Goal: Task Accomplishment & Management: Complete application form

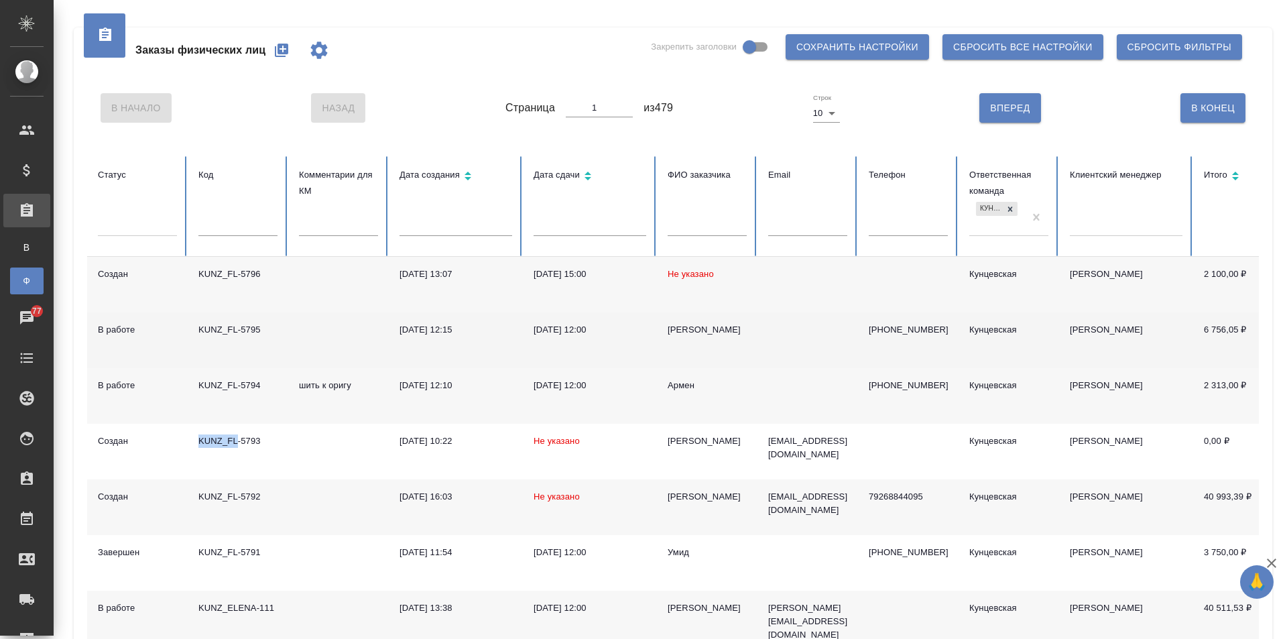
scroll to position [134, 0]
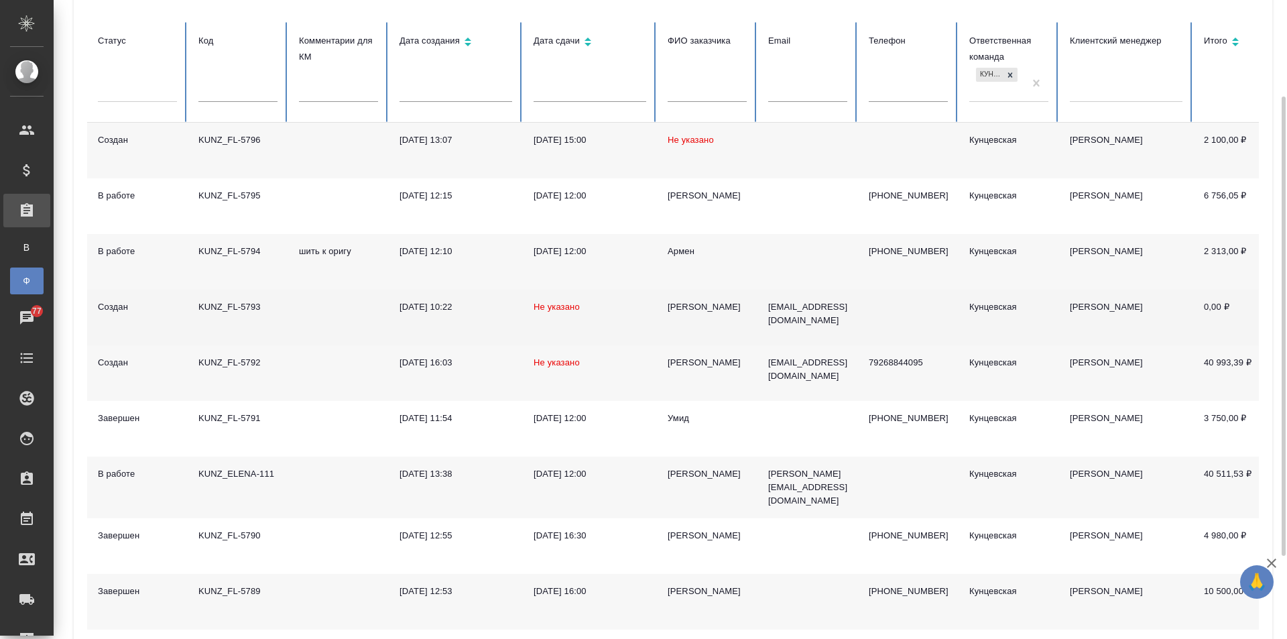
click at [334, 312] on td at bounding box center [338, 317] width 101 height 56
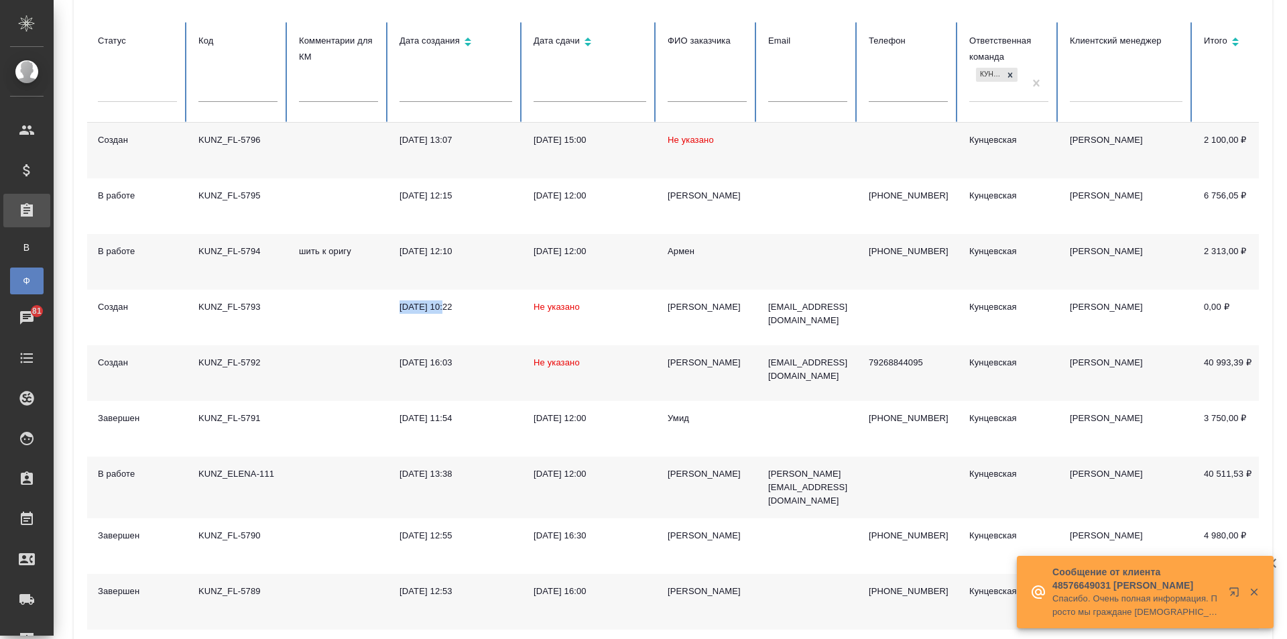
scroll to position [0, 0]
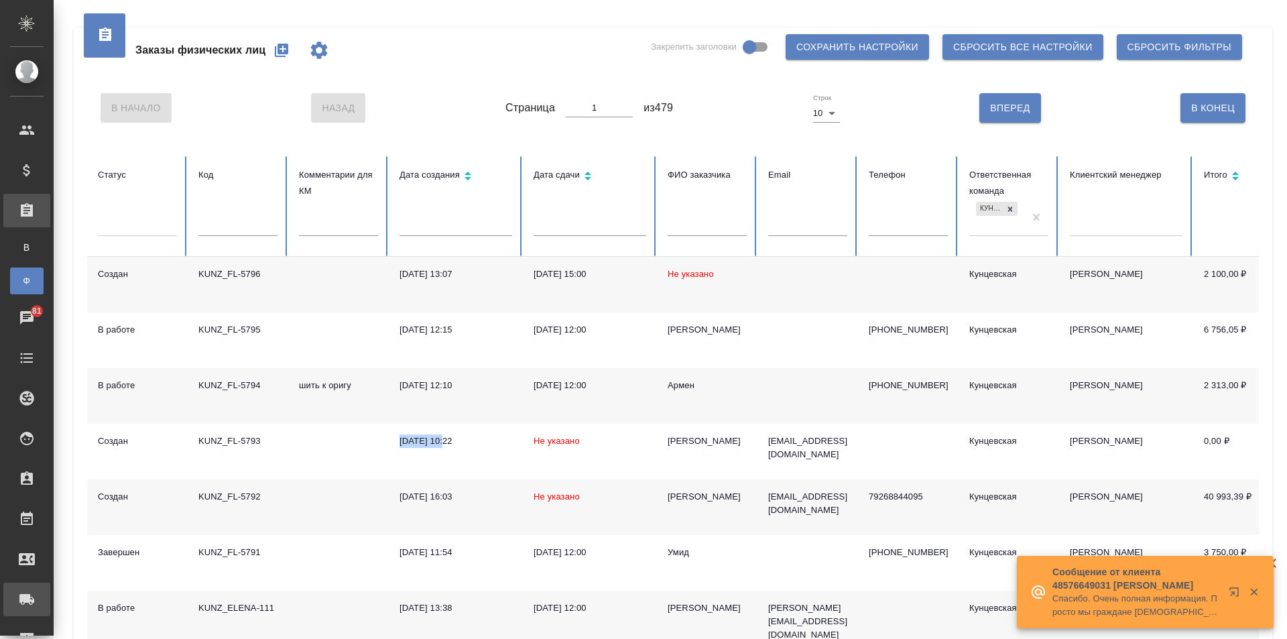
click at [27, 598] on div "Заявки на доставку" at bounding box center [10, 599] width 34 height 20
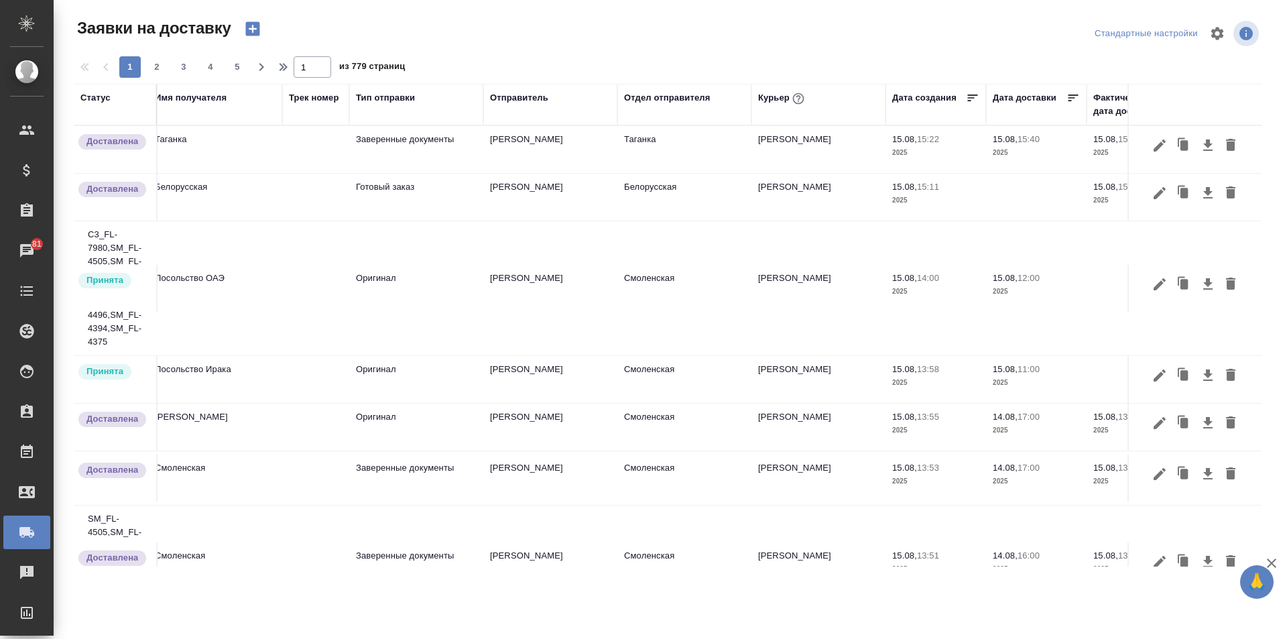
scroll to position [0, 213]
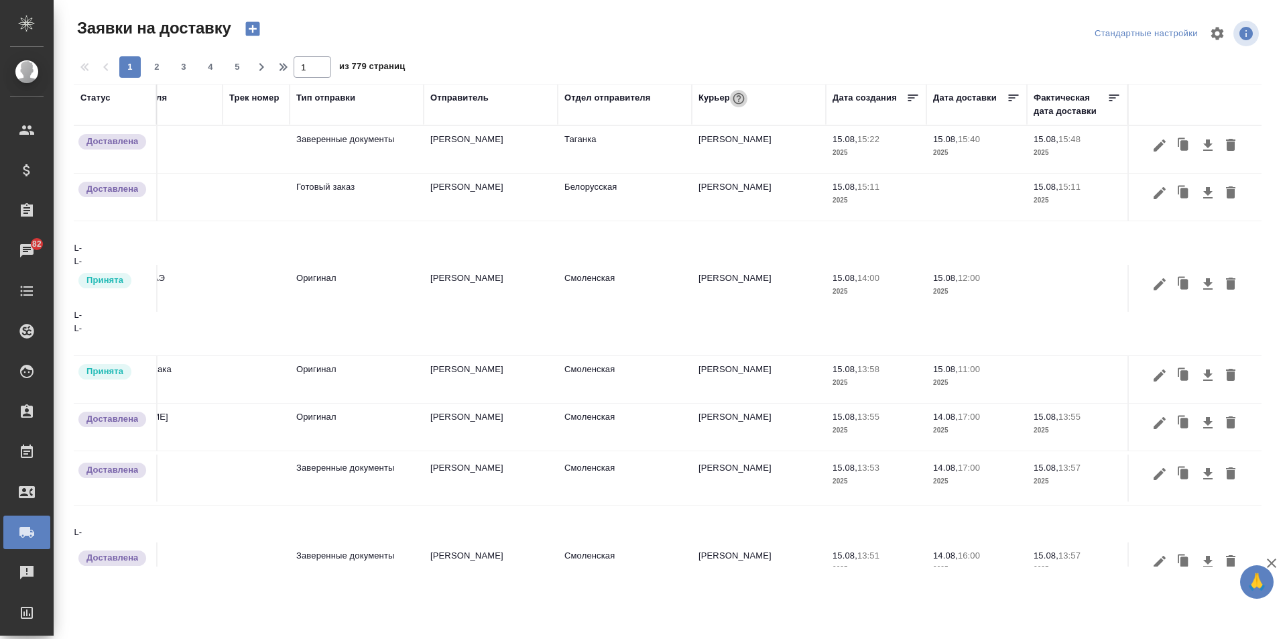
click at [732, 98] on icon "button" at bounding box center [738, 98] width 13 height 13
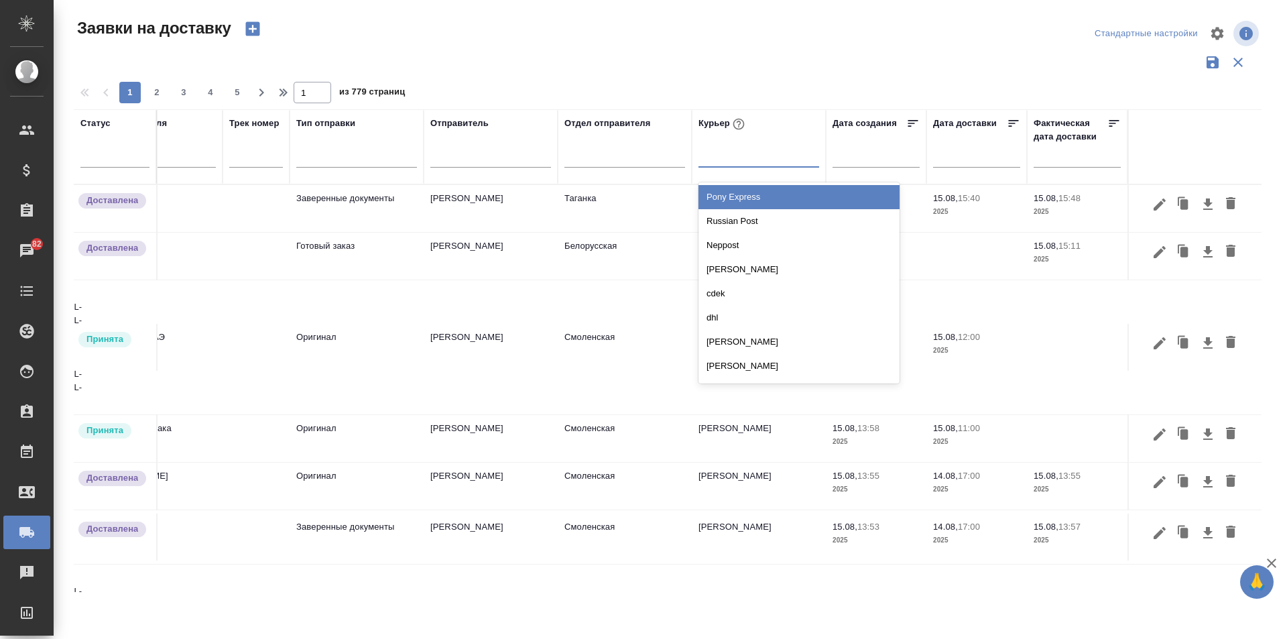
click at [722, 154] on div at bounding box center [758, 153] width 121 height 19
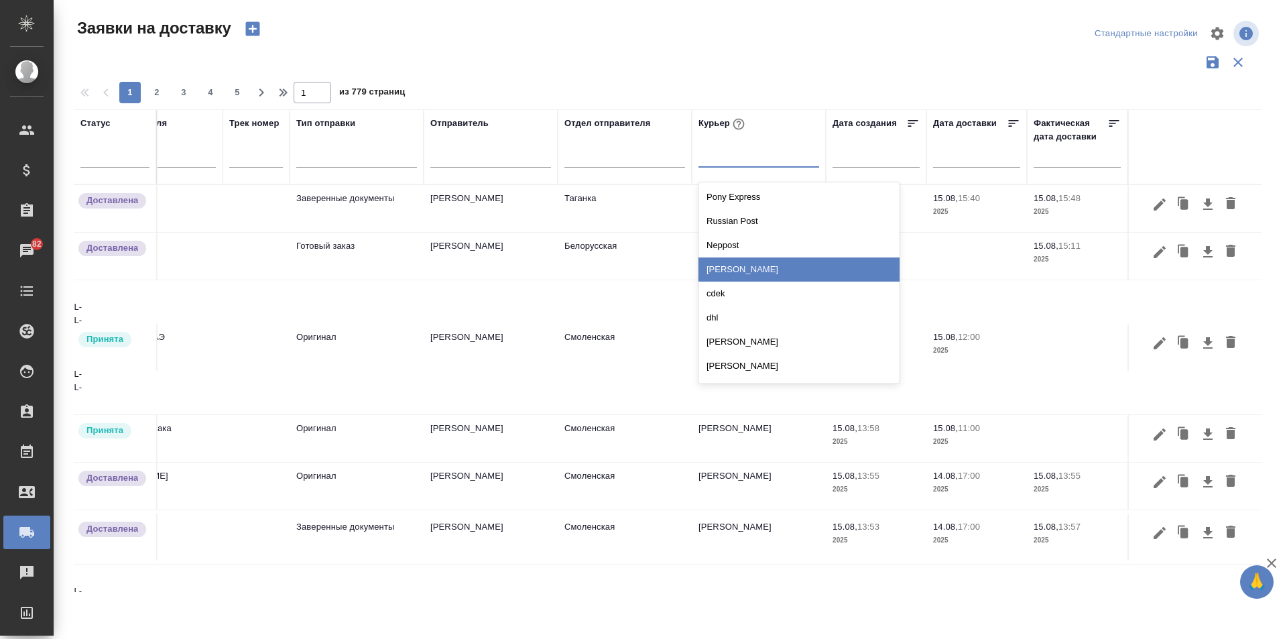
click at [765, 266] on div "[PERSON_NAME]" at bounding box center [798, 269] width 201 height 24
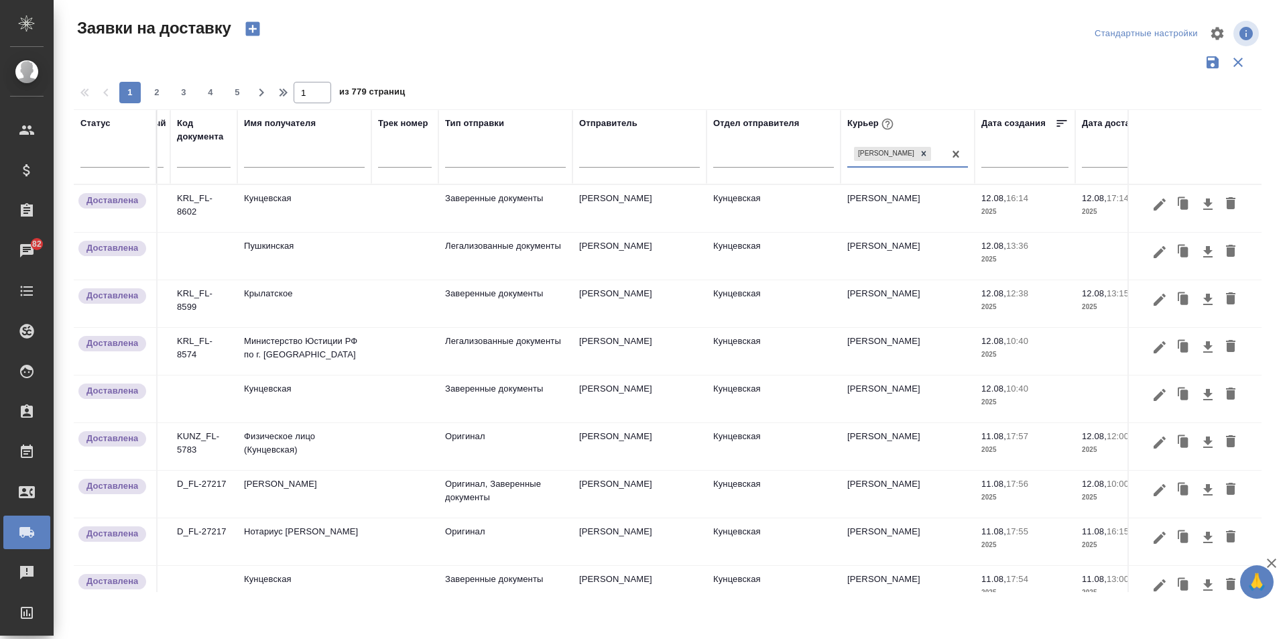
scroll to position [0, 0]
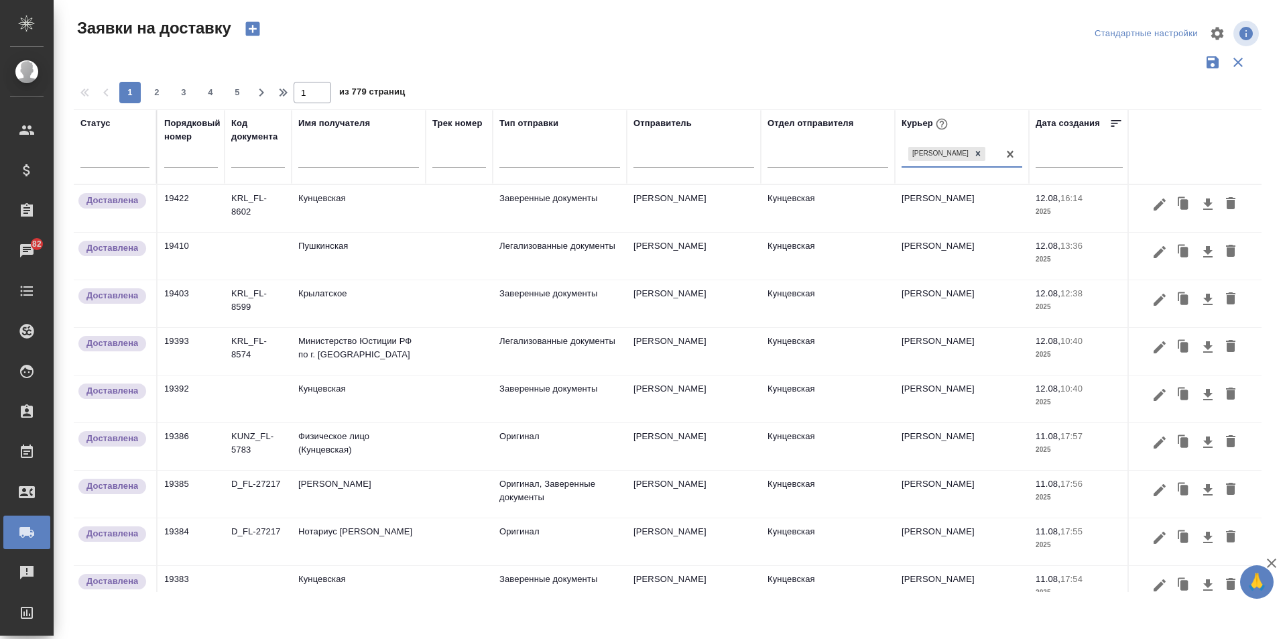
click at [258, 29] on icon "button" at bounding box center [252, 29] width 14 height 14
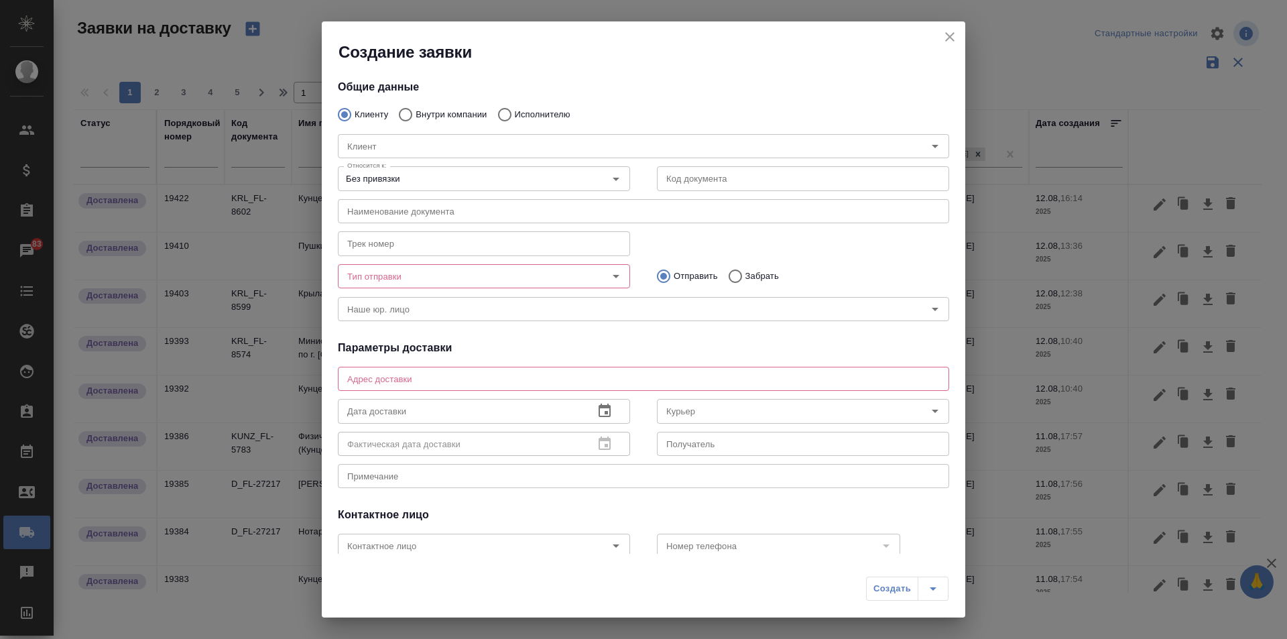
click at [407, 111] on input "Внутри компании" at bounding box center [403, 115] width 24 height 28
radio input "true"
click at [448, 150] on input "Команда" at bounding box center [621, 146] width 558 height 16
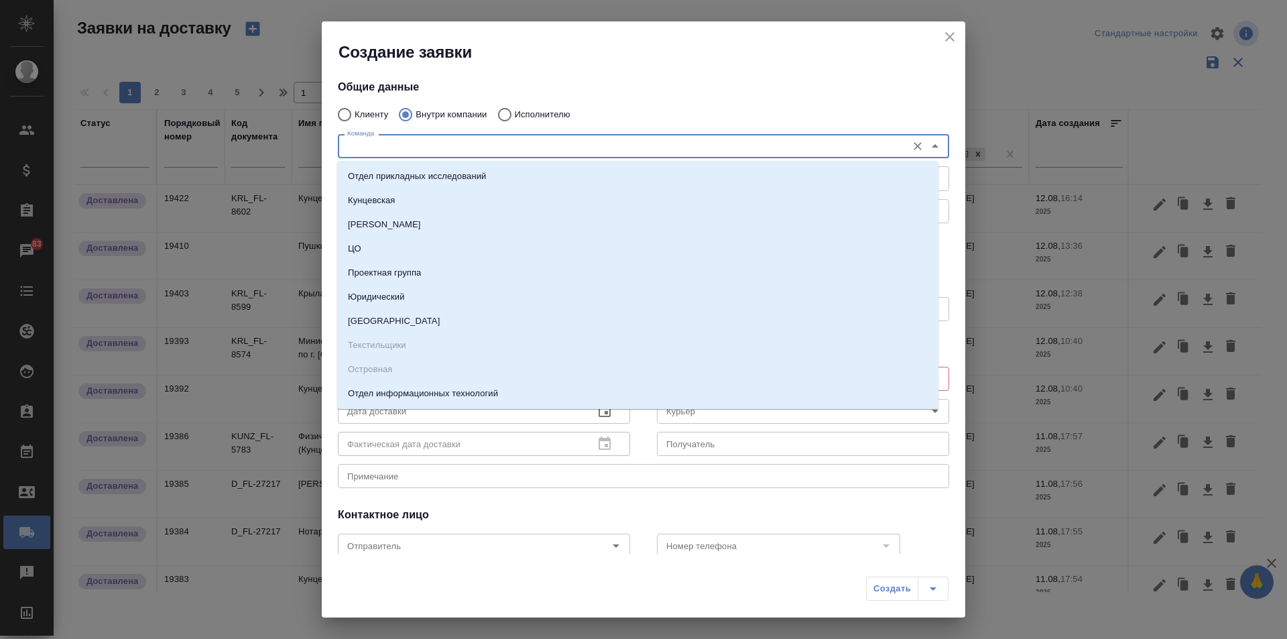
click at [427, 150] on input "Команда" at bounding box center [621, 146] width 558 height 16
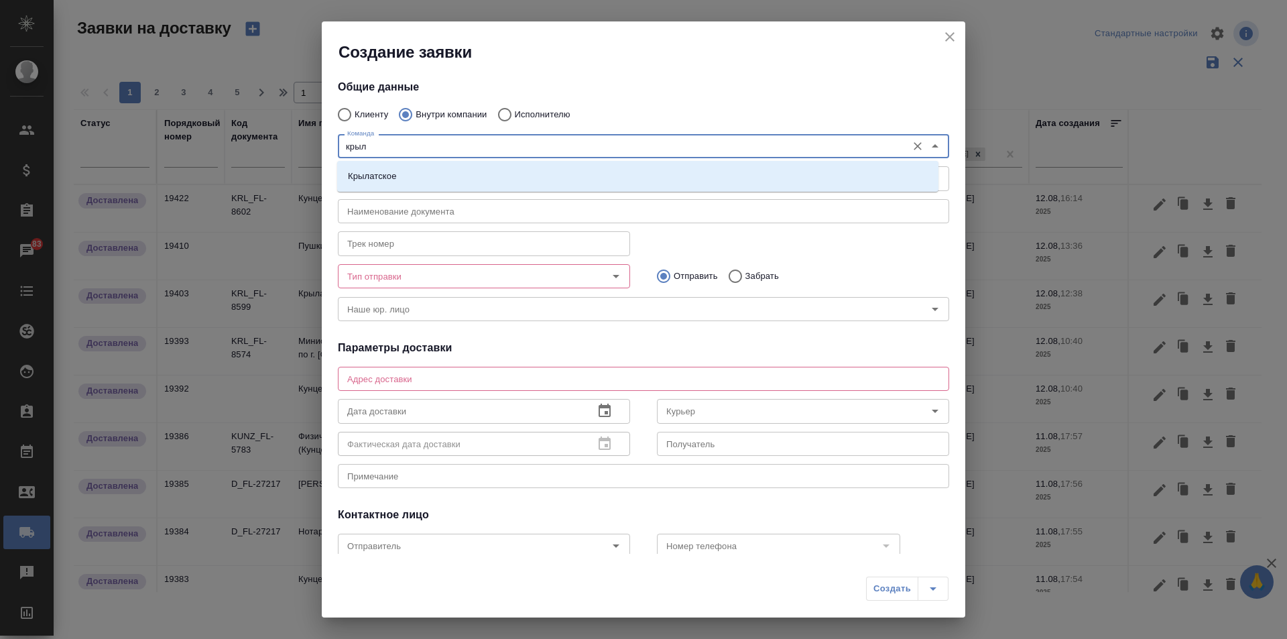
type input "крыла"
click at [433, 181] on li "Крылатское" at bounding box center [637, 176] width 601 height 24
type textarea "Осенний бульвар, д. 5, корп. 1"
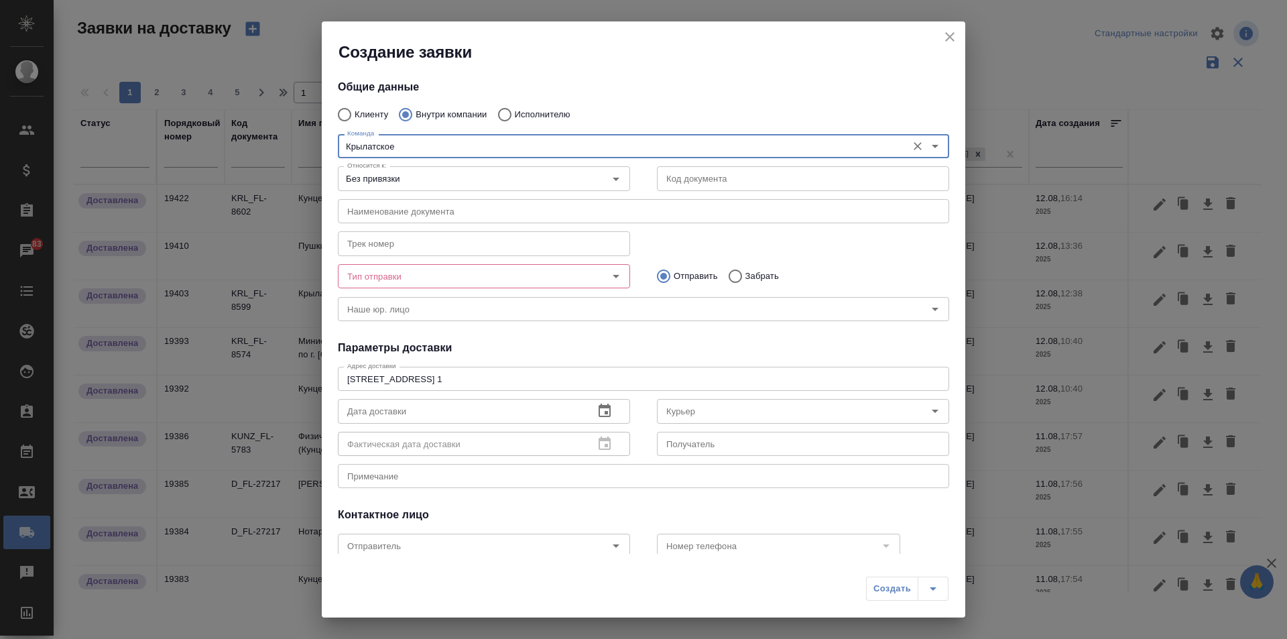
type input "Крылатское"
click at [605, 210] on input "text" at bounding box center [643, 211] width 611 height 24
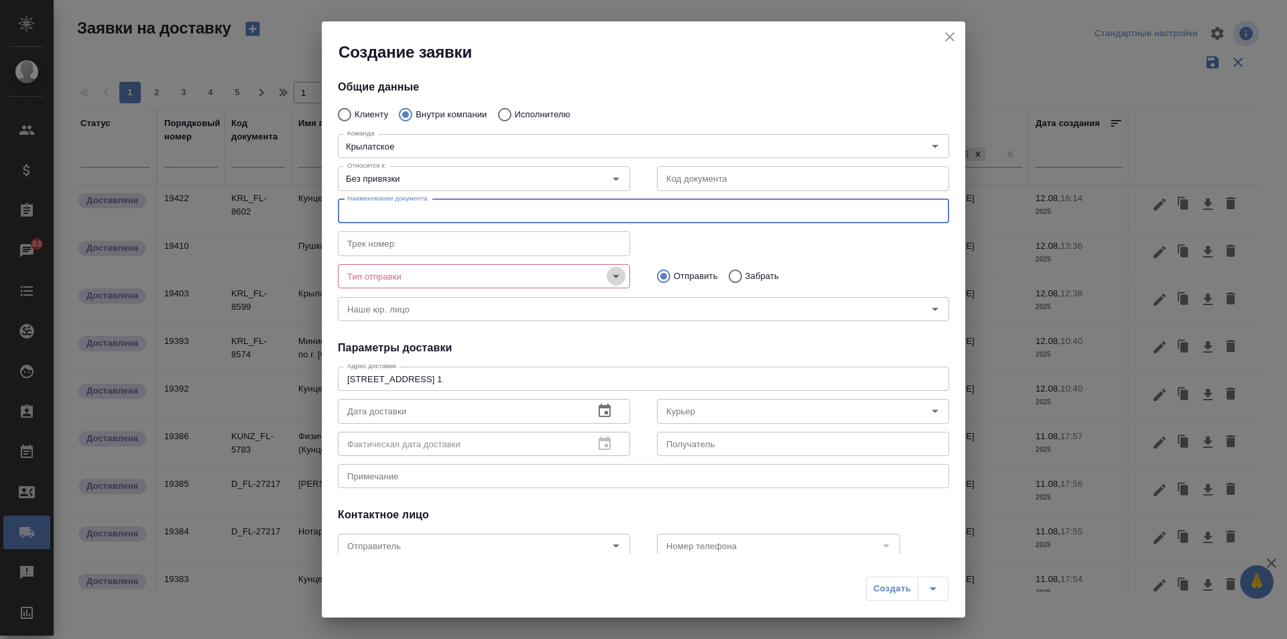
click at [608, 271] on icon "Open" at bounding box center [616, 276] width 16 height 16
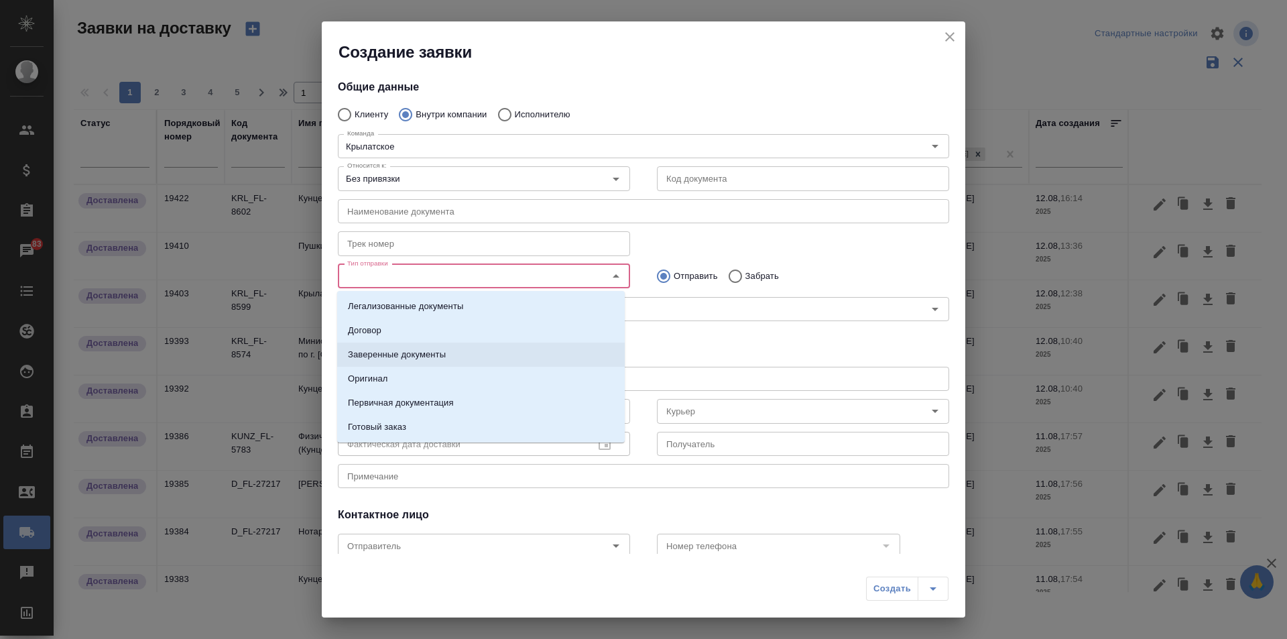
click at [504, 365] on li "Заверенные документы" at bounding box center [480, 354] width 287 height 24
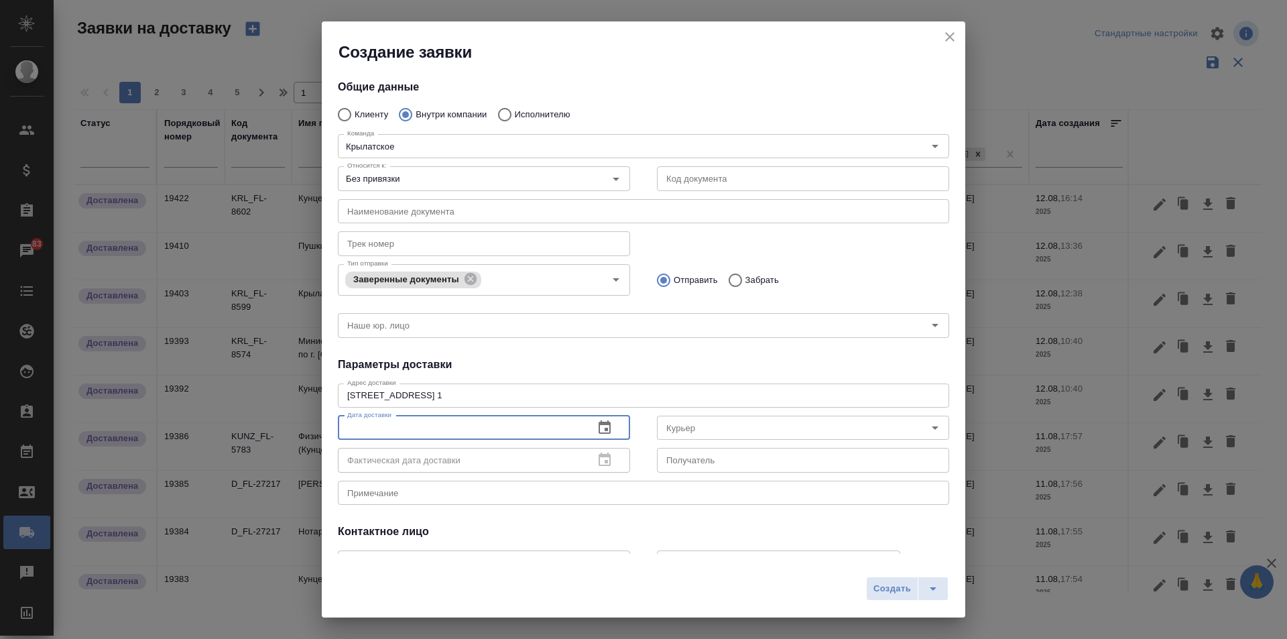
click at [533, 432] on input "text" at bounding box center [460, 427] width 245 height 24
click at [599, 427] on icon "button" at bounding box center [604, 427] width 16 height 16
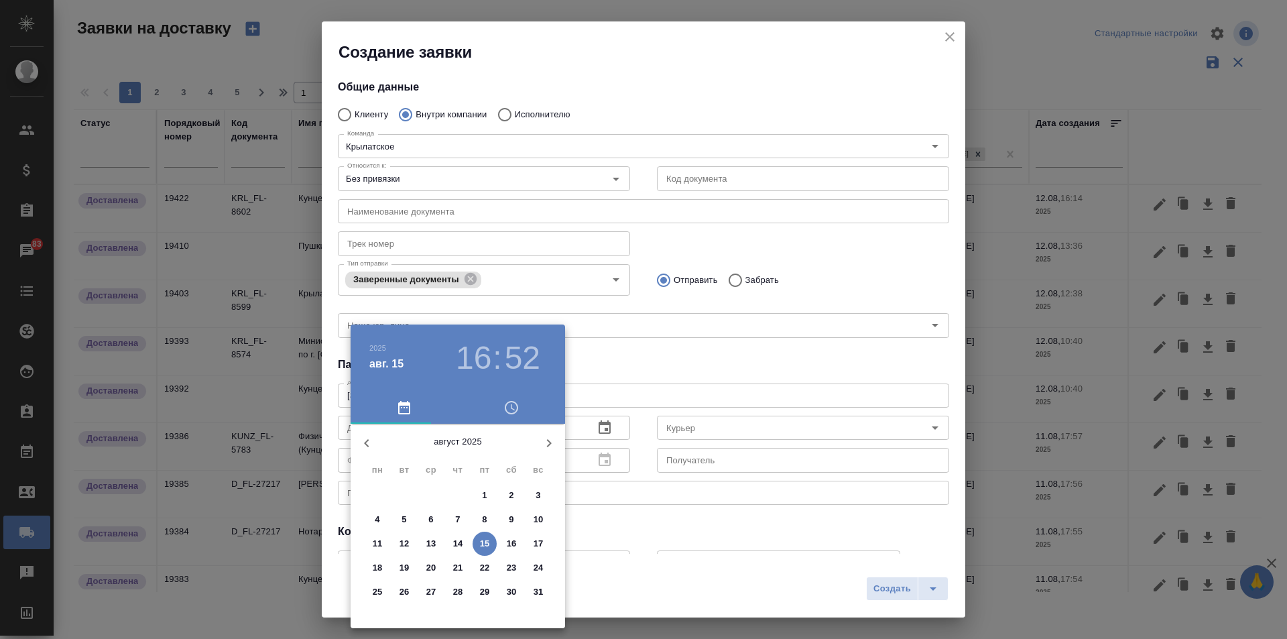
click at [424, 545] on span "13" at bounding box center [431, 543] width 24 height 13
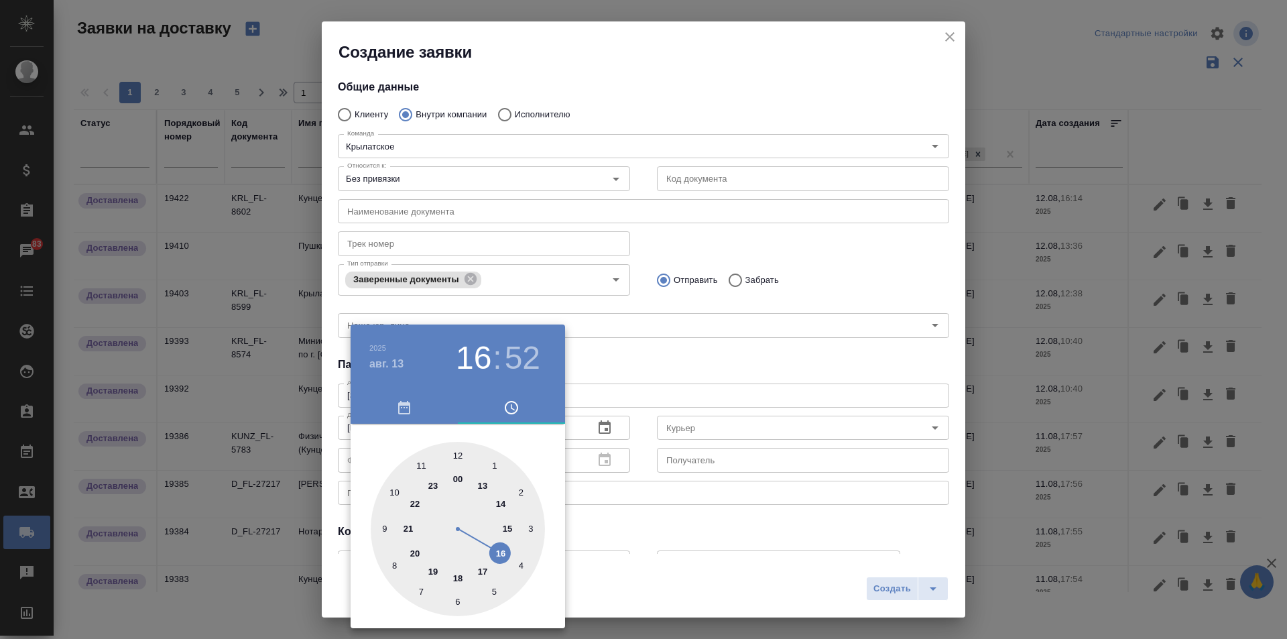
click at [393, 491] on div at bounding box center [458, 529] width 174 height 174
click at [458, 454] on div at bounding box center [458, 529] width 174 height 174
type input "13.08.2025 10:00"
click at [646, 531] on div at bounding box center [643, 319] width 1287 height 639
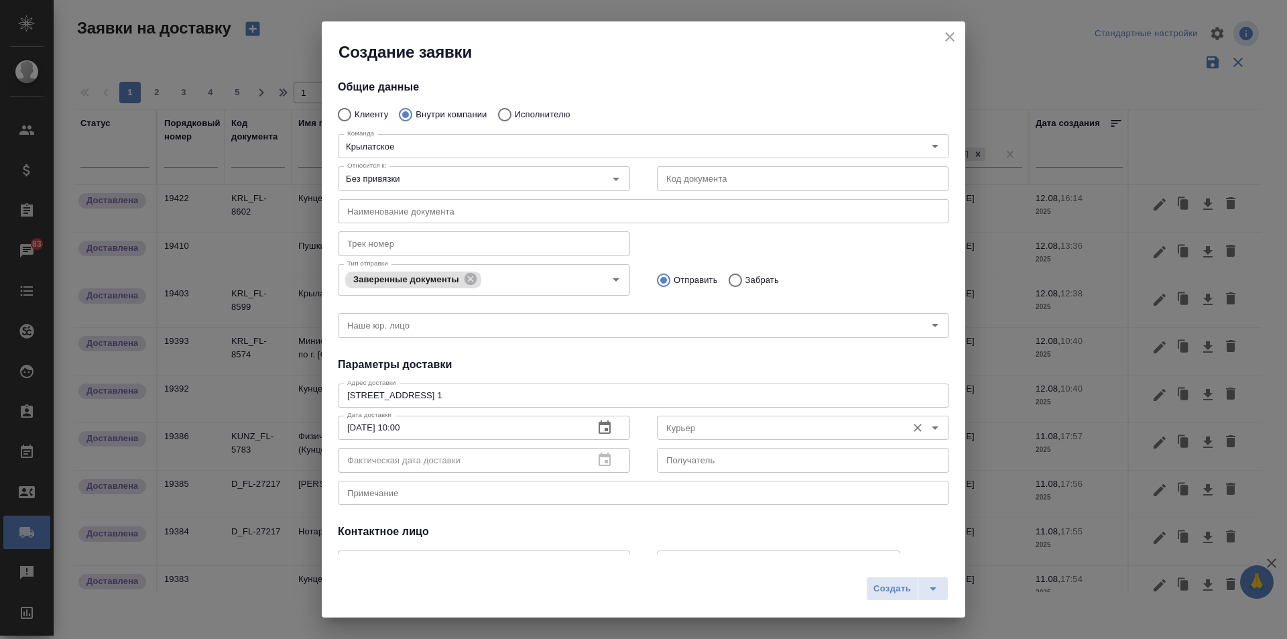
click at [692, 432] on input "Курьер" at bounding box center [780, 427] width 239 height 16
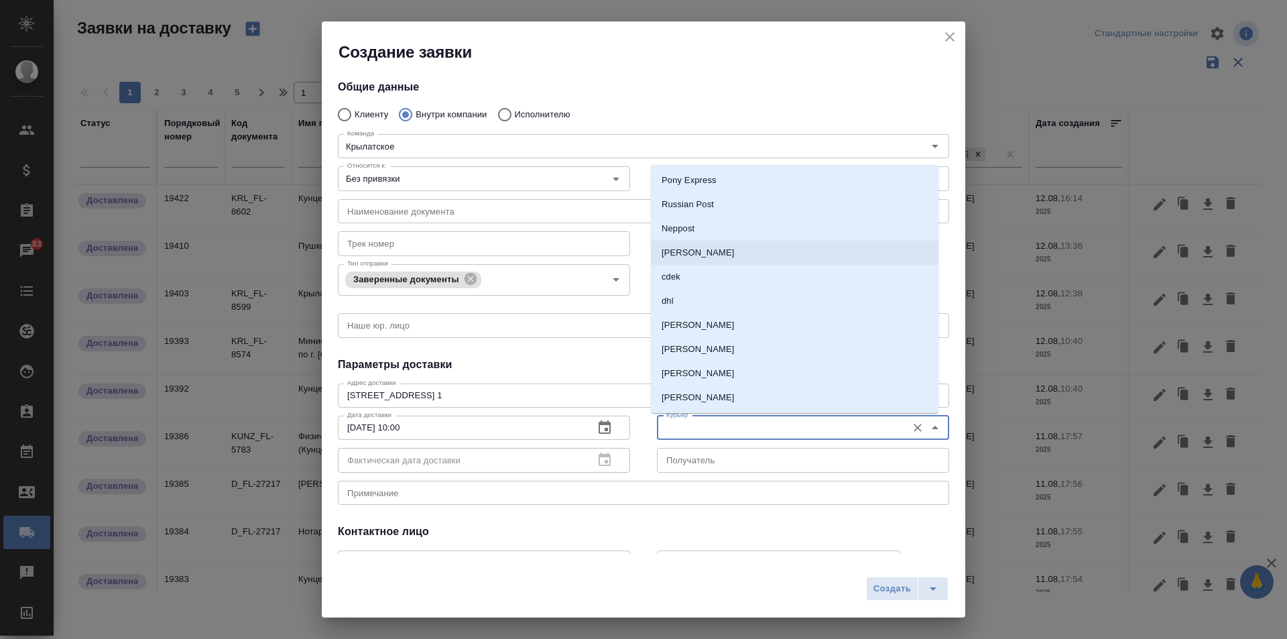
click at [727, 251] on p "[PERSON_NAME]" at bounding box center [697, 252] width 73 height 13
type input "[PERSON_NAME]"
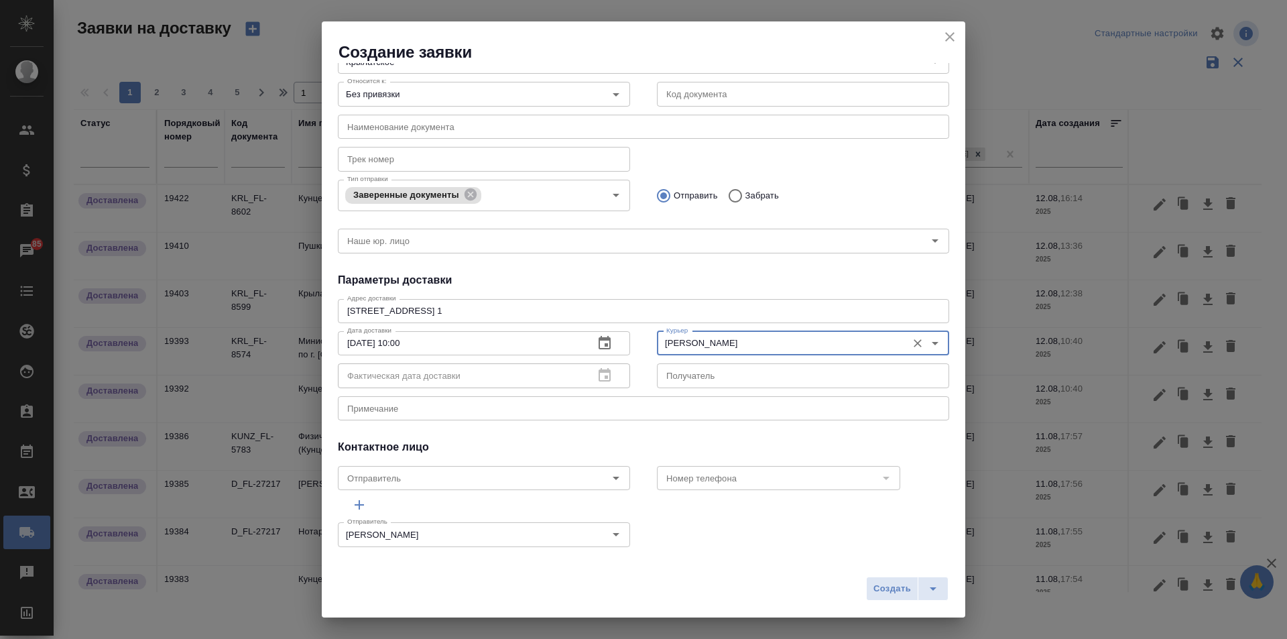
scroll to position [94, 0]
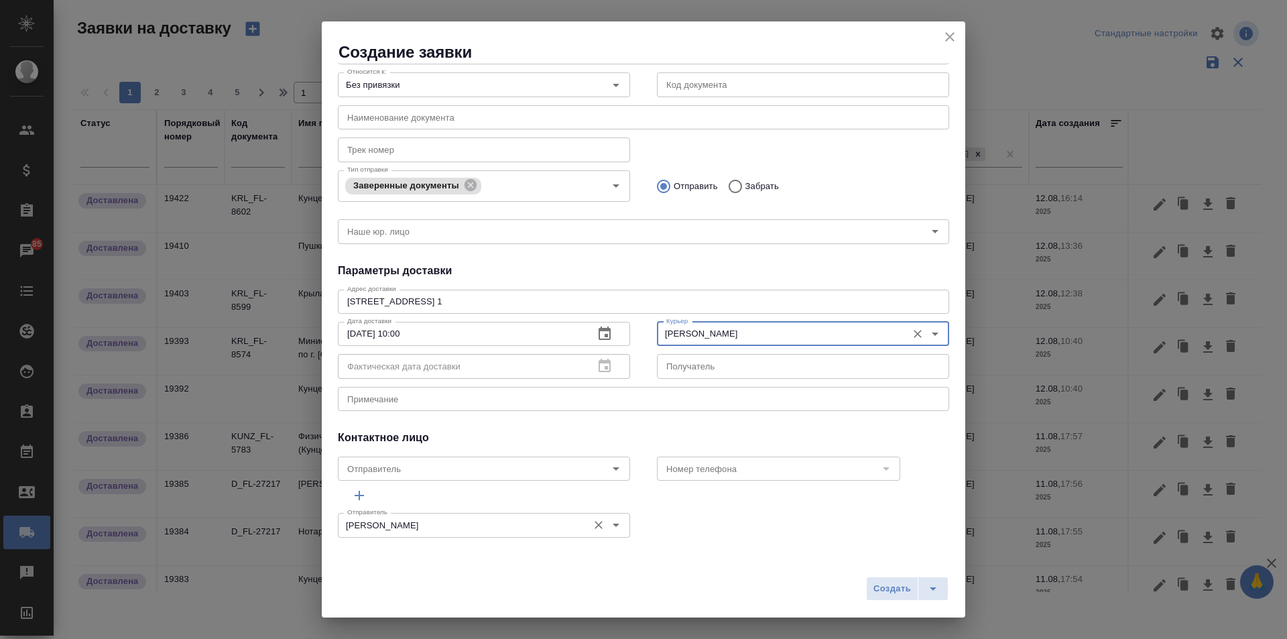
click at [612, 527] on icon "Open" at bounding box center [616, 525] width 16 height 16
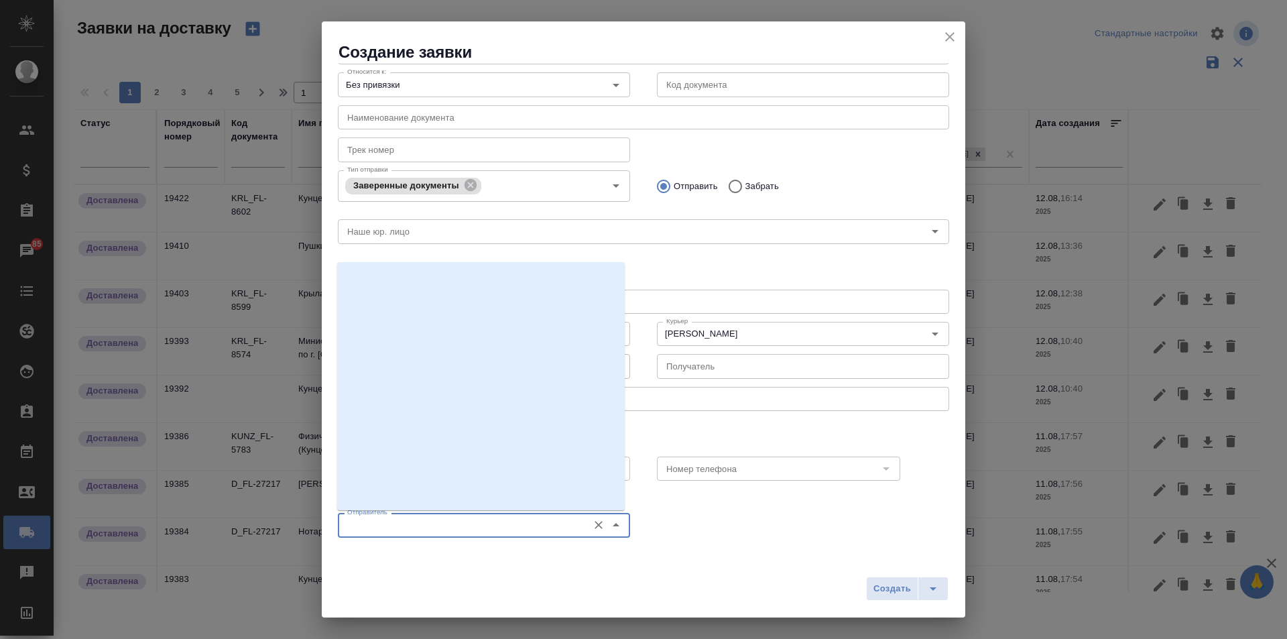
scroll to position [0, 0]
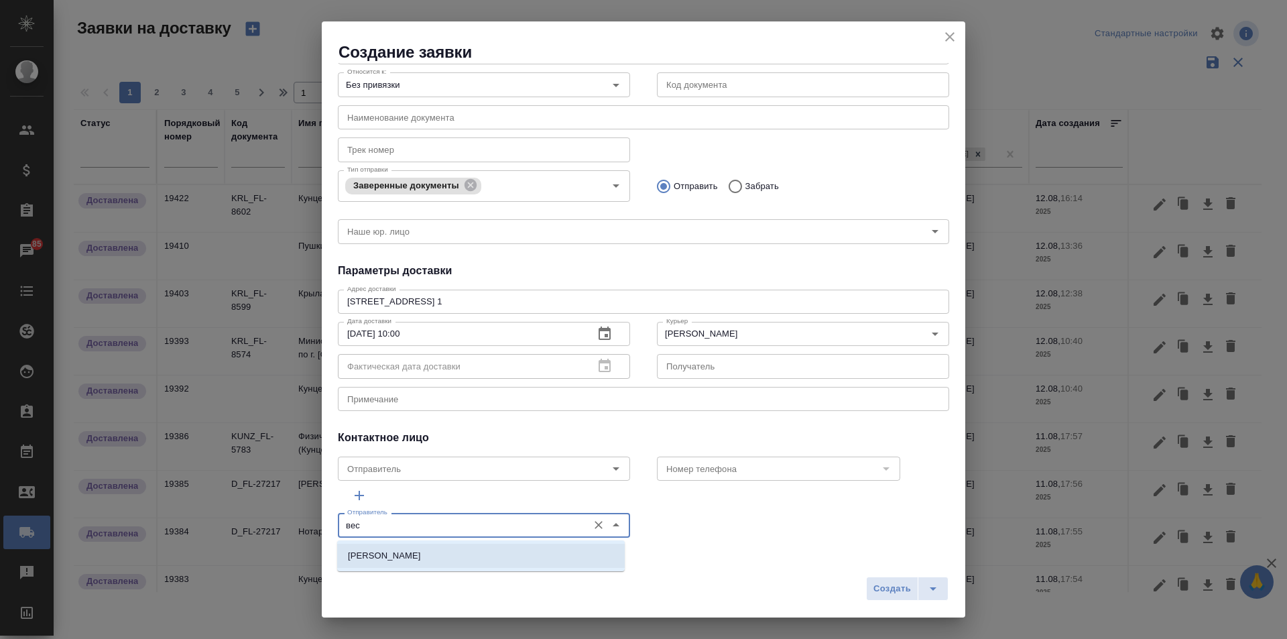
click at [406, 553] on p "[PERSON_NAME]" at bounding box center [384, 555] width 73 height 13
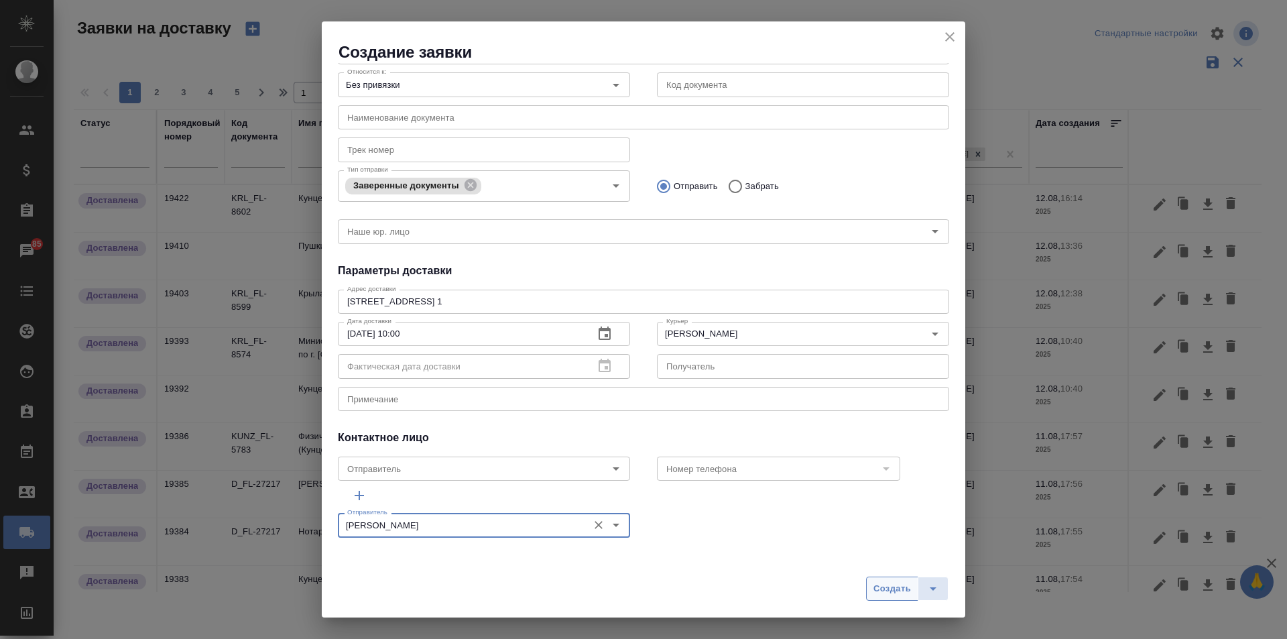
type input "[PERSON_NAME]"
click at [893, 598] on button "Создать" at bounding box center [892, 588] width 52 height 24
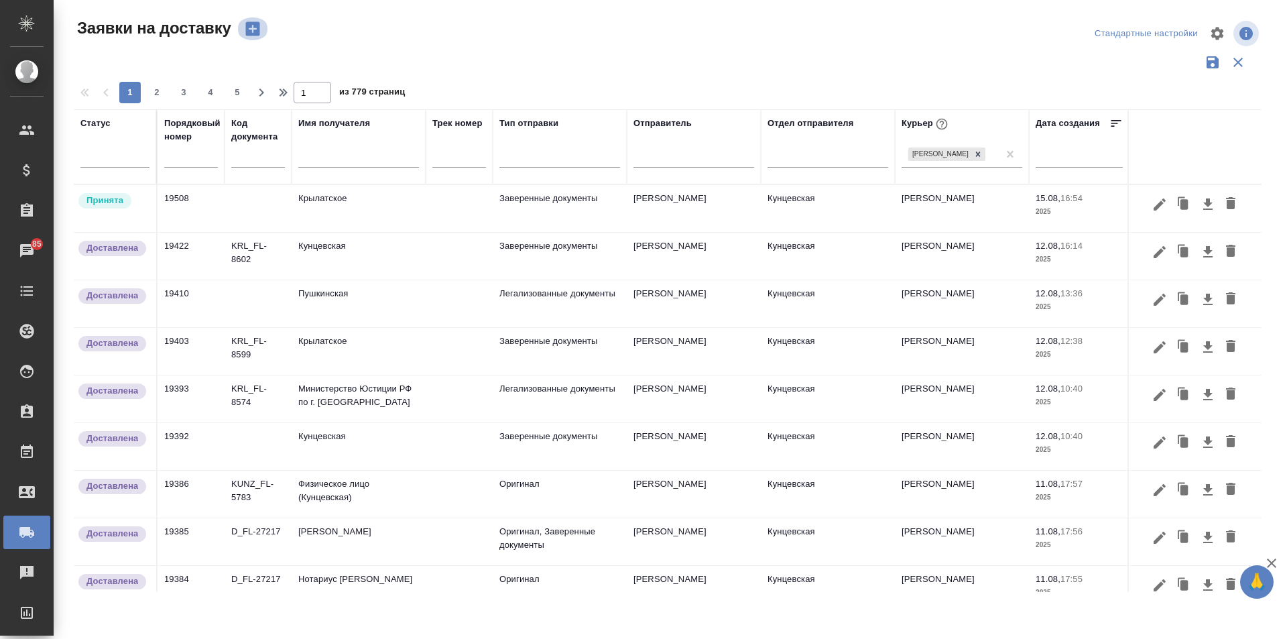
click at [246, 34] on icon "button" at bounding box center [252, 29] width 14 height 14
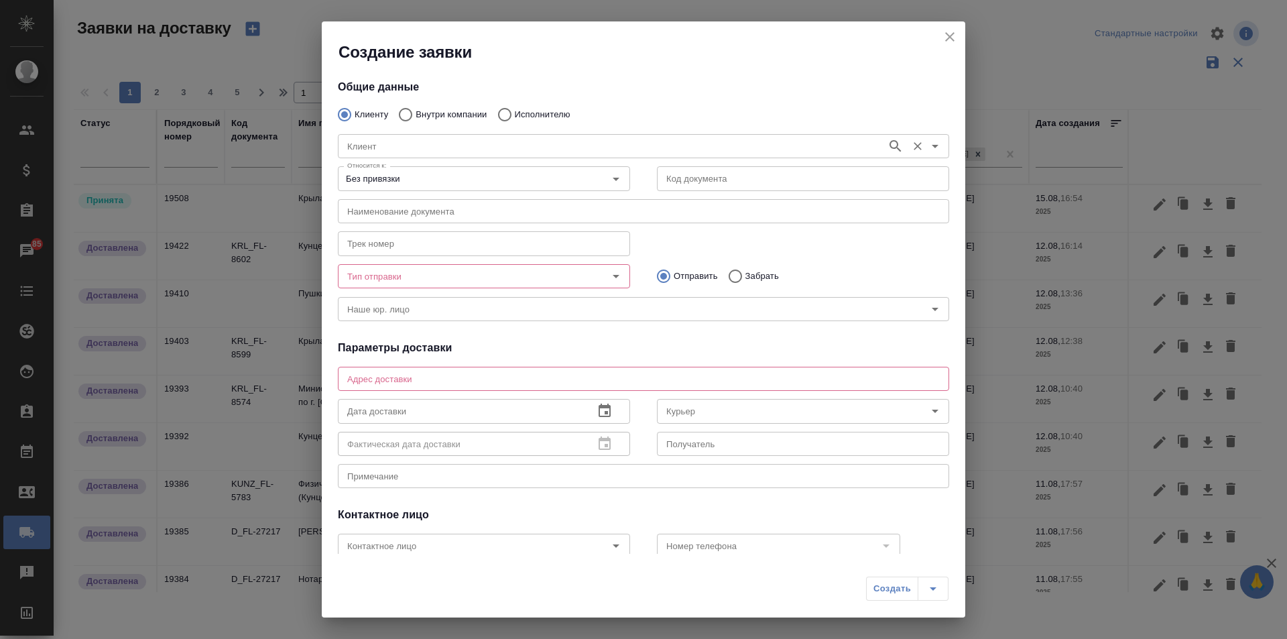
click at [432, 147] on input "Клиент" at bounding box center [611, 146] width 538 height 16
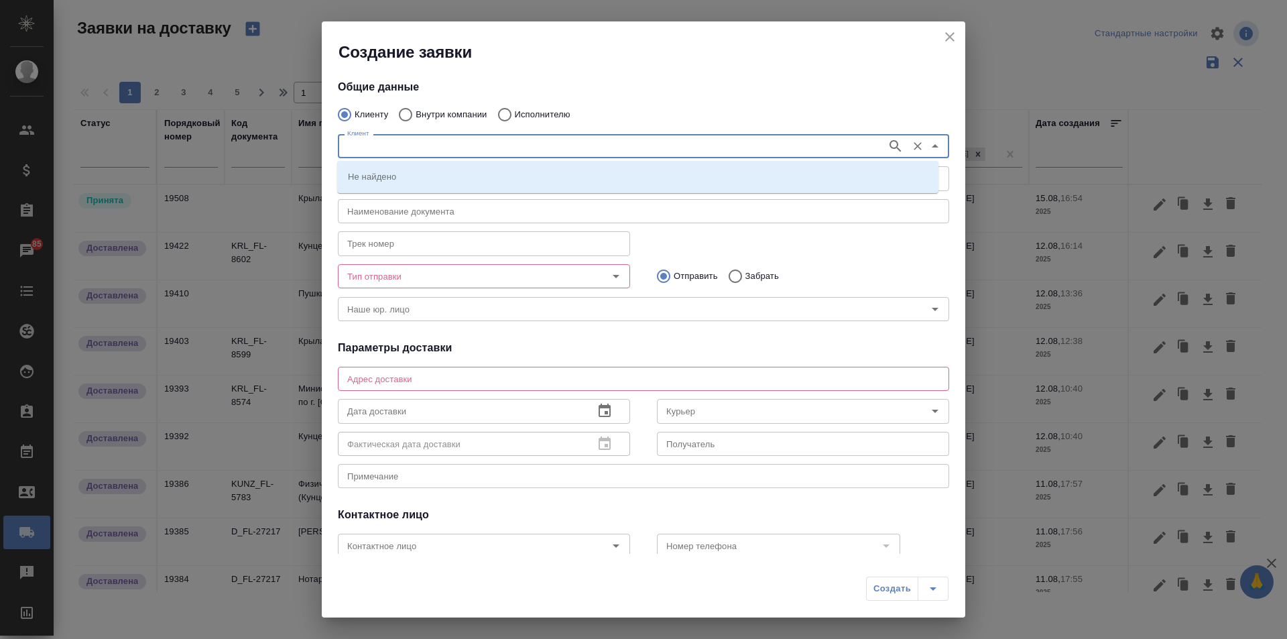
click at [442, 117] on div "Клиент Клиент" at bounding box center [643, 144] width 638 height 59
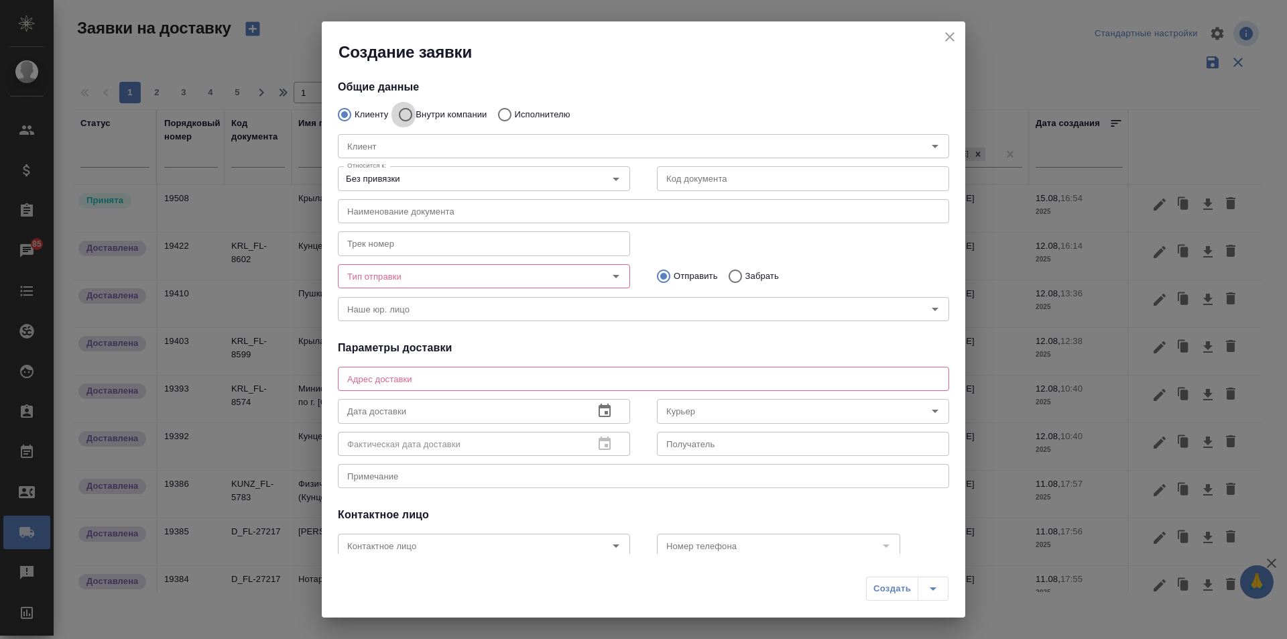
click at [401, 117] on input "Внутри компании" at bounding box center [403, 115] width 24 height 28
radio input "true"
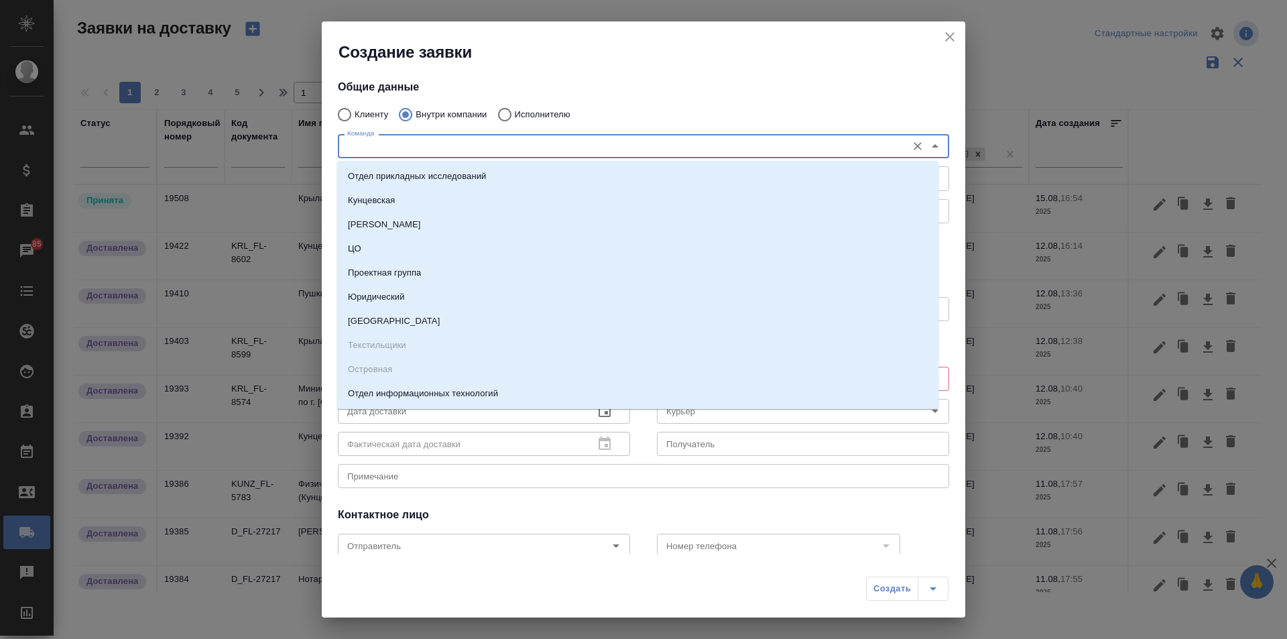
click at [417, 151] on input "Команда" at bounding box center [621, 146] width 558 height 16
type input "Ку"
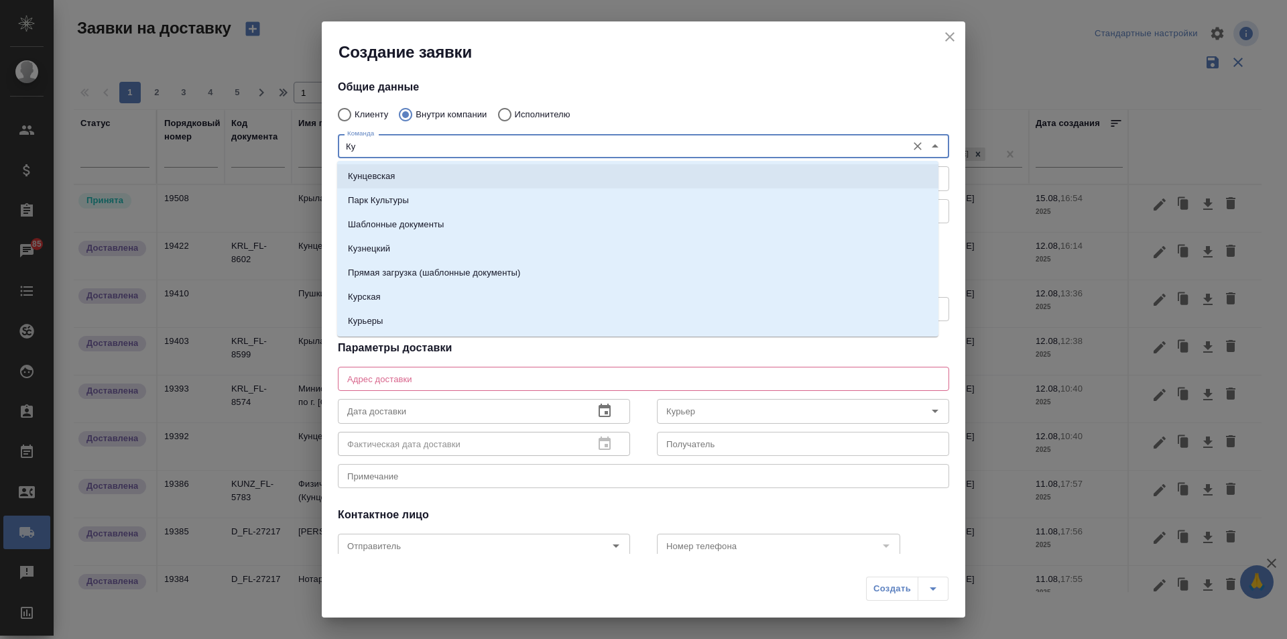
click at [414, 176] on li "Кунцевская" at bounding box center [637, 176] width 601 height 24
type textarea "ул. Верейская, 29, стр. 151, "Лофт", 1 этаж, офис "Нотариус""
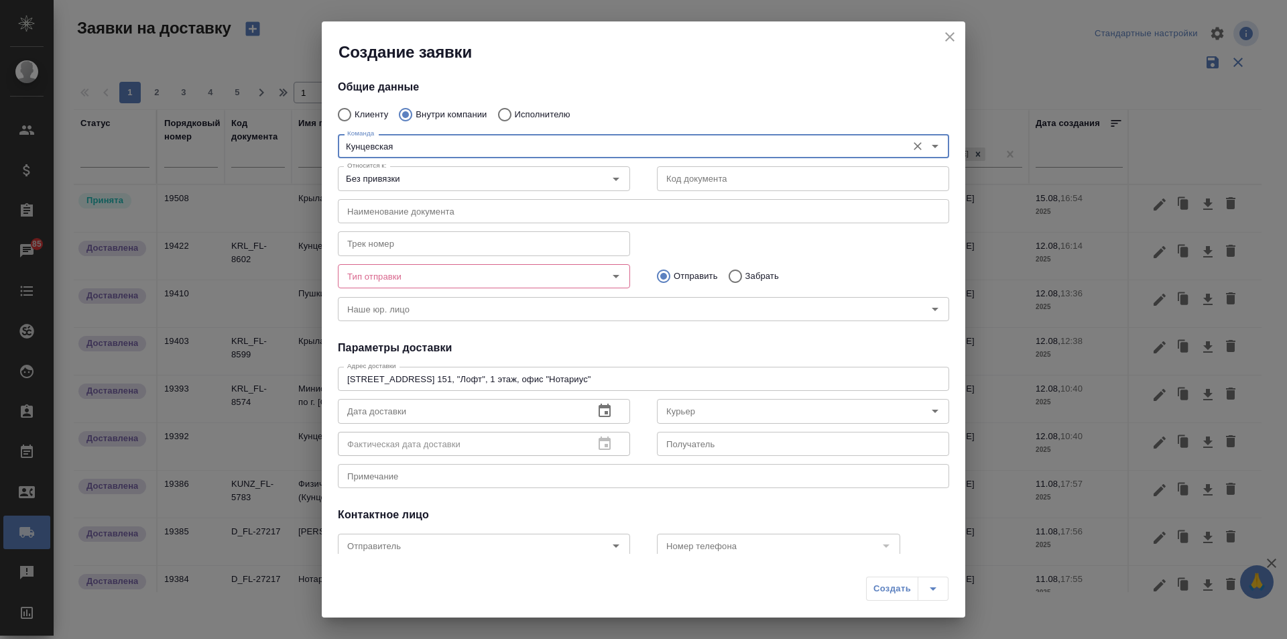
click at [608, 277] on icon "Open" at bounding box center [616, 276] width 16 height 16
type input "Кунцевская"
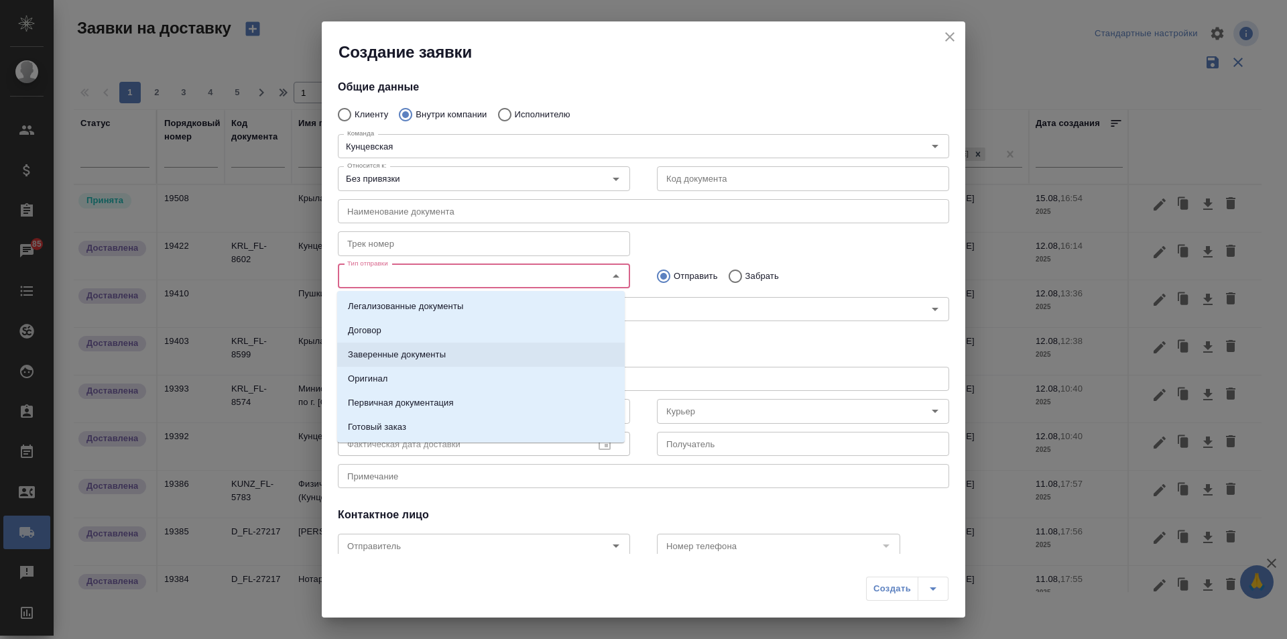
click at [415, 348] on p "Заверенные документы" at bounding box center [397, 354] width 98 height 13
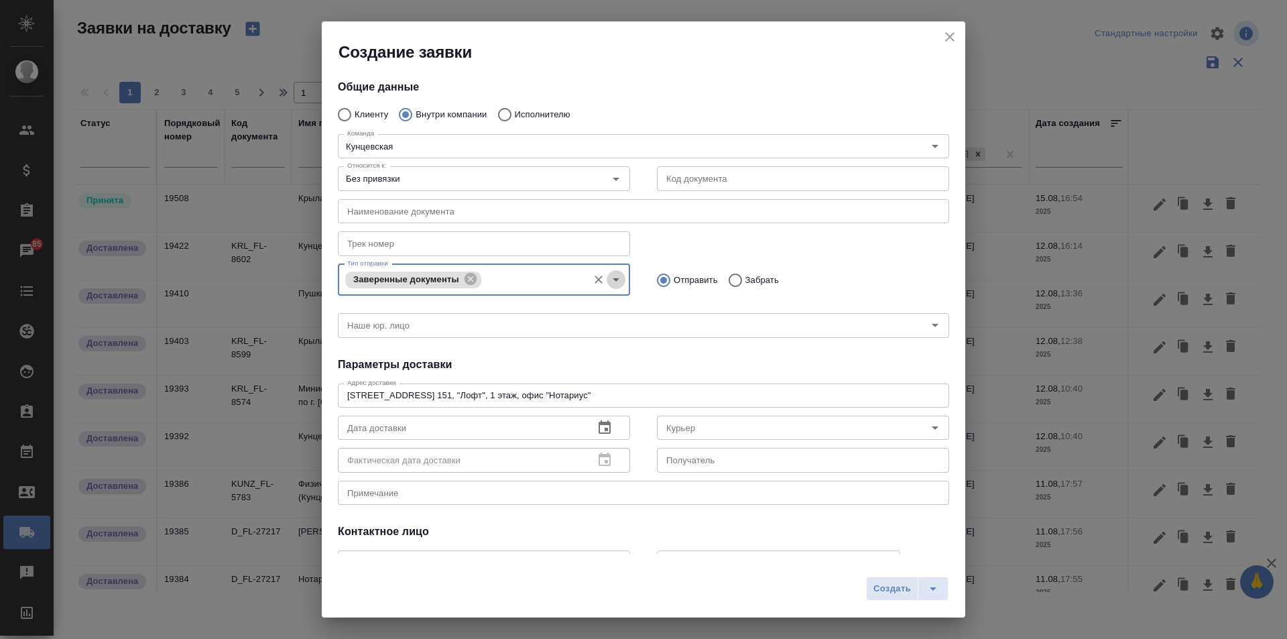
click at [612, 280] on icon "Open" at bounding box center [615, 279] width 7 height 3
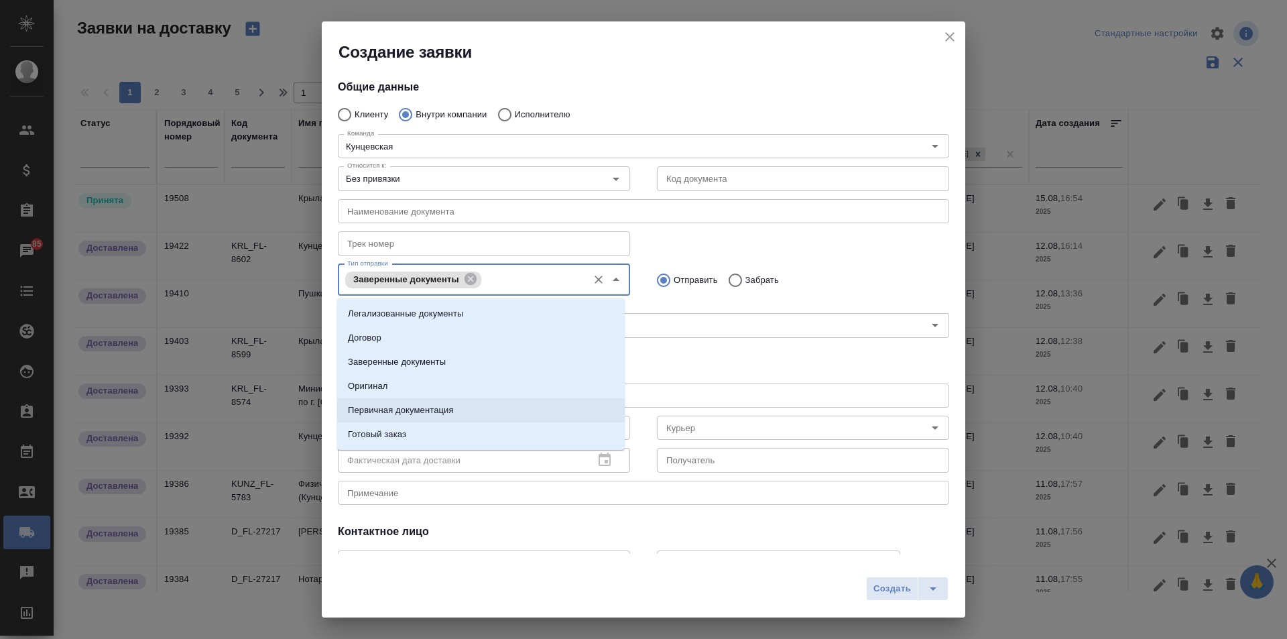
click at [460, 401] on li "Первичная документация" at bounding box center [480, 410] width 287 height 24
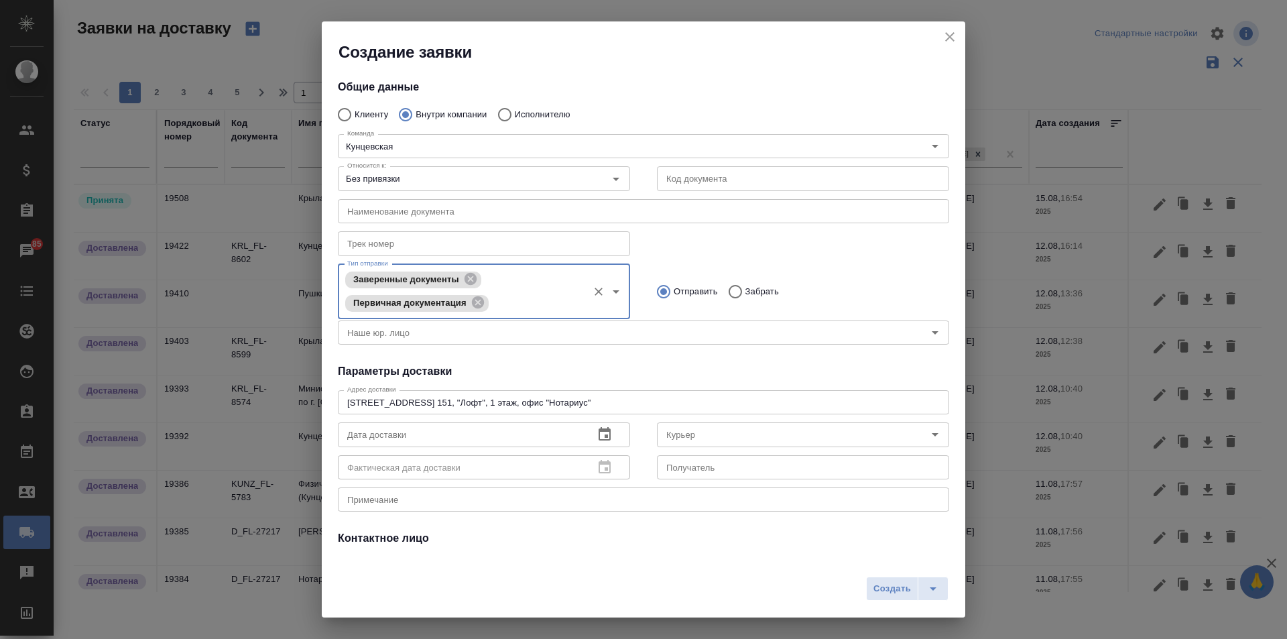
click at [727, 288] on input "Забрать" at bounding box center [733, 291] width 24 height 28
radio input "true"
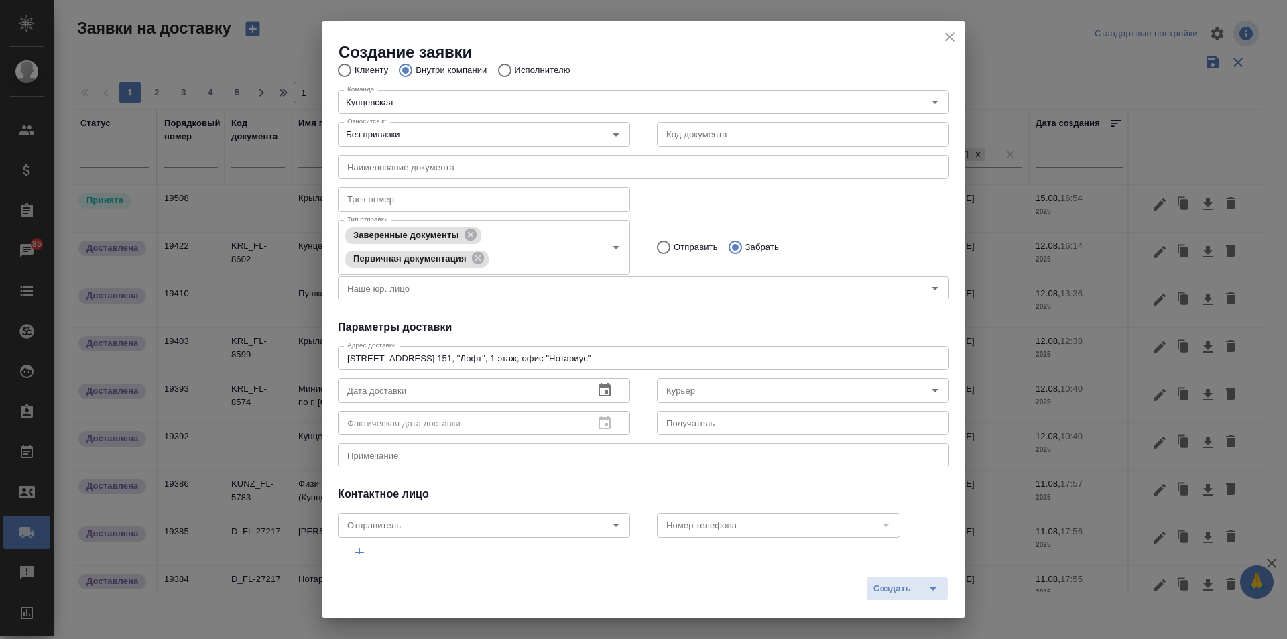
scroll to position [67, 0]
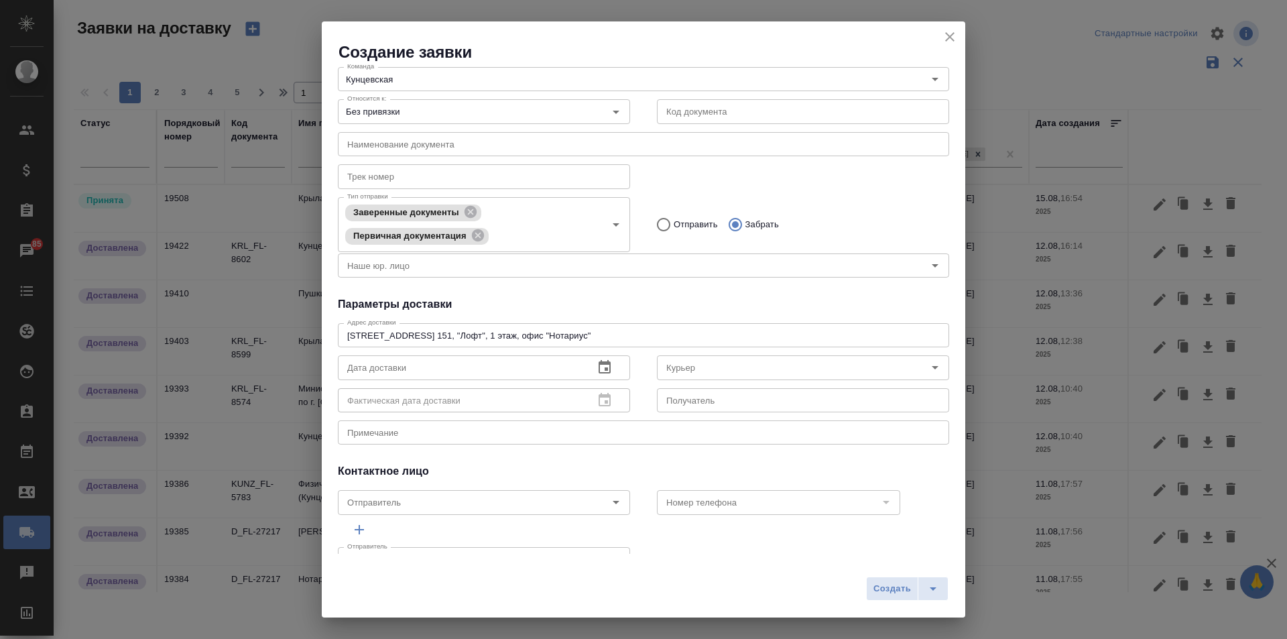
click at [596, 375] on icon "button" at bounding box center [604, 367] width 16 height 16
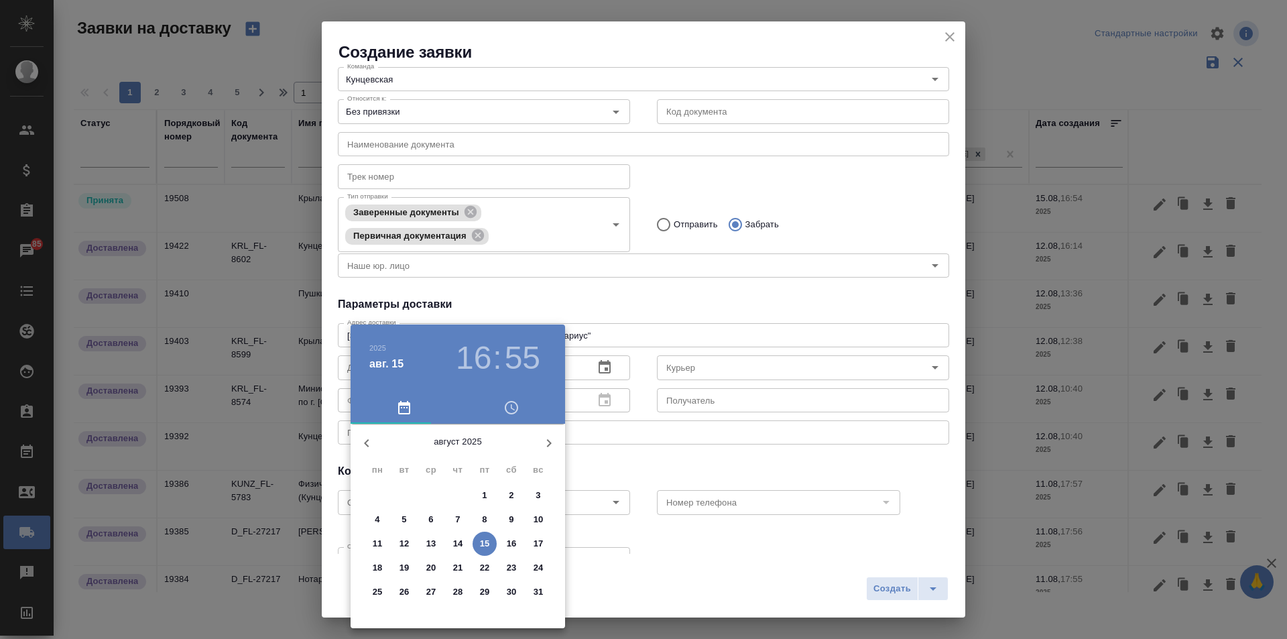
click at [428, 545] on p "13" at bounding box center [431, 543] width 10 height 13
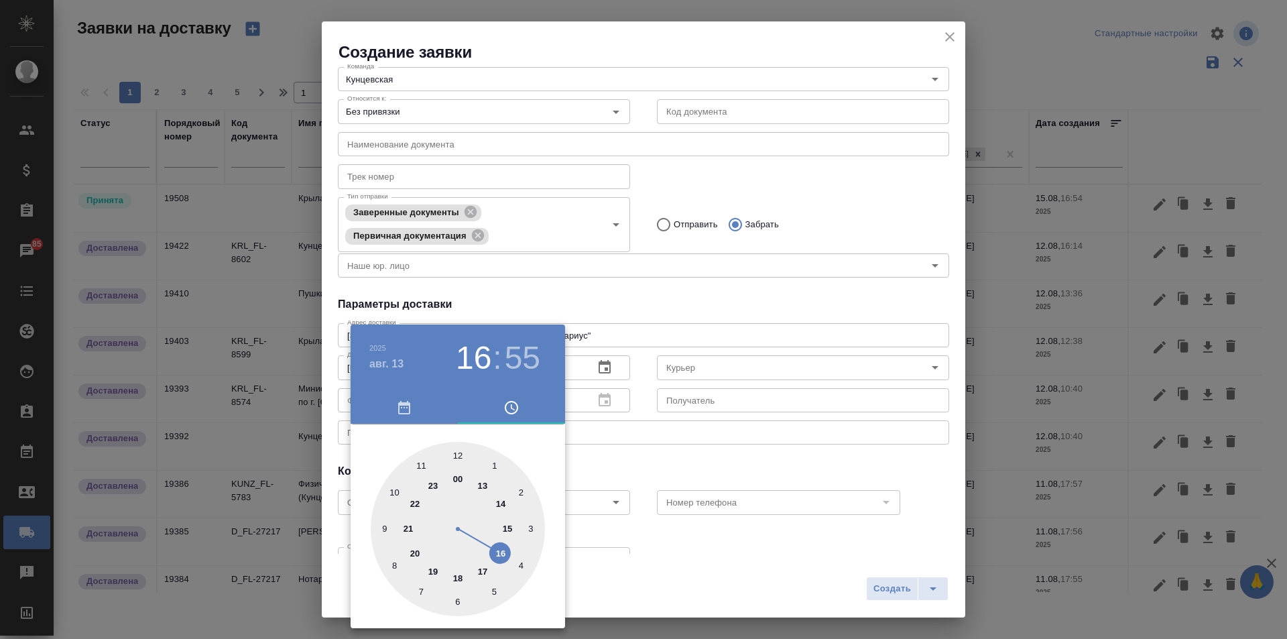
click at [419, 462] on div at bounding box center [458, 529] width 174 height 174
click at [457, 600] on div at bounding box center [458, 529] width 174 height 174
type input "13.08.2025 11:30"
click at [757, 367] on div at bounding box center [643, 319] width 1287 height 639
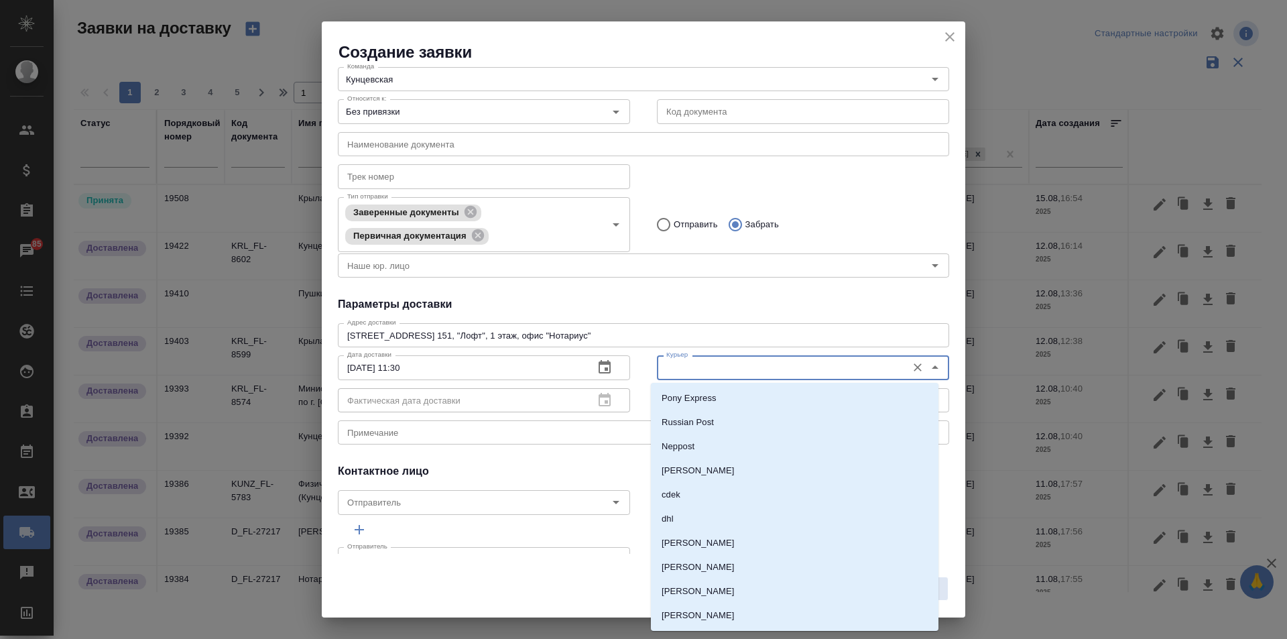
click at [757, 367] on input "Курьер" at bounding box center [780, 367] width 239 height 16
click at [716, 466] on p "[PERSON_NAME]" at bounding box center [697, 470] width 73 height 13
type input "[PERSON_NAME]"
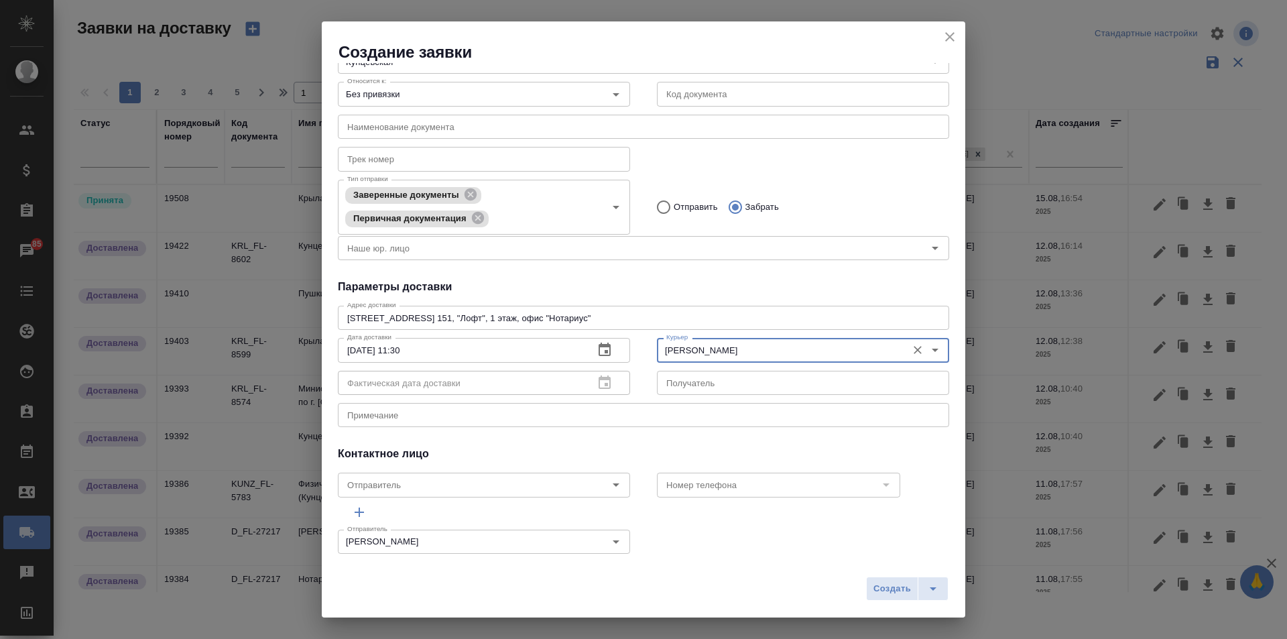
scroll to position [101, 0]
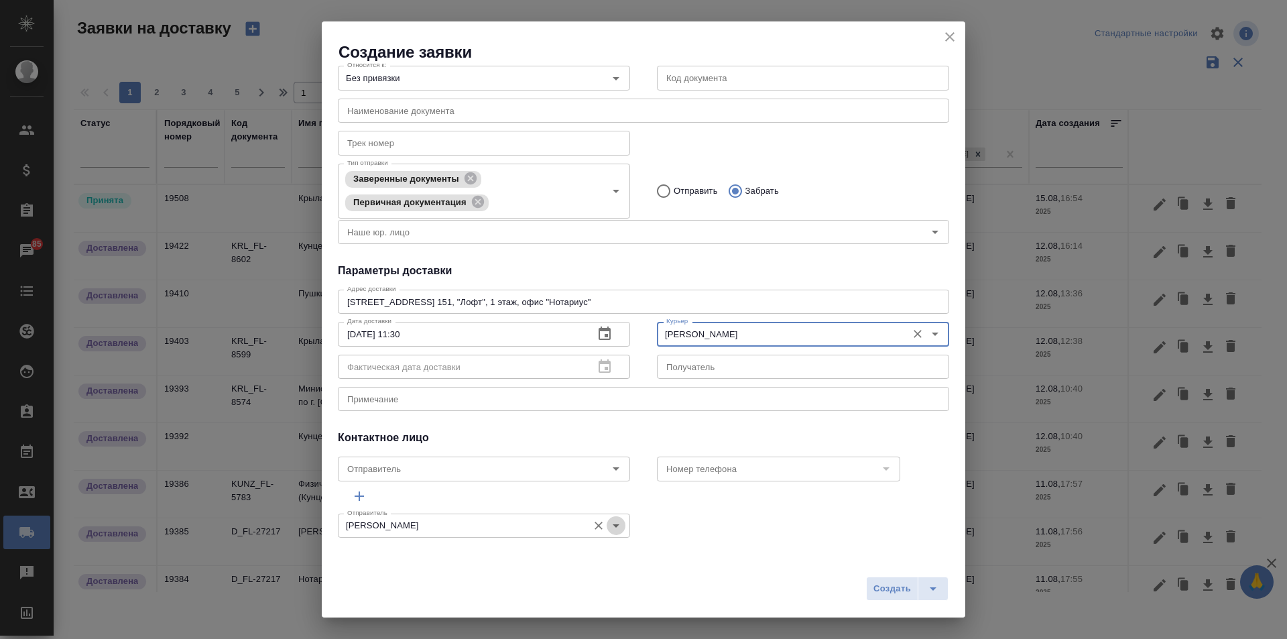
click at [618, 519] on icon "Open" at bounding box center [616, 525] width 16 height 16
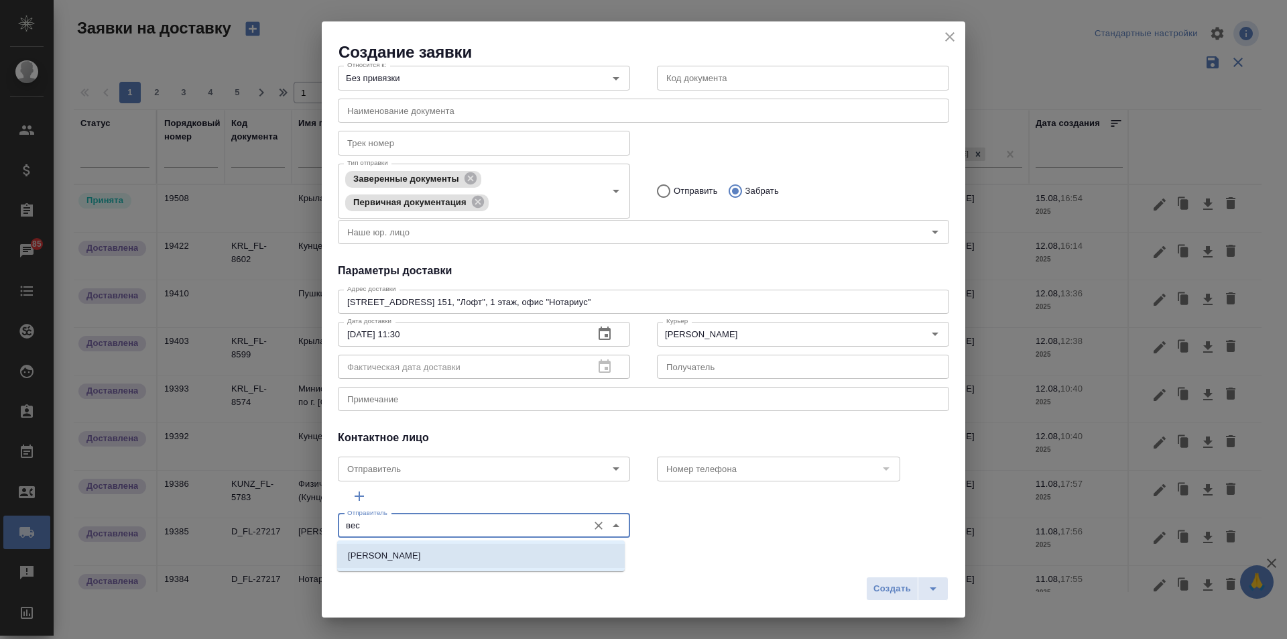
click at [439, 554] on li "[PERSON_NAME]" at bounding box center [480, 555] width 287 height 24
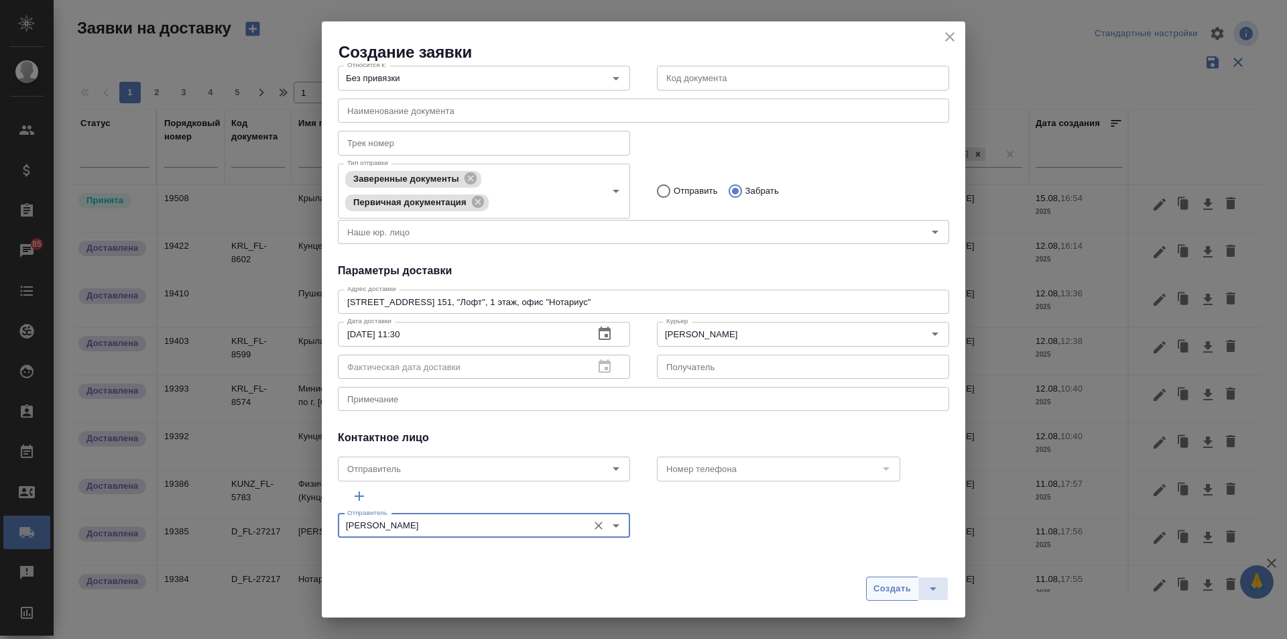
type input "[PERSON_NAME]"
click at [898, 583] on span "Создать" at bounding box center [892, 588] width 38 height 15
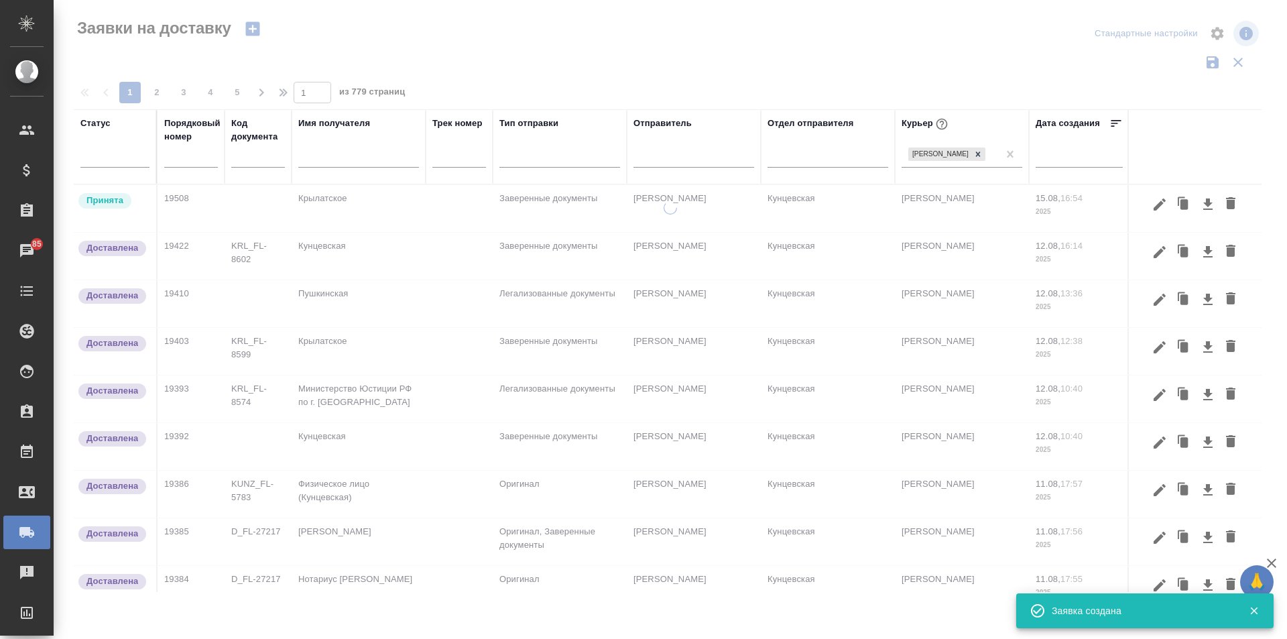
scroll to position [0, 0]
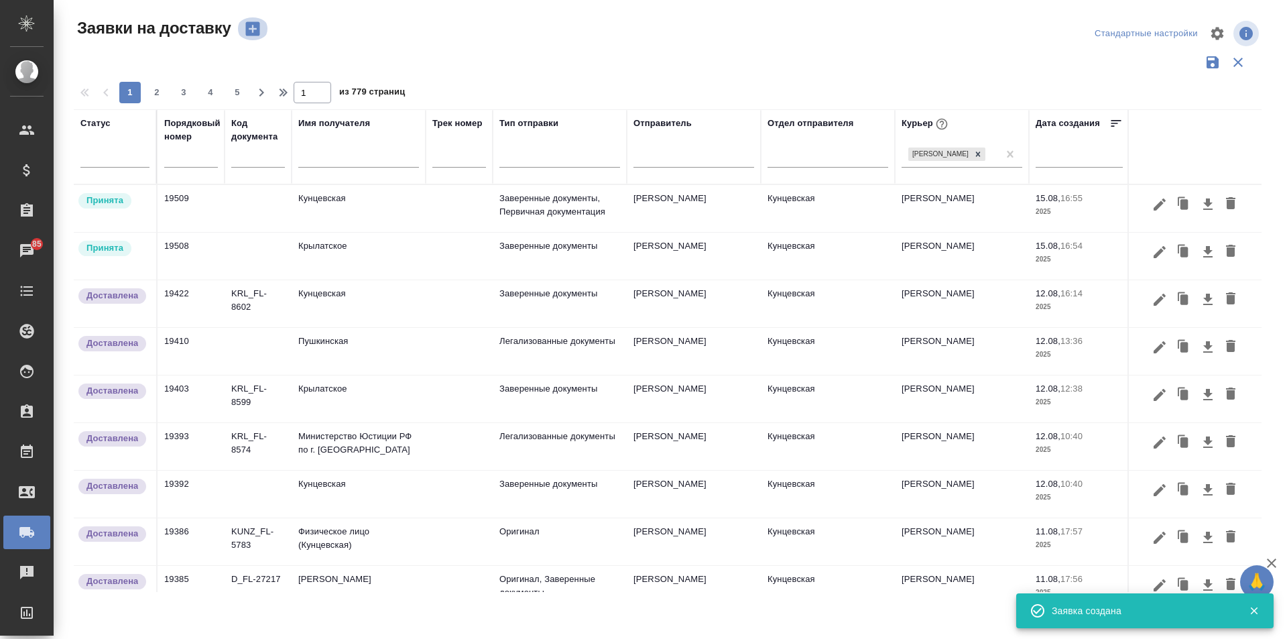
click at [261, 26] on icon "button" at bounding box center [252, 28] width 19 height 19
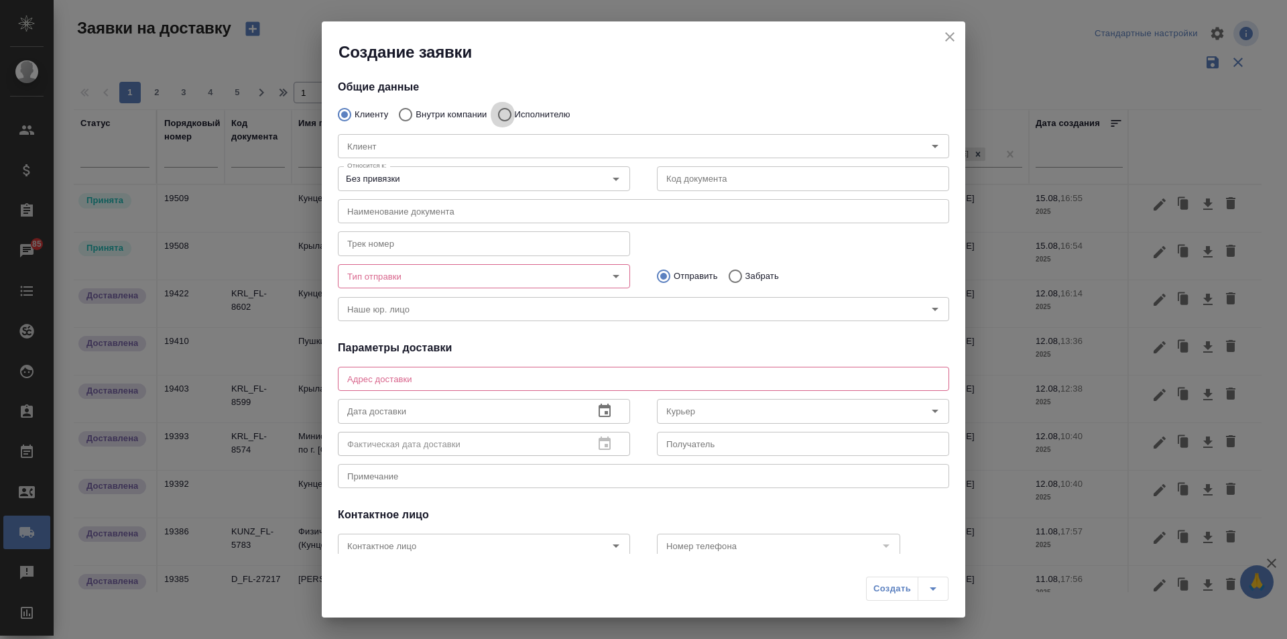
click at [503, 117] on input "Исполнителю" at bounding box center [502, 115] width 24 height 28
radio input "true"
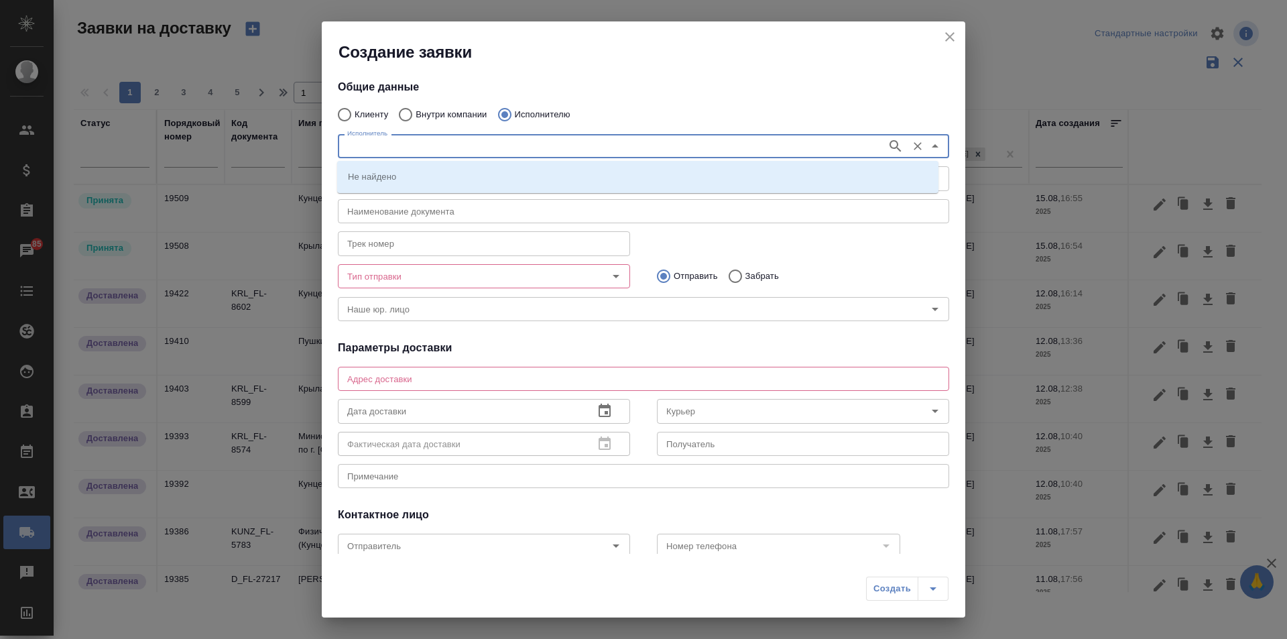
click at [507, 145] on input "Исполнитель" at bounding box center [611, 146] width 538 height 16
type input "юстиции"
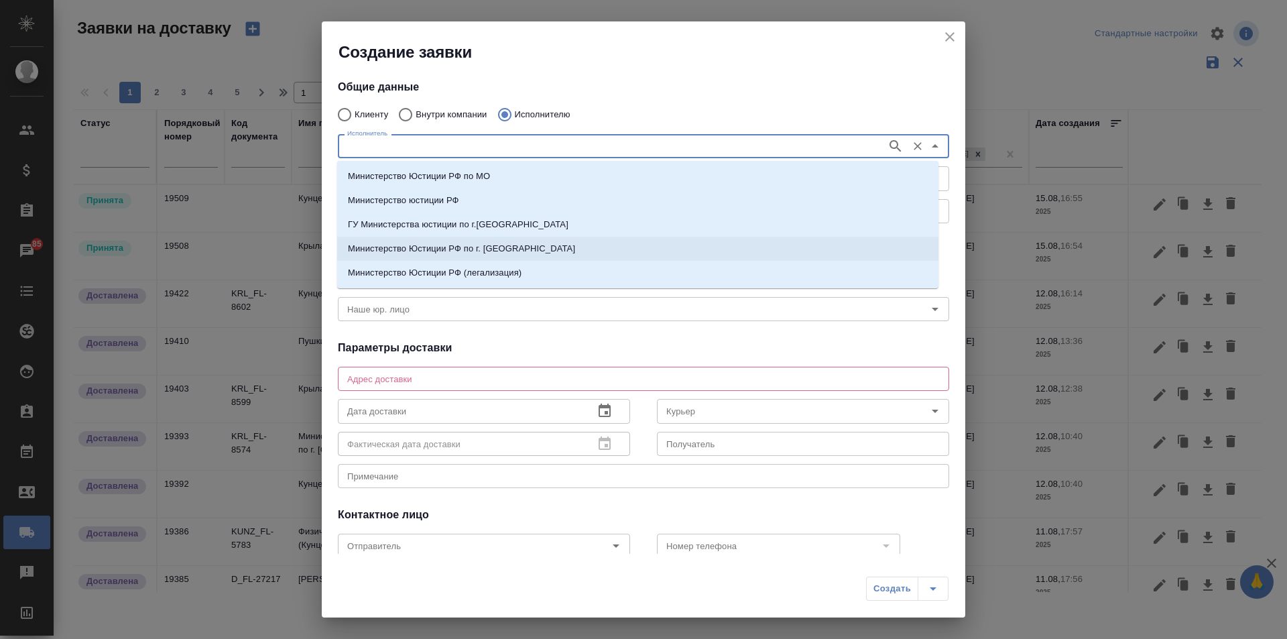
click at [497, 245] on p "Министерство Юстиции РФ по г. Москве" at bounding box center [461, 248] width 227 height 13
type input "Министерство Юстиции РФ по г. Москве"
type textarea "ул. Кржижановского, д. 13, корп. 1"
type input "Министерство Юстиции РФ по г. Москве"
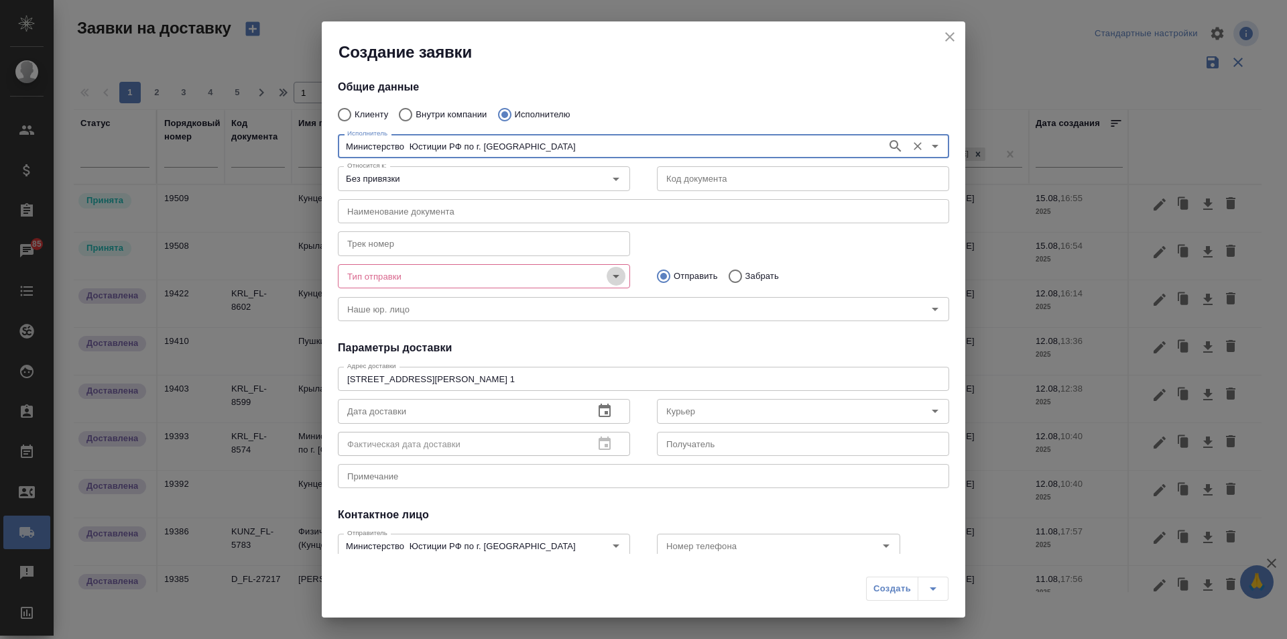
click at [616, 274] on icon "Open" at bounding box center [616, 276] width 16 height 16
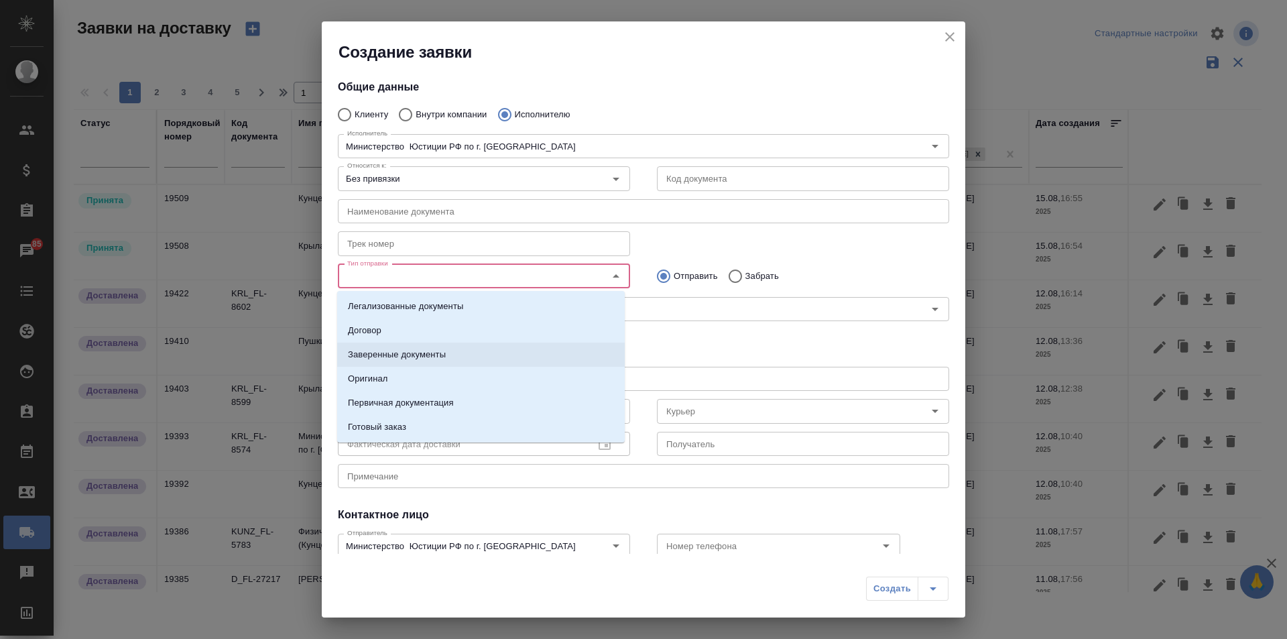
click at [468, 354] on li "Заверенные документы" at bounding box center [480, 354] width 287 height 24
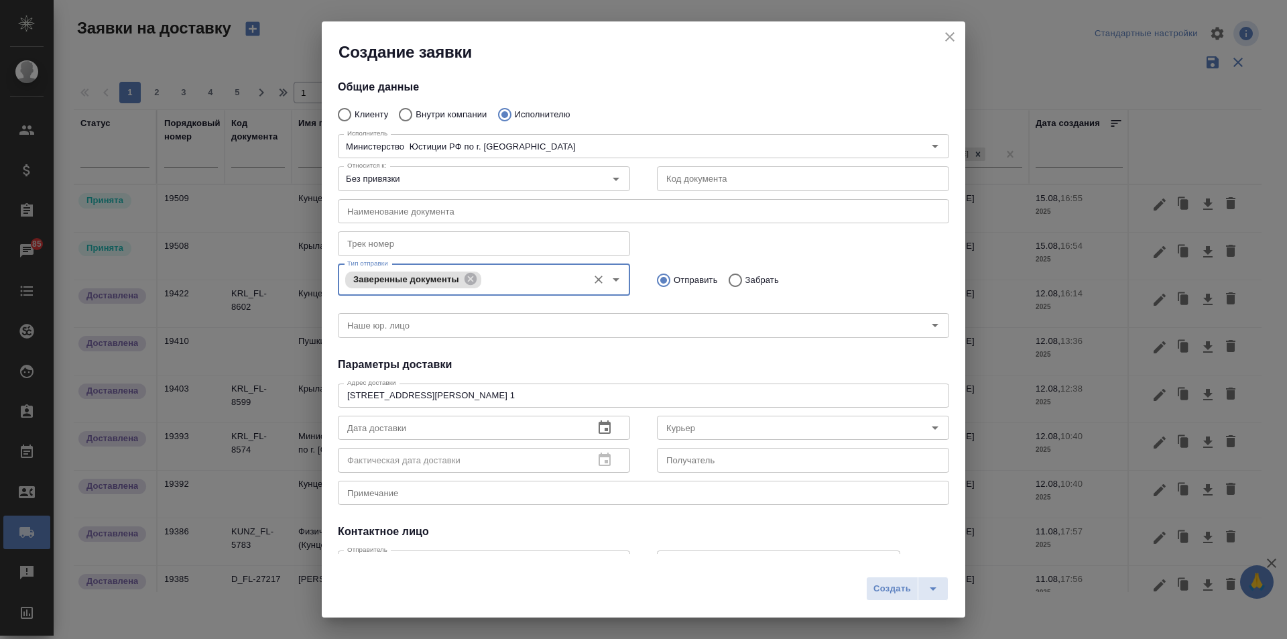
click at [616, 284] on icon "Open" at bounding box center [616, 279] width 16 height 16
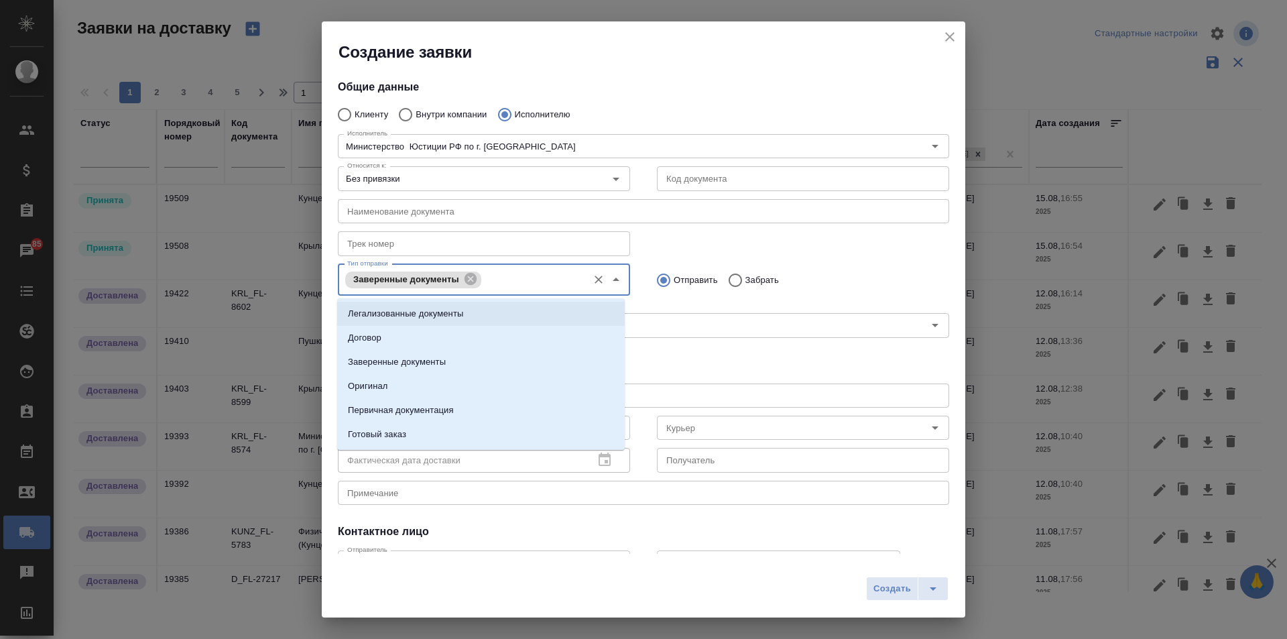
click at [456, 307] on p "Легализованные документы" at bounding box center [405, 313] width 115 height 13
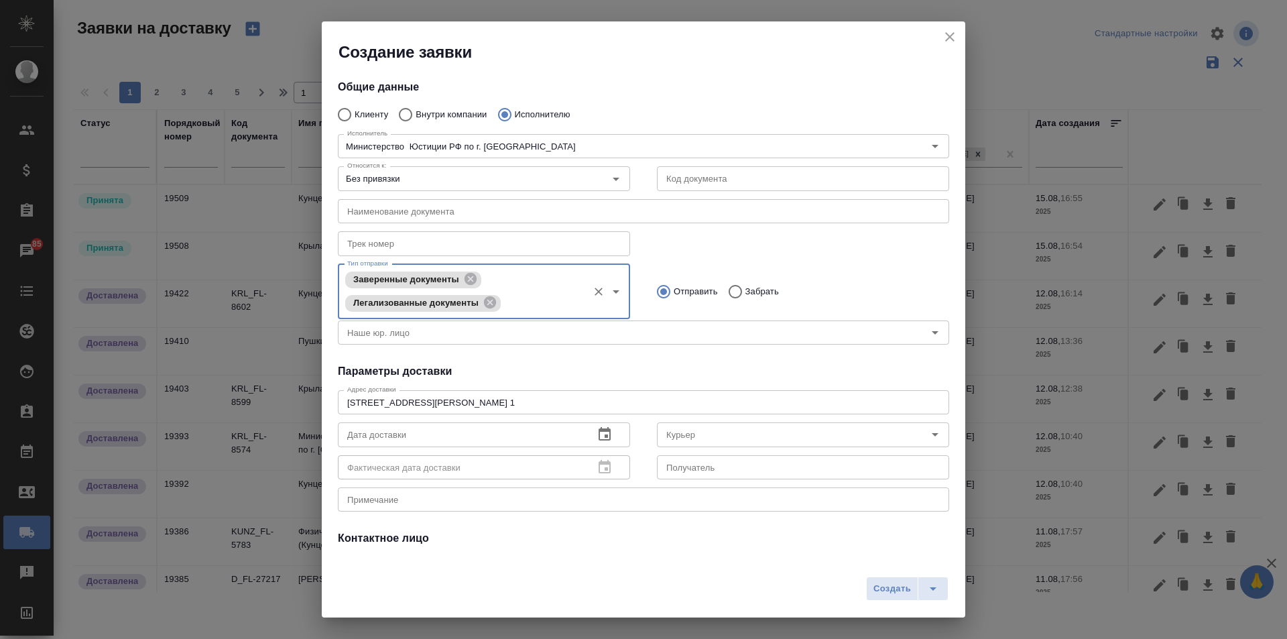
click at [728, 291] on input "Забрать" at bounding box center [733, 291] width 24 height 28
radio input "true"
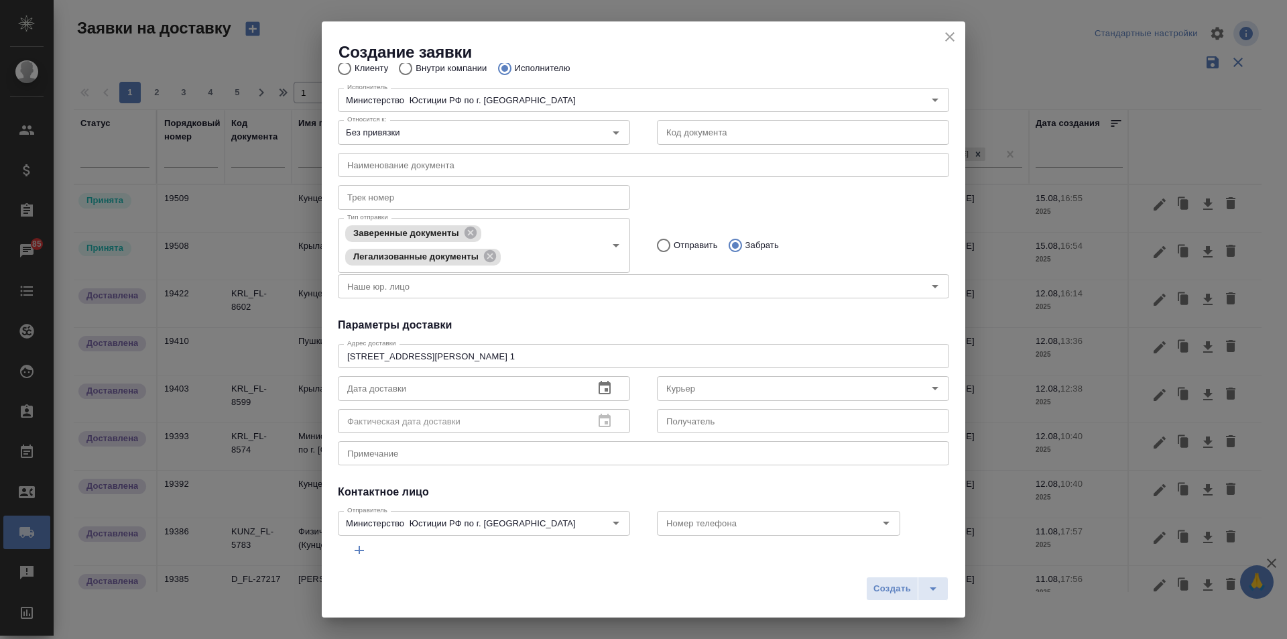
scroll to position [67, 0]
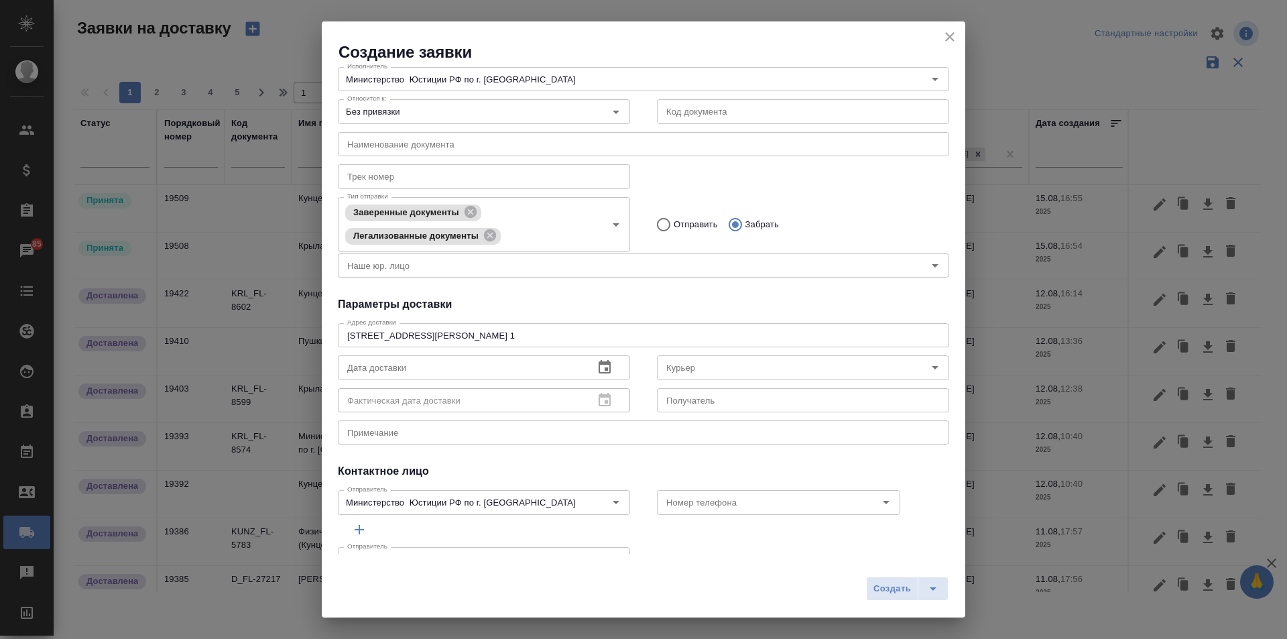
click at [492, 361] on input "text" at bounding box center [460, 367] width 245 height 24
click at [730, 361] on input "Курьер" at bounding box center [780, 367] width 239 height 16
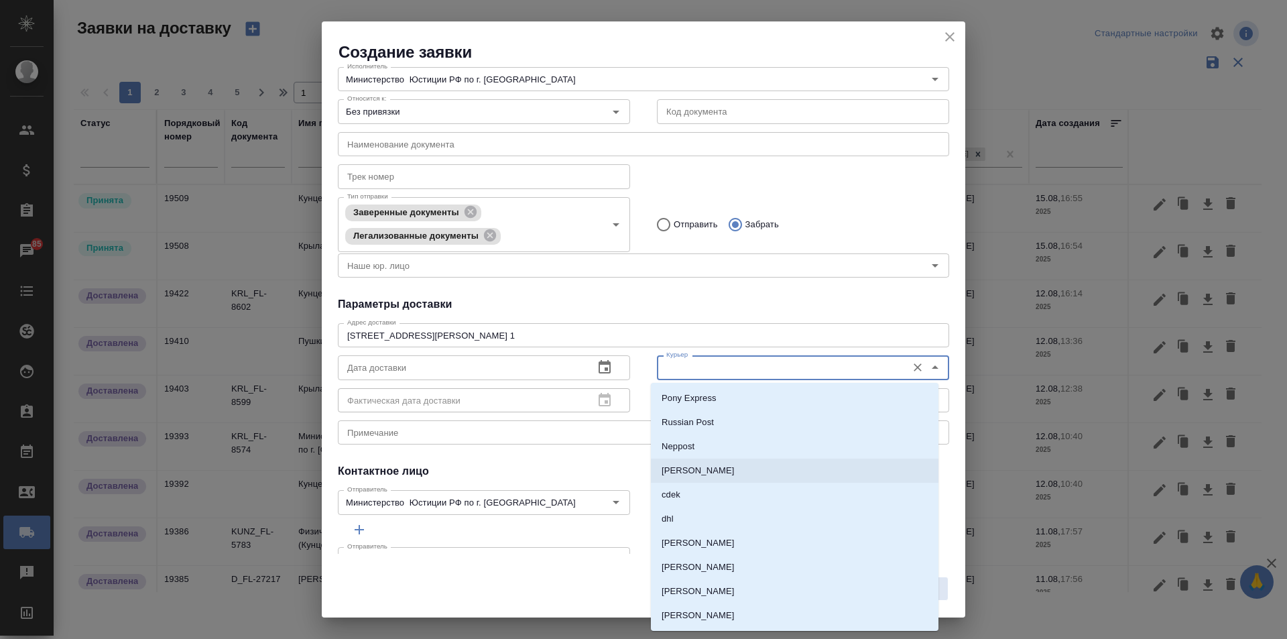
click at [703, 466] on p "[PERSON_NAME]" at bounding box center [697, 470] width 73 height 13
type input "[PERSON_NAME]"
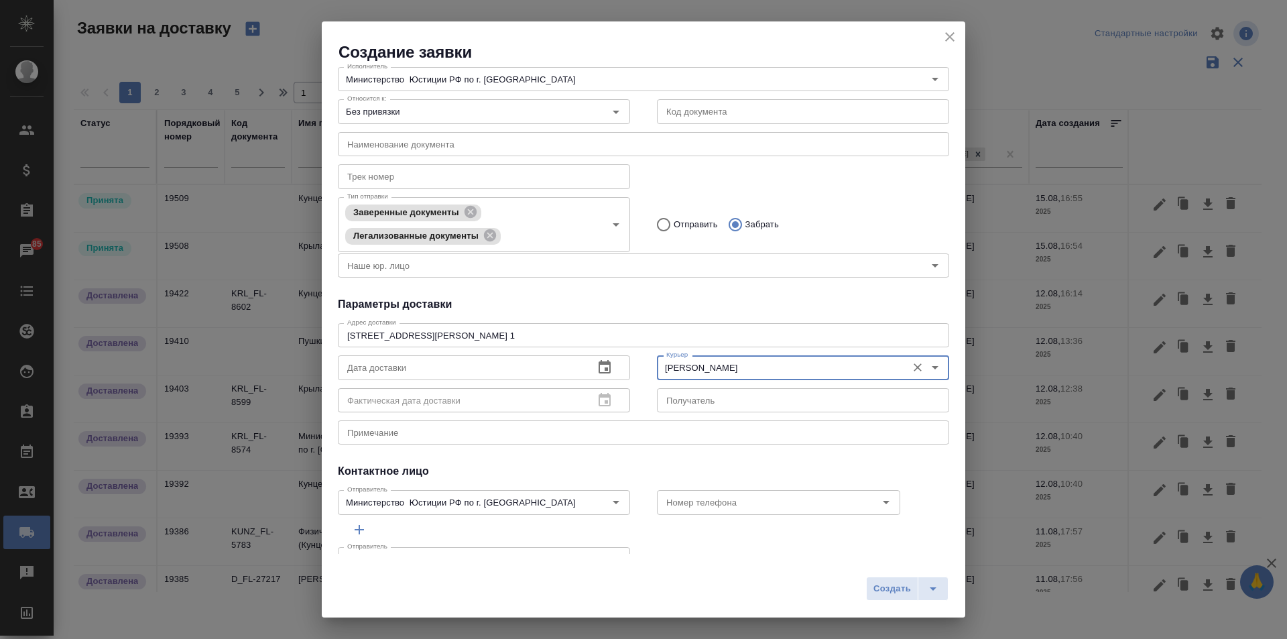
click at [606, 366] on icon "button" at bounding box center [604, 367] width 16 height 16
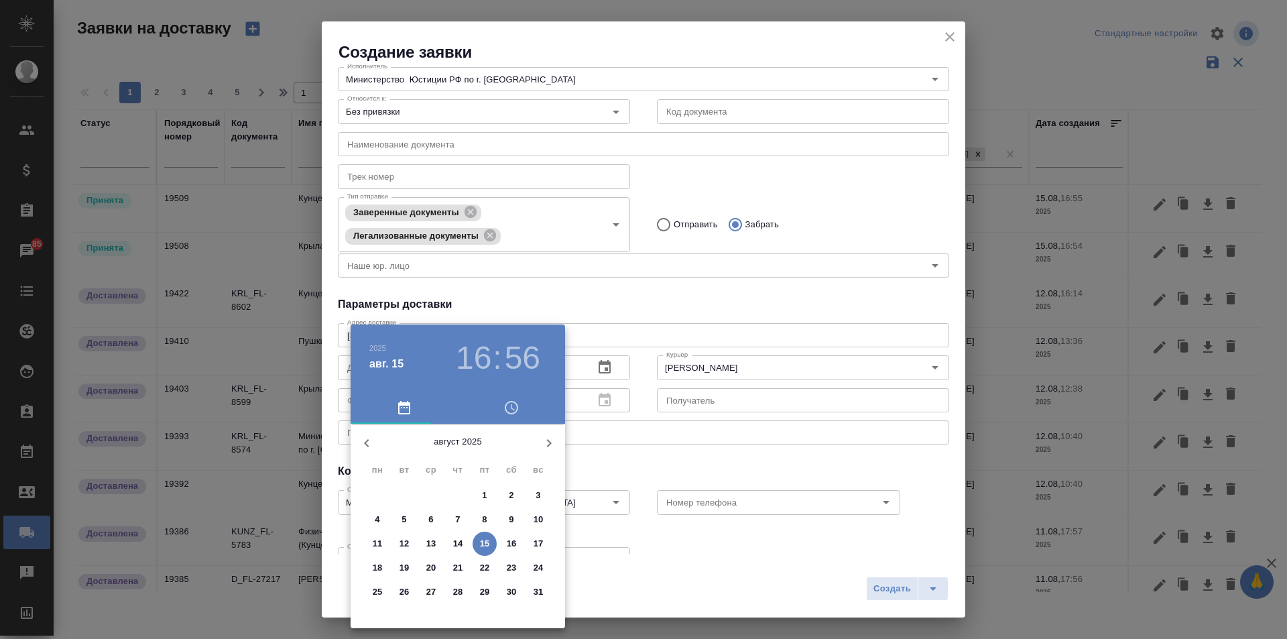
click at [432, 539] on p "13" at bounding box center [431, 543] width 10 height 13
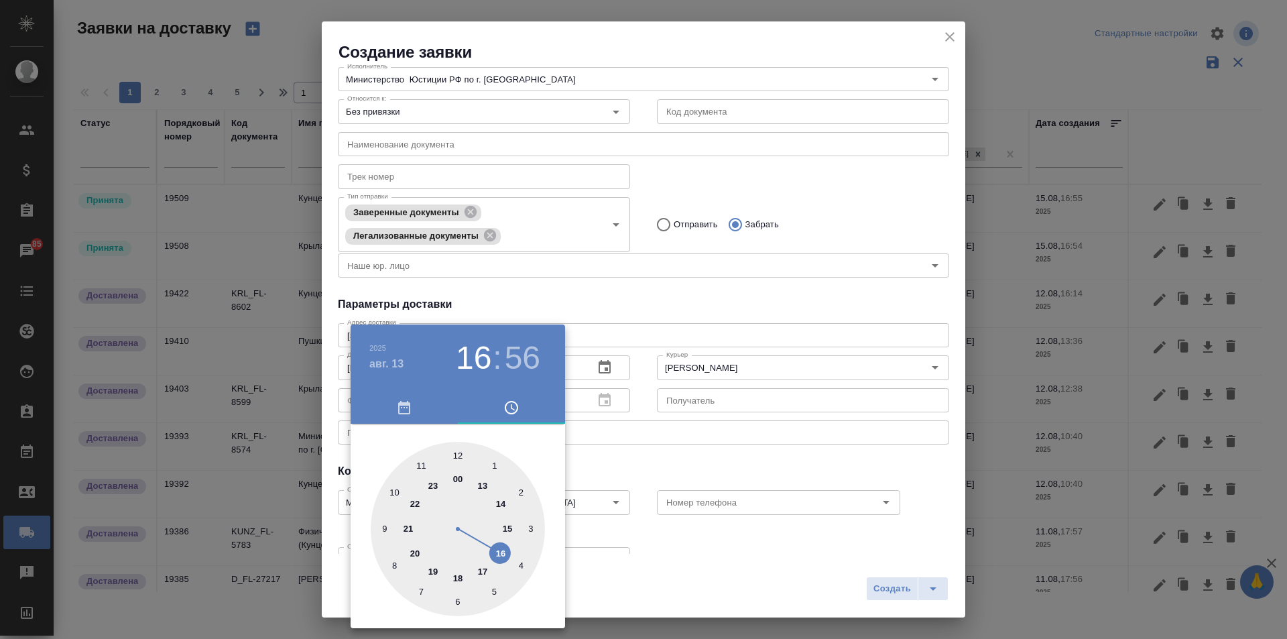
click at [501, 503] on div at bounding box center [458, 529] width 174 height 174
click at [458, 603] on div at bounding box center [458, 529] width 174 height 174
type input "13.08.2025 14:30"
click at [590, 578] on div at bounding box center [643, 319] width 1287 height 639
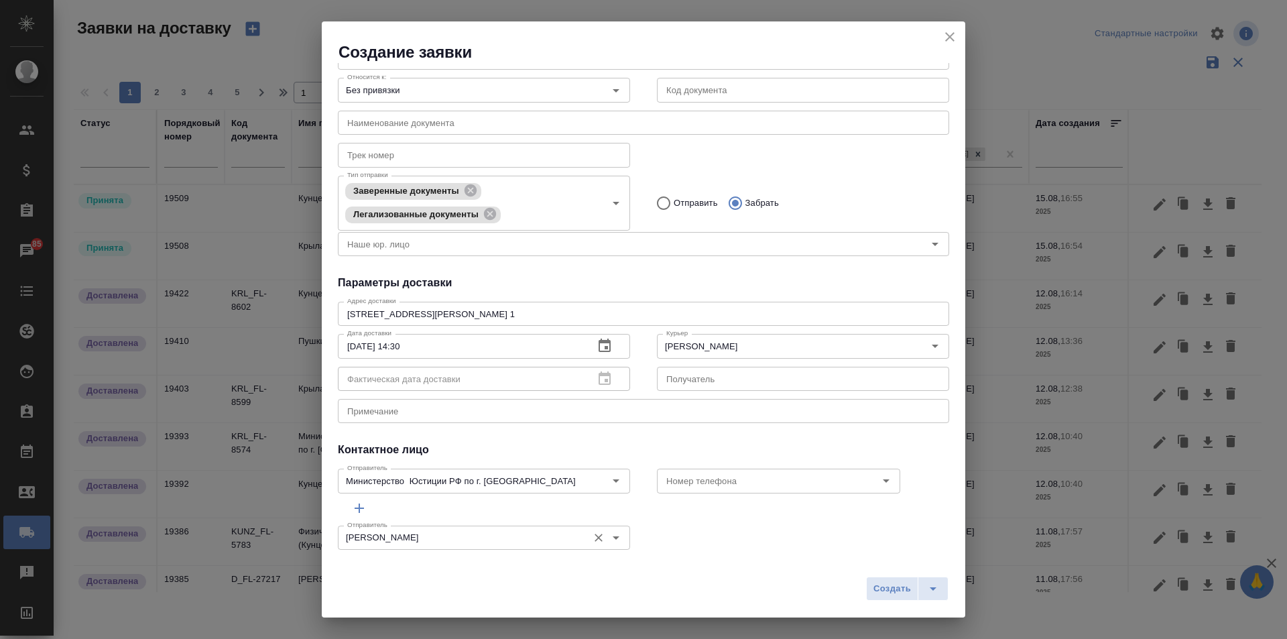
scroll to position [101, 0]
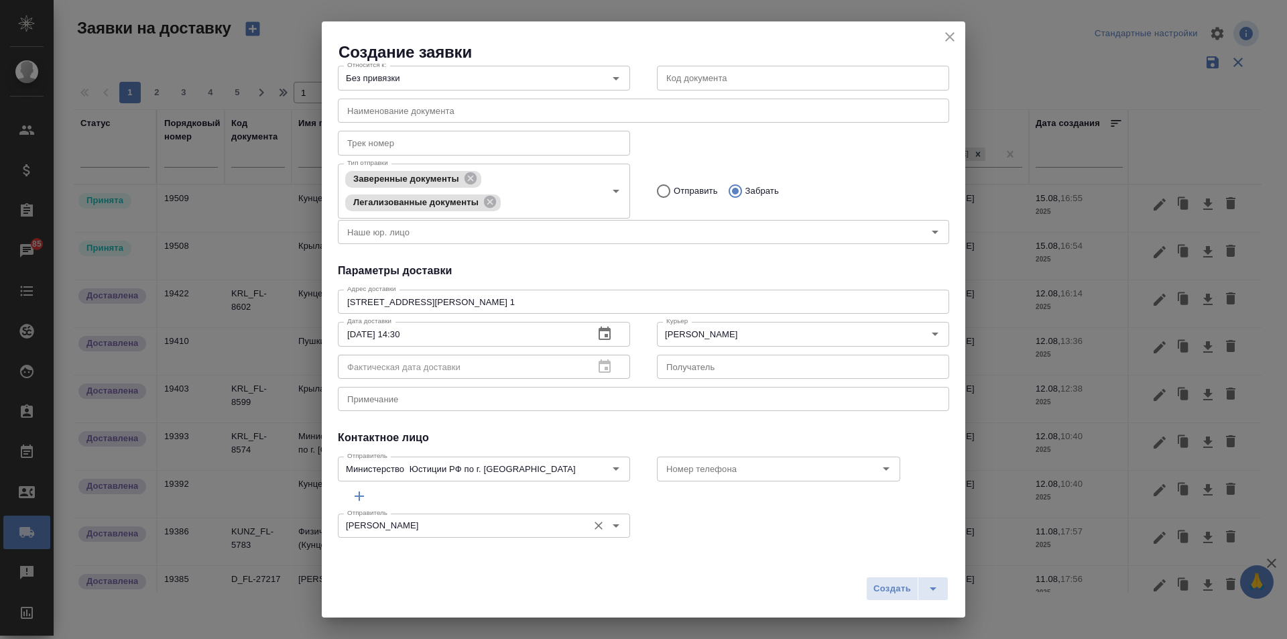
click at [596, 526] on icon "Очистить" at bounding box center [598, 525] width 13 height 13
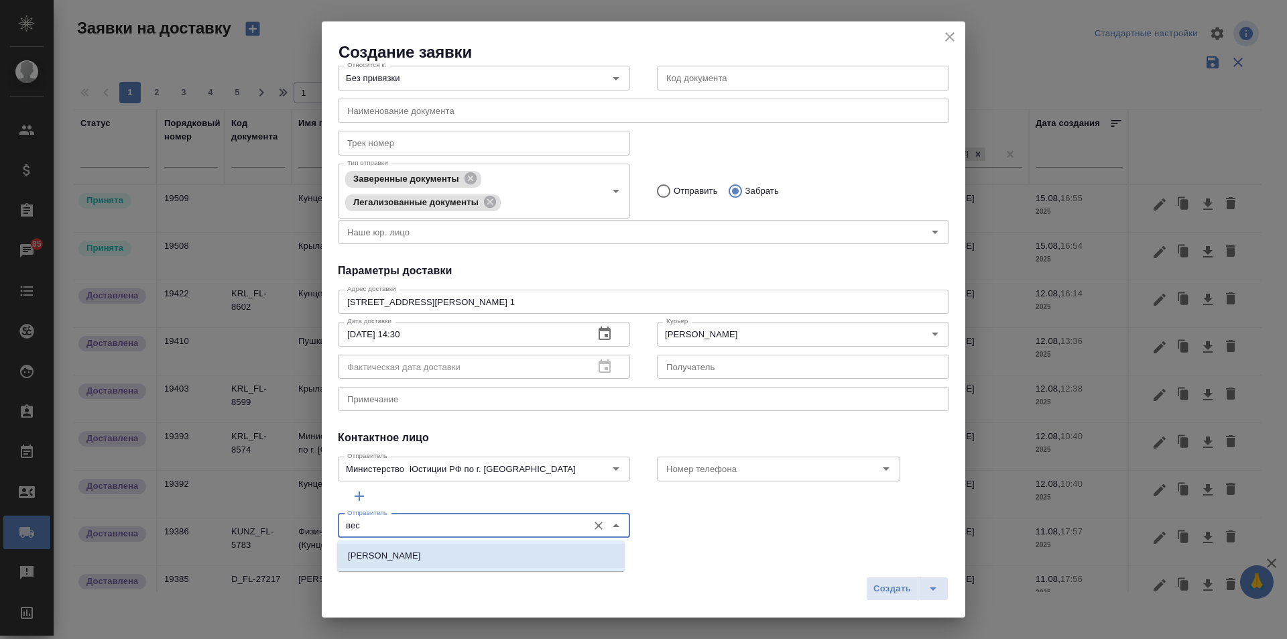
click at [448, 562] on li "[PERSON_NAME]" at bounding box center [480, 555] width 287 height 24
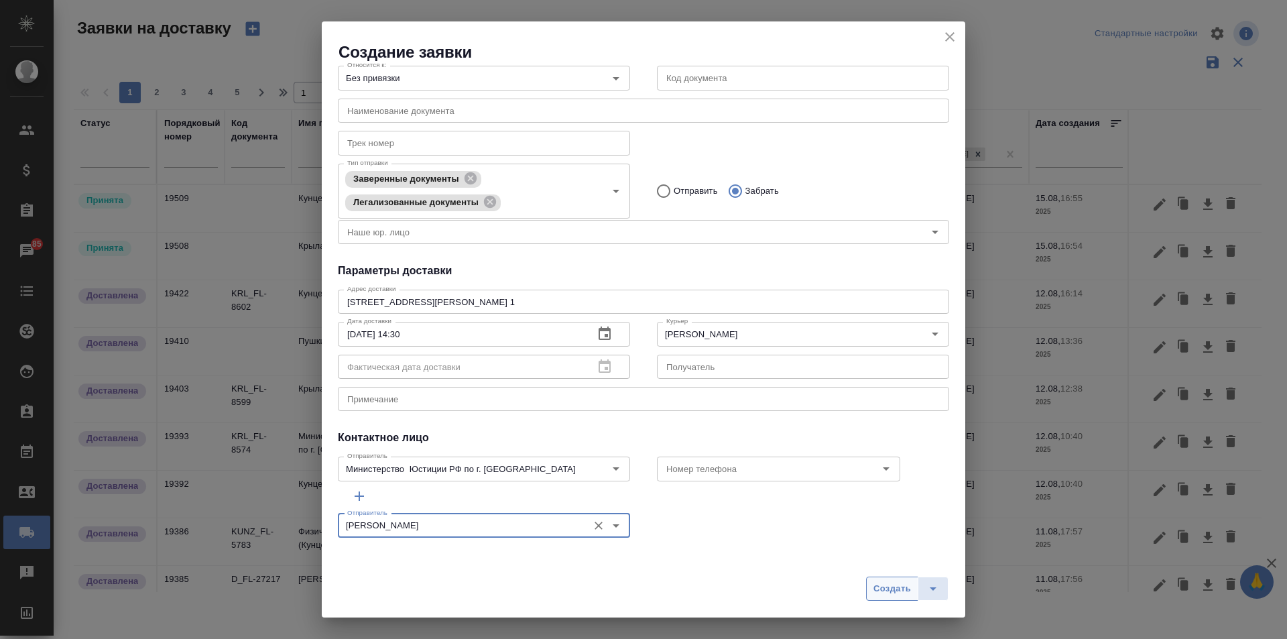
type input "[PERSON_NAME]"
click at [893, 586] on span "Создать" at bounding box center [892, 588] width 38 height 15
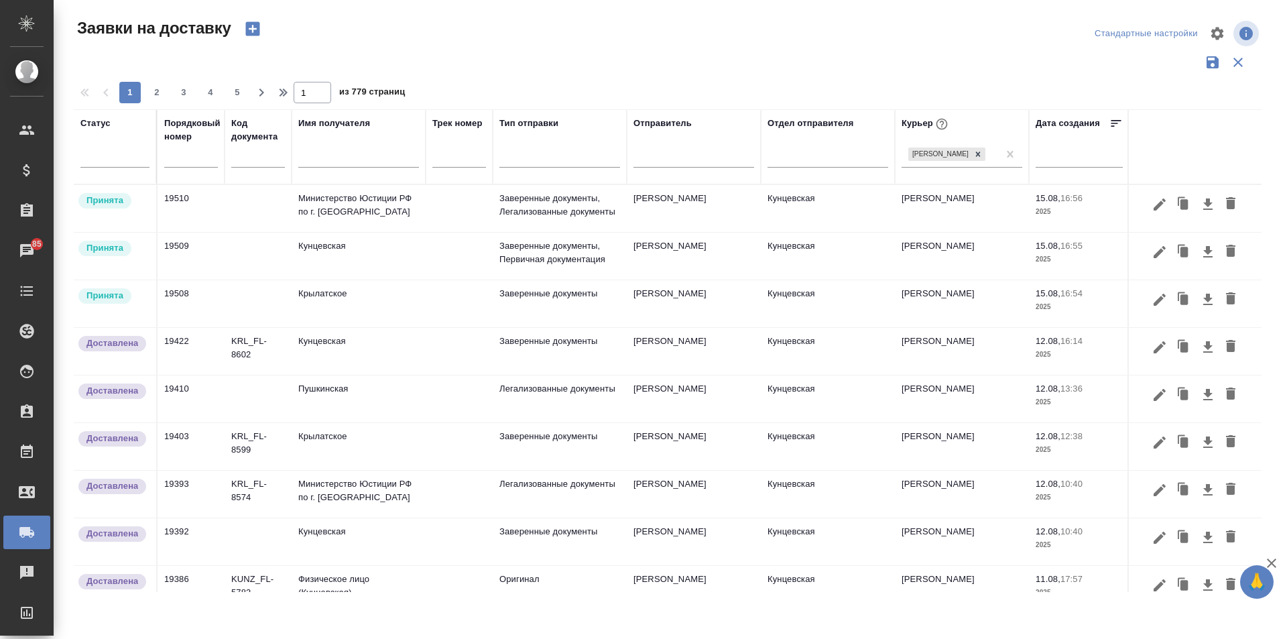
click at [249, 29] on icon "button" at bounding box center [252, 28] width 19 height 19
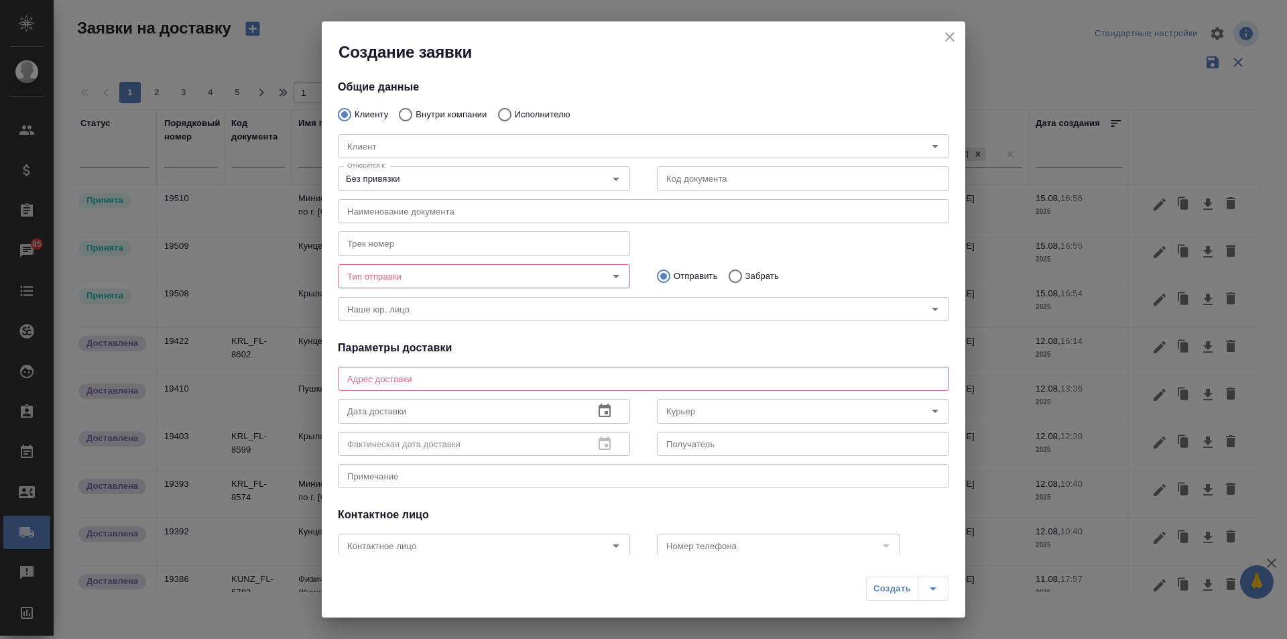
click at [949, 41] on icon "close" at bounding box center [949, 37] width 16 height 16
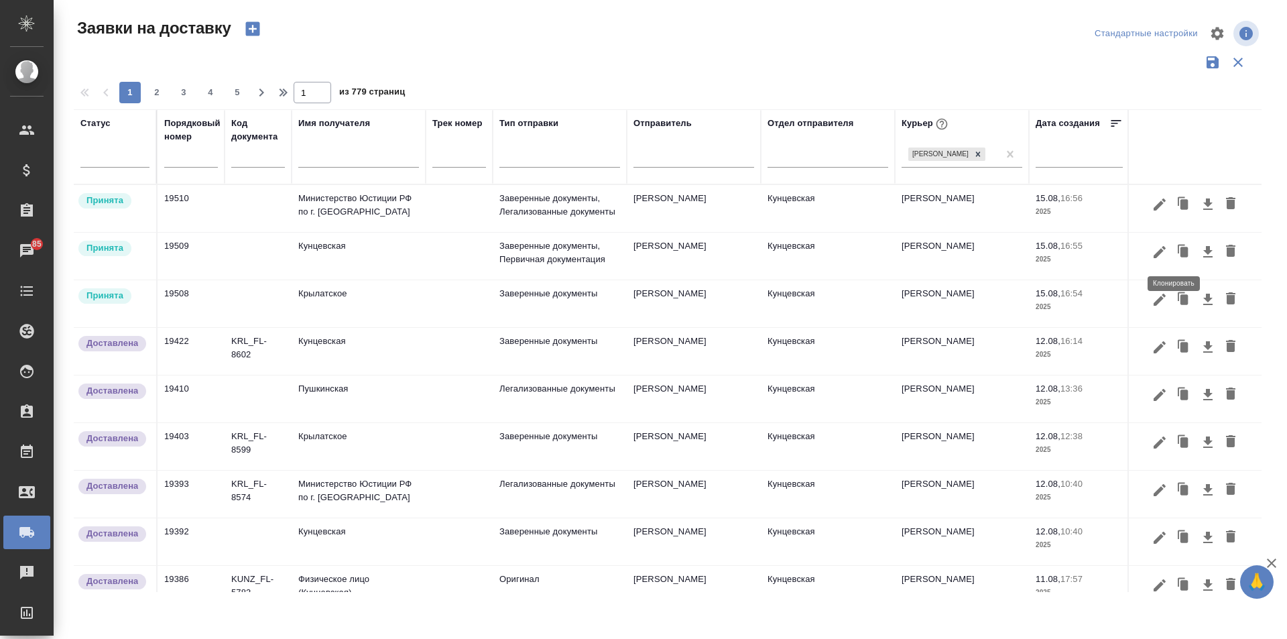
click at [1180, 255] on icon "button" at bounding box center [1184, 252] width 8 height 10
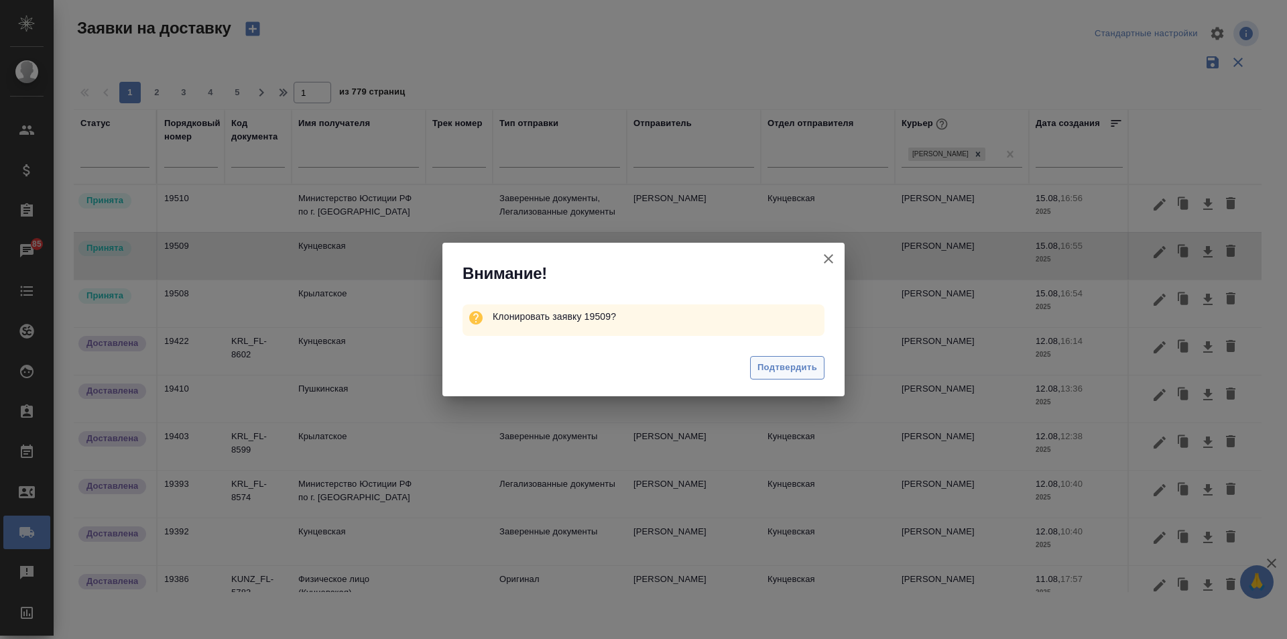
click at [795, 369] on span "Подтвердить" at bounding box center [787, 367] width 60 height 15
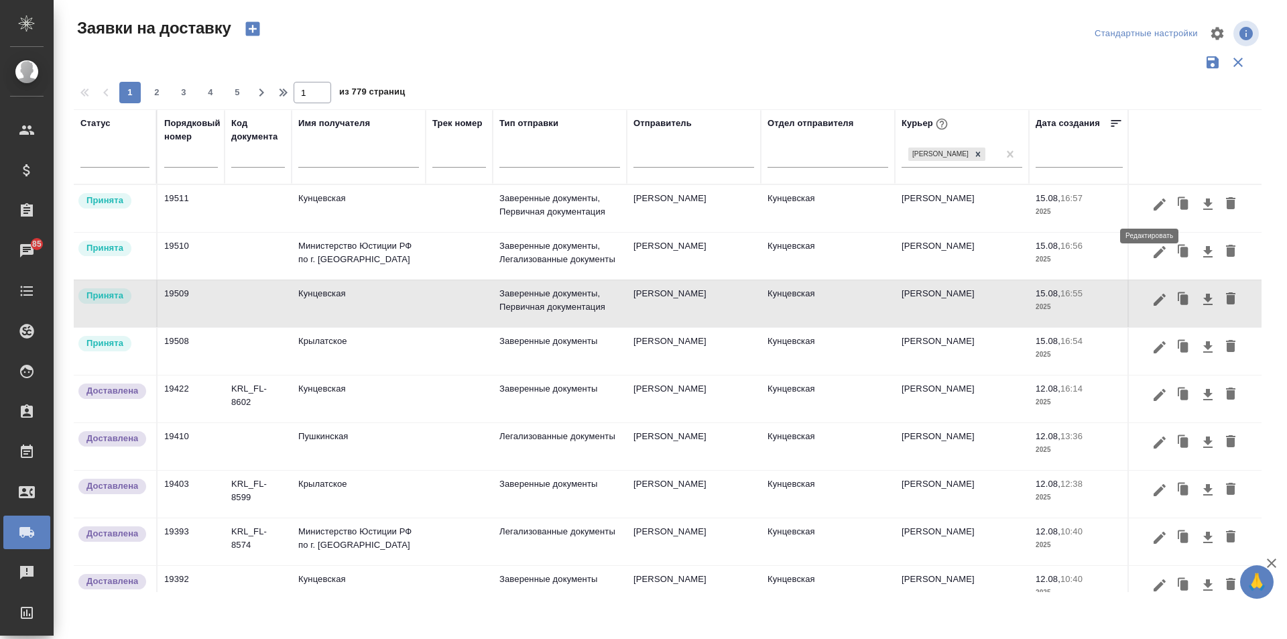
click at [1153, 204] on icon "button" at bounding box center [1159, 204] width 12 height 12
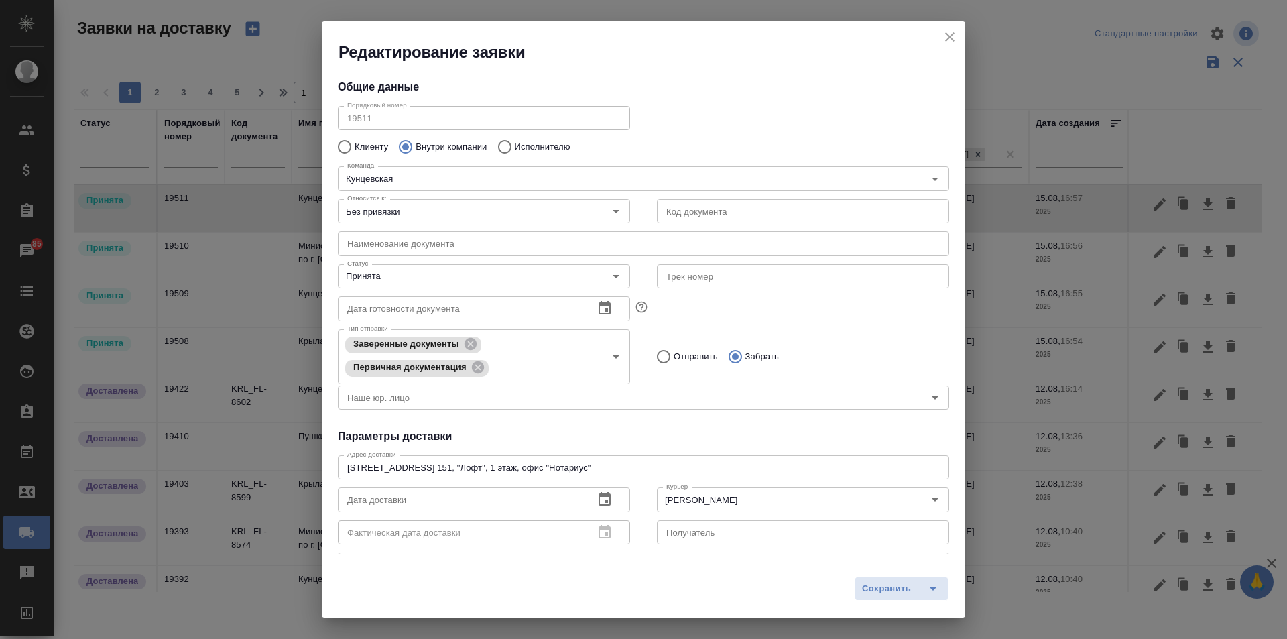
click at [603, 502] on icon "button" at bounding box center [604, 499] width 16 height 16
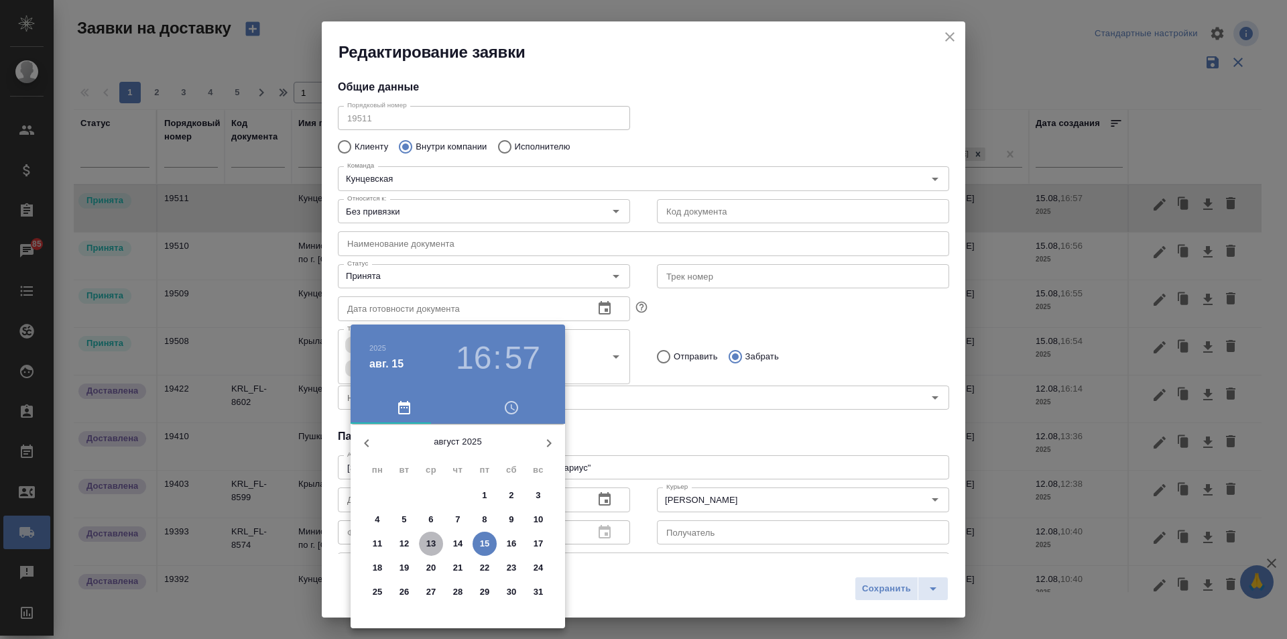
click at [426, 540] on p "13" at bounding box center [431, 543] width 10 height 13
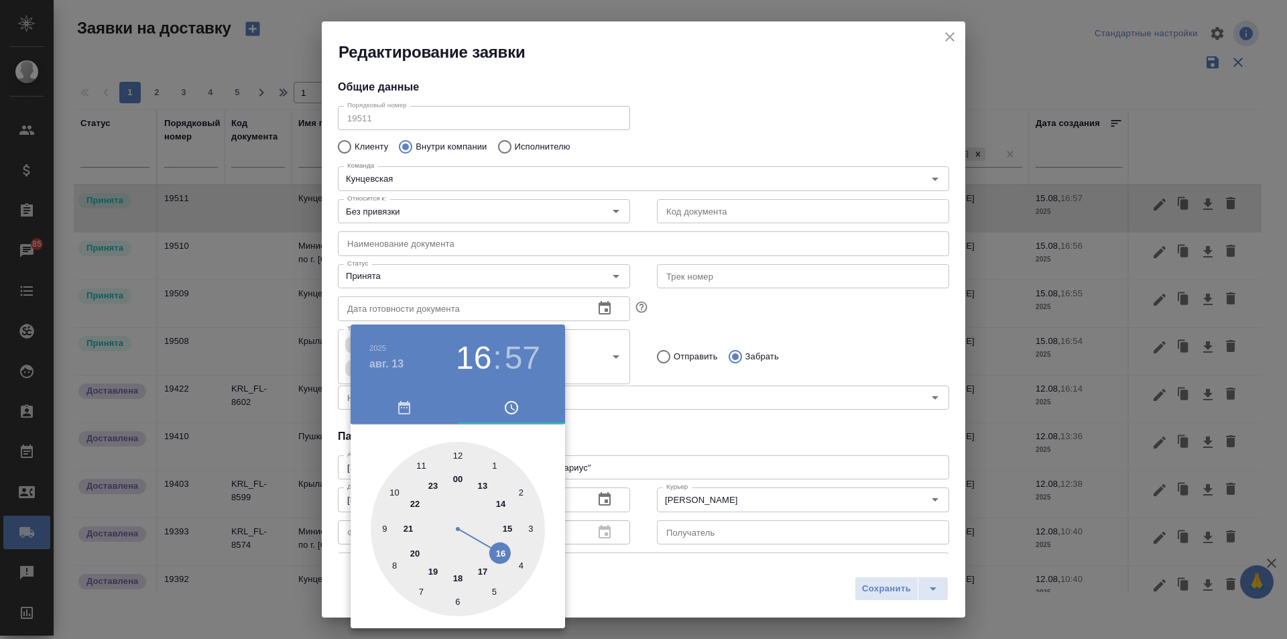
click at [501, 553] on div at bounding box center [458, 529] width 174 height 174
click at [476, 346] on h3 "16" at bounding box center [474, 358] width 36 height 38
click at [483, 567] on div at bounding box center [458, 529] width 174 height 174
click at [453, 600] on div at bounding box center [458, 529] width 174 height 174
type input "13.08.2025 17:31"
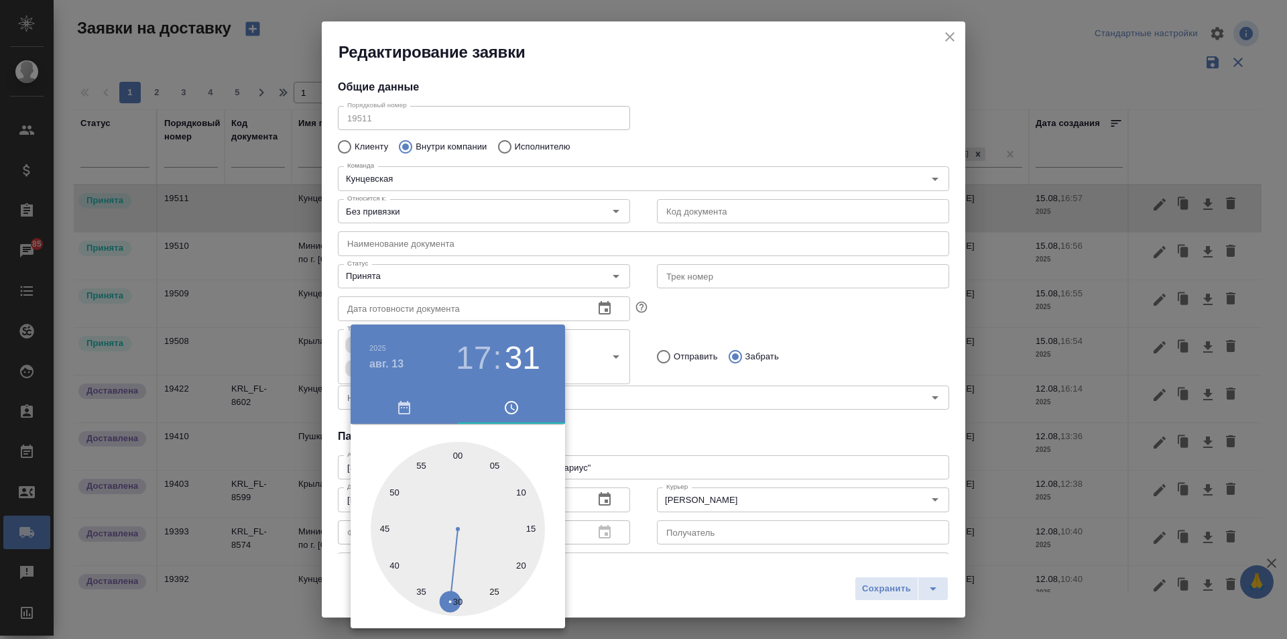
click at [876, 592] on div at bounding box center [643, 319] width 1287 height 639
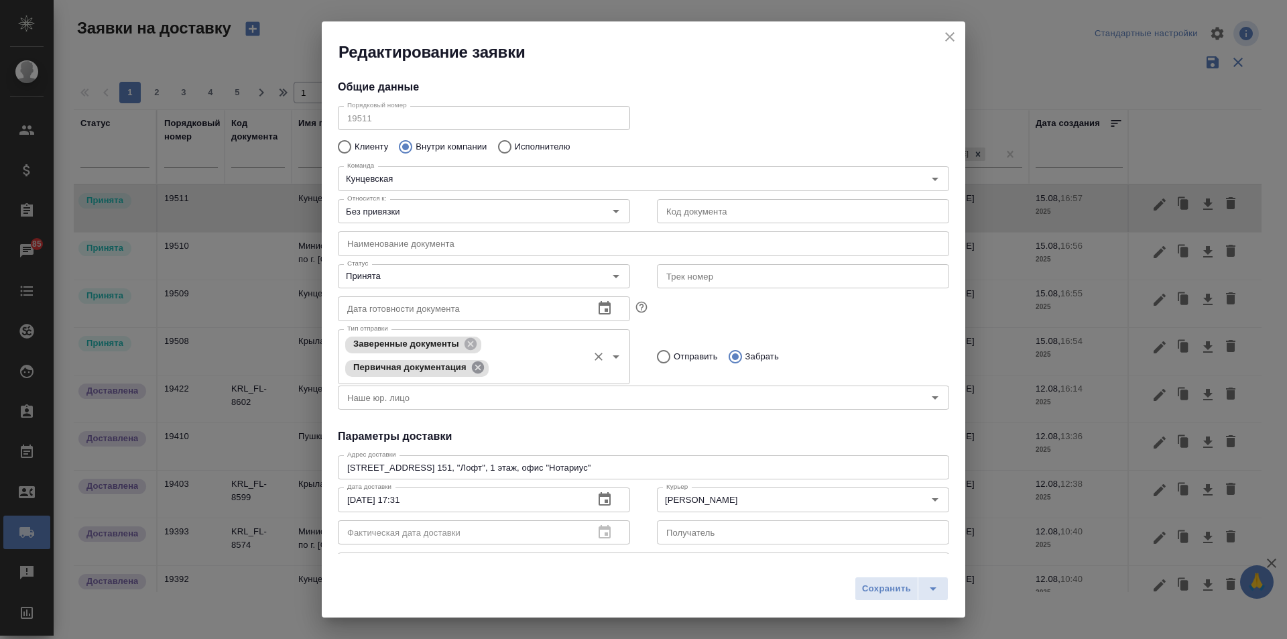
click at [477, 365] on icon at bounding box center [477, 367] width 12 height 12
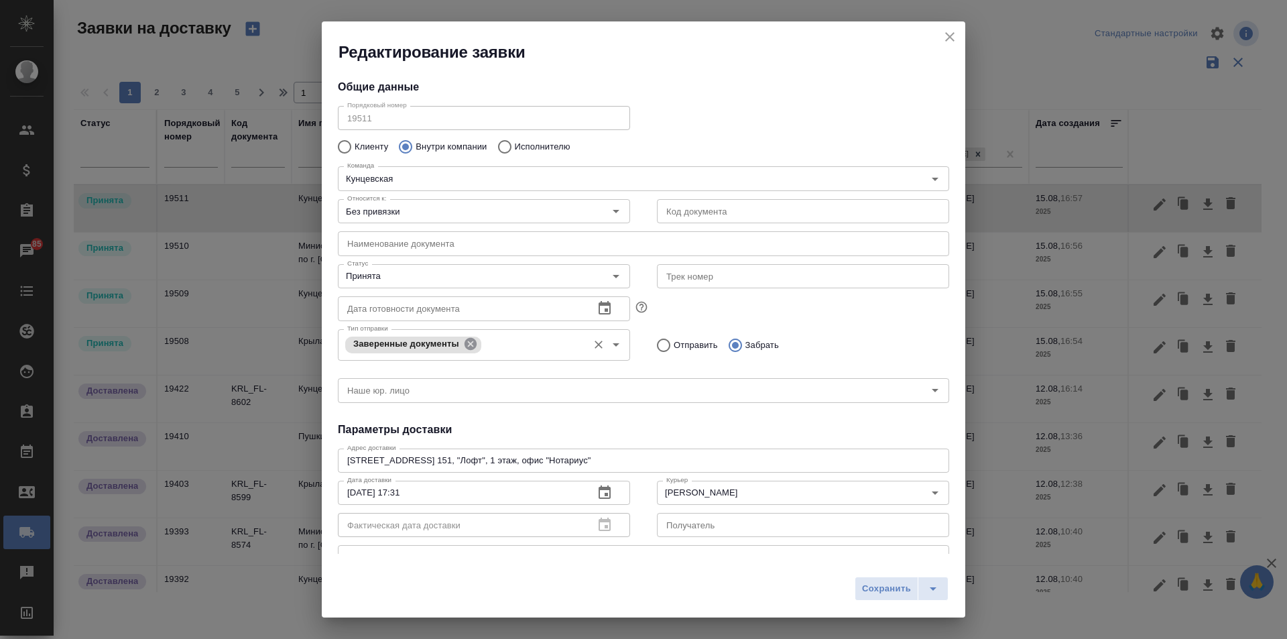
click at [475, 340] on icon at bounding box center [470, 344] width 12 height 12
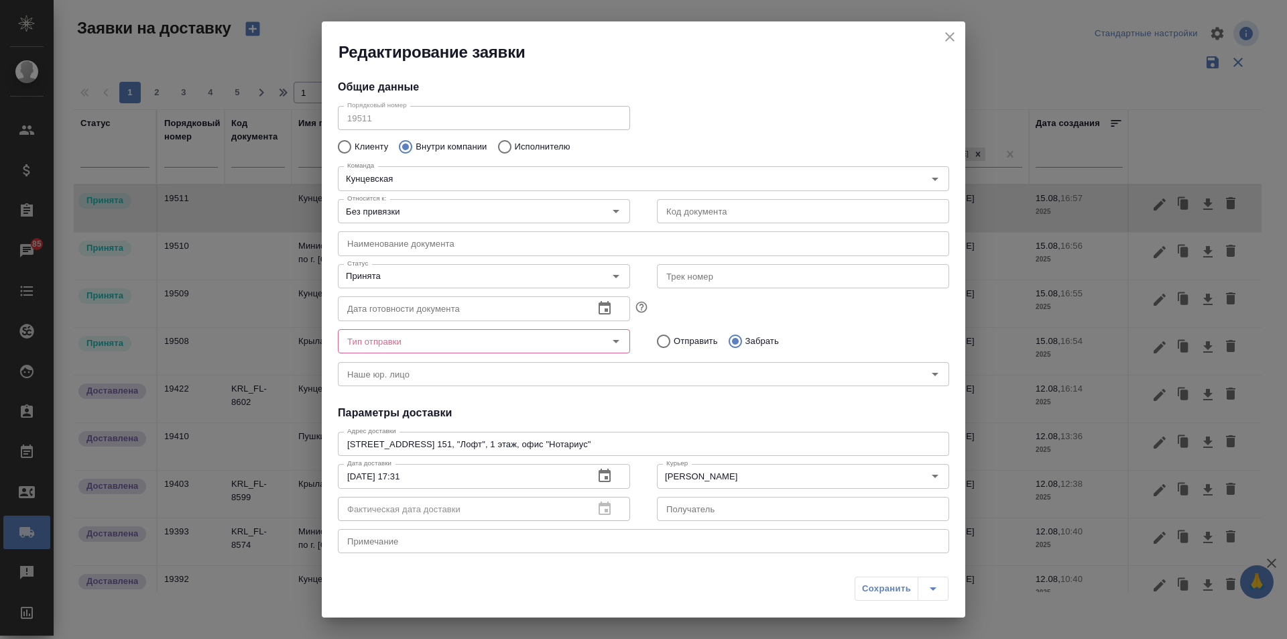
click at [608, 342] on icon "Open" at bounding box center [616, 341] width 16 height 16
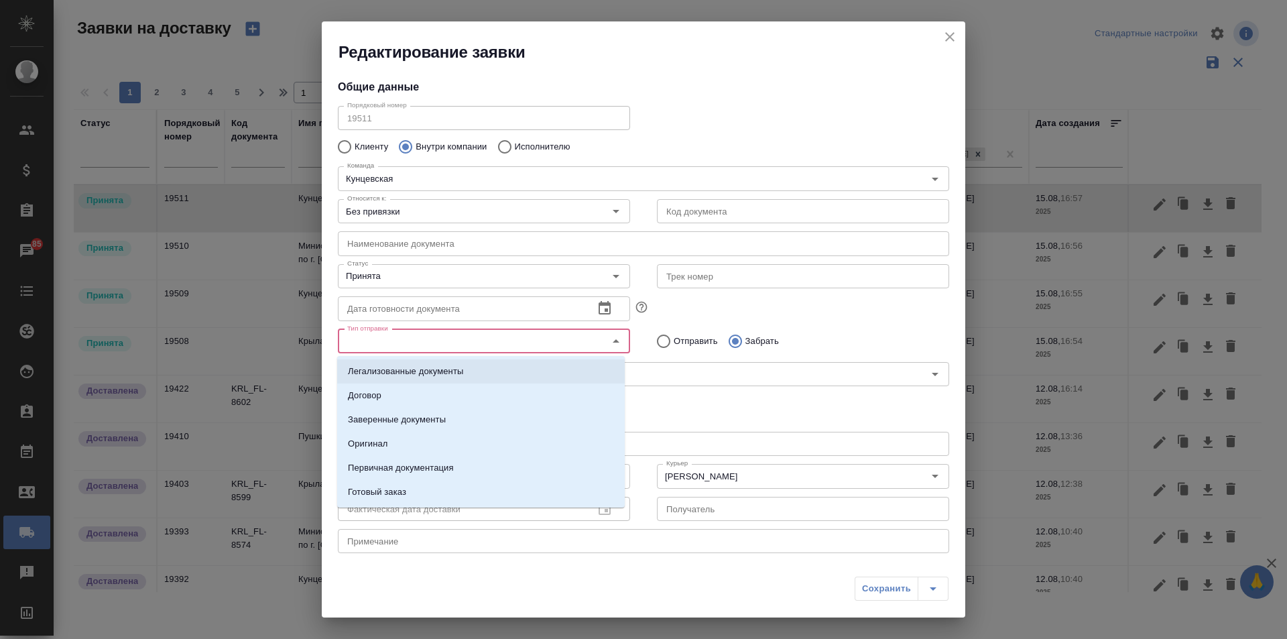
click at [454, 378] on li "Легализованные документы" at bounding box center [480, 371] width 287 height 24
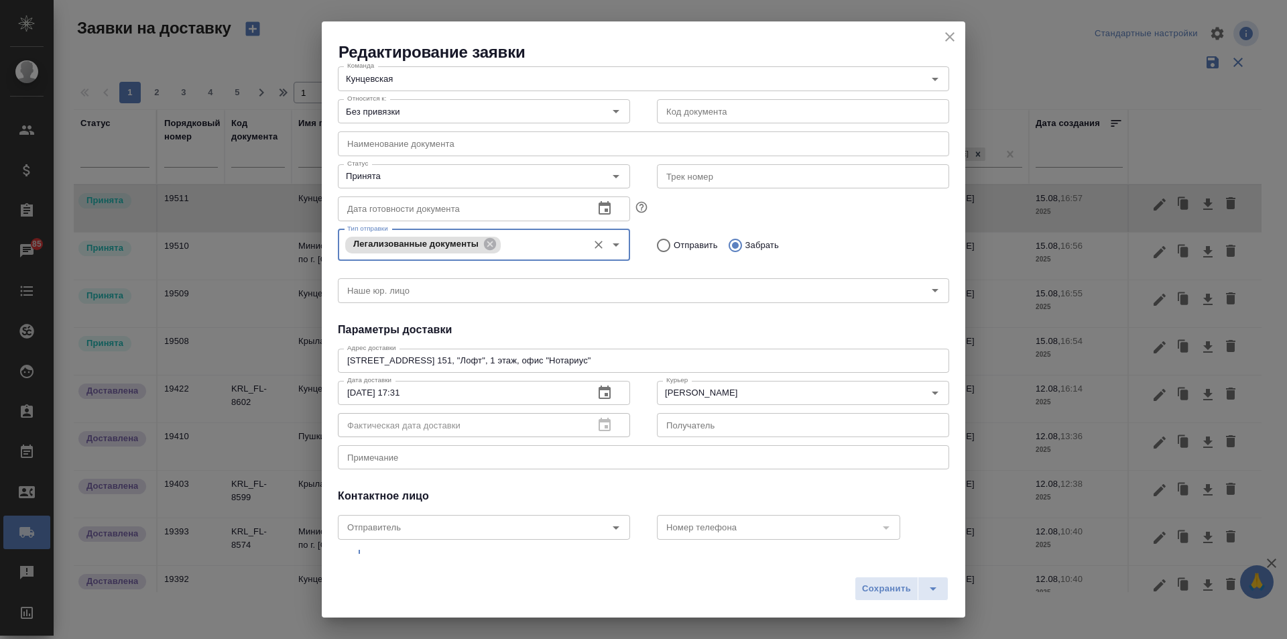
scroll to position [158, 0]
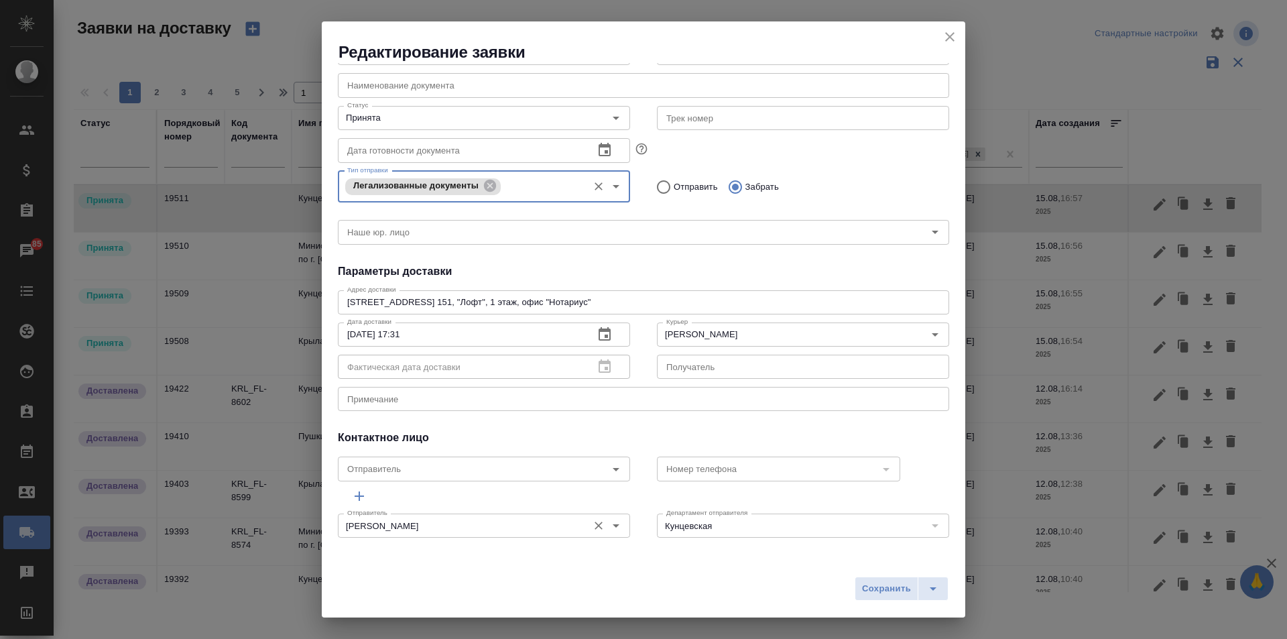
click at [601, 527] on button "Очистить" at bounding box center [598, 525] width 19 height 19
click at [547, 526] on input "Отправитель" at bounding box center [461, 525] width 239 height 16
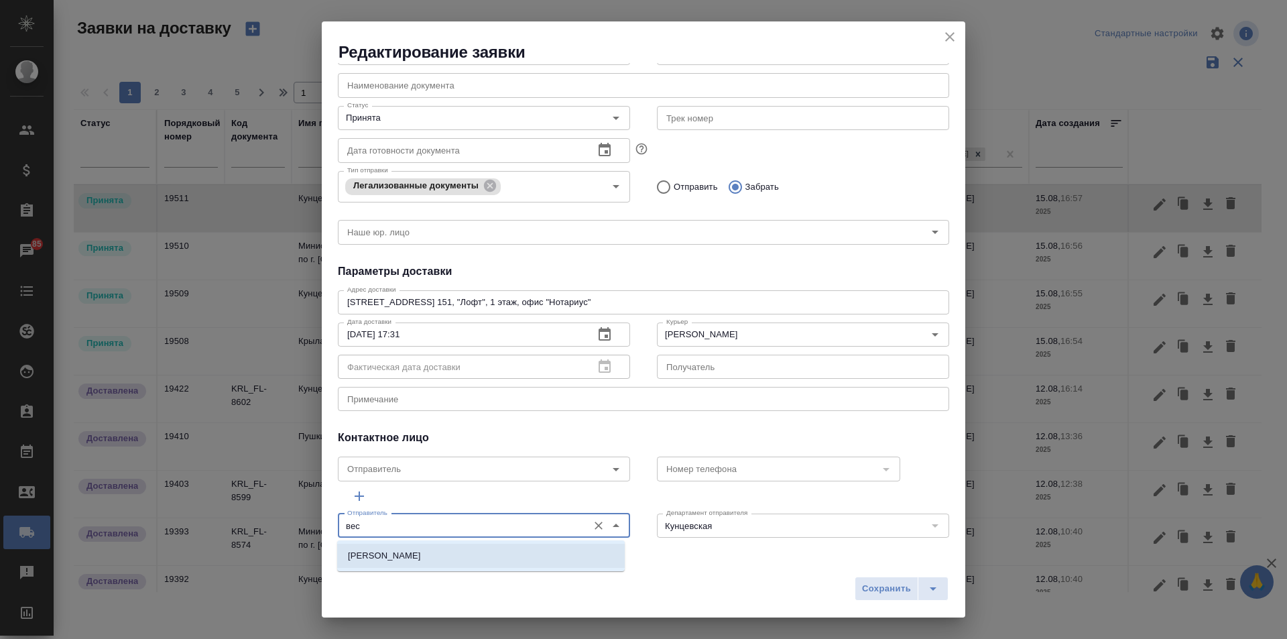
click at [542, 561] on li "[PERSON_NAME]" at bounding box center [480, 555] width 287 height 24
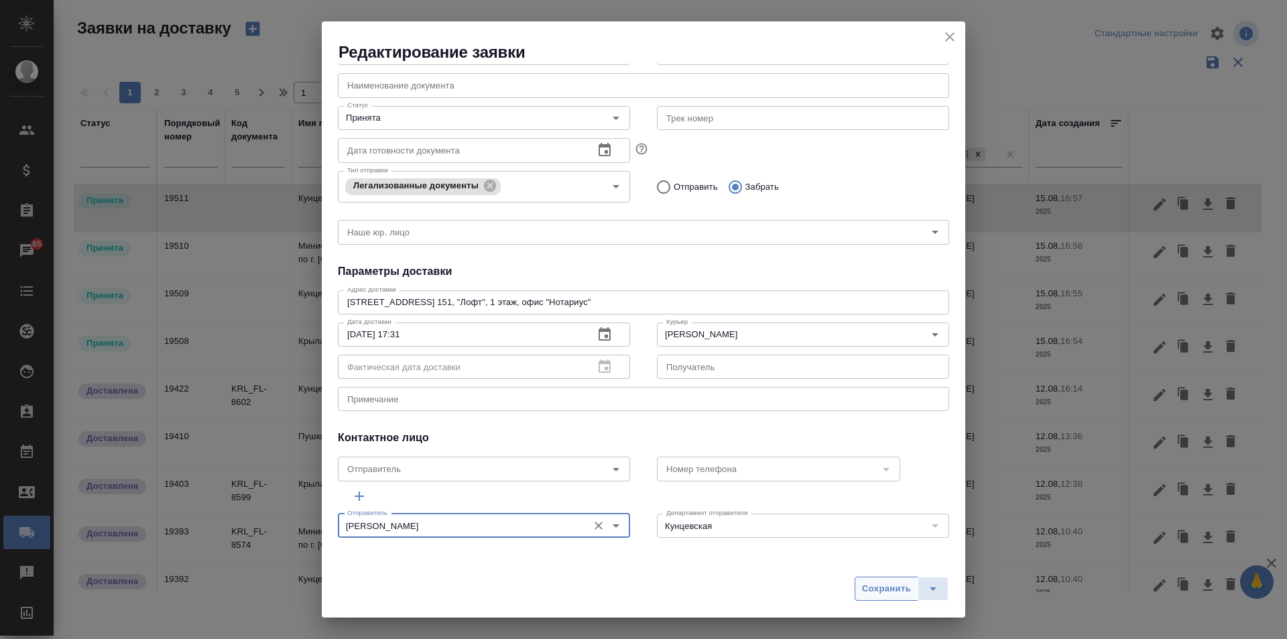
type input "[PERSON_NAME]"
click at [899, 582] on span "Сохранить" at bounding box center [886, 588] width 49 height 15
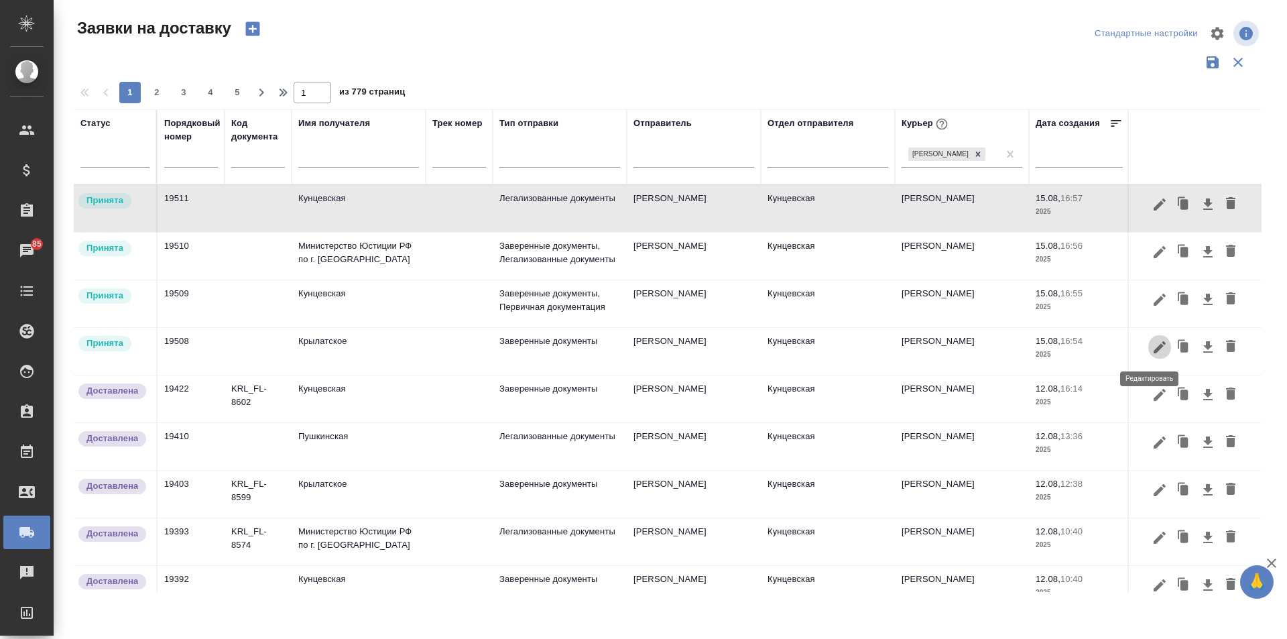
click at [1153, 349] on icon "button" at bounding box center [1159, 346] width 12 height 12
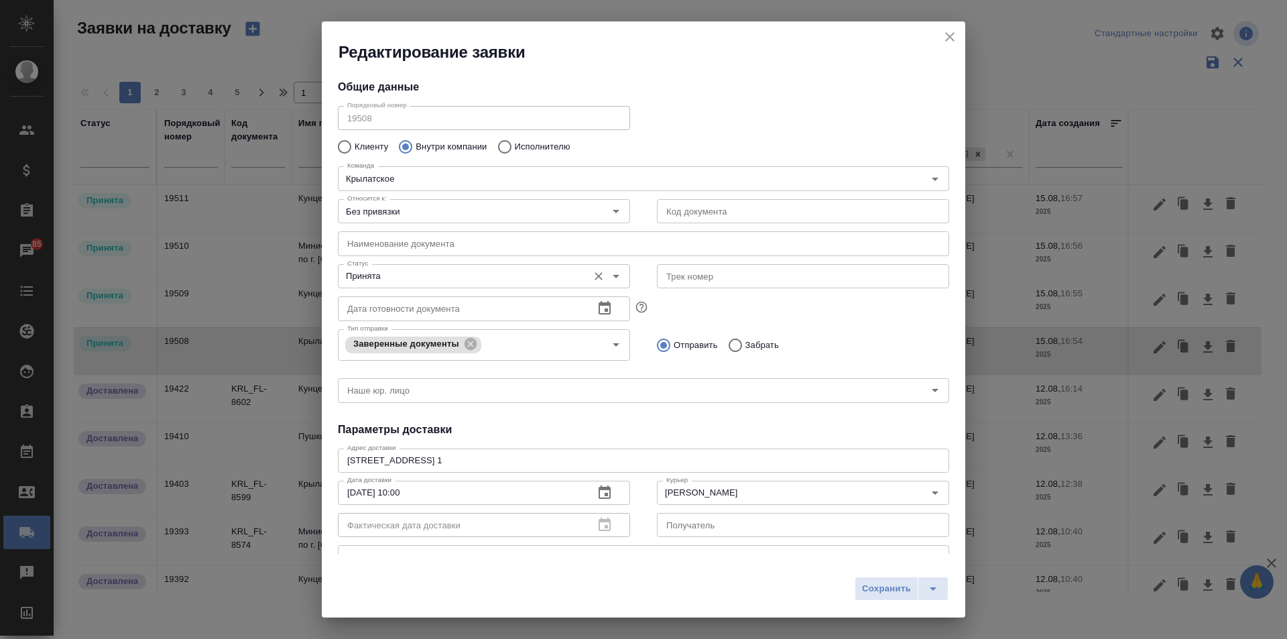
click at [553, 275] on input "Принята" at bounding box center [461, 276] width 239 height 16
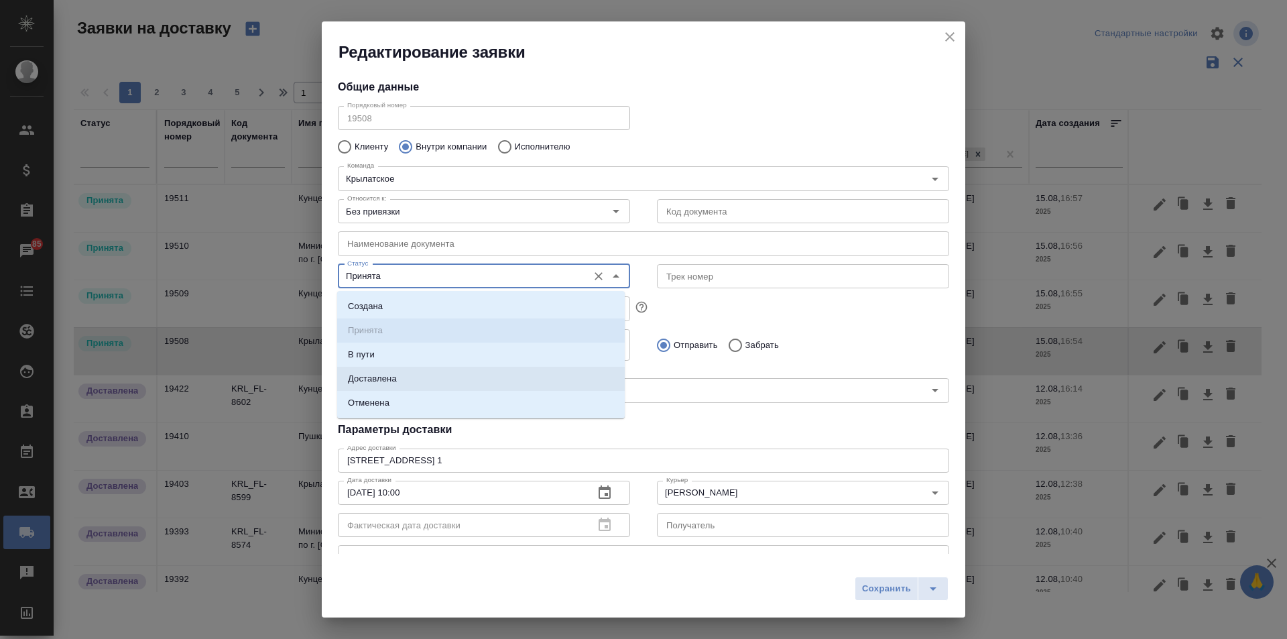
click at [415, 383] on li "Доставлена" at bounding box center [480, 379] width 287 height 24
type input "Доставлена"
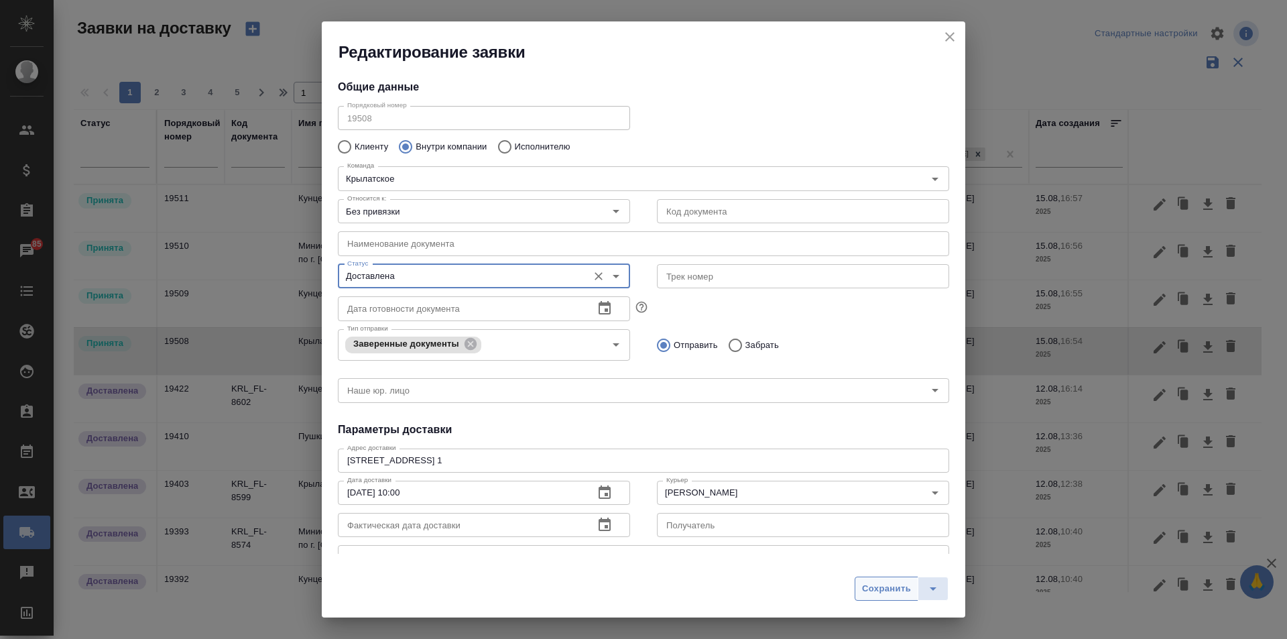
click at [882, 582] on span "Сохранить" at bounding box center [886, 588] width 49 height 15
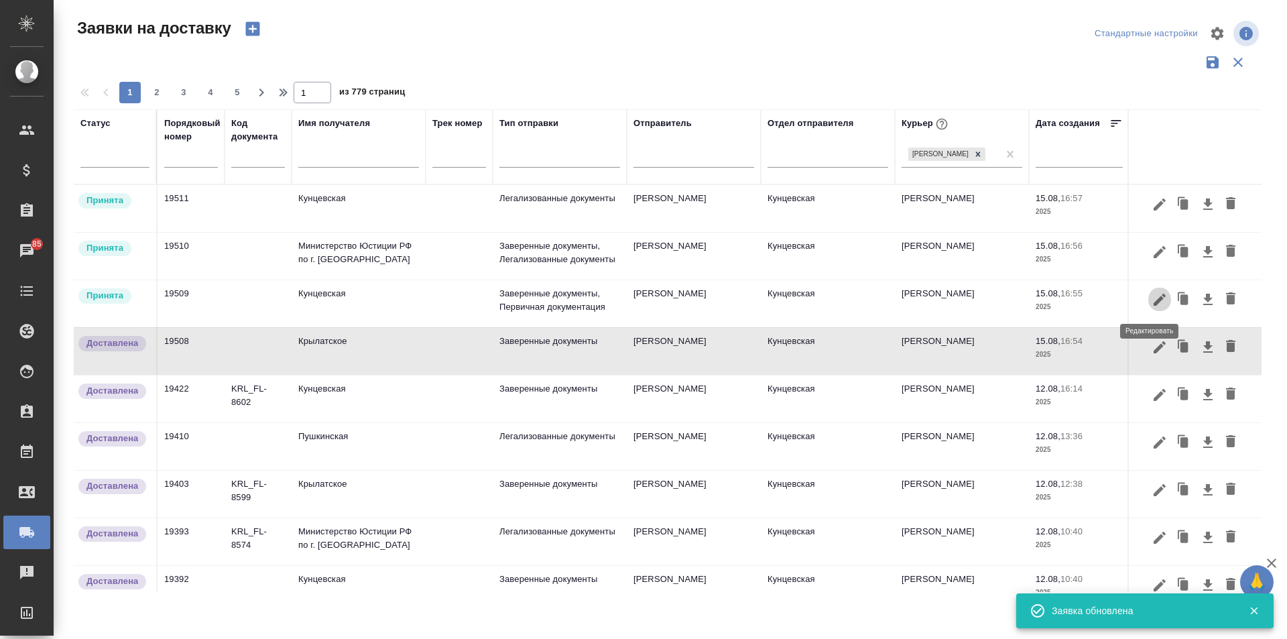
click at [1153, 303] on icon "button" at bounding box center [1159, 299] width 12 height 12
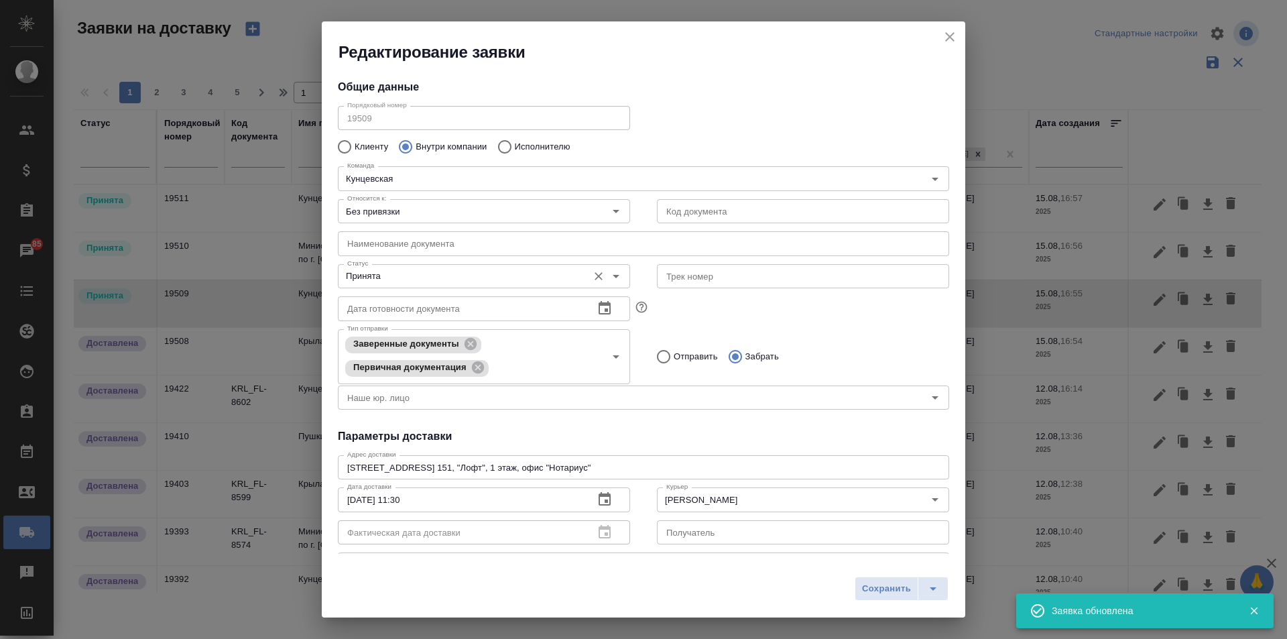
click at [424, 273] on input "Принята" at bounding box center [461, 276] width 239 height 16
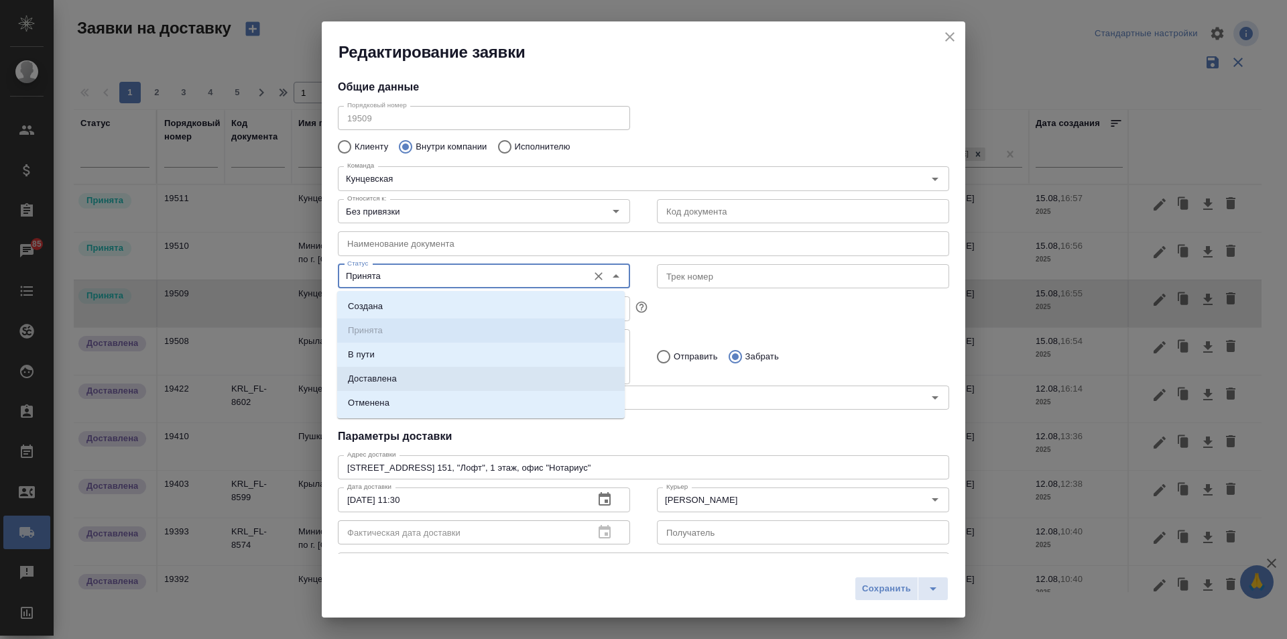
click at [429, 384] on li "Доставлена" at bounding box center [480, 379] width 287 height 24
type input "Доставлена"
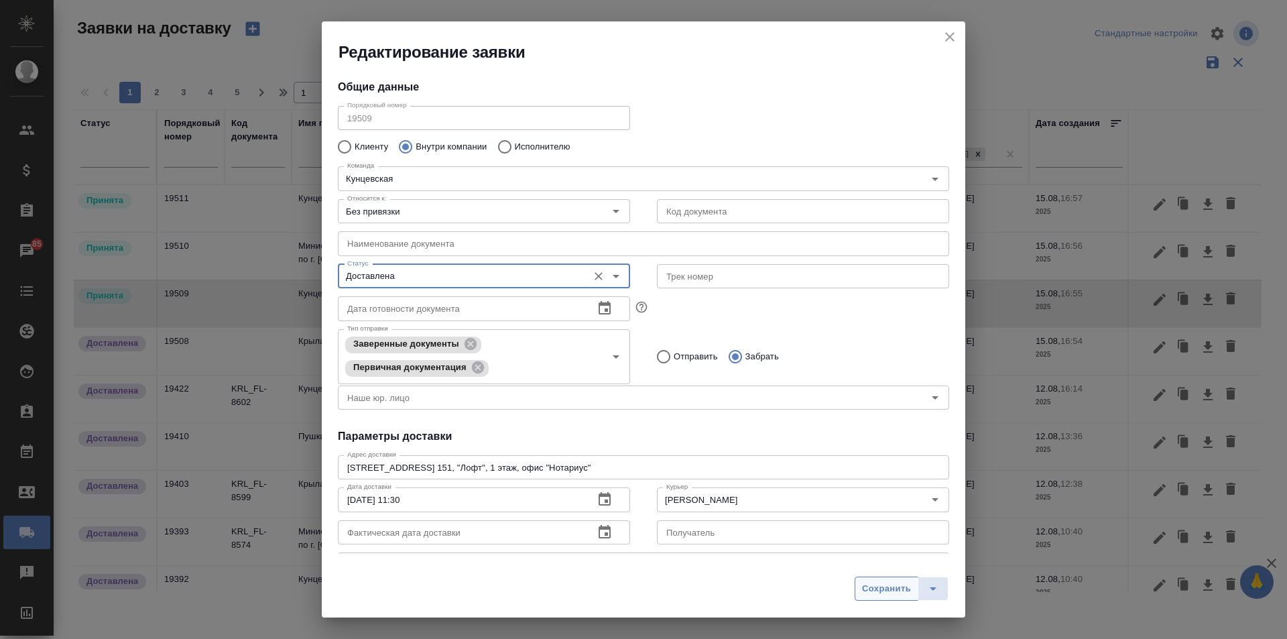
click at [887, 583] on span "Сохранить" at bounding box center [886, 588] width 49 height 15
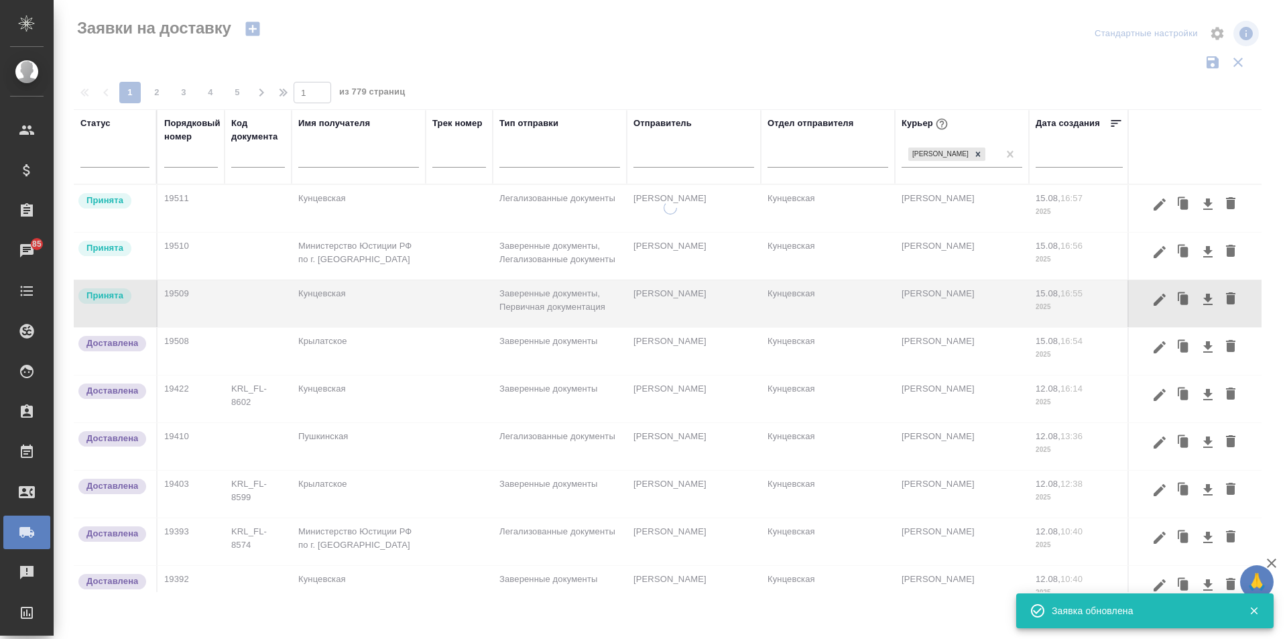
click at [1154, 251] on icon "button" at bounding box center [1159, 251] width 12 height 12
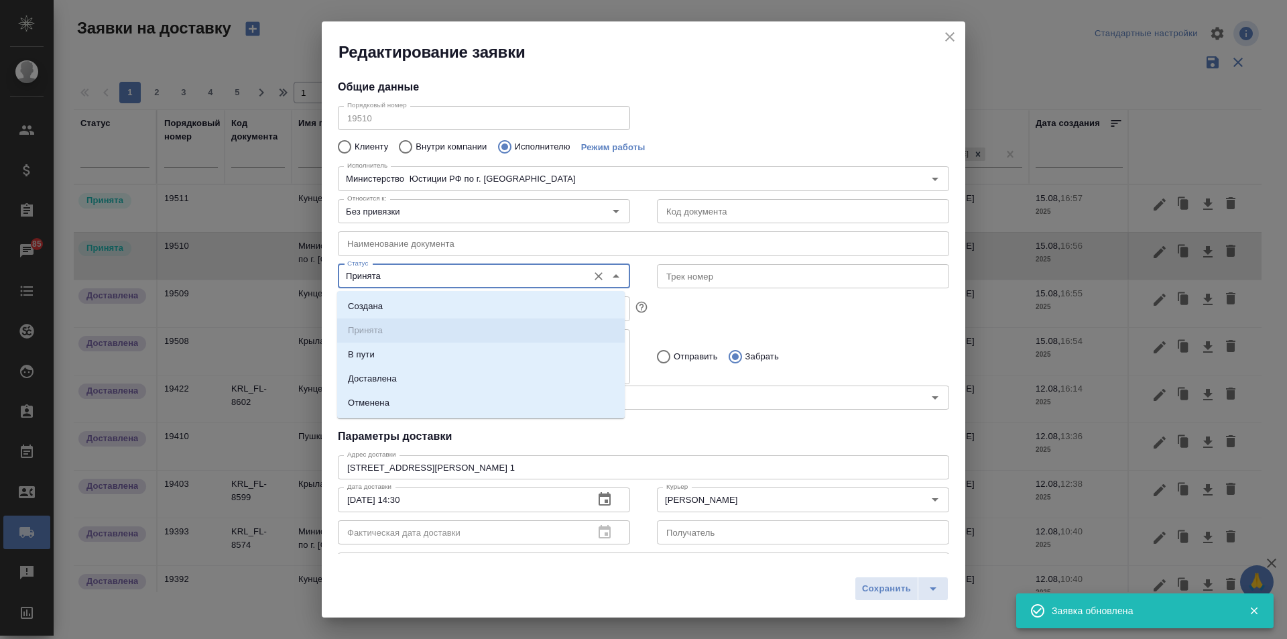
click at [425, 271] on input "Принята" at bounding box center [461, 276] width 239 height 16
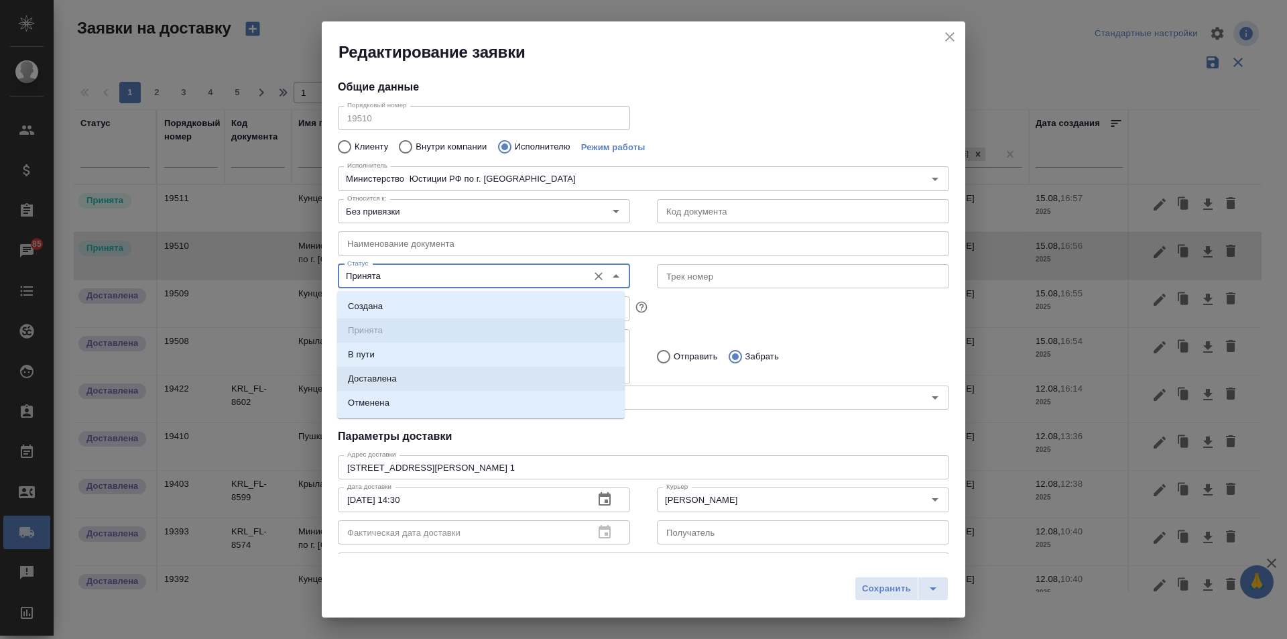
click at [397, 370] on li "Доставлена" at bounding box center [480, 379] width 287 height 24
type input "Доставлена"
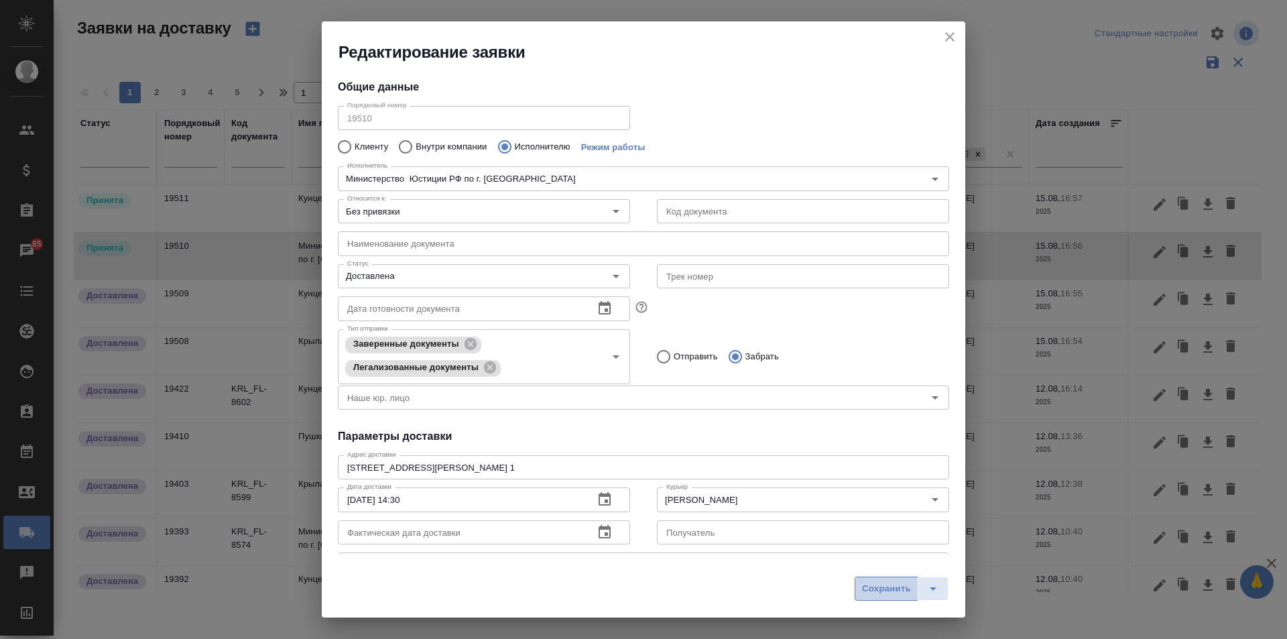
click at [901, 589] on span "Сохранить" at bounding box center [886, 588] width 49 height 15
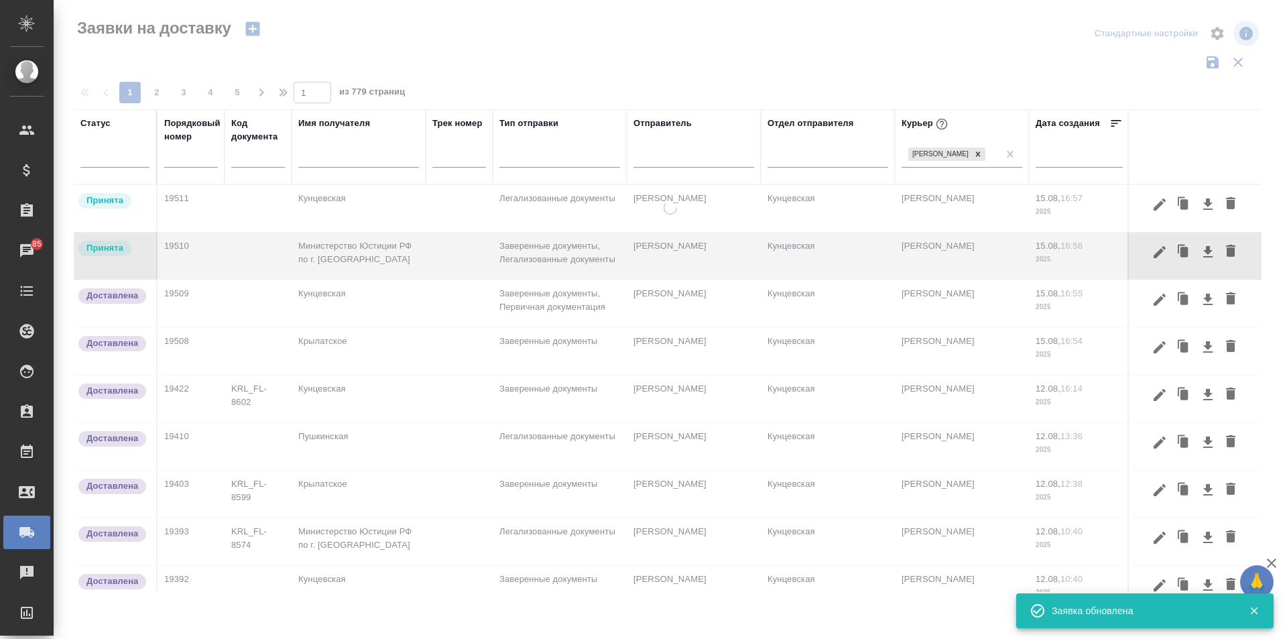
click at [1153, 210] on icon "button" at bounding box center [1159, 204] width 12 height 12
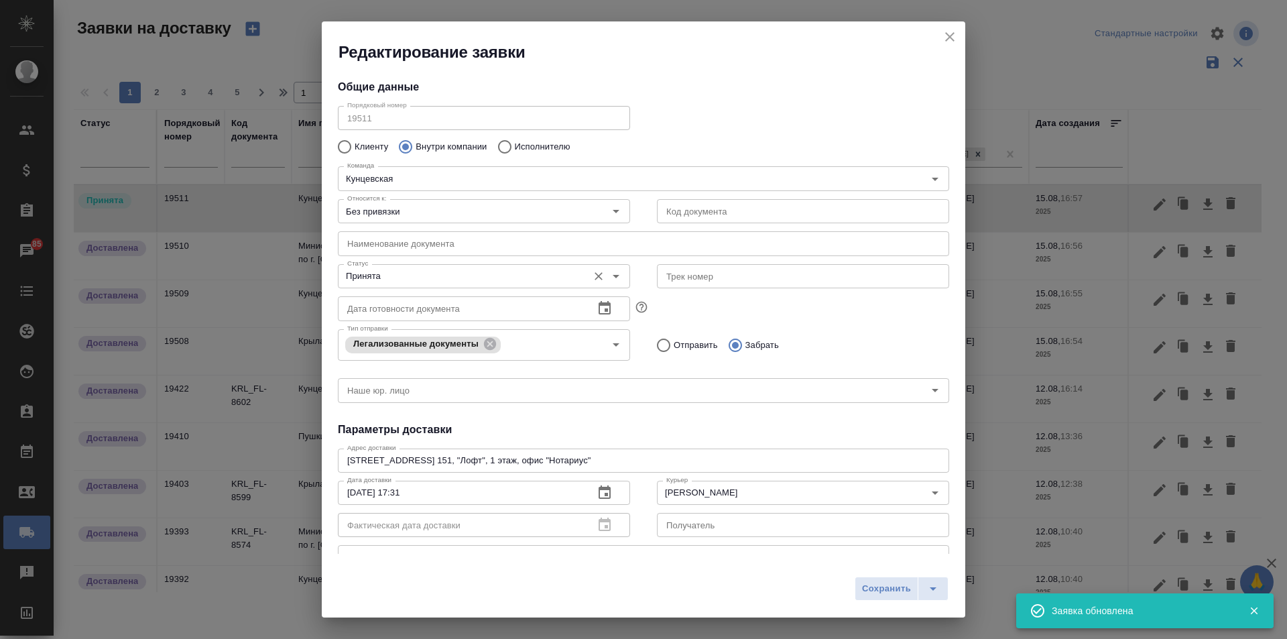
click at [482, 277] on input "Принята" at bounding box center [461, 276] width 239 height 16
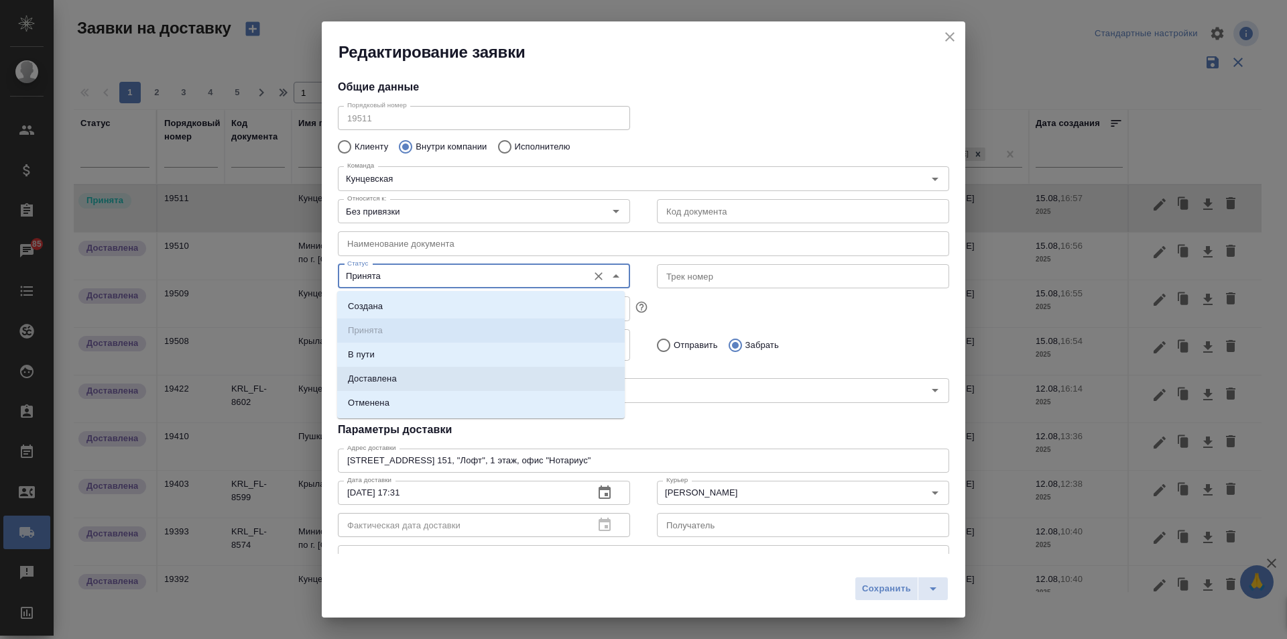
click at [448, 374] on li "Доставлена" at bounding box center [480, 379] width 287 height 24
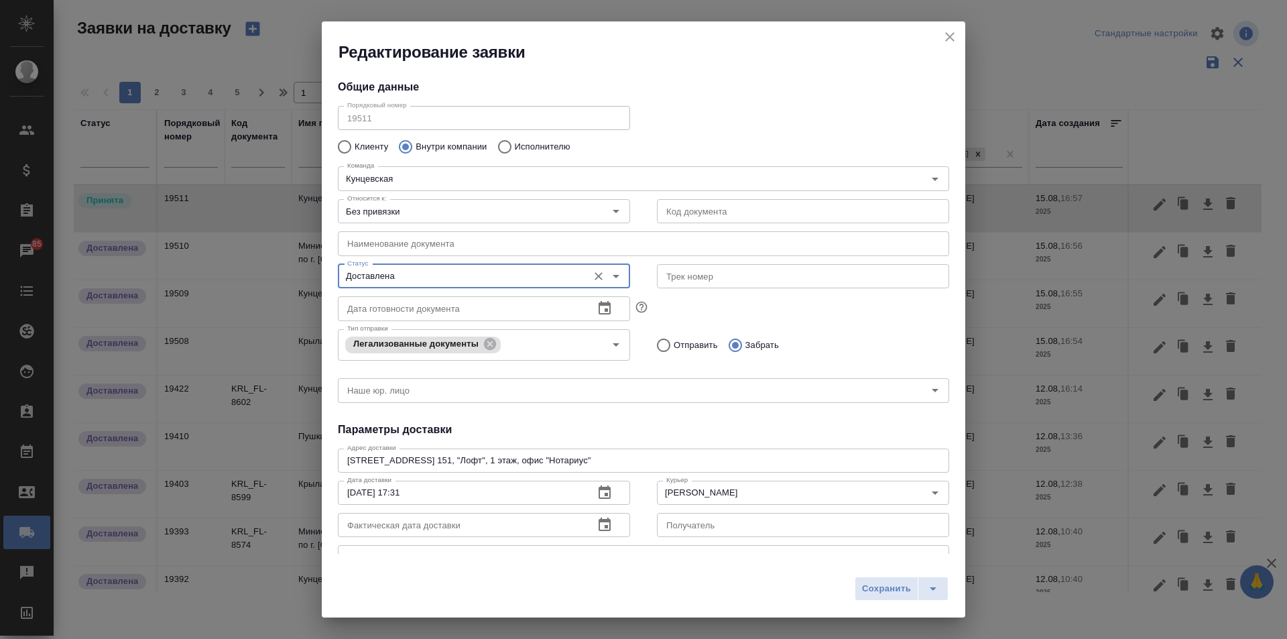
type input "Доставлена"
click at [880, 592] on span "Сохранить" at bounding box center [886, 588] width 49 height 15
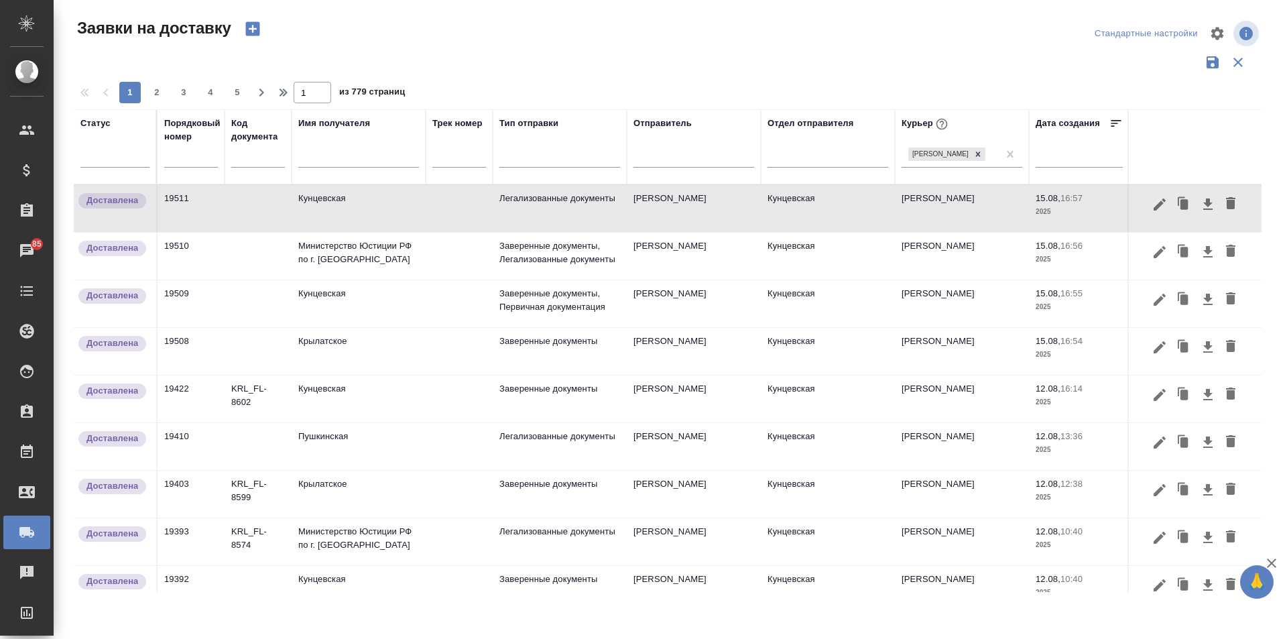
click at [249, 29] on icon "button" at bounding box center [252, 28] width 19 height 19
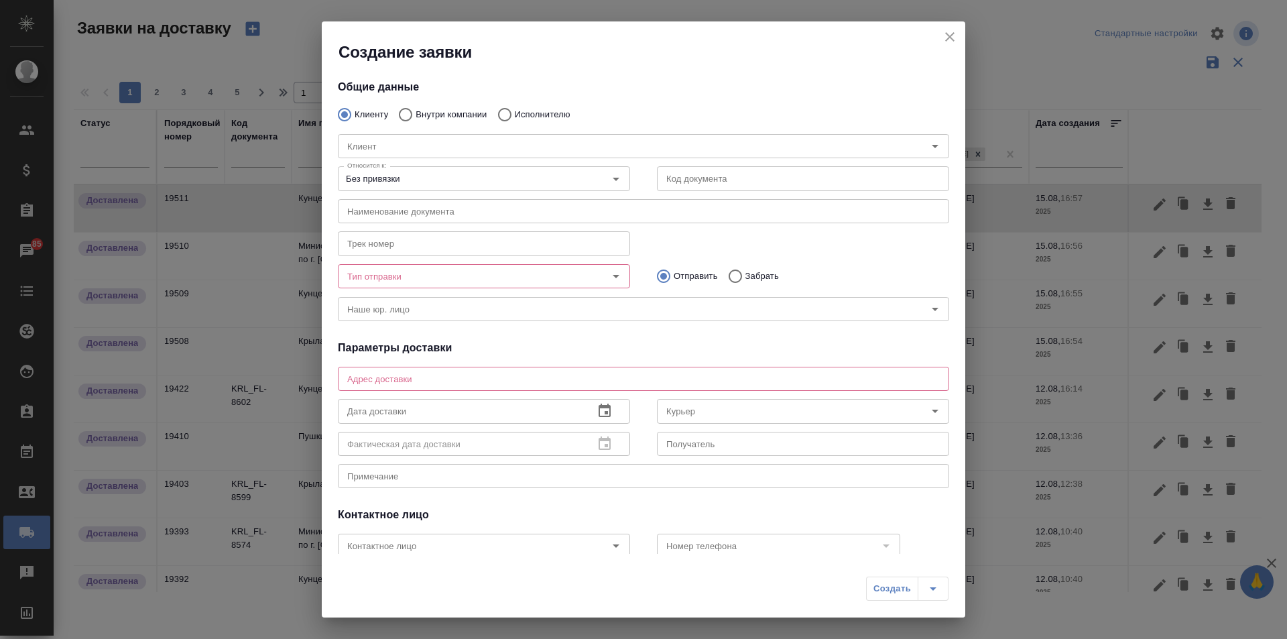
click at [460, 113] on p "Внутри компании" at bounding box center [450, 114] width 71 height 13
click at [415, 113] on input "Внутри компании" at bounding box center [403, 115] width 24 height 28
radio input "true"
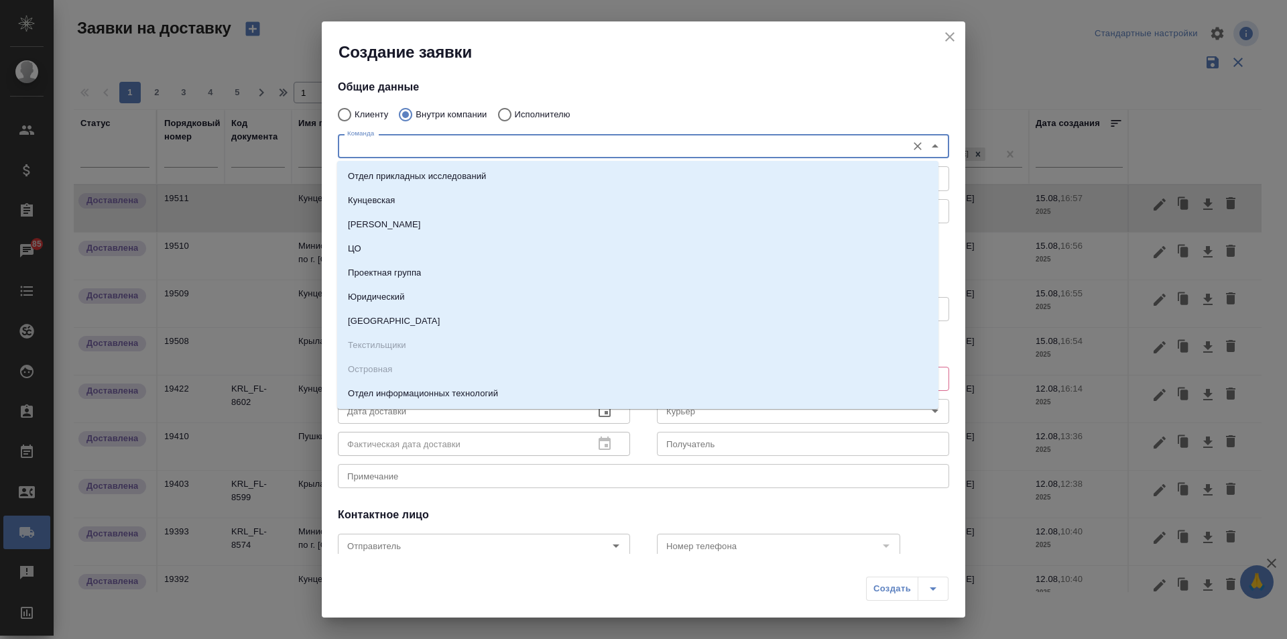
click at [484, 141] on input "Команда" at bounding box center [621, 146] width 558 height 16
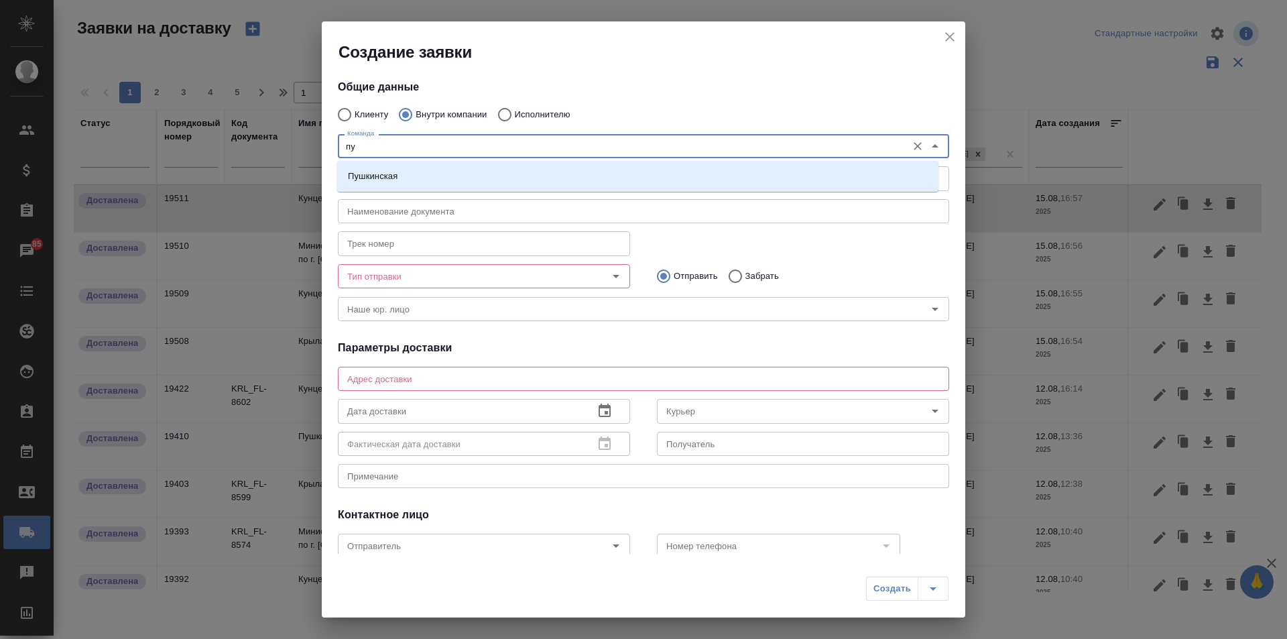
type input "пуш"
click at [498, 166] on li "Пушкинская" at bounding box center [637, 176] width 601 height 24
type textarea "ул. Большая Дмитровка, д. 32, стр. 4, офис 141"
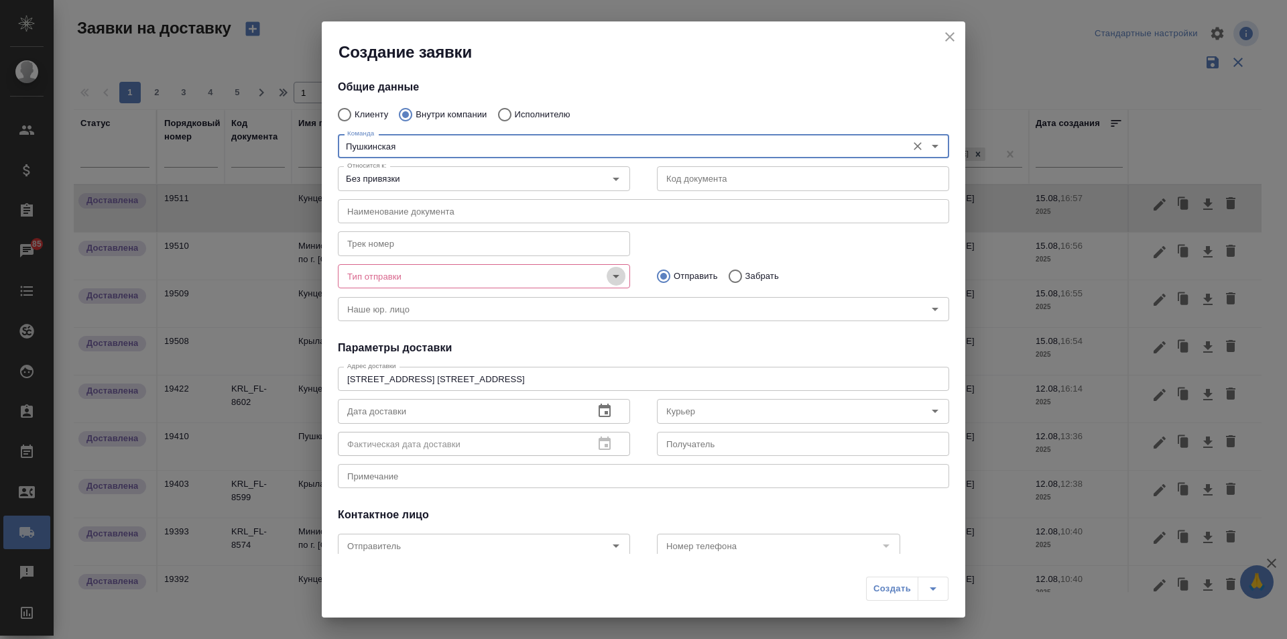
click at [615, 270] on icon "Open" at bounding box center [616, 276] width 16 height 16
type input "Пушкинская"
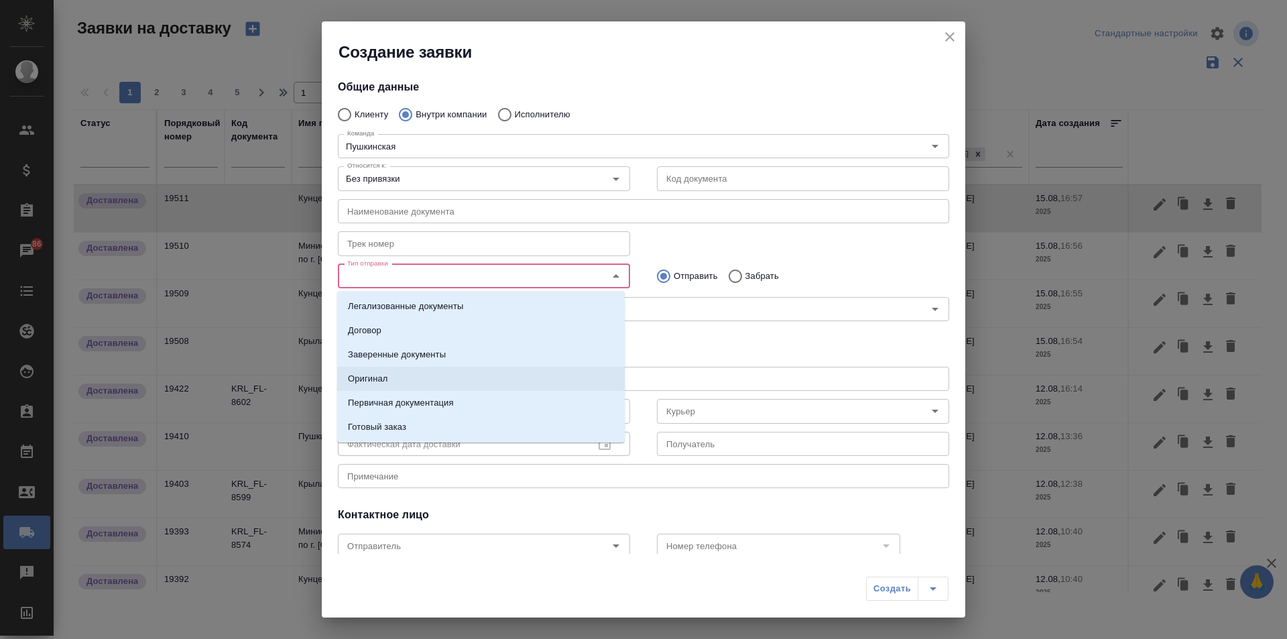
click at [521, 383] on li "Оригинал" at bounding box center [480, 379] width 287 height 24
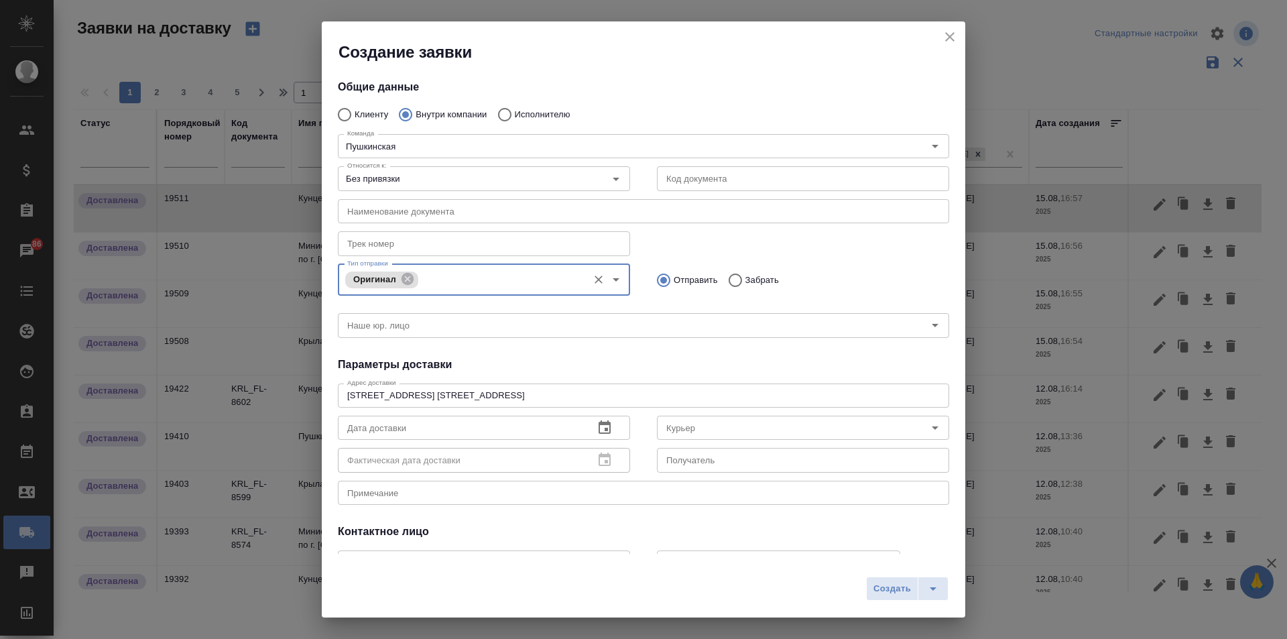
click at [612, 279] on icon "Open" at bounding box center [615, 279] width 7 height 3
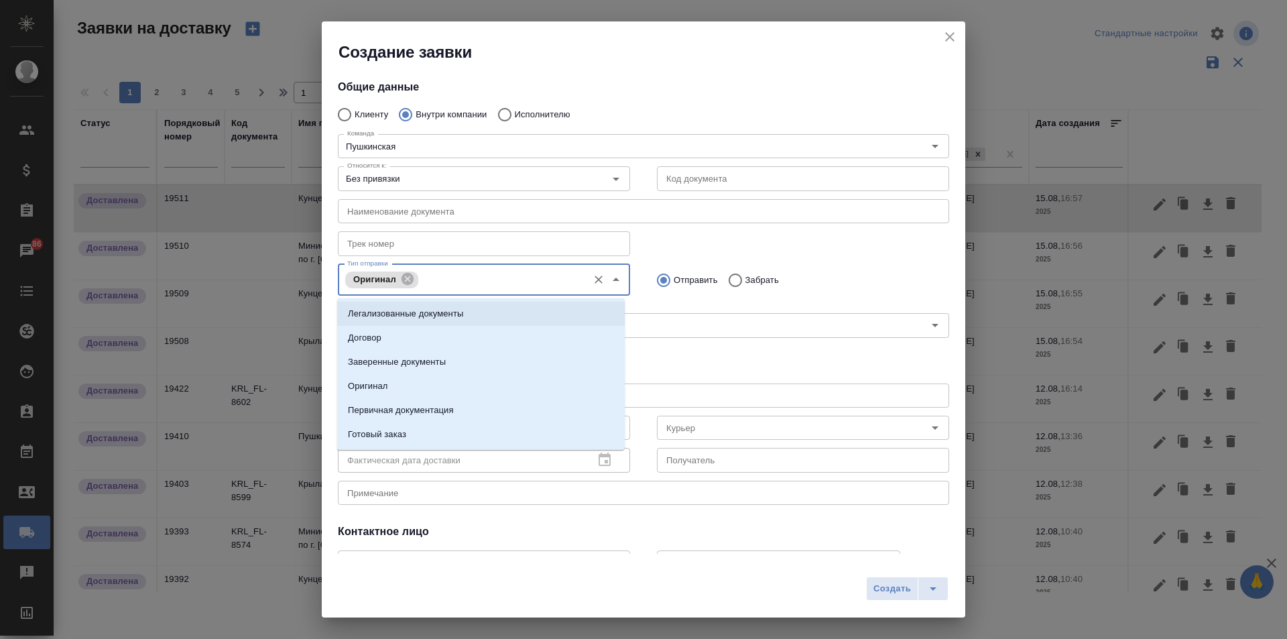
click at [490, 319] on li "Легализованные документы" at bounding box center [480, 314] width 287 height 24
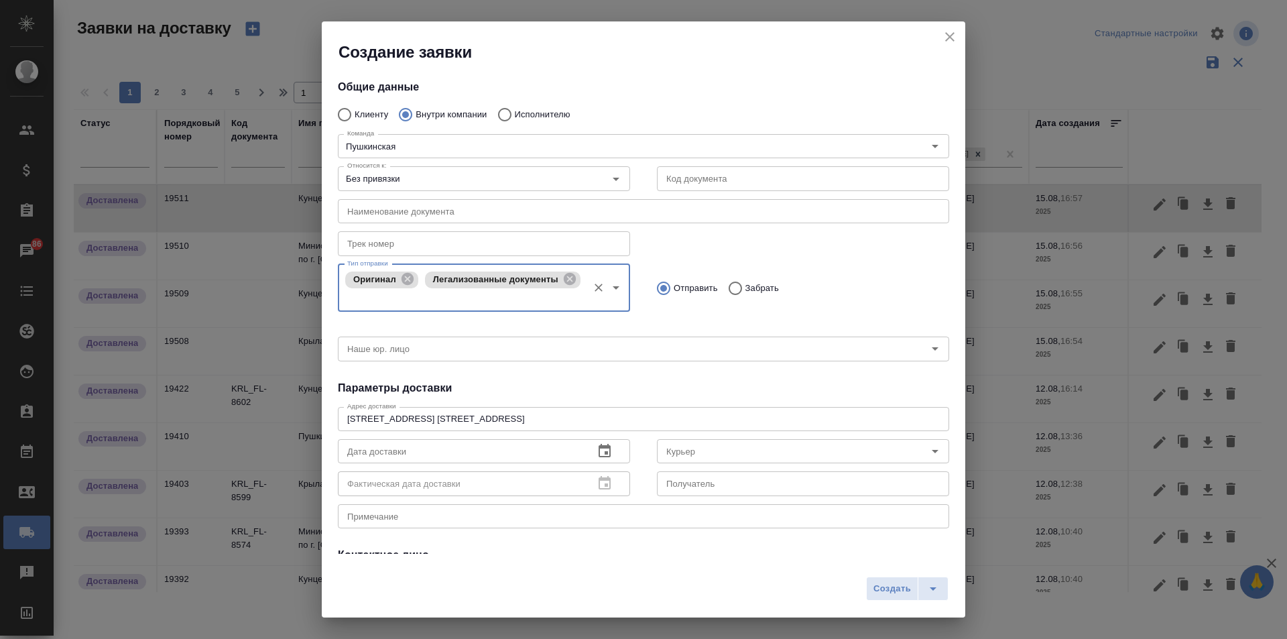
click at [749, 286] on p "Забрать" at bounding box center [762, 287] width 34 height 13
click at [745, 286] on input "Забрать" at bounding box center [733, 288] width 24 height 28
radio input "true"
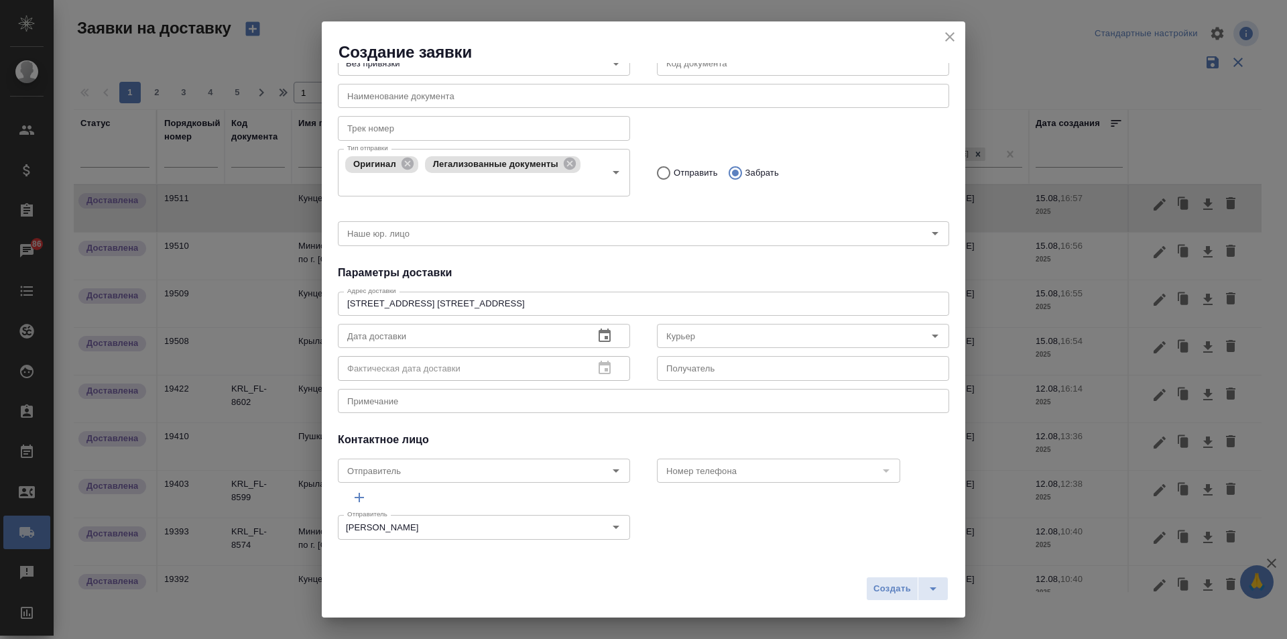
scroll to position [117, 0]
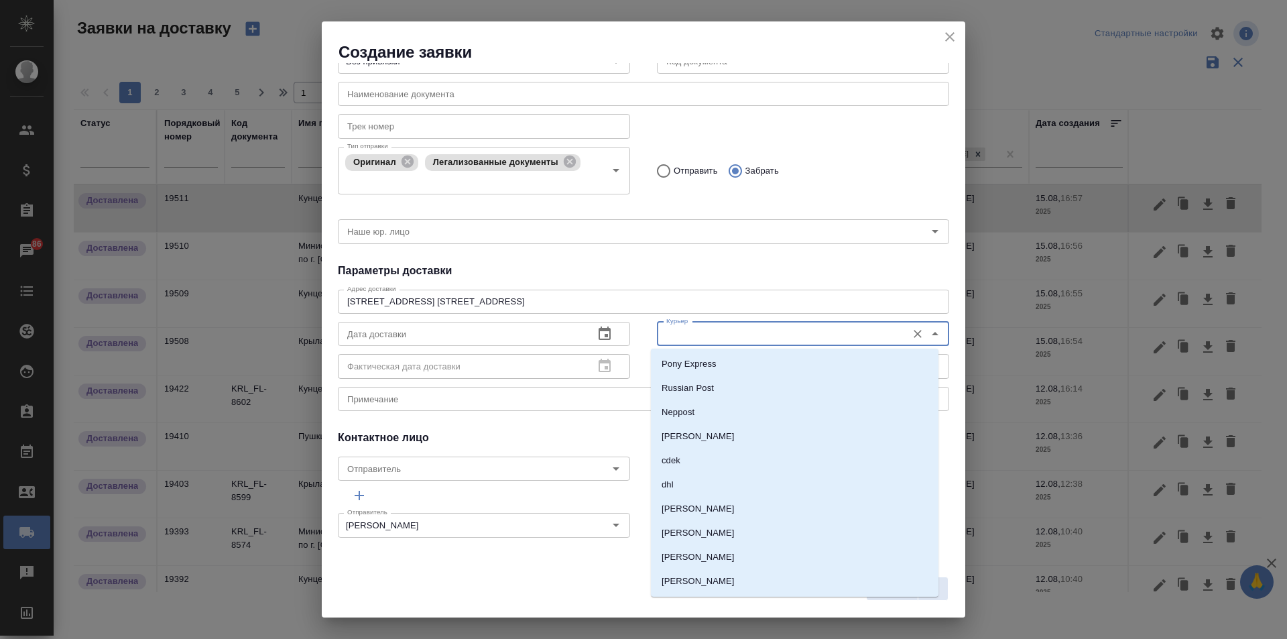
click at [735, 332] on input "Курьер" at bounding box center [780, 334] width 239 height 16
click at [715, 436] on p "[PERSON_NAME]" at bounding box center [697, 436] width 73 height 13
type input "[PERSON_NAME]"
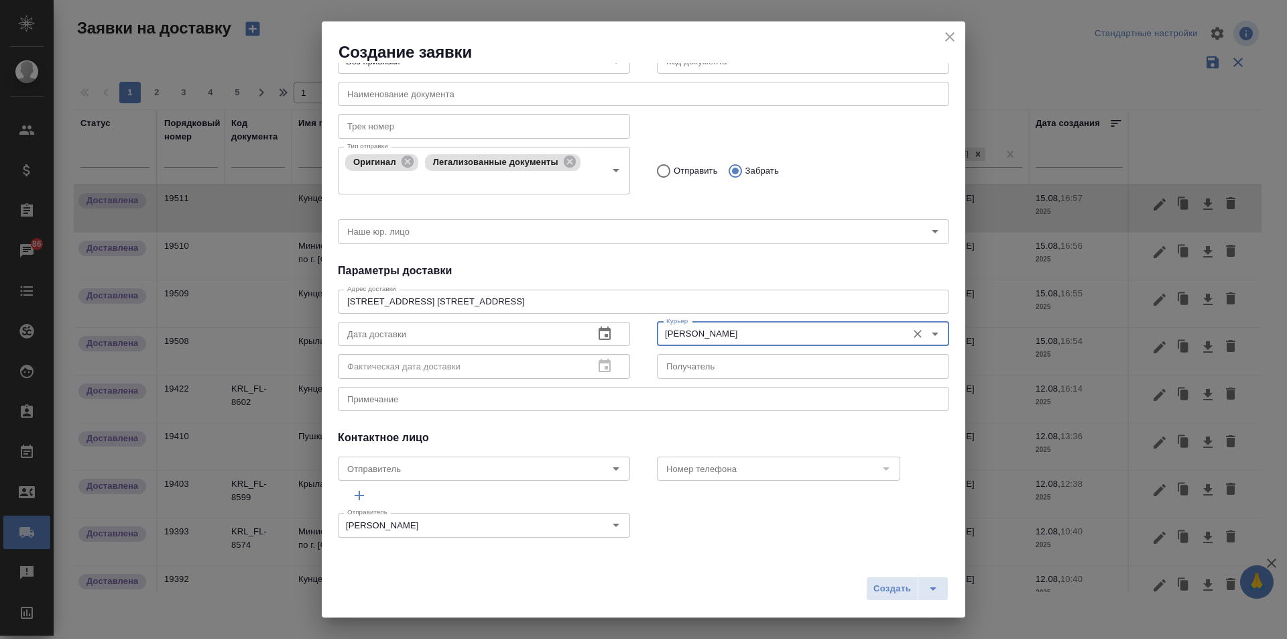
click at [602, 332] on icon "button" at bounding box center [604, 334] width 16 height 16
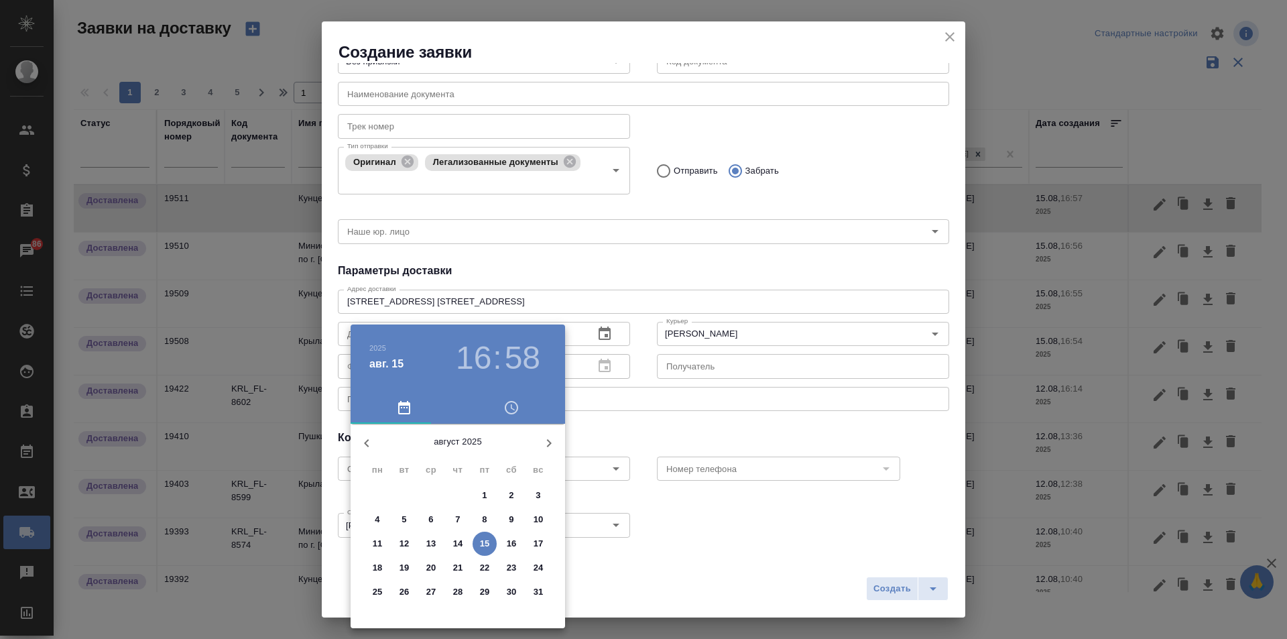
click at [460, 541] on p "14" at bounding box center [458, 543] width 10 height 13
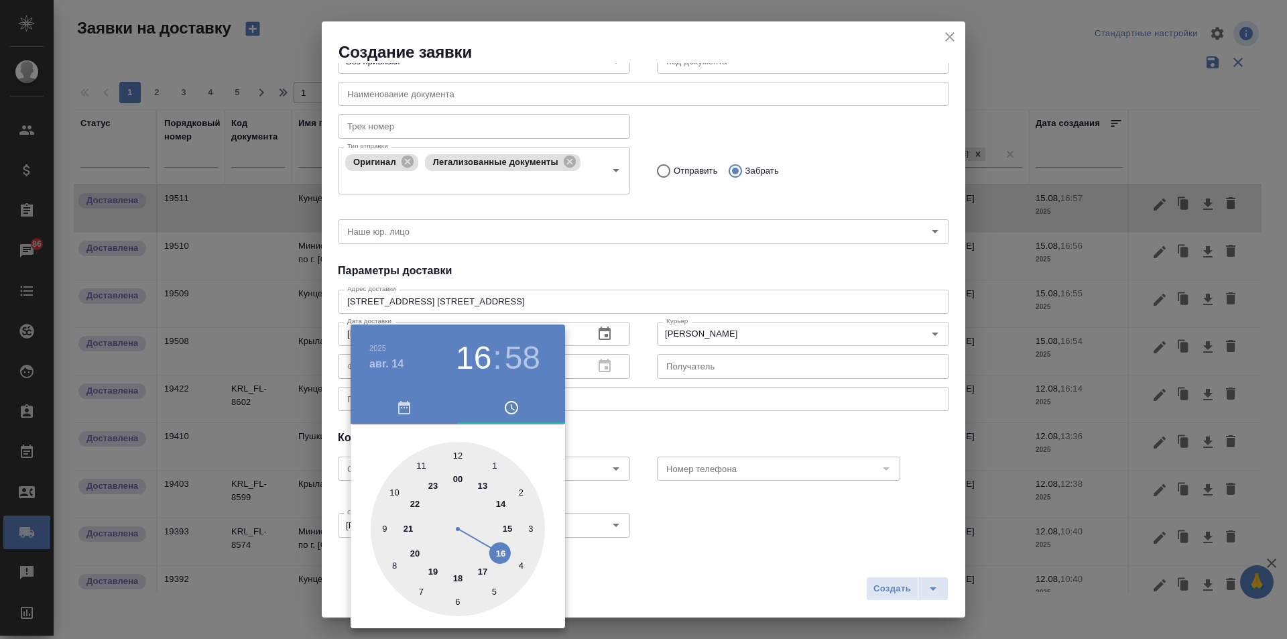
click at [396, 495] on div at bounding box center [458, 529] width 174 height 174
click at [454, 456] on div at bounding box center [458, 529] width 174 height 174
type input "14.08.2025 10:00"
click at [667, 562] on div at bounding box center [643, 319] width 1287 height 639
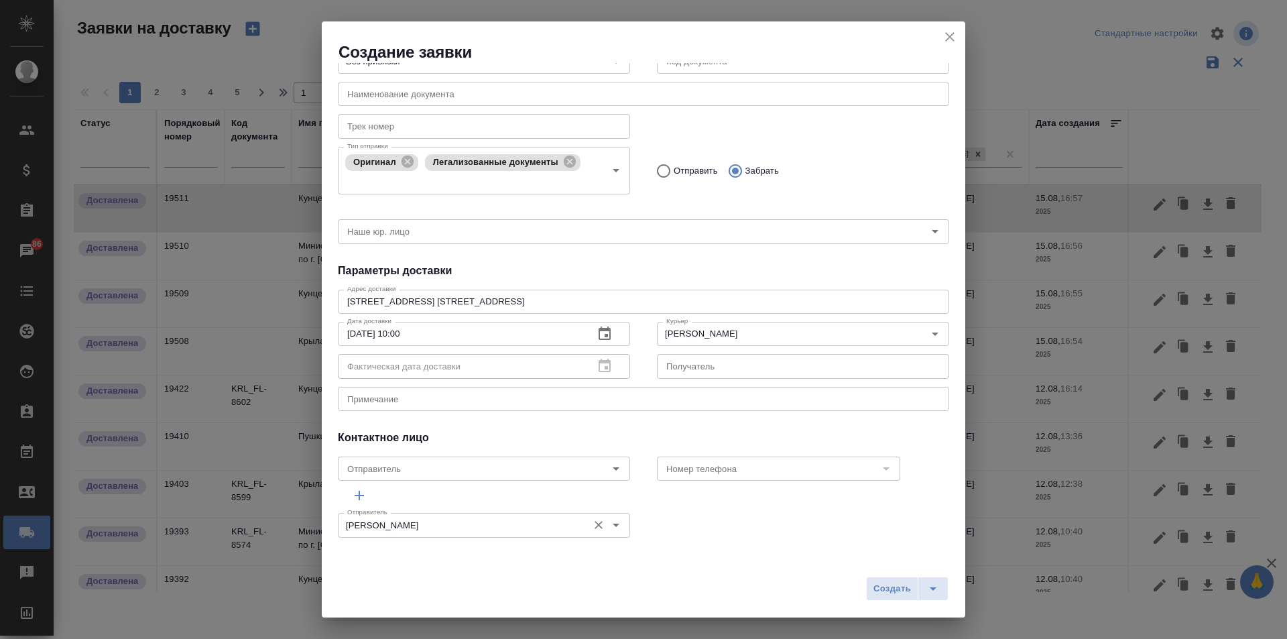
click at [578, 524] on div "Moskalets Alina Отправитель" at bounding box center [484, 525] width 292 height 24
click at [592, 525] on icon "Очистить" at bounding box center [598, 524] width 13 height 13
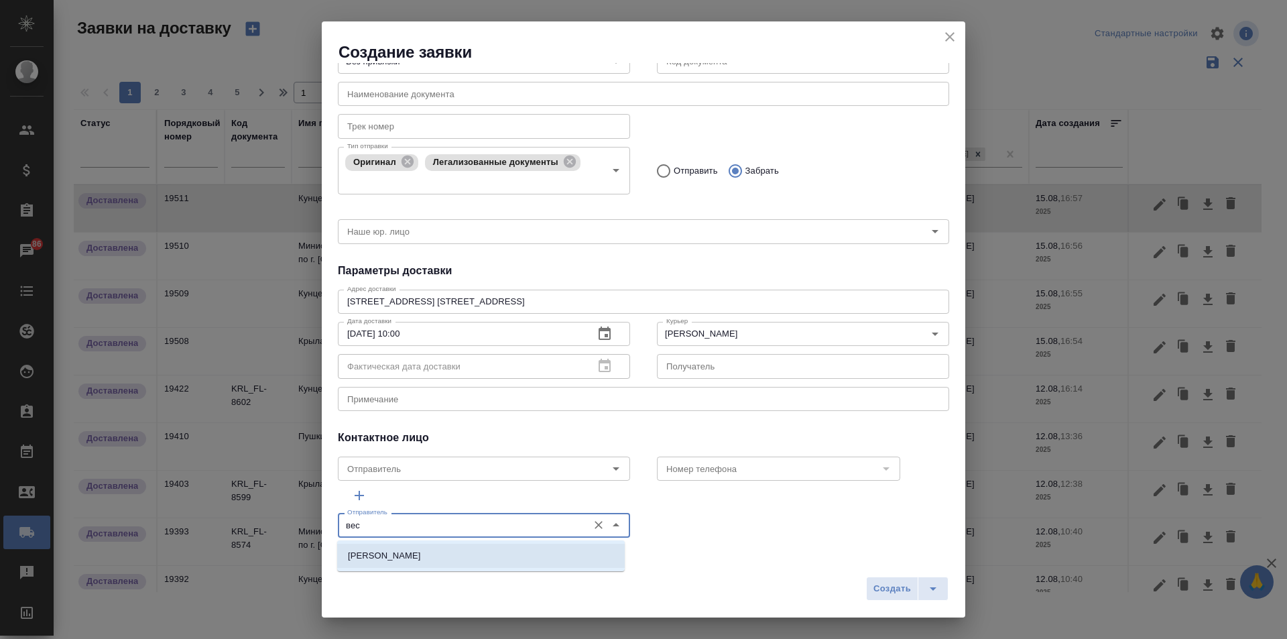
click at [413, 551] on p "[PERSON_NAME]" at bounding box center [384, 555] width 73 height 13
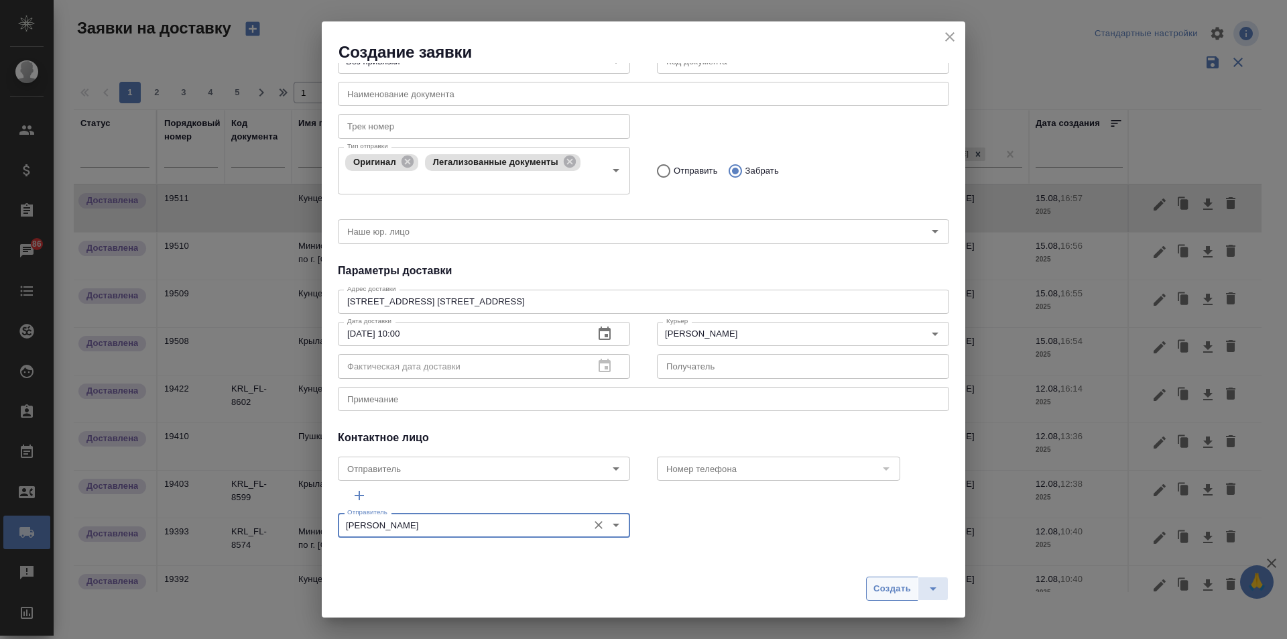
type input "[PERSON_NAME]"
click at [899, 590] on span "Создать" at bounding box center [892, 588] width 38 height 15
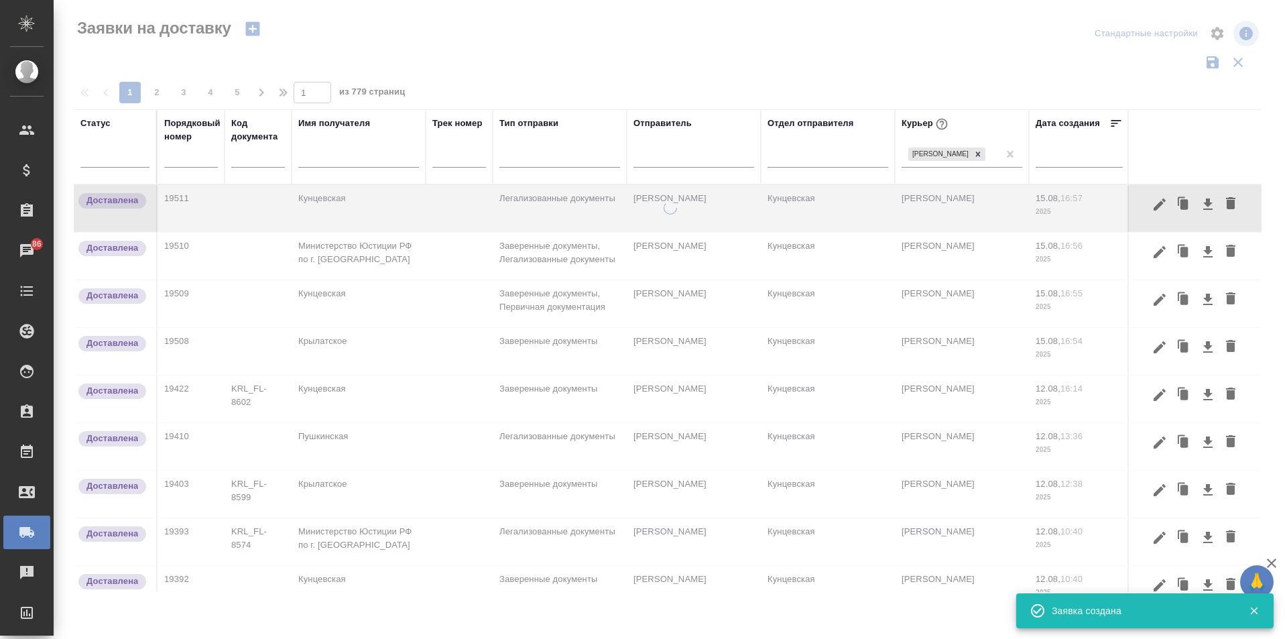
scroll to position [0, 0]
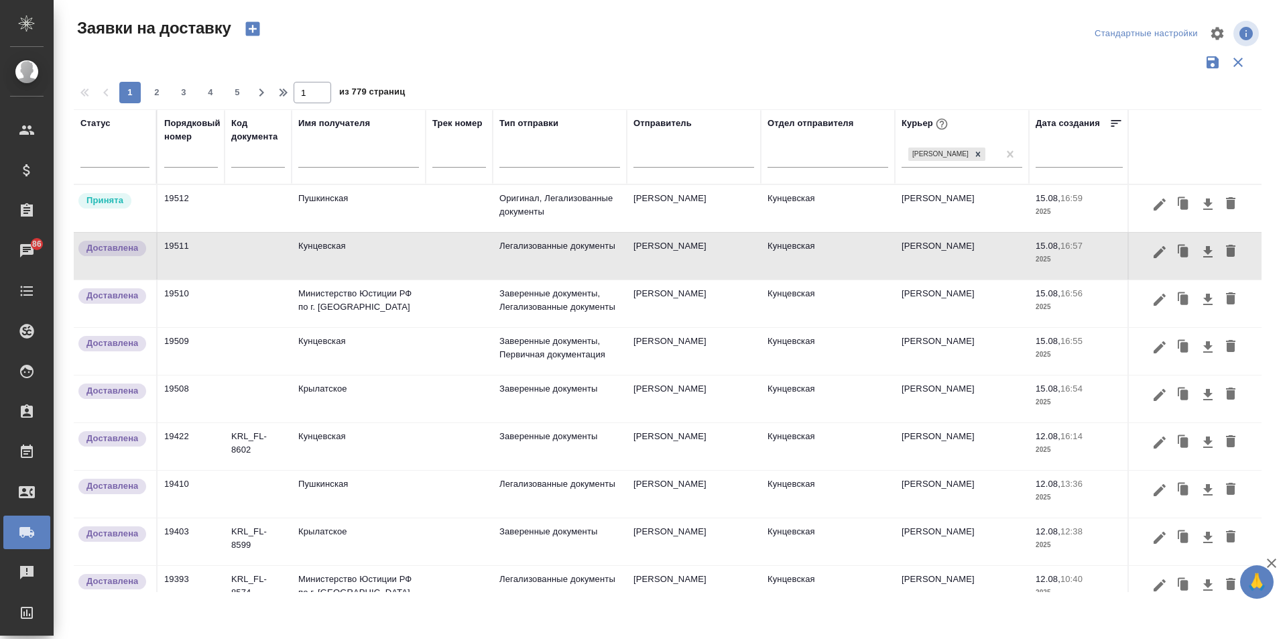
click at [255, 25] on icon "button" at bounding box center [252, 29] width 14 height 14
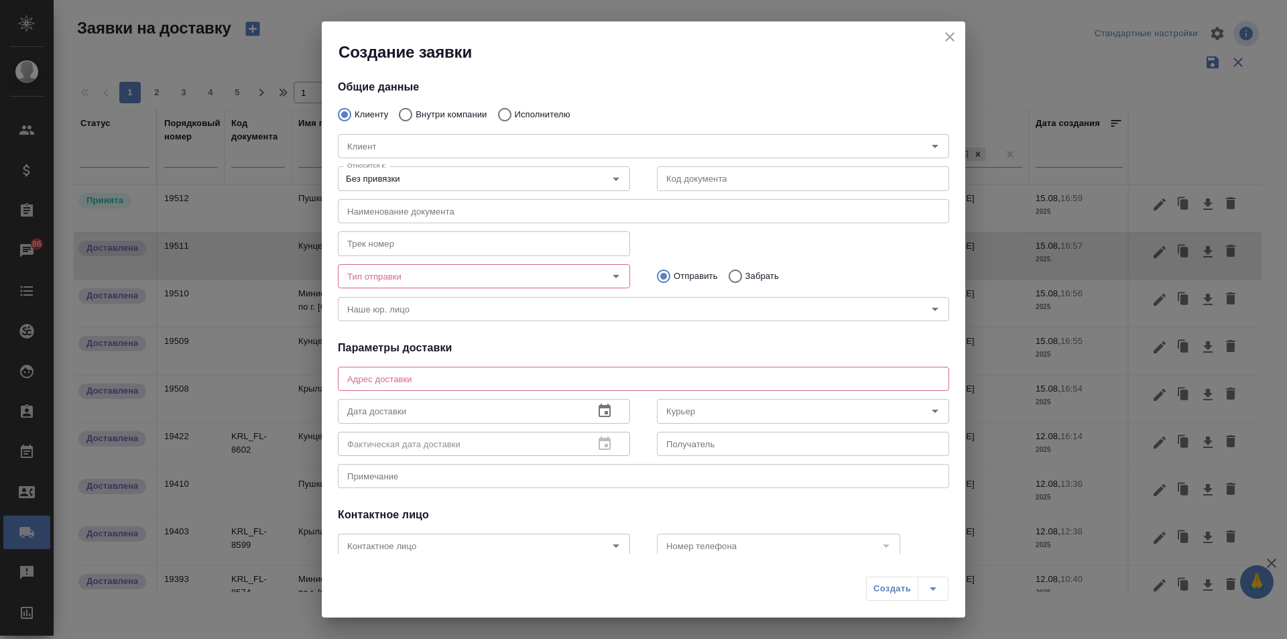
click at [501, 115] on input "Исполнителю" at bounding box center [502, 115] width 24 height 28
radio input "true"
click at [491, 146] on input "Исполнитель" at bounding box center [611, 146] width 538 height 16
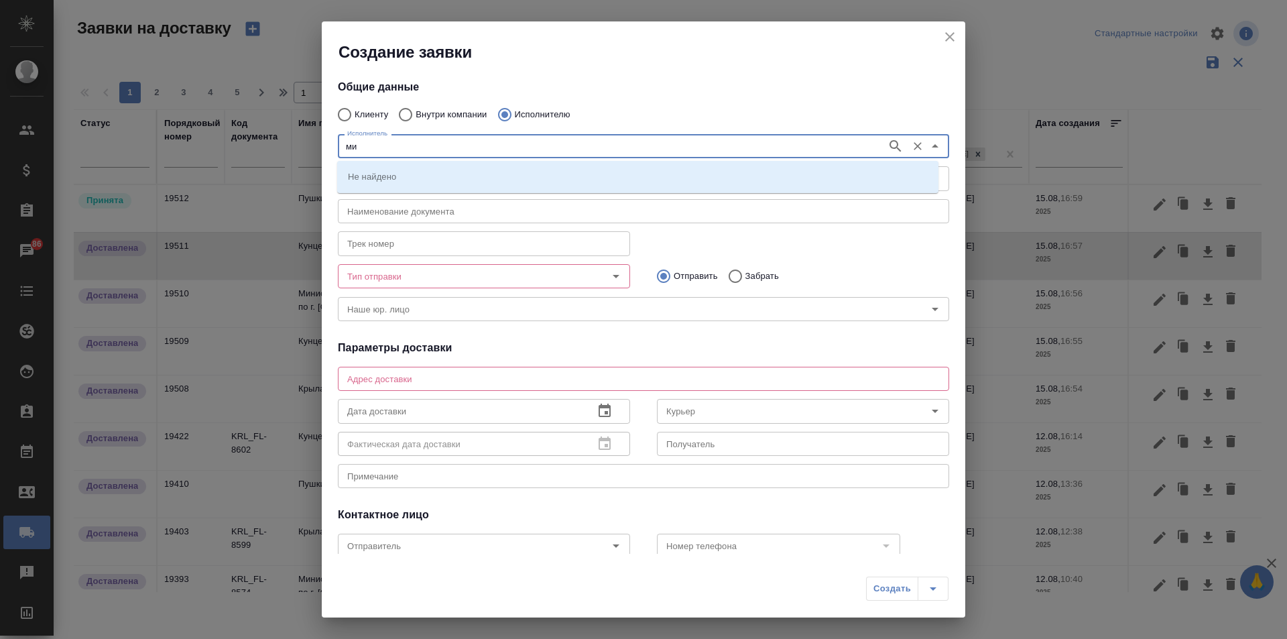
type input "м"
type input "юстиции"
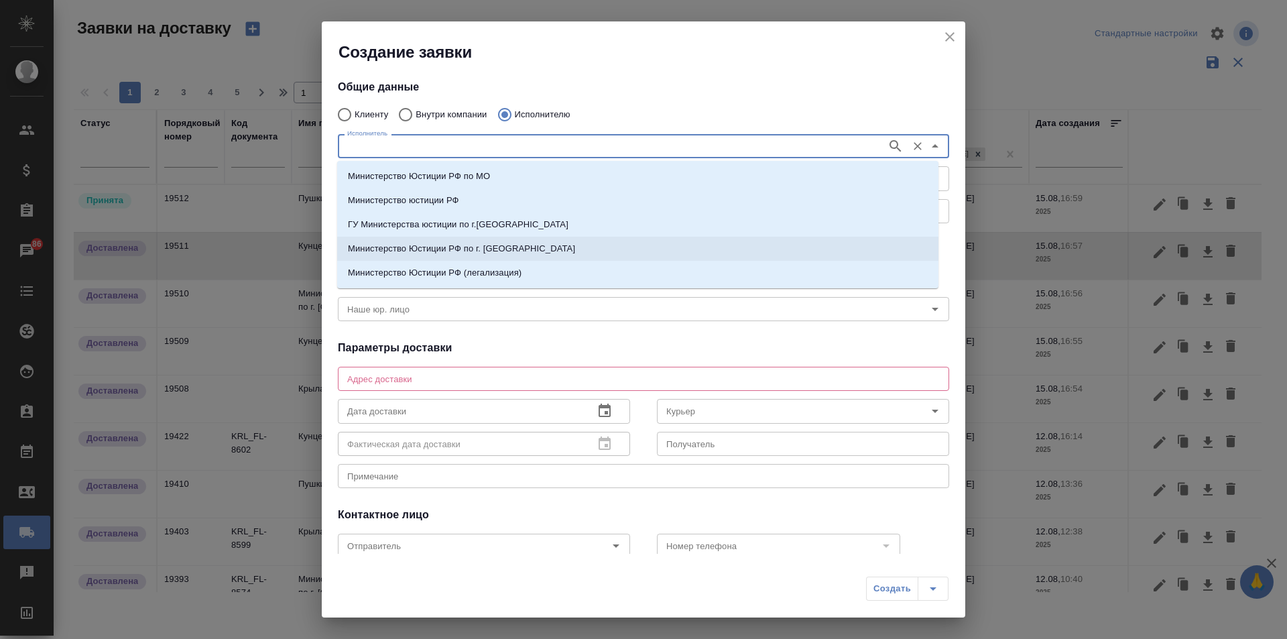
click at [473, 250] on p "Министерство Юстиции РФ по г. Москве" at bounding box center [461, 248] width 227 height 13
type input "Министерство Юстиции РФ по г. Москве"
type textarea "ул. Кржижановского, д. 13, корп. 1"
type input "Министерство Юстиции РФ по г. Москве"
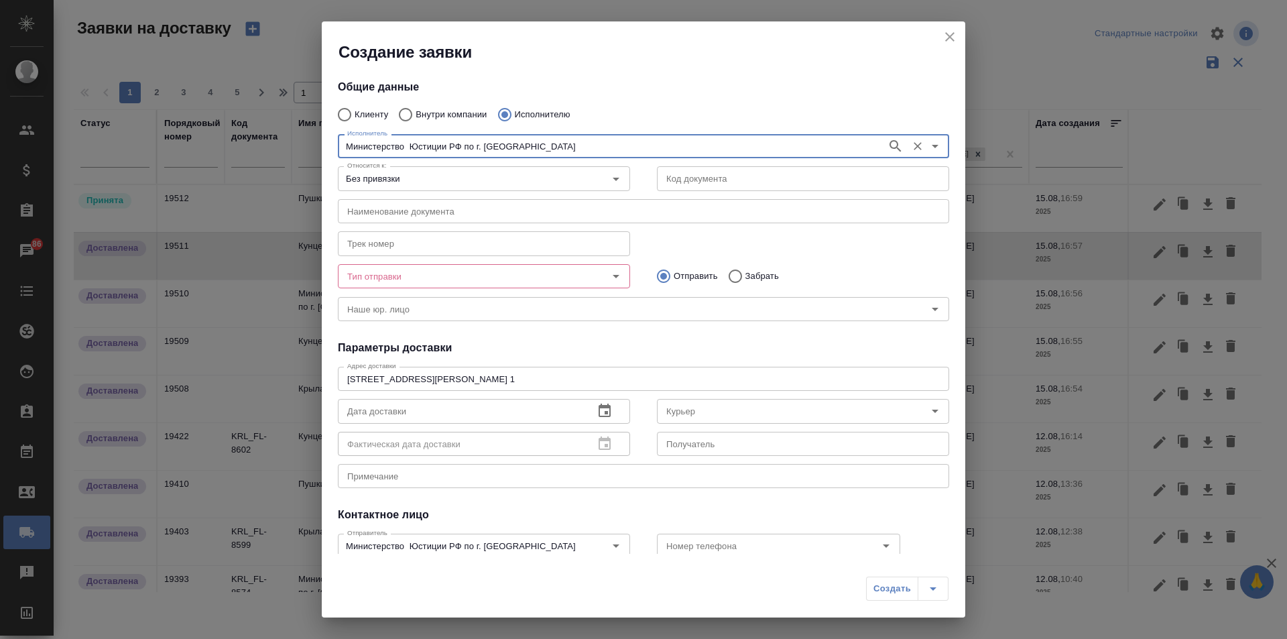
click at [541, 270] on input "Тип отправки" at bounding box center [461, 276] width 239 height 16
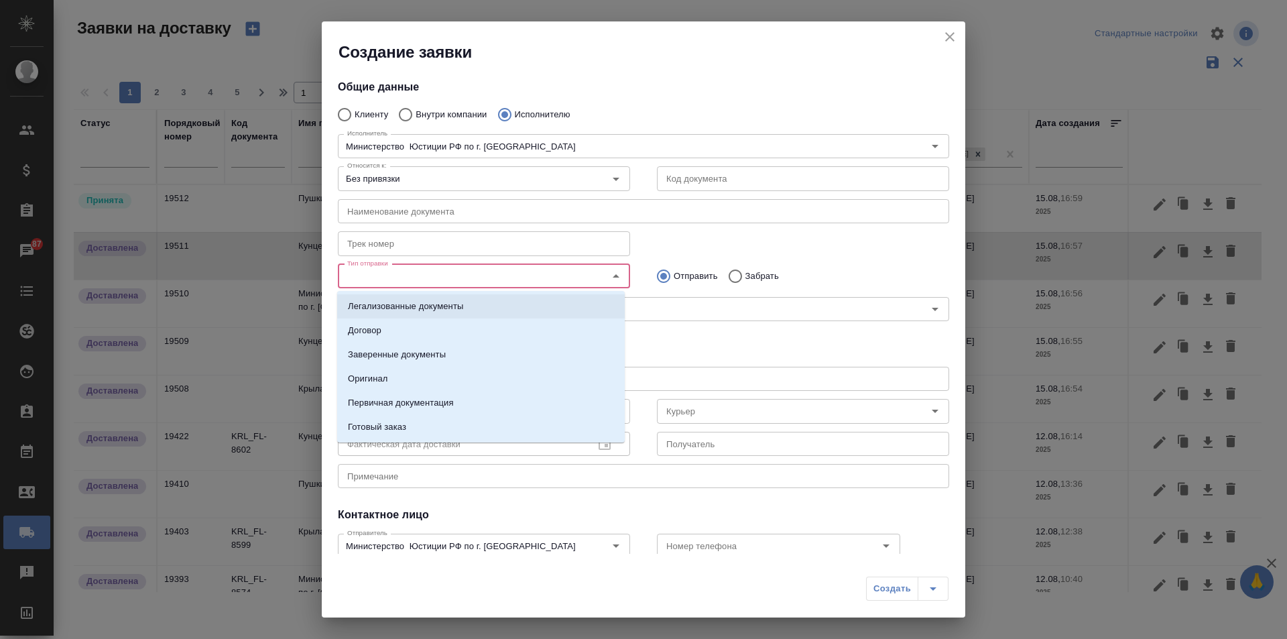
click at [432, 304] on p "Легализованные документы" at bounding box center [405, 306] width 115 height 13
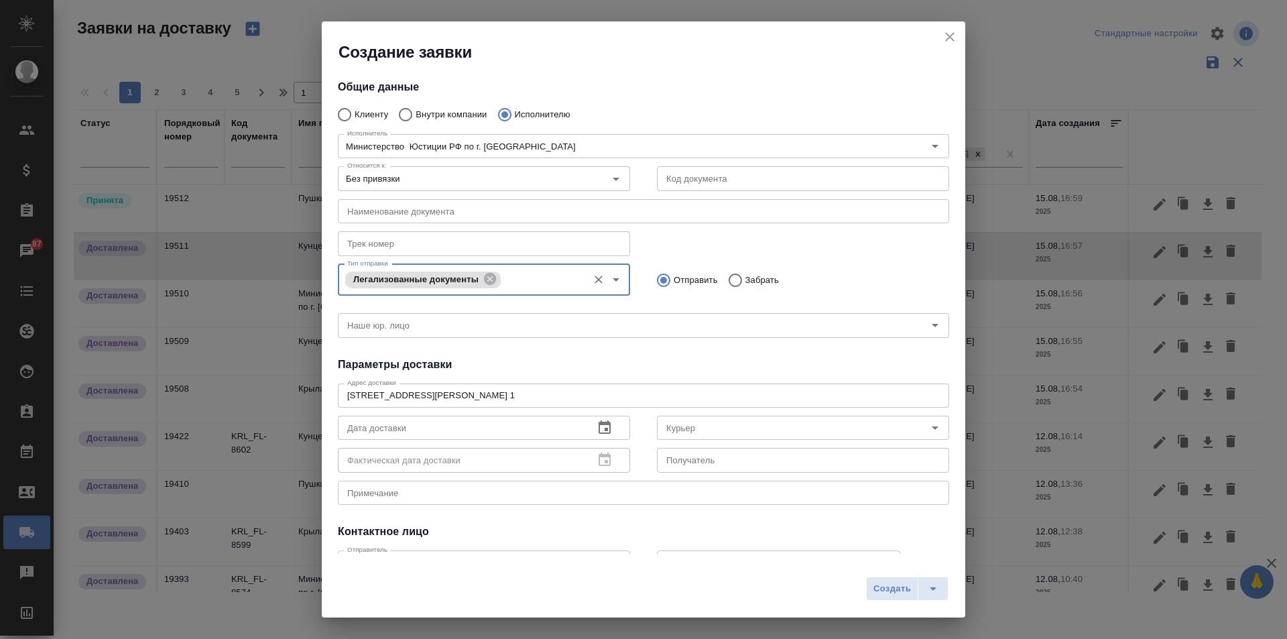
click at [602, 423] on icon "button" at bounding box center [604, 426] width 12 height 13
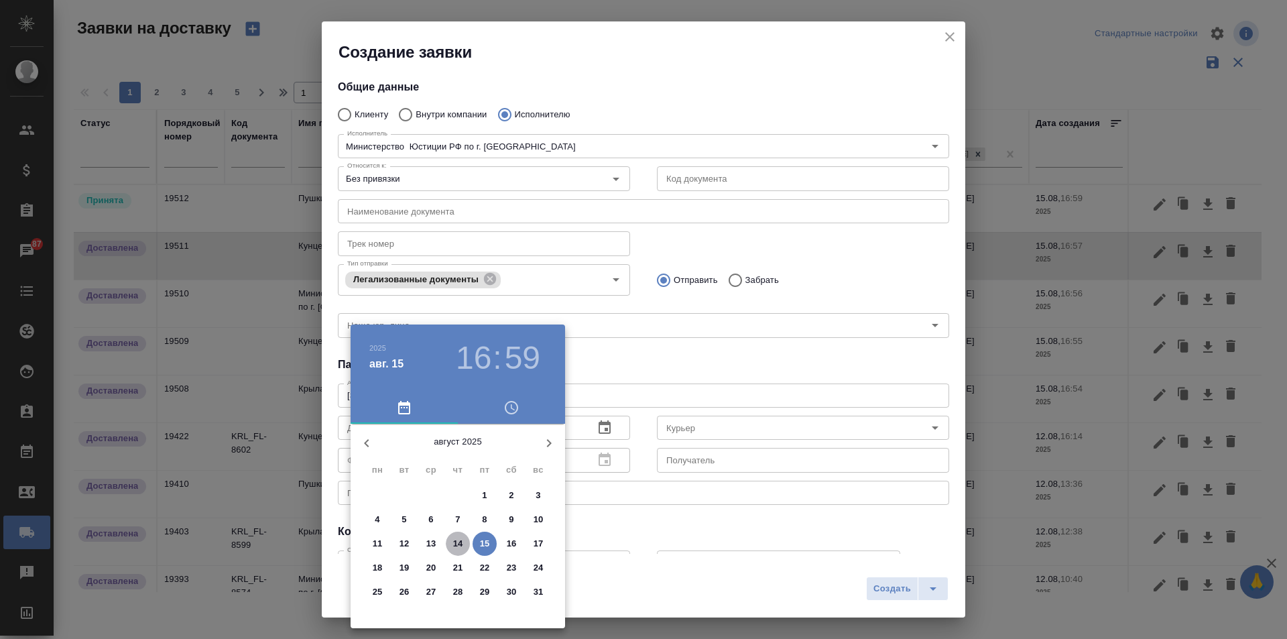
click at [454, 539] on p "14" at bounding box center [458, 543] width 10 height 13
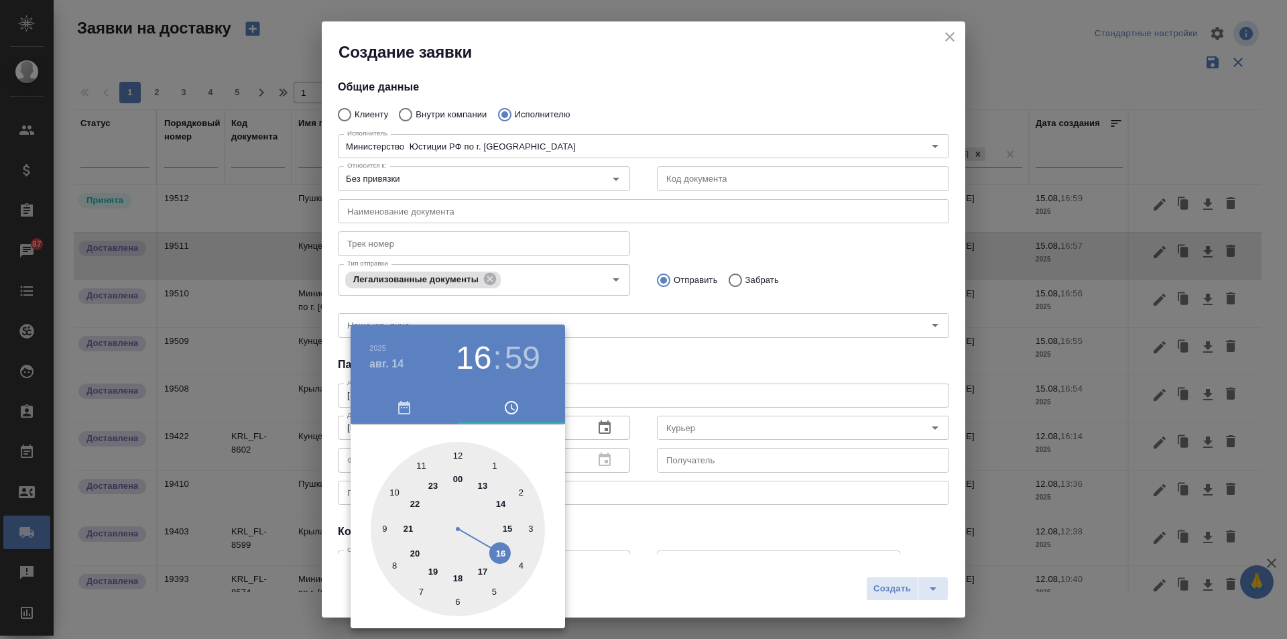
click at [419, 466] on div at bounding box center [458, 529] width 174 height 174
click at [456, 455] on div at bounding box center [458, 529] width 174 height 174
type input "14.08.2025 11:00"
click at [644, 546] on div at bounding box center [643, 319] width 1287 height 639
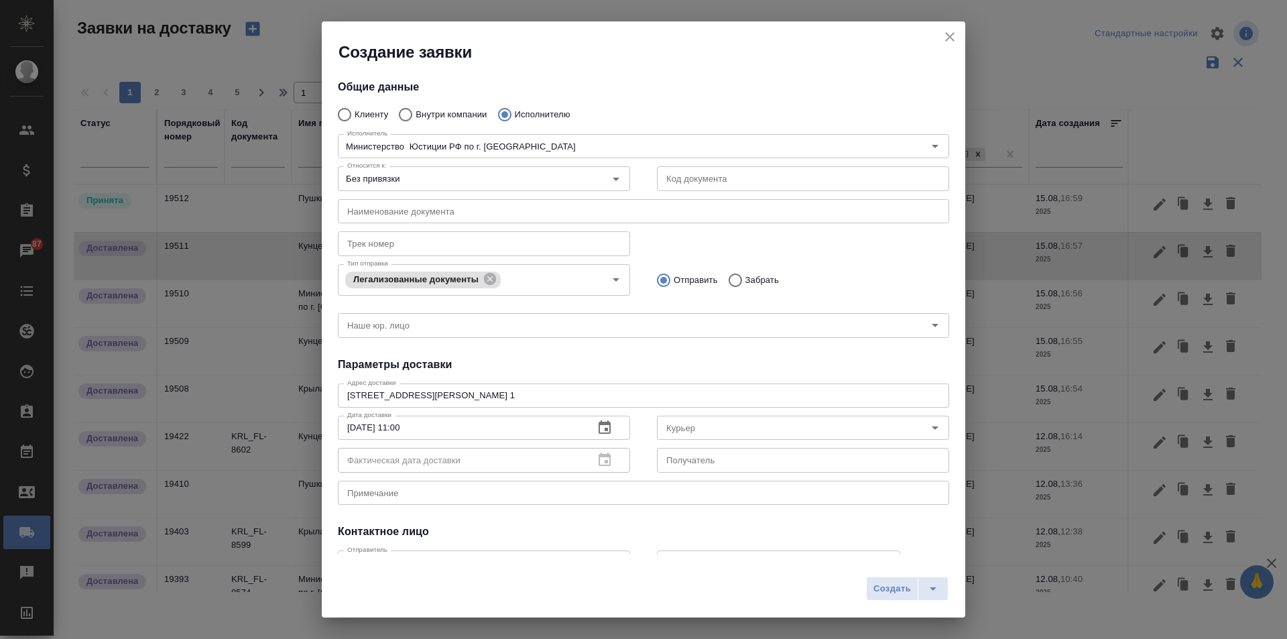
click at [722, 421] on input "Курьер" at bounding box center [780, 427] width 239 height 16
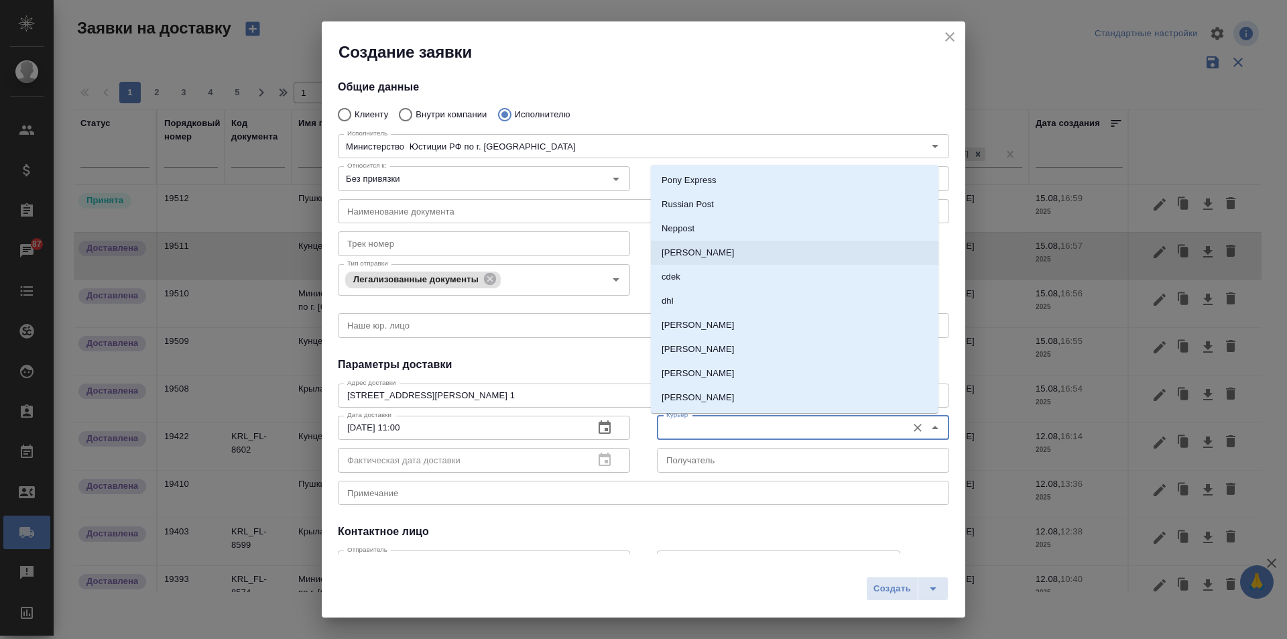
click at [725, 257] on p "[PERSON_NAME]" at bounding box center [697, 252] width 73 height 13
type input "[PERSON_NAME]"
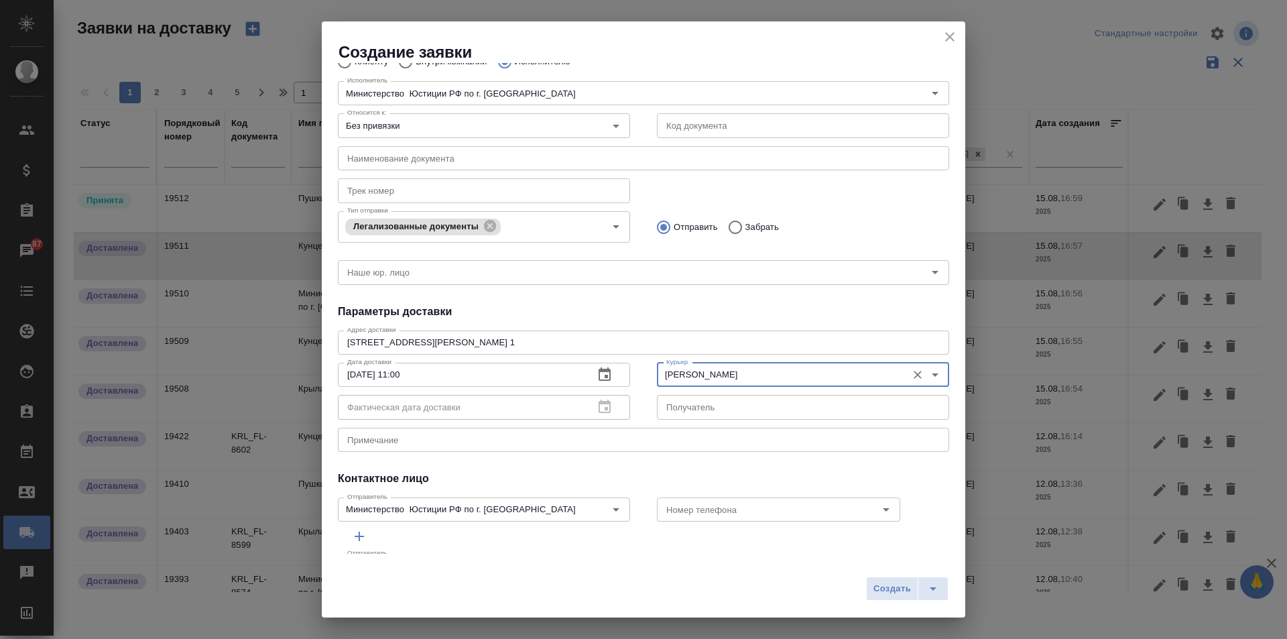
scroll to position [94, 0]
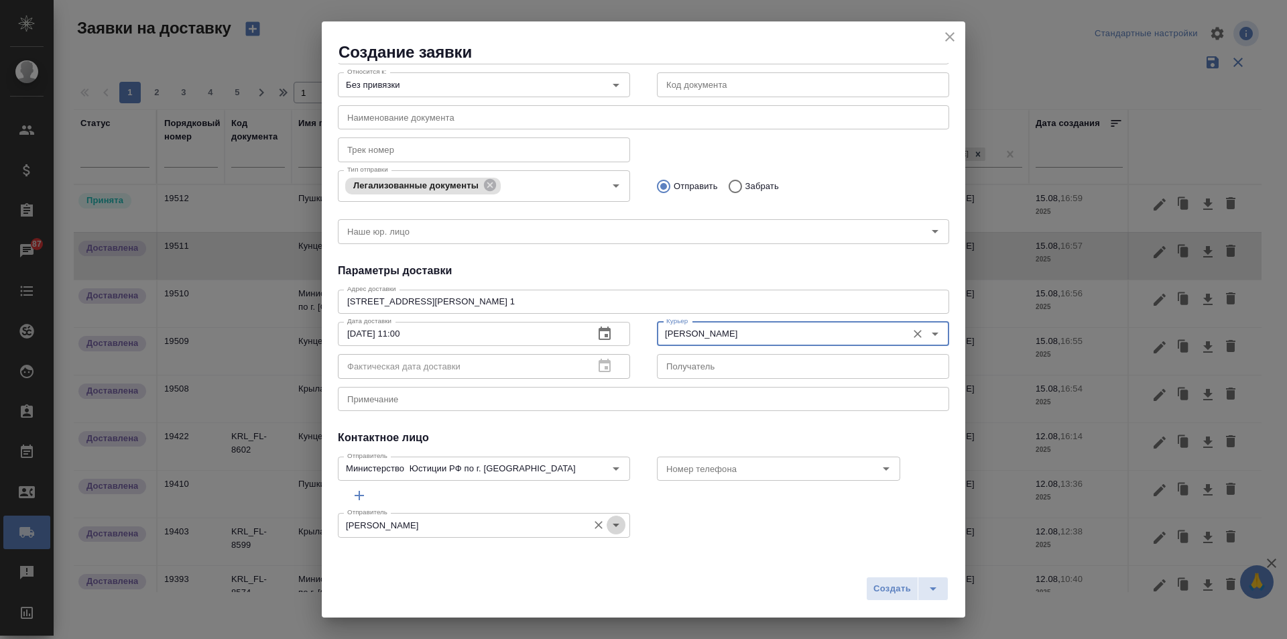
click at [614, 525] on icon "Open" at bounding box center [616, 525] width 16 height 16
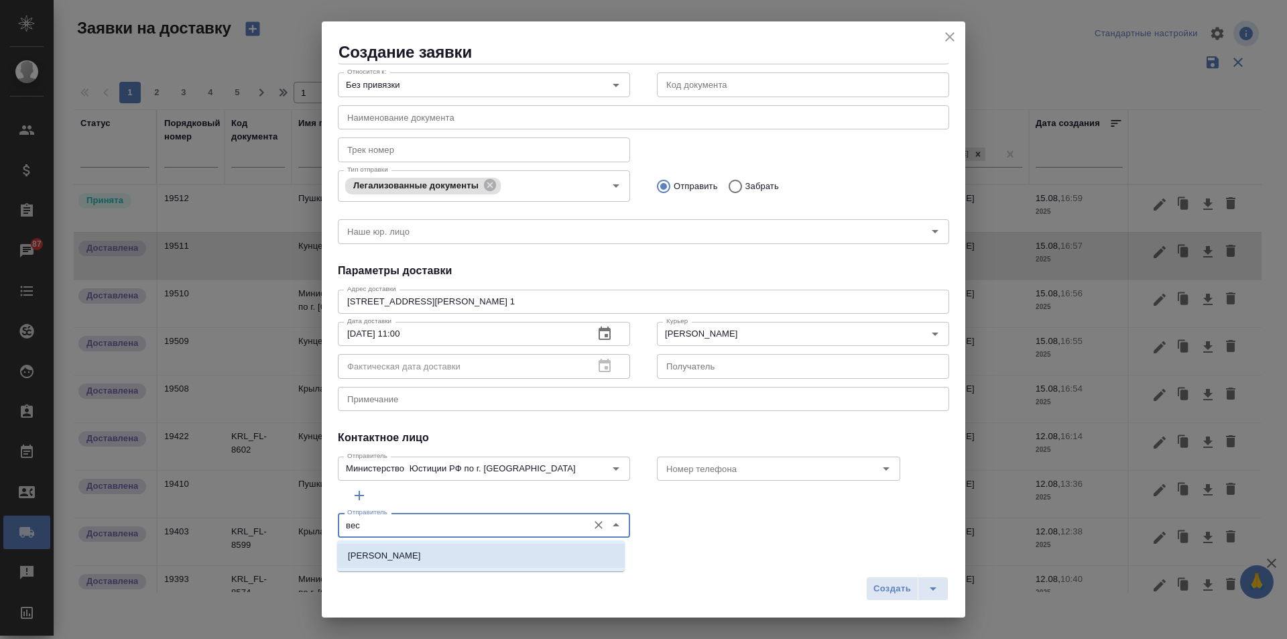
click at [442, 551] on li "[PERSON_NAME]" at bounding box center [480, 555] width 287 height 24
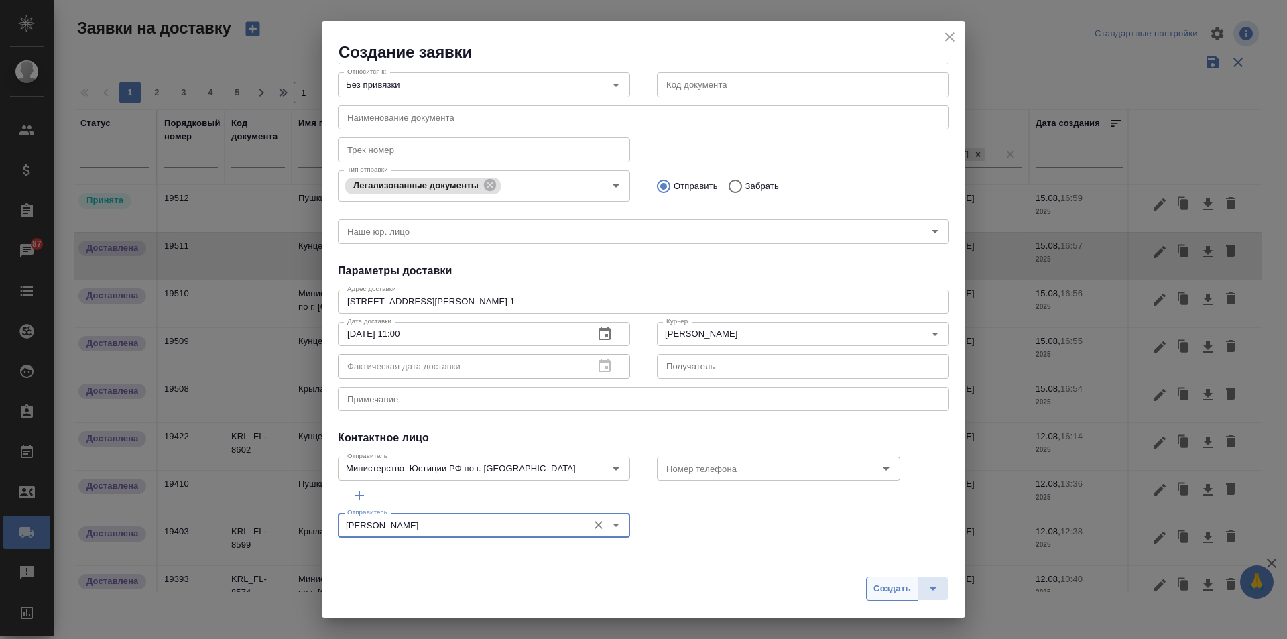
type input "[PERSON_NAME]"
click at [900, 588] on span "Создать" at bounding box center [892, 588] width 38 height 15
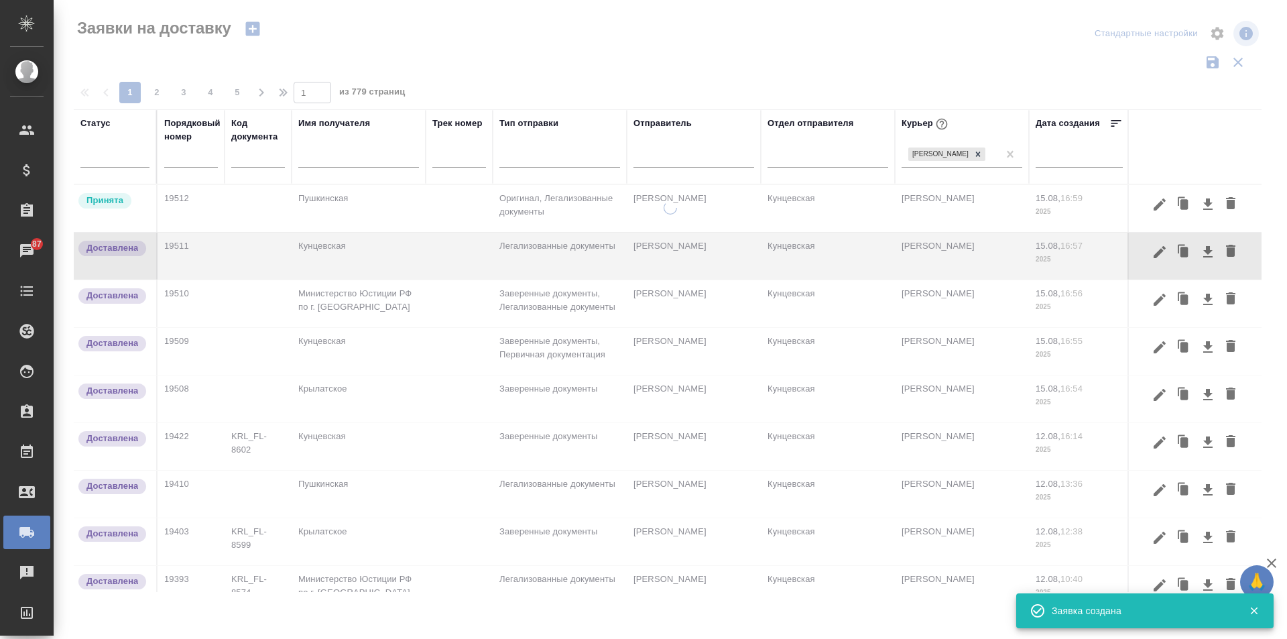
scroll to position [0, 0]
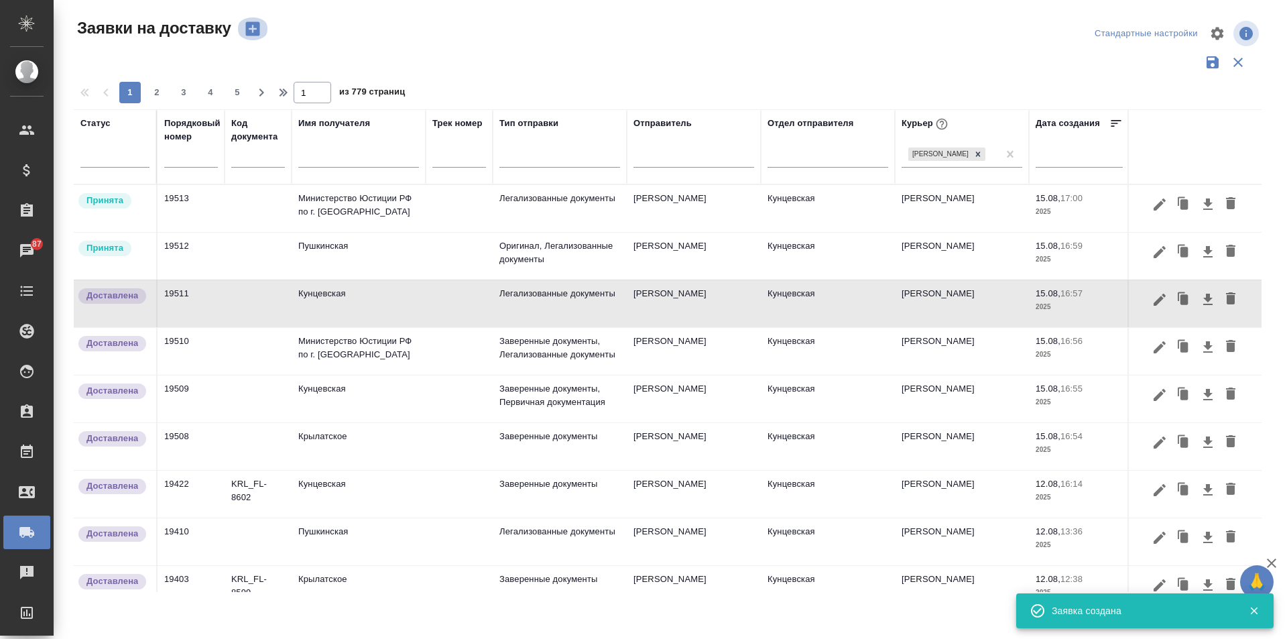
click at [253, 24] on icon "button" at bounding box center [252, 29] width 14 height 14
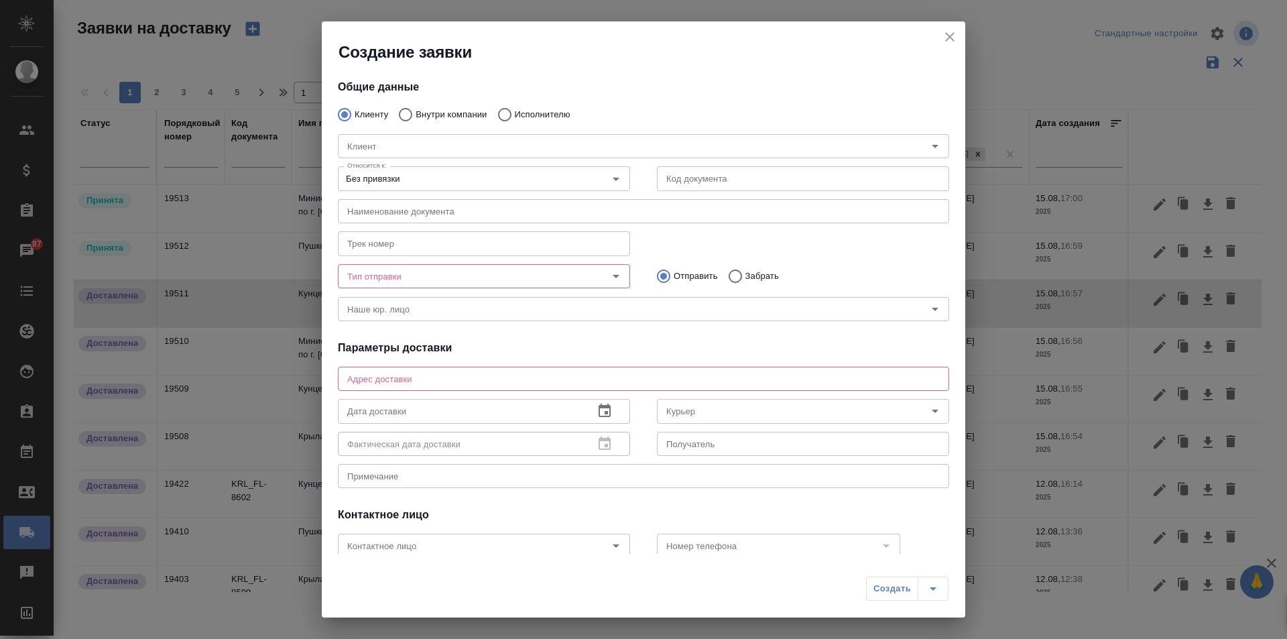
click at [446, 108] on p "Внутри компании" at bounding box center [450, 114] width 71 height 13
click at [415, 108] on input "Внутри компании" at bounding box center [403, 115] width 24 height 28
radio input "true"
click at [451, 134] on div "Команда" at bounding box center [643, 146] width 611 height 24
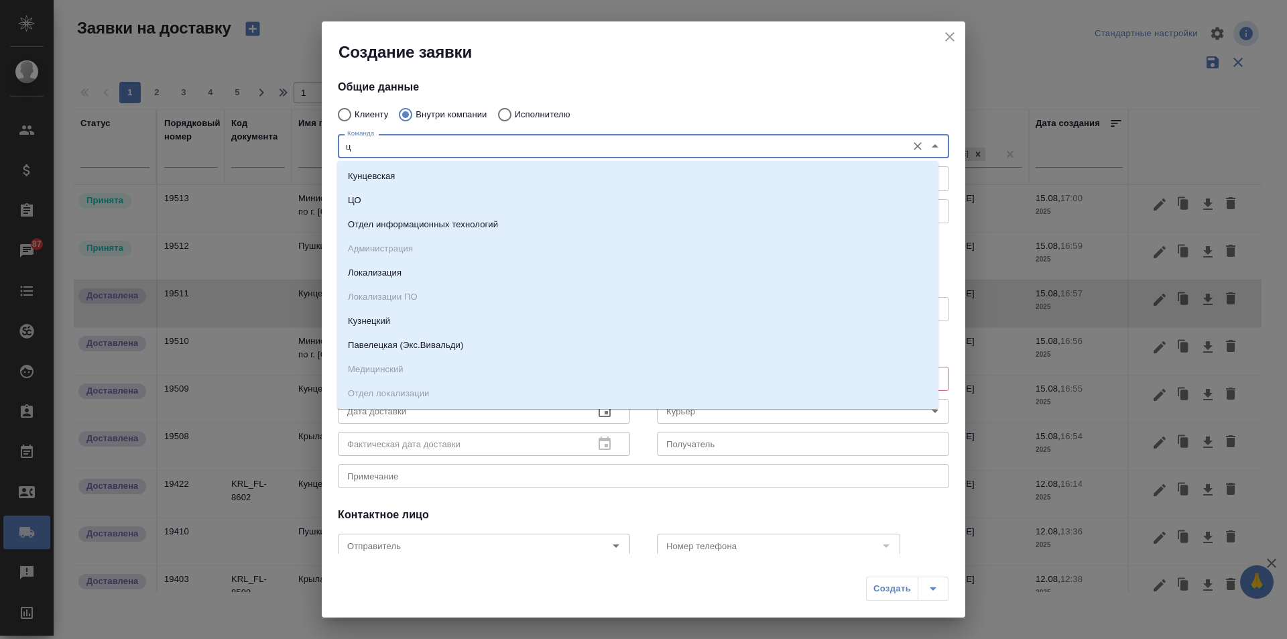
type input "цо"
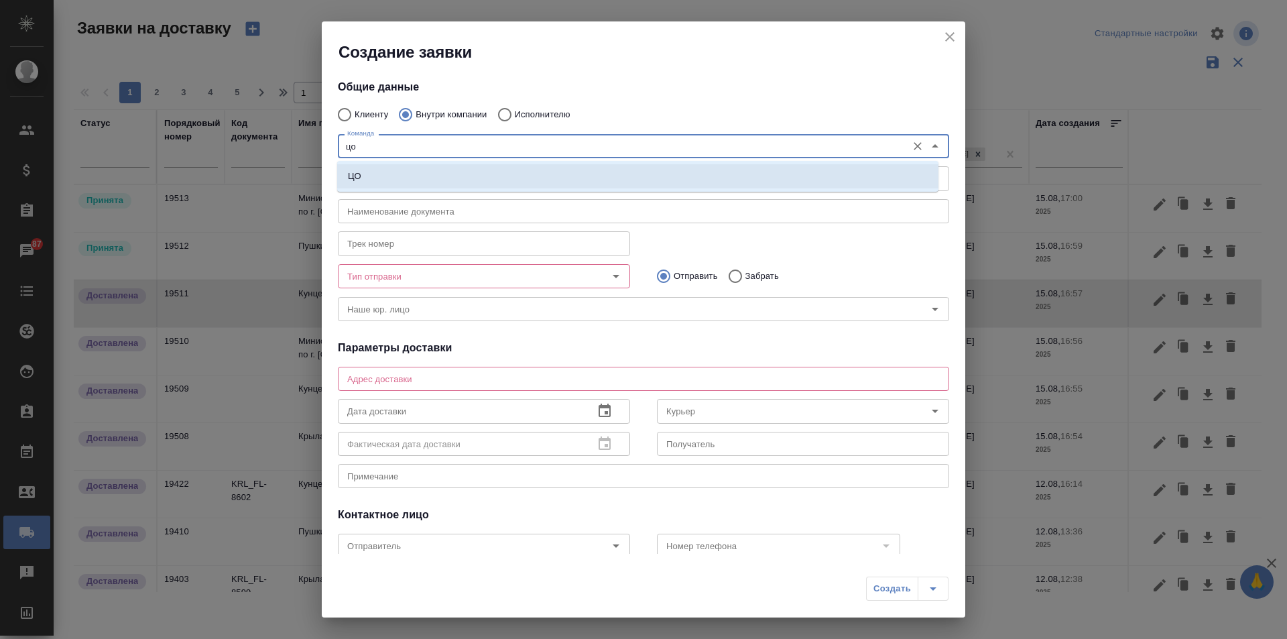
click at [401, 176] on li "ЦО" at bounding box center [637, 176] width 601 height 24
type textarea "ул. Золотая, д. 11"
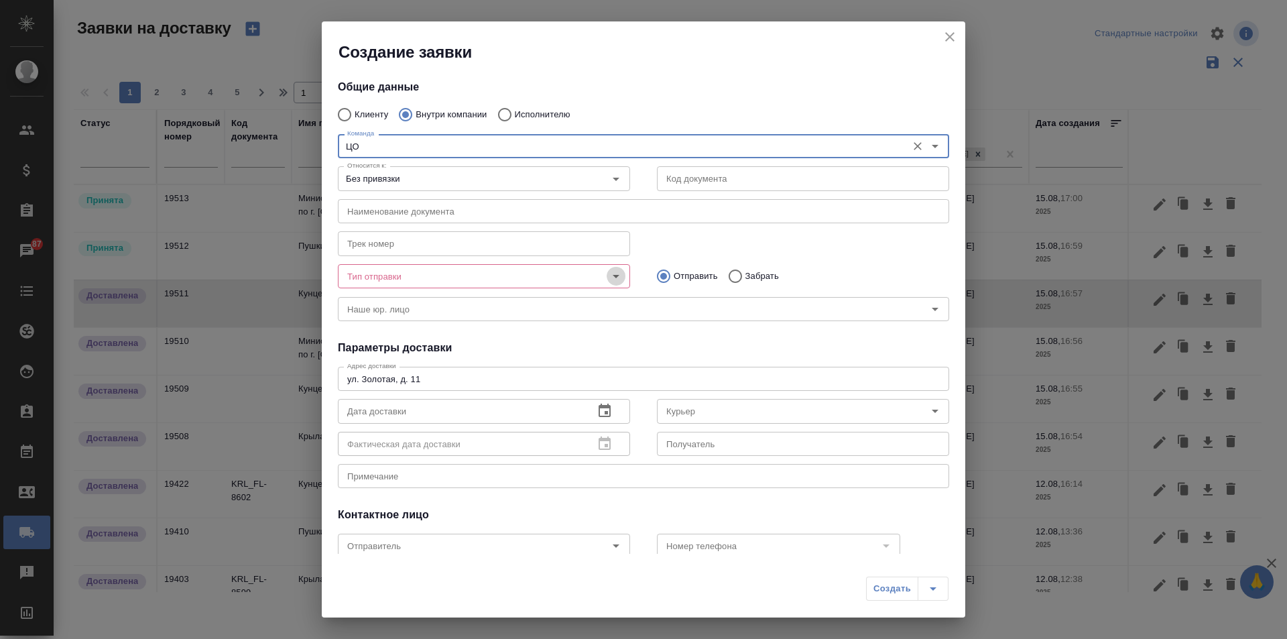
click at [608, 277] on icon "Open" at bounding box center [616, 276] width 16 height 16
type input "ЦО"
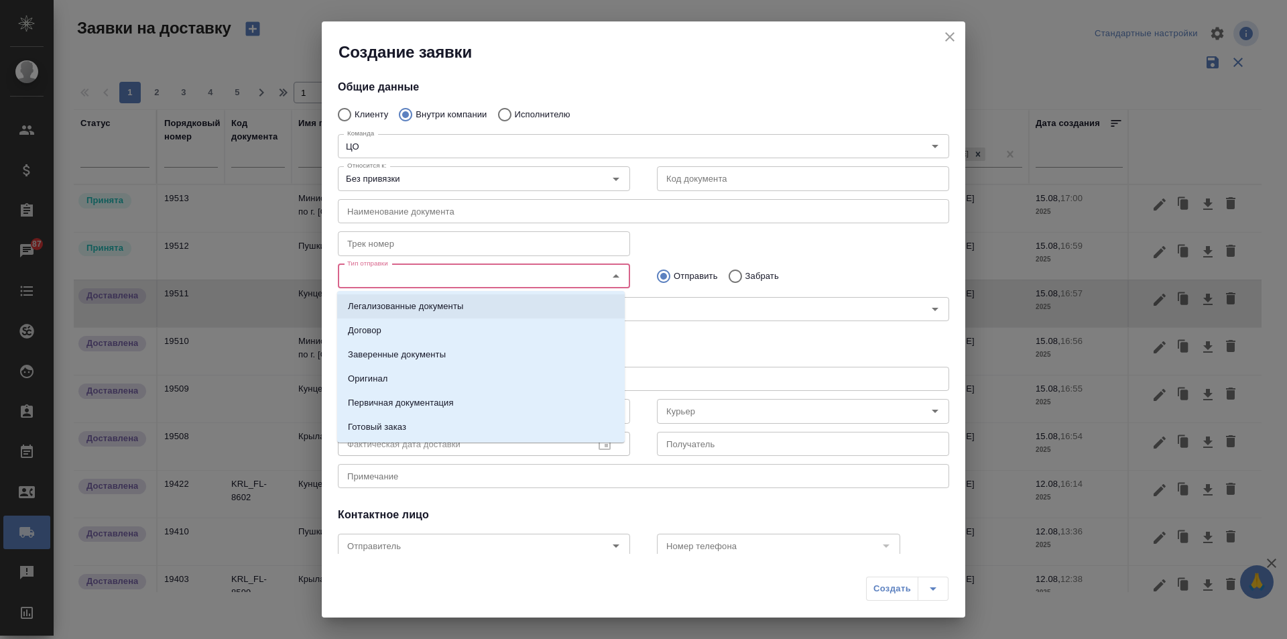
click at [736, 279] on input "Забрать" at bounding box center [733, 276] width 24 height 28
radio input "true"
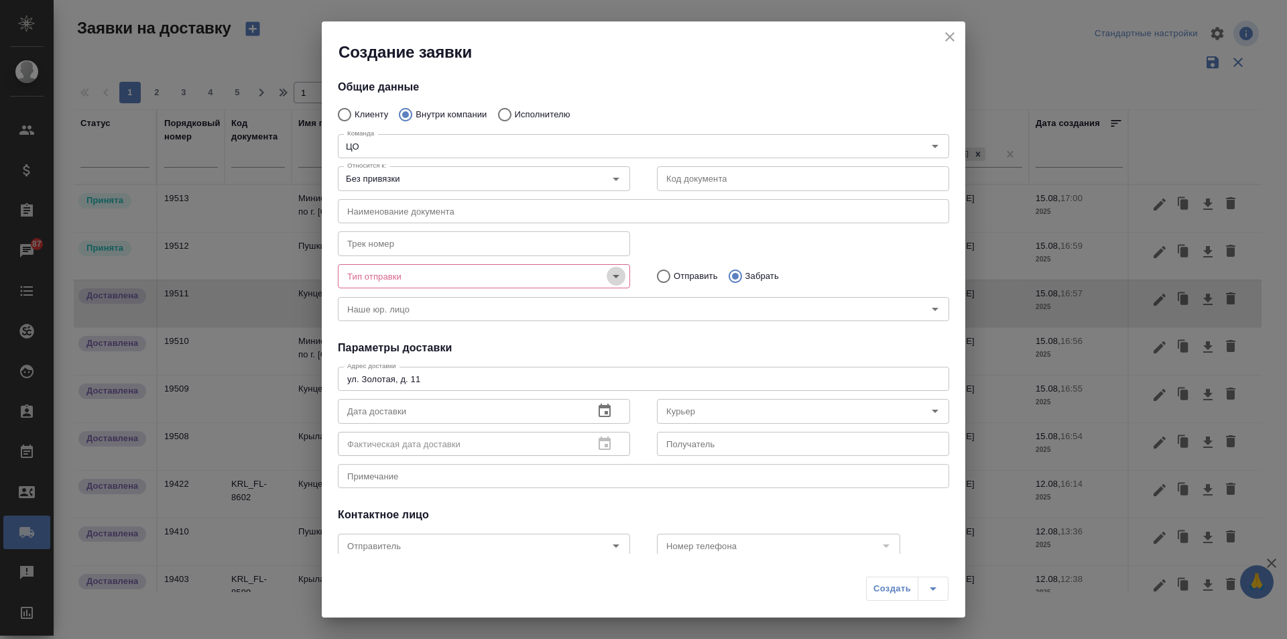
click at [608, 279] on icon "Open" at bounding box center [616, 276] width 16 height 16
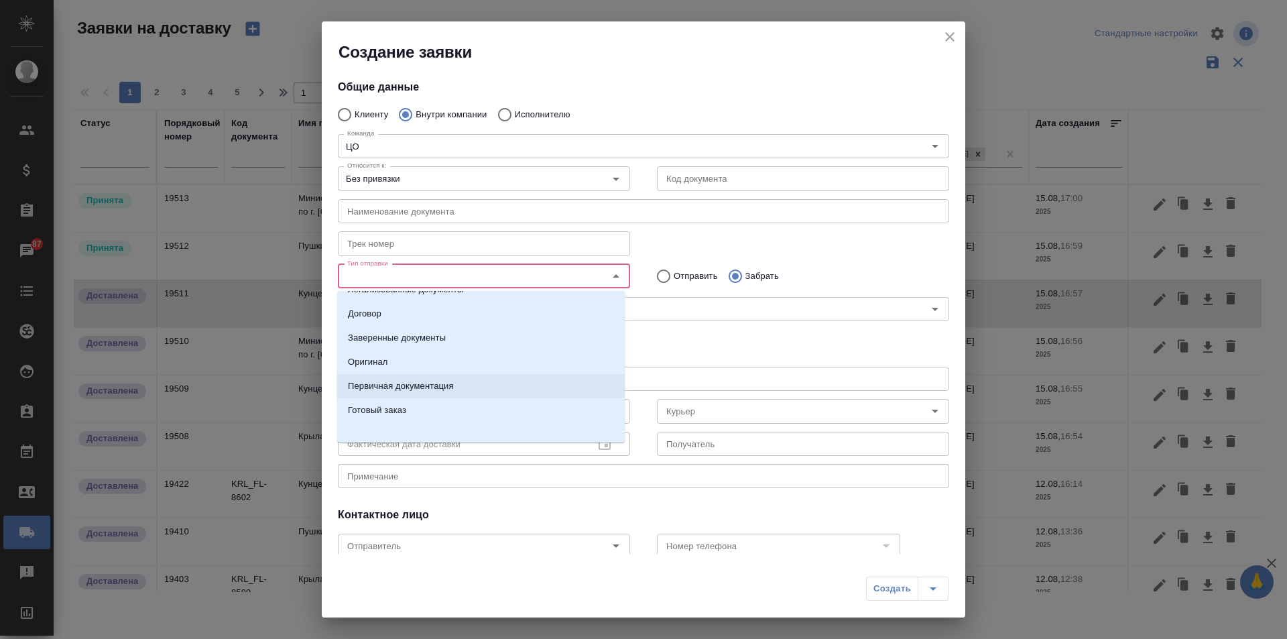
scroll to position [21, 0]
click at [459, 405] on li "Готовый заказ" at bounding box center [480, 405] width 287 height 24
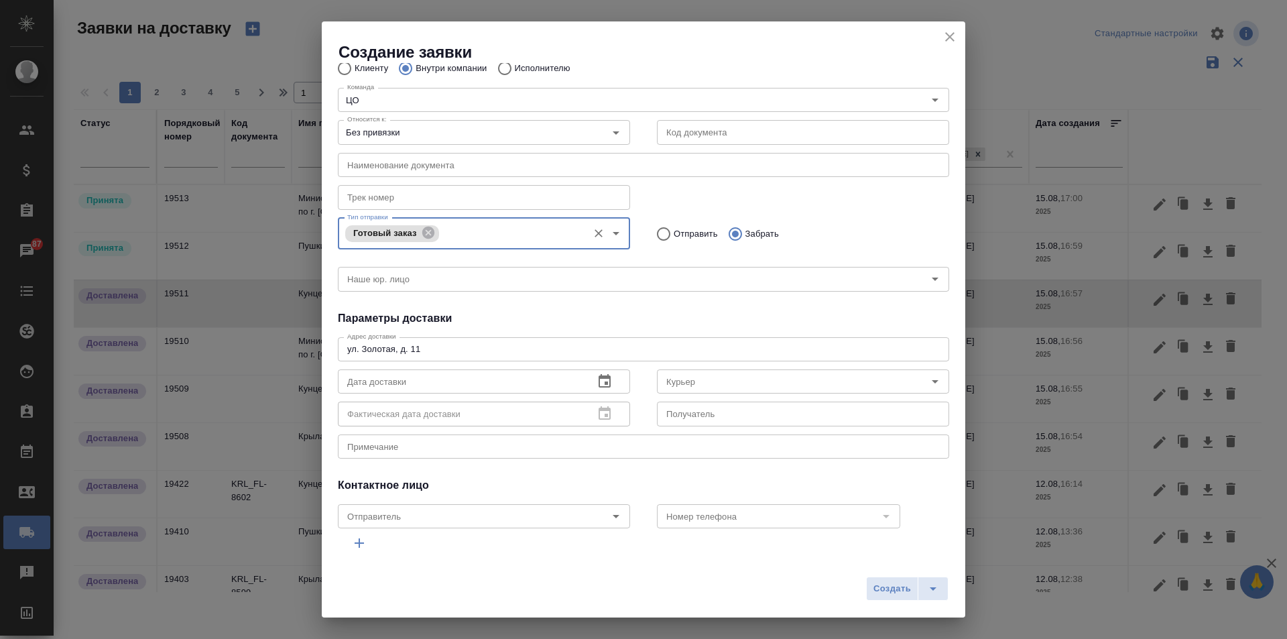
scroll to position [67, 0]
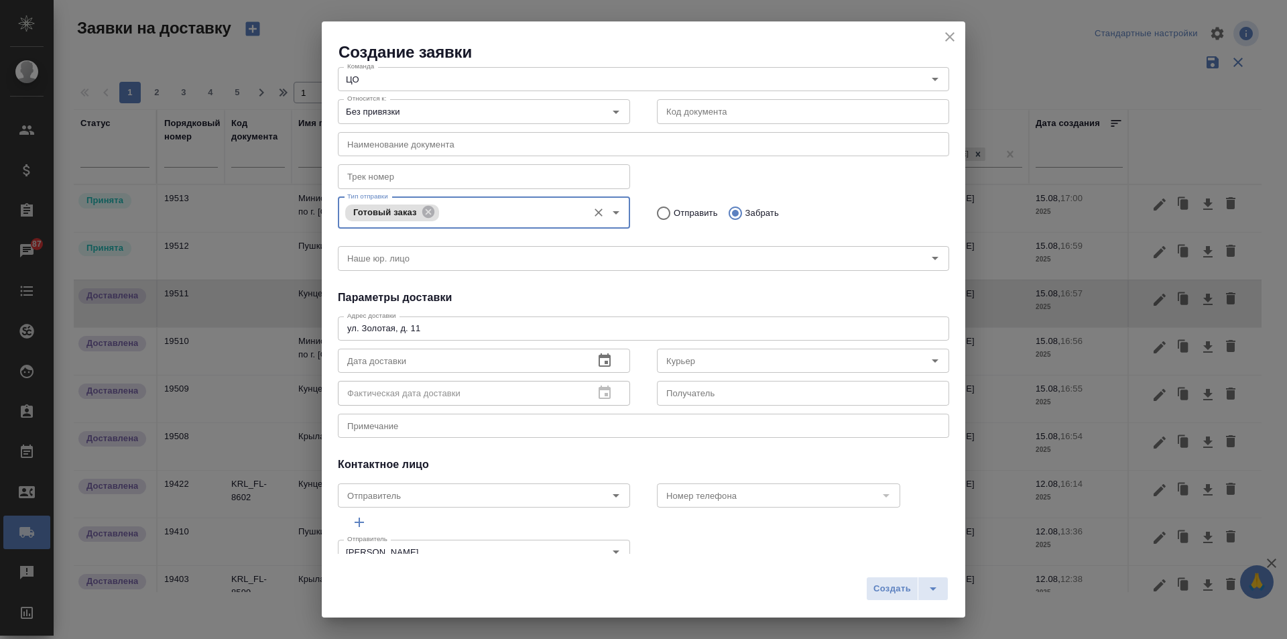
click at [416, 432] on div "x Примечание" at bounding box center [643, 425] width 611 height 24
type textarea "картридж для крылатского"
click at [598, 363] on icon "button" at bounding box center [604, 360] width 16 height 16
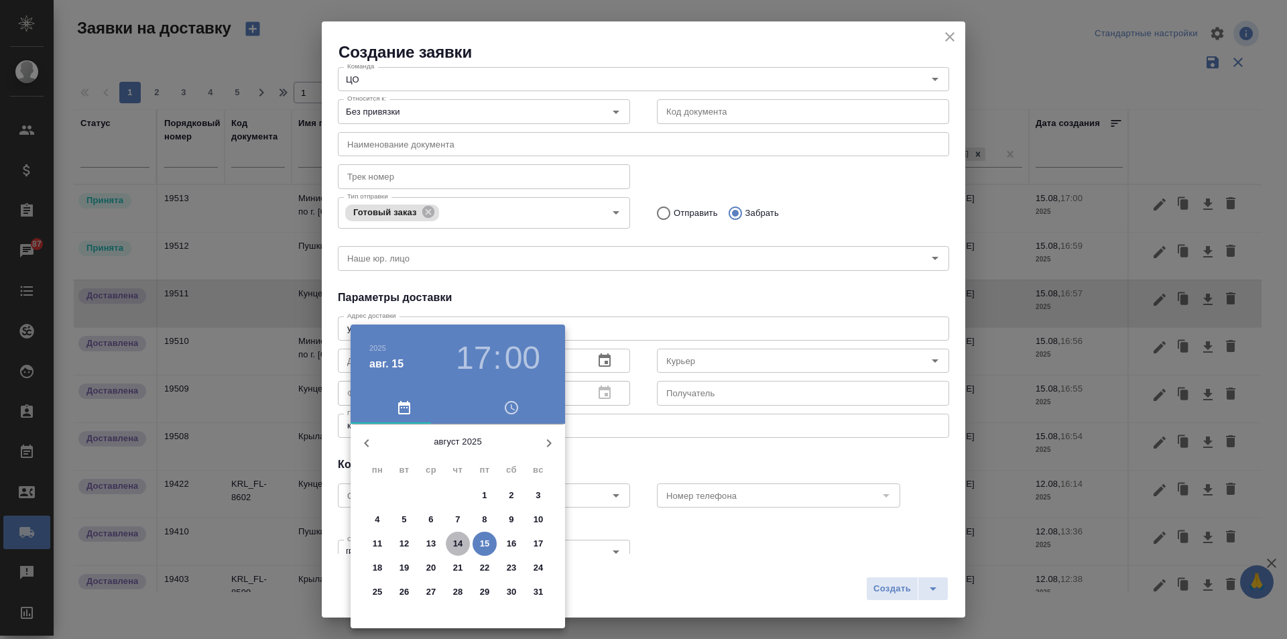
click at [456, 546] on p "14" at bounding box center [458, 543] width 10 height 13
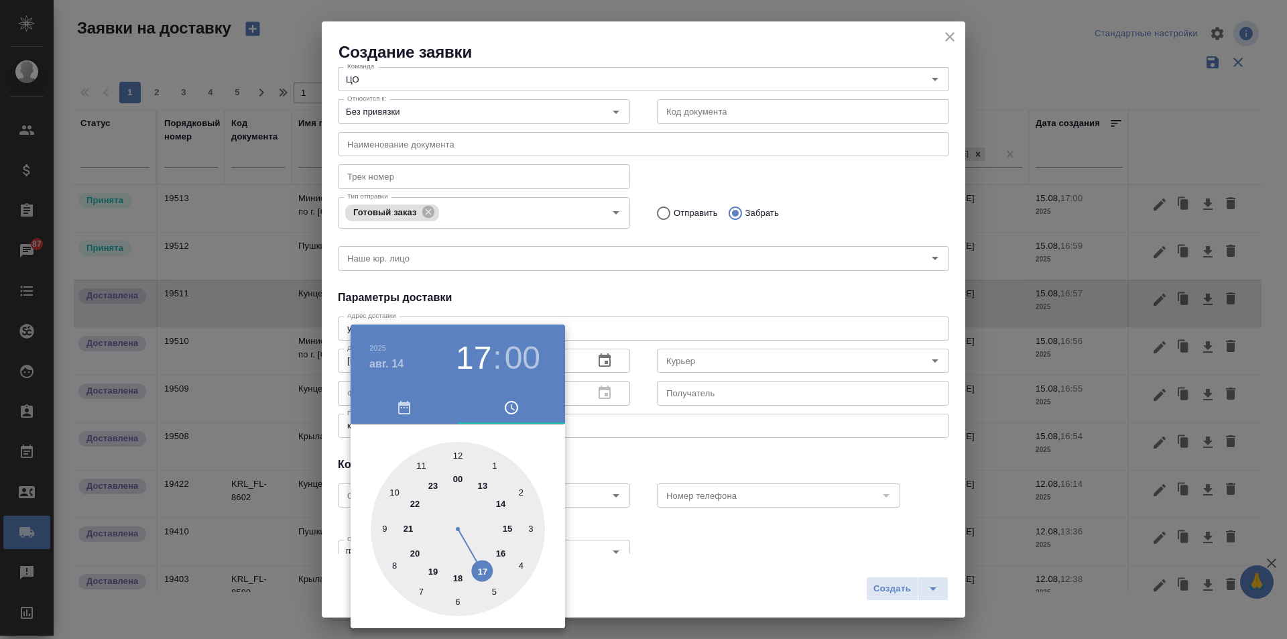
click at [500, 501] on div at bounding box center [458, 529] width 174 height 174
type input "14.08.2025 14:00"
click at [455, 452] on div at bounding box center [458, 529] width 174 height 174
click at [710, 367] on div at bounding box center [643, 319] width 1287 height 639
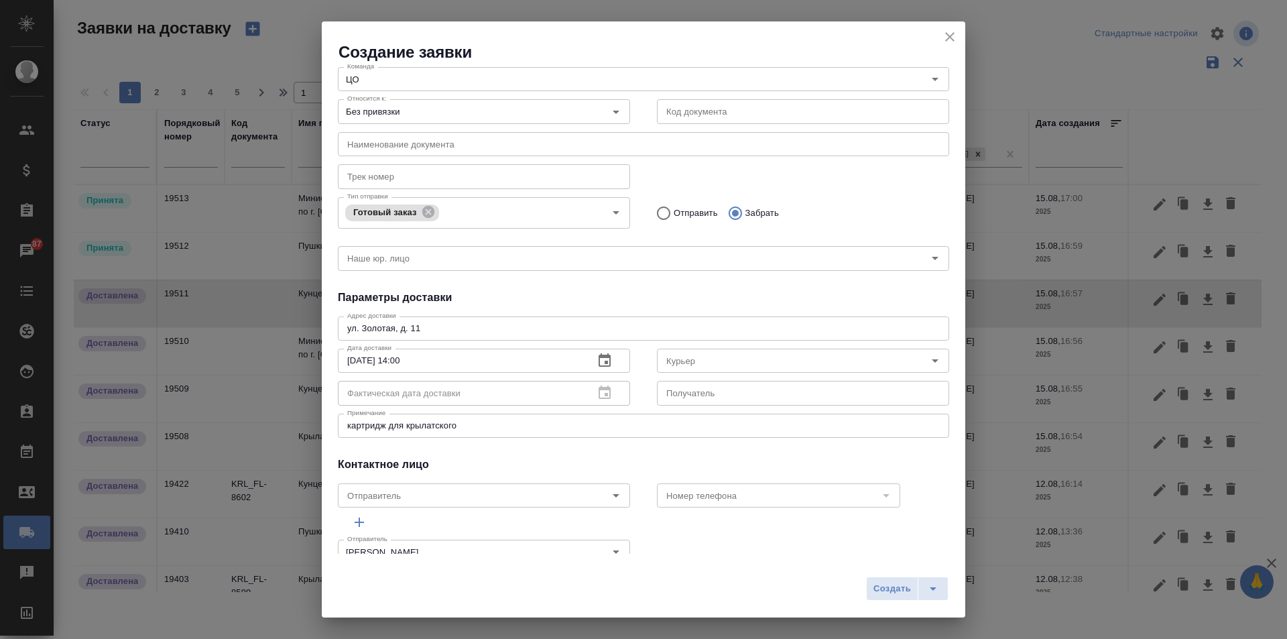
click at [711, 363] on input "Курьер" at bounding box center [780, 360] width 239 height 16
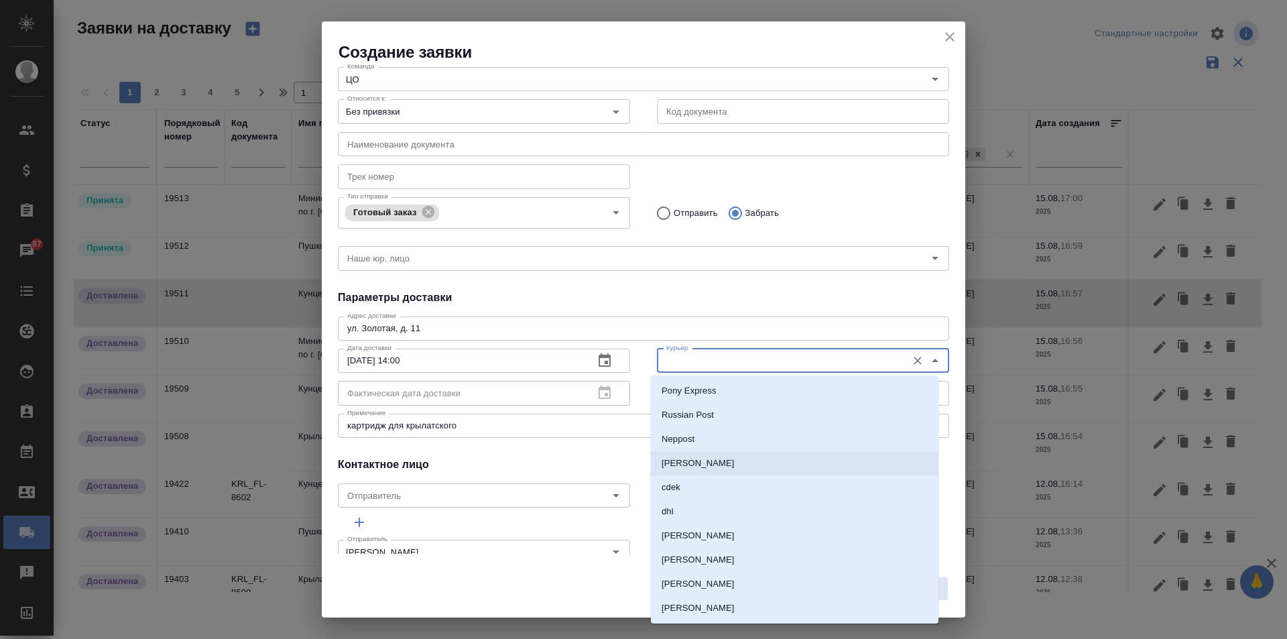
click at [729, 470] on li "[PERSON_NAME]" at bounding box center [794, 463] width 287 height 24
type input "[PERSON_NAME]"
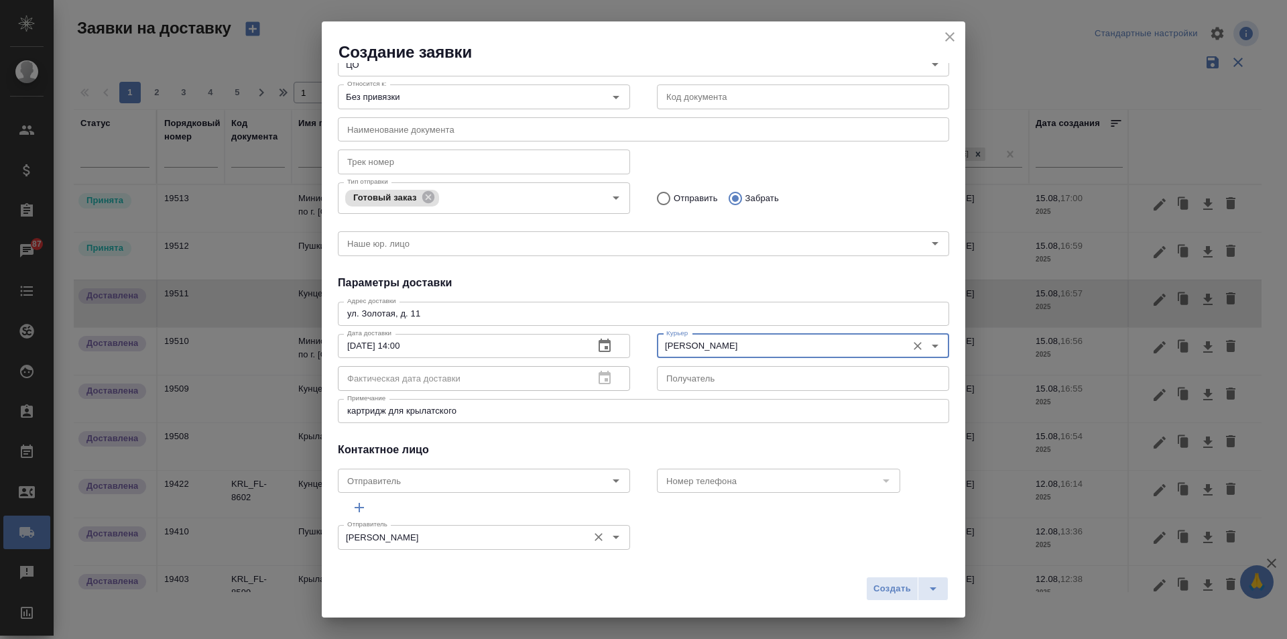
scroll to position [94, 0]
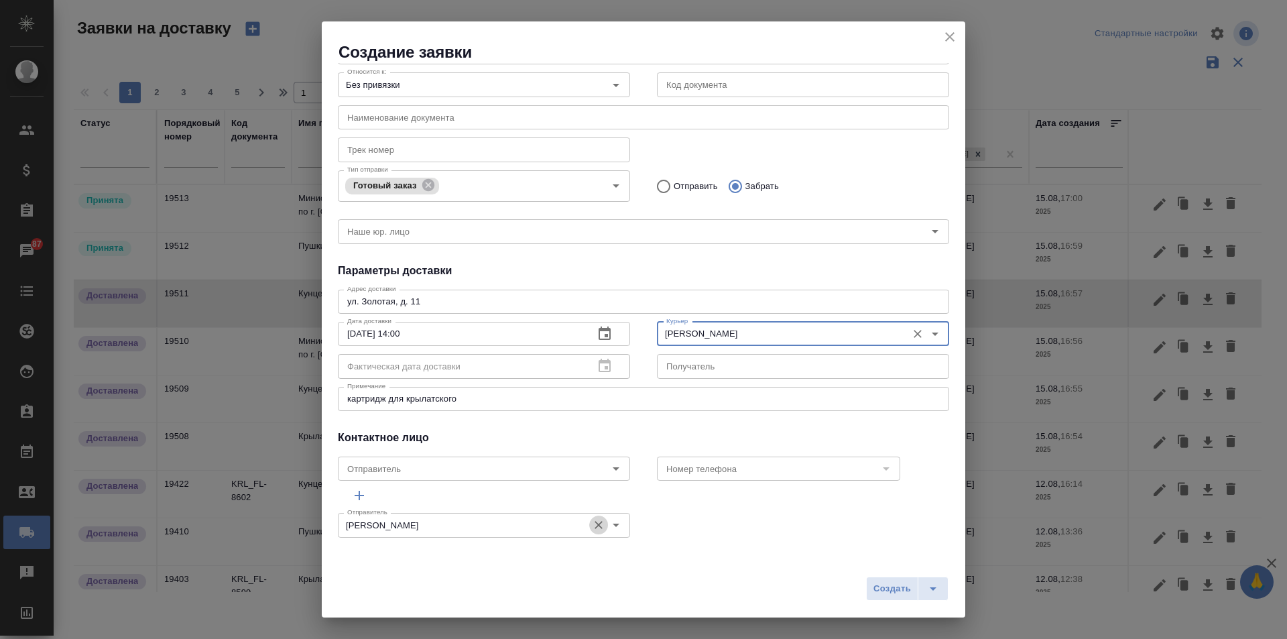
click at [589, 529] on button "Очистить" at bounding box center [598, 524] width 19 height 19
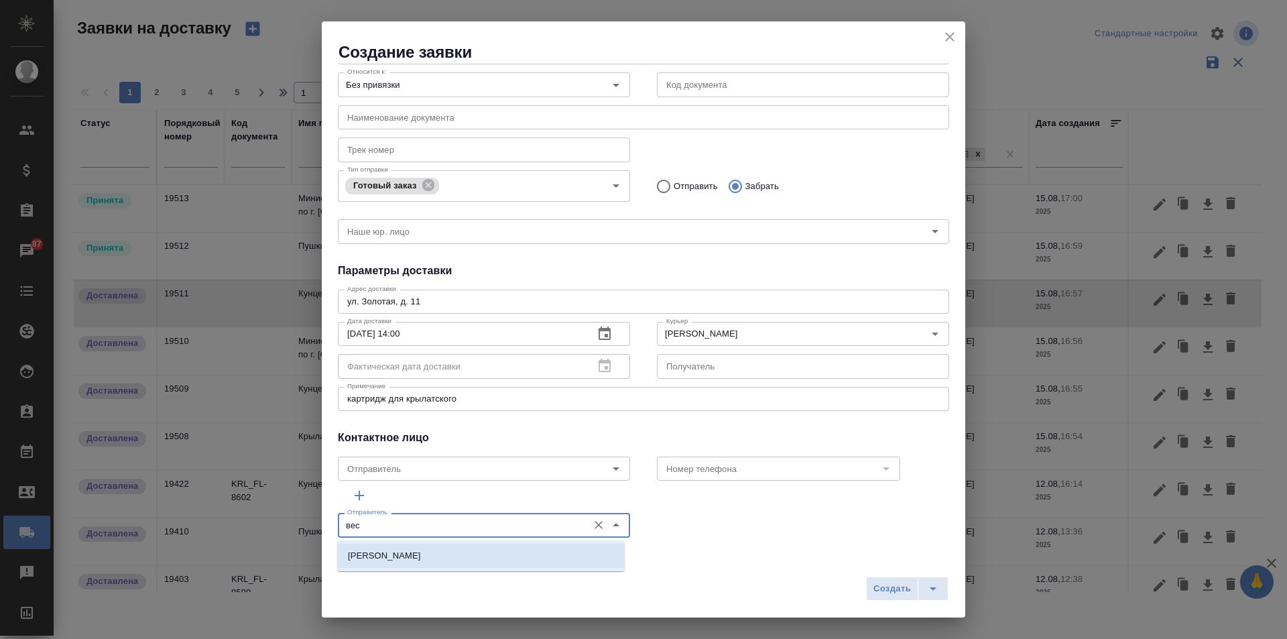
click at [469, 553] on li "[PERSON_NAME]" at bounding box center [480, 555] width 287 height 24
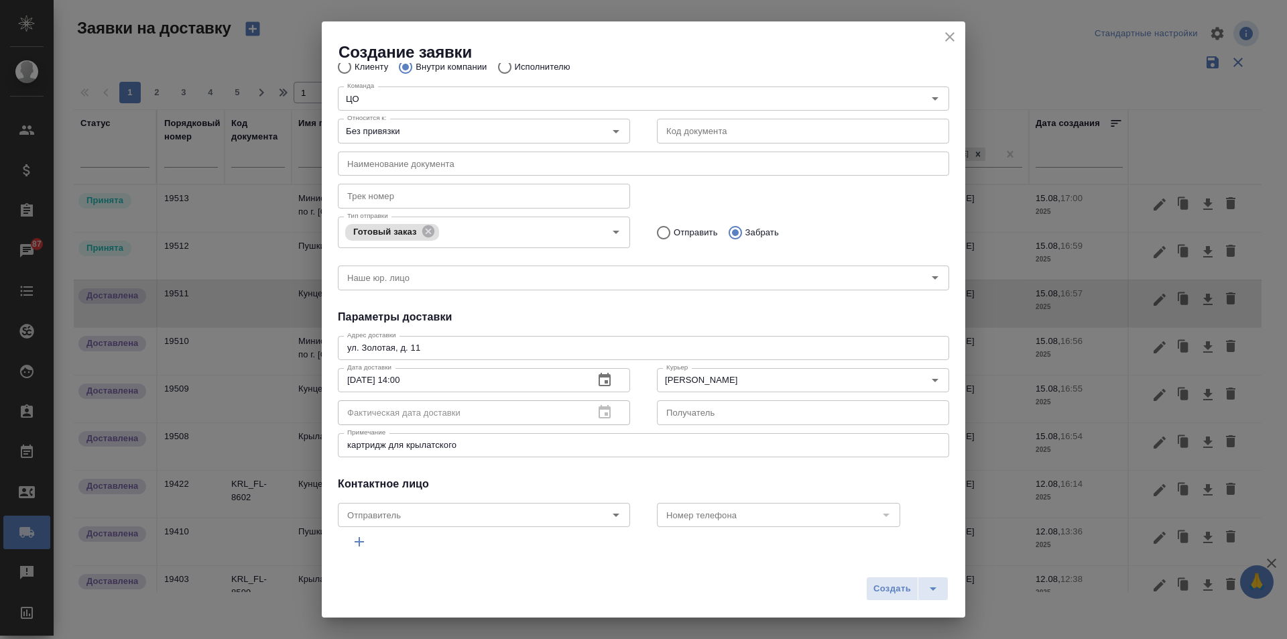
scroll to position [0, 0]
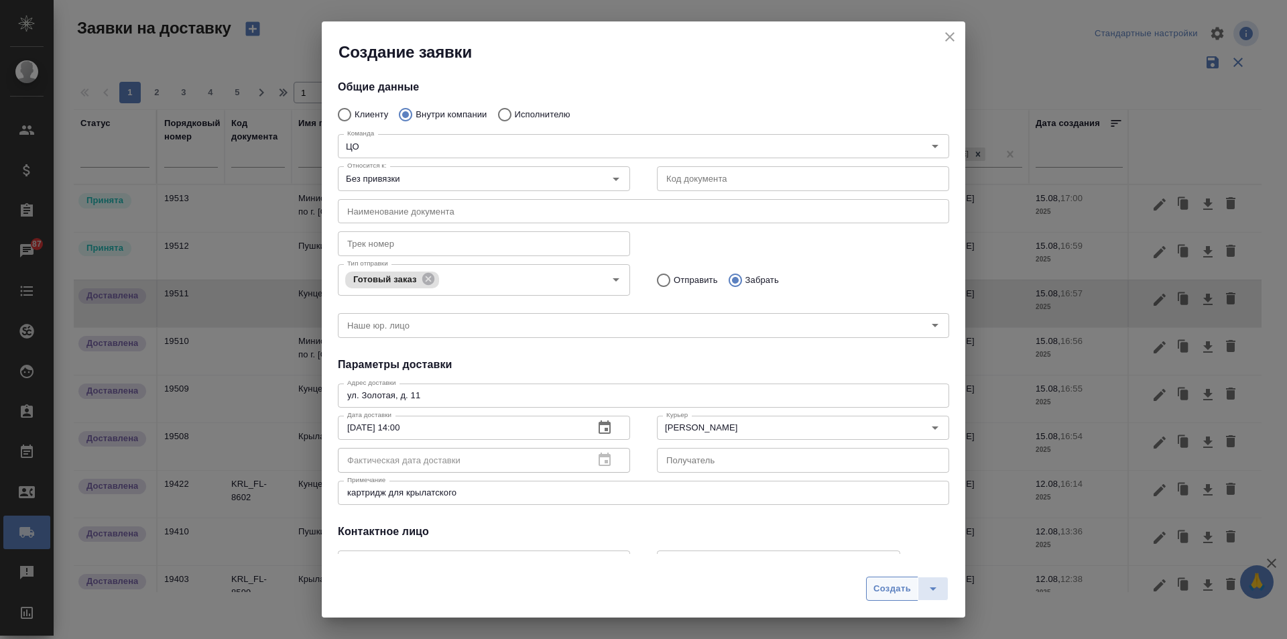
type input "[PERSON_NAME]"
click at [902, 594] on span "Создать" at bounding box center [892, 588] width 38 height 15
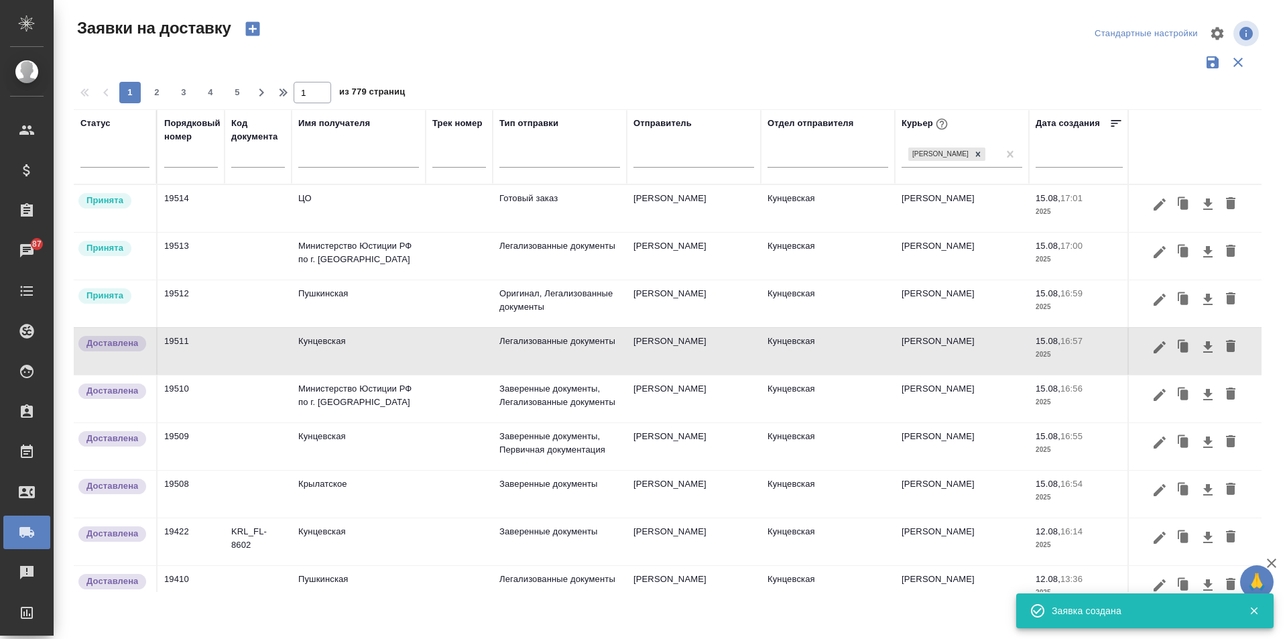
click at [259, 29] on icon "button" at bounding box center [252, 29] width 14 height 14
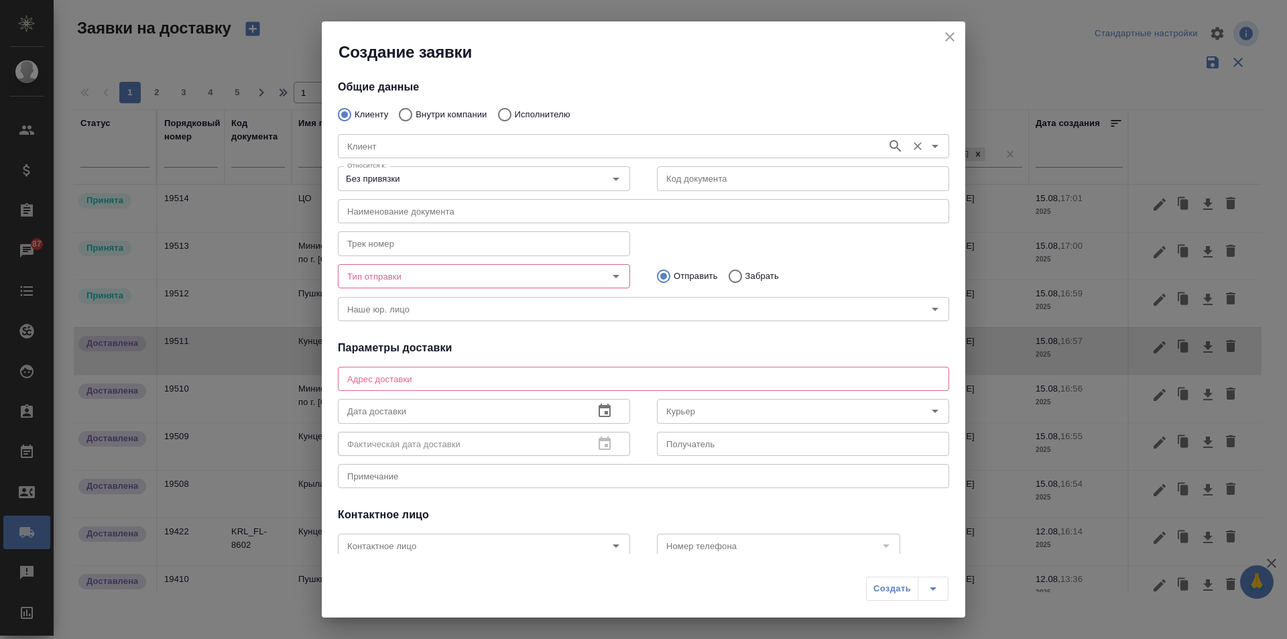
click at [370, 135] on div "Клиент" at bounding box center [643, 146] width 611 height 24
click at [411, 115] on input "Внутри компании" at bounding box center [403, 115] width 24 height 28
radio input "true"
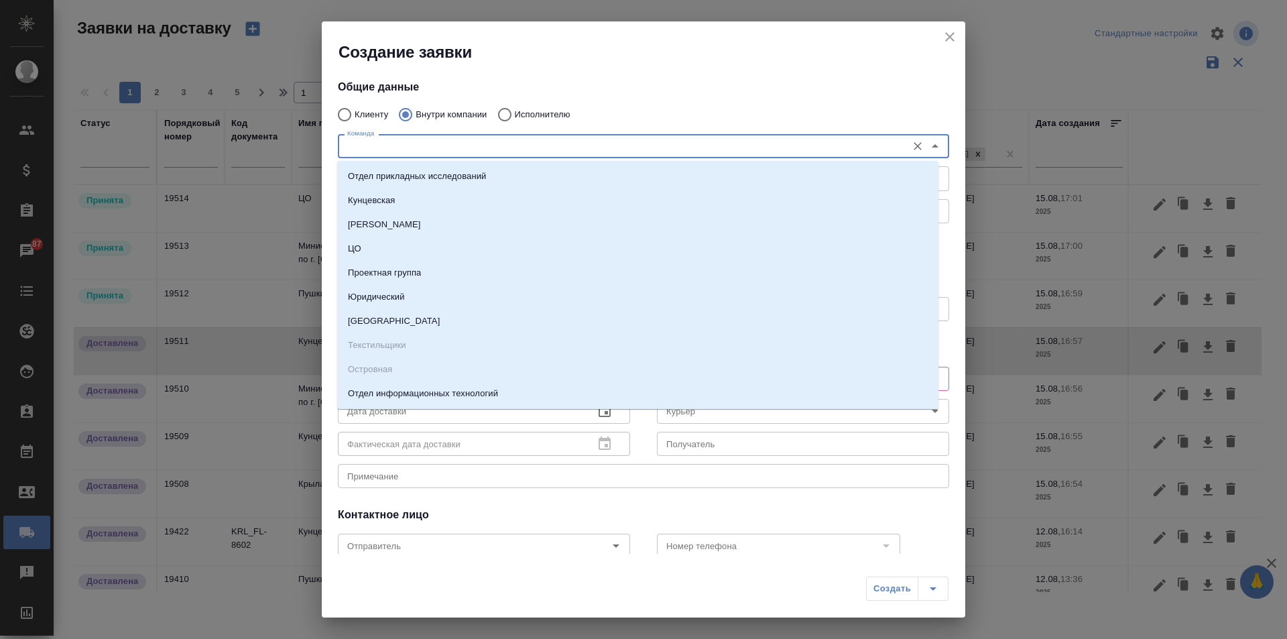
click at [411, 141] on input "Команда" at bounding box center [621, 146] width 558 height 16
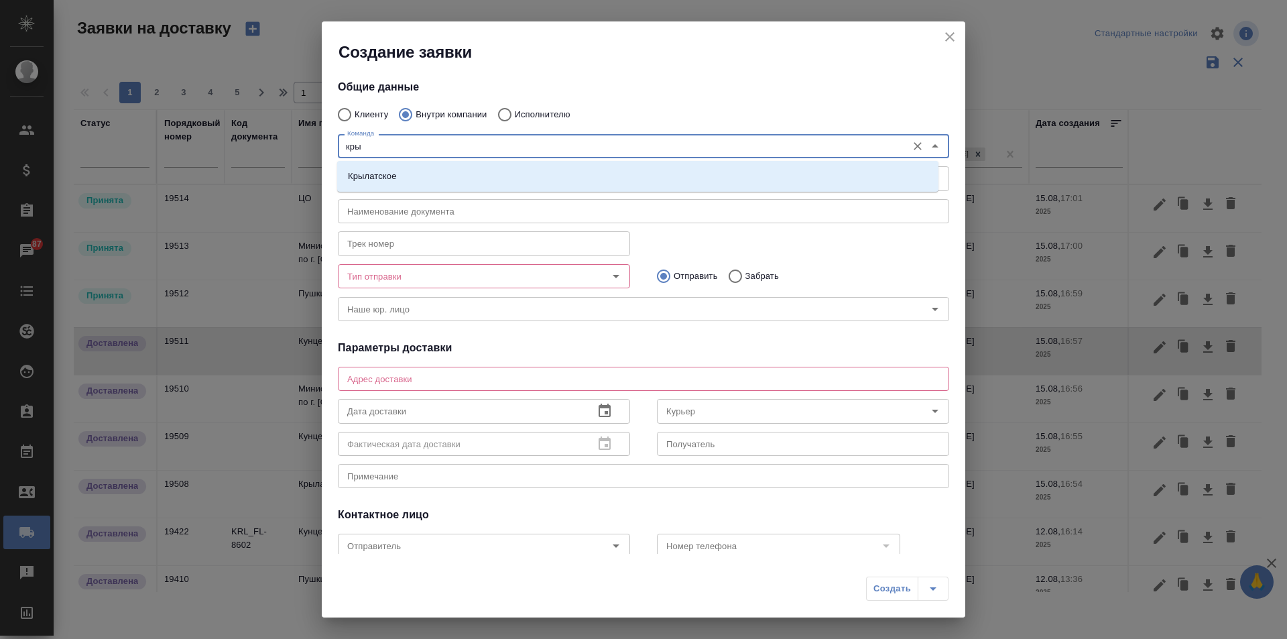
type input "крыл"
click at [407, 170] on li "Крылатское" at bounding box center [637, 176] width 601 height 24
type textarea "Осенний бульвар, д. 5, корп. 1"
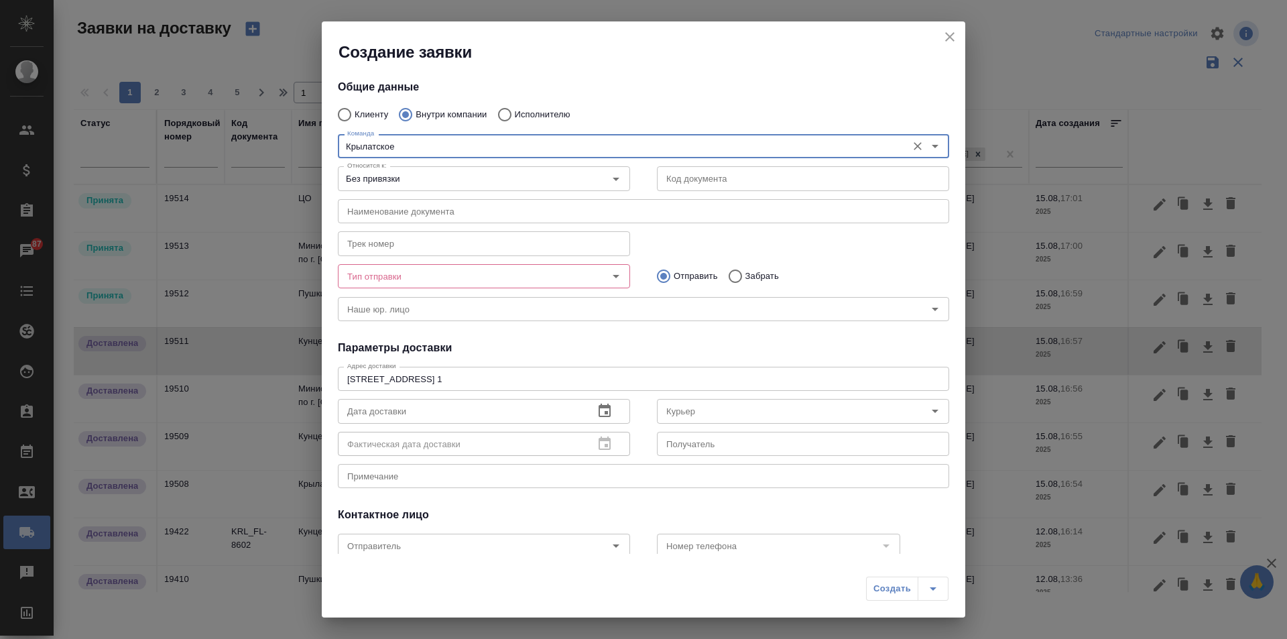
click at [608, 276] on icon "Open" at bounding box center [616, 276] width 16 height 16
type input "Крылатское"
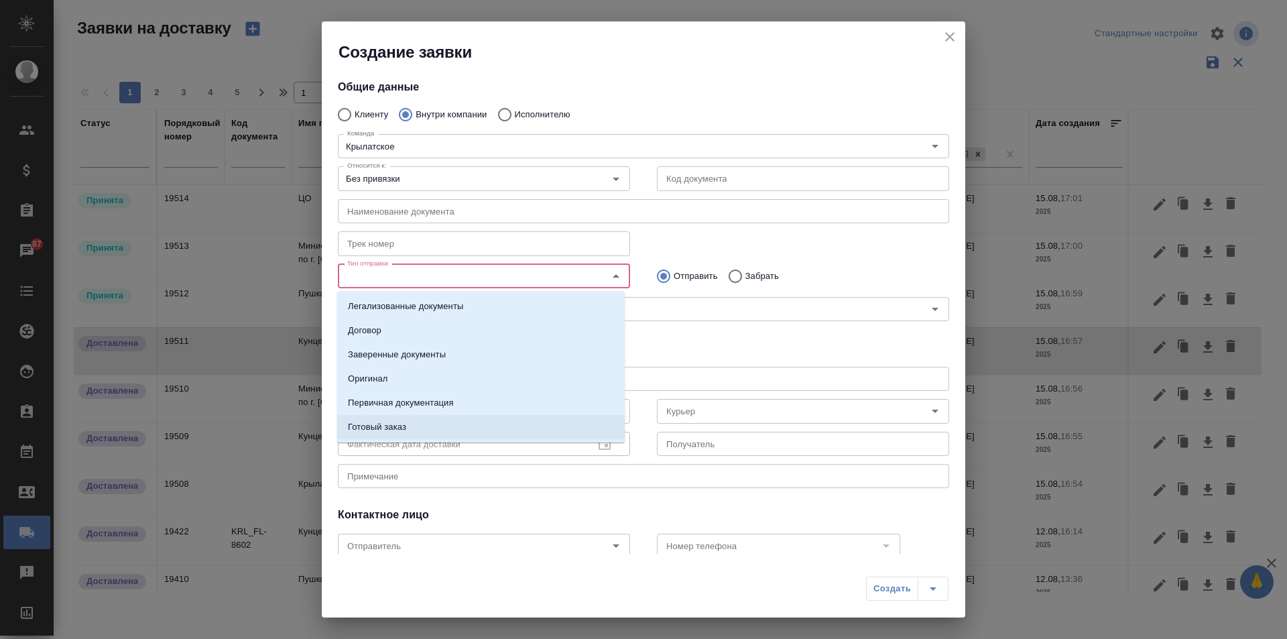
click at [504, 423] on li "Готовый заказ" at bounding box center [480, 427] width 287 height 24
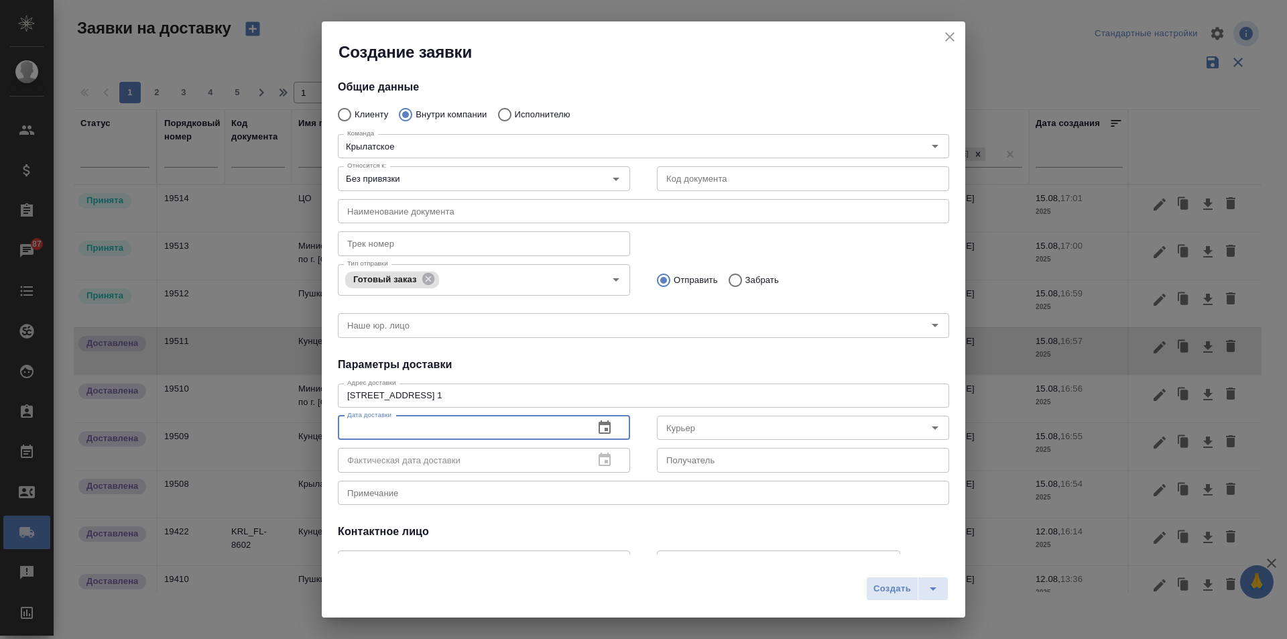
click at [520, 423] on input "text" at bounding box center [460, 427] width 245 height 24
click at [598, 425] on icon "button" at bounding box center [604, 427] width 16 height 16
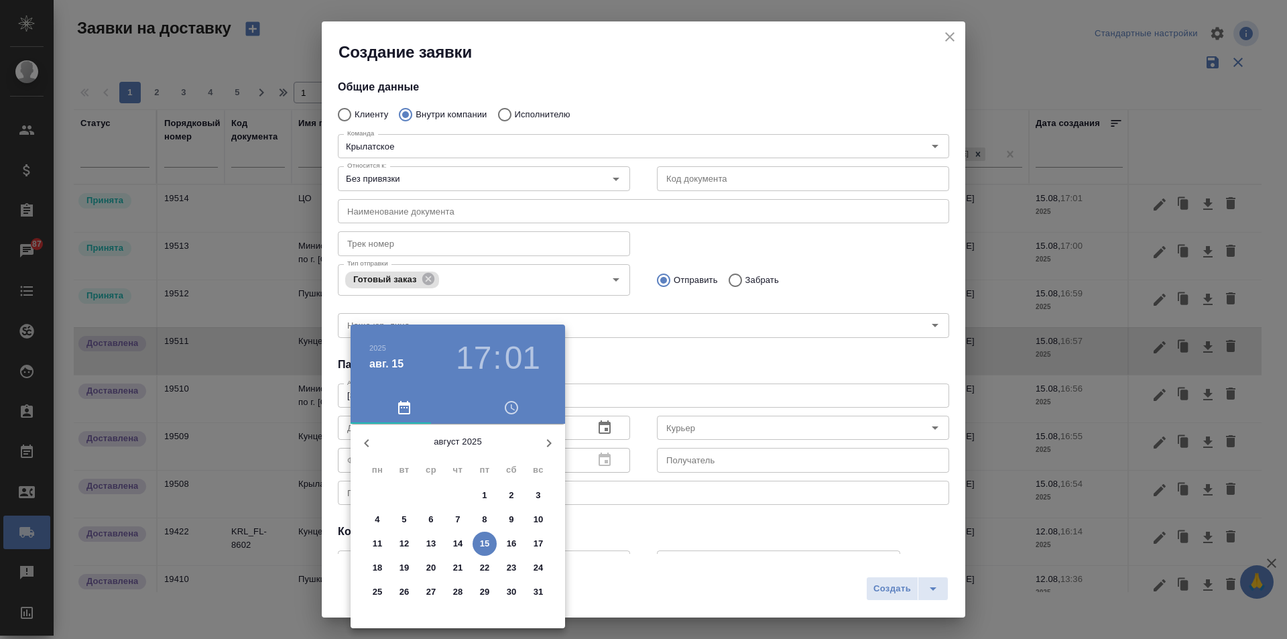
click at [462, 539] on p "14" at bounding box center [458, 543] width 10 height 13
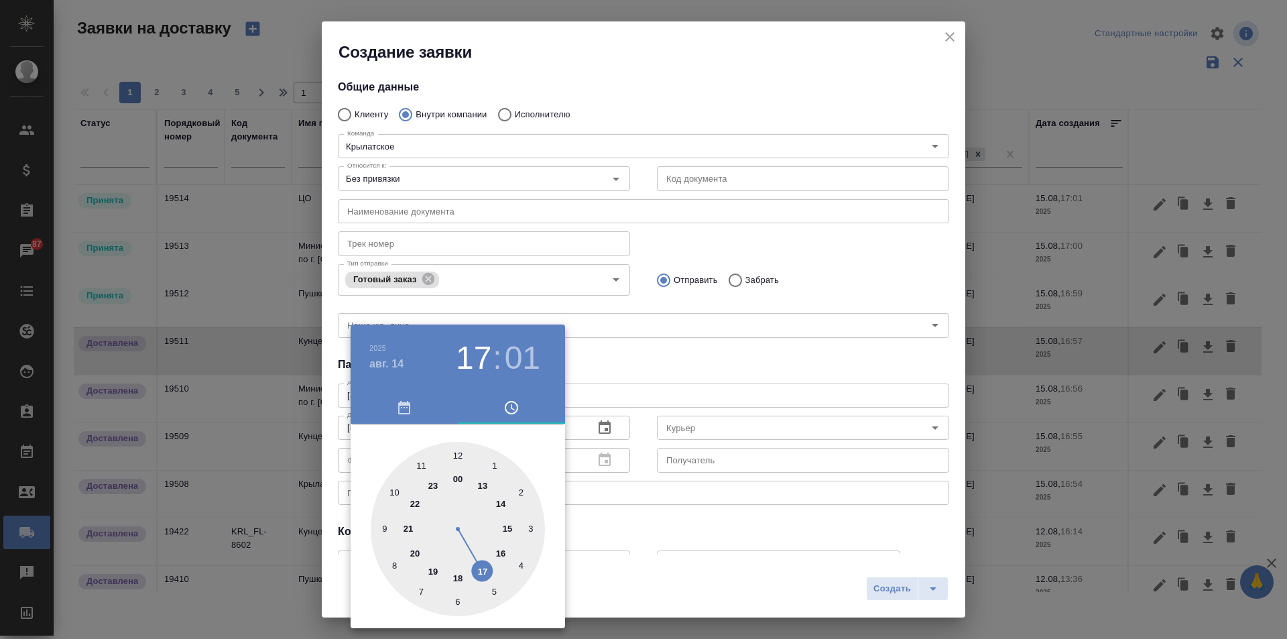
click at [509, 525] on div at bounding box center [458, 529] width 174 height 174
click at [531, 531] on div at bounding box center [458, 529] width 174 height 174
type input "14.08.2025 15:15"
click at [688, 419] on div at bounding box center [643, 319] width 1287 height 639
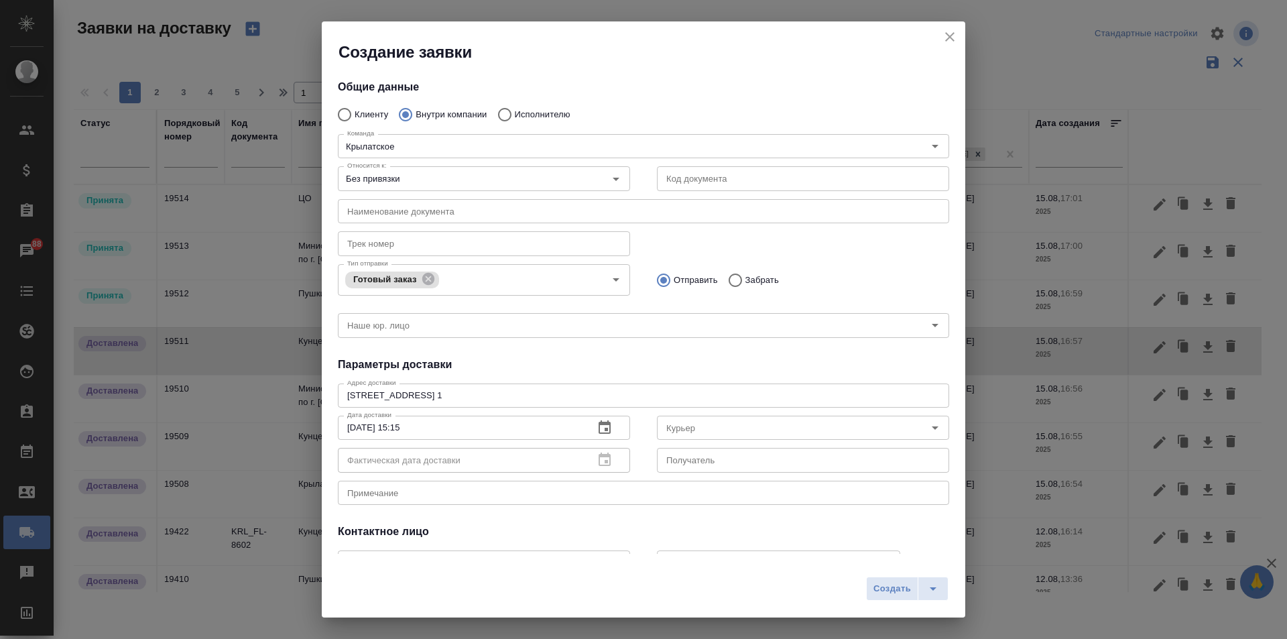
click at [690, 428] on div "2025 авг. 14 15 : 15 00 05 10 15 20 25 30 35 40 45 50 55" at bounding box center [643, 319] width 1287 height 639
click at [722, 433] on input "Курьер" at bounding box center [780, 427] width 239 height 16
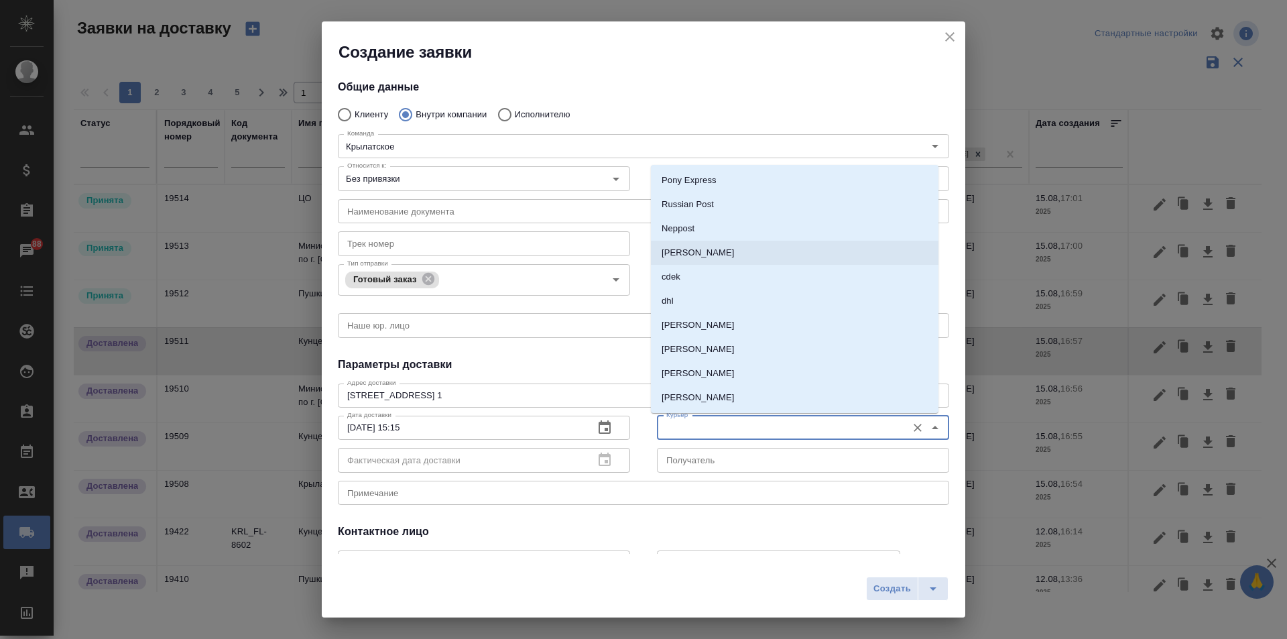
click at [716, 257] on p "[PERSON_NAME]" at bounding box center [697, 252] width 73 height 13
type input "[PERSON_NAME]"
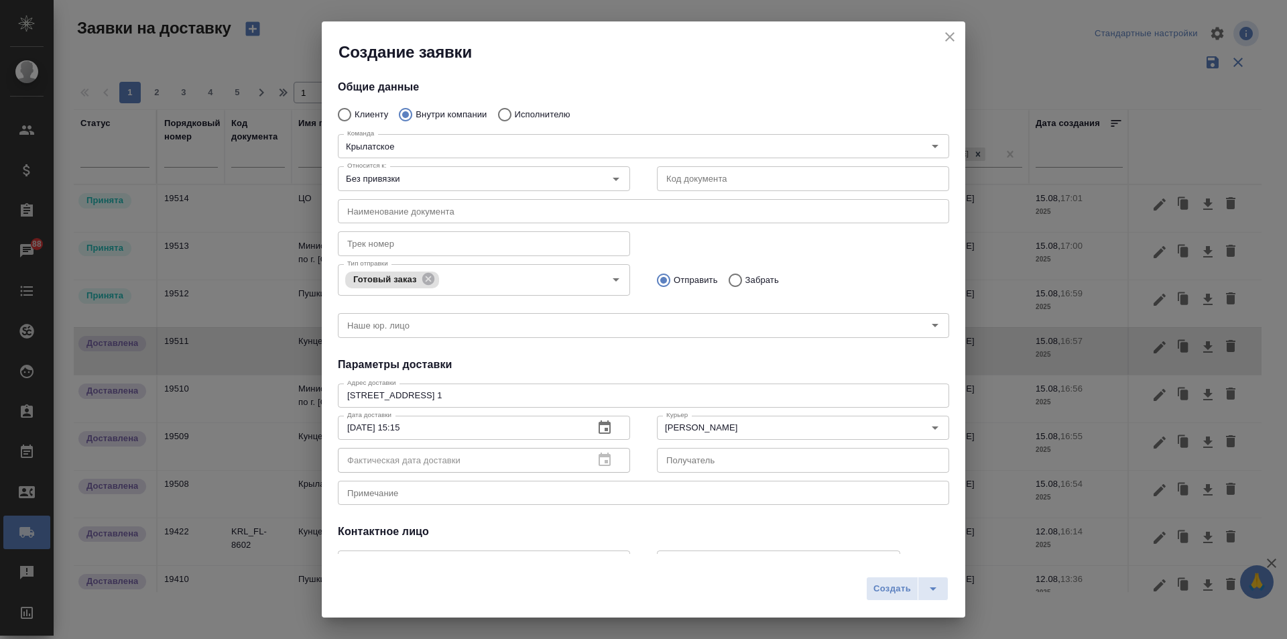
click at [433, 498] on div "x Примечание" at bounding box center [643, 492] width 611 height 24
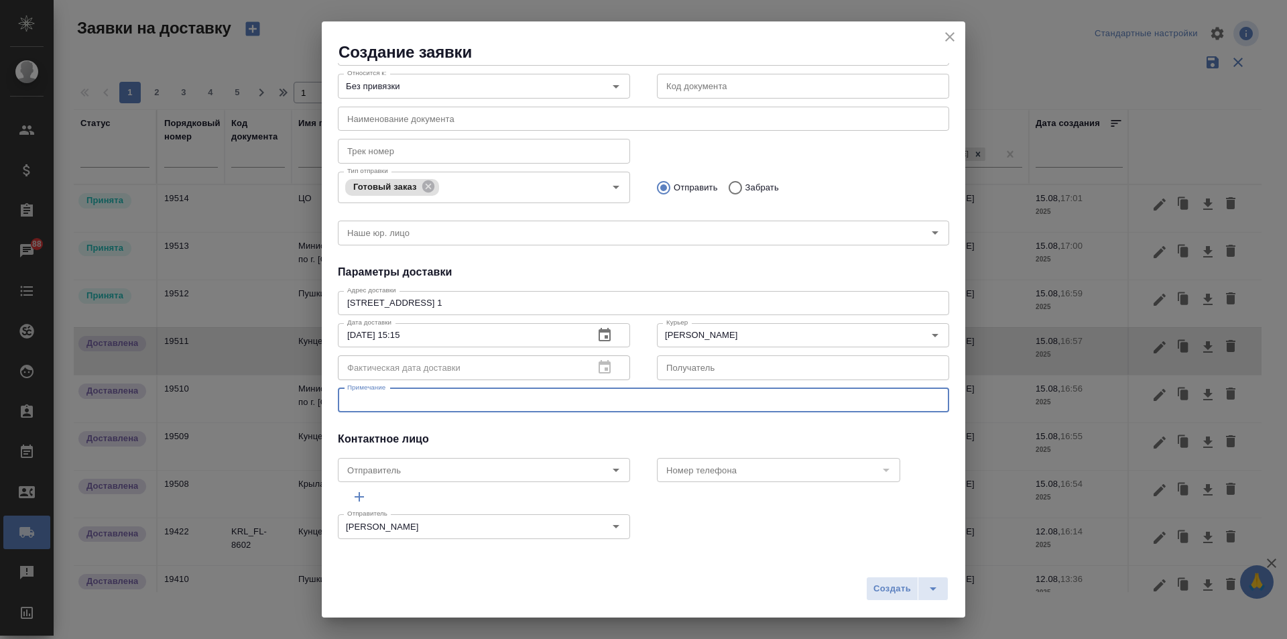
scroll to position [94, 0]
type textarea "о"
type textarea "картридж для крылатского"
click at [549, 527] on input "[PERSON_NAME]" at bounding box center [461, 525] width 239 height 16
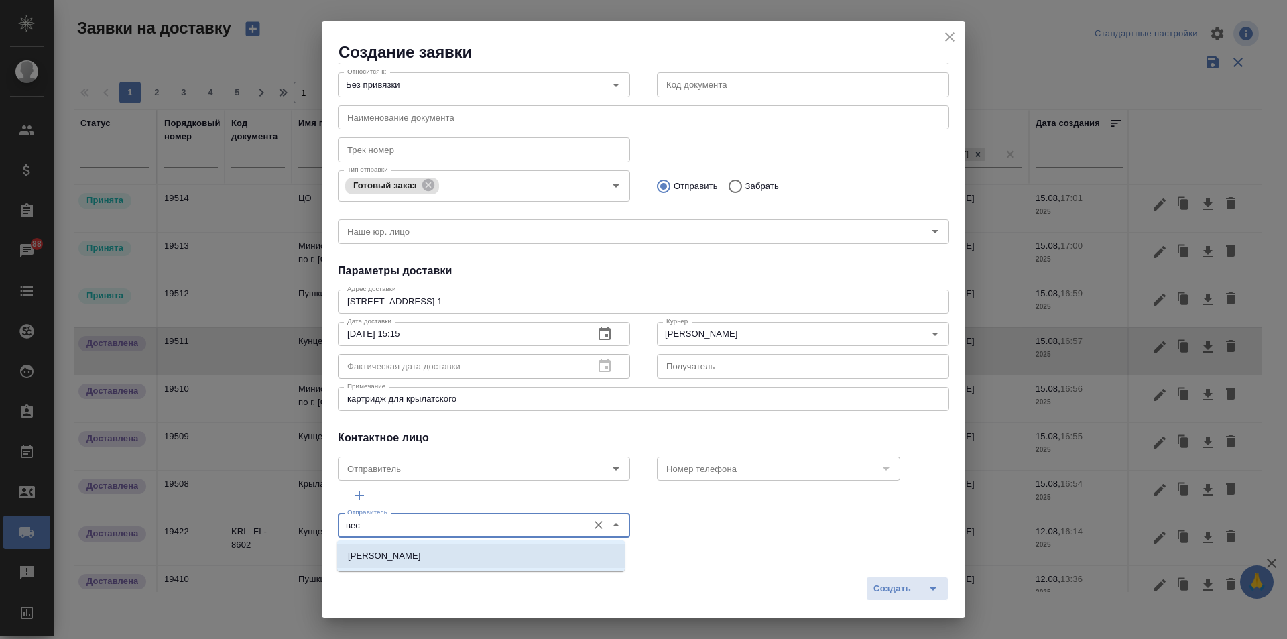
click at [444, 570] on ul "[PERSON_NAME]" at bounding box center [480, 566] width 287 height 24
click at [444, 566] on li "[PERSON_NAME]" at bounding box center [480, 555] width 287 height 24
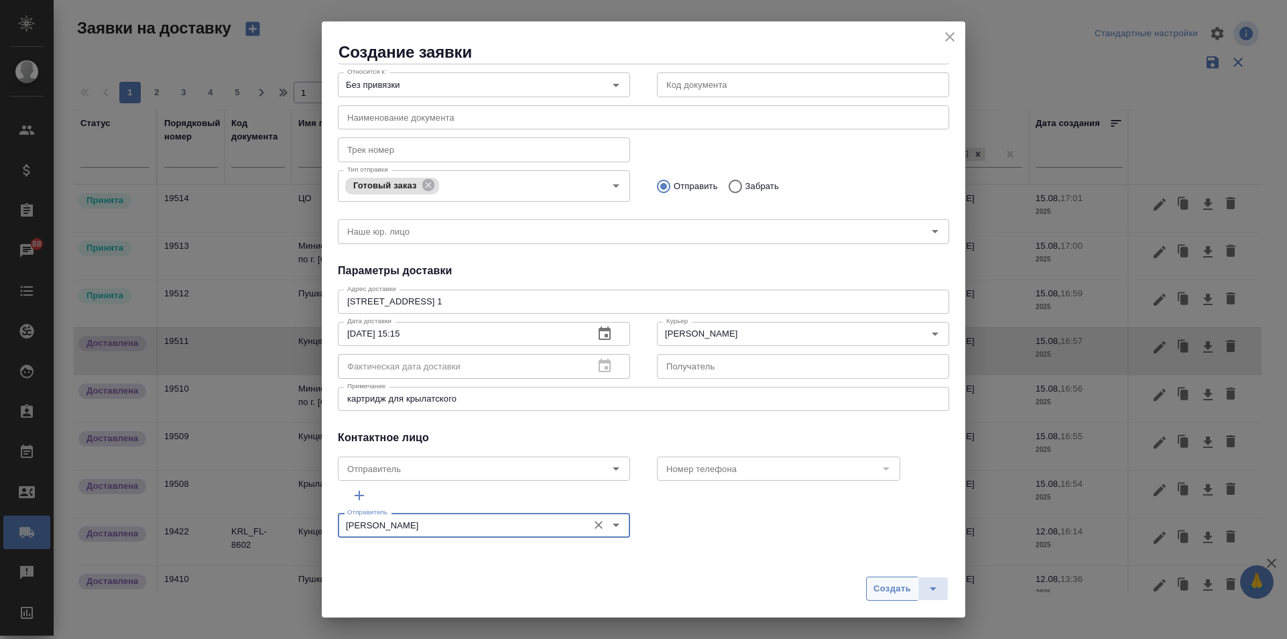
type input "[PERSON_NAME]"
click at [880, 588] on span "Создать" at bounding box center [892, 588] width 38 height 15
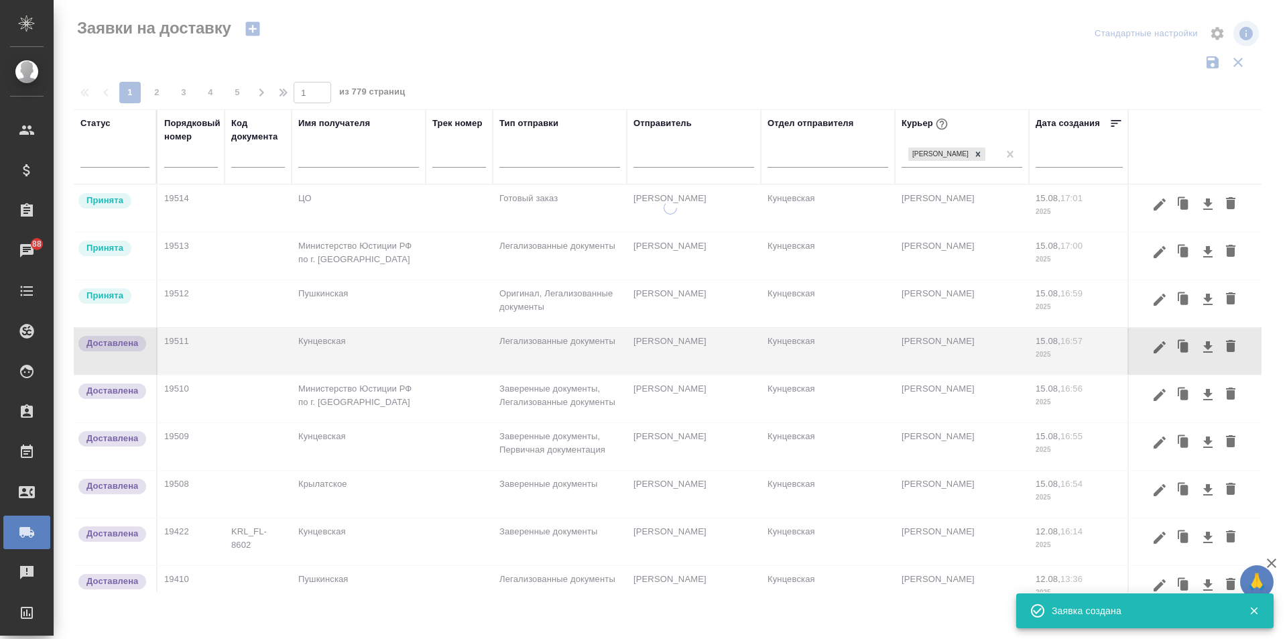
scroll to position [0, 0]
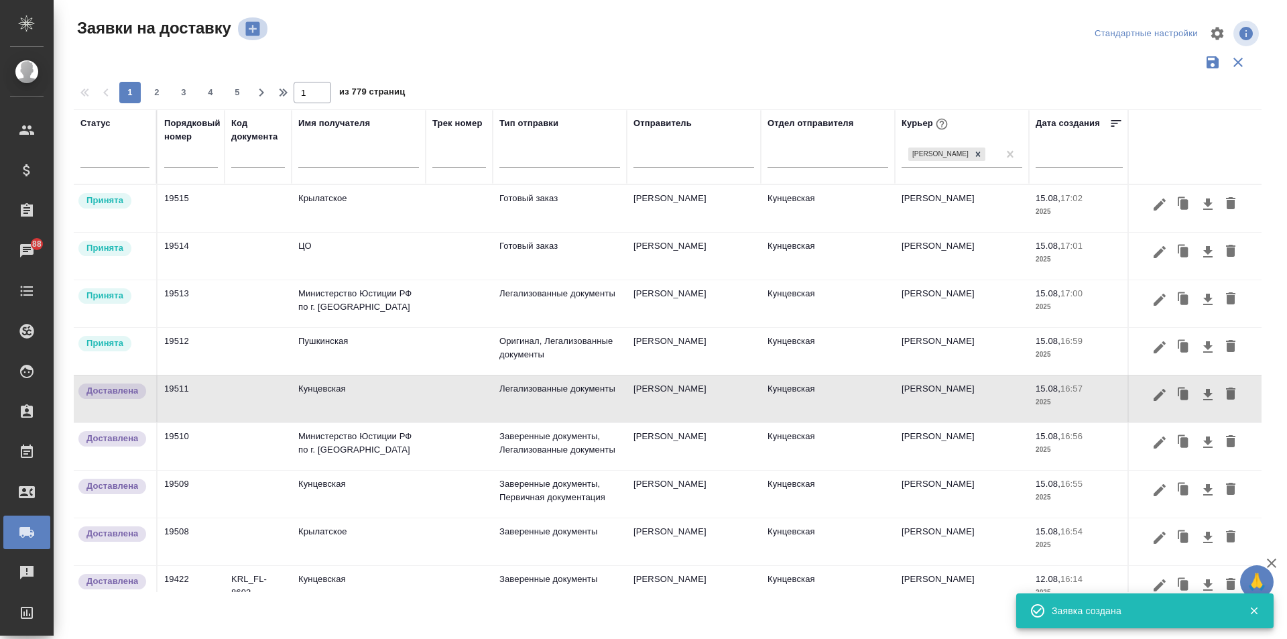
click at [251, 27] on icon "button" at bounding box center [252, 29] width 14 height 14
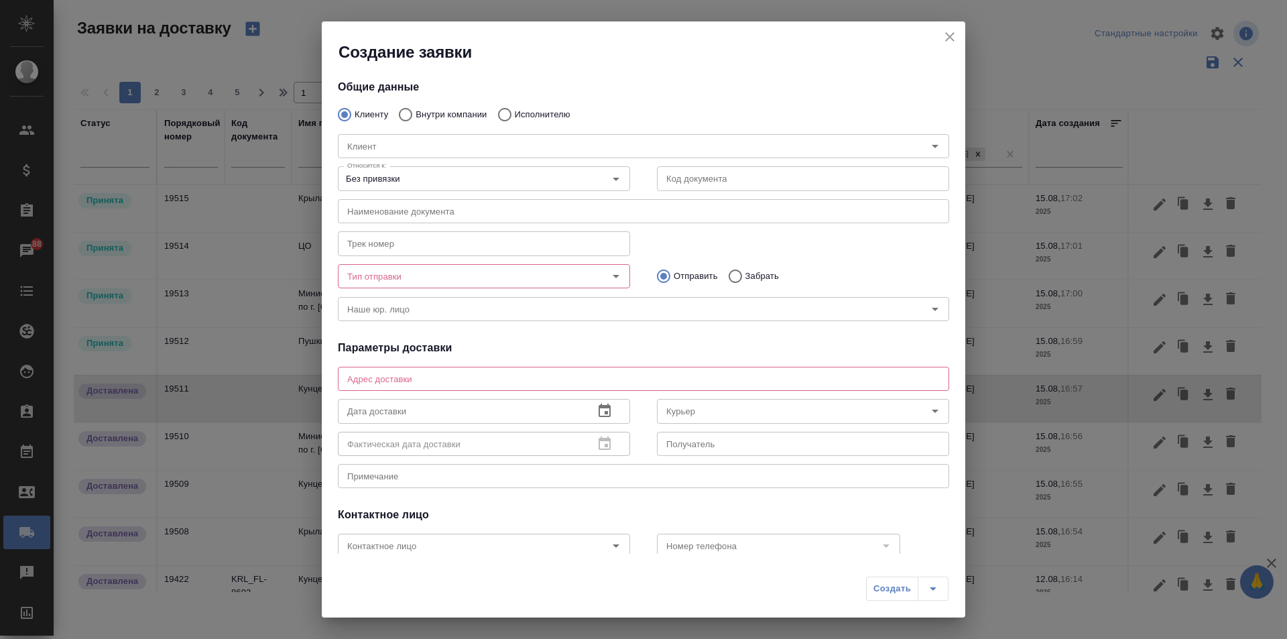
click at [454, 109] on p "Внутри компании" at bounding box center [450, 114] width 71 height 13
click at [415, 109] on input "Внутри компании" at bounding box center [403, 115] width 24 height 28
radio input "true"
click at [459, 137] on div "Команда" at bounding box center [643, 146] width 611 height 24
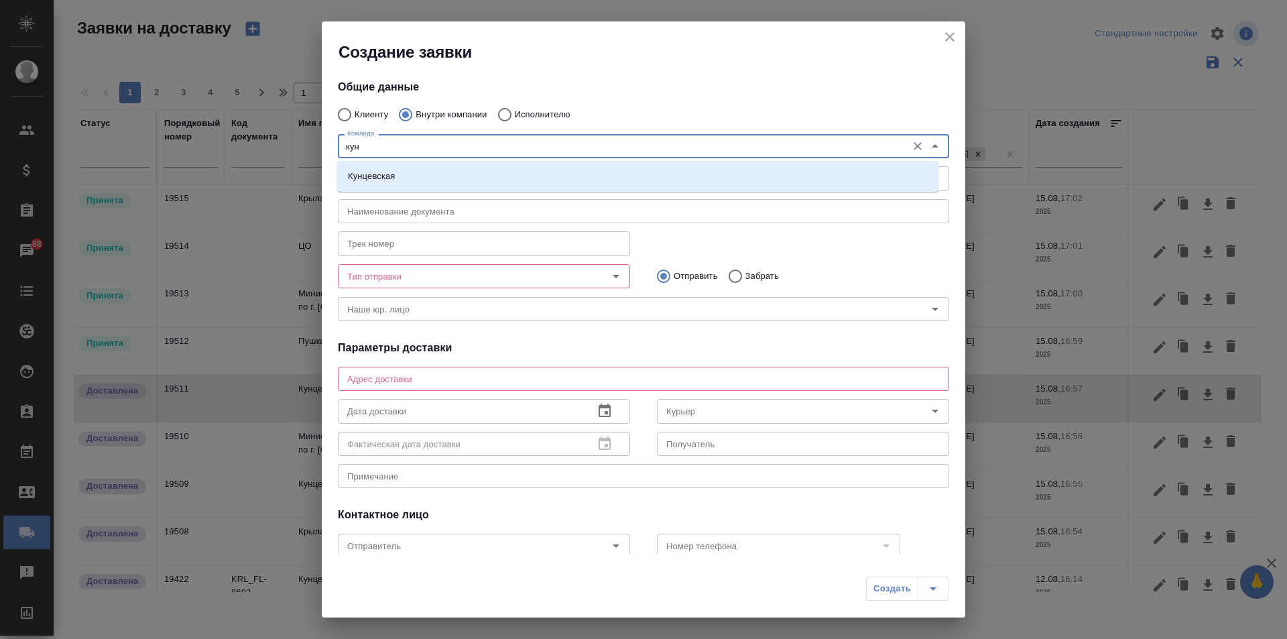
type input "кунц"
click at [434, 179] on li "Кунцевская" at bounding box center [637, 176] width 601 height 24
type textarea "ул. Верейская, 29, стр. 151, "Лофт", 1 этаж, офис "Нотариус""
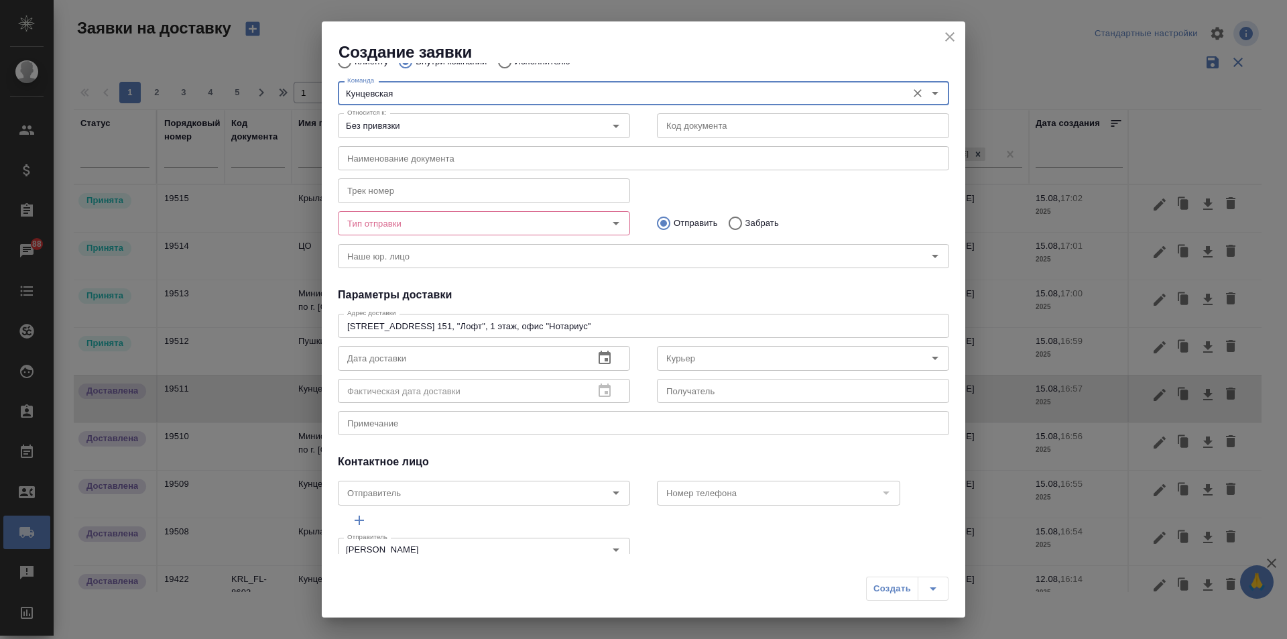
scroll to position [10, 0]
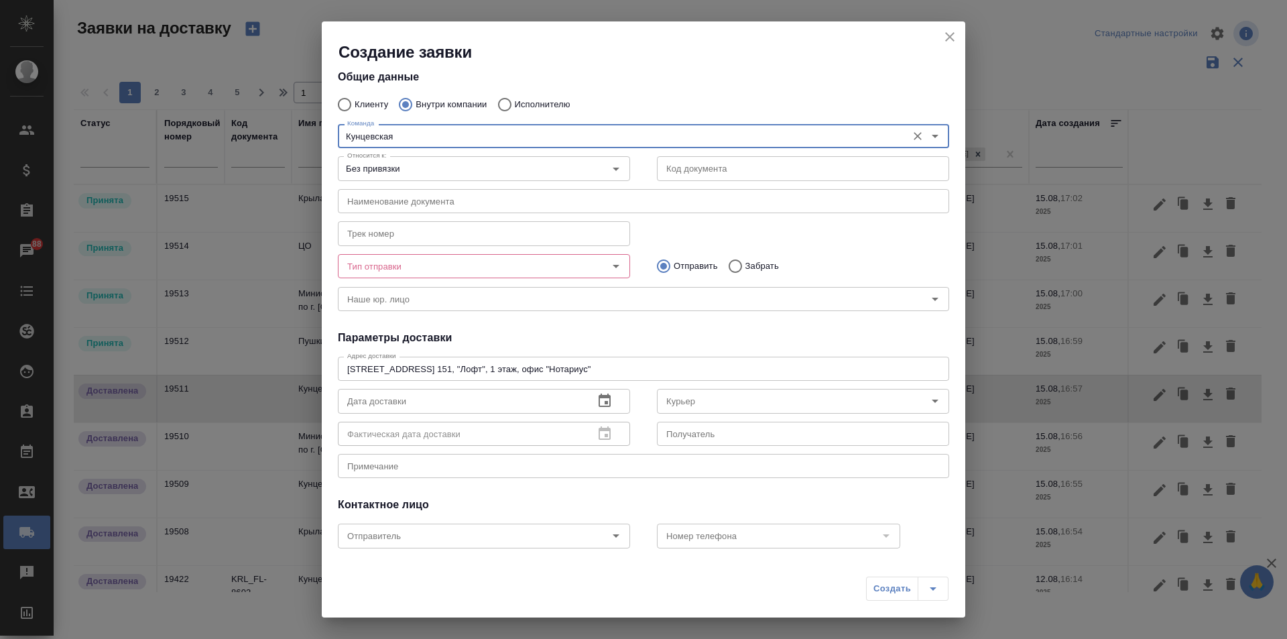
type input "Кунцевская"
click at [739, 267] on input "Забрать" at bounding box center [733, 266] width 24 height 28
radio input "true"
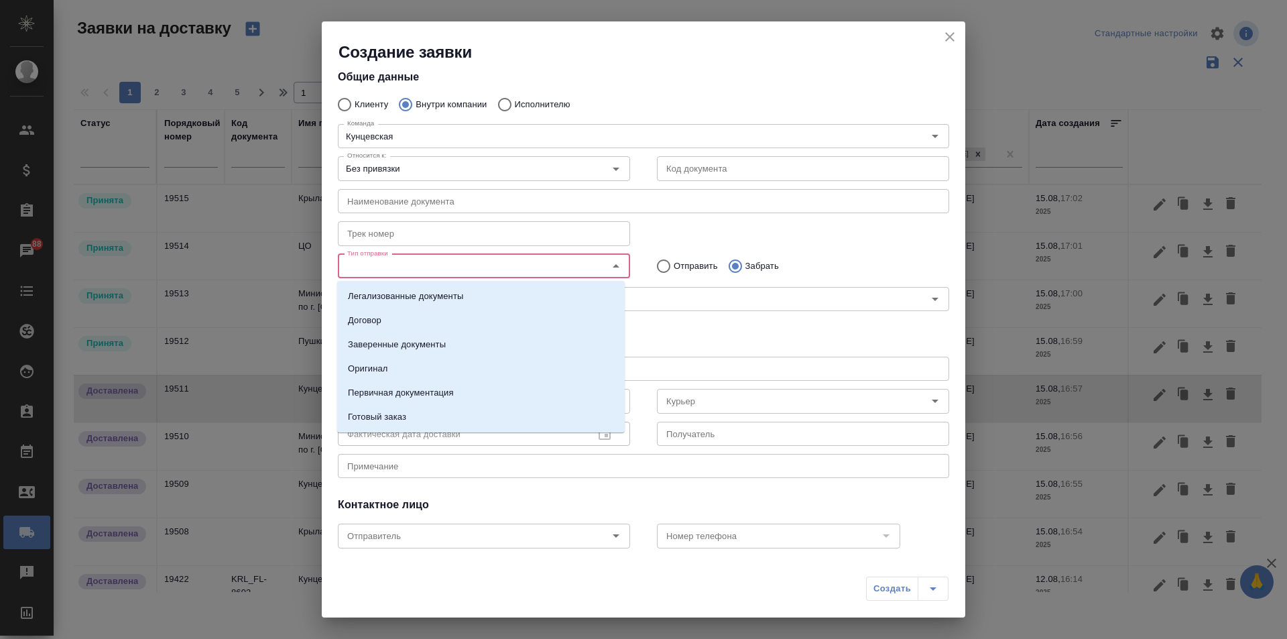
click at [567, 269] on input "Тип отправки" at bounding box center [461, 266] width 239 height 16
click at [394, 349] on p "Заверенные документы" at bounding box center [397, 344] width 98 height 13
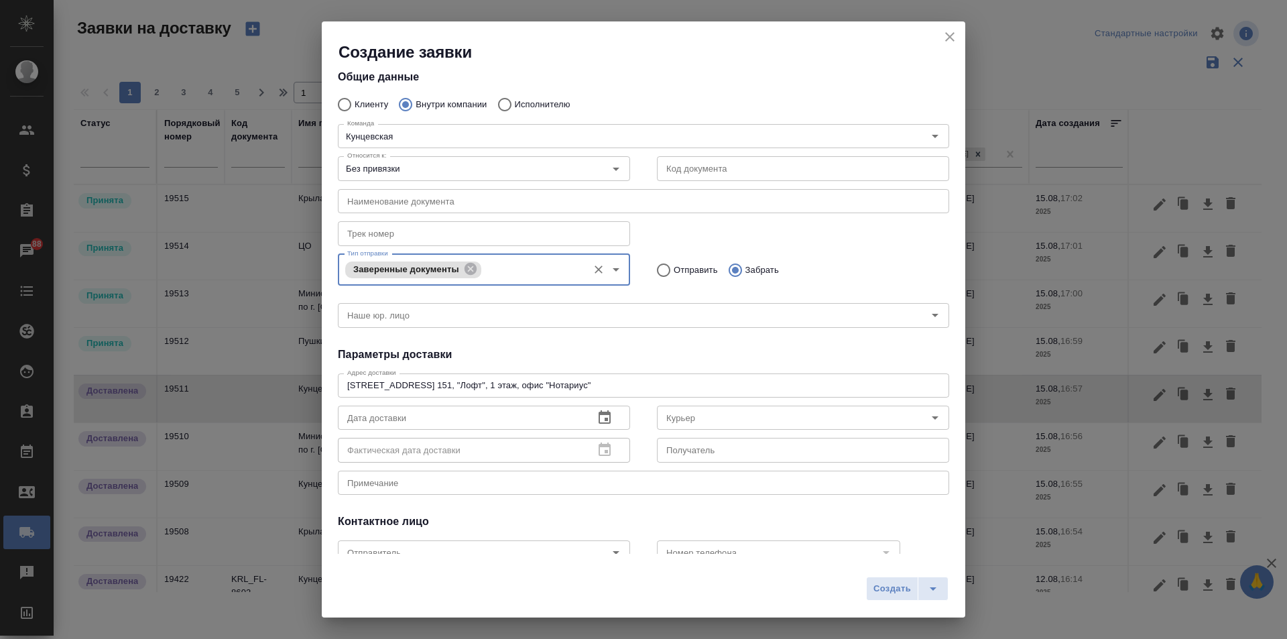
scroll to position [94, 0]
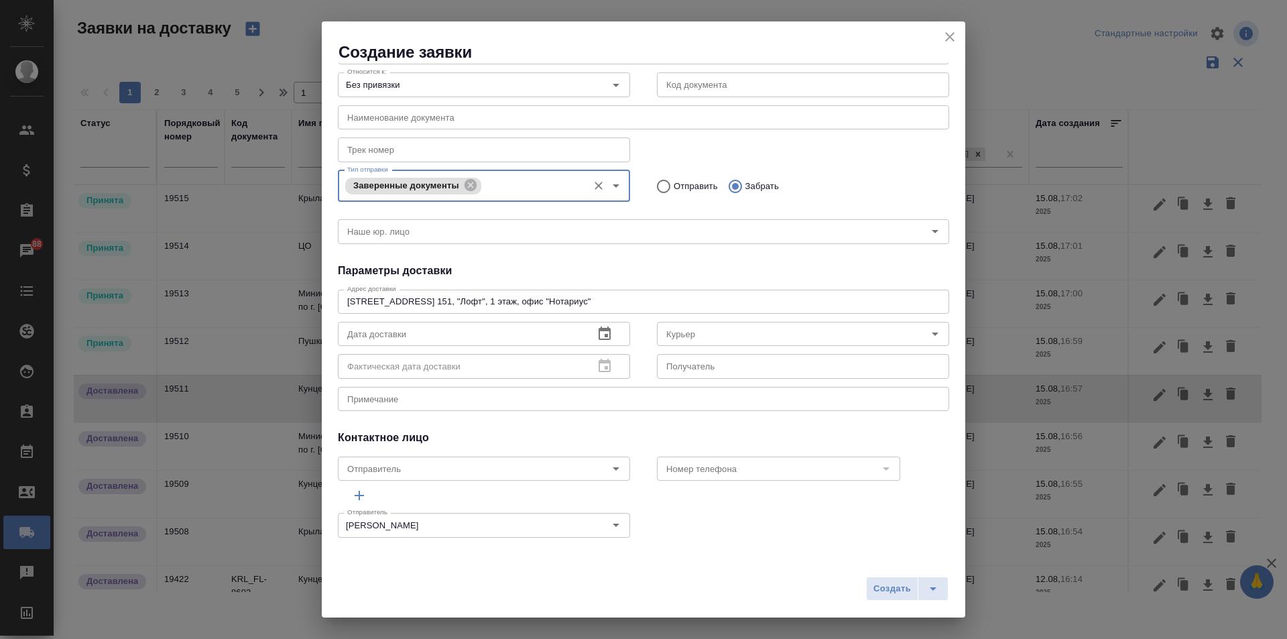
click at [537, 340] on input "text" at bounding box center [460, 334] width 245 height 24
click at [598, 330] on icon "button" at bounding box center [604, 332] width 12 height 13
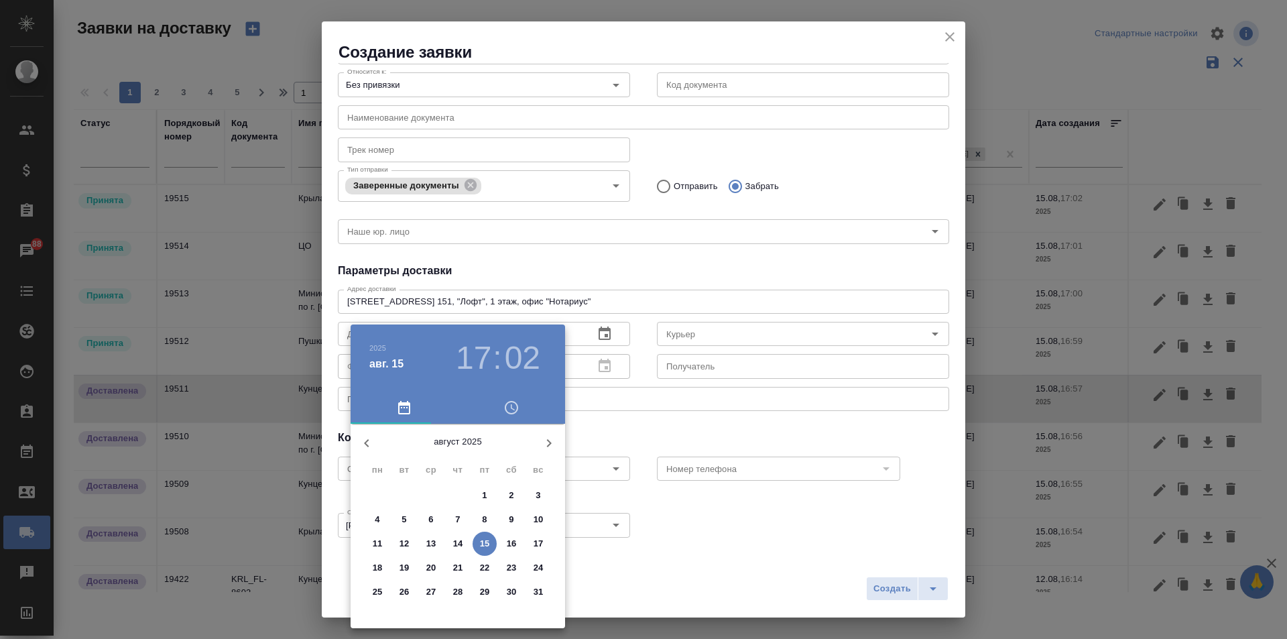
click at [459, 548] on p "14" at bounding box center [458, 543] width 10 height 13
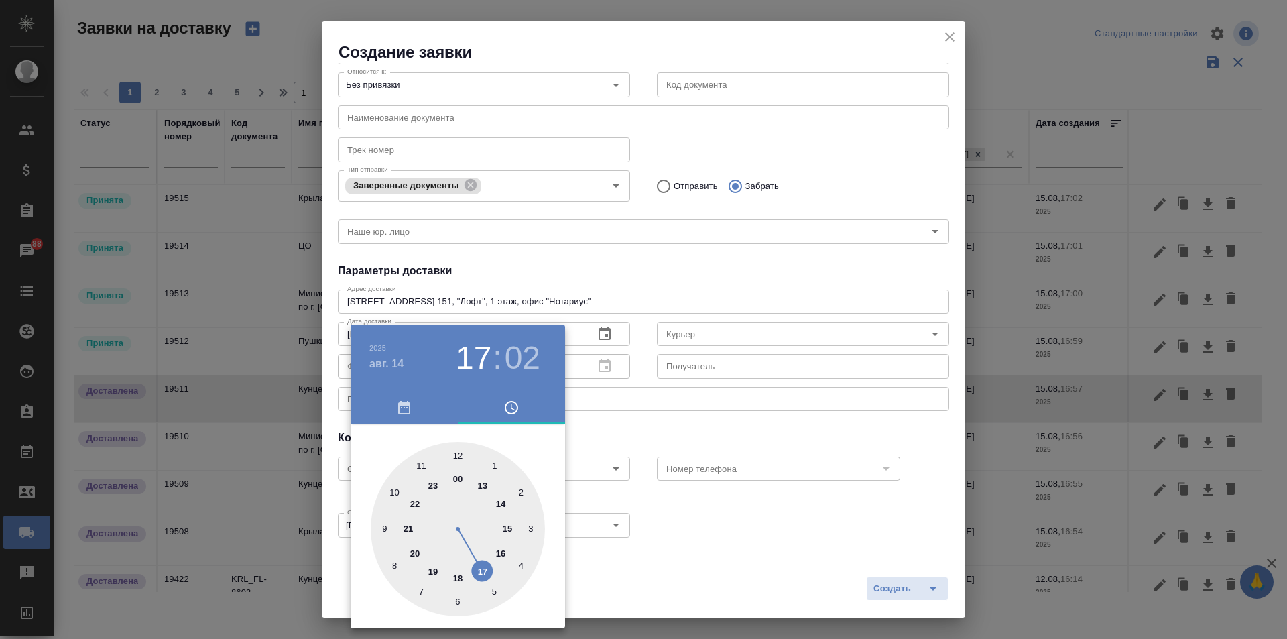
click at [502, 553] on div at bounding box center [458, 529] width 174 height 174
click at [460, 600] on div at bounding box center [458, 529] width 174 height 174
type input "14.08.2025 16:30"
click at [612, 562] on div at bounding box center [643, 319] width 1287 height 639
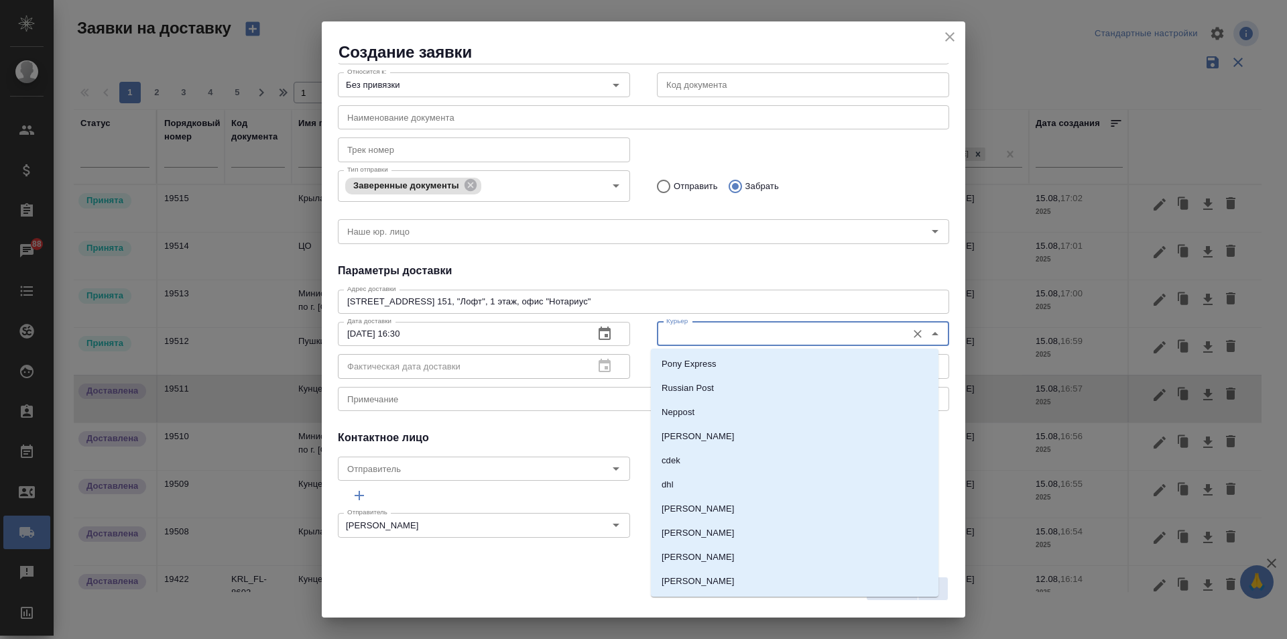
click at [722, 341] on input "Курьер" at bounding box center [780, 334] width 239 height 16
click at [734, 440] on p "[PERSON_NAME]" at bounding box center [697, 436] width 73 height 13
type input "[PERSON_NAME]"
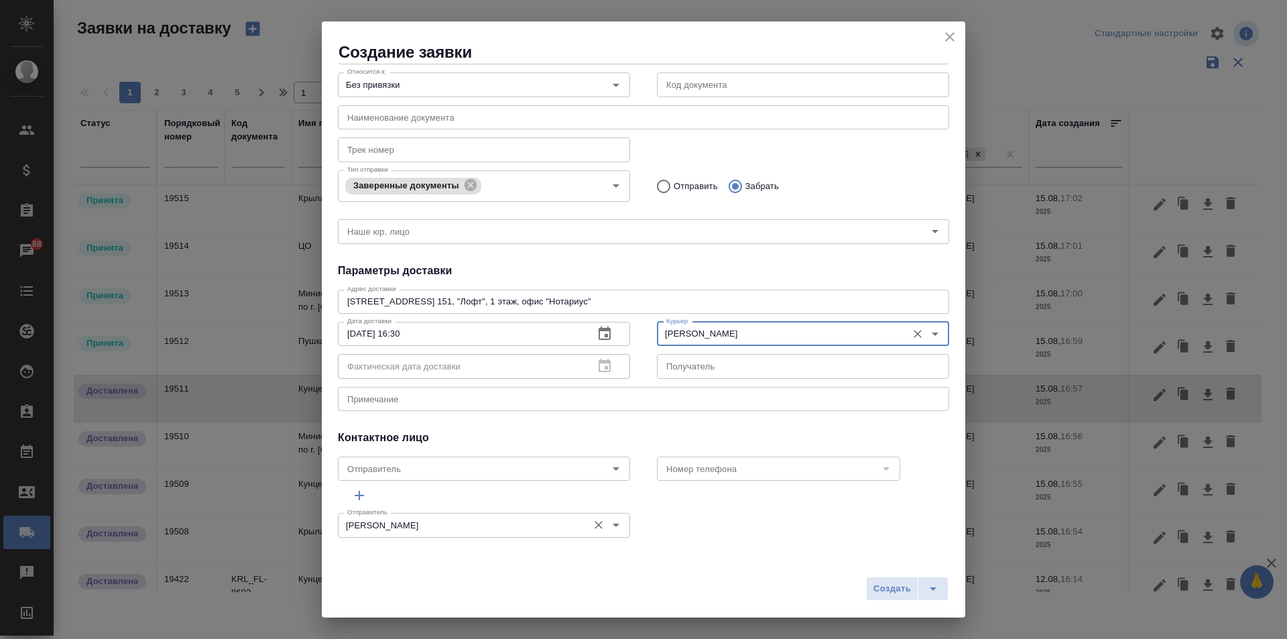
click at [581, 519] on div "Moskalets Alina Отправитель" at bounding box center [484, 525] width 292 height 24
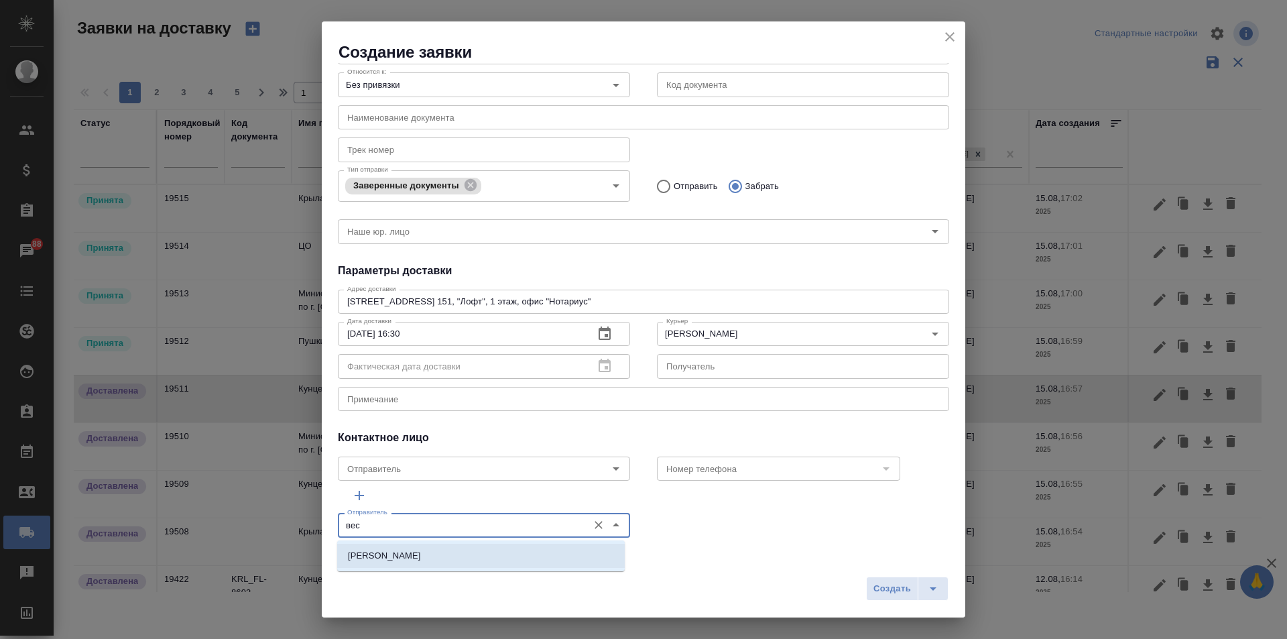
click at [436, 560] on li "[PERSON_NAME]" at bounding box center [480, 555] width 287 height 24
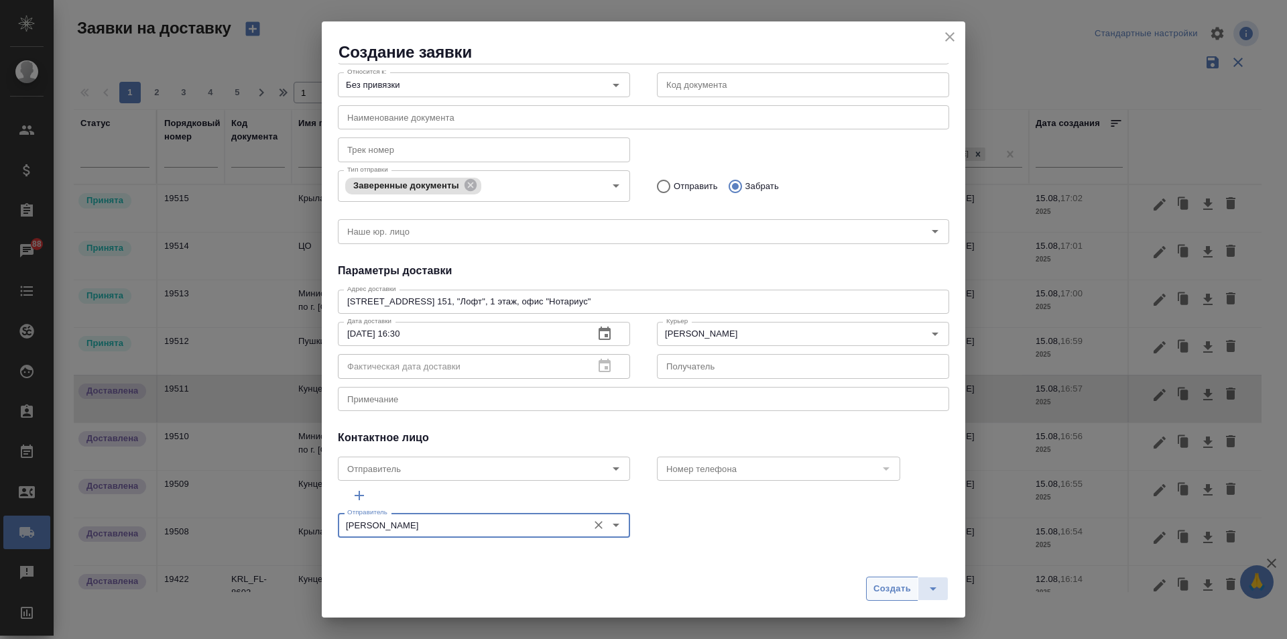
type input "[PERSON_NAME]"
click at [891, 585] on span "Создать" at bounding box center [892, 588] width 38 height 15
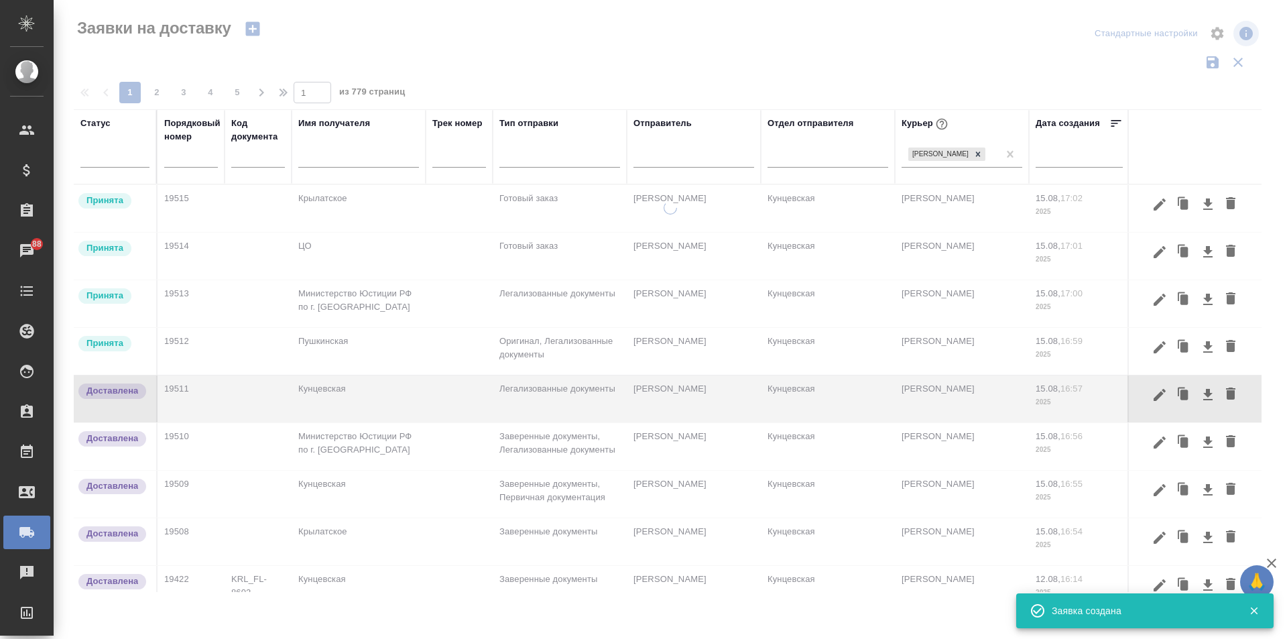
scroll to position [0, 0]
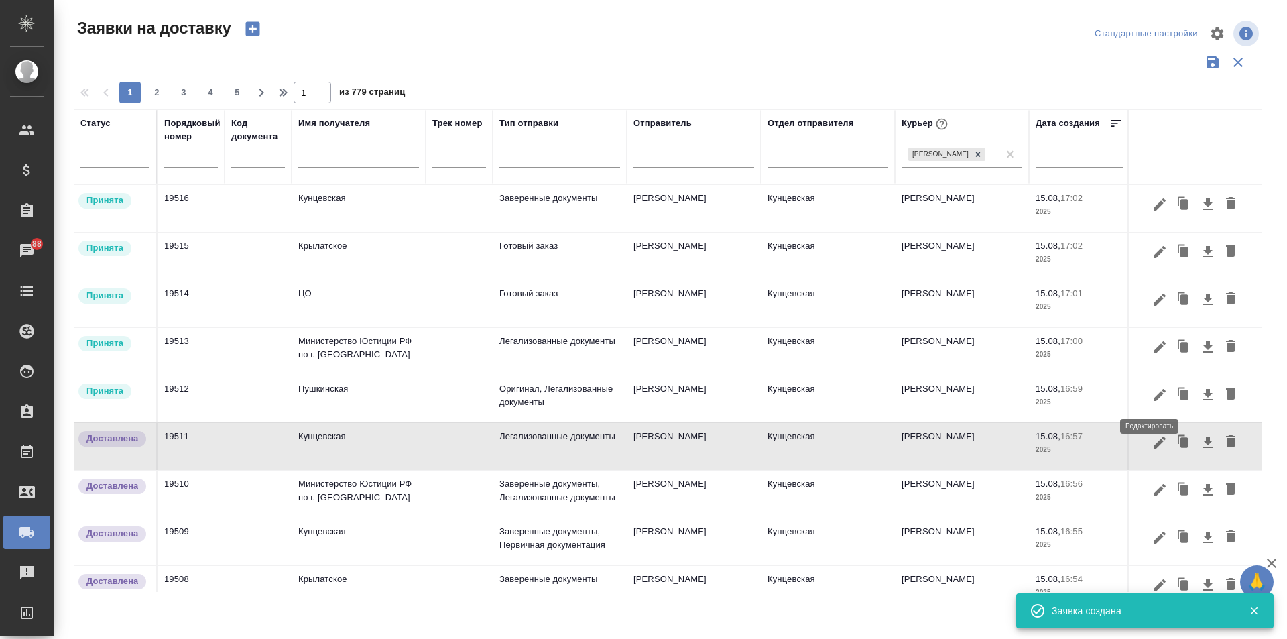
click at [1159, 398] on button "button" at bounding box center [1159, 394] width 23 height 25
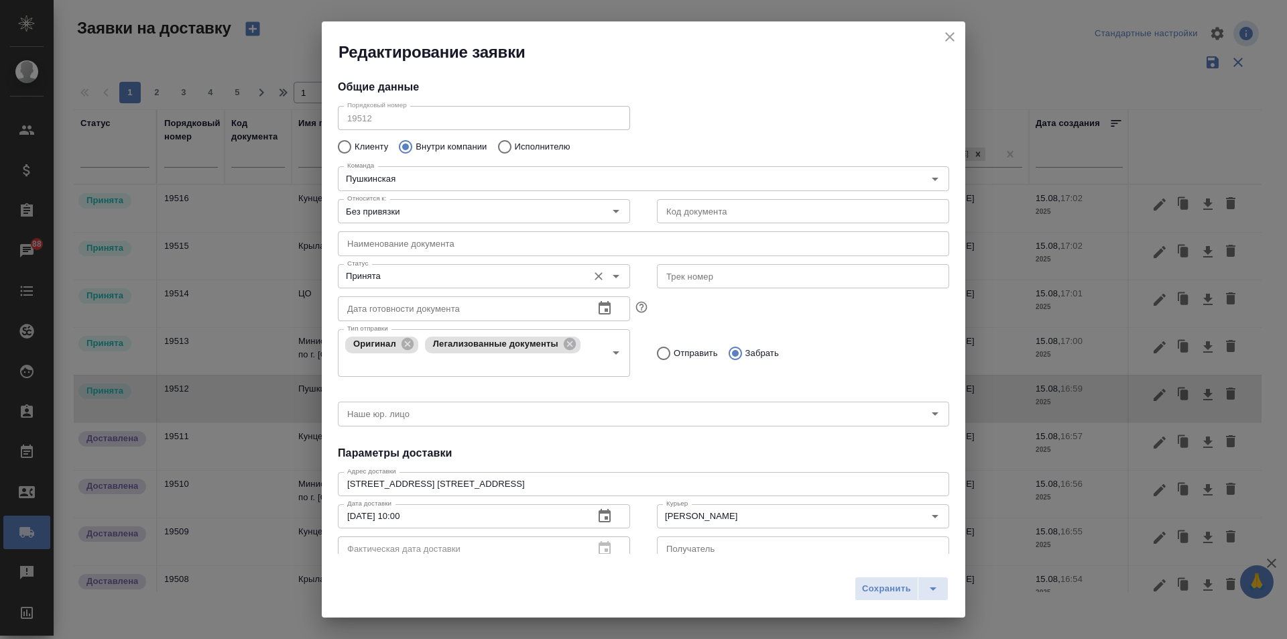
click at [387, 275] on input "Принята" at bounding box center [461, 276] width 239 height 16
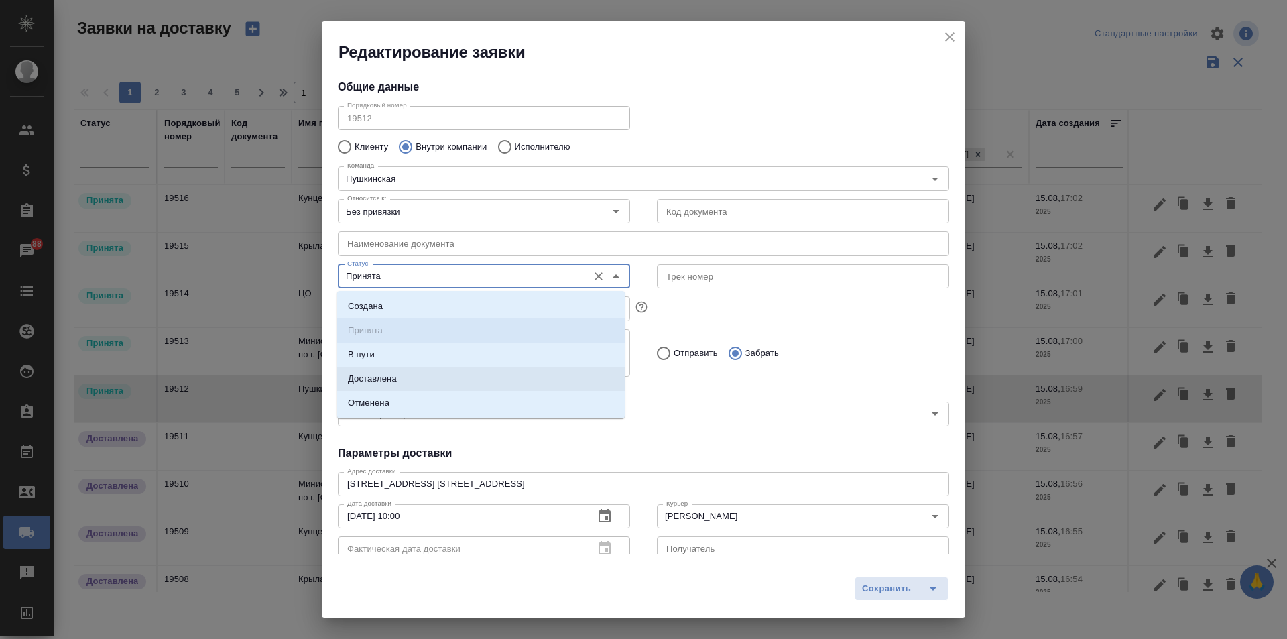
click at [416, 379] on li "Доставлена" at bounding box center [480, 379] width 287 height 24
type input "Доставлена"
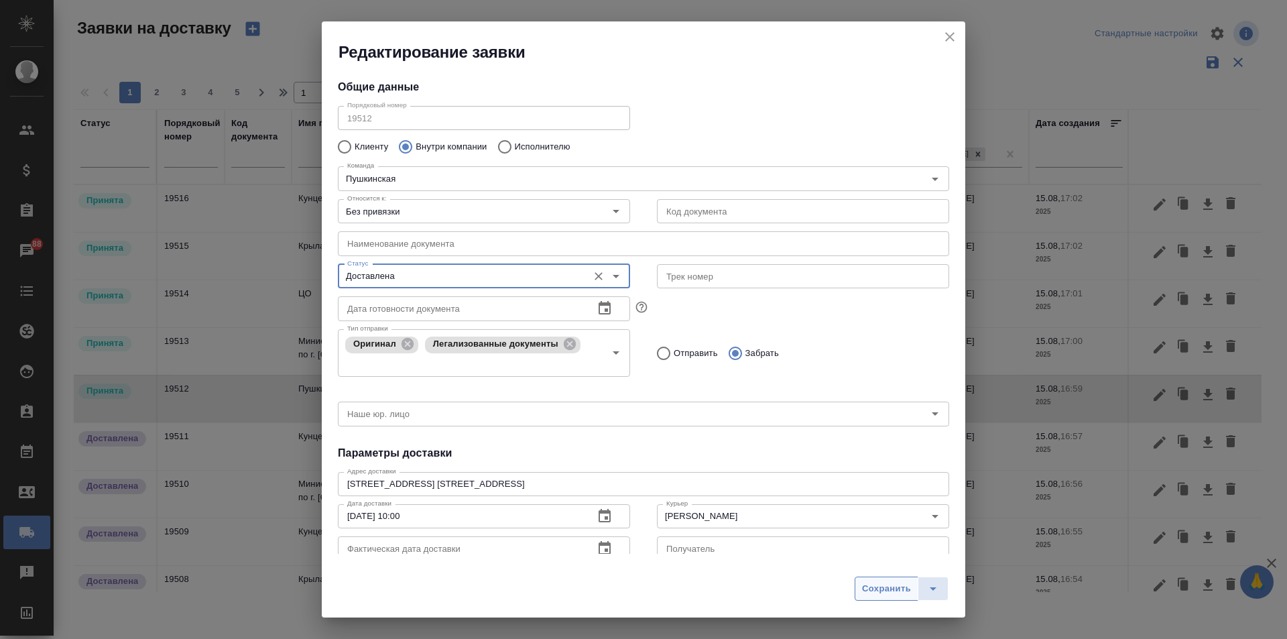
click at [880, 588] on span "Сохранить" at bounding box center [886, 588] width 49 height 15
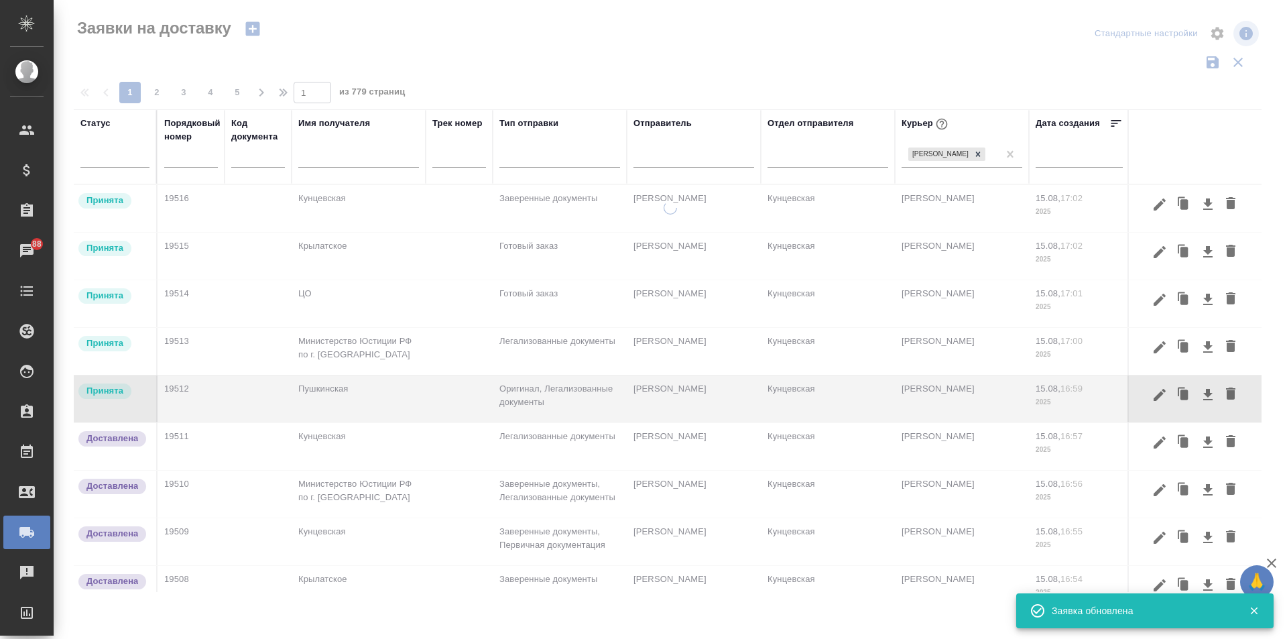
click at [1149, 339] on button "button" at bounding box center [1159, 346] width 23 height 25
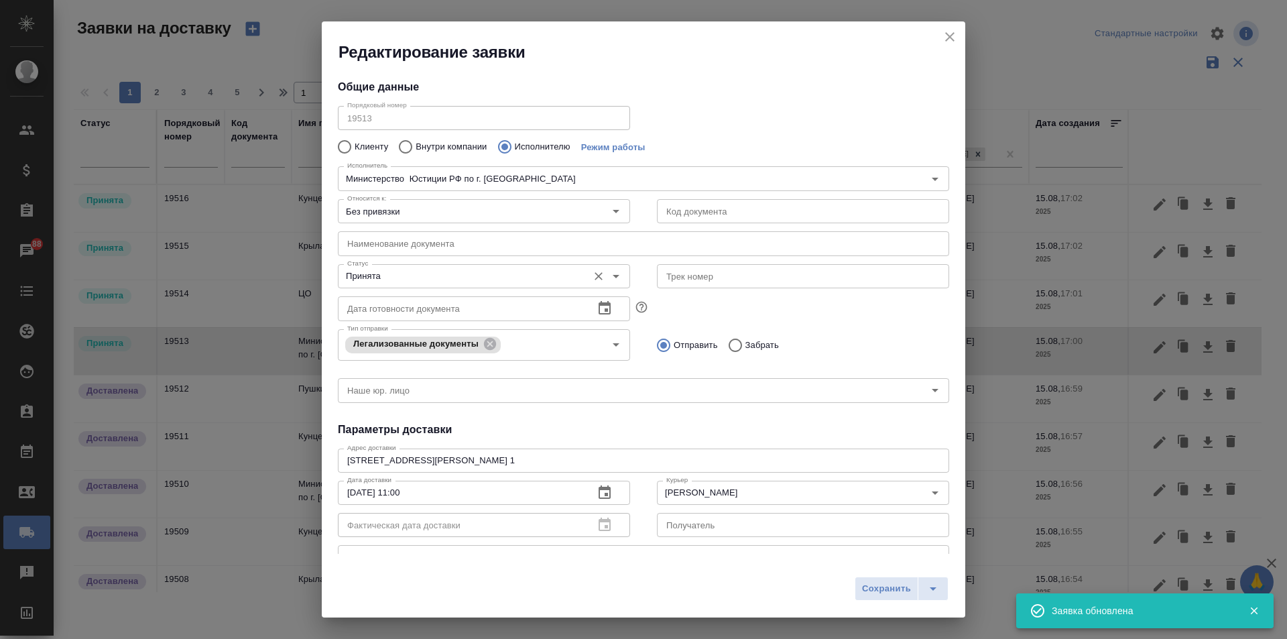
click at [507, 276] on input "Принята" at bounding box center [461, 276] width 239 height 16
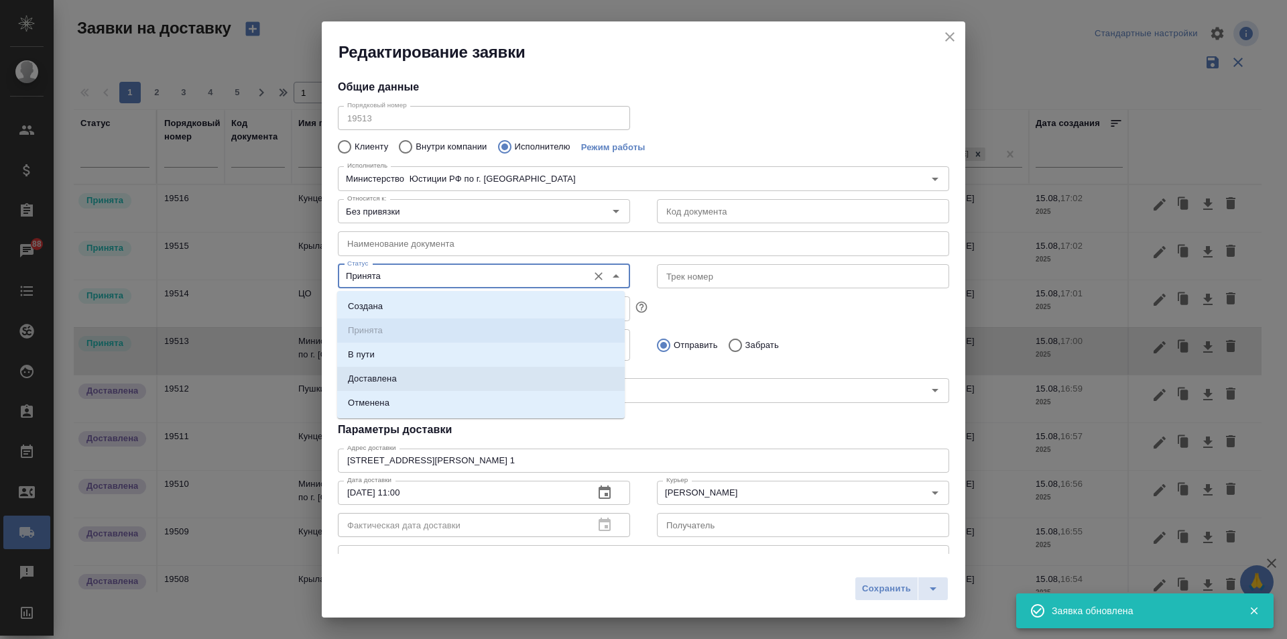
click at [467, 373] on li "Доставлена" at bounding box center [480, 379] width 287 height 24
type input "Доставлена"
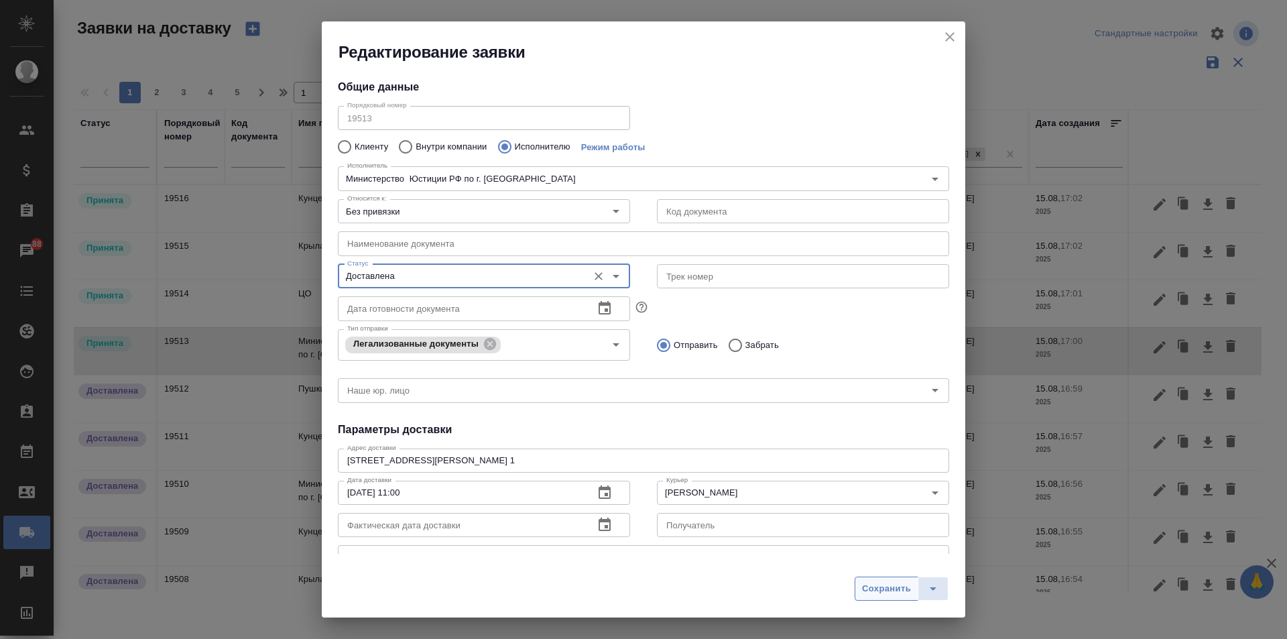
click at [903, 596] on button "Сохранить" at bounding box center [886, 588] width 64 height 24
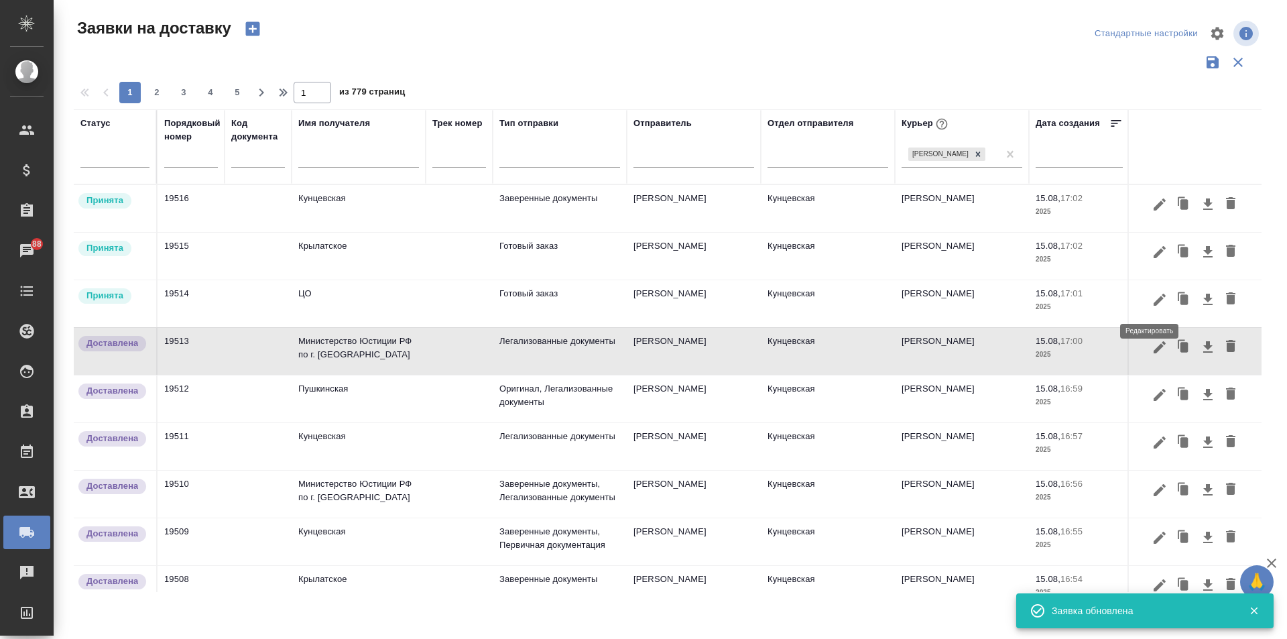
click at [1153, 302] on icon "button" at bounding box center [1159, 299] width 12 height 12
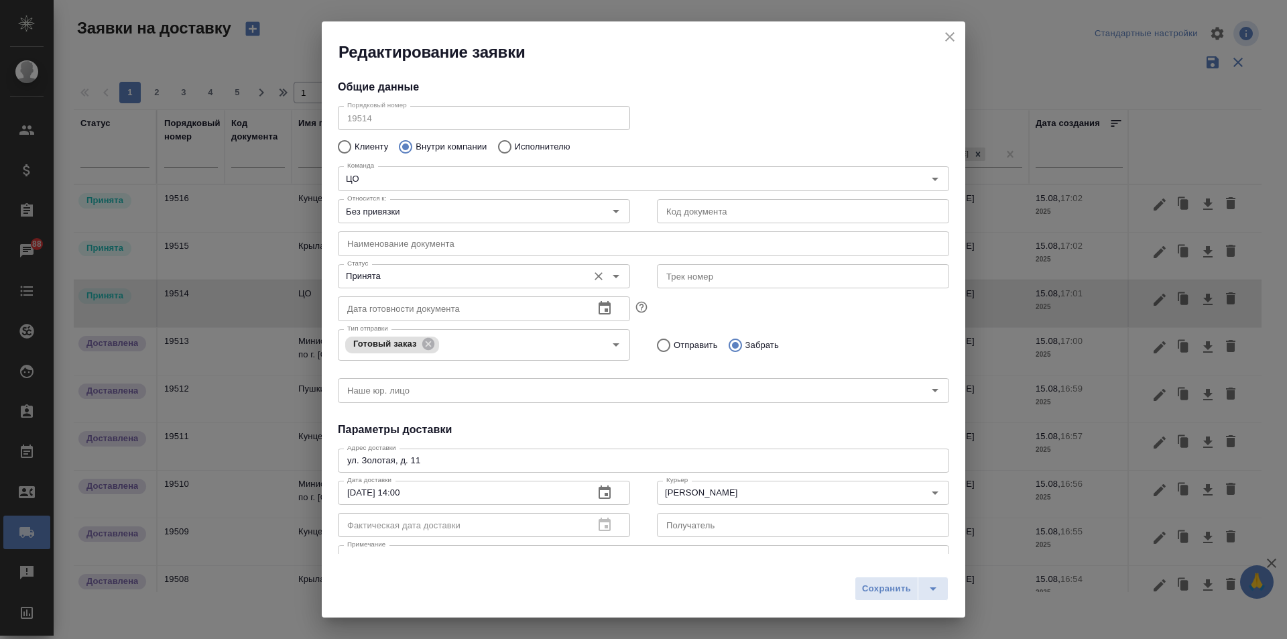
click at [482, 275] on input "Принята" at bounding box center [461, 276] width 239 height 16
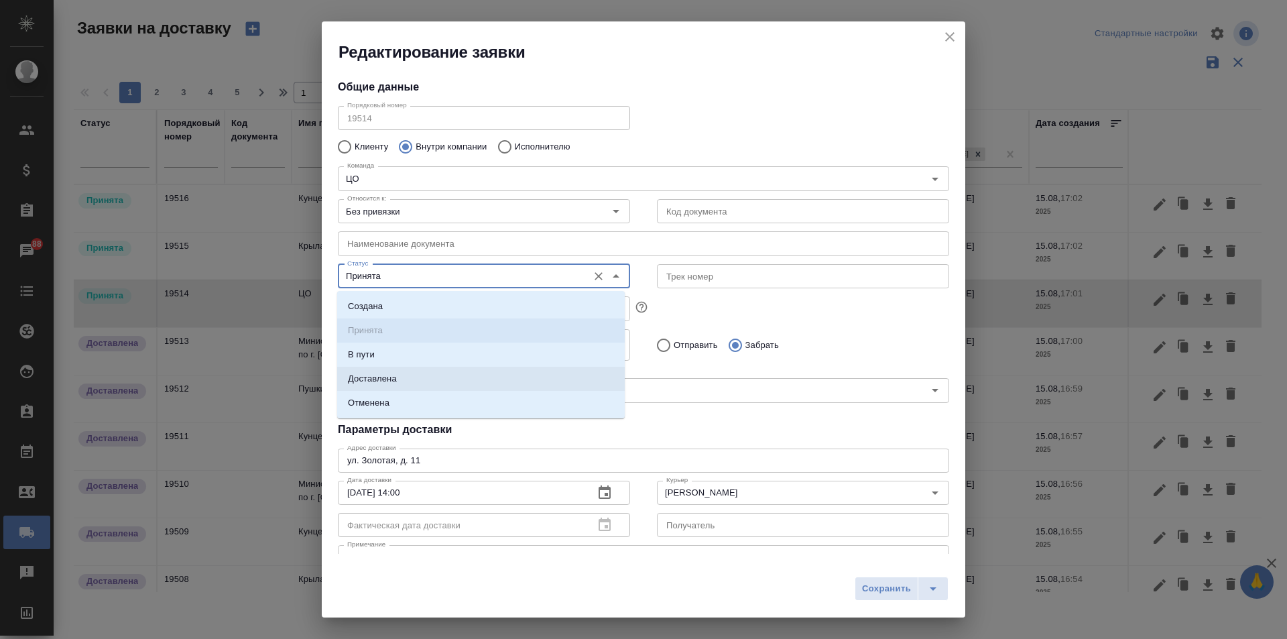
click at [397, 373] on li "Доставлена" at bounding box center [480, 379] width 287 height 24
type input "Доставлена"
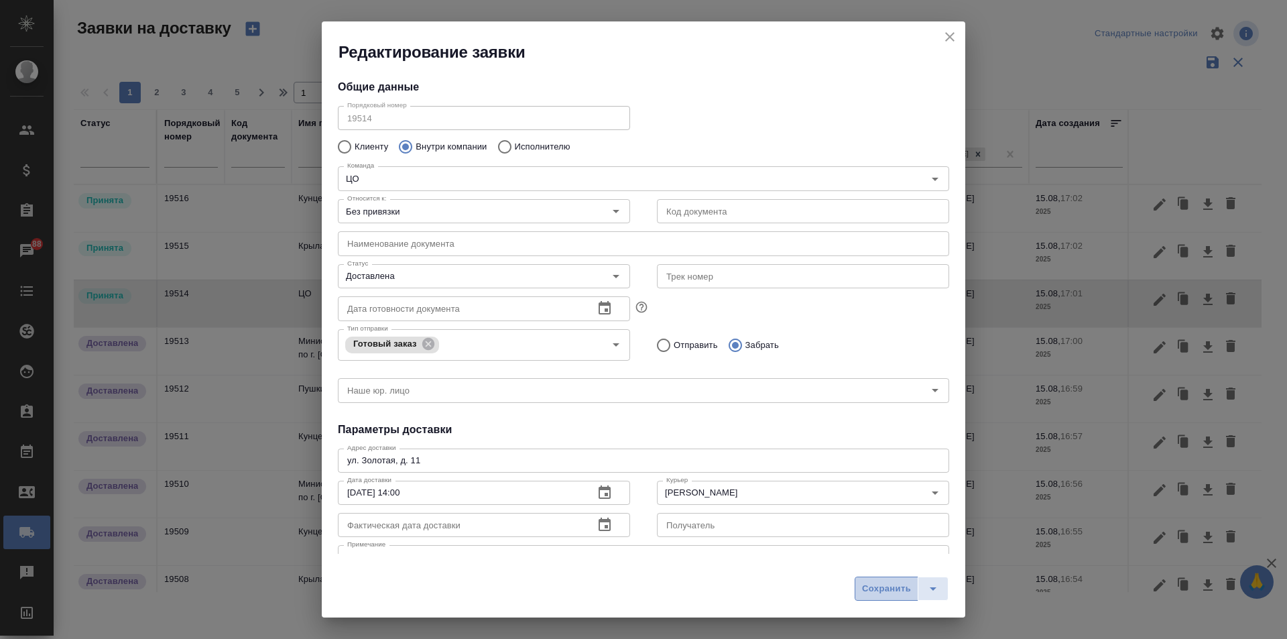
click at [860, 579] on button "Сохранить" at bounding box center [886, 588] width 64 height 24
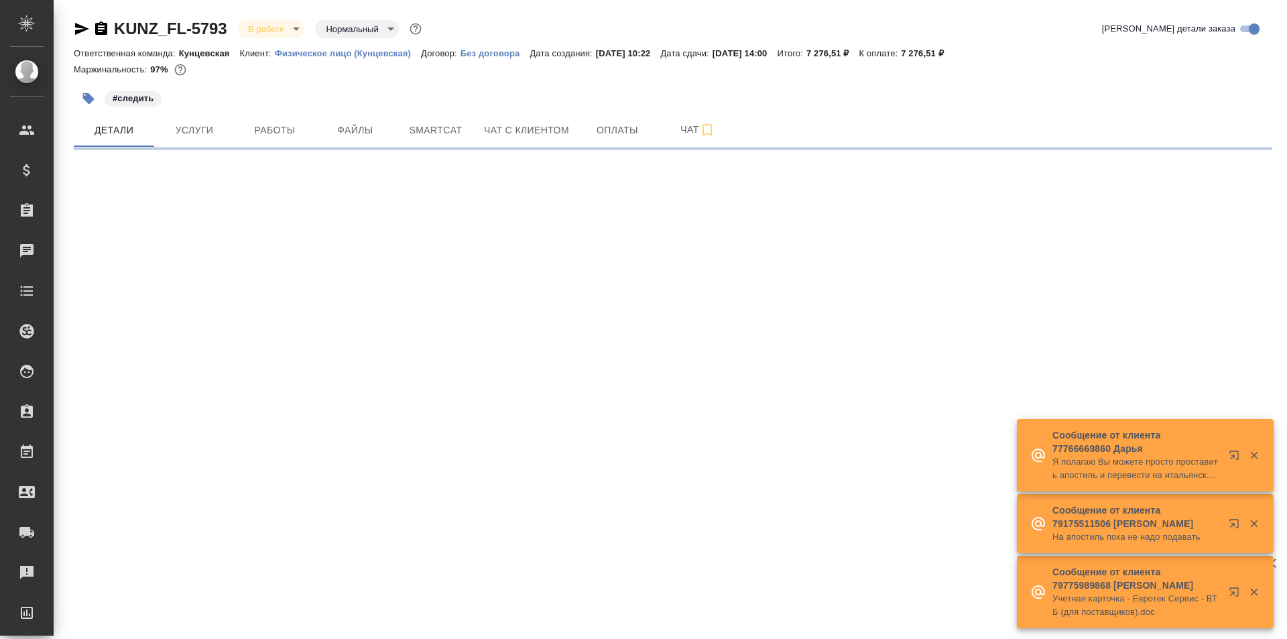
select select "RU"
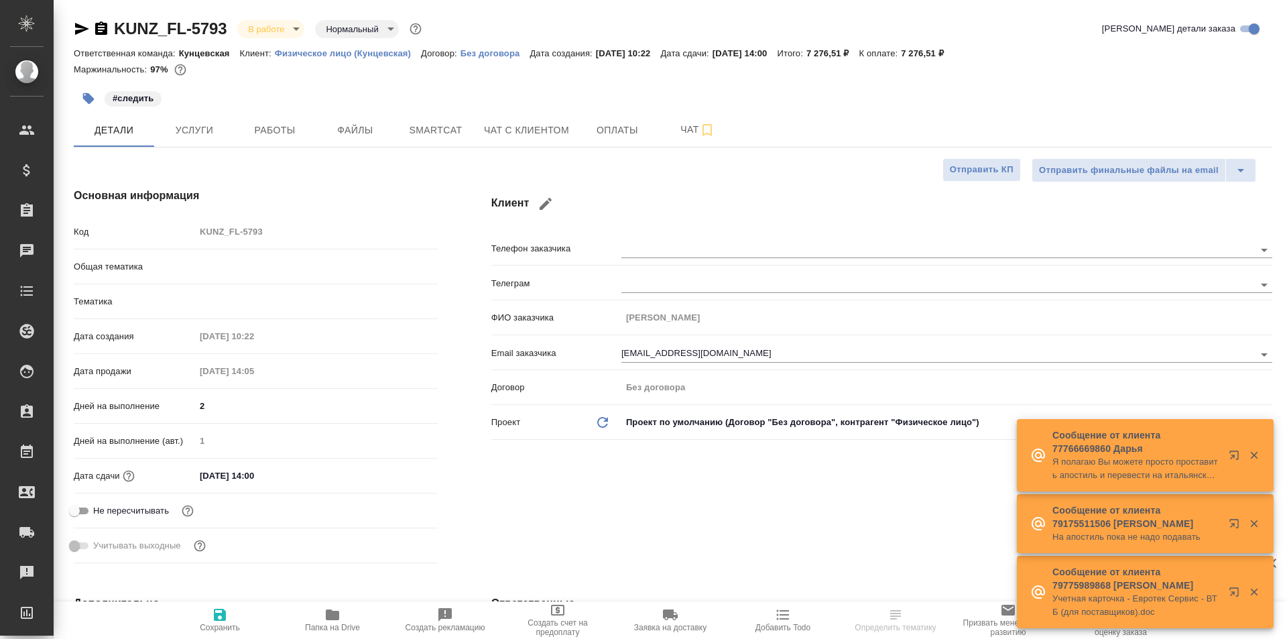
type textarea "x"
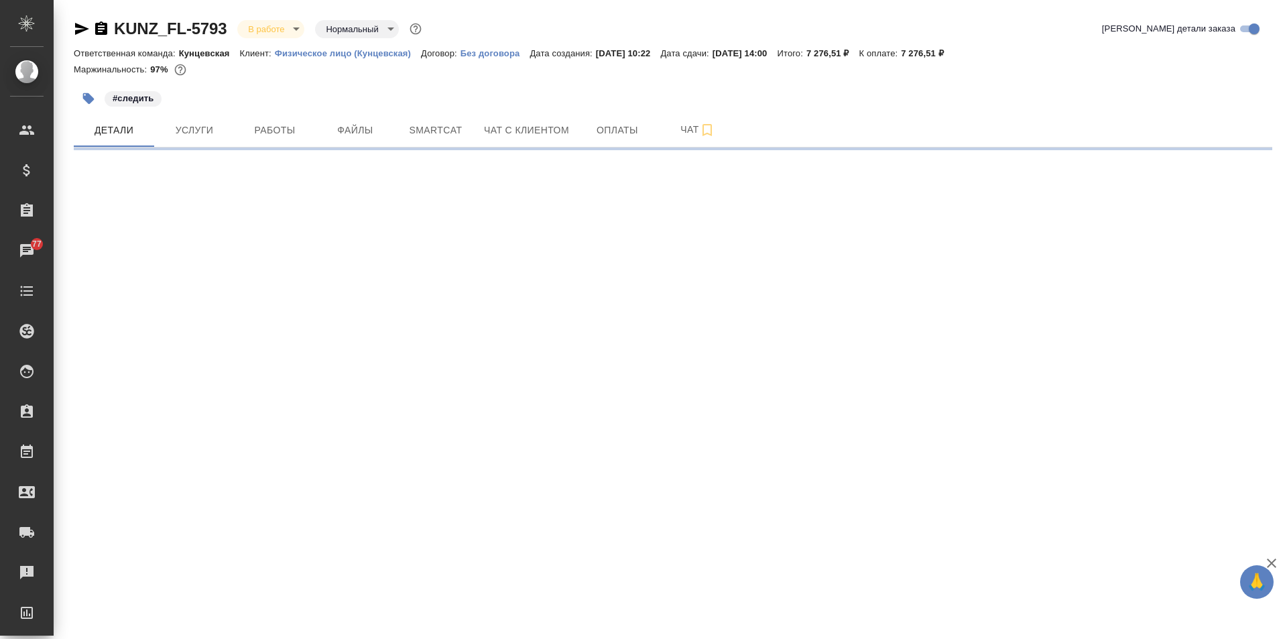
select select "RU"
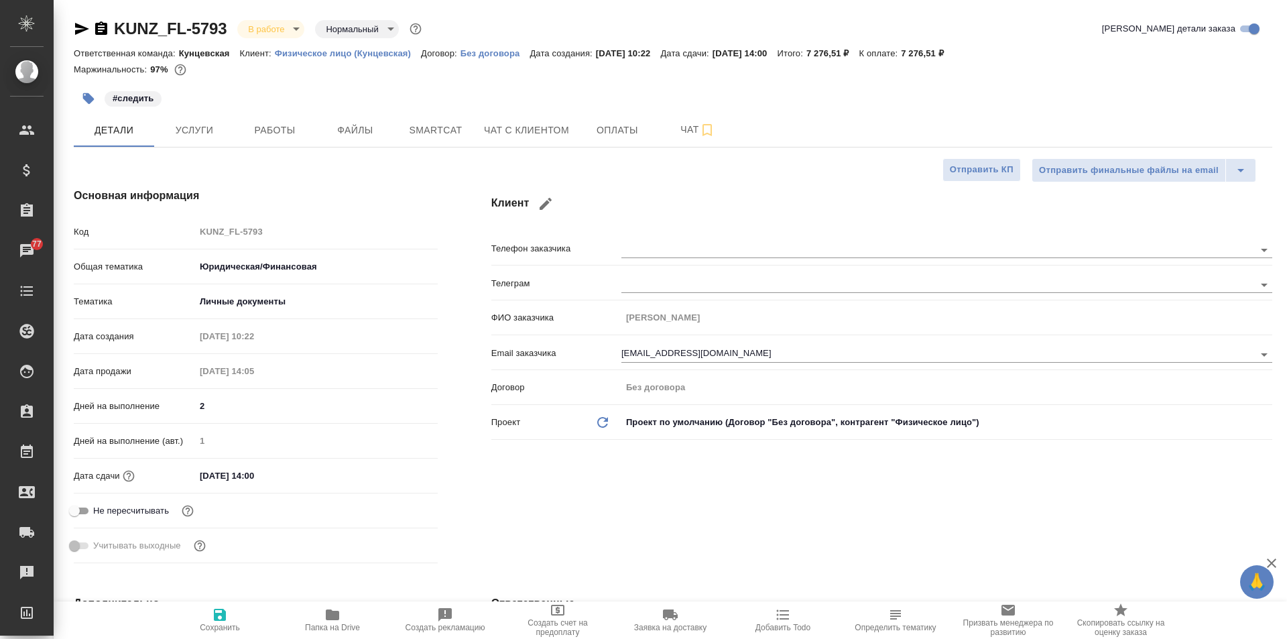
type textarea "x"
drag, startPoint x: 354, startPoint y: 176, endPoint x: 446, endPoint y: 177, distance: 91.8
click at [446, 177] on div "Основная информация Код KUNZ_FL-5793 Общая тематика Юридическая/Финансовая yr-f…" at bounding box center [255, 378] width 417 height 434
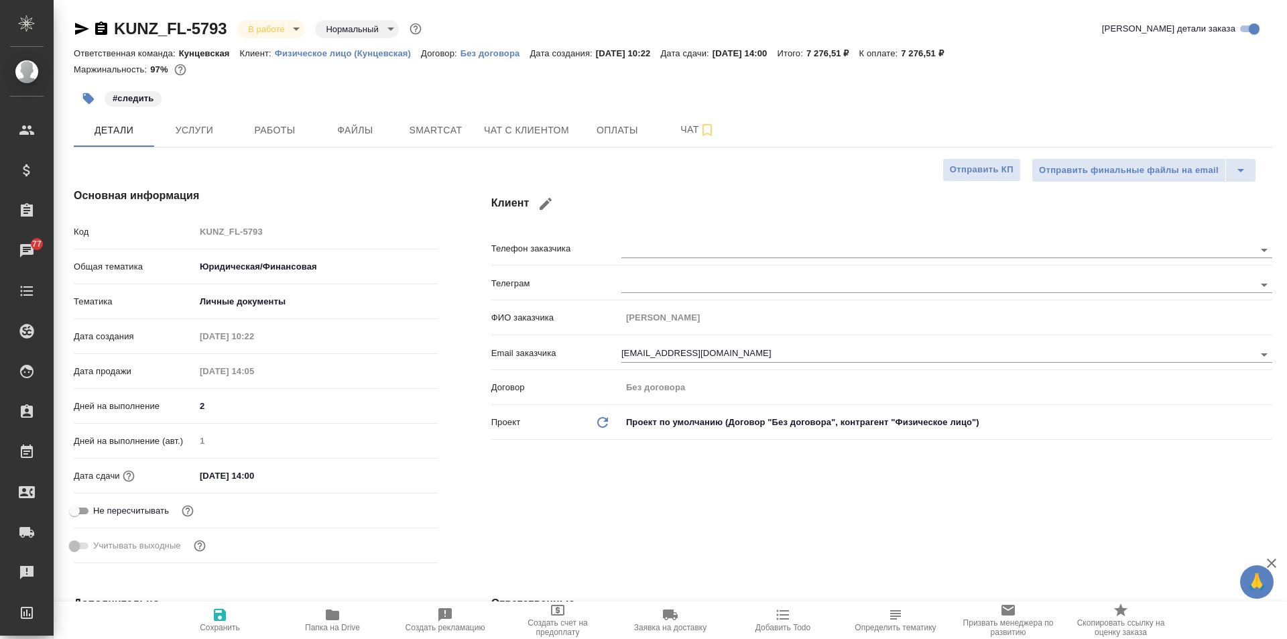
type textarea "x"
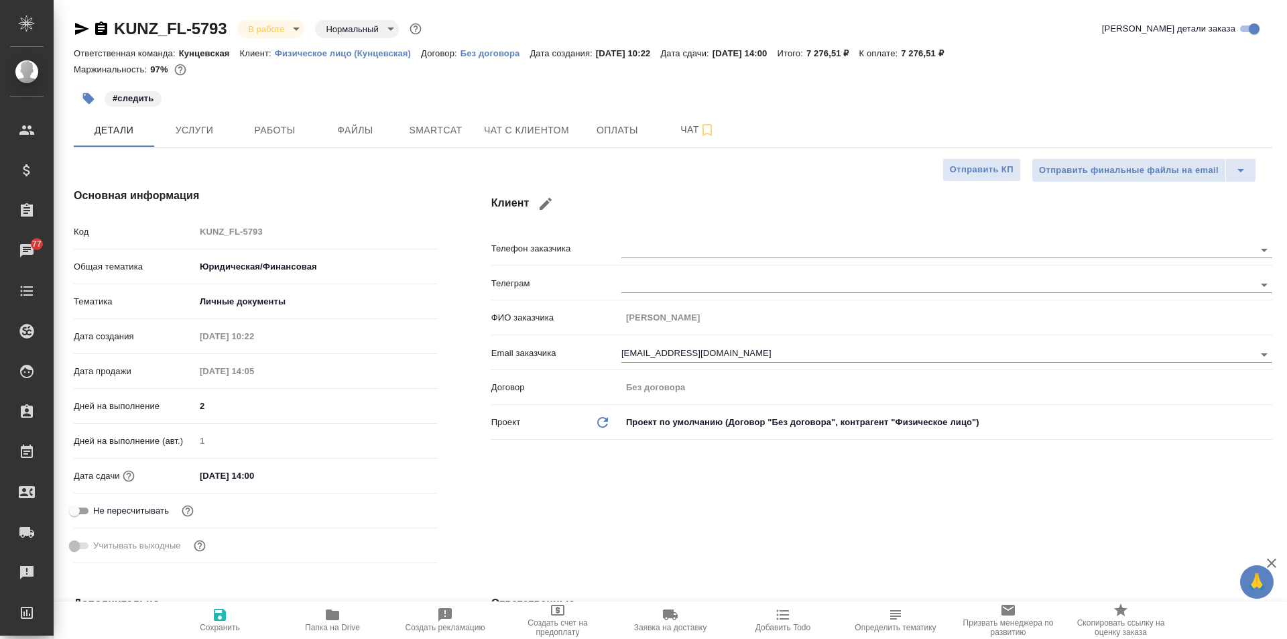
type textarea "x"
click at [178, 138] on span "Услуги" at bounding box center [194, 130] width 64 height 17
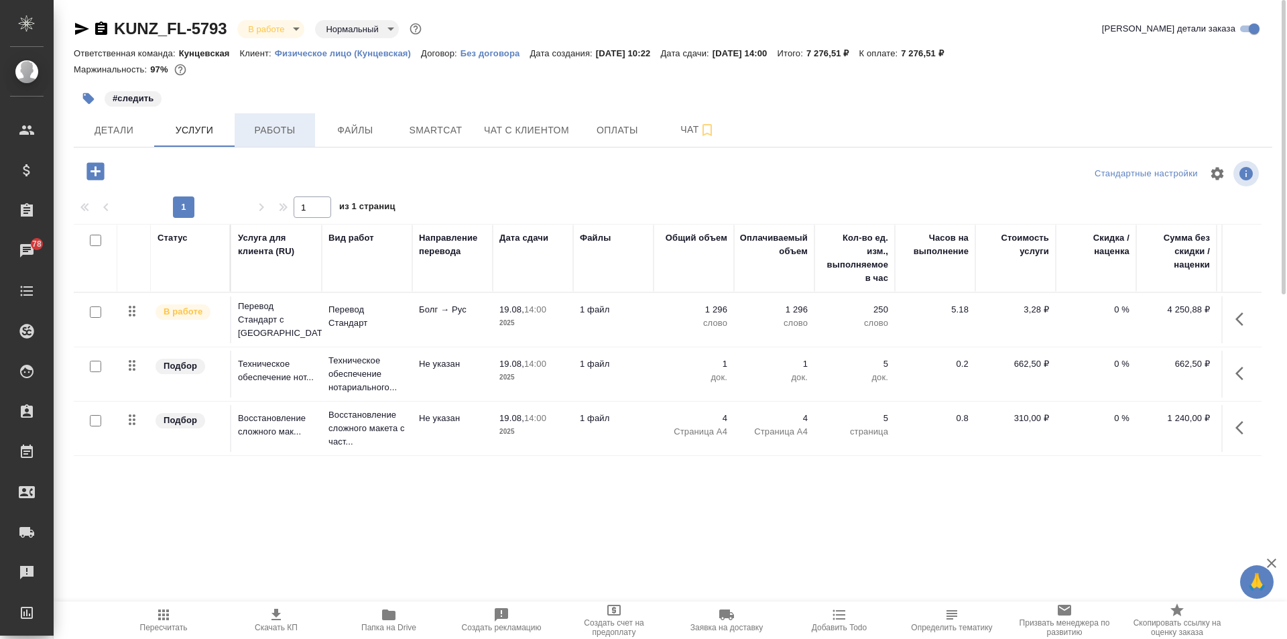
click at [287, 127] on span "Работы" at bounding box center [275, 130] width 64 height 17
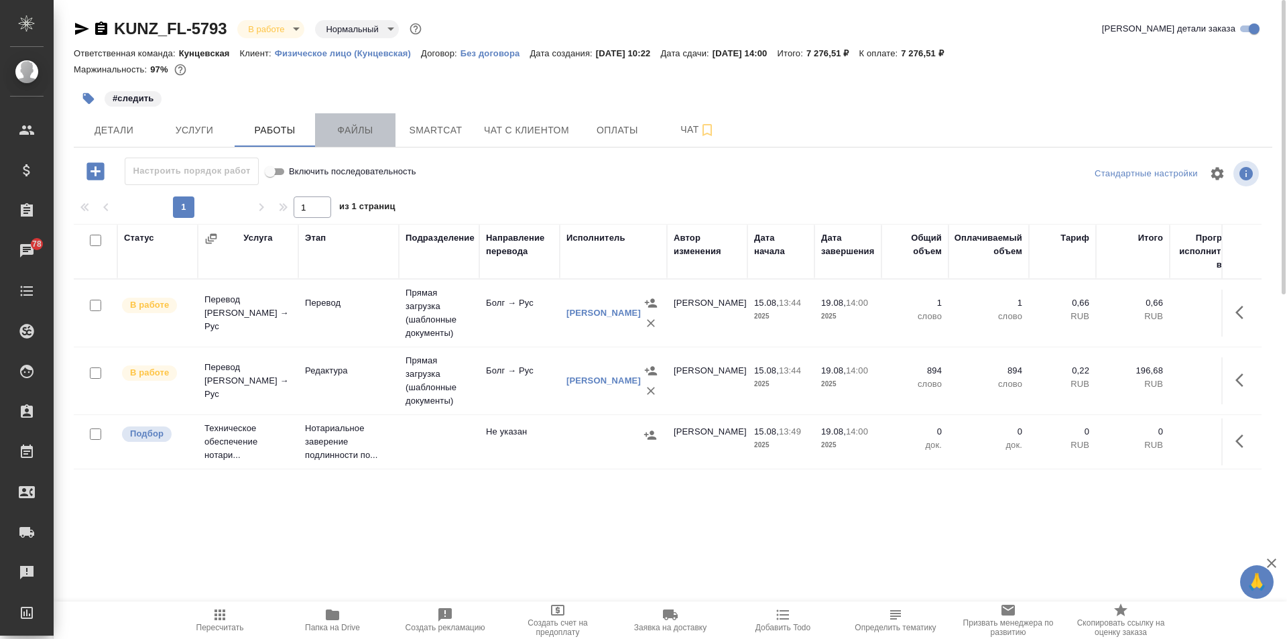
click at [356, 117] on button "Файлы" at bounding box center [355, 130] width 80 height 34
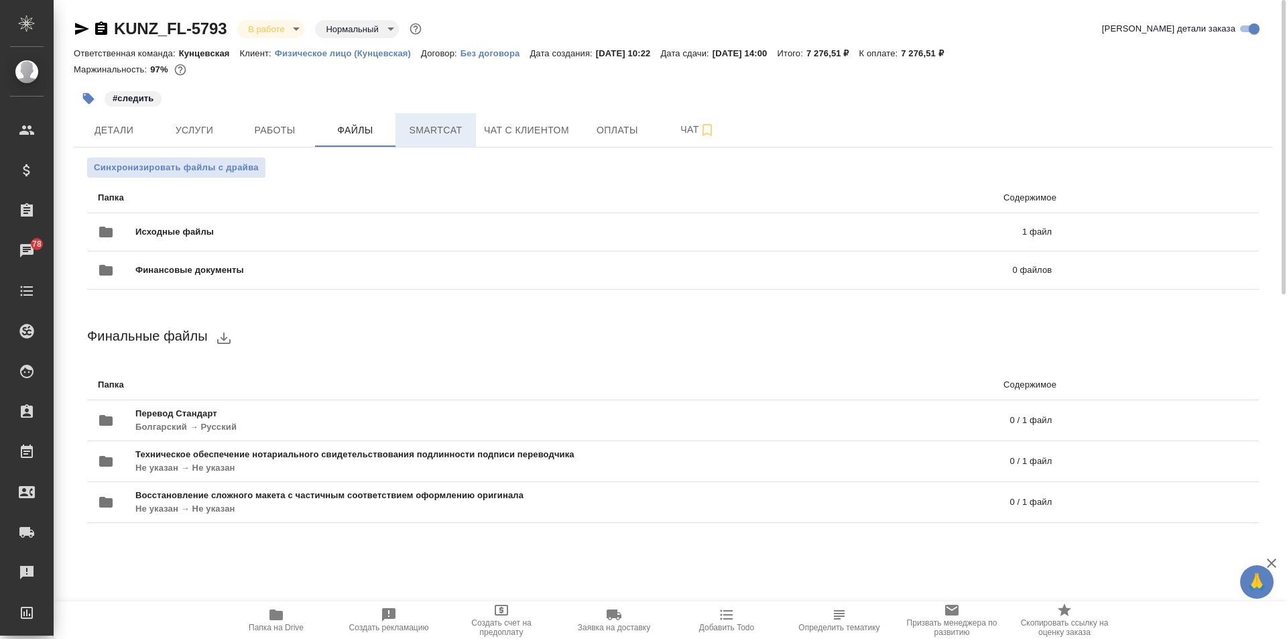
click at [448, 139] on button "Smartcat" at bounding box center [435, 130] width 80 height 34
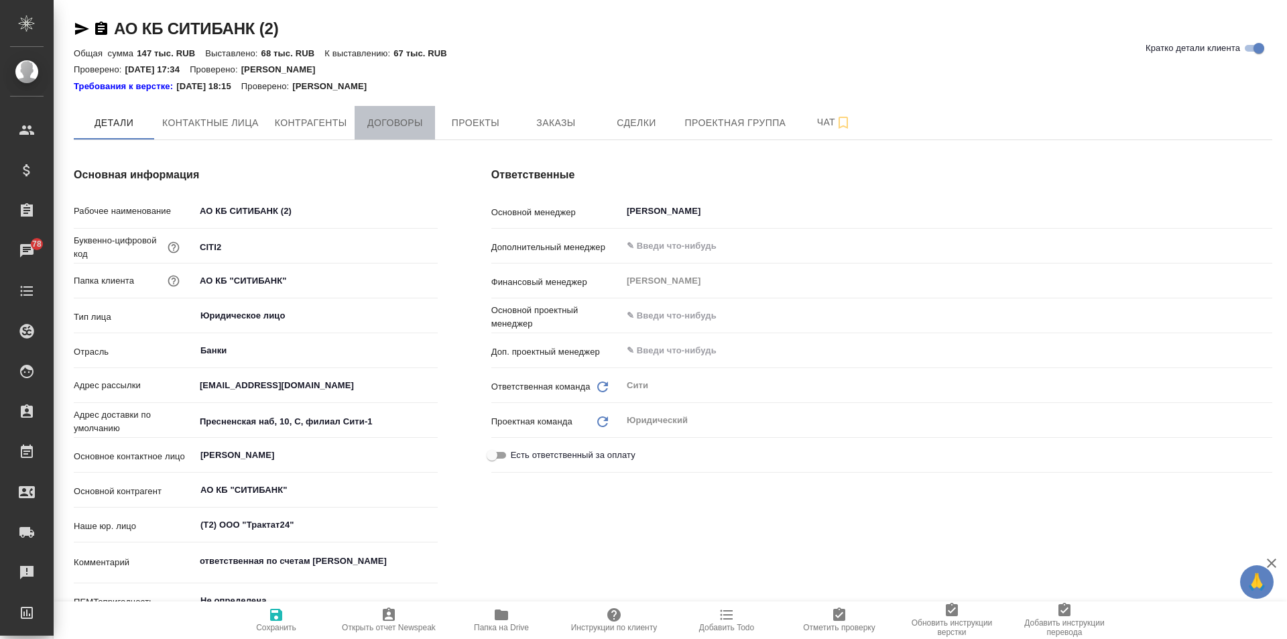
click at [381, 130] on span "Договоры" at bounding box center [395, 123] width 64 height 17
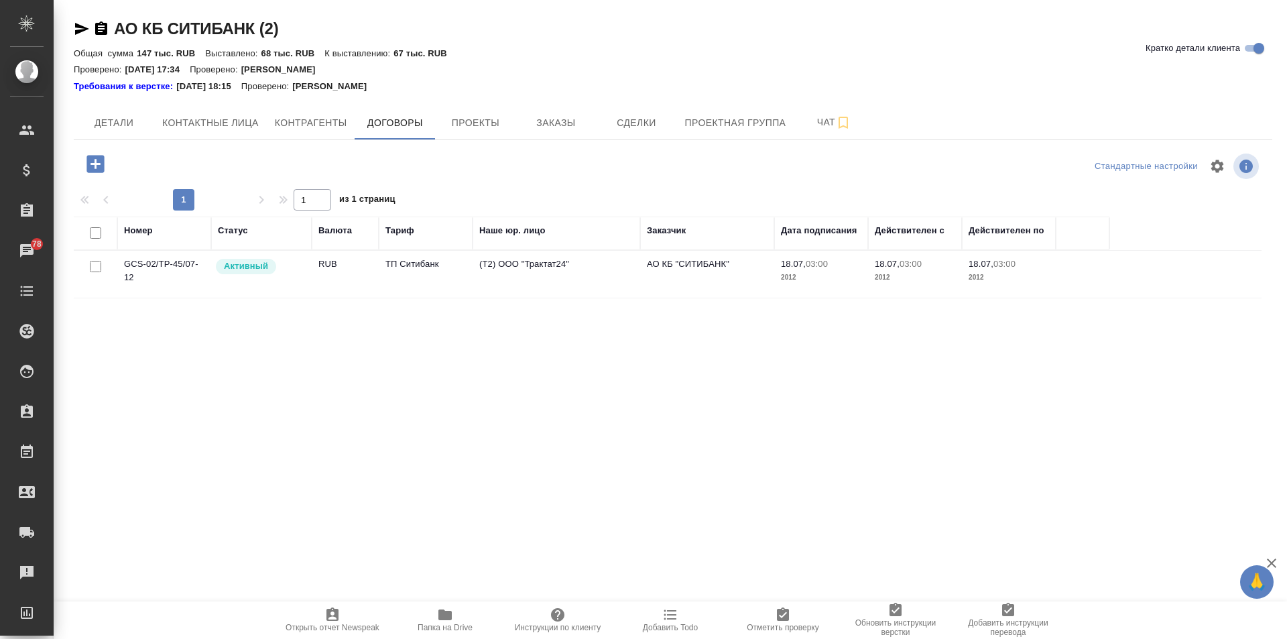
click at [364, 276] on td "RUB" at bounding box center [345, 274] width 67 height 47
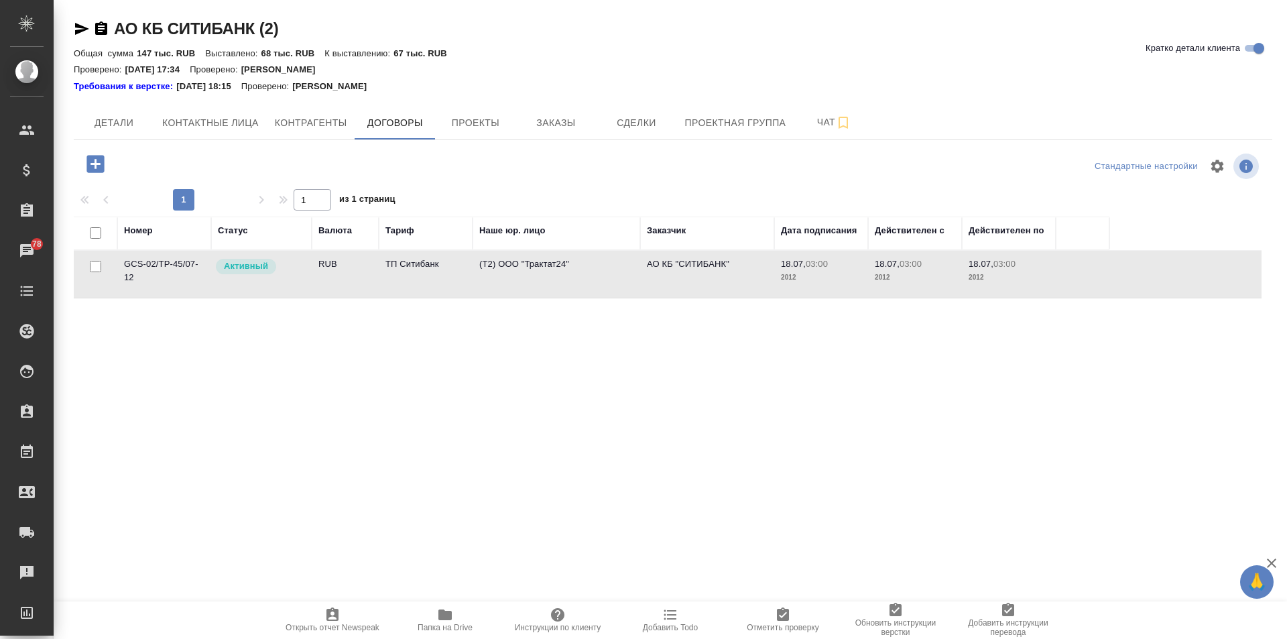
click at [383, 273] on td "ТП Ситибанк" at bounding box center [426, 274] width 94 height 47
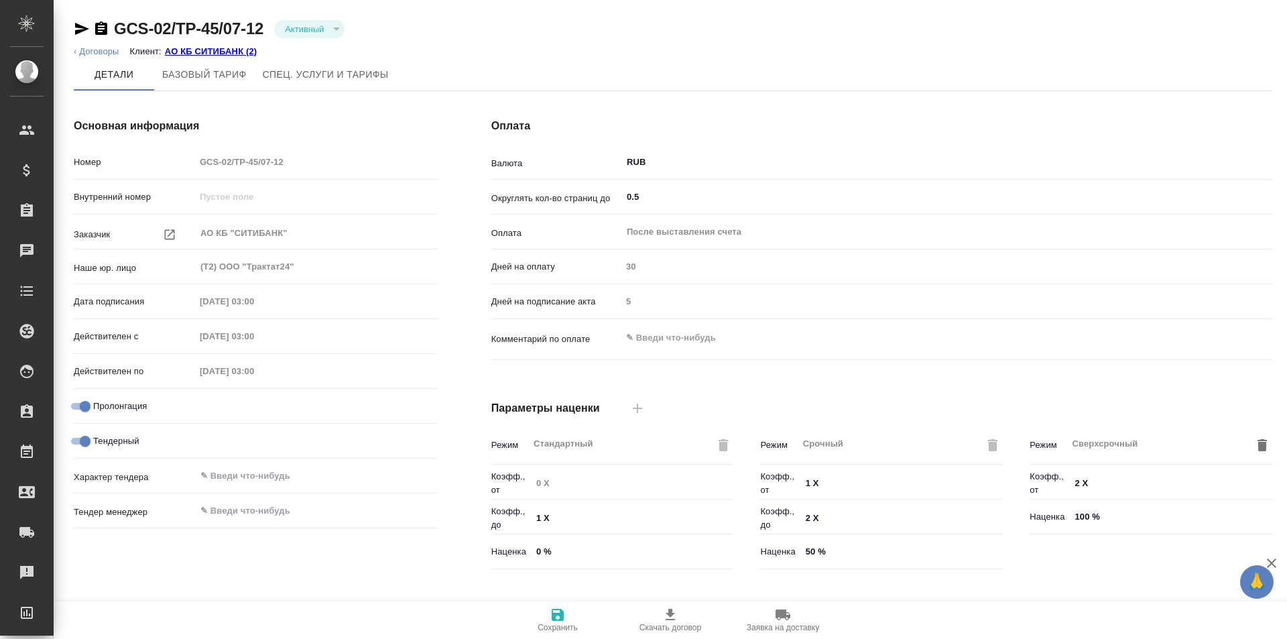
type input "ТП Ситибанк"
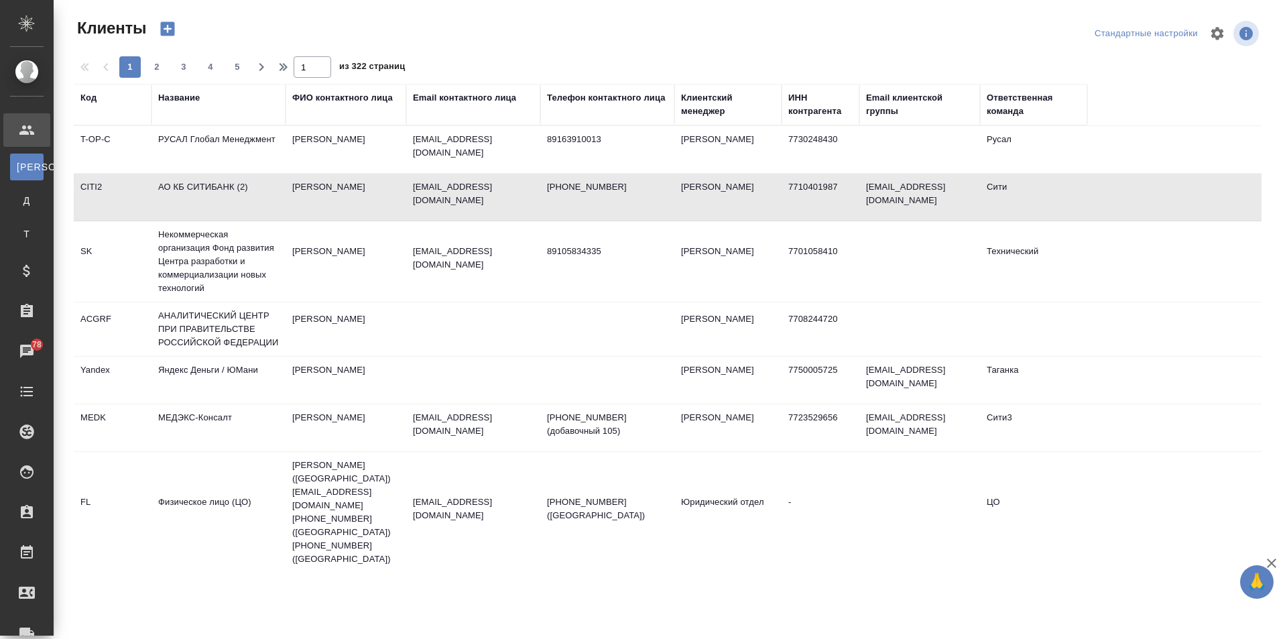
select select "RU"
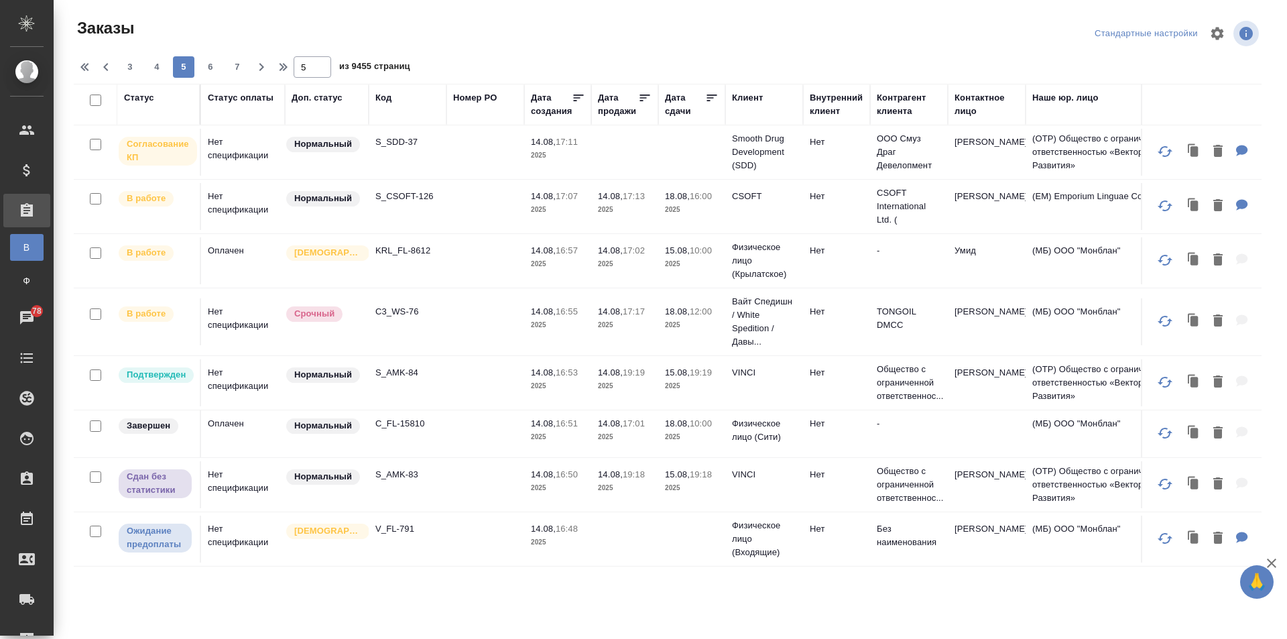
scroll to position [947, 0]
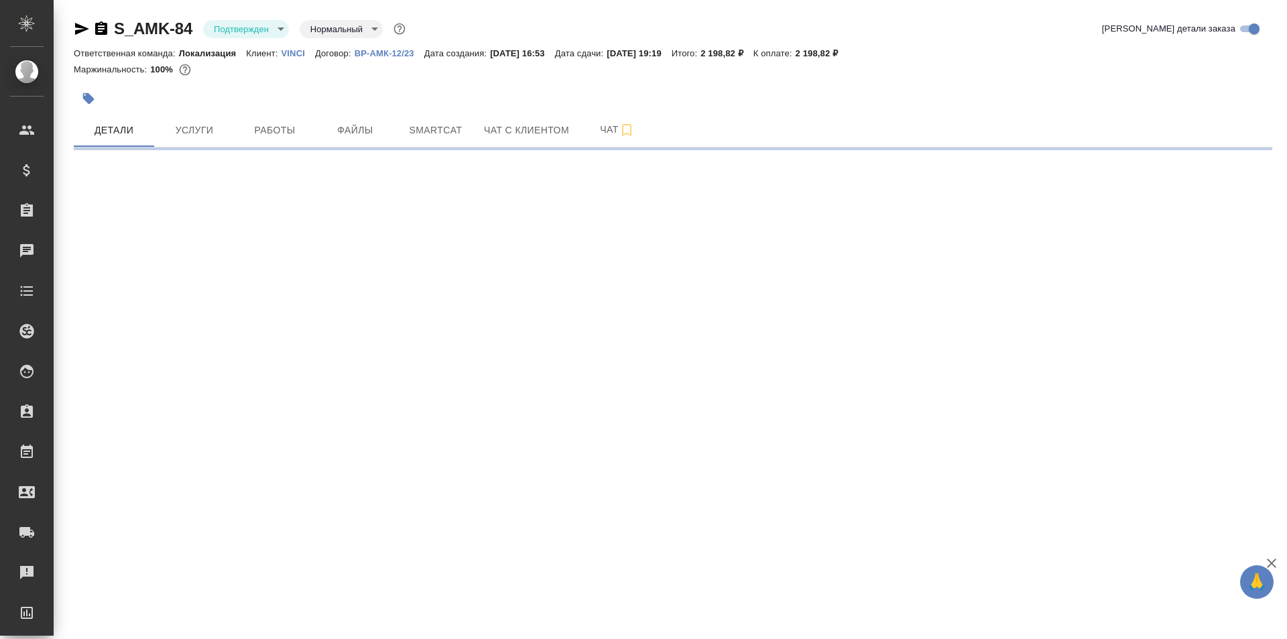
select select "RU"
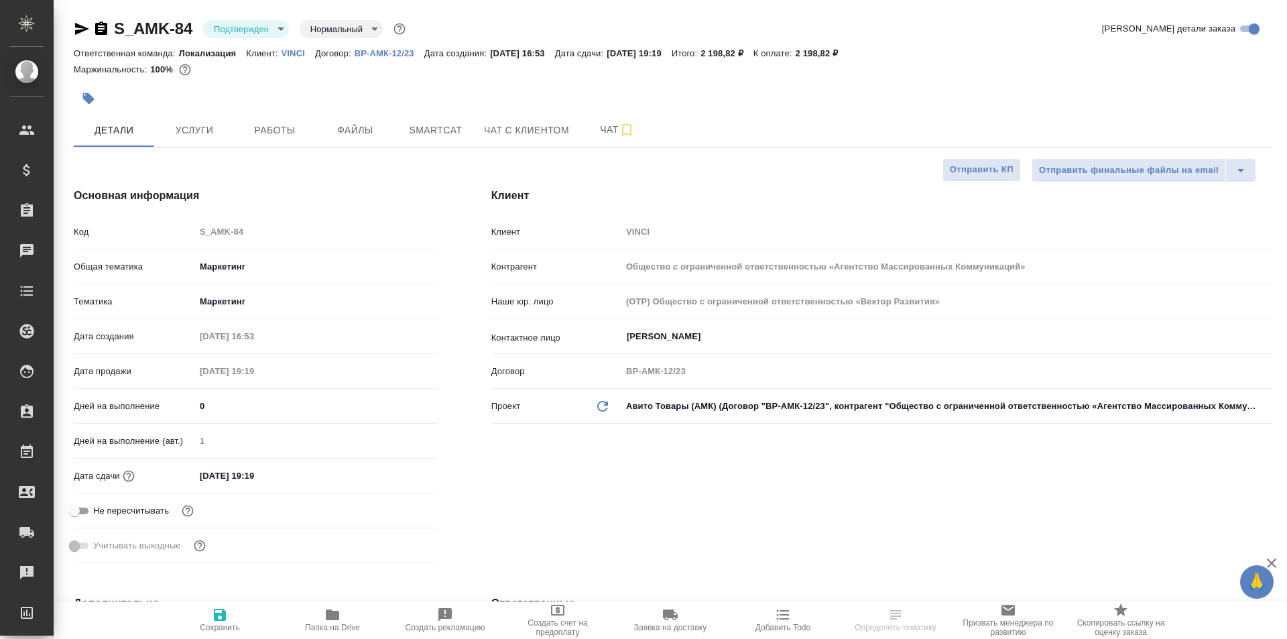
type textarea "x"
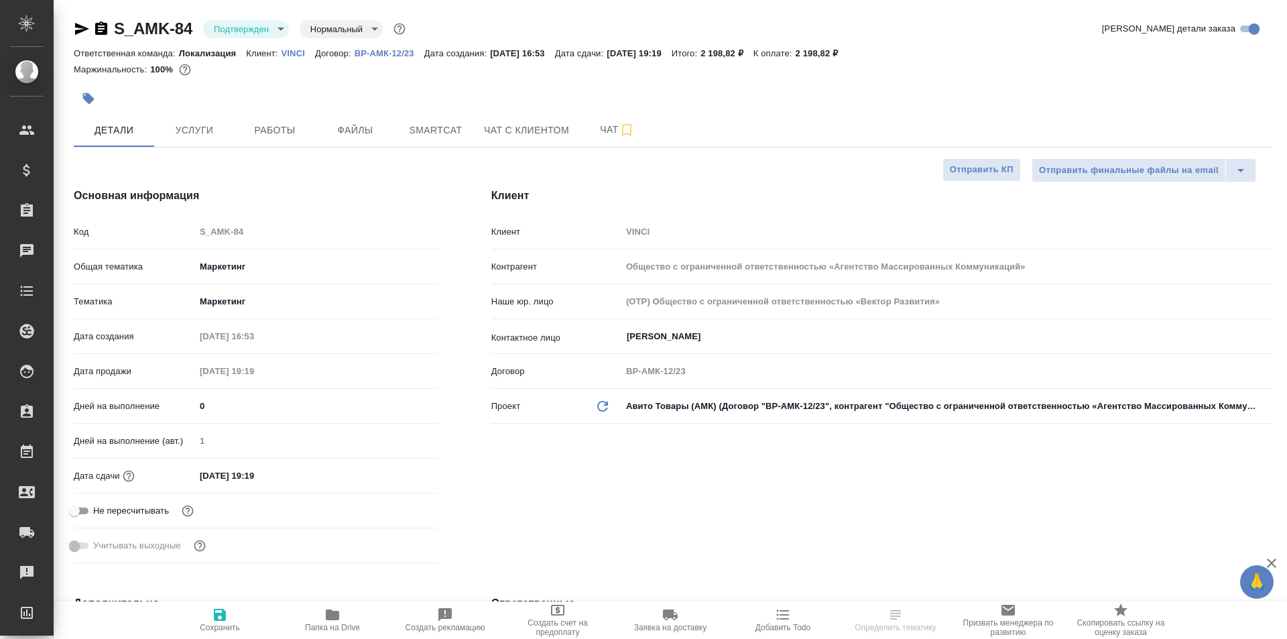
type textarea "x"
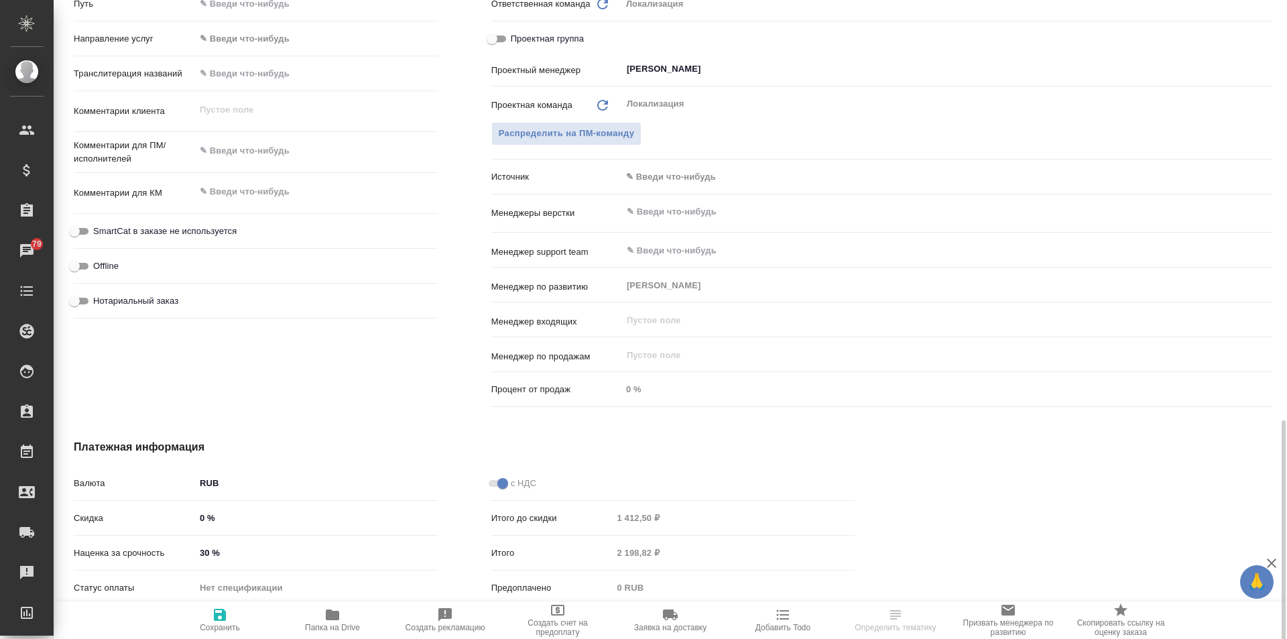
scroll to position [746, 0]
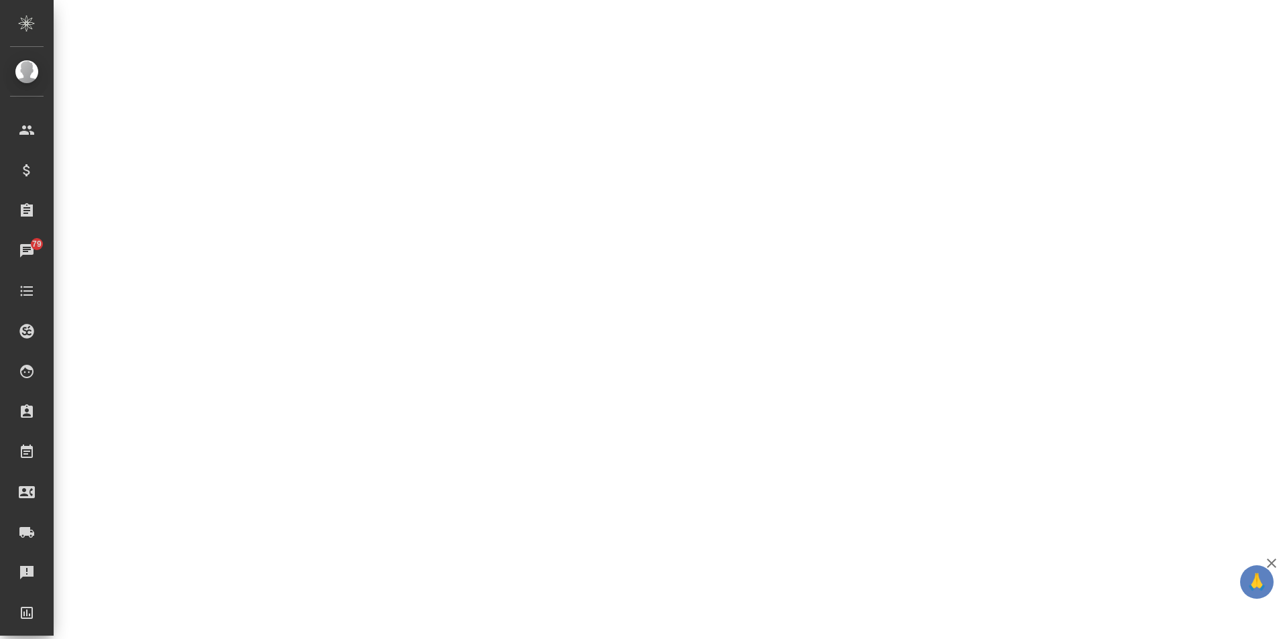
select select "RU"
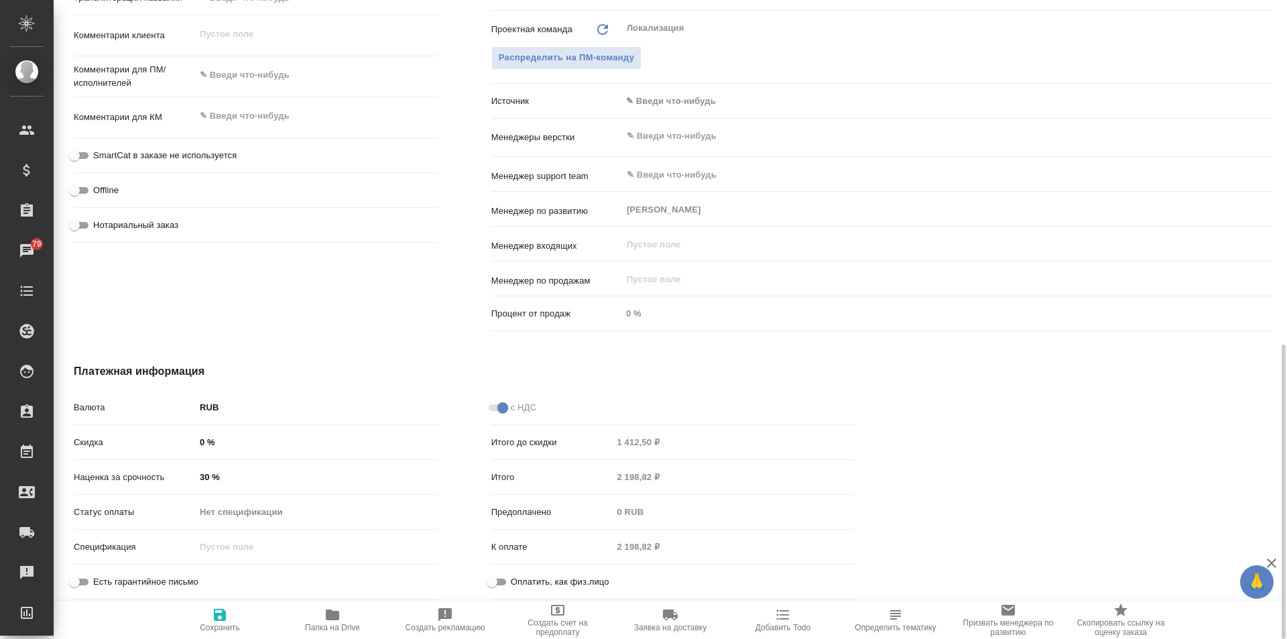
type textarea "x"
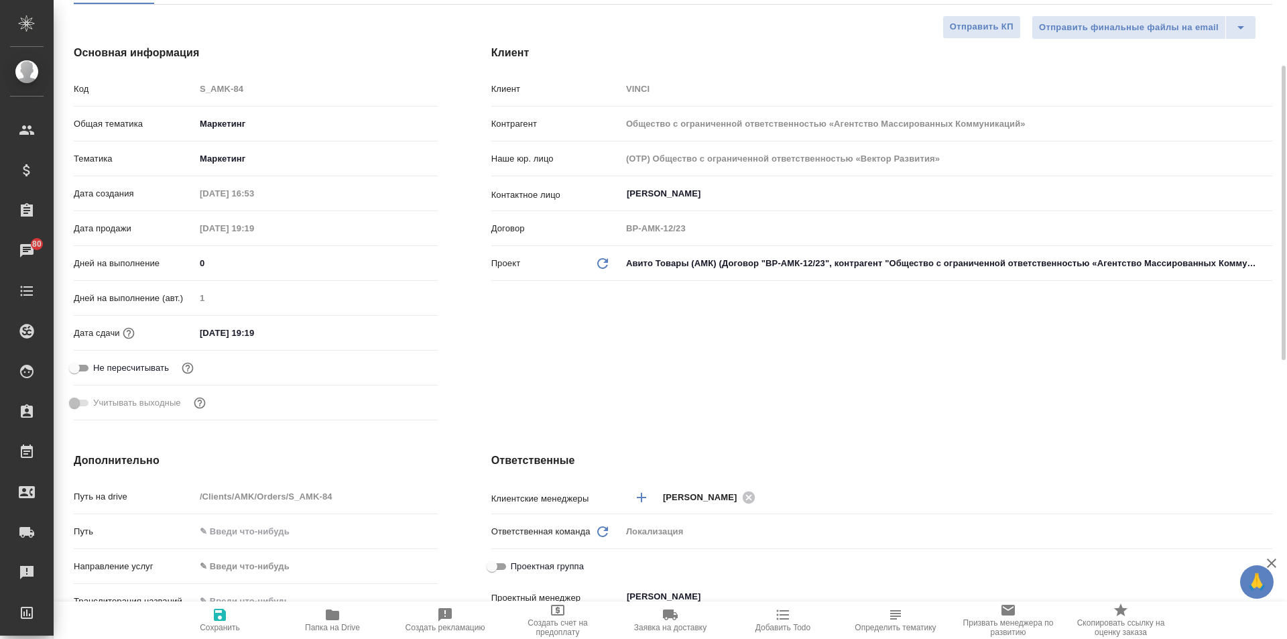
scroll to position [0, 0]
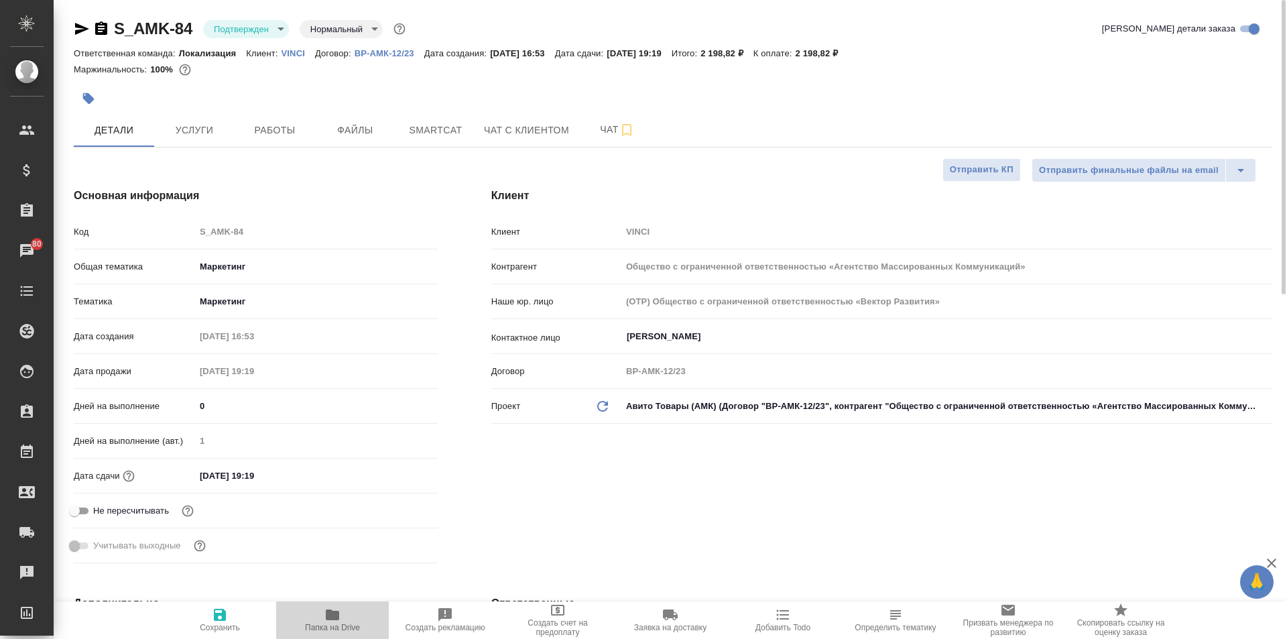
click at [330, 618] on icon "button" at bounding box center [332, 614] width 13 height 11
type textarea "x"
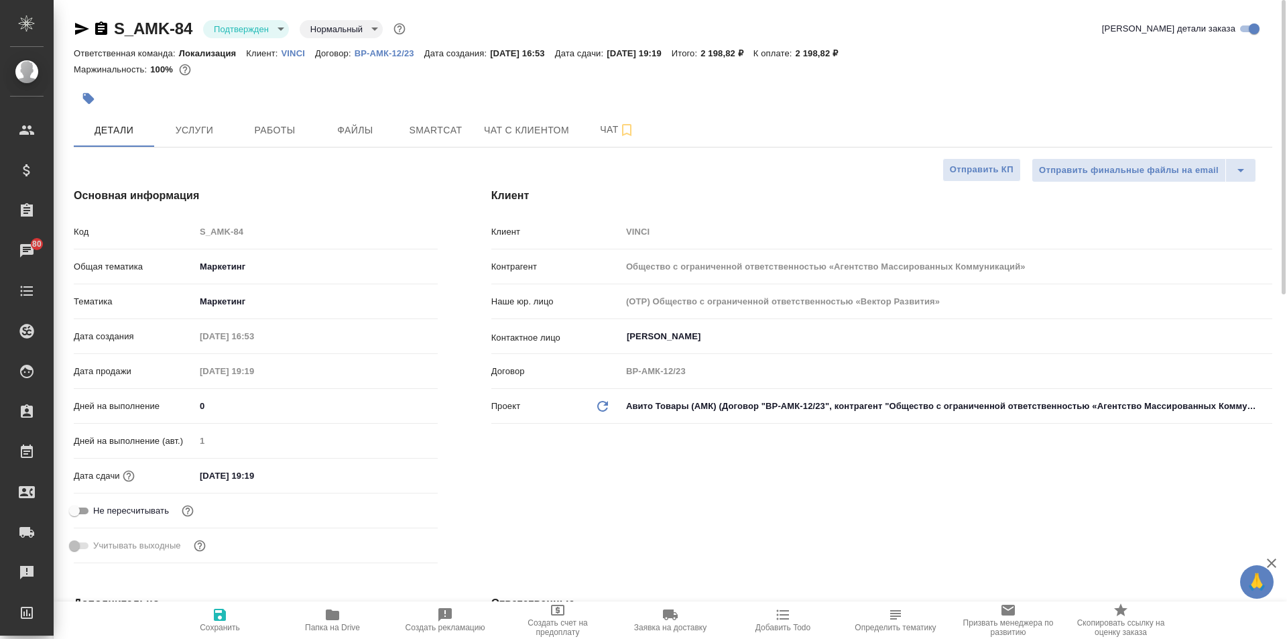
type textarea "x"
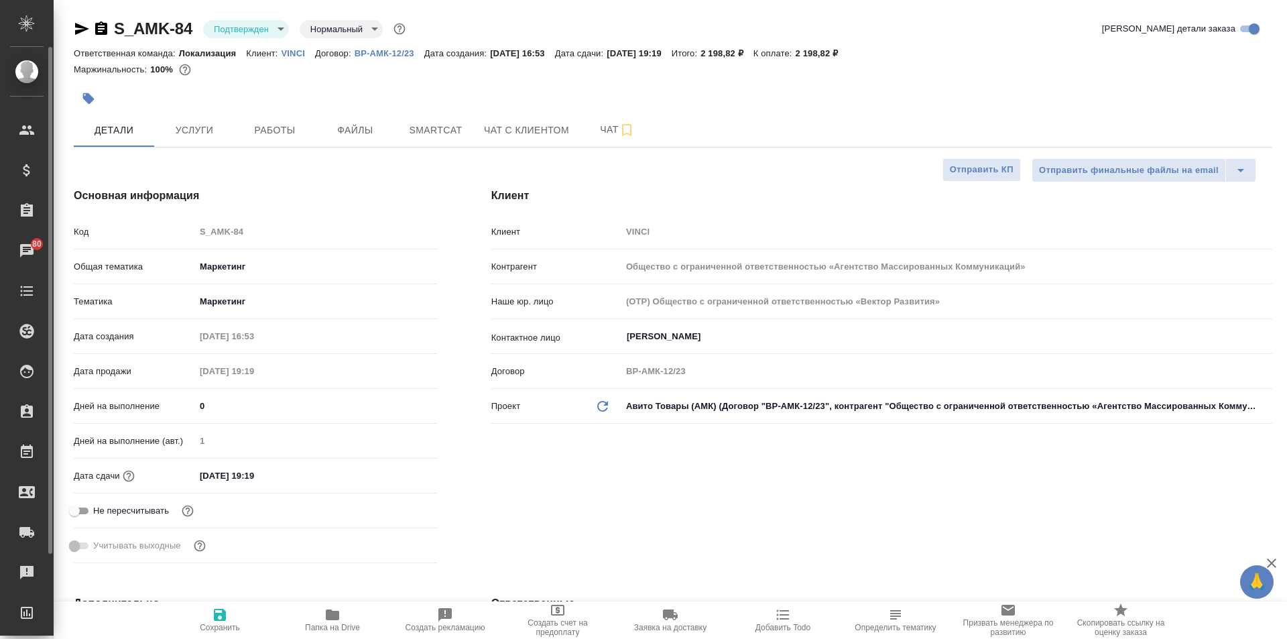
type textarea "x"
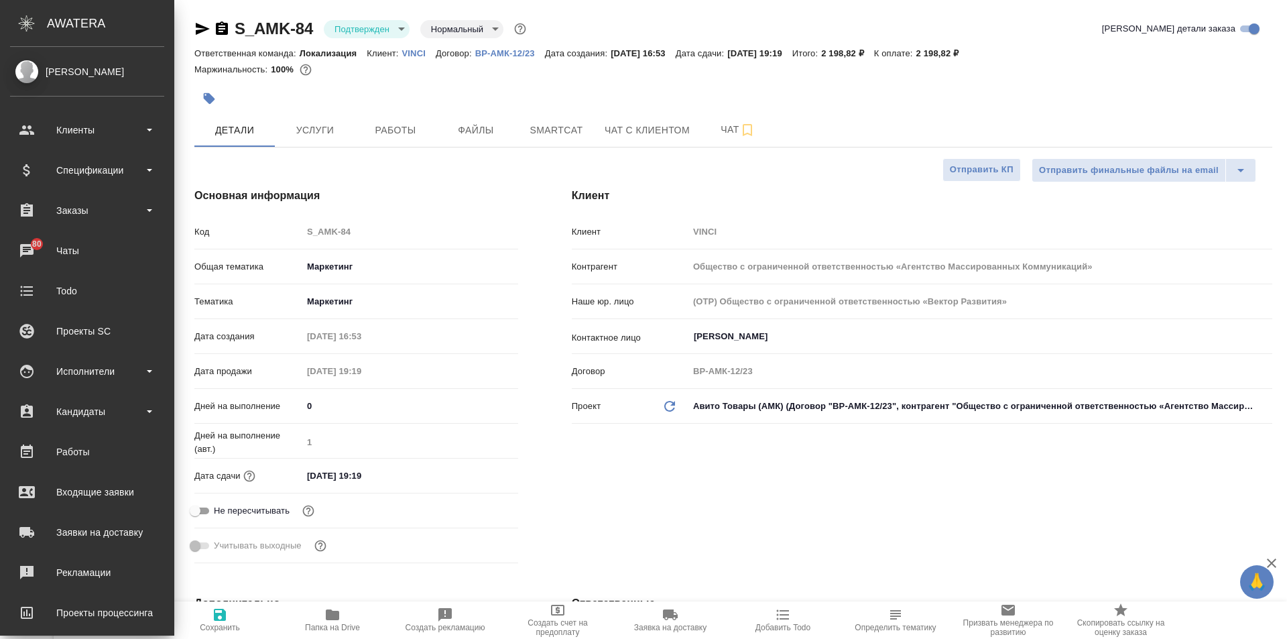
type textarea "x"
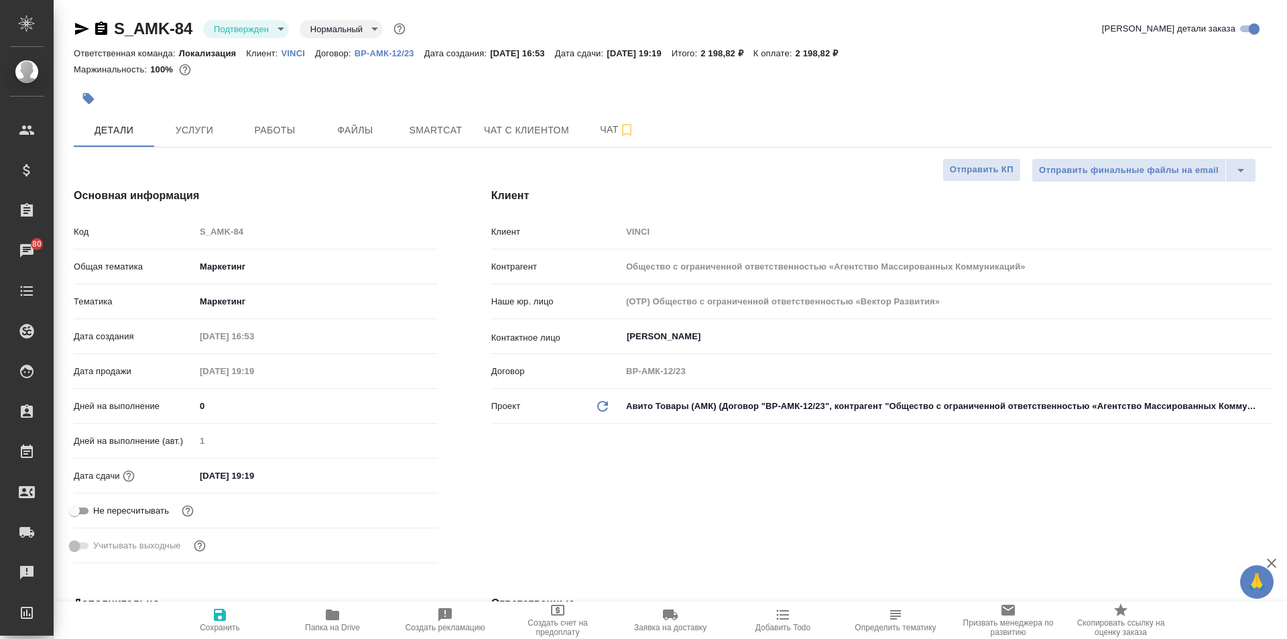
type textarea "x"
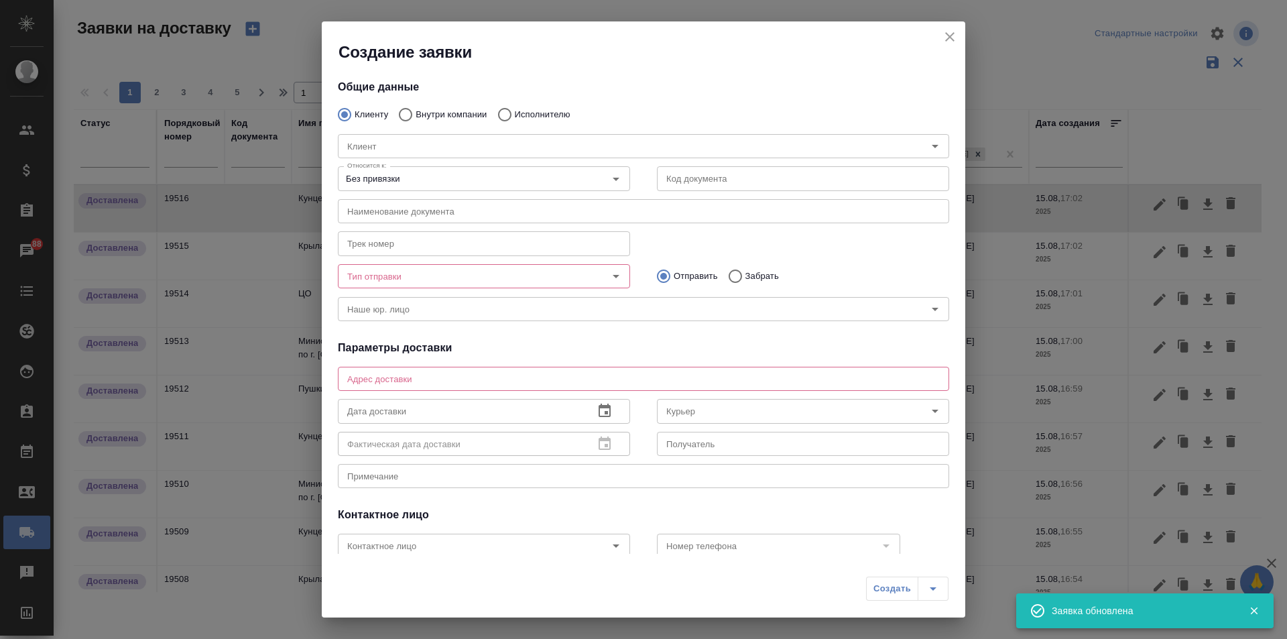
scroll to position [77, 0]
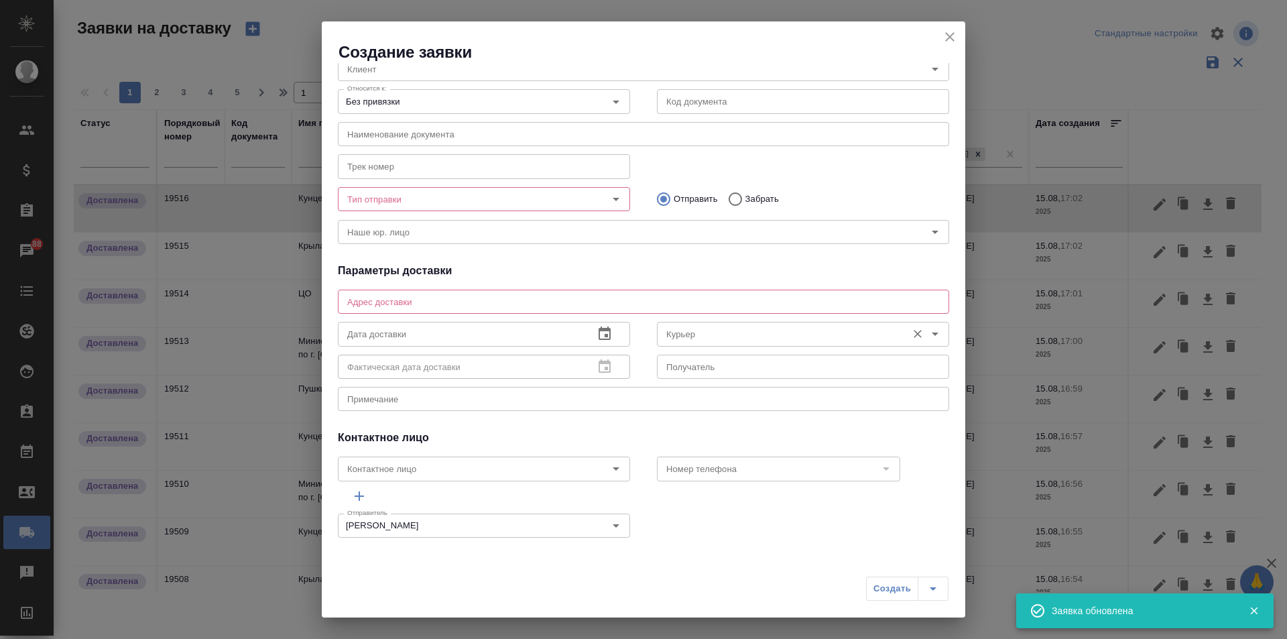
click at [737, 337] on input "Курьер" at bounding box center [780, 334] width 239 height 16
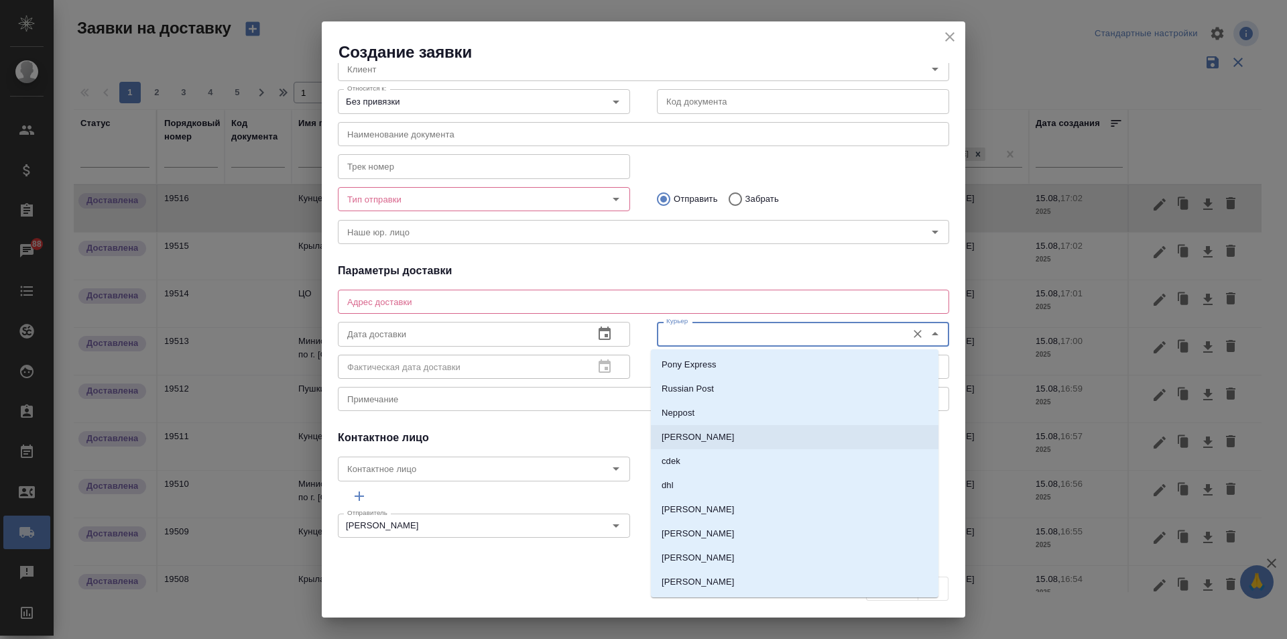
click at [728, 438] on p "[PERSON_NAME]" at bounding box center [697, 436] width 73 height 13
type input "[PERSON_NAME]"
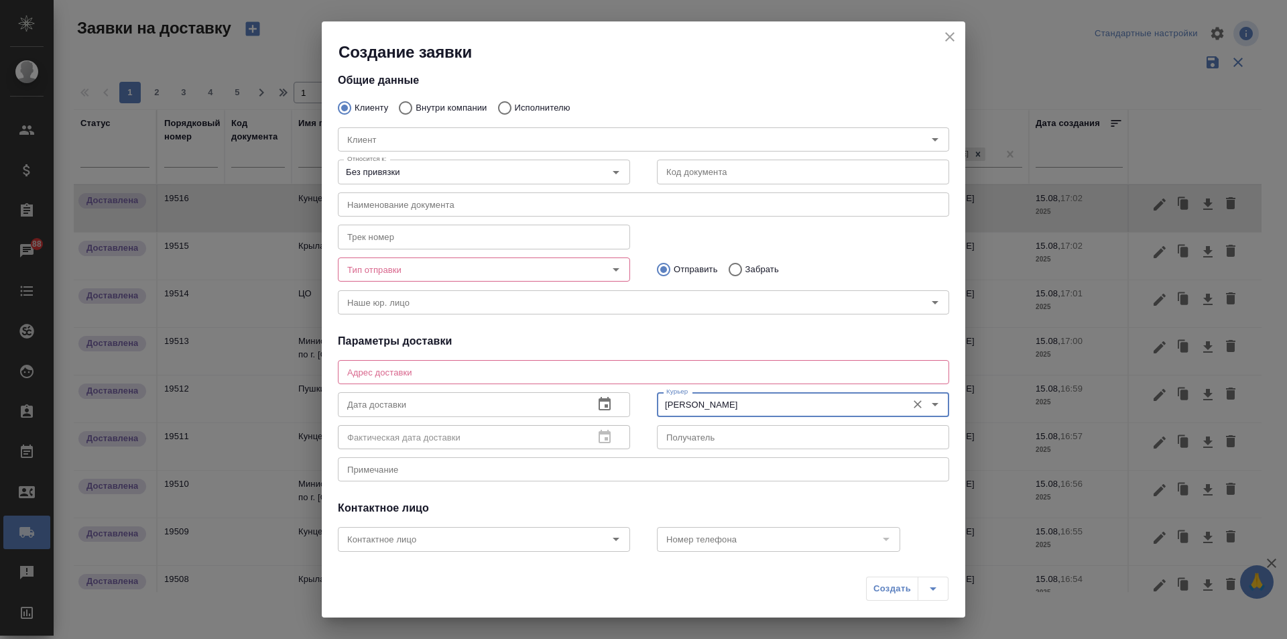
scroll to position [0, 0]
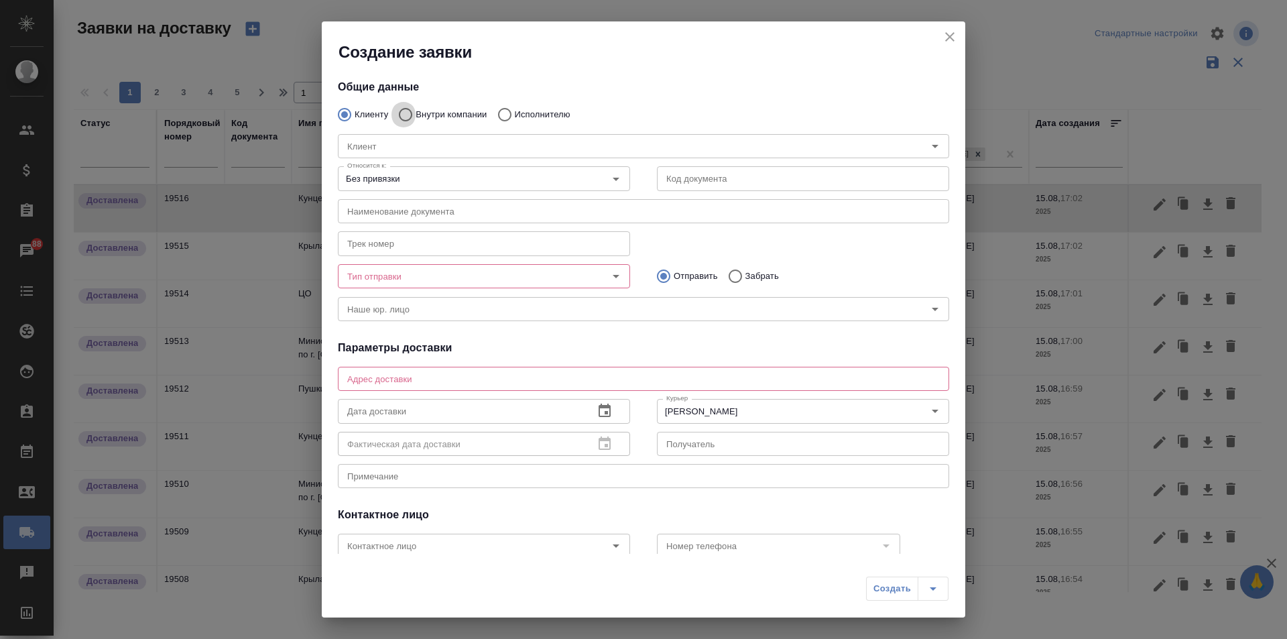
click at [403, 114] on input "Внутри компании" at bounding box center [403, 115] width 24 height 28
radio input "true"
click at [413, 144] on input "Команда" at bounding box center [621, 146] width 558 height 16
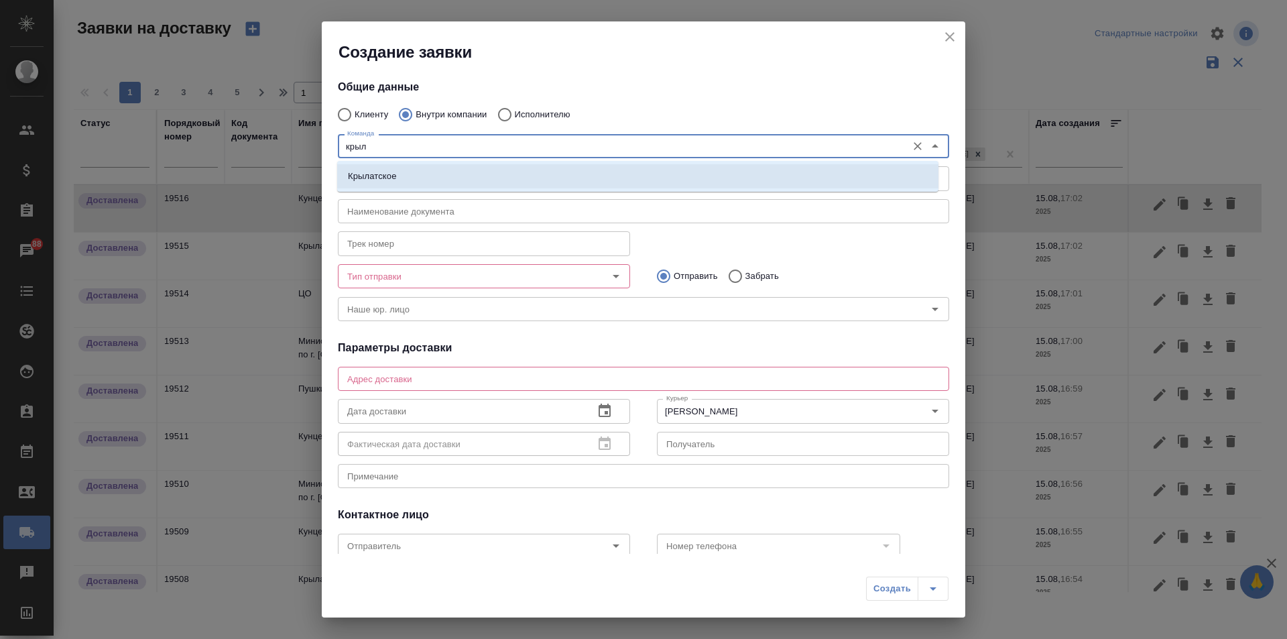
click at [423, 173] on li "Крылатское" at bounding box center [637, 176] width 601 height 24
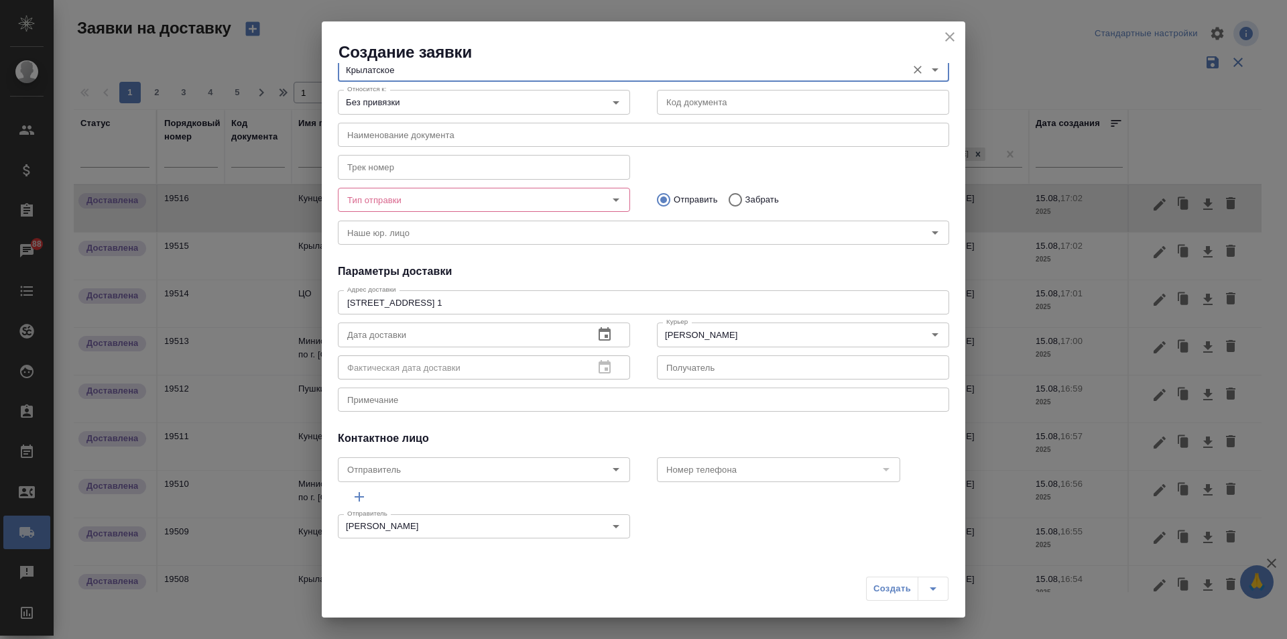
scroll to position [77, 0]
type input "Крылатское"
click at [598, 344] on button "button" at bounding box center [604, 334] width 32 height 32
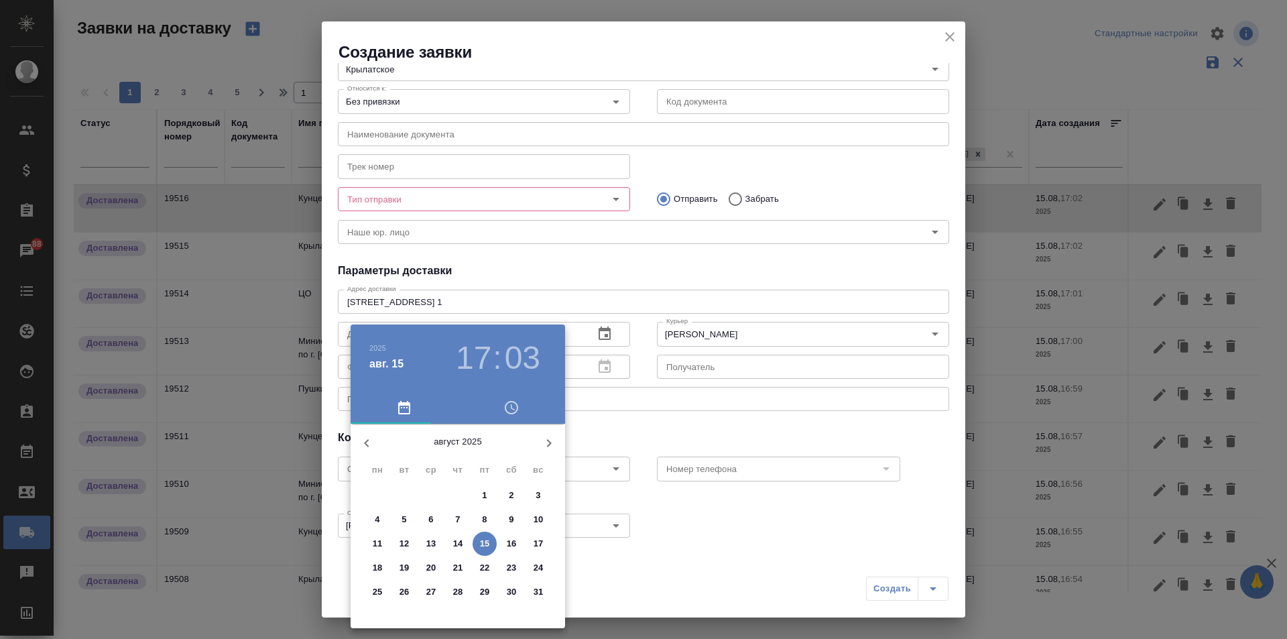
click at [473, 359] on h3 "17" at bounding box center [474, 358] width 36 height 38
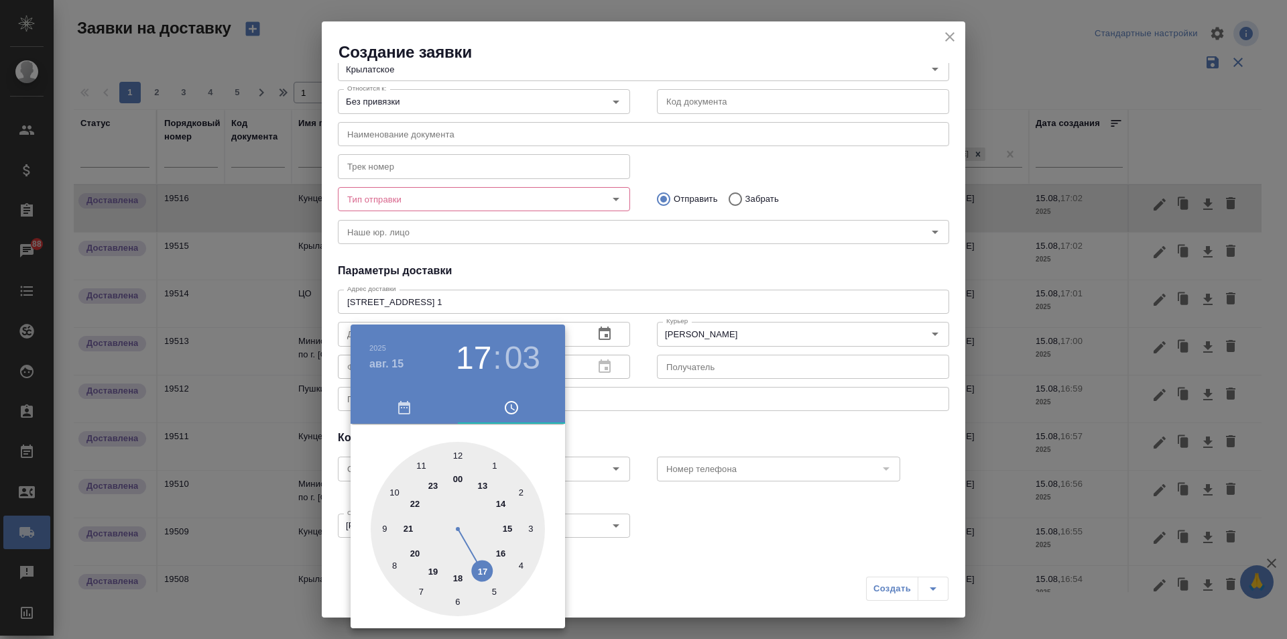
click at [395, 491] on div at bounding box center [458, 529] width 174 height 174
click at [458, 454] on div at bounding box center [458, 529] width 174 height 174
type input "15.08.2025 10:00"
click at [681, 440] on div at bounding box center [643, 319] width 1287 height 639
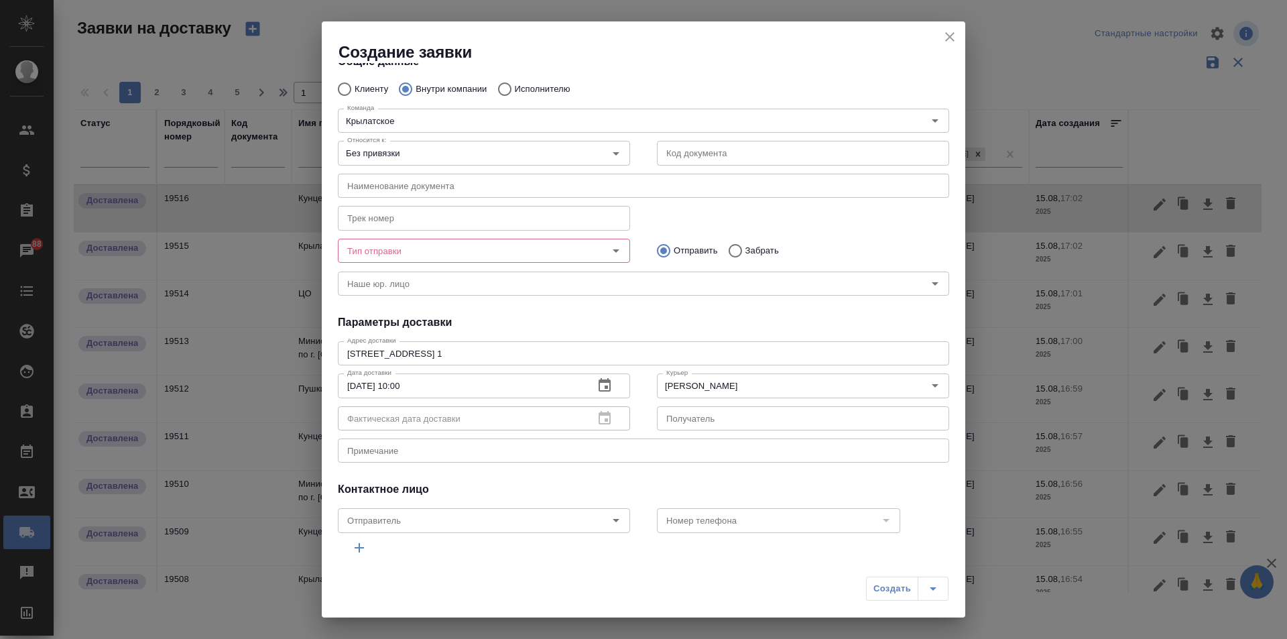
scroll to position [0, 0]
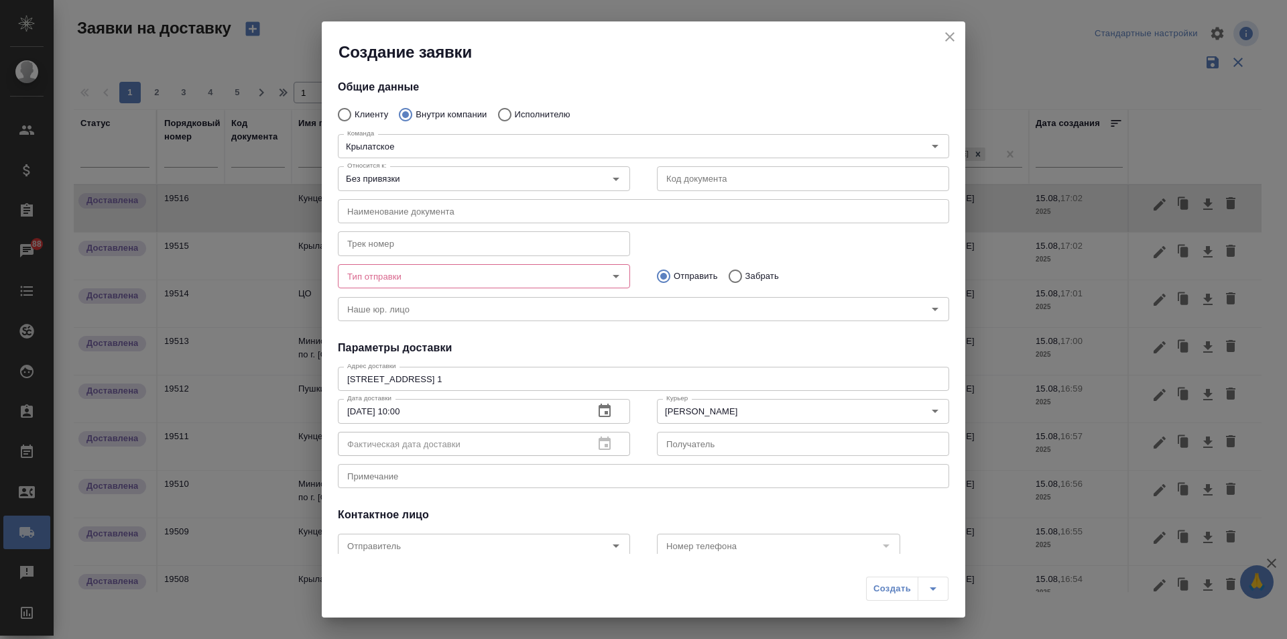
click at [481, 273] on input "Тип отправки" at bounding box center [461, 276] width 239 height 16
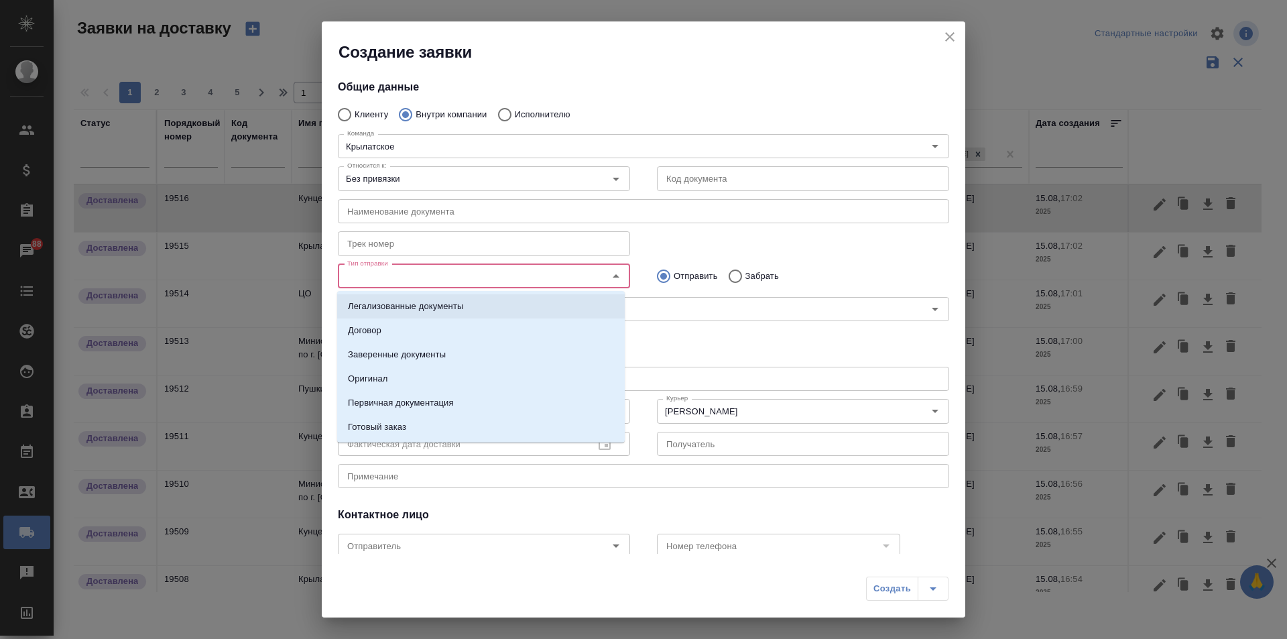
click at [728, 271] on input "Забрать" at bounding box center [733, 276] width 24 height 28
radio input "true"
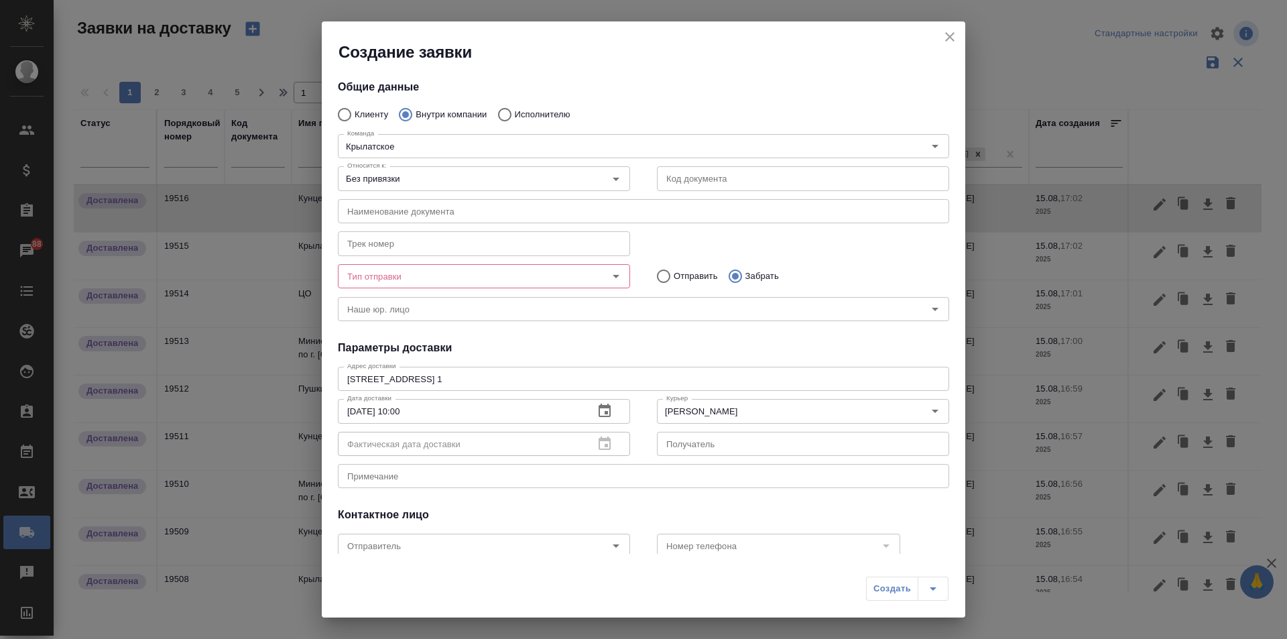
click at [472, 268] on input "Тип отправки" at bounding box center [461, 276] width 239 height 16
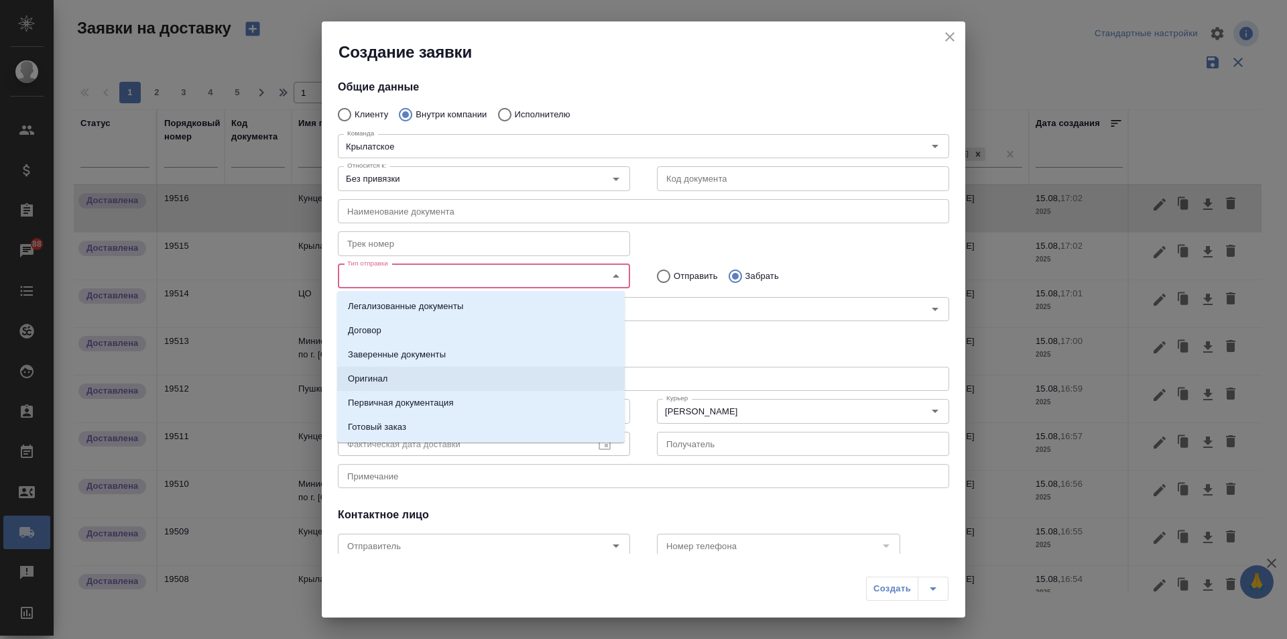
click at [440, 380] on li "Оригинал" at bounding box center [480, 379] width 287 height 24
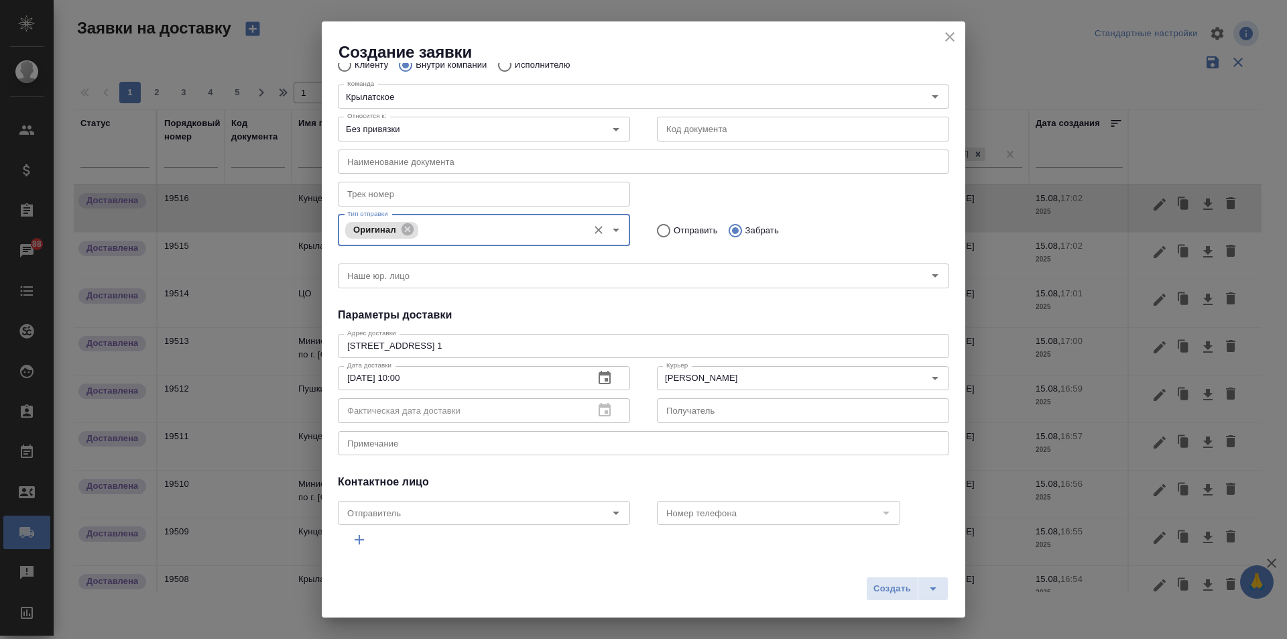
scroll to position [94, 0]
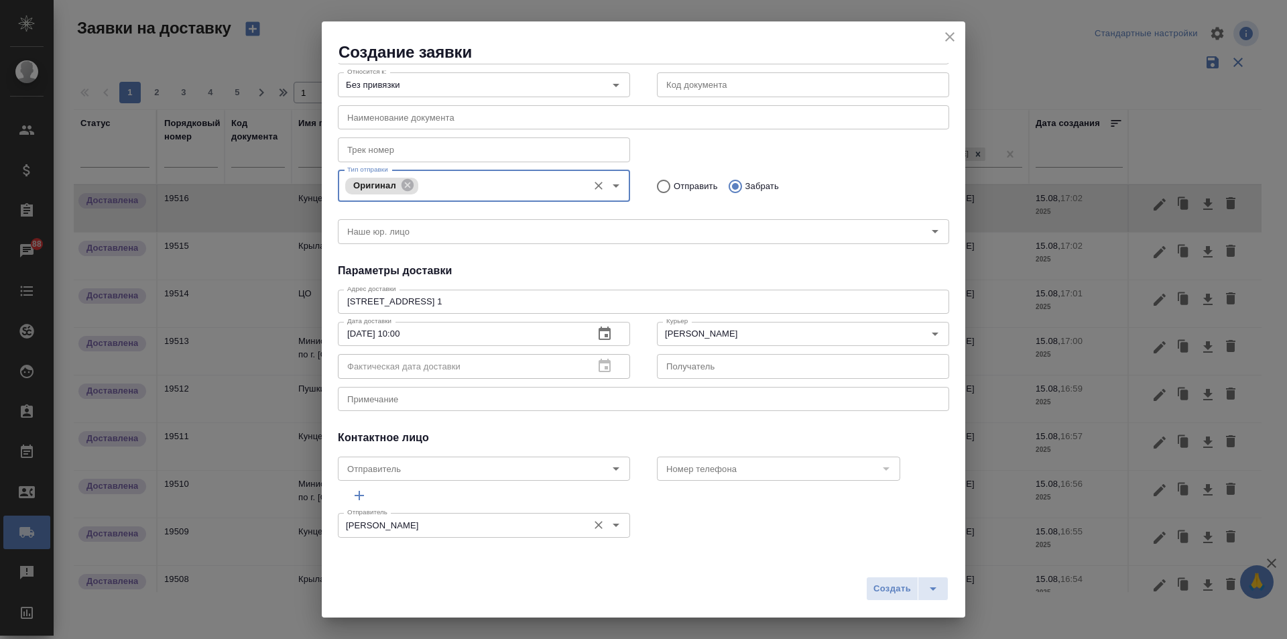
click at [460, 533] on div "Moskalets Alina Отправитель" at bounding box center [484, 525] width 292 height 24
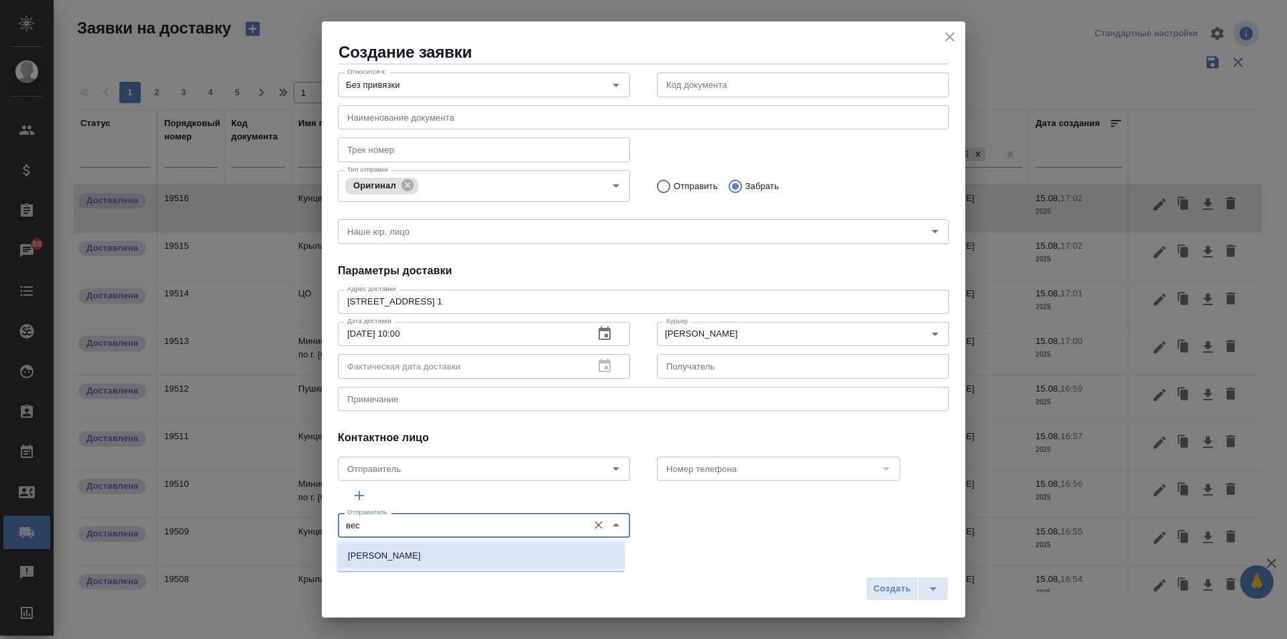
click at [418, 549] on li "[PERSON_NAME]" at bounding box center [480, 555] width 287 height 24
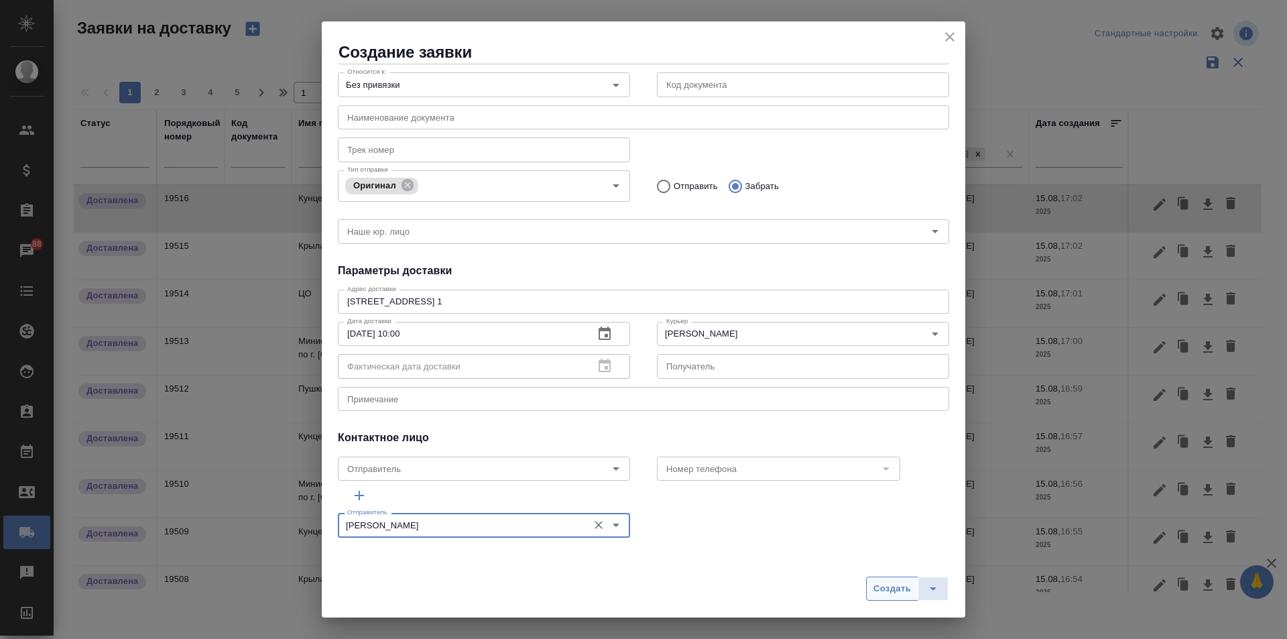
type input "[PERSON_NAME]"
click at [898, 592] on span "Создать" at bounding box center [892, 588] width 38 height 15
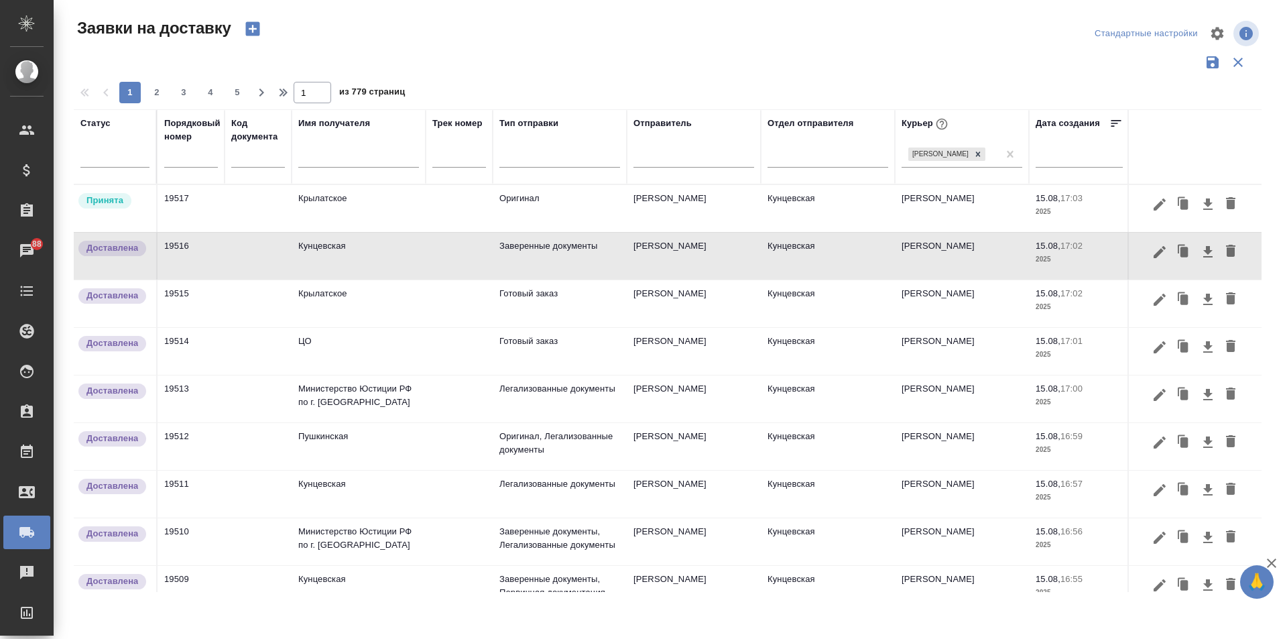
click at [251, 32] on icon "button" at bounding box center [252, 29] width 14 height 14
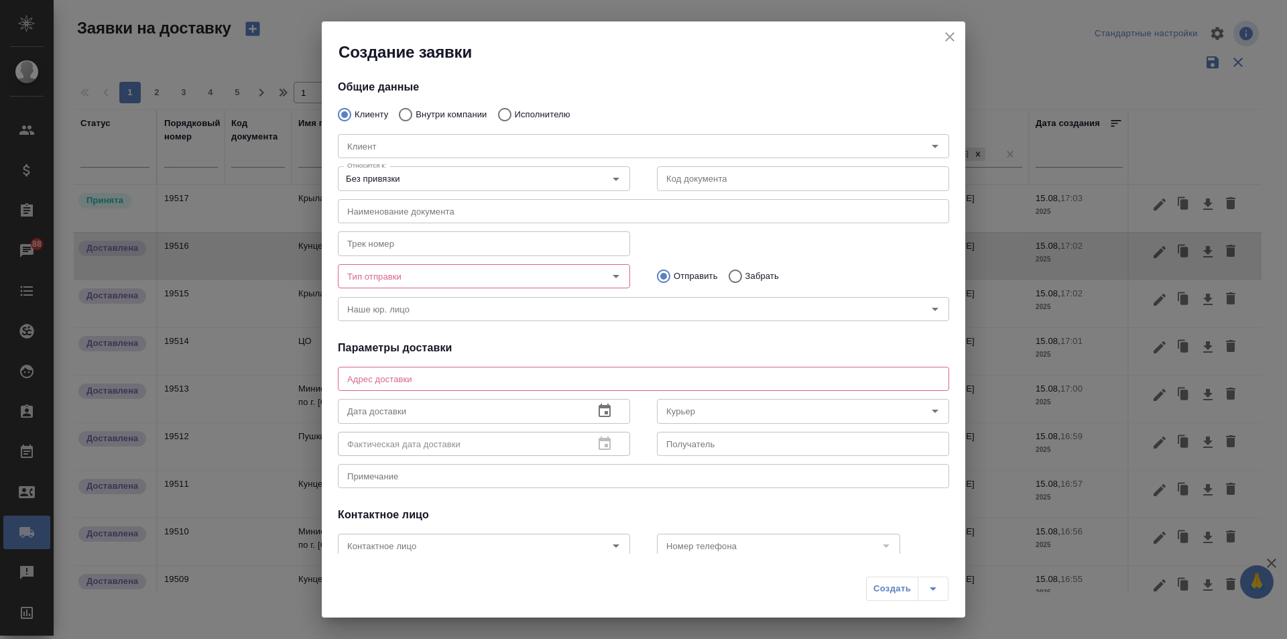
click at [437, 119] on div "Клиент Клиент" at bounding box center [643, 144] width 638 height 59
click at [452, 113] on p "Внутри компании" at bounding box center [450, 114] width 71 height 13
click at [415, 113] on input "Внутри компании" at bounding box center [403, 115] width 24 height 28
radio input "true"
click at [452, 143] on input "Команда" at bounding box center [621, 146] width 558 height 16
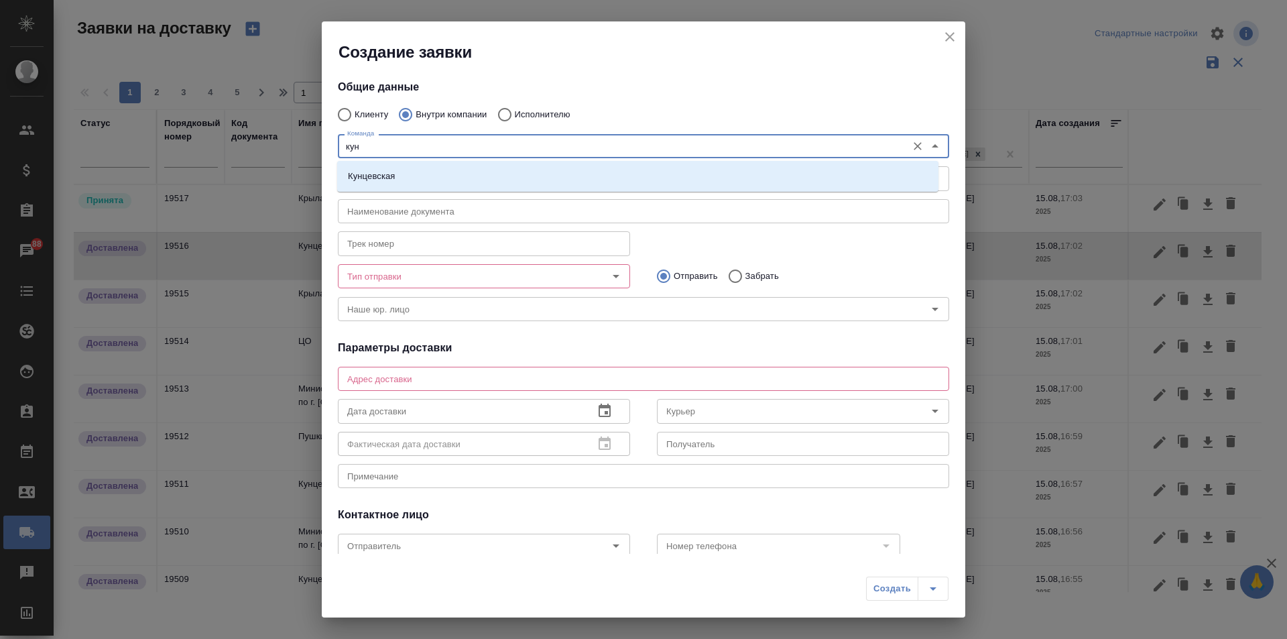
type input "кунц"
click at [448, 178] on li "Кунцевская" at bounding box center [637, 176] width 601 height 24
type textarea "ул. Верейская, 29, стр. 151, "Лофт", 1 этаж, офис "Нотариус""
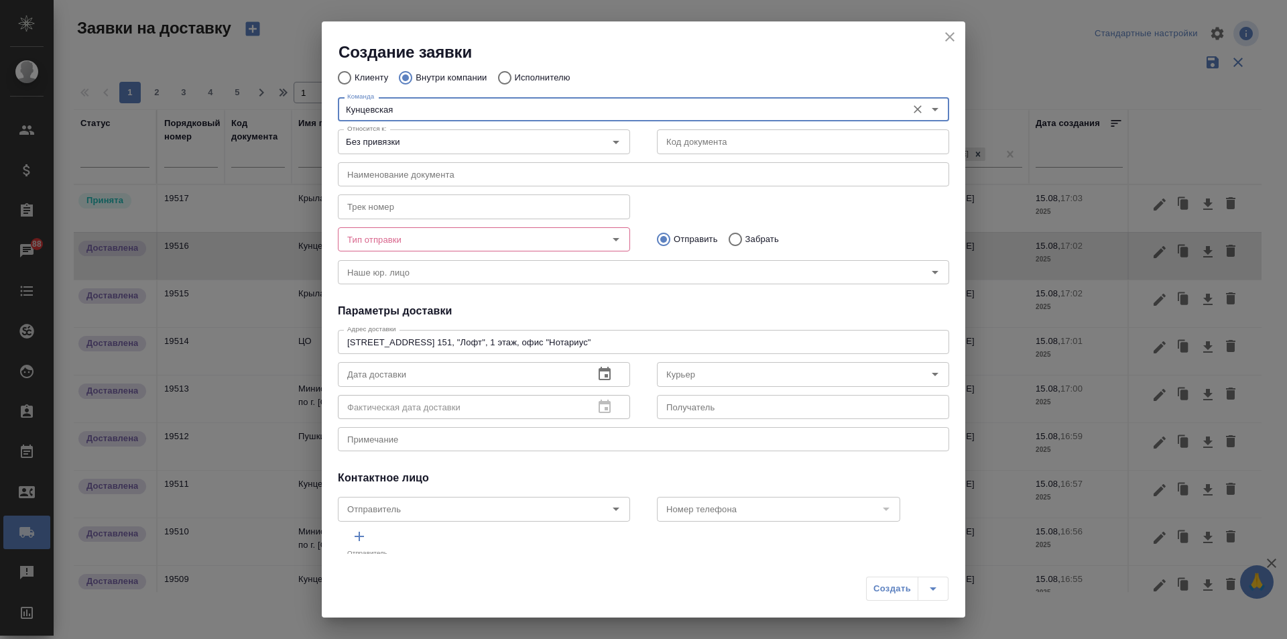
scroll to position [67, 0]
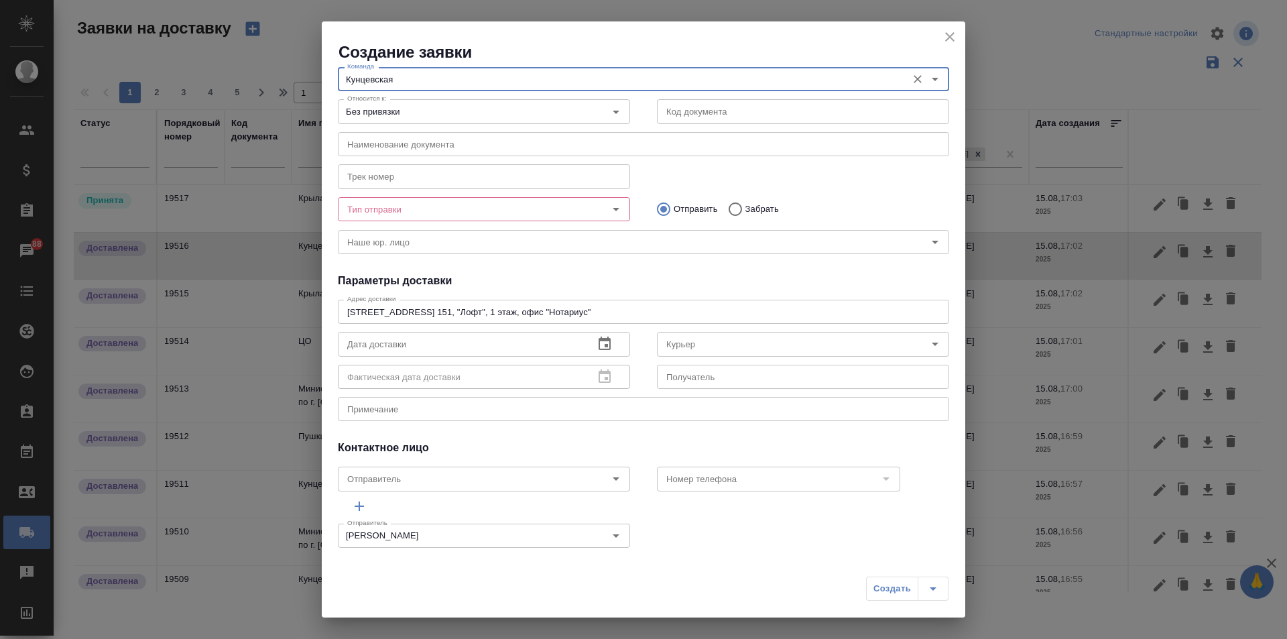
type input "Кунцевская"
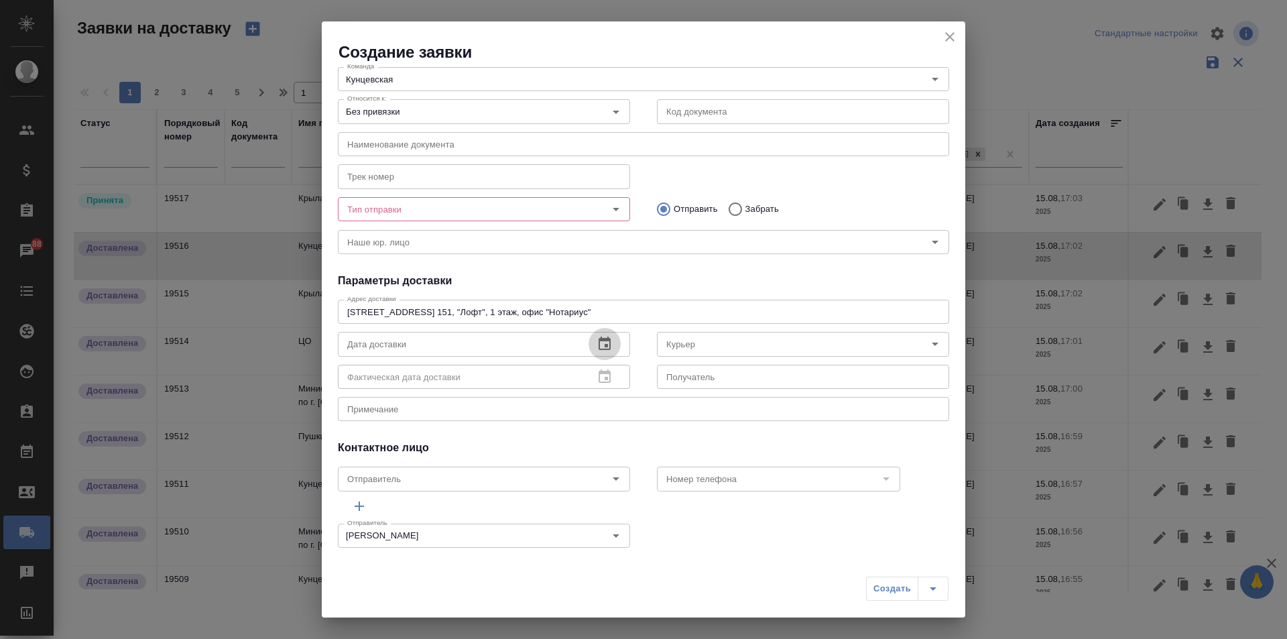
click at [598, 344] on icon "button" at bounding box center [604, 344] width 16 height 16
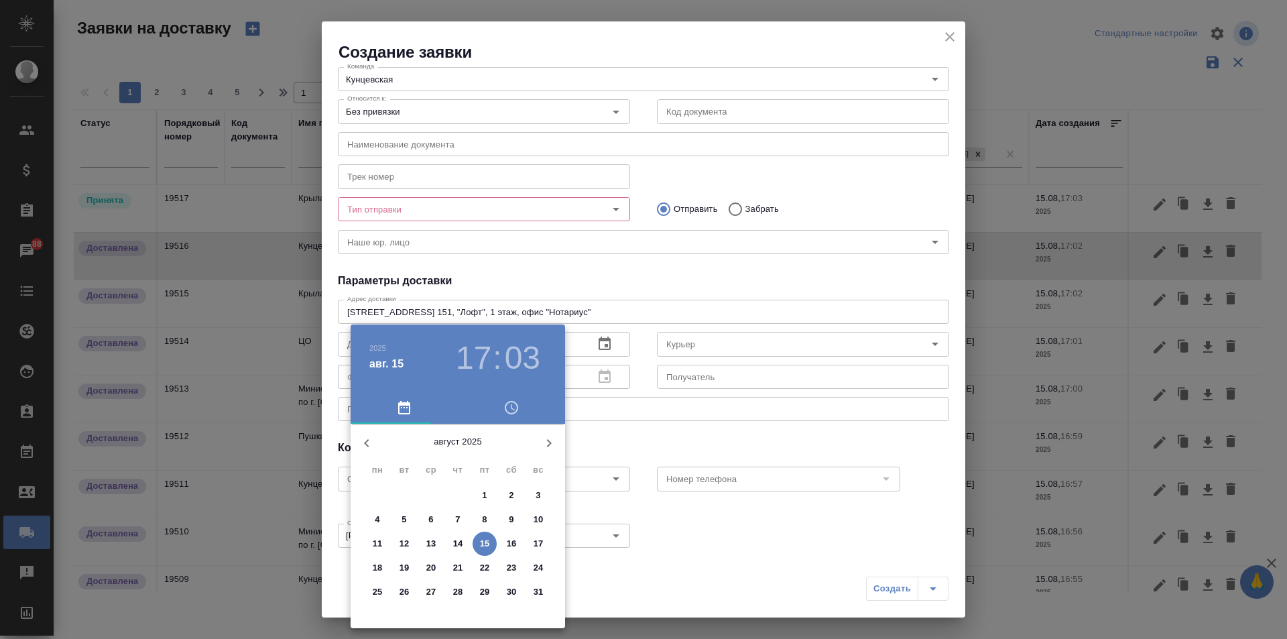
click at [727, 212] on div at bounding box center [643, 319] width 1287 height 639
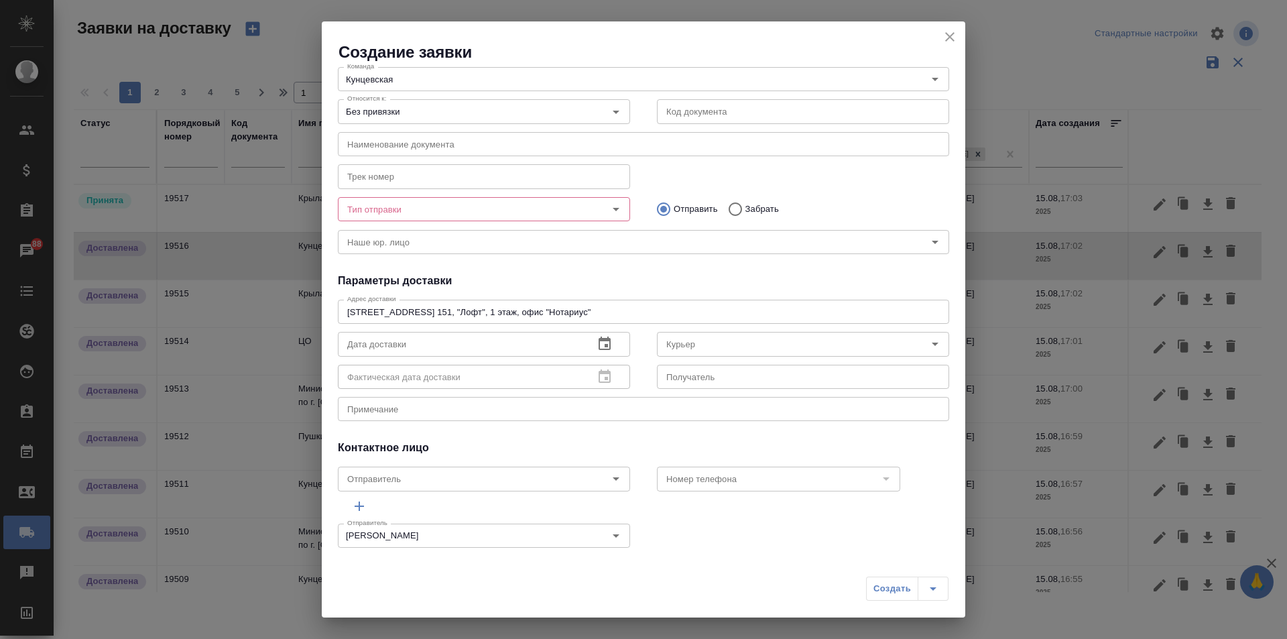
click at [733, 206] on input "Забрать" at bounding box center [733, 209] width 24 height 28
radio input "true"
click at [608, 209] on icon "Open" at bounding box center [616, 209] width 16 height 16
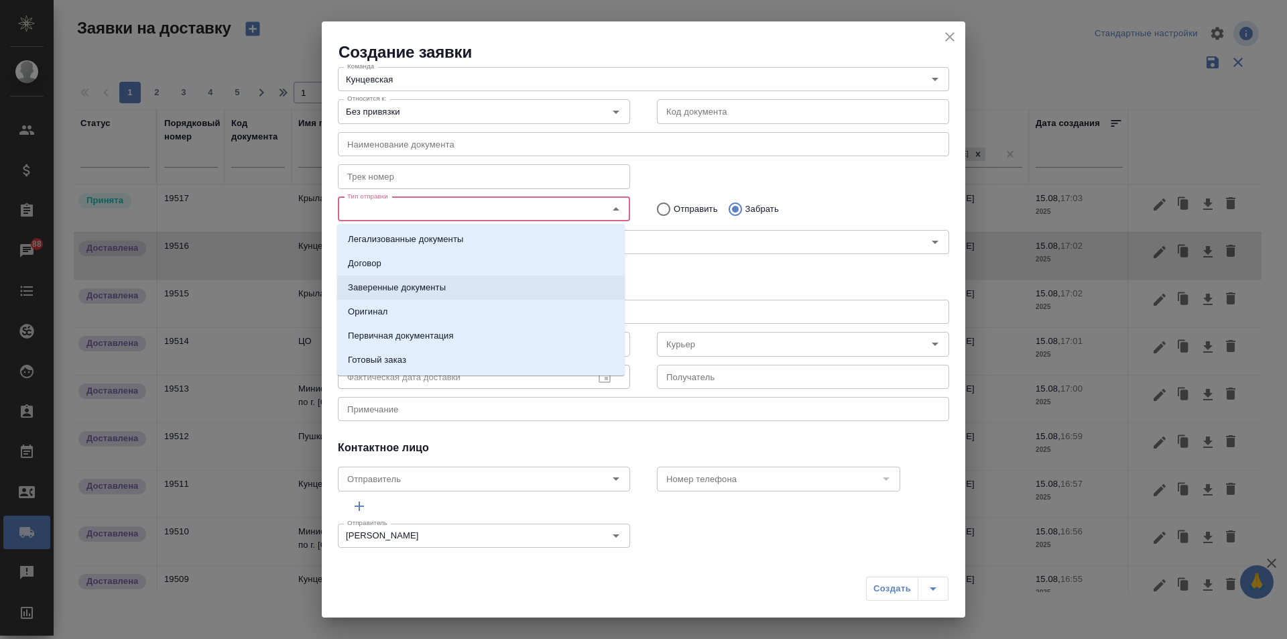
click at [425, 291] on p "Заверенные документы" at bounding box center [397, 287] width 98 height 13
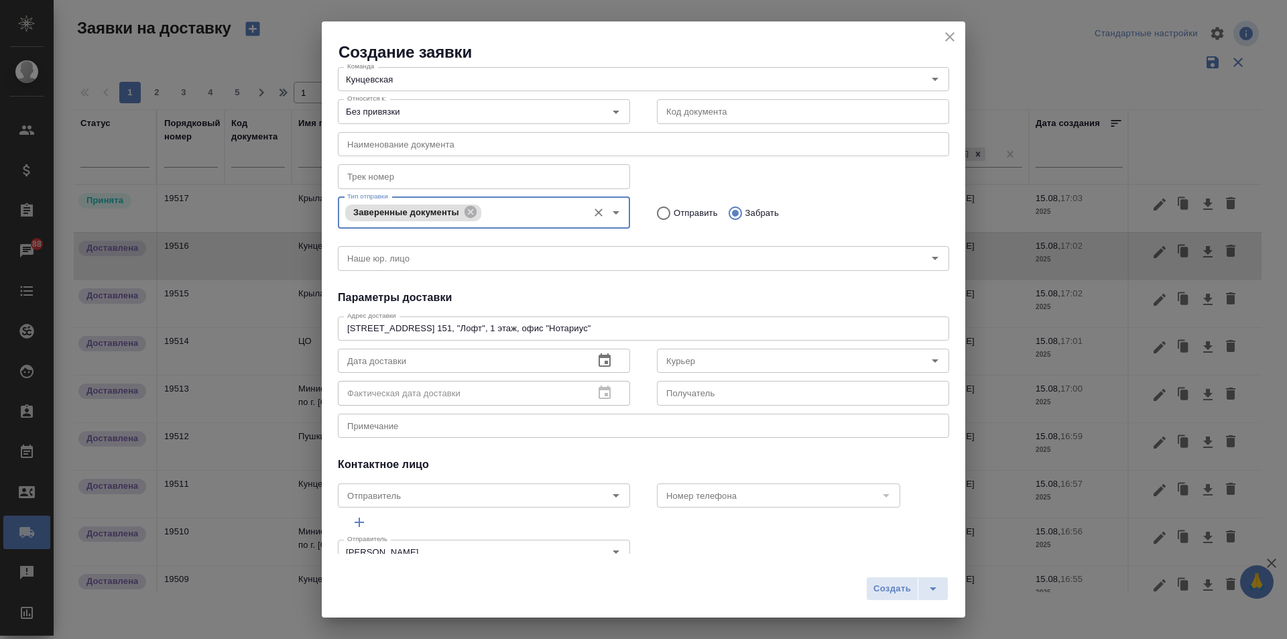
click at [596, 359] on icon "button" at bounding box center [604, 360] width 16 height 16
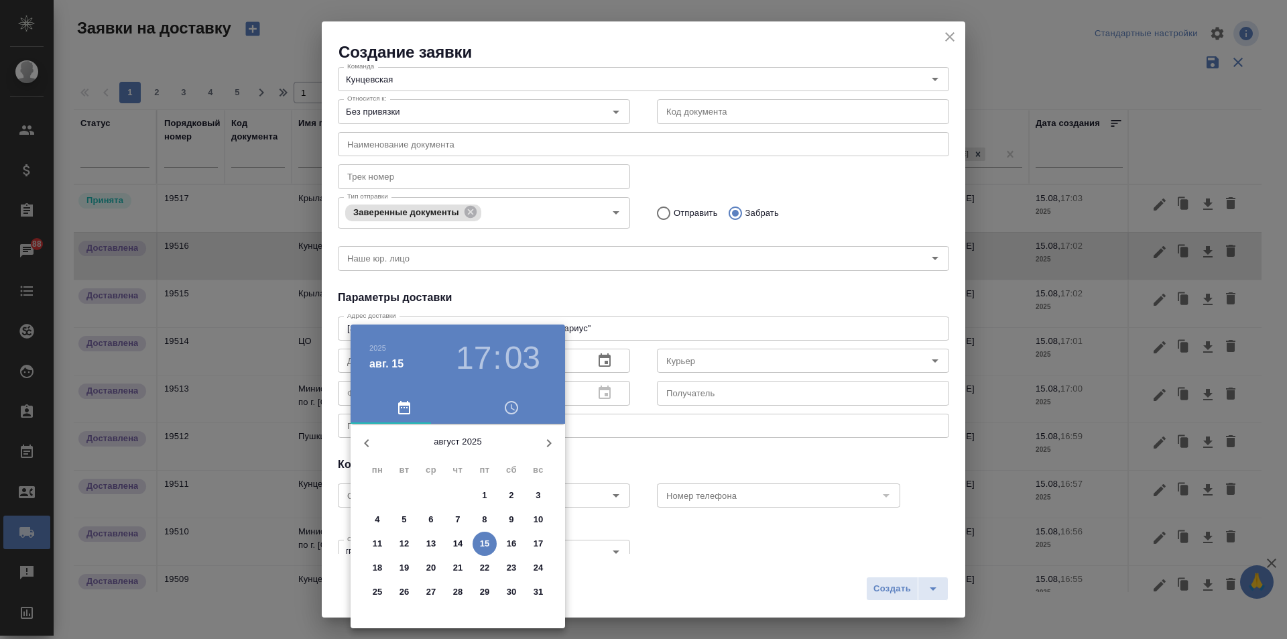
click at [470, 358] on h3 "17" at bounding box center [474, 358] width 36 height 38
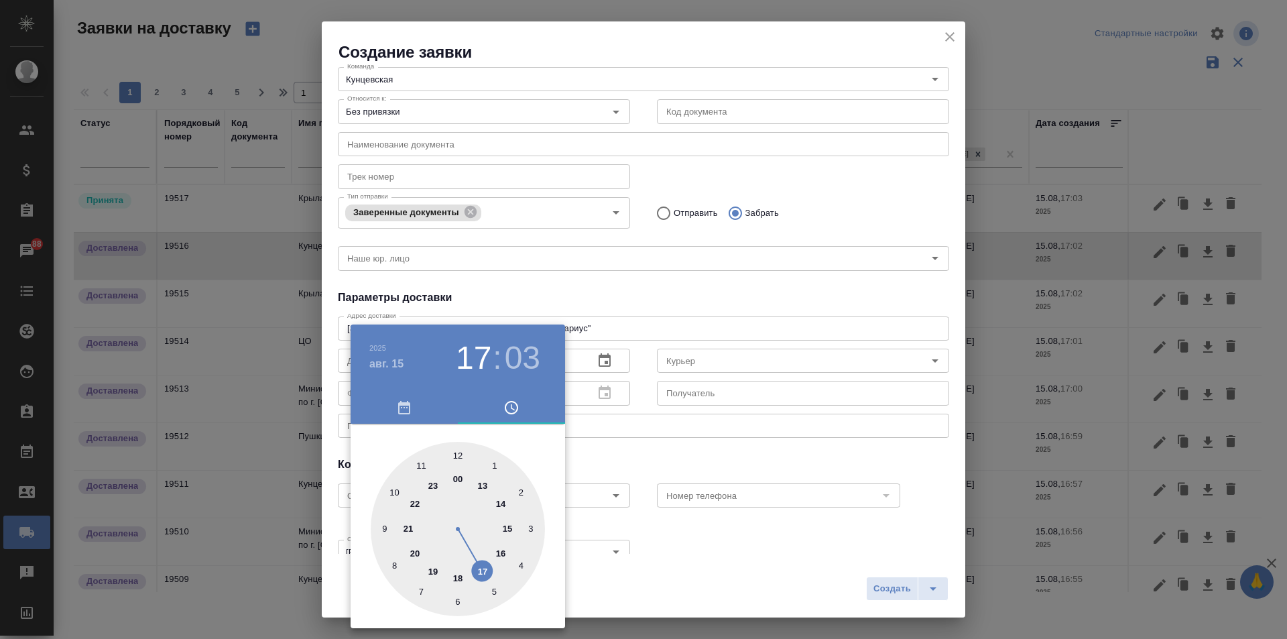
click at [421, 463] on div at bounding box center [458, 529] width 174 height 174
click at [456, 450] on div at bounding box center [458, 529] width 174 height 174
click at [524, 490] on div at bounding box center [458, 529] width 174 height 174
type input "15.08.2025 11:10"
click at [626, 446] on div at bounding box center [643, 319] width 1287 height 639
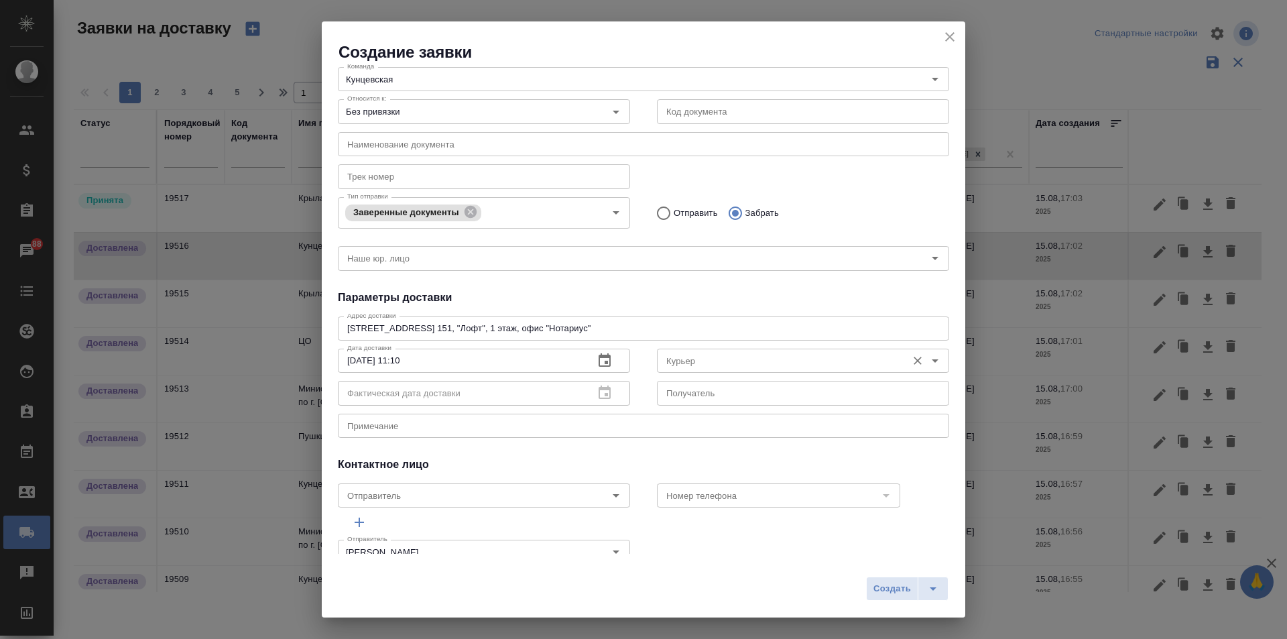
click at [690, 359] on input "Курьер" at bounding box center [780, 360] width 239 height 16
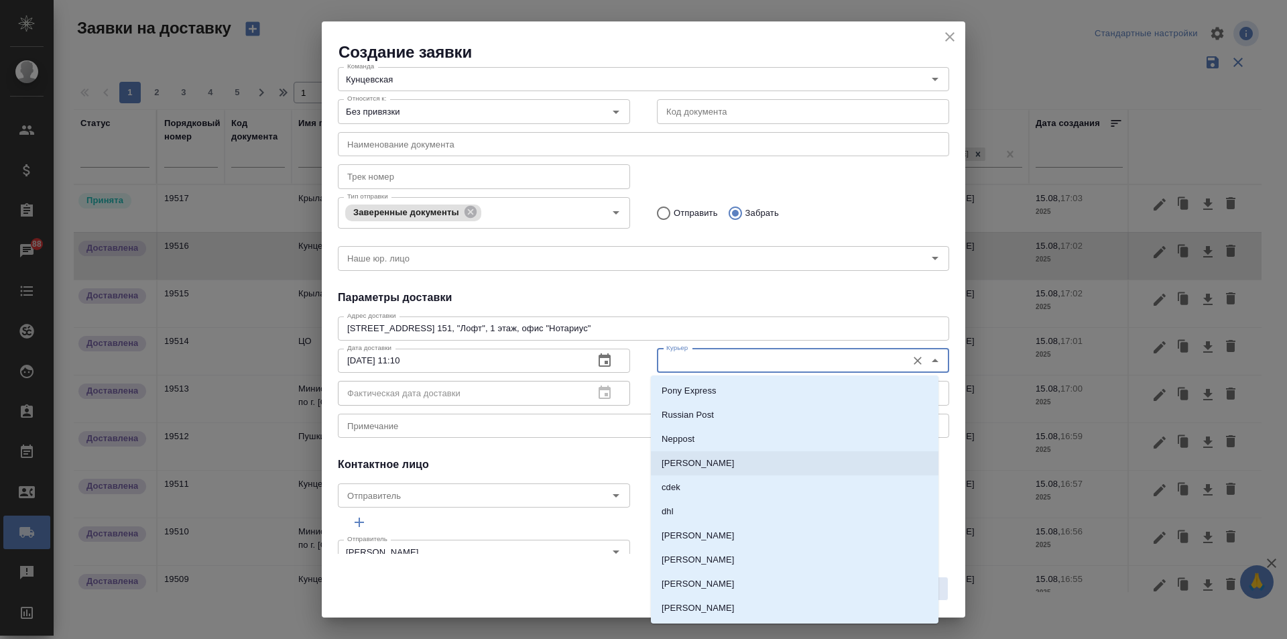
click at [723, 463] on p "[PERSON_NAME]" at bounding box center [697, 462] width 73 height 13
type input "[PERSON_NAME]"
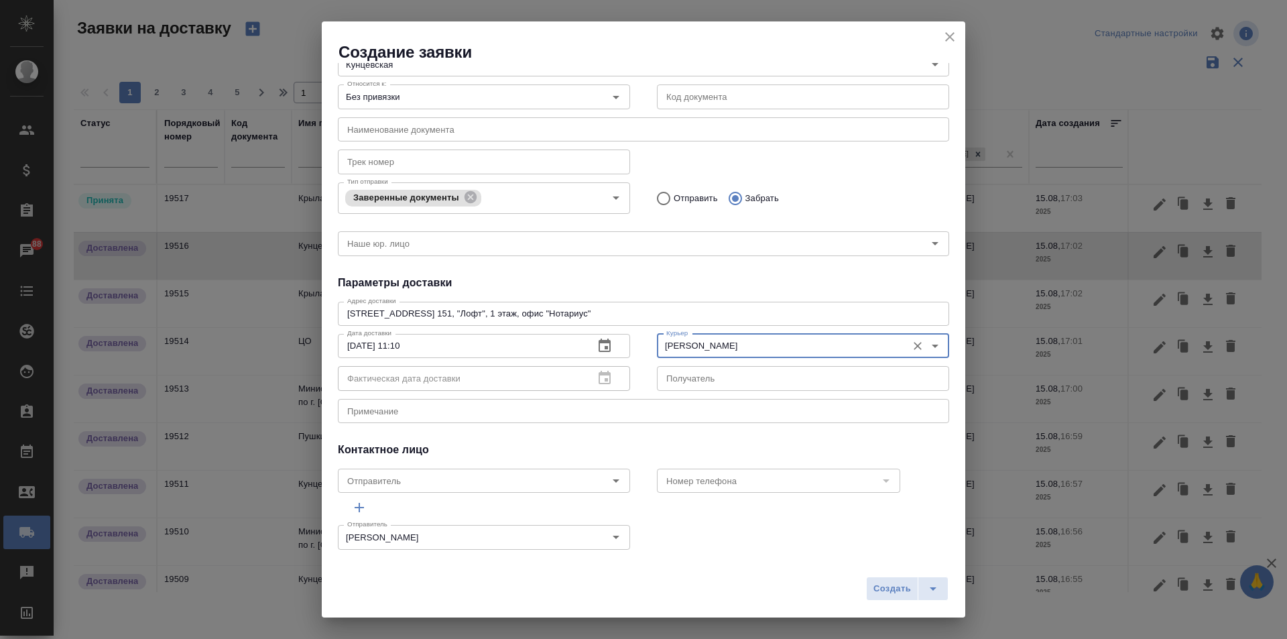
scroll to position [94, 0]
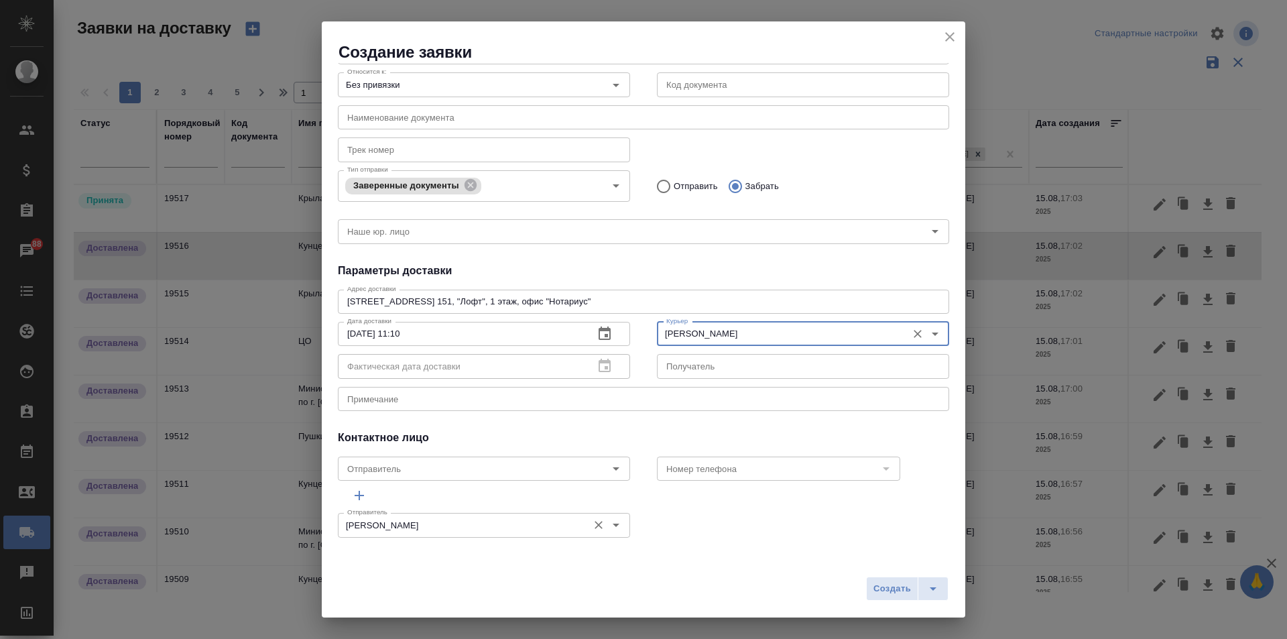
click at [554, 522] on input "[PERSON_NAME]" at bounding box center [461, 525] width 239 height 16
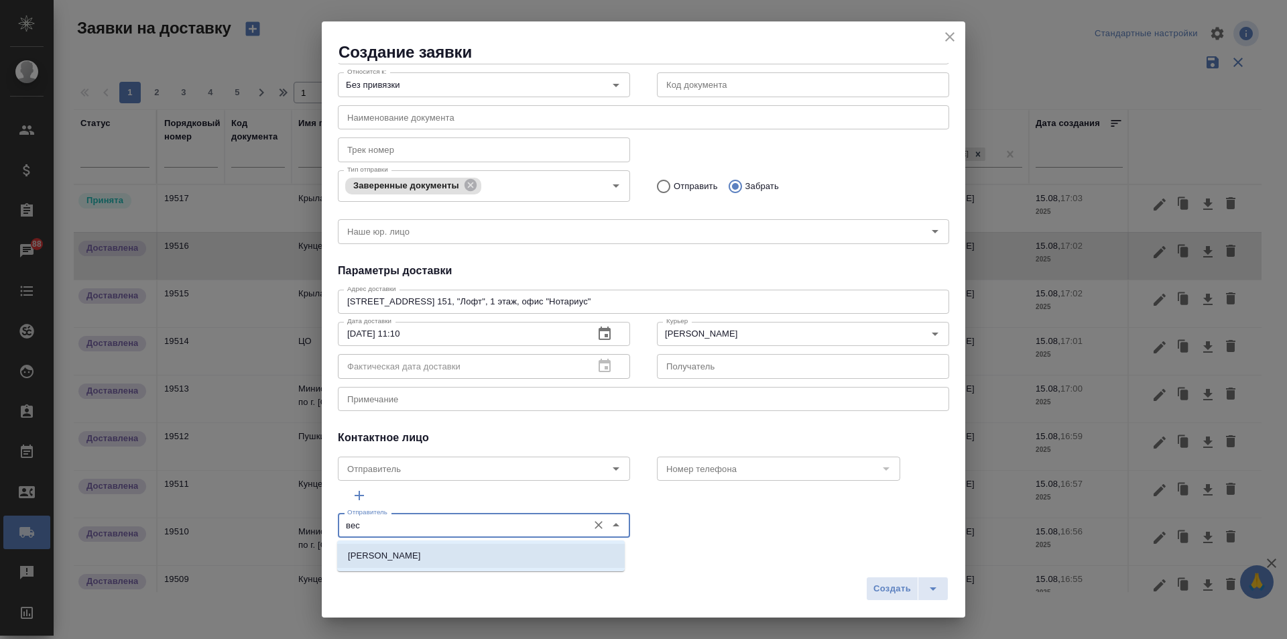
click at [444, 555] on li "[PERSON_NAME]" at bounding box center [480, 555] width 287 height 24
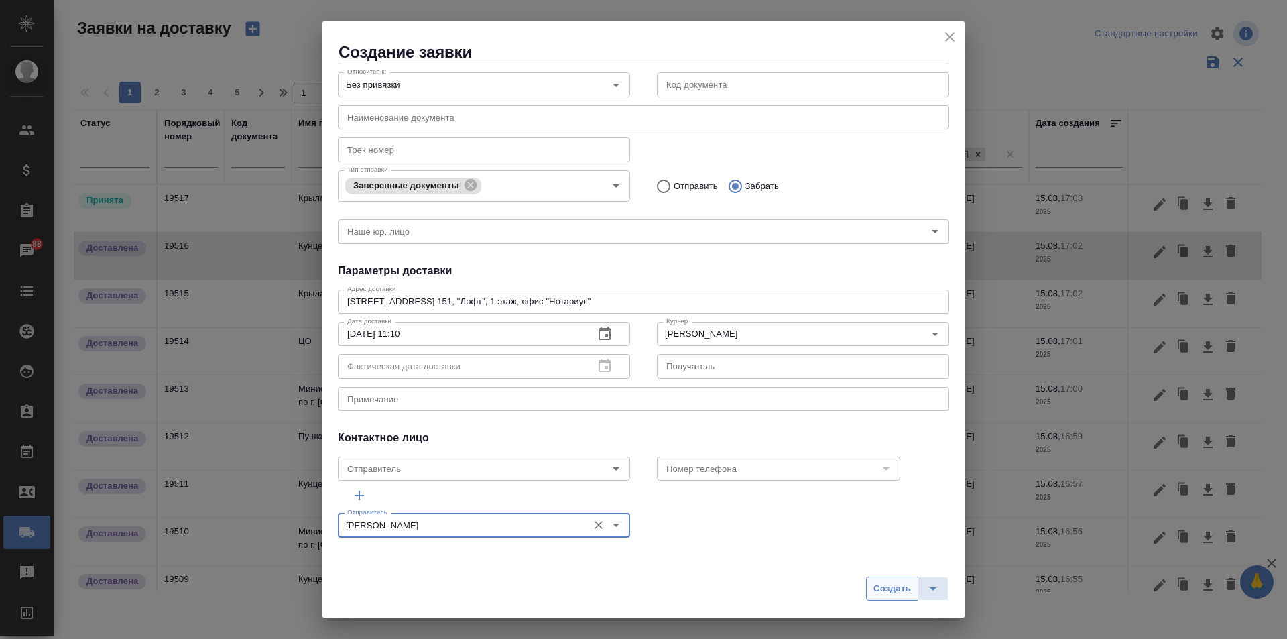
type input "[PERSON_NAME]"
click at [905, 588] on span "Создать" at bounding box center [892, 588] width 38 height 15
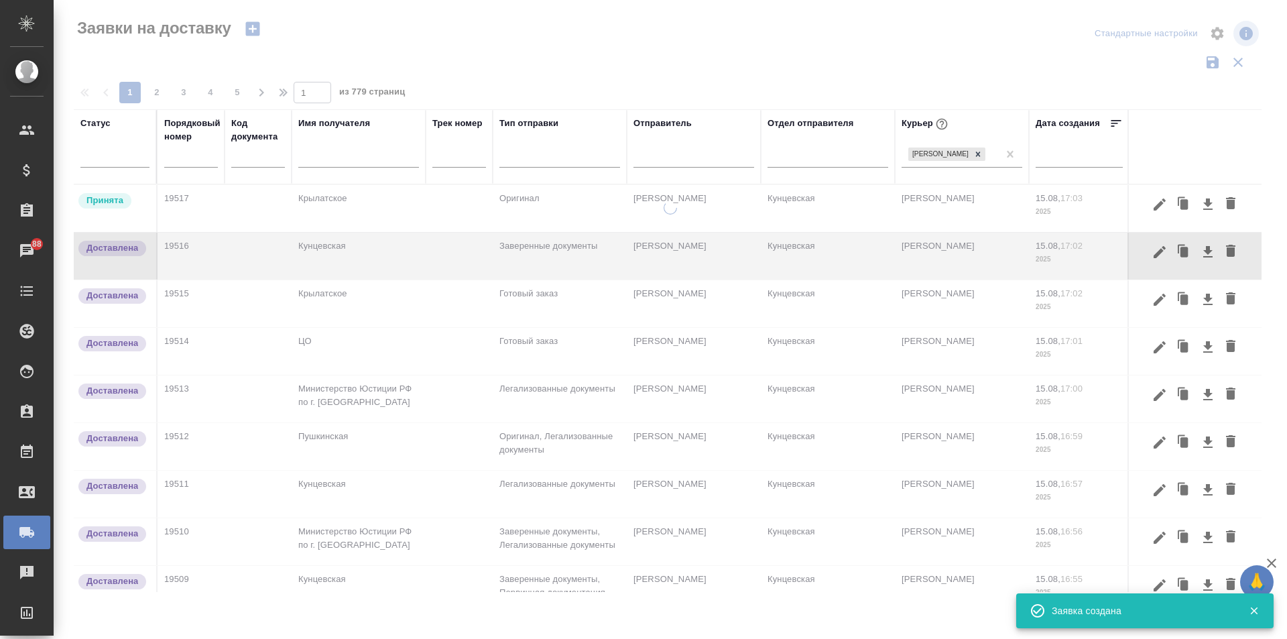
scroll to position [0, 0]
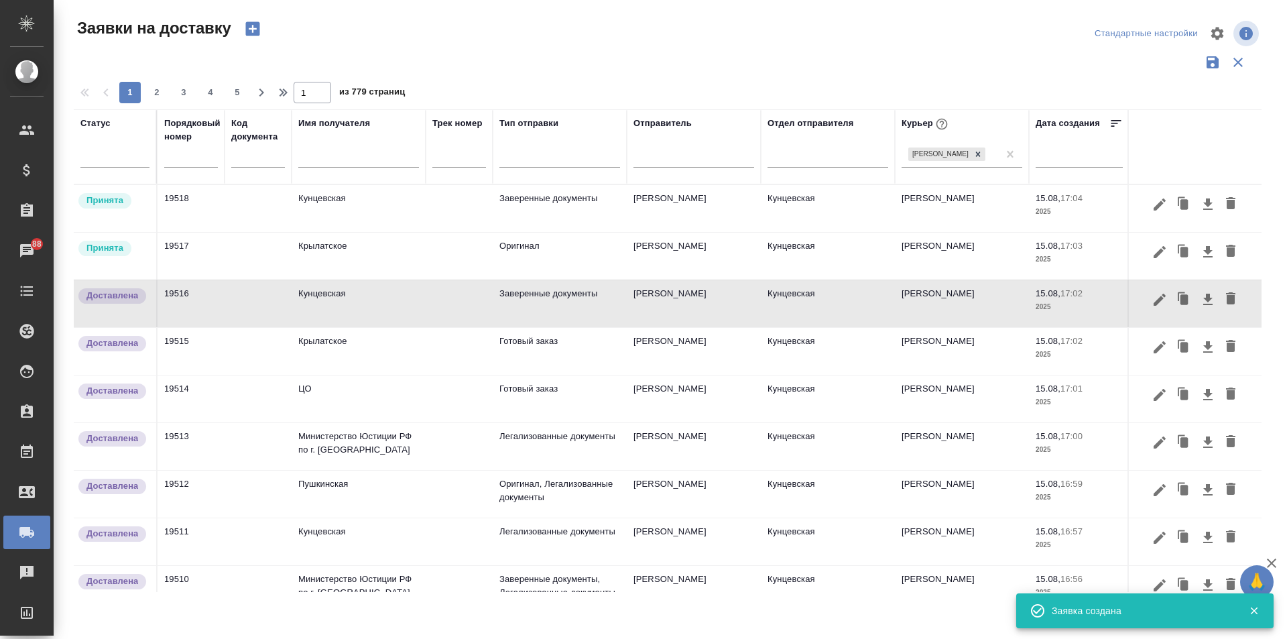
click at [257, 29] on icon "button" at bounding box center [252, 29] width 14 height 14
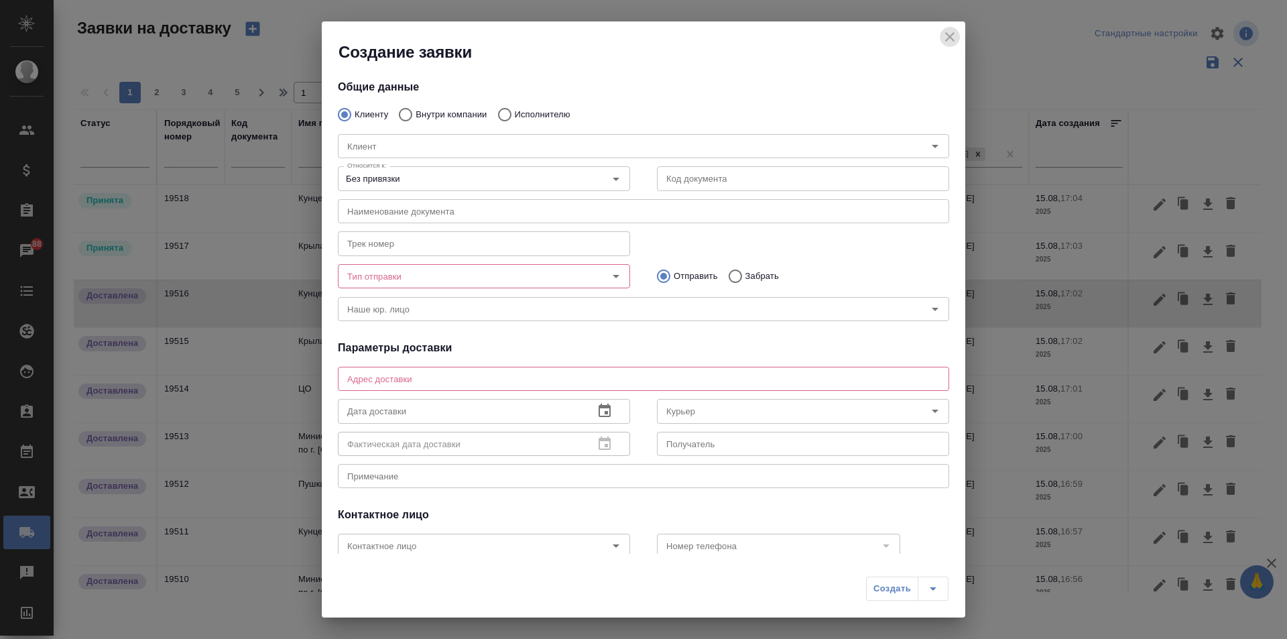
click at [954, 32] on icon "close" at bounding box center [949, 37] width 16 height 16
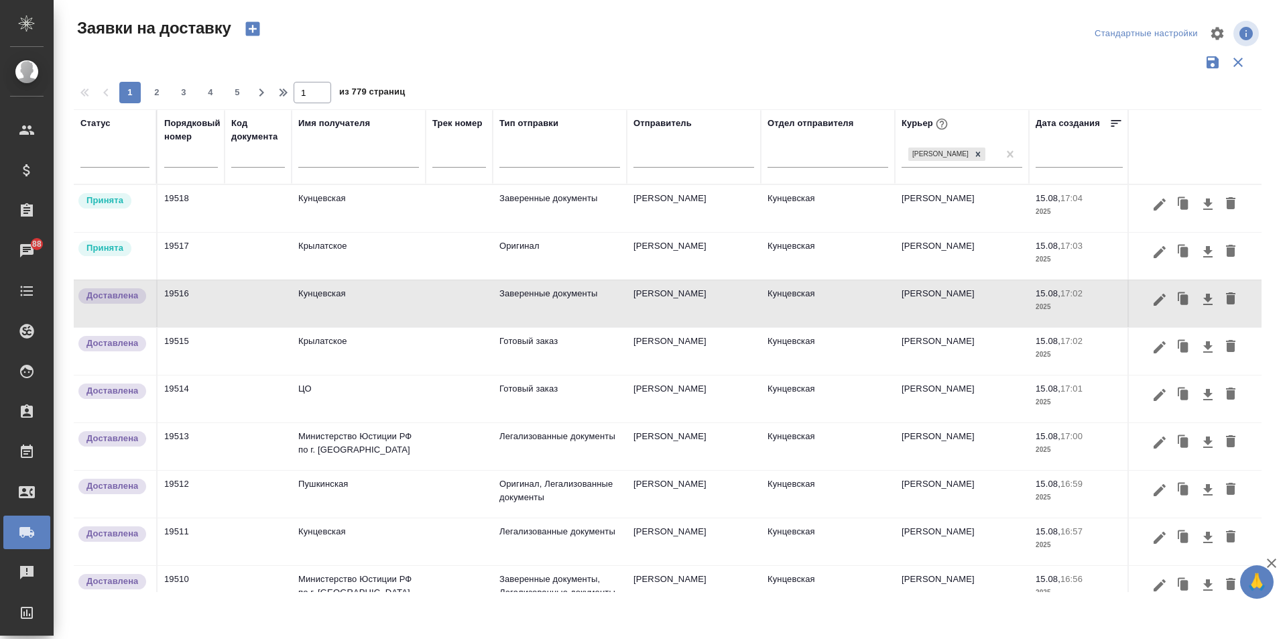
click at [250, 21] on icon "button" at bounding box center [252, 28] width 19 height 19
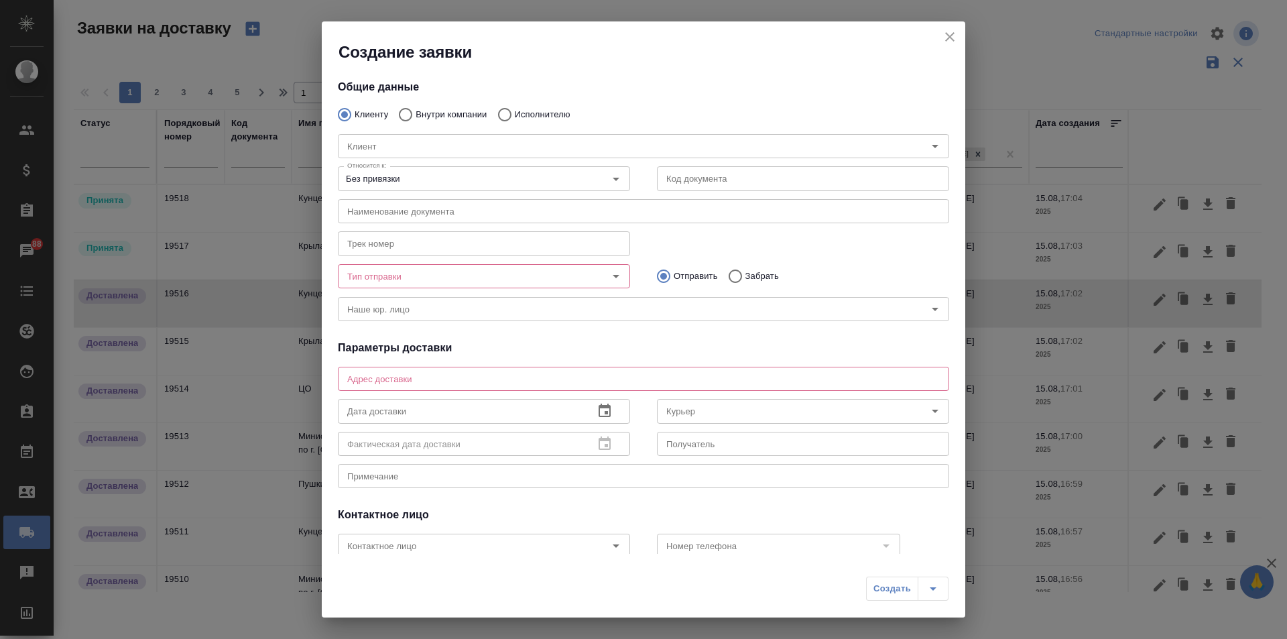
click at [515, 117] on div "Клиент Клиент" at bounding box center [643, 144] width 638 height 59
click at [514, 114] on input "Исполнителю" at bounding box center [502, 115] width 24 height 28
radio input "true"
click at [508, 138] on input "Исполнитель" at bounding box center [611, 146] width 538 height 16
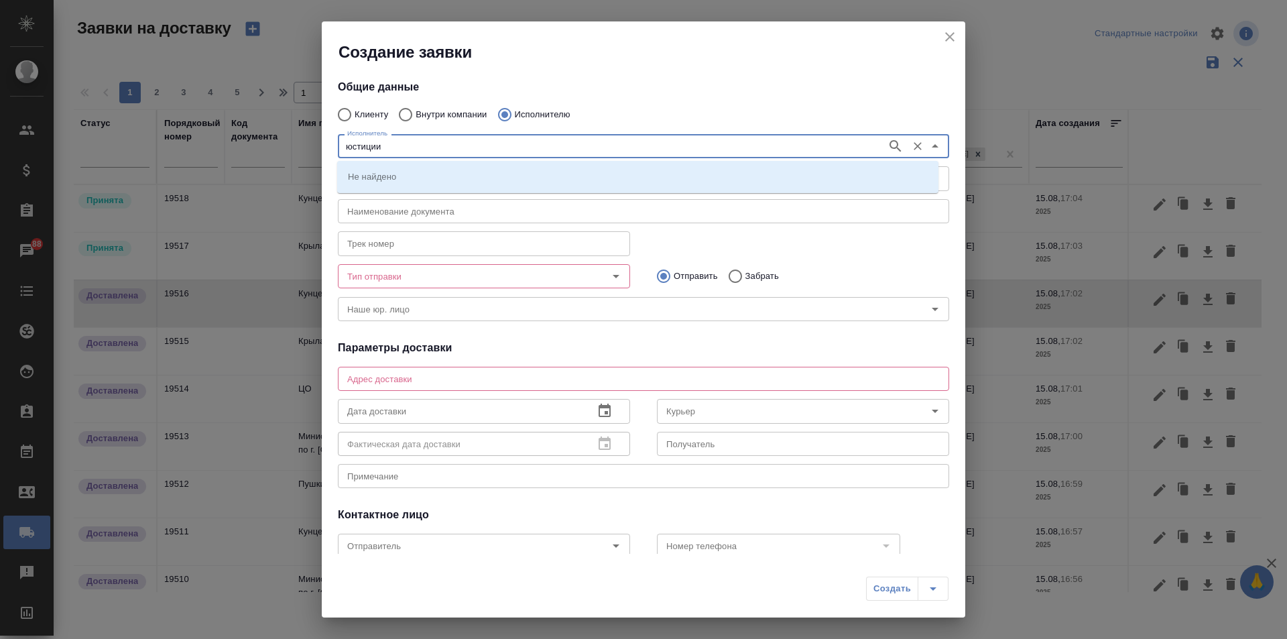
type input "юстиции"
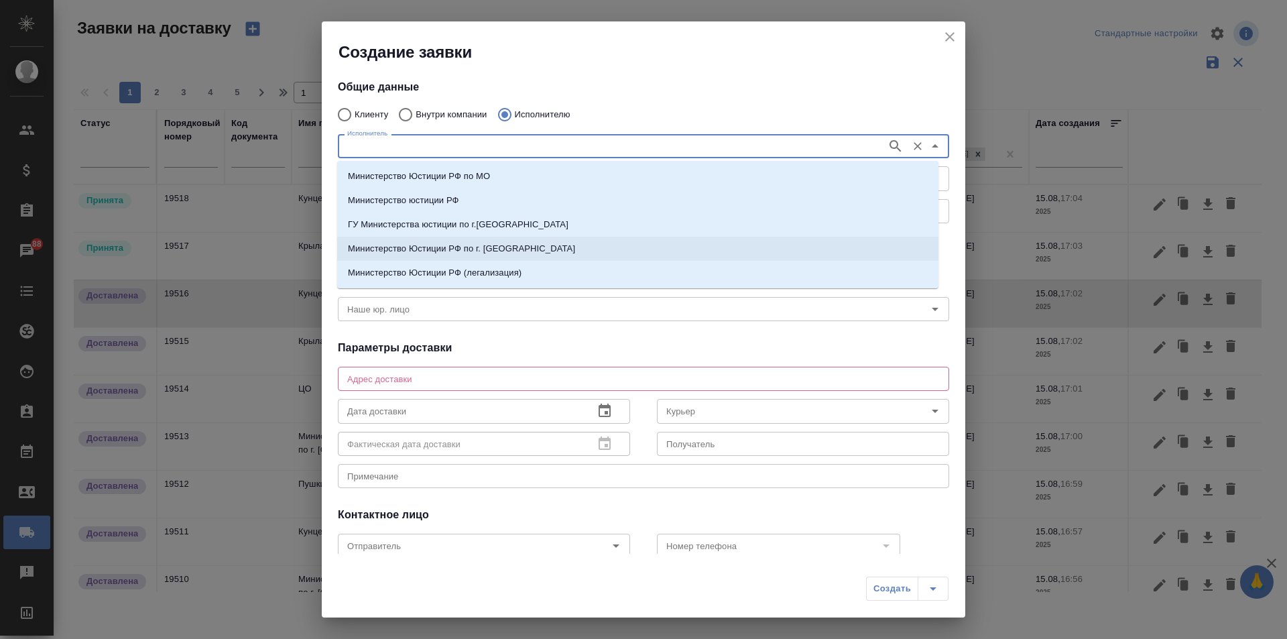
click at [486, 247] on p "Министерство Юстиции РФ по г. Москве" at bounding box center [461, 248] width 227 height 13
type input "Министерство Юстиции РФ по г. Москве"
type textarea "ул. Кржижановского, д. 13, корп. 1"
type input "Министерство Юстиции РФ по г. Москве"
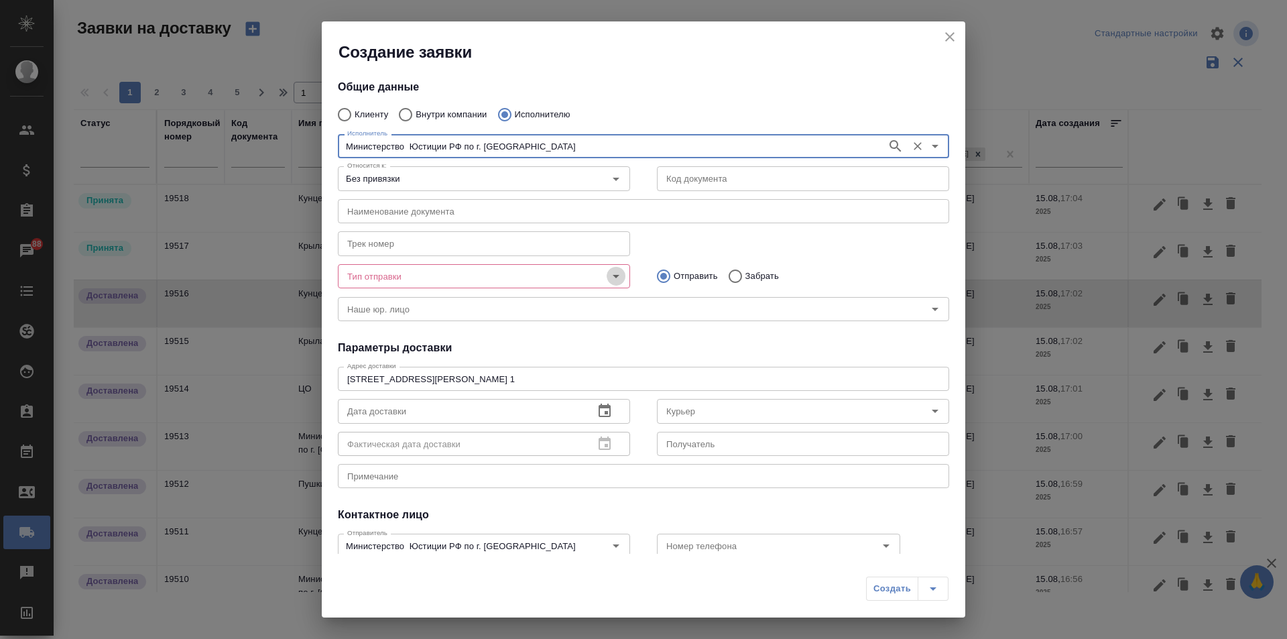
click at [608, 277] on icon "Open" at bounding box center [616, 276] width 16 height 16
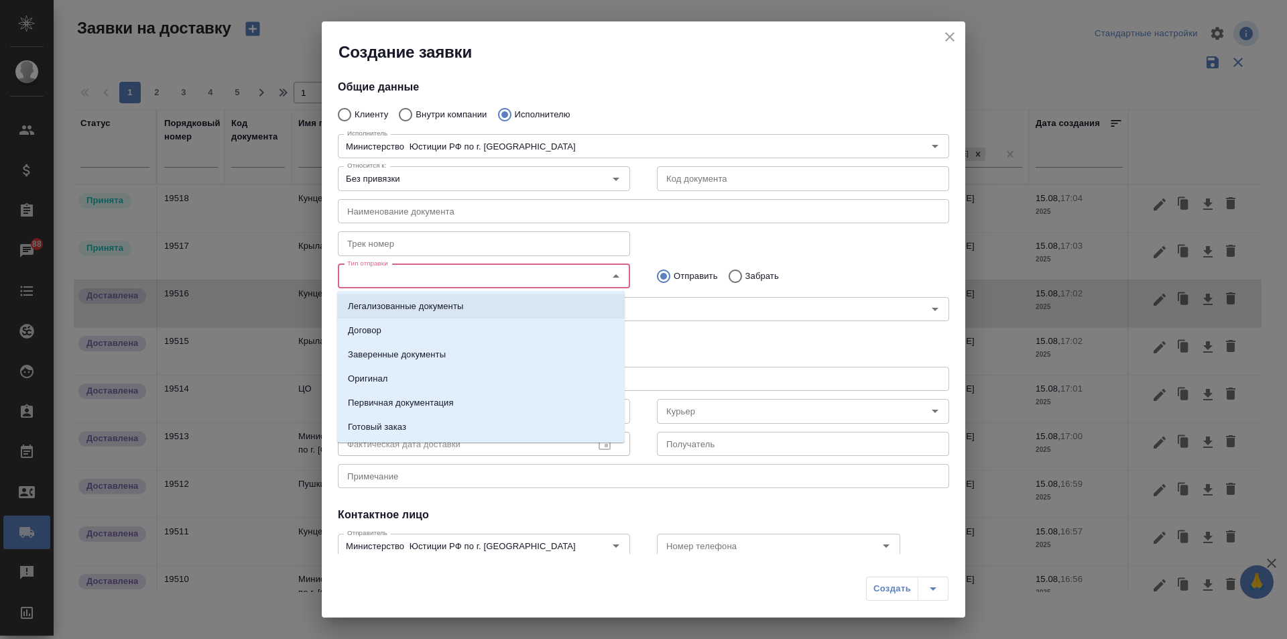
click at [474, 309] on li "Легализованные документы" at bounding box center [480, 306] width 287 height 24
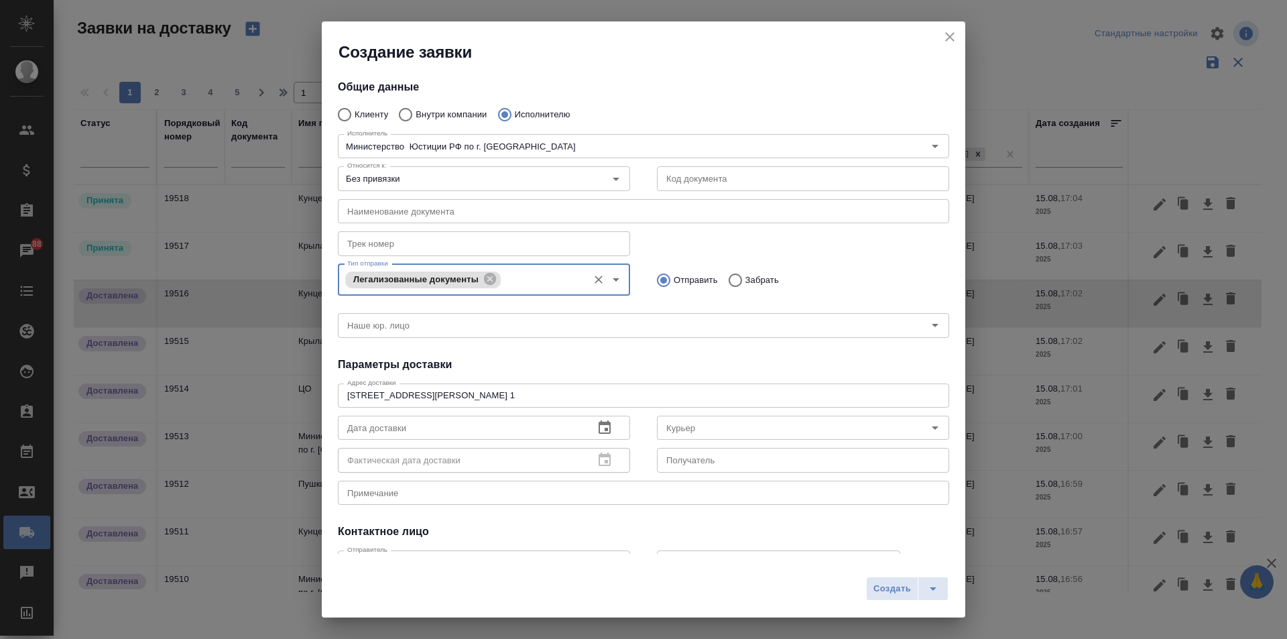
click at [729, 283] on input "Забрать" at bounding box center [733, 280] width 24 height 28
radio input "true"
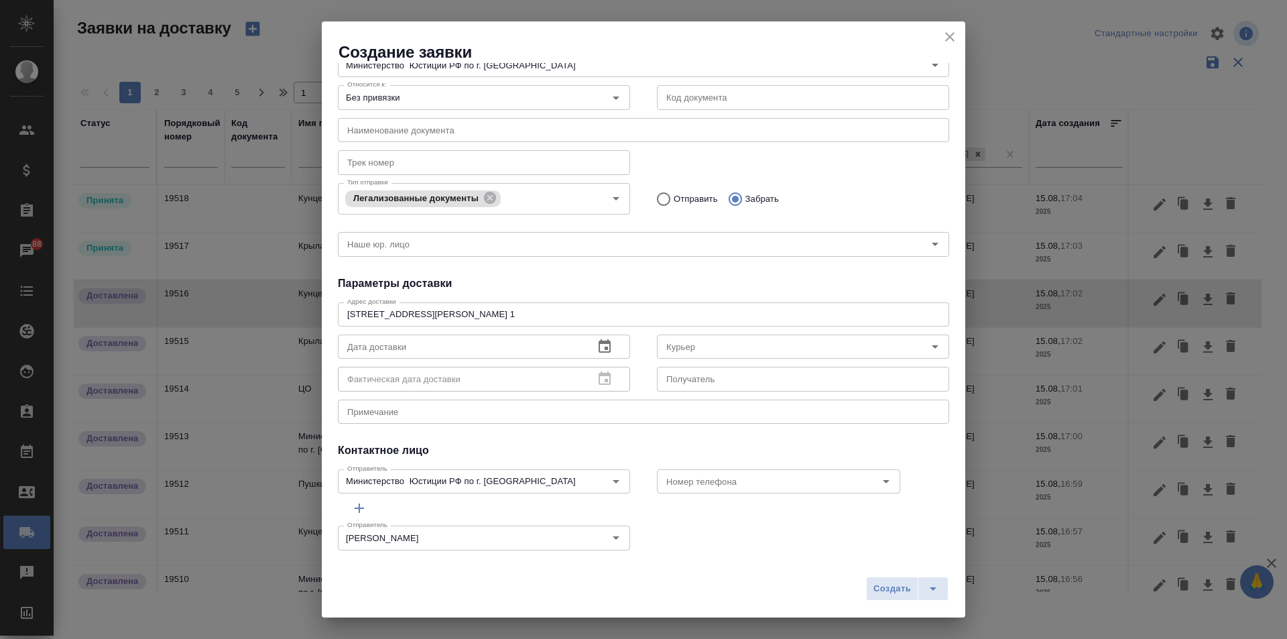
scroll to position [94, 0]
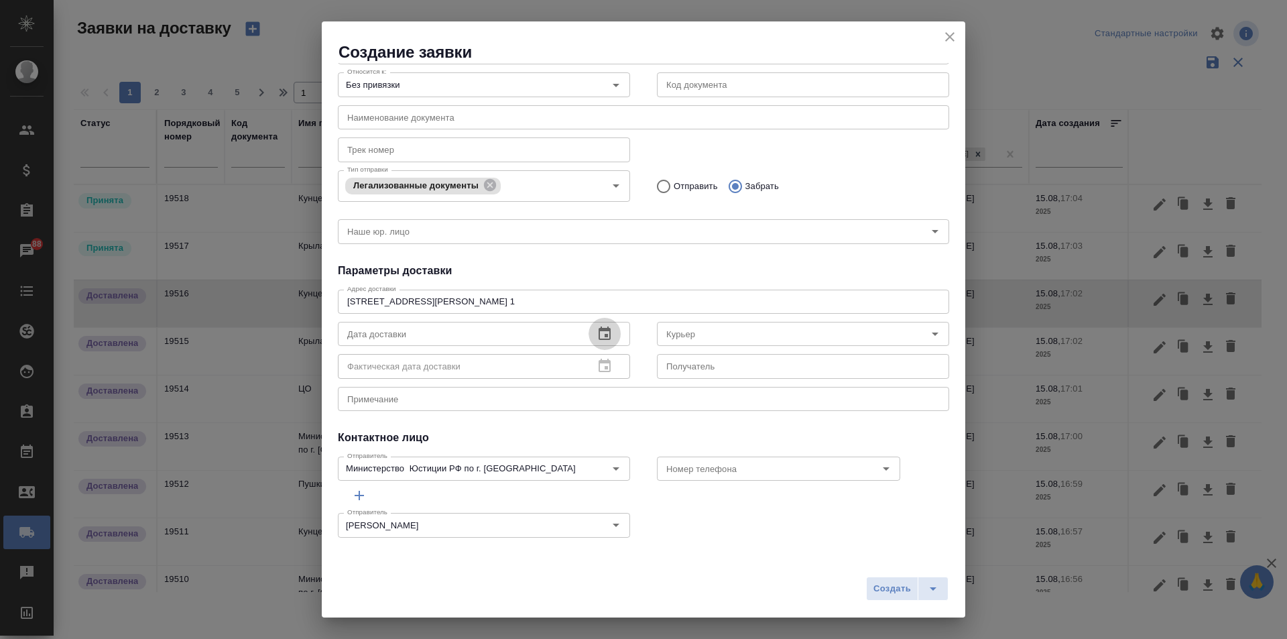
click at [600, 328] on icon "button" at bounding box center [604, 332] width 12 height 13
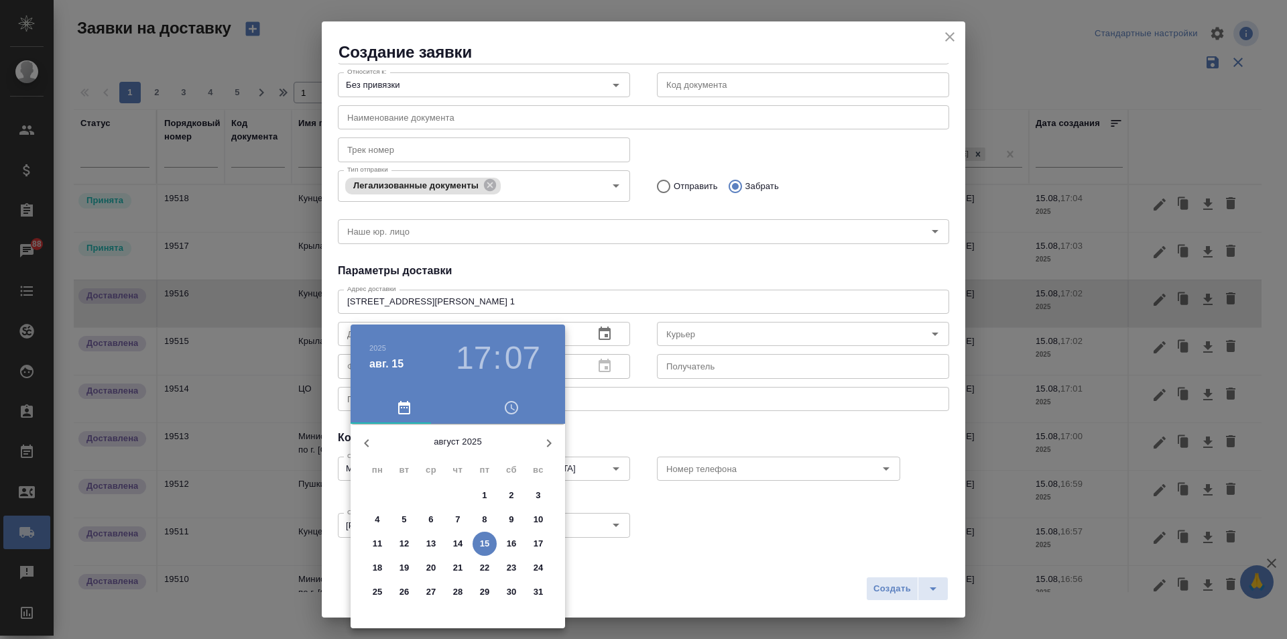
click at [477, 356] on h3 "17" at bounding box center [474, 358] width 36 height 38
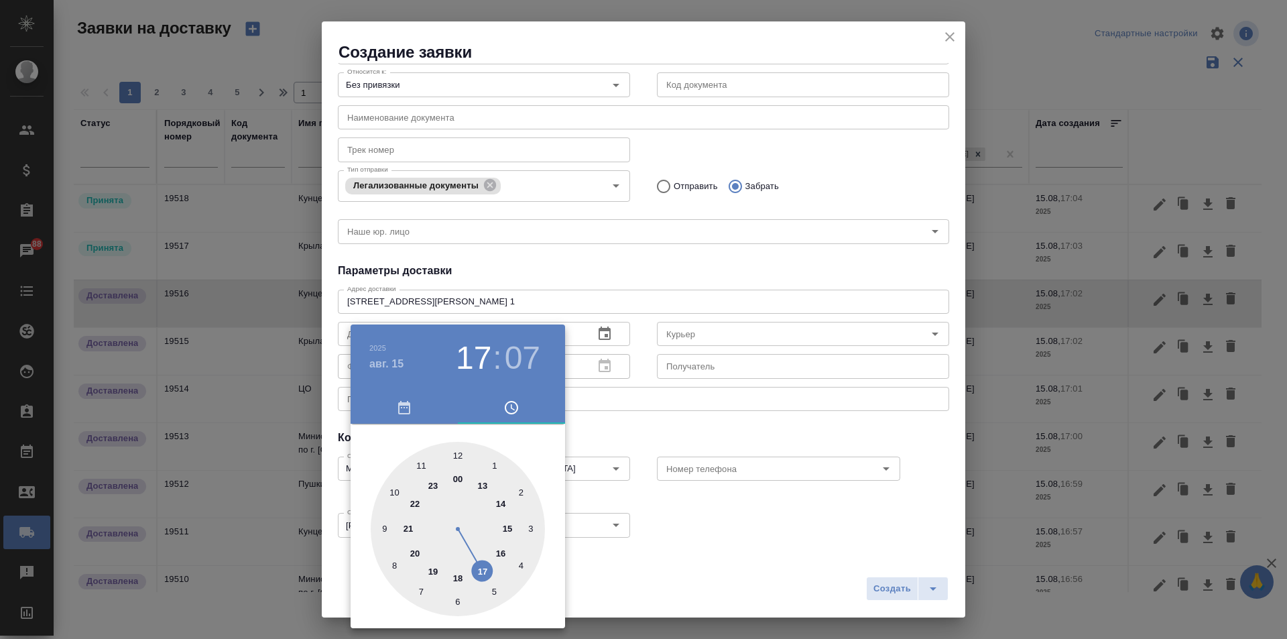
click at [505, 528] on div at bounding box center [458, 529] width 174 height 174
click at [521, 566] on div at bounding box center [458, 529] width 174 height 174
type input "15.08.2025 15:20"
click at [700, 333] on div at bounding box center [643, 319] width 1287 height 639
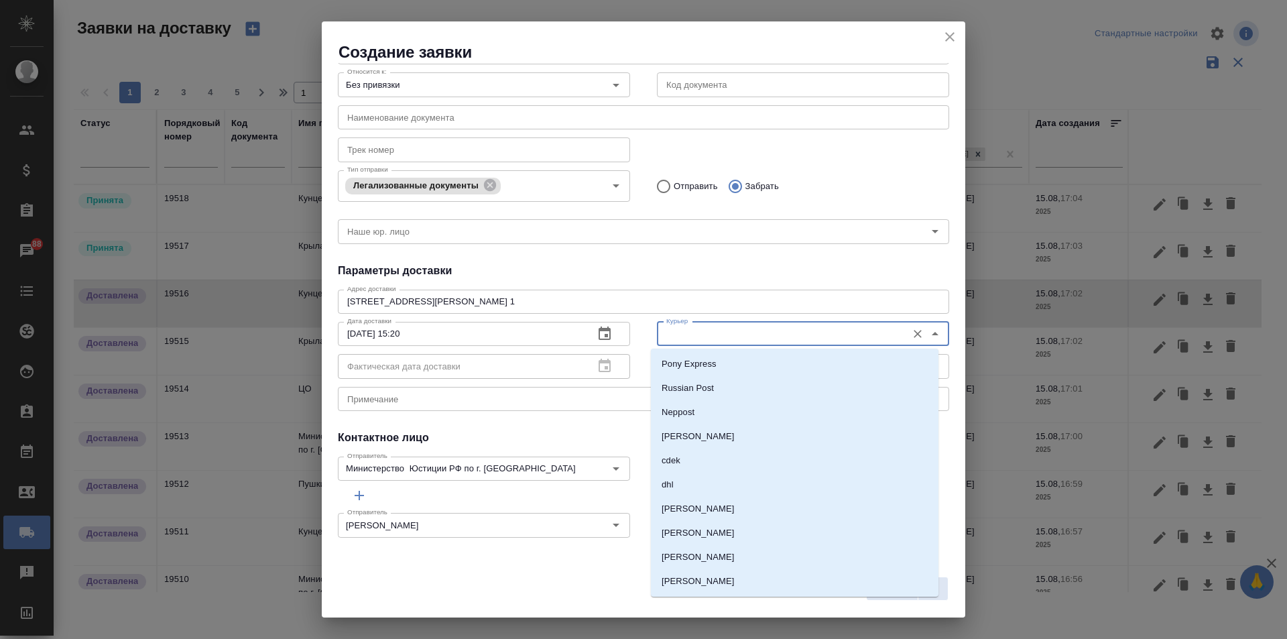
click at [702, 329] on input "Курьер" at bounding box center [780, 334] width 239 height 16
click at [719, 439] on p "[PERSON_NAME]" at bounding box center [697, 436] width 73 height 13
type input "[PERSON_NAME]"
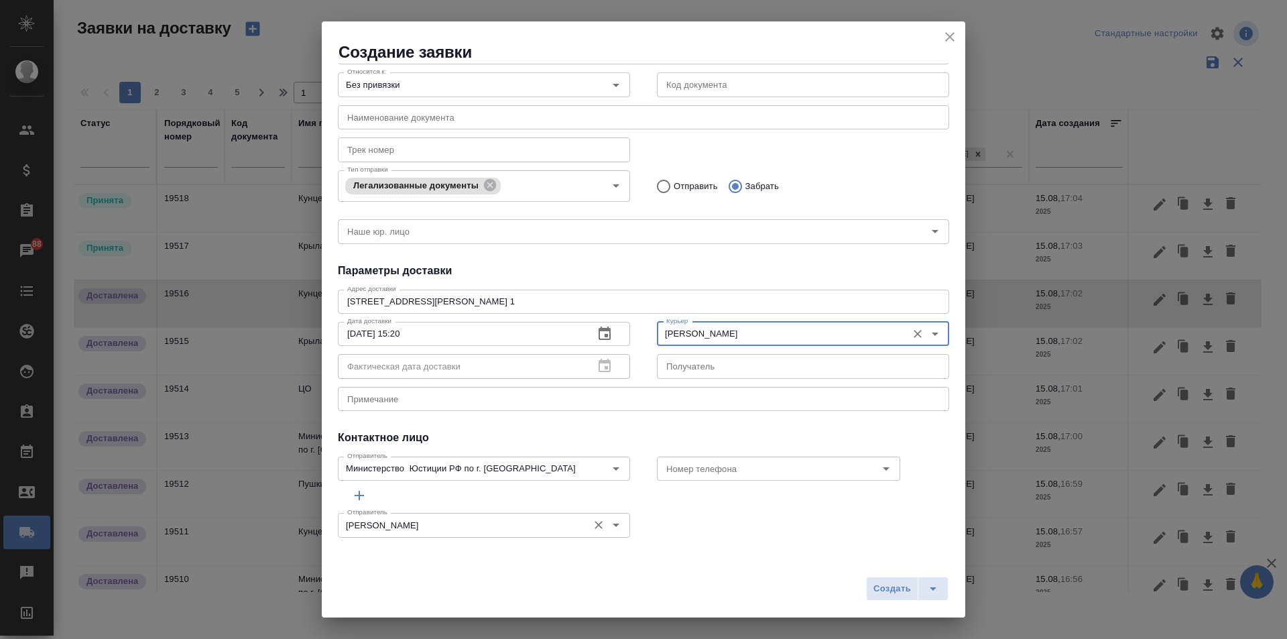
click at [506, 537] on div "Moskalets Alina Отправитель" at bounding box center [484, 525] width 292 height 24
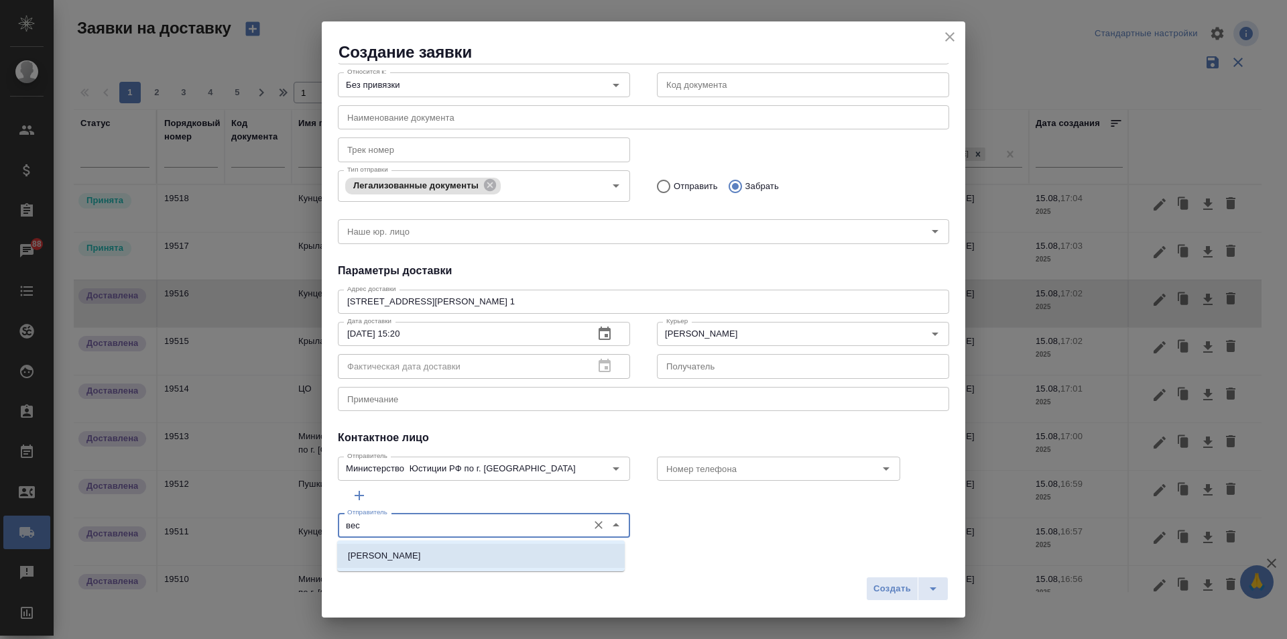
click at [529, 553] on li "[PERSON_NAME]" at bounding box center [480, 555] width 287 height 24
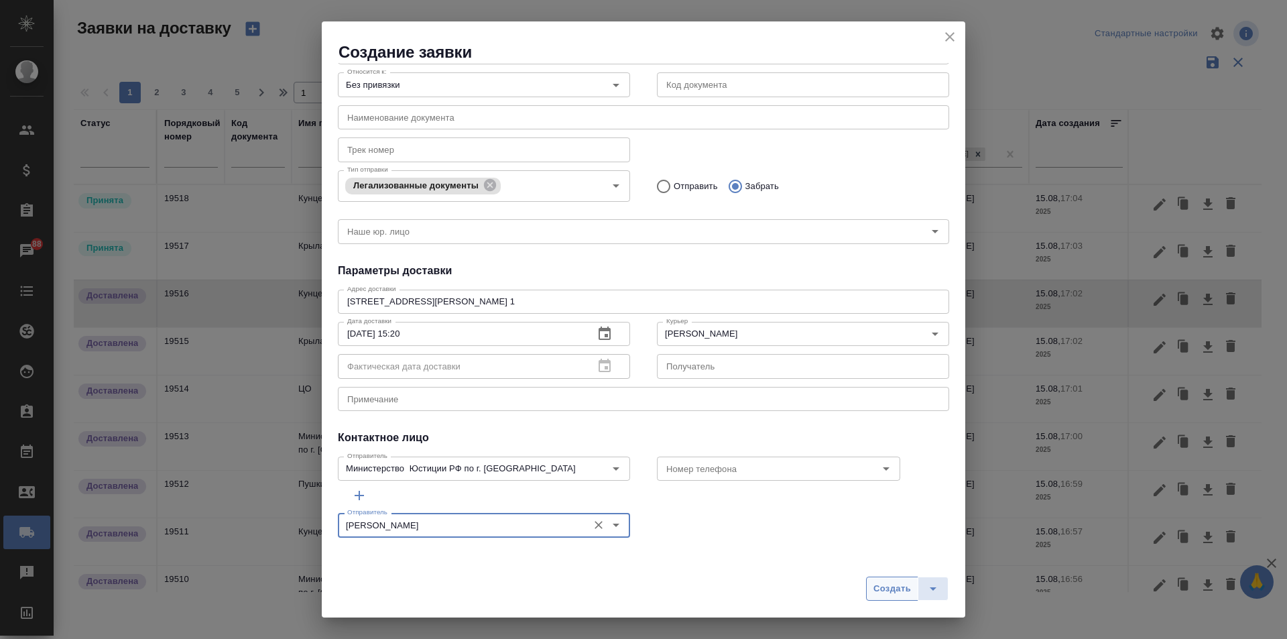
type input "[PERSON_NAME]"
click at [876, 588] on span "Создать" at bounding box center [892, 588] width 38 height 15
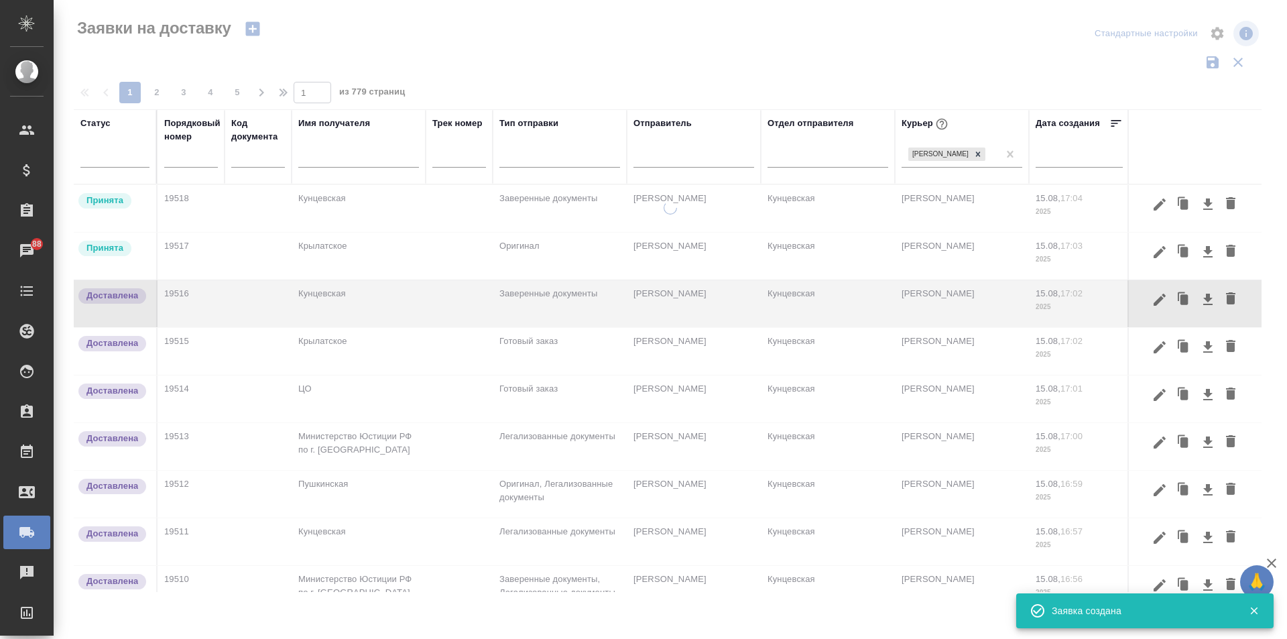
scroll to position [0, 0]
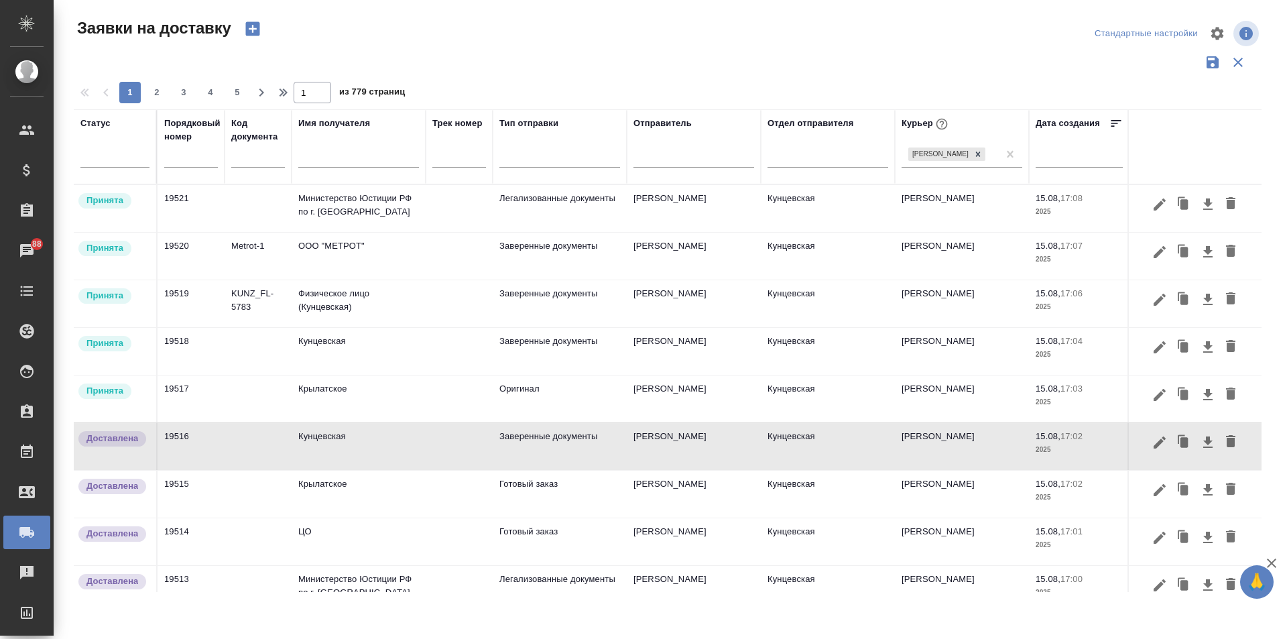
click at [254, 23] on icon "button" at bounding box center [252, 29] width 14 height 14
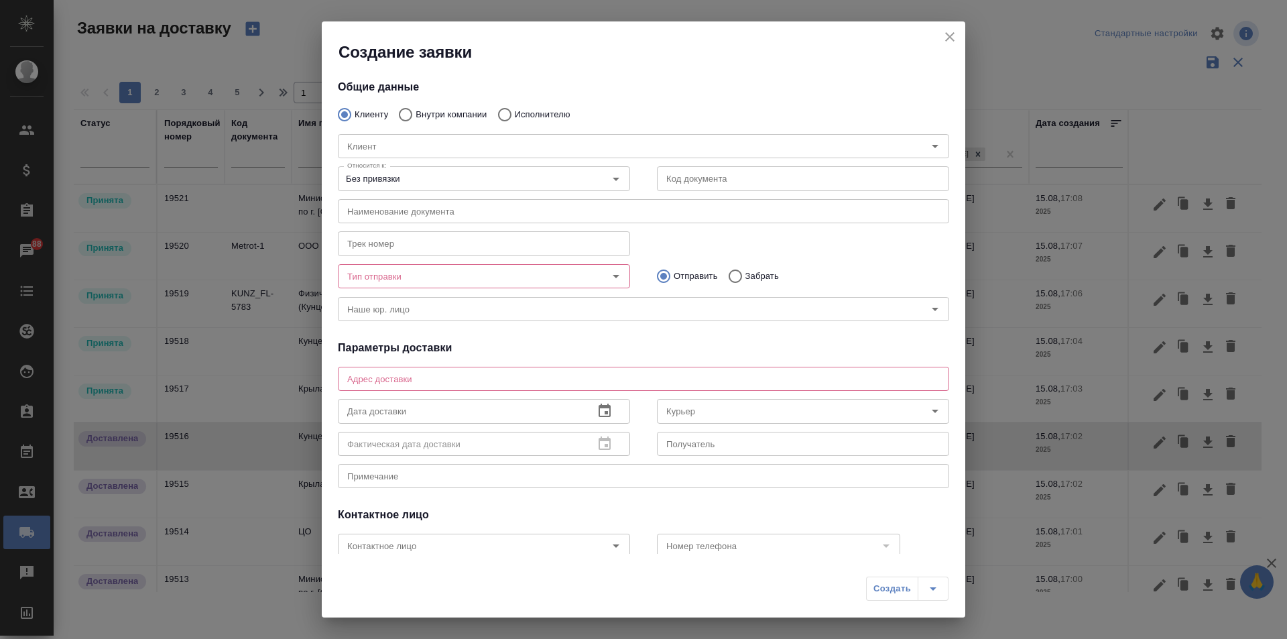
click at [450, 111] on p "Внутри компании" at bounding box center [450, 114] width 71 height 13
click at [415, 111] on input "Внутри компании" at bounding box center [403, 115] width 24 height 28
radio input "true"
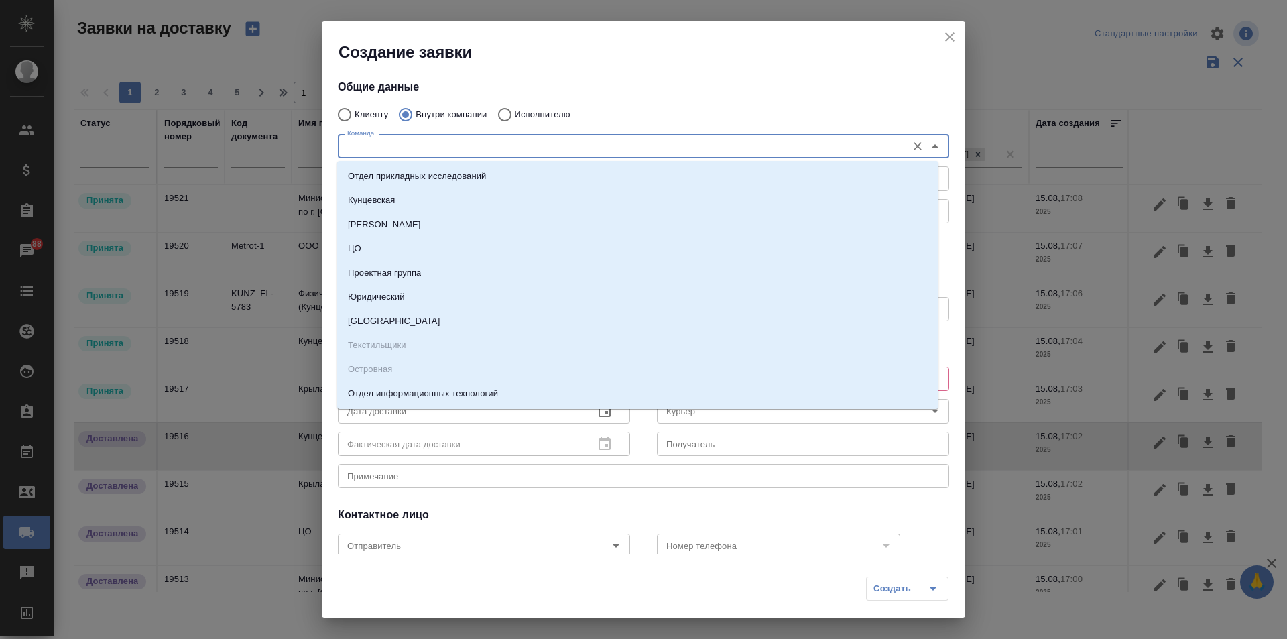
click at [450, 142] on input "Команда" at bounding box center [621, 146] width 558 height 16
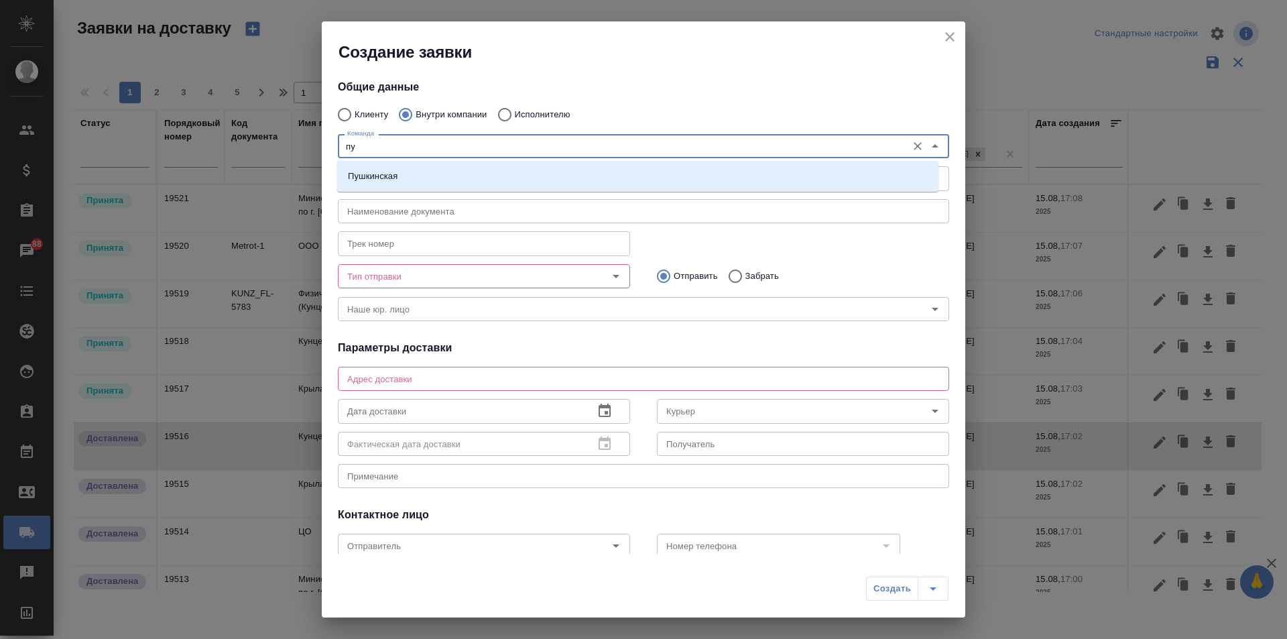
type input "пуш"
click at [451, 168] on li "Пушкинская" at bounding box center [637, 176] width 601 height 24
type textarea "ул. Большая Дмитровка, д. 32, стр. 4, офис 141"
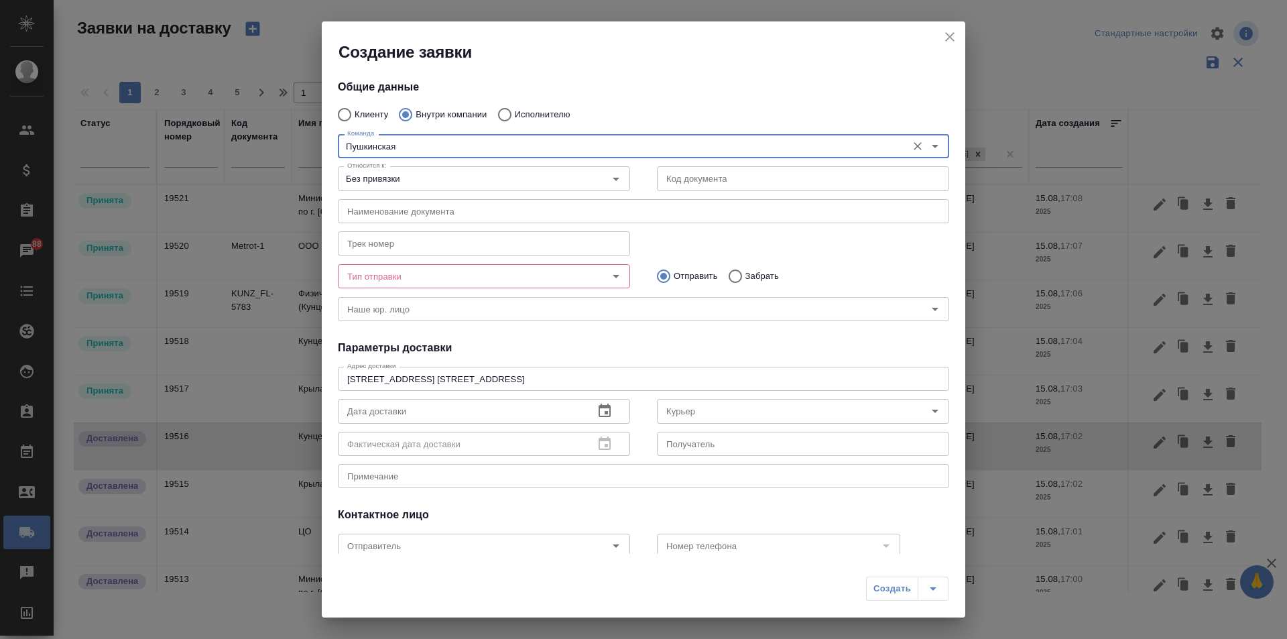
click at [608, 274] on icon "Open" at bounding box center [616, 276] width 16 height 16
type input "Пушкинская"
click at [612, 273] on icon "Open" at bounding box center [616, 276] width 16 height 16
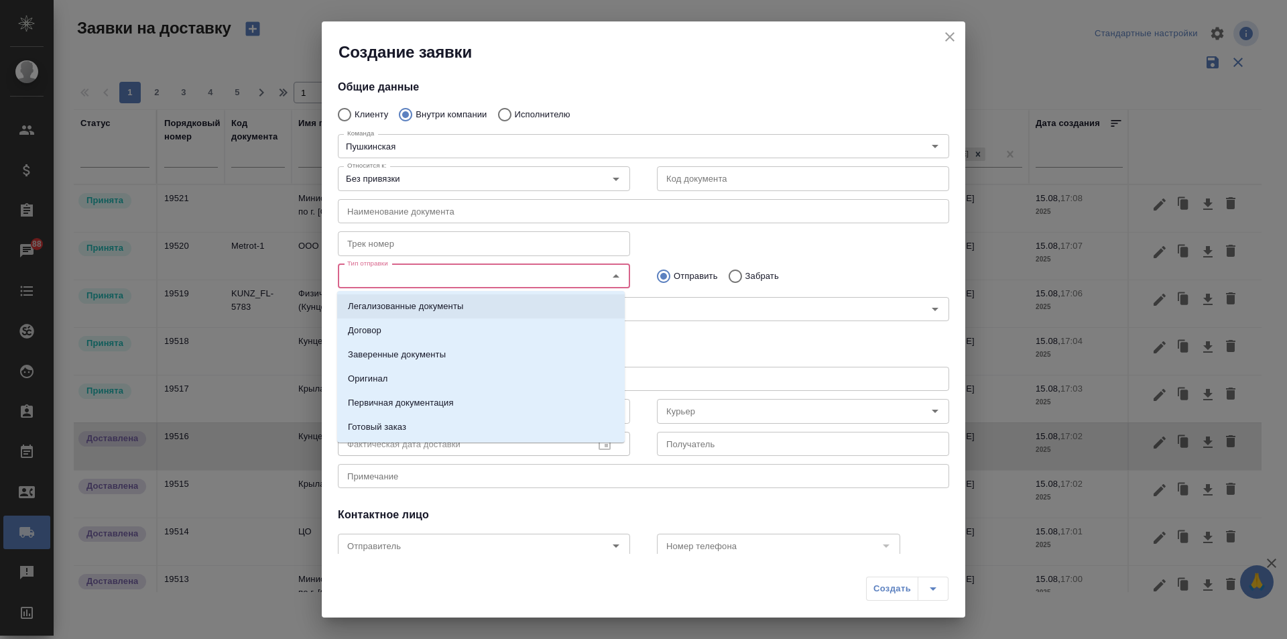
click at [537, 302] on li "Легализованные документы" at bounding box center [480, 306] width 287 height 24
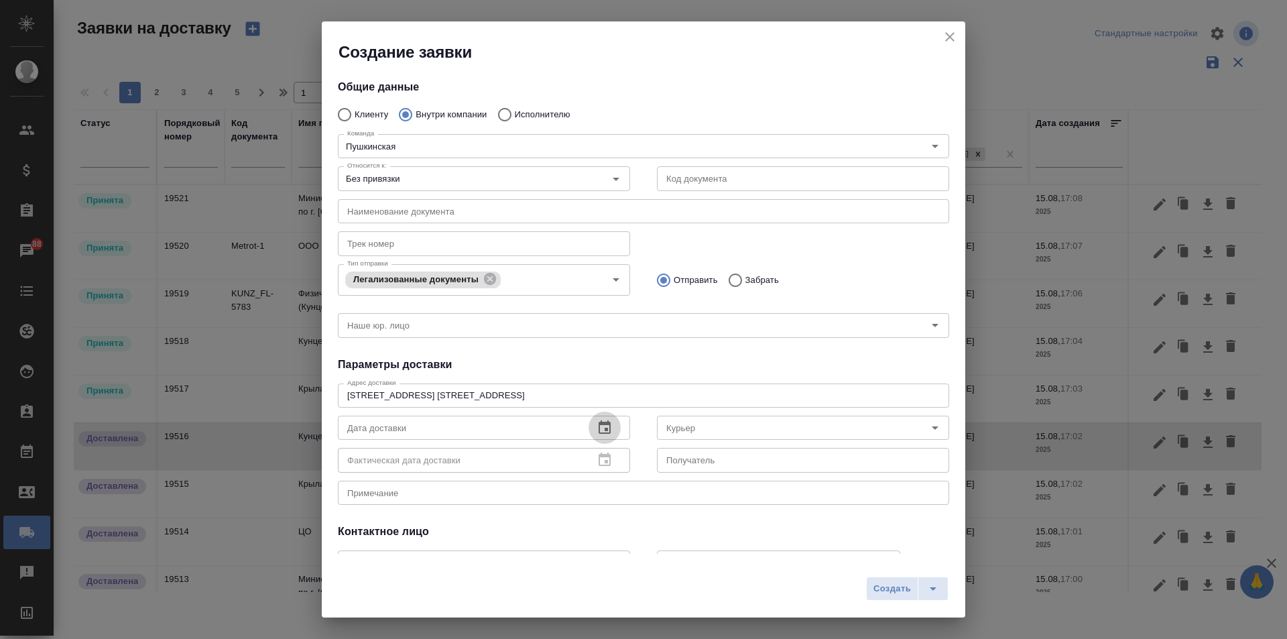
click at [601, 430] on icon "button" at bounding box center [604, 426] width 12 height 13
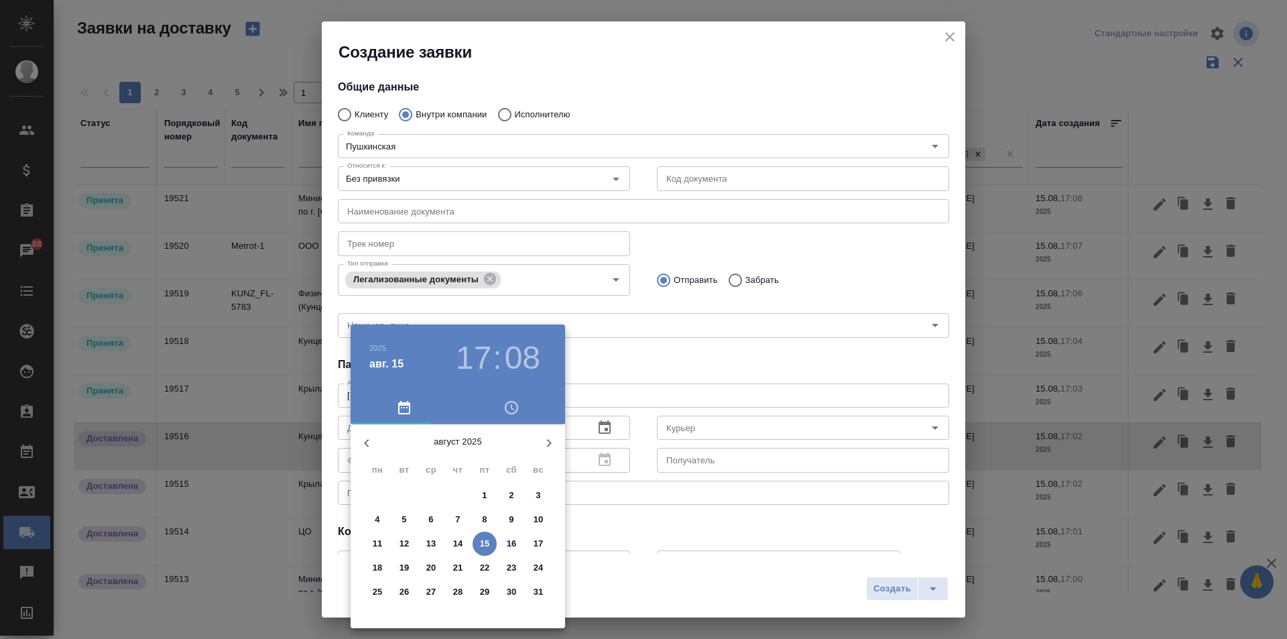
click at [482, 354] on h3 "17" at bounding box center [474, 358] width 36 height 38
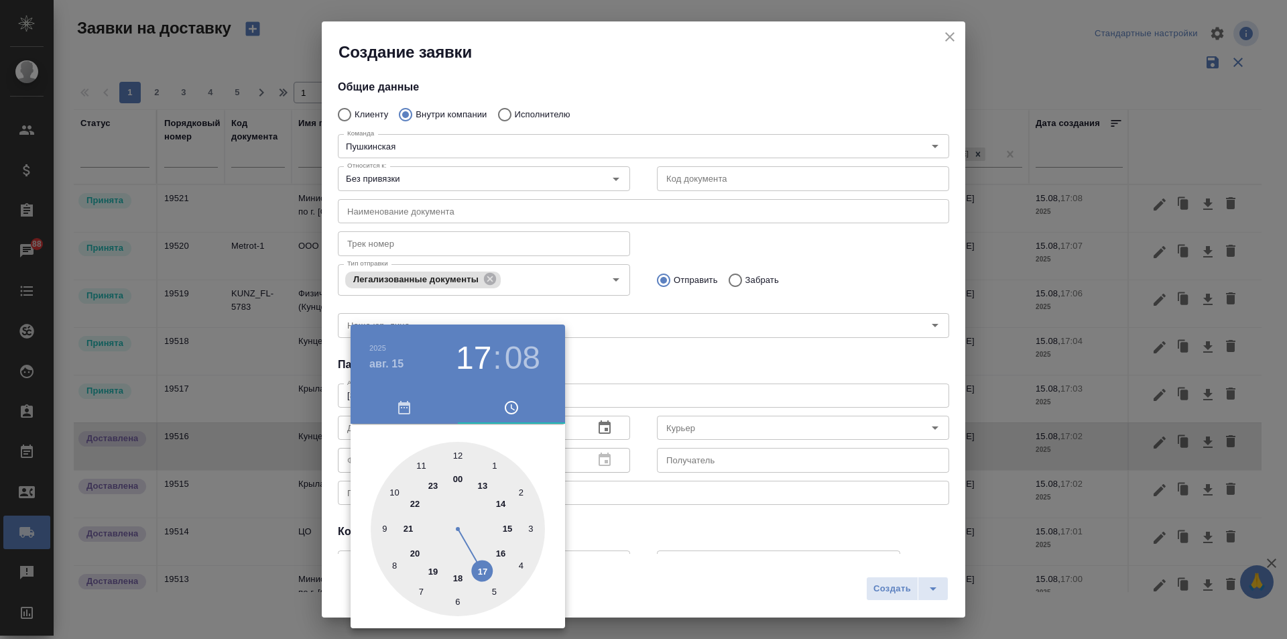
click at [499, 551] on div at bounding box center [458, 529] width 174 height 174
click at [533, 525] on div at bounding box center [458, 529] width 174 height 174
type input "15.08.2025 16:15"
click at [631, 373] on div at bounding box center [643, 319] width 1287 height 639
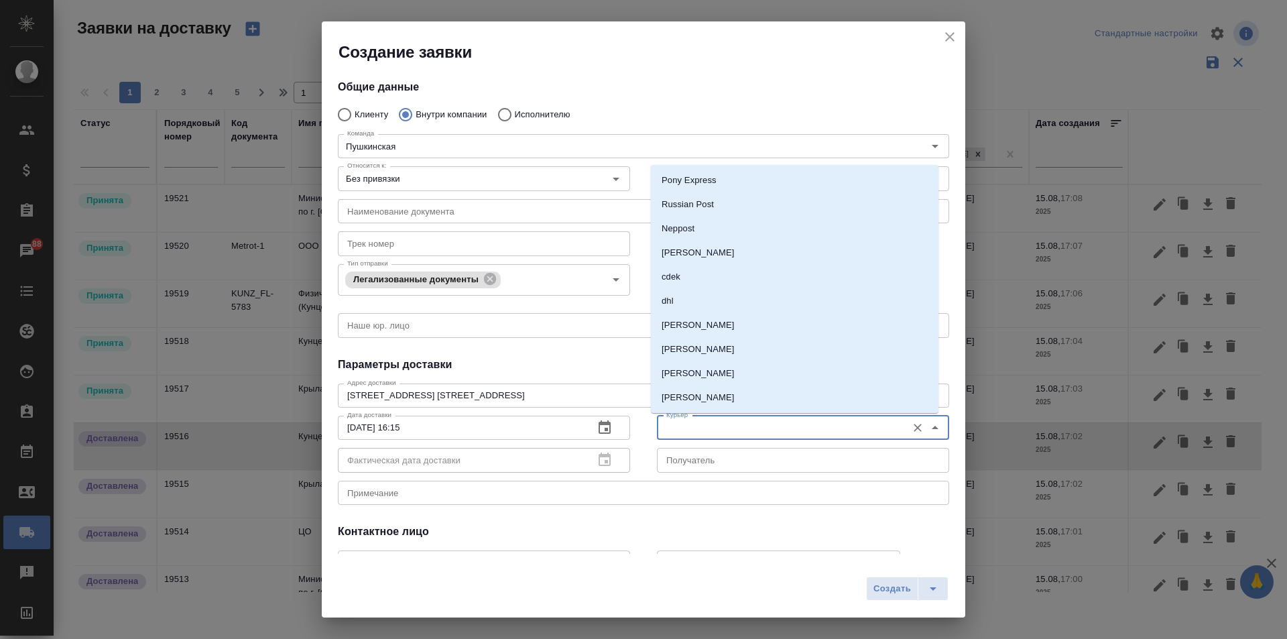
click at [688, 428] on input "Курьер" at bounding box center [780, 427] width 239 height 16
click at [707, 249] on p "[PERSON_NAME]" at bounding box center [697, 252] width 73 height 13
type input "[PERSON_NAME]"
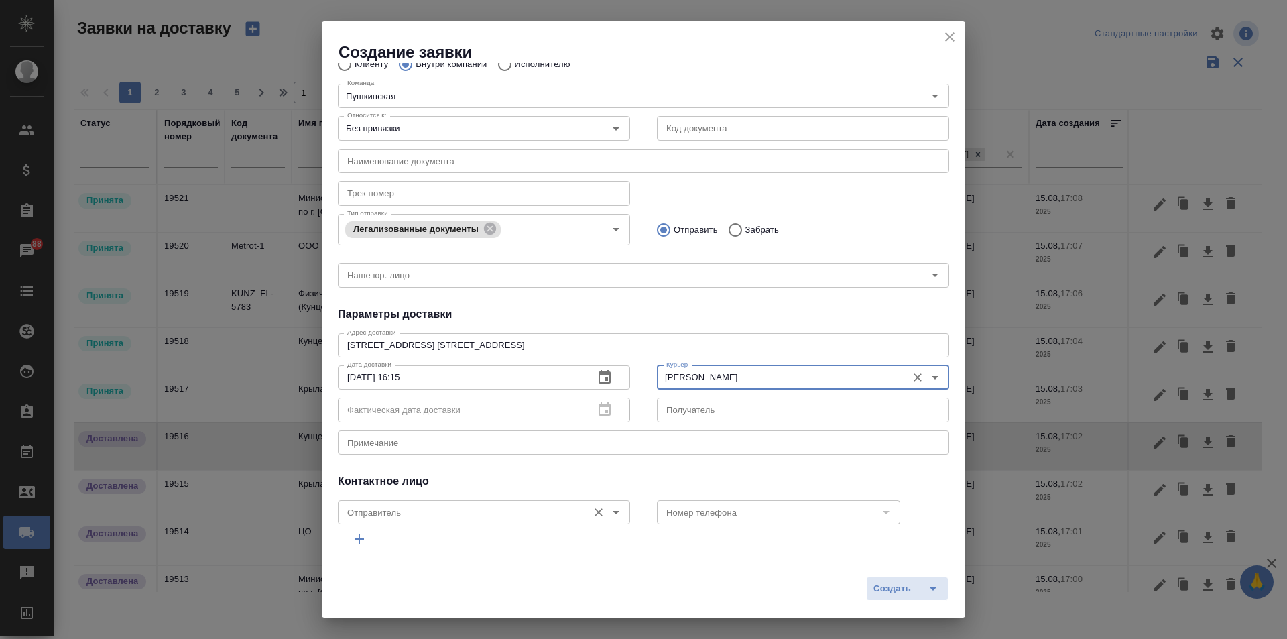
scroll to position [94, 0]
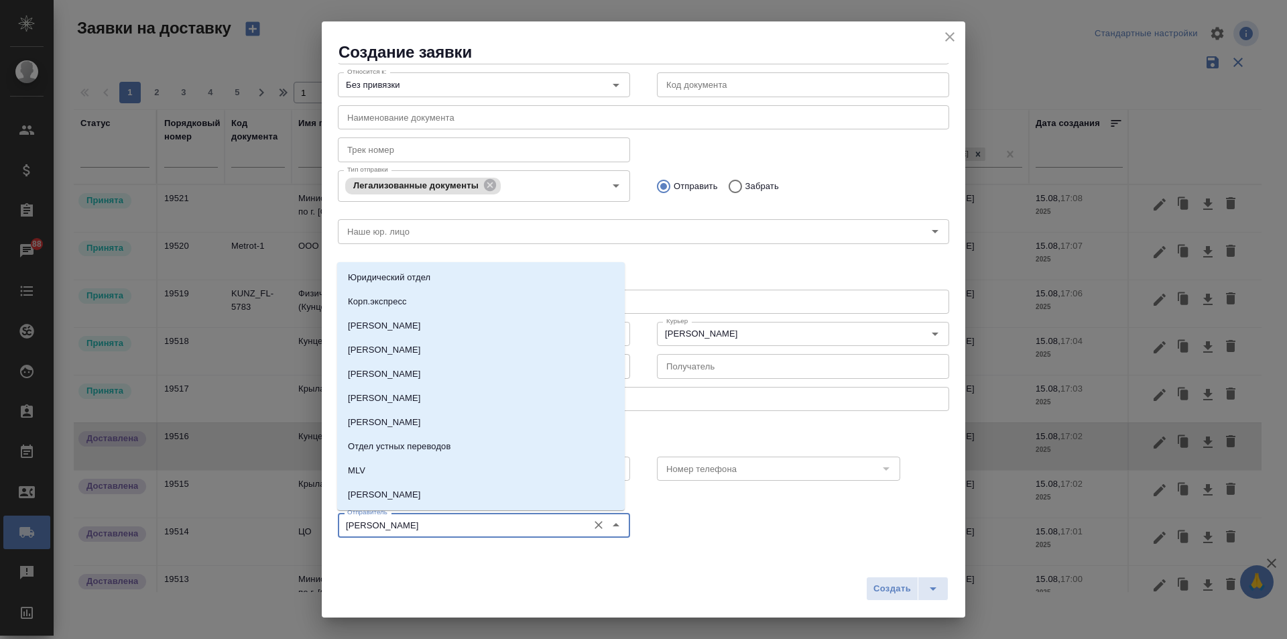
click at [507, 531] on input "[PERSON_NAME]" at bounding box center [461, 525] width 239 height 16
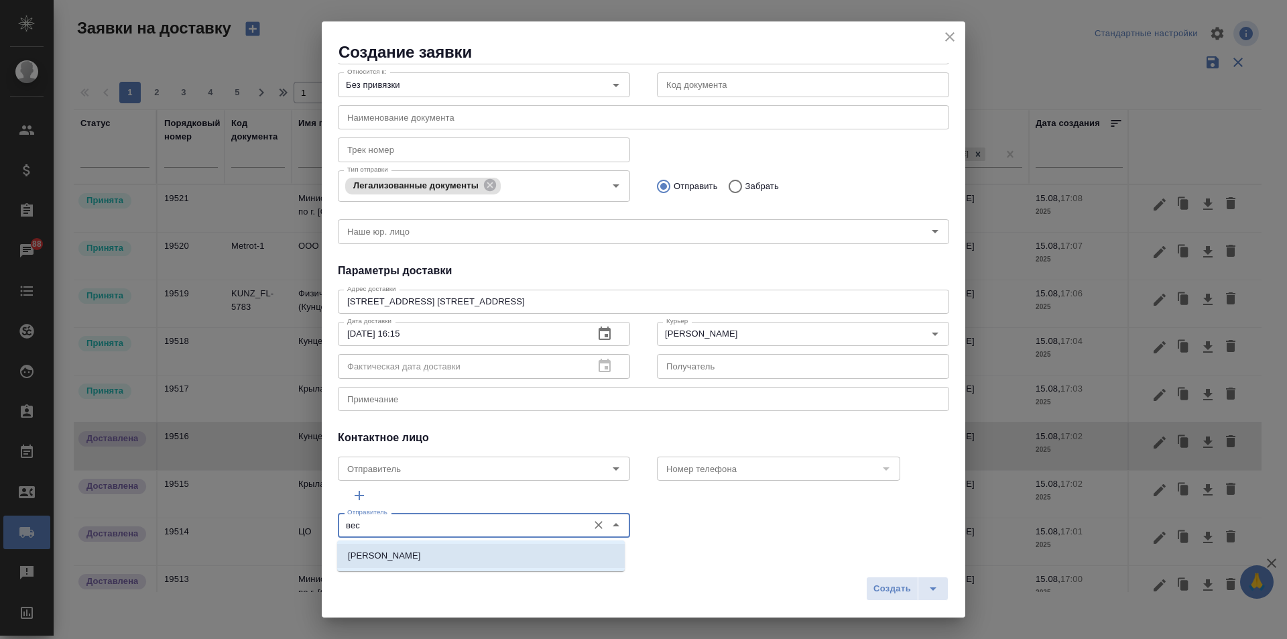
click at [471, 547] on li "[PERSON_NAME]" at bounding box center [480, 555] width 287 height 24
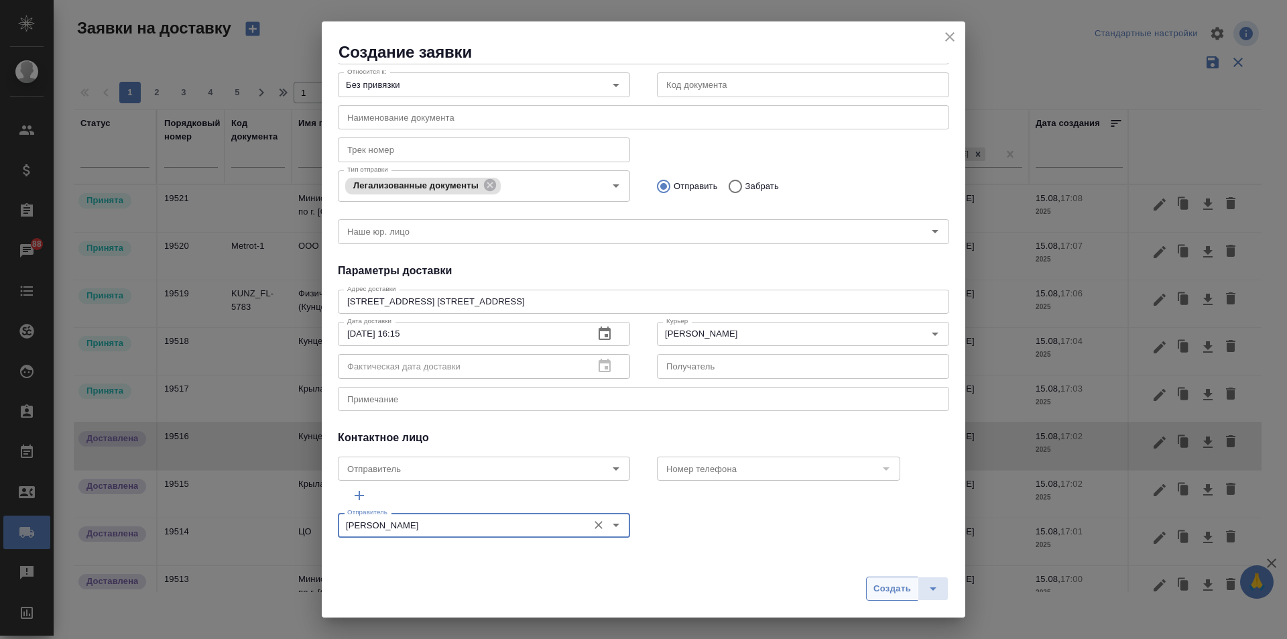
type input "[PERSON_NAME]"
click at [906, 588] on span "Создать" at bounding box center [892, 588] width 38 height 15
radio input "true"
type input "[PERSON_NAME]"
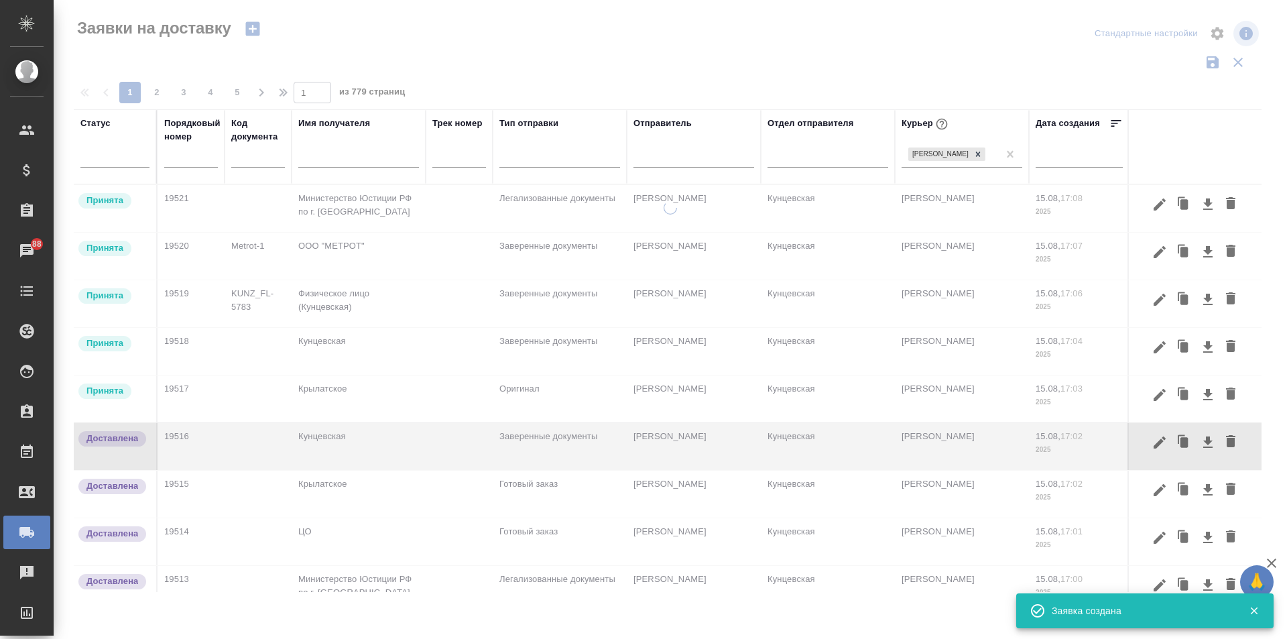
scroll to position [0, 0]
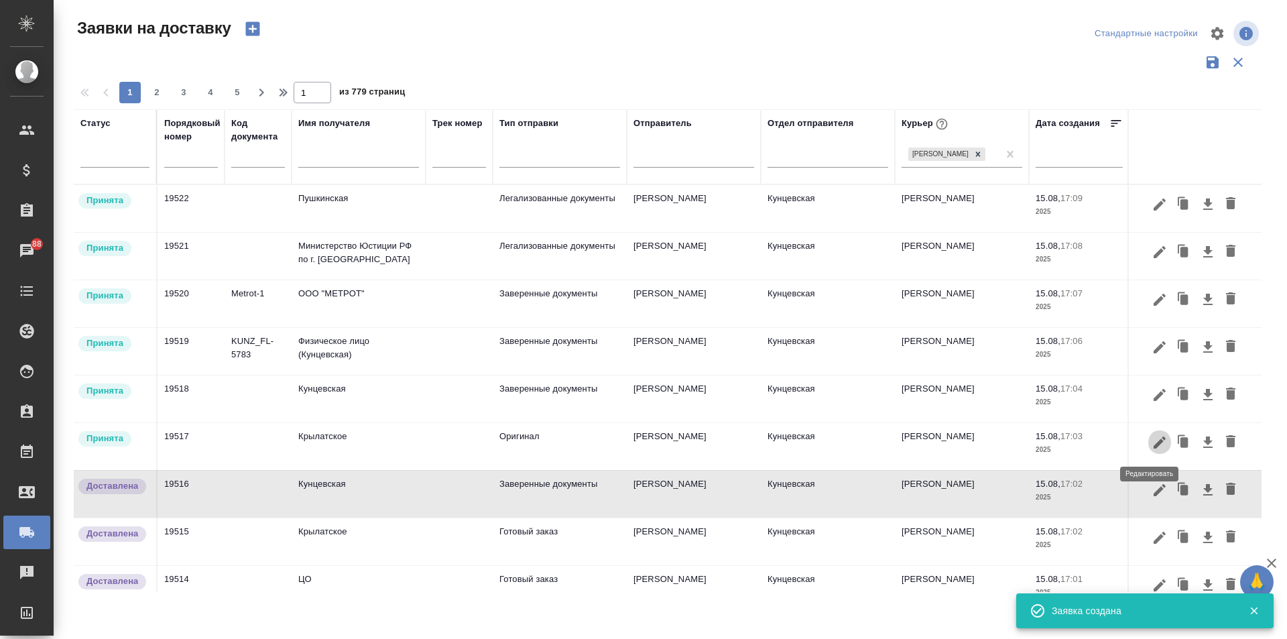
click at [1151, 448] on icon "button" at bounding box center [1159, 442] width 16 height 16
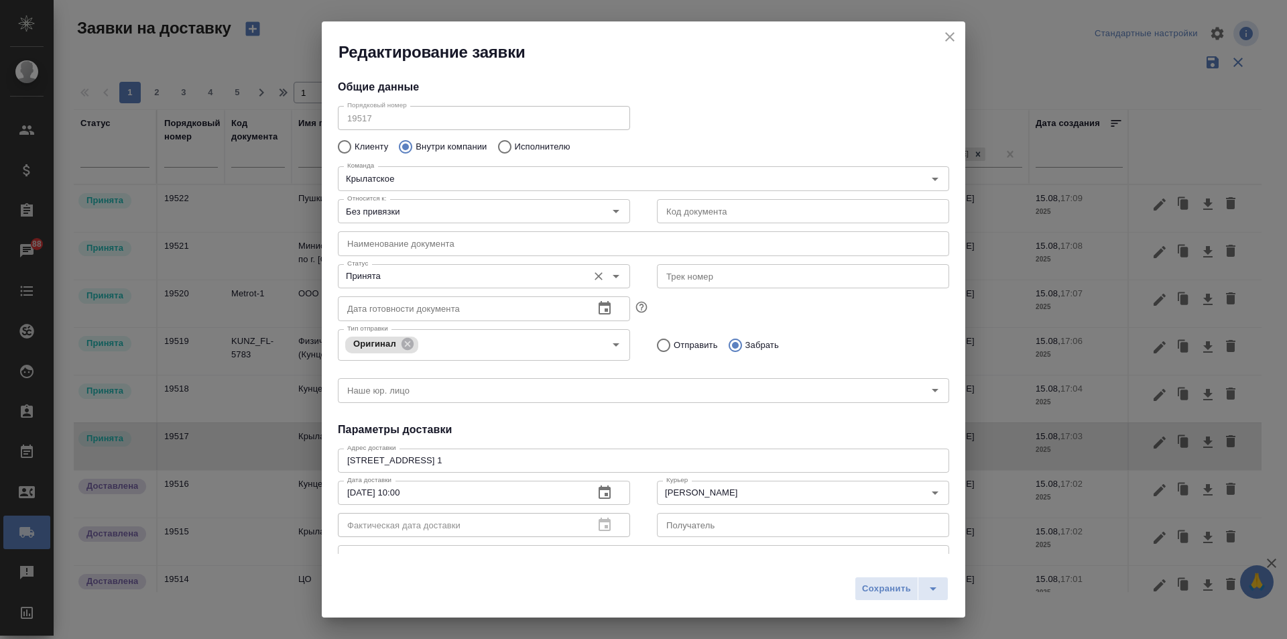
click at [391, 273] on input "Принята" at bounding box center [461, 276] width 239 height 16
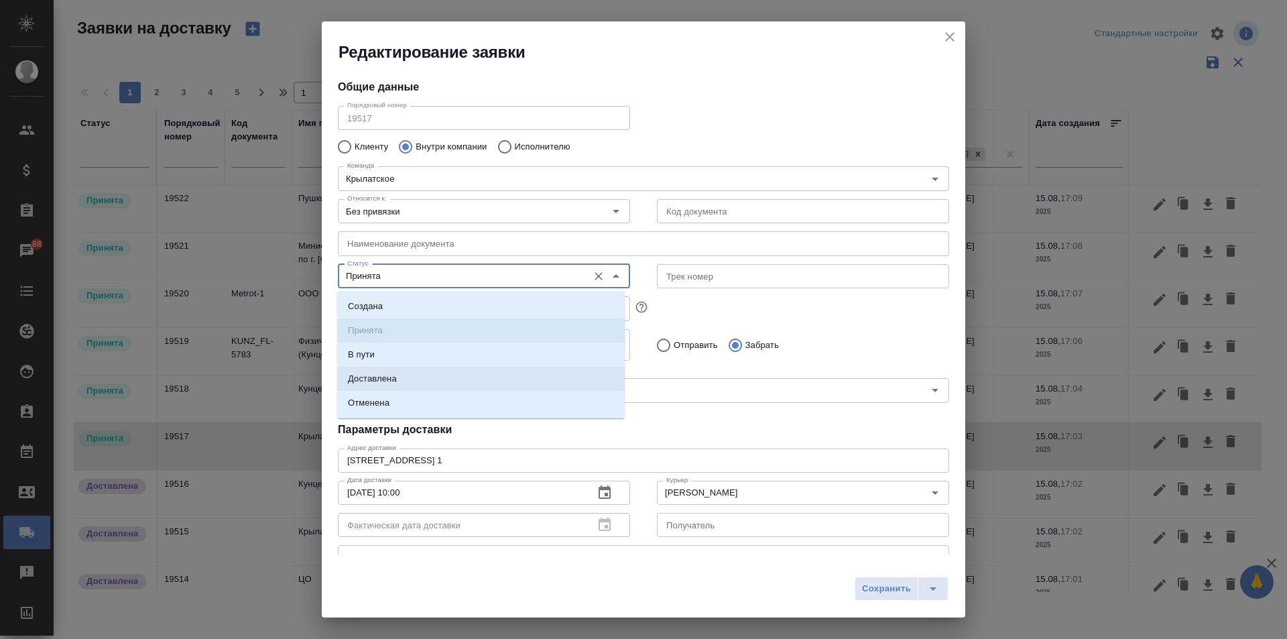
click at [409, 369] on li "Доставлена" at bounding box center [480, 379] width 287 height 24
type input "Доставлена"
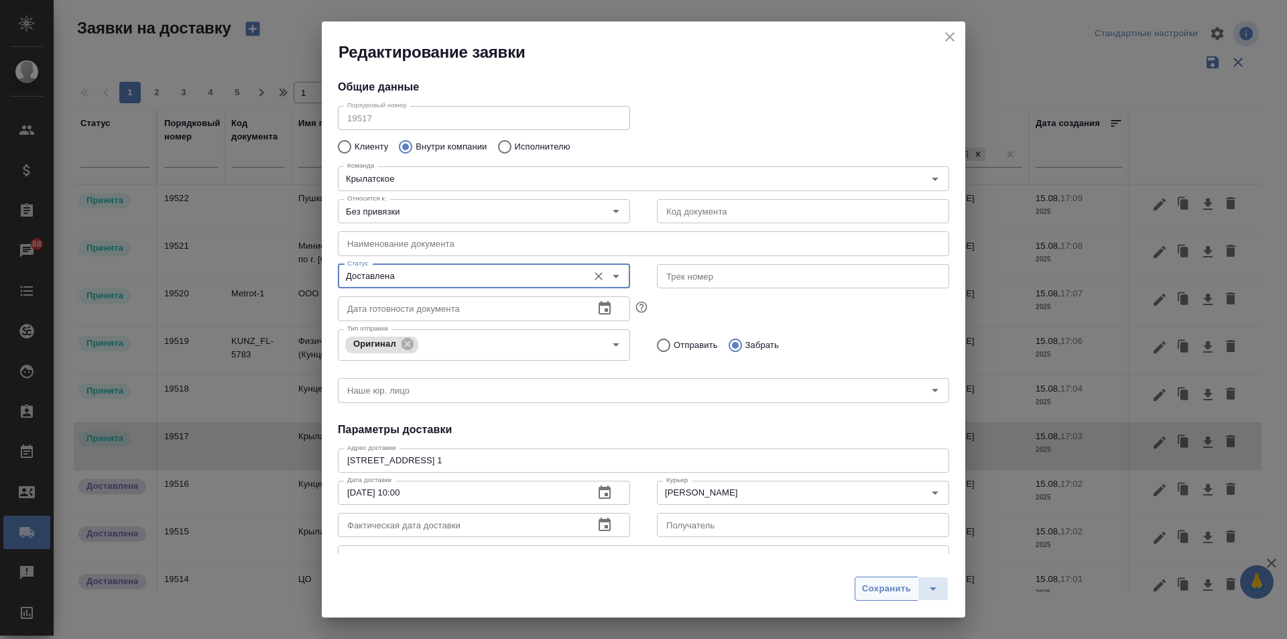
click at [869, 587] on span "Сохранить" at bounding box center [886, 588] width 49 height 15
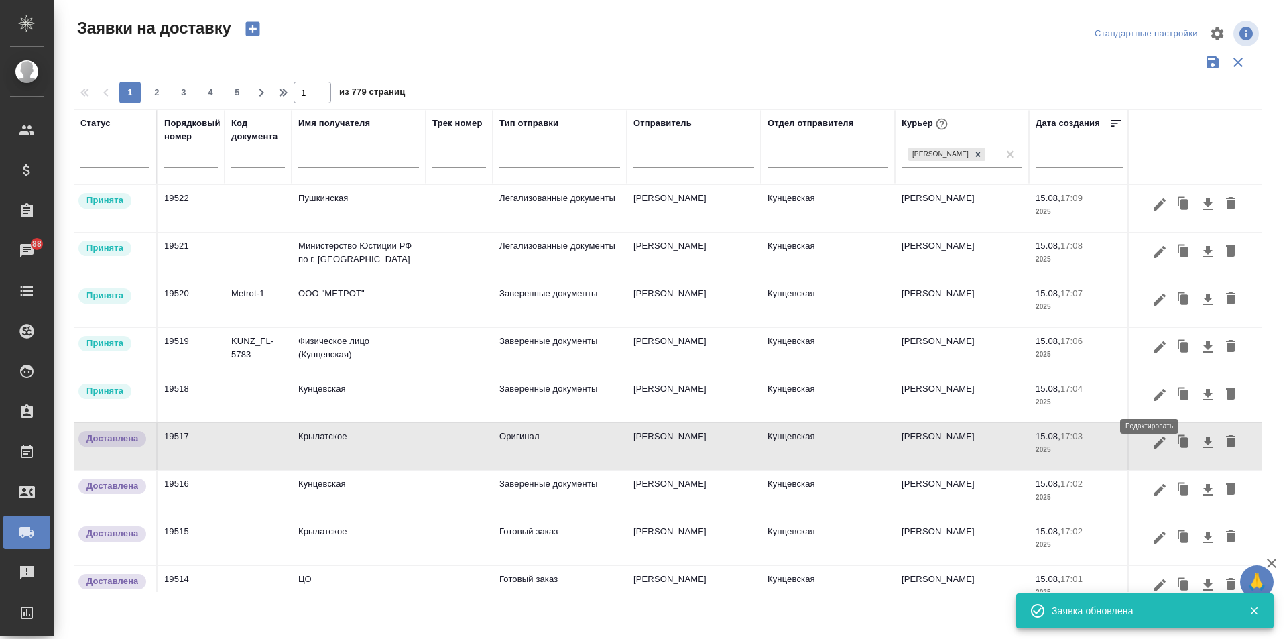
click at [1151, 395] on icon "button" at bounding box center [1159, 395] width 16 height 16
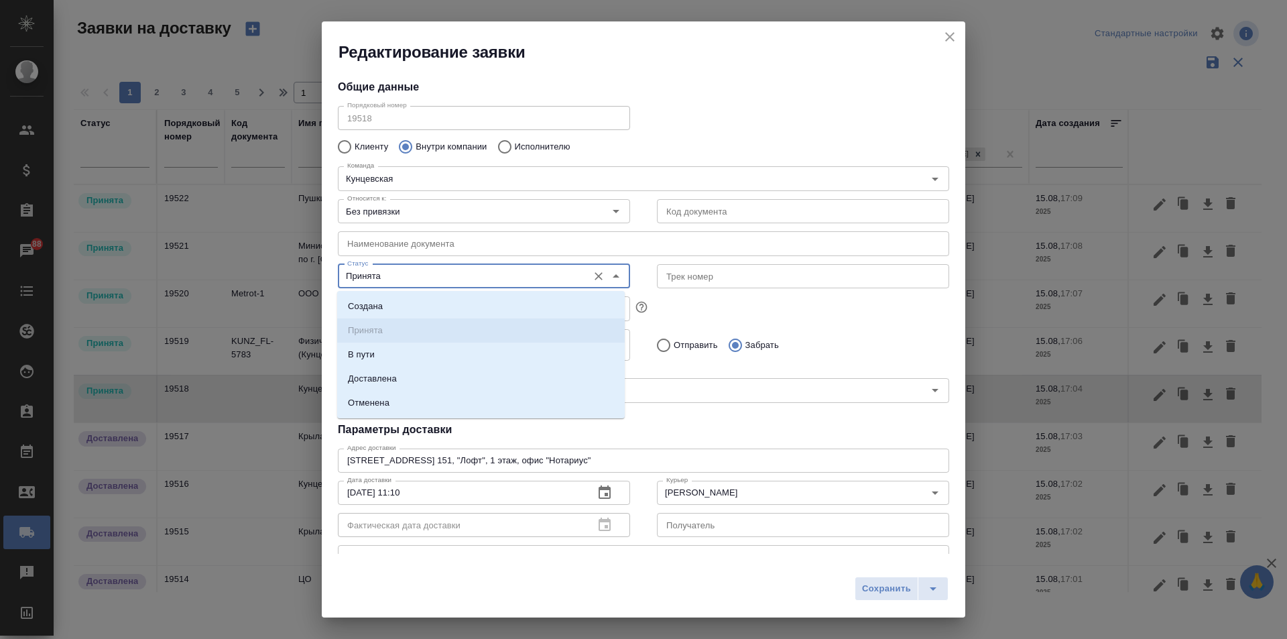
click at [500, 273] on input "Принята" at bounding box center [461, 276] width 239 height 16
click at [422, 378] on li "Доставлена" at bounding box center [480, 379] width 287 height 24
type input "Доставлена"
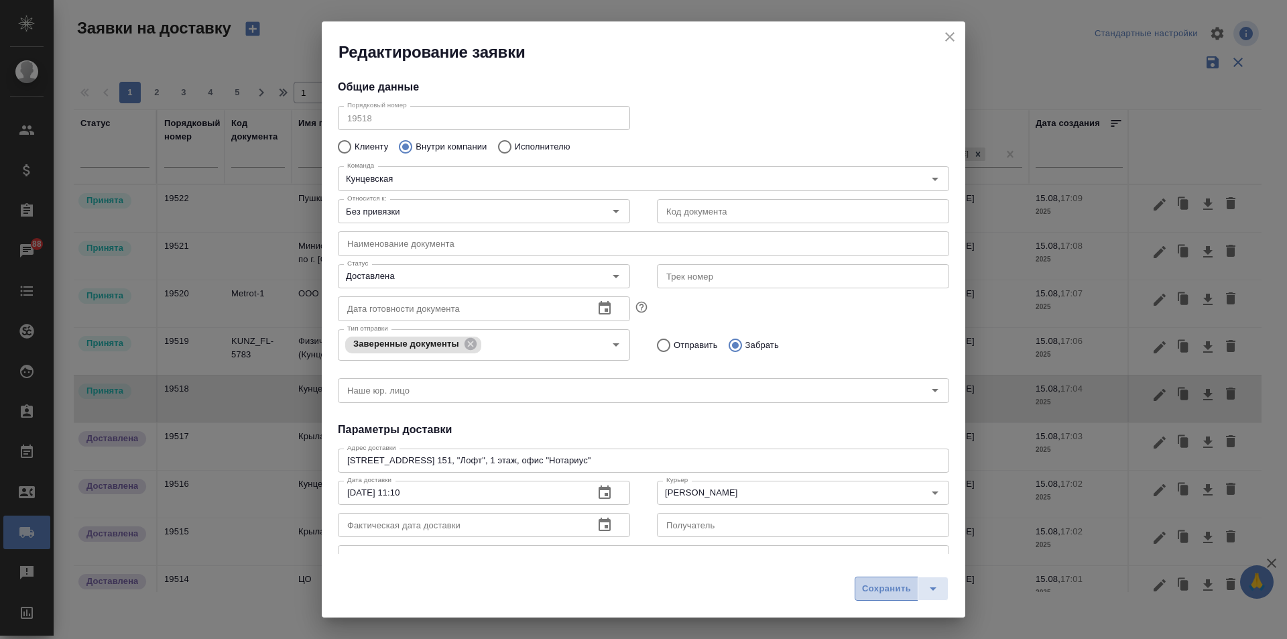
click at [880, 590] on span "Сохранить" at bounding box center [886, 588] width 49 height 15
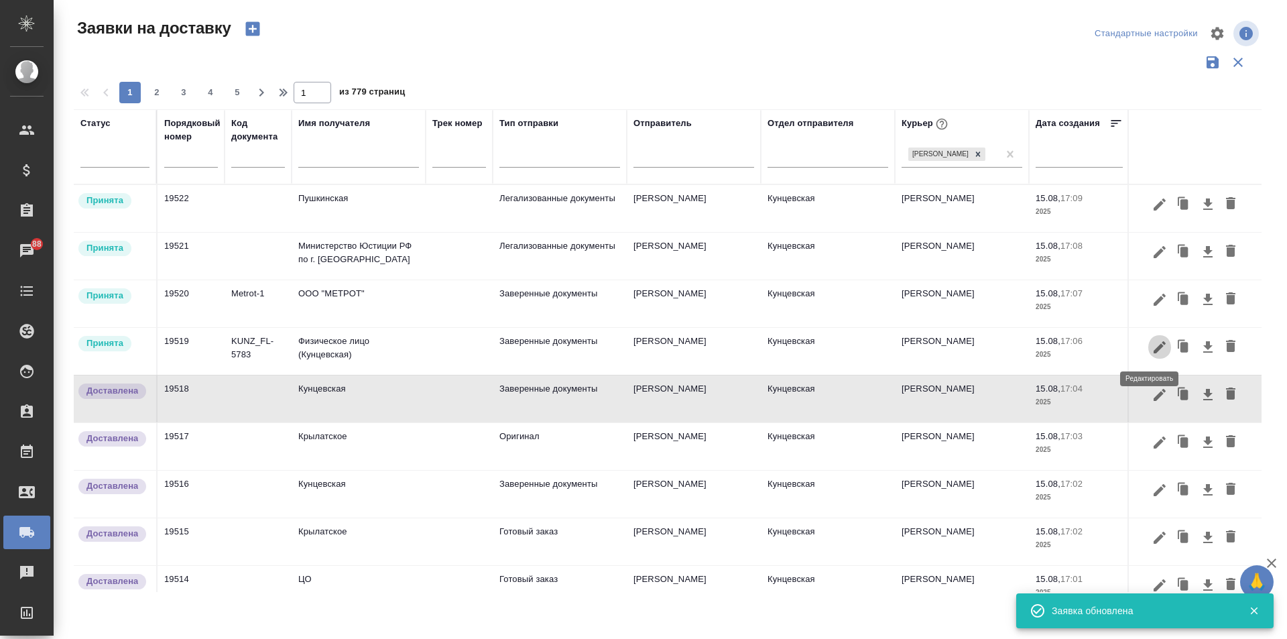
click at [1151, 344] on icon "button" at bounding box center [1159, 347] width 16 height 16
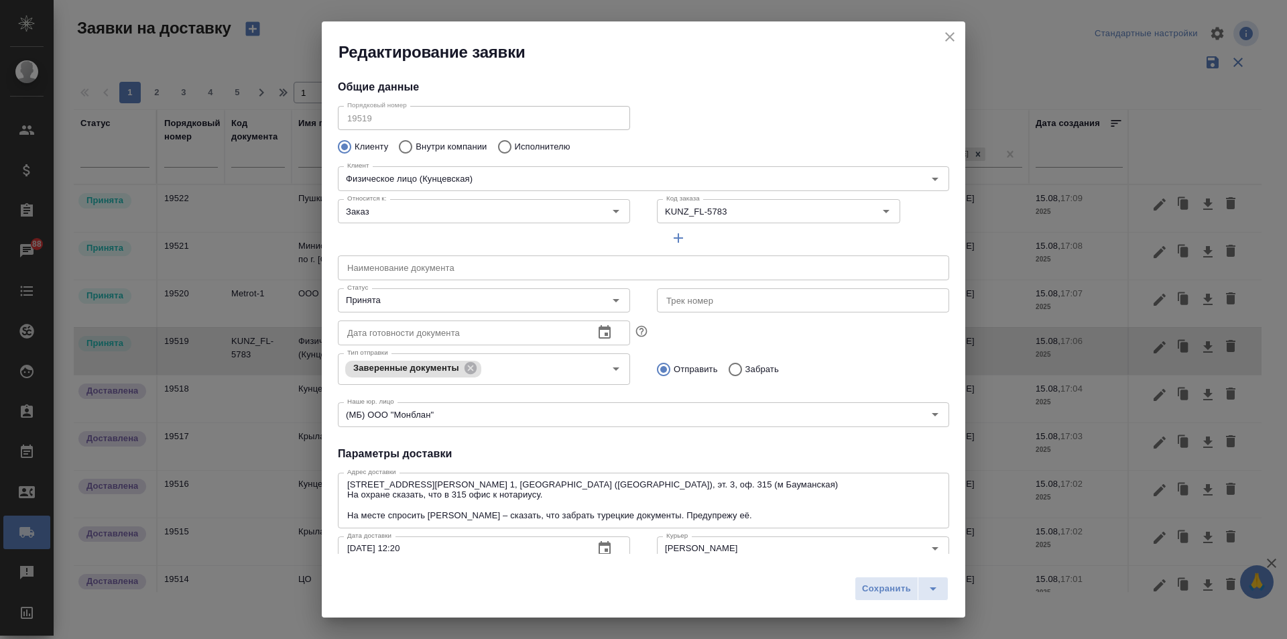
type input "Наталья нот"
type input "79168681620"
click at [497, 296] on input "Принята" at bounding box center [461, 300] width 239 height 16
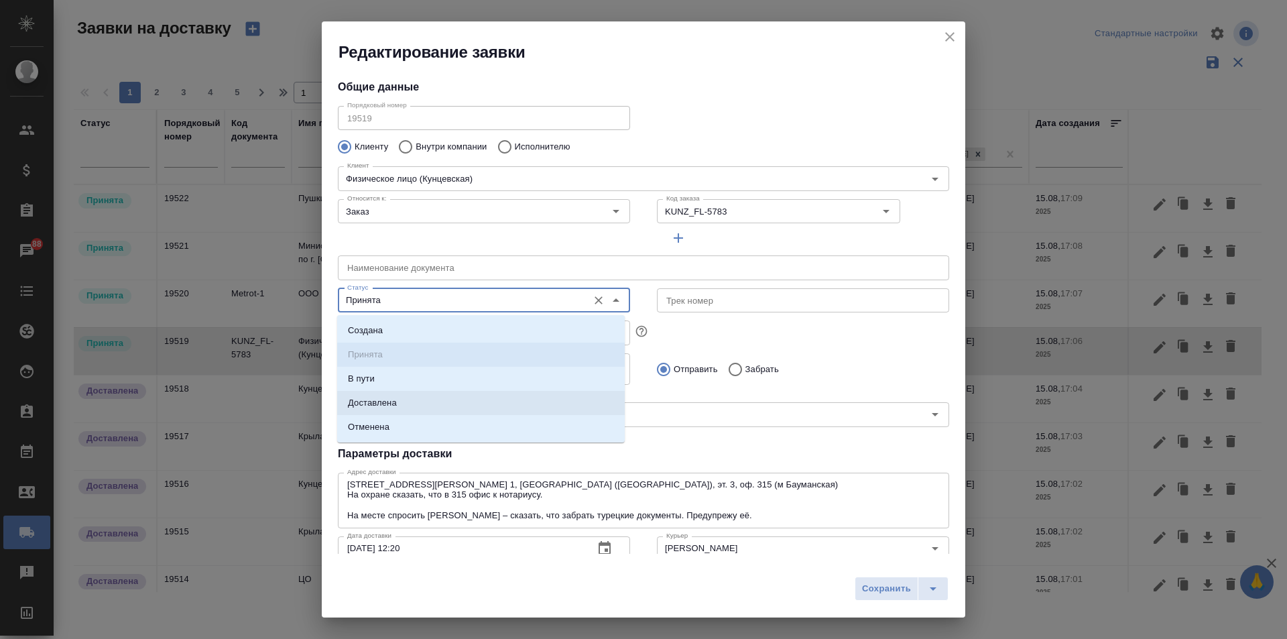
click at [438, 404] on li "Доставлена" at bounding box center [480, 403] width 287 height 24
type input "Доставлена"
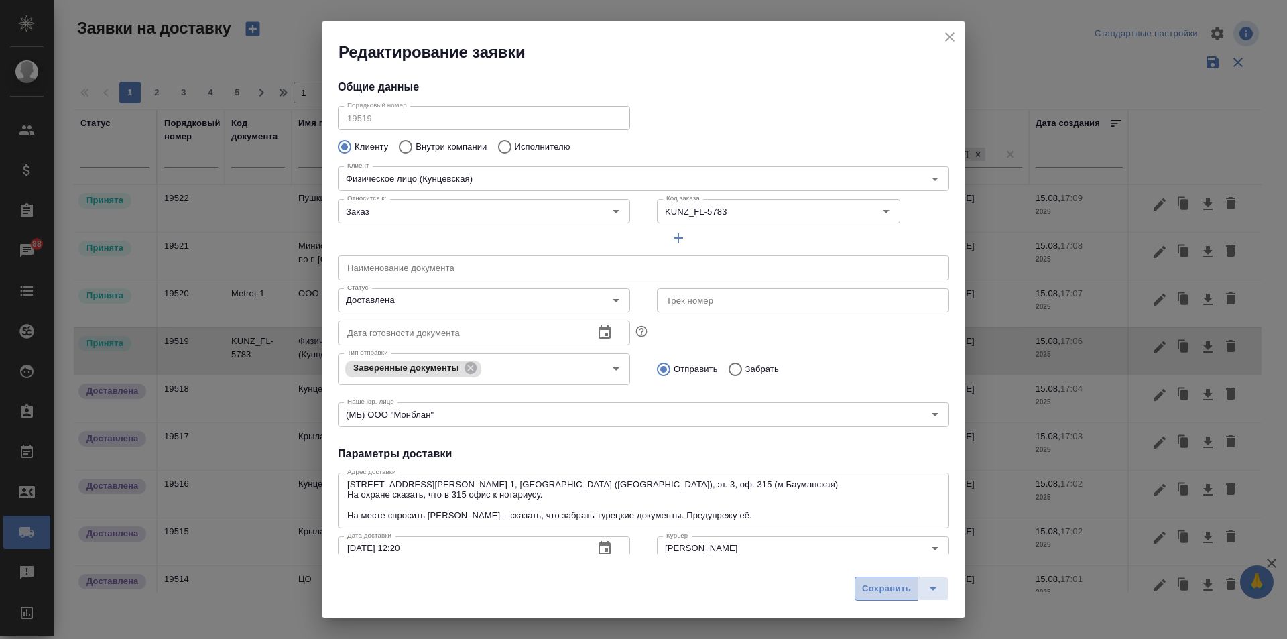
click at [913, 592] on button "Сохранить" at bounding box center [886, 588] width 64 height 24
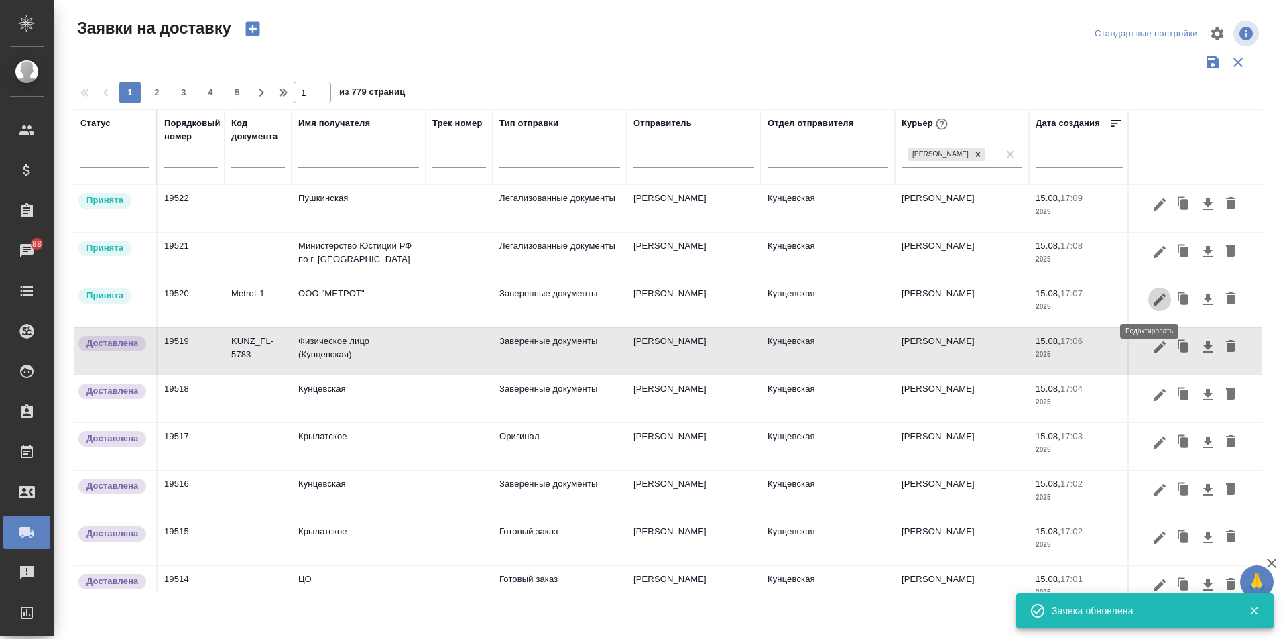
click at [1155, 298] on icon "button" at bounding box center [1159, 299] width 12 height 12
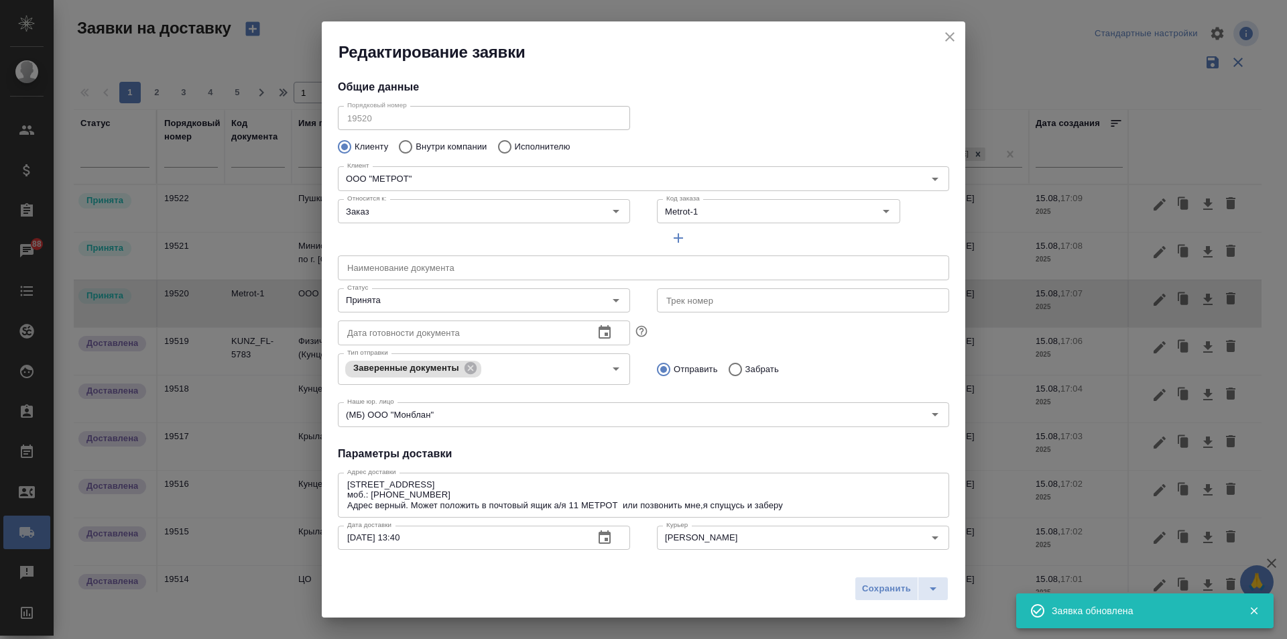
type input "[PERSON_NAME]"
type input "[PHONE_NUMBER]"
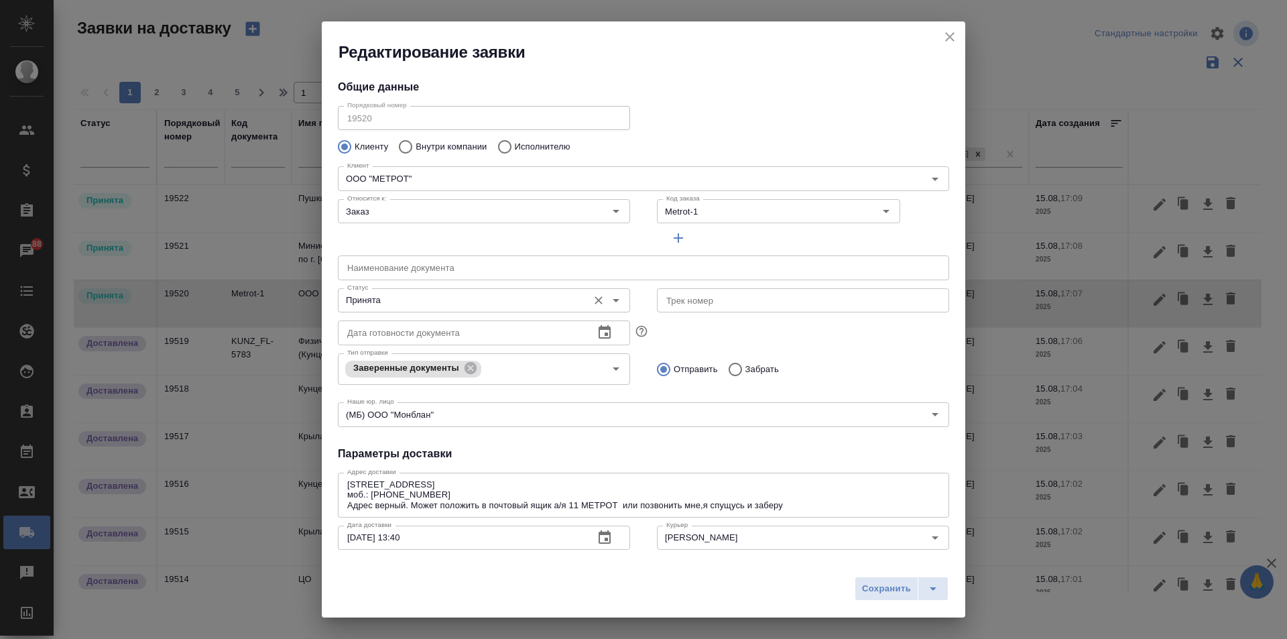
click at [443, 303] on input "Принята" at bounding box center [461, 300] width 239 height 16
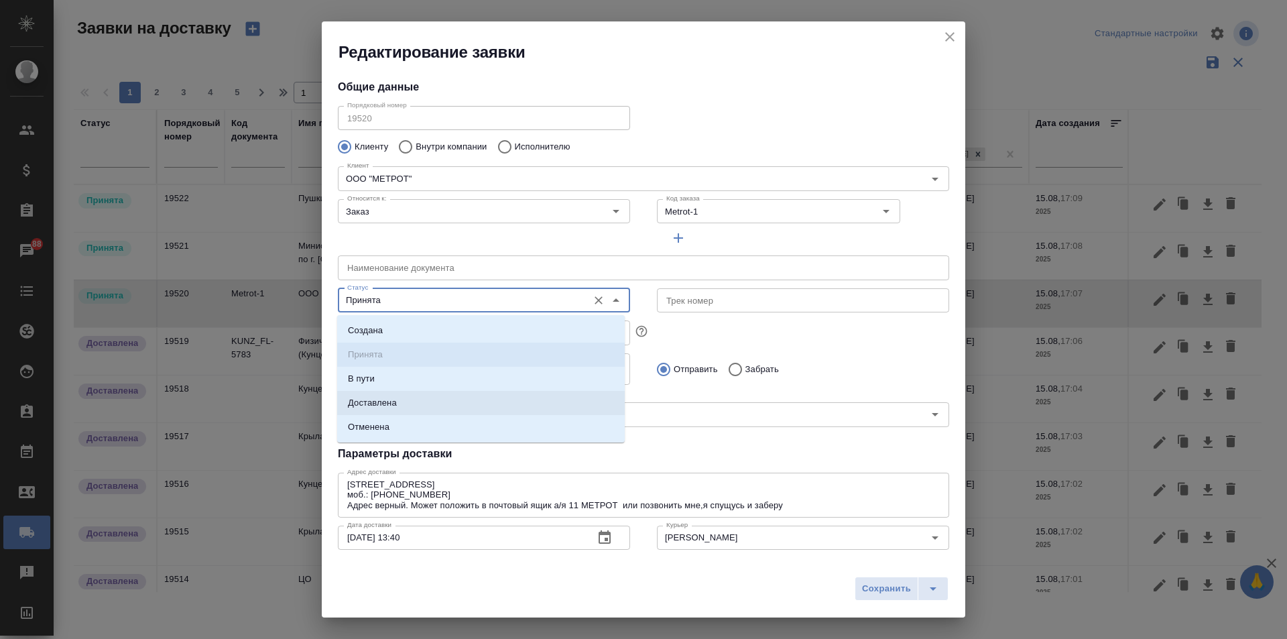
click at [426, 398] on li "Доставлена" at bounding box center [480, 403] width 287 height 24
type input "Доставлена"
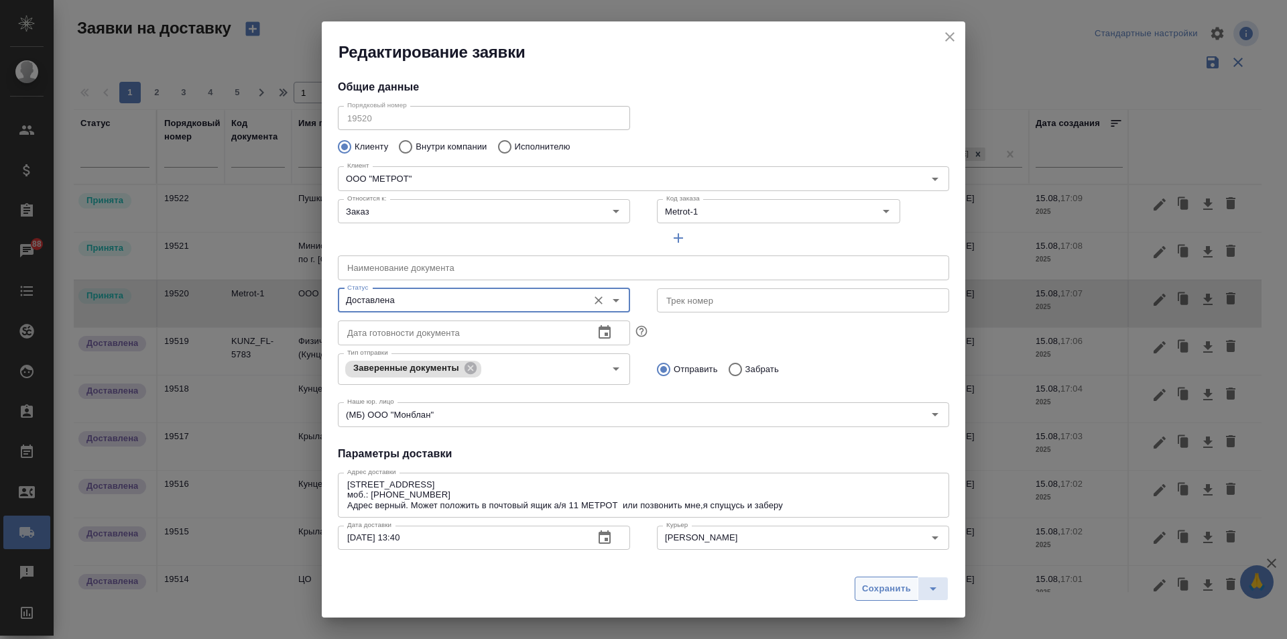
click at [884, 583] on span "Сохранить" at bounding box center [886, 588] width 49 height 15
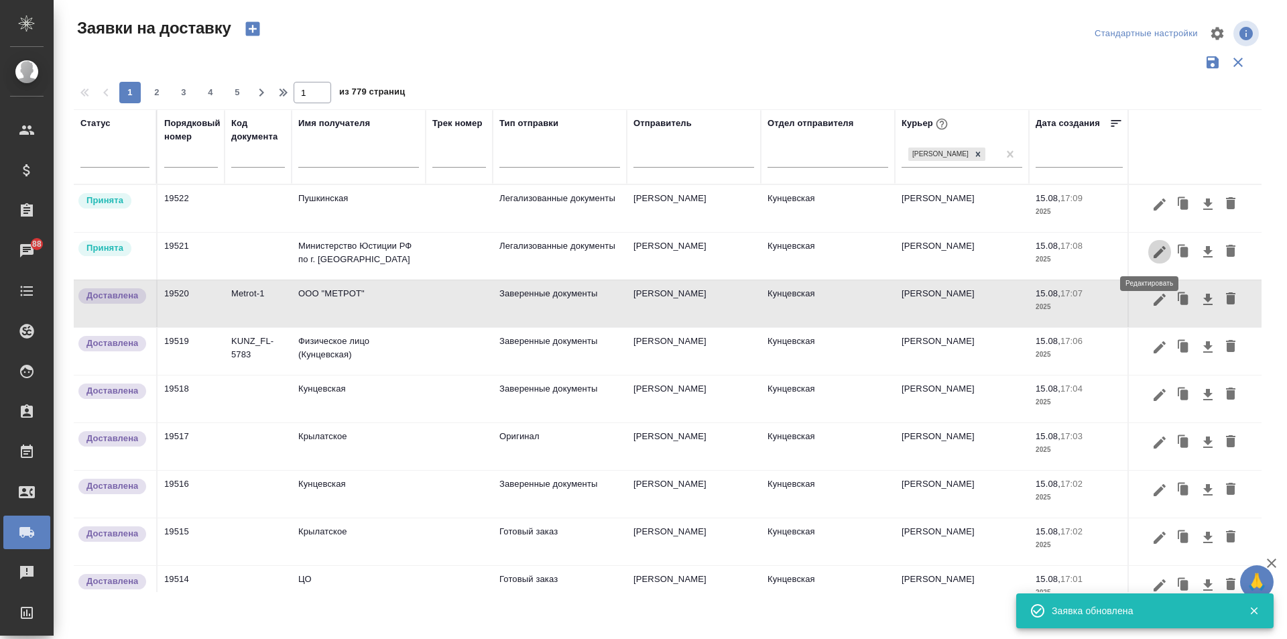
click at [1153, 258] on icon "button" at bounding box center [1159, 252] width 16 height 16
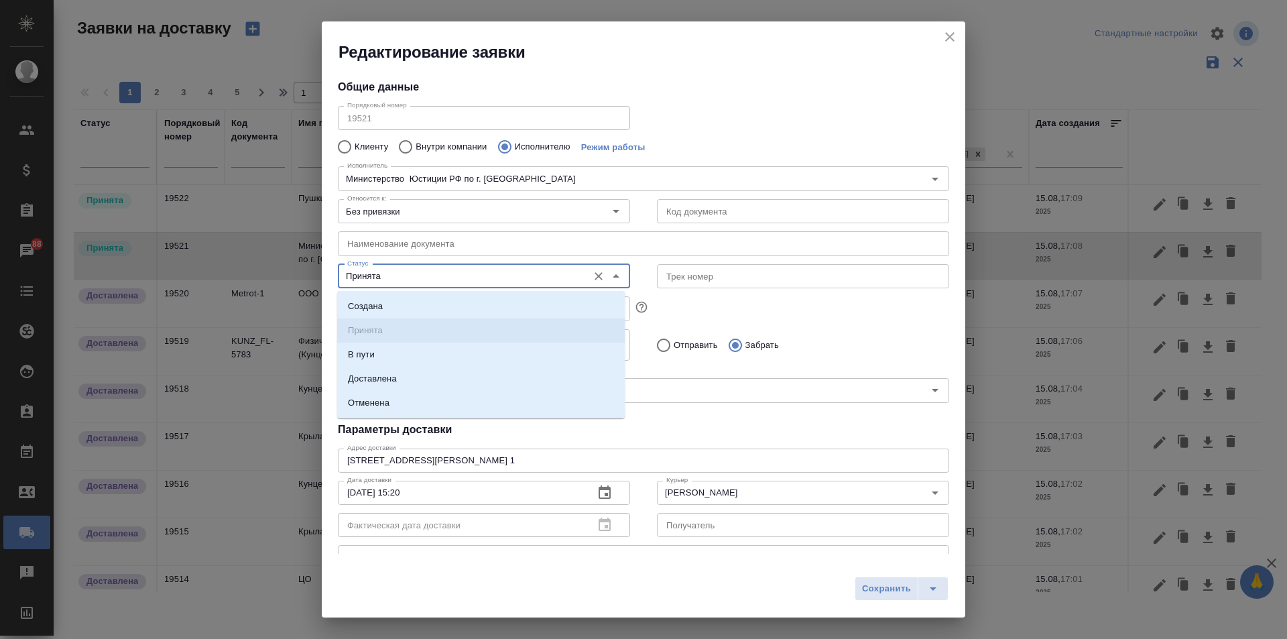
click at [386, 271] on input "Принята" at bounding box center [461, 276] width 239 height 16
drag, startPoint x: 386, startPoint y: 375, endPoint x: 521, endPoint y: 436, distance: 148.7
click at [386, 374] on p "Доставлена" at bounding box center [372, 378] width 49 height 13
type input "Доставлена"
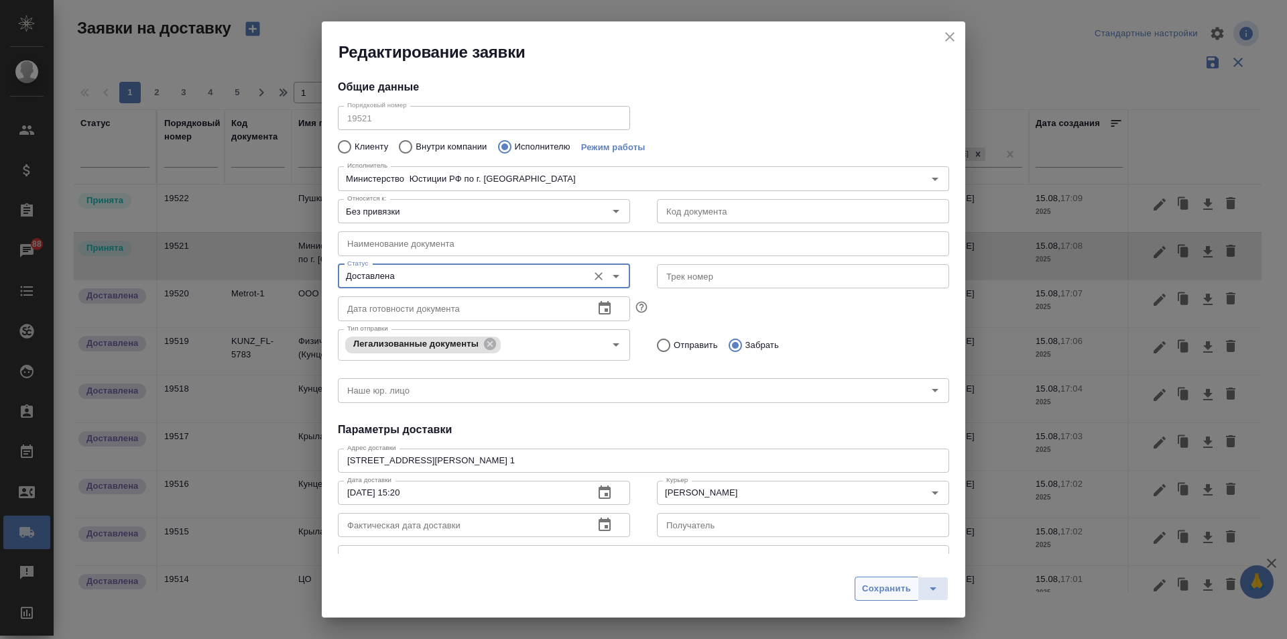
click at [897, 590] on span "Сохранить" at bounding box center [886, 588] width 49 height 15
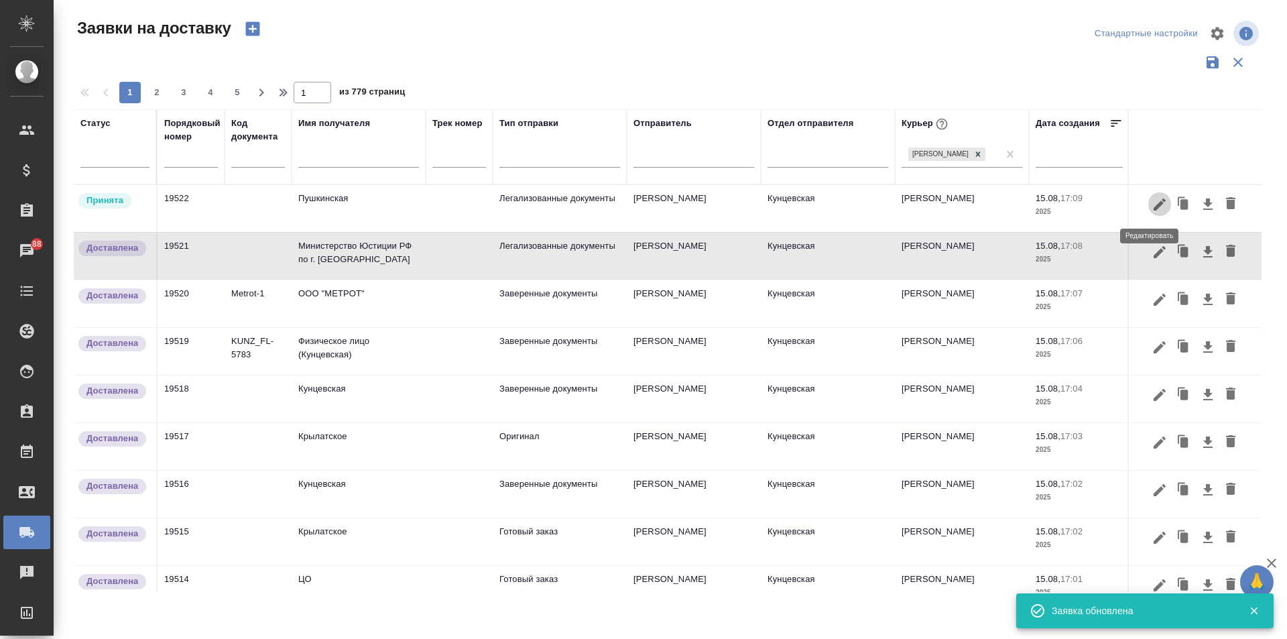
click at [1153, 208] on icon "button" at bounding box center [1159, 204] width 12 height 12
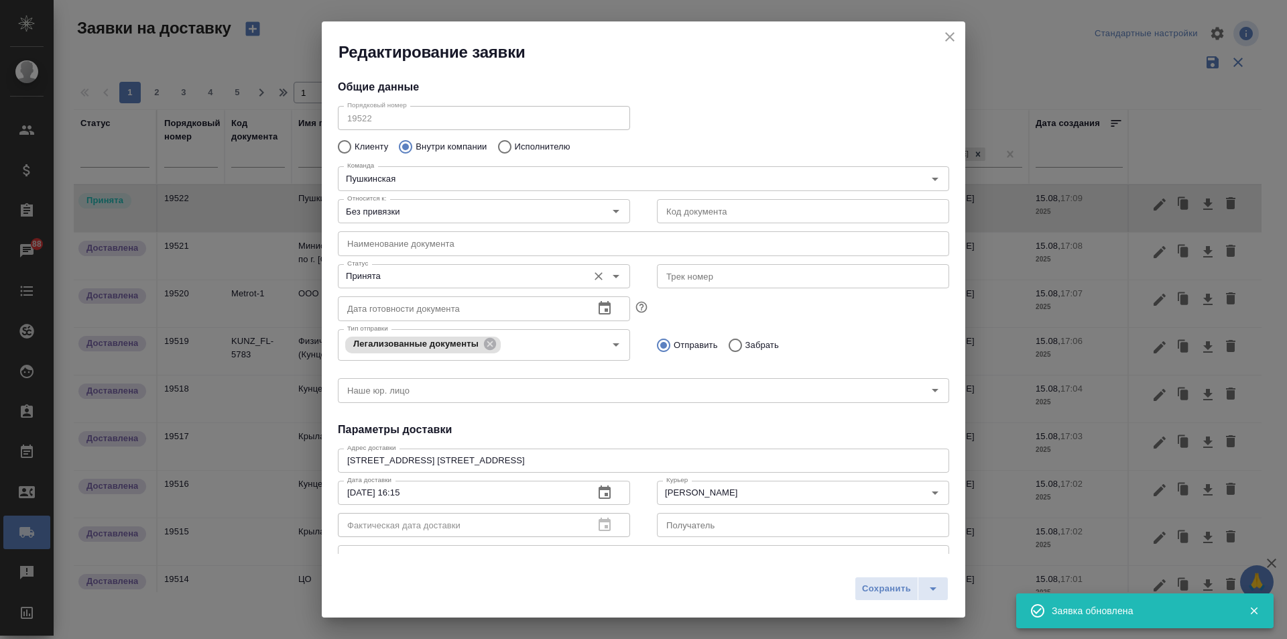
click at [466, 279] on input "Принята" at bounding box center [461, 276] width 239 height 16
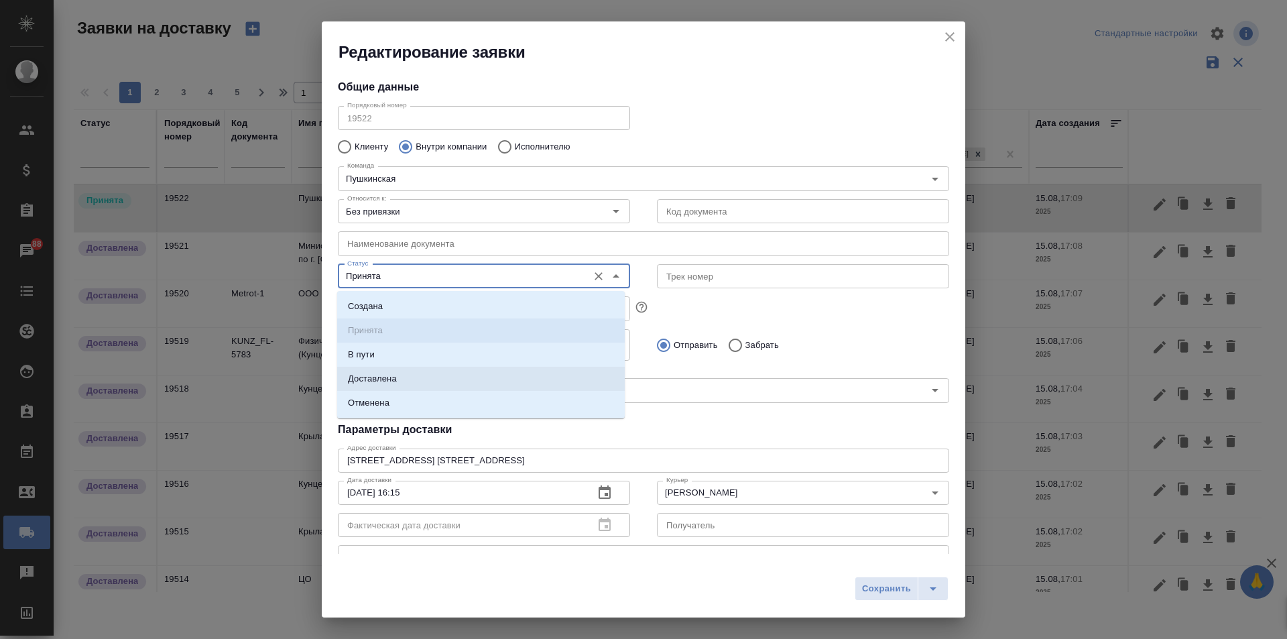
click at [454, 375] on li "Доставлена" at bounding box center [480, 379] width 287 height 24
type input "Доставлена"
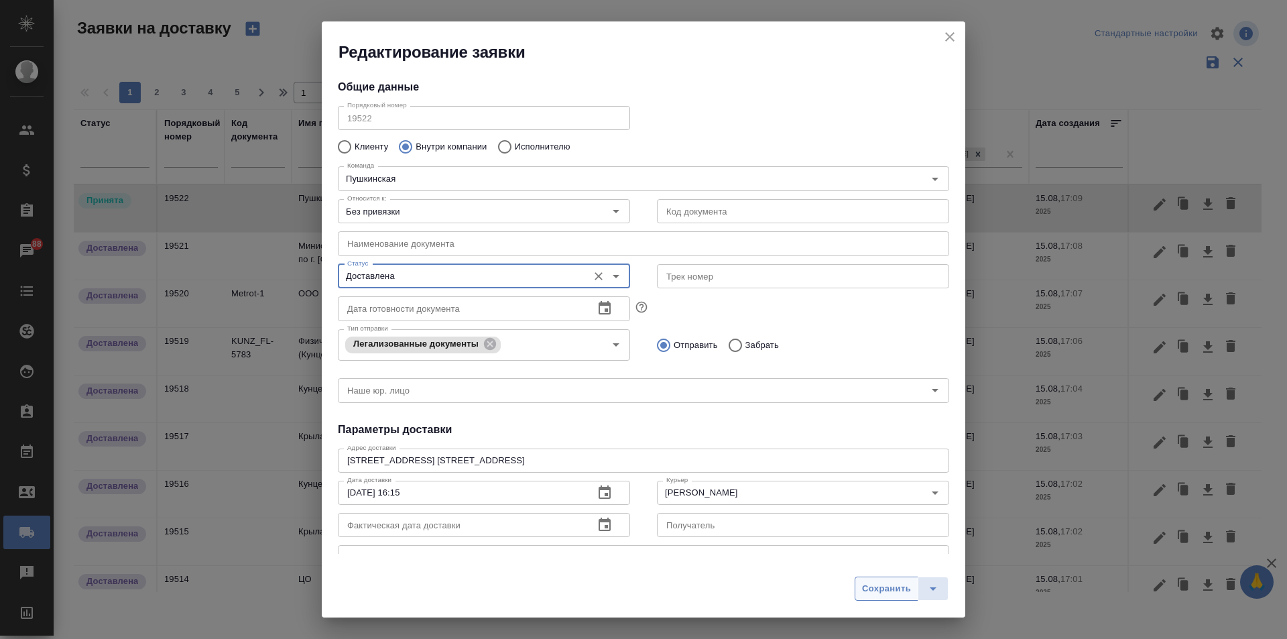
click at [874, 582] on span "Сохранить" at bounding box center [886, 588] width 49 height 15
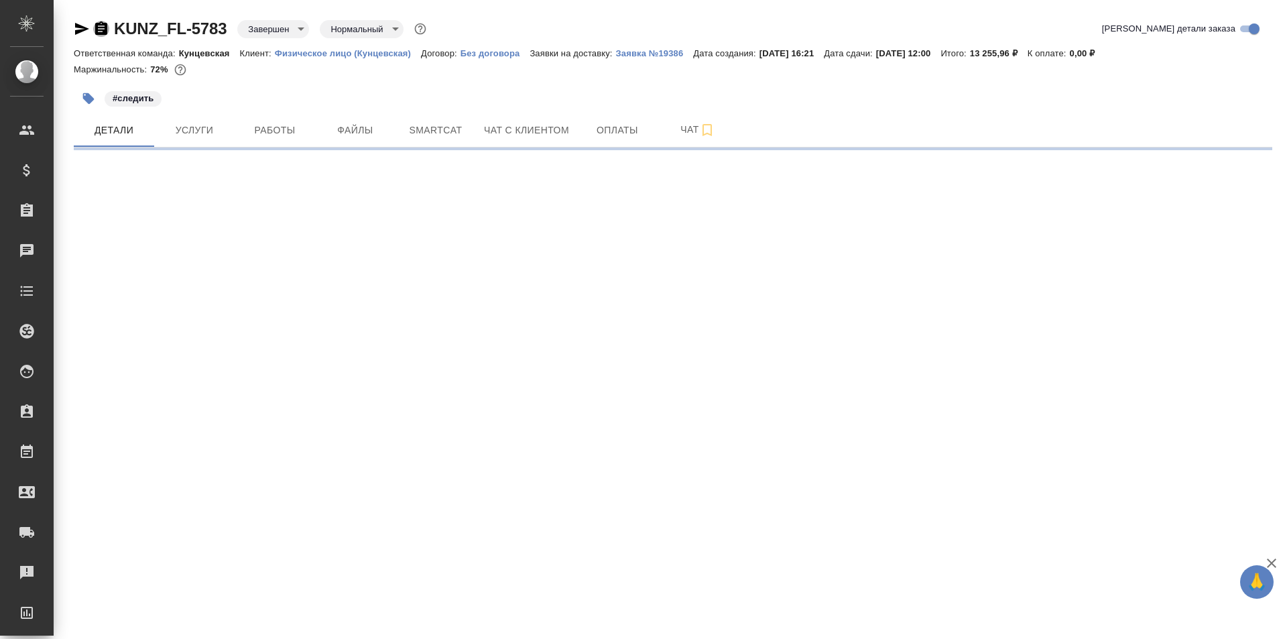
click at [104, 31] on icon "button" at bounding box center [101, 27] width 12 height 13
select select "RU"
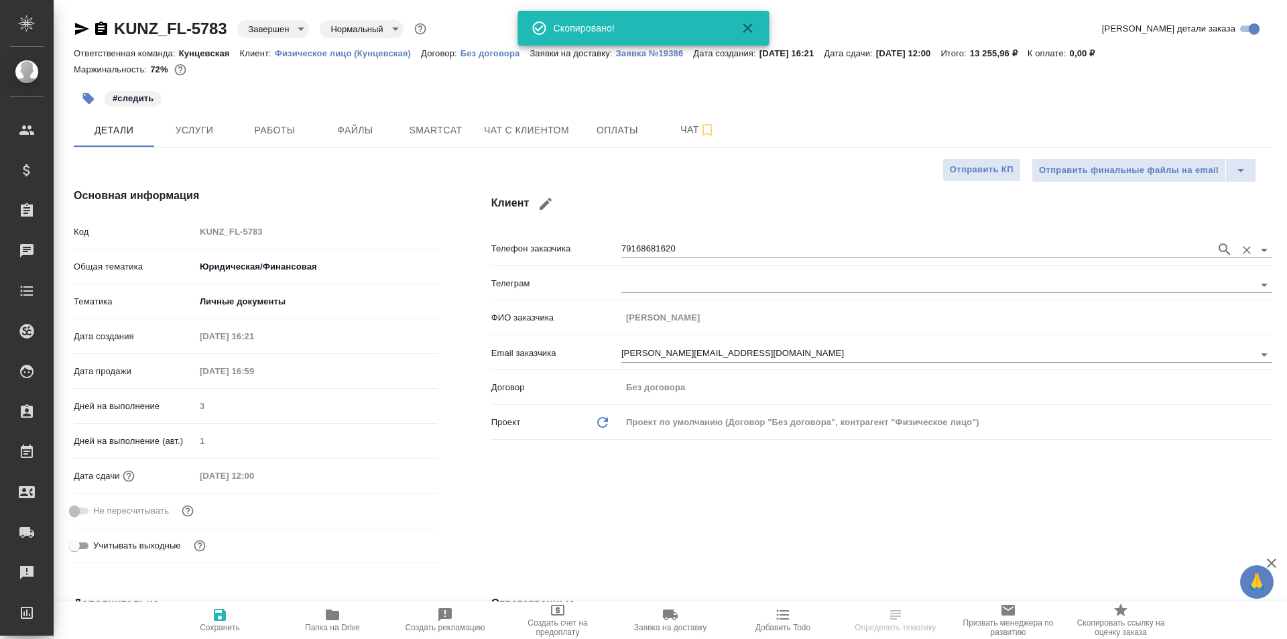
type textarea "x"
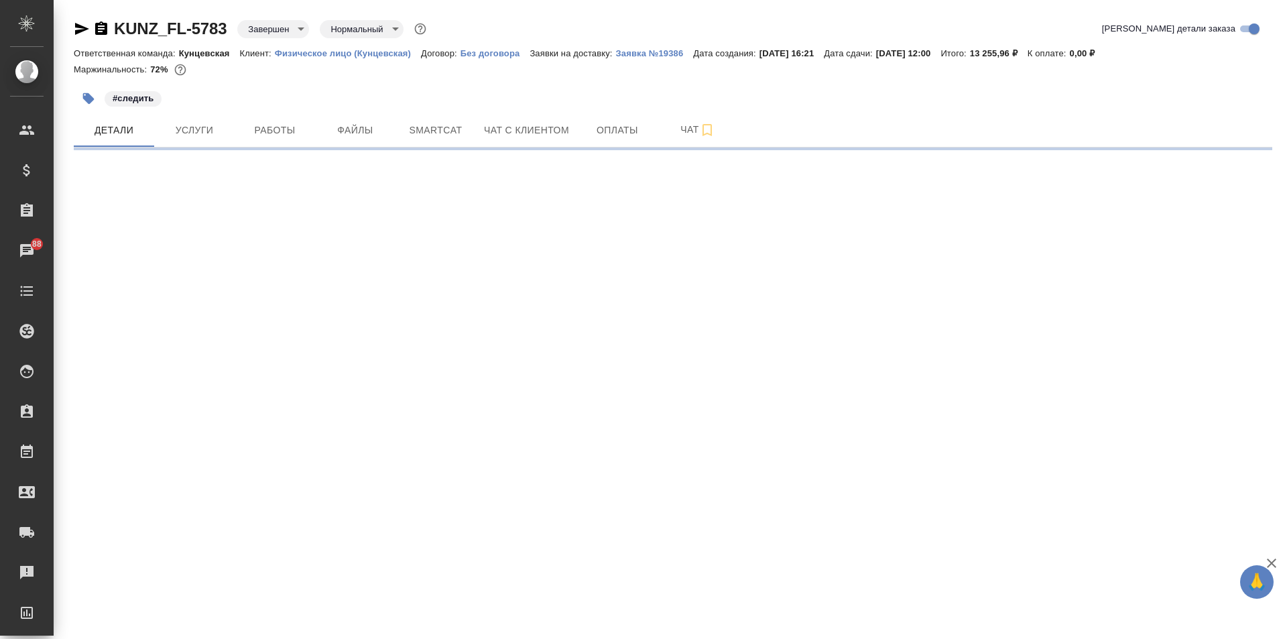
select select "RU"
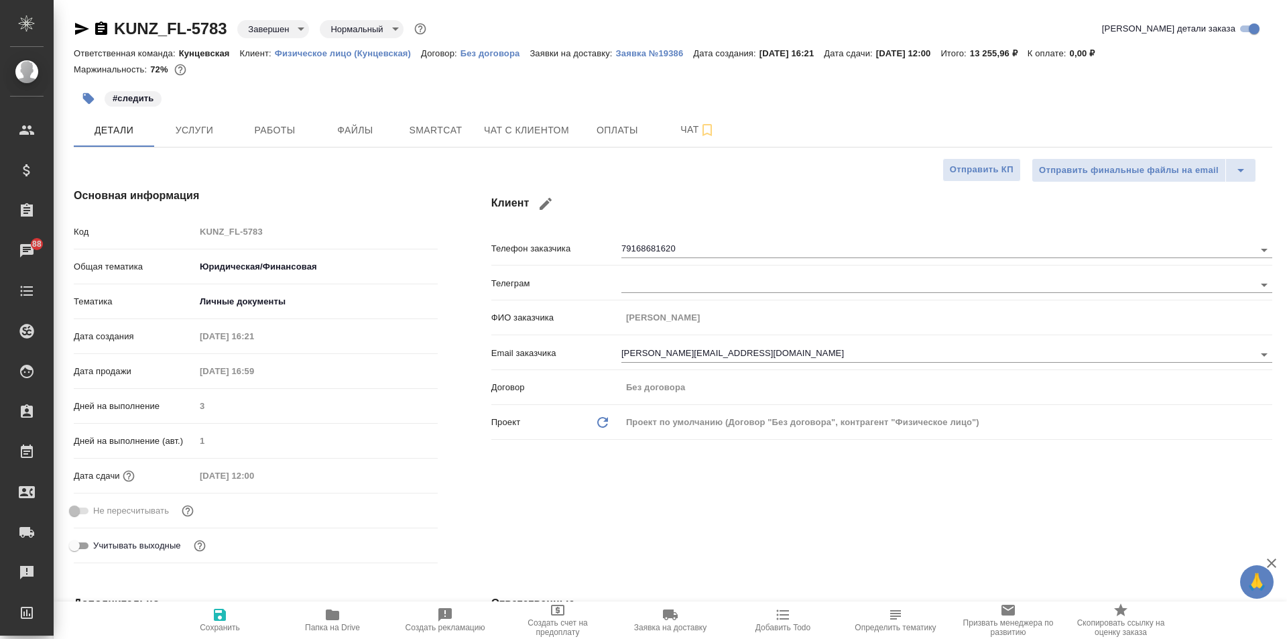
type textarea "x"
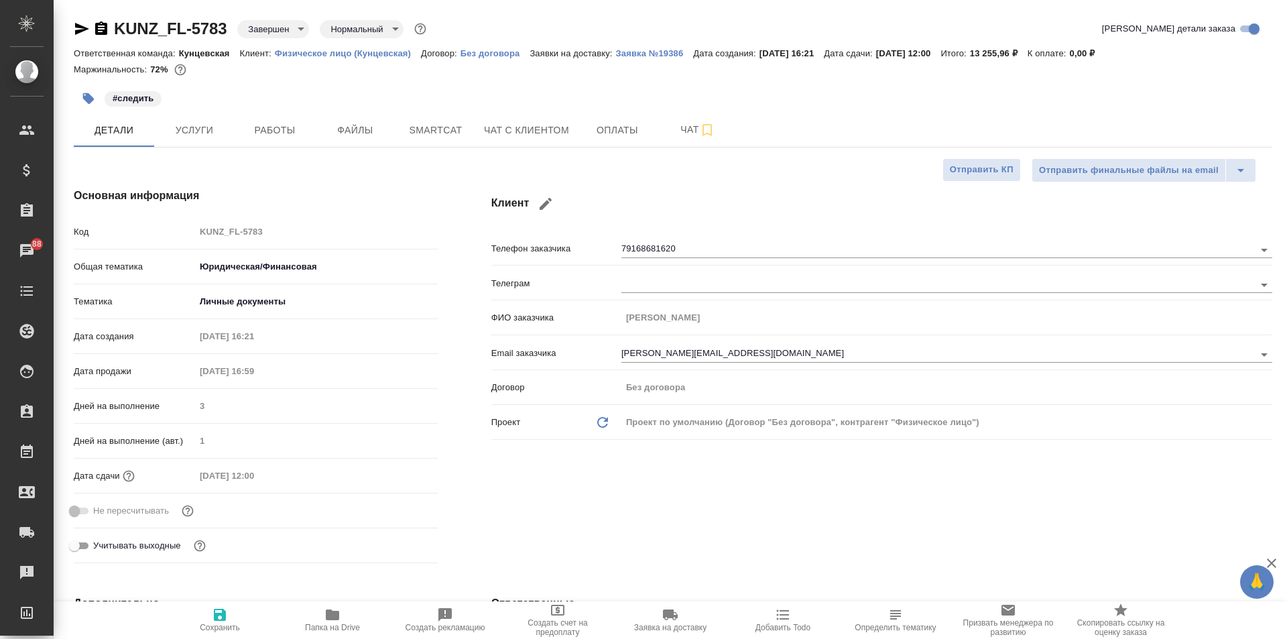
type textarea "x"
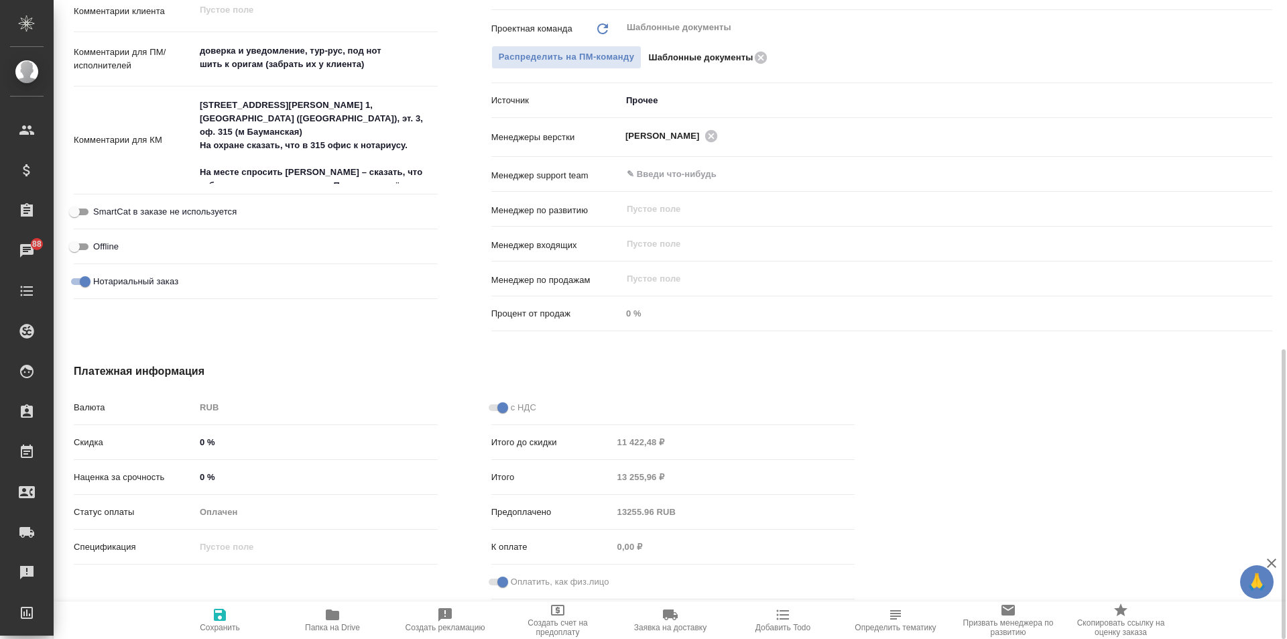
scroll to position [636, 0]
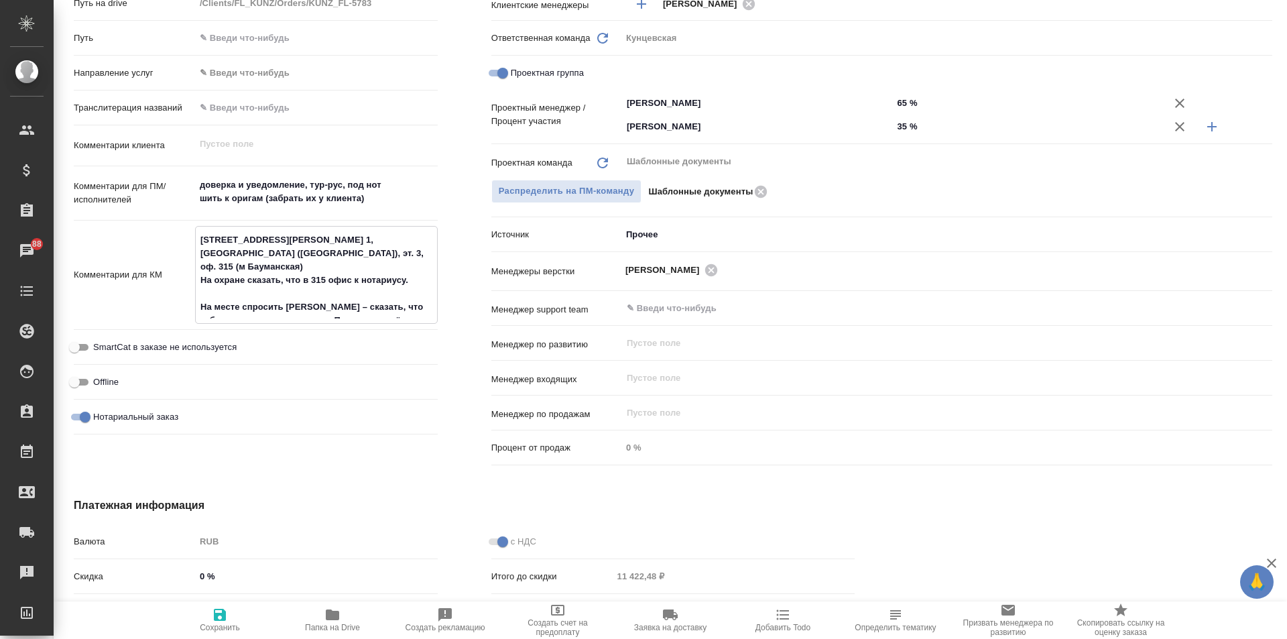
drag, startPoint x: 197, startPoint y: 239, endPoint x: 407, endPoint y: 326, distance: 227.7
click at [407, 326] on div "Комментарии для КМ [STREET_ADDRESS][PERSON_NAME] 1, [GEOGRAPHIC_DATA] ([GEOGRAP…" at bounding box center [256, 280] width 364 height 109
type textarea "x"
click at [679, 618] on span "Заявка на доставку" at bounding box center [670, 618] width 96 height 25
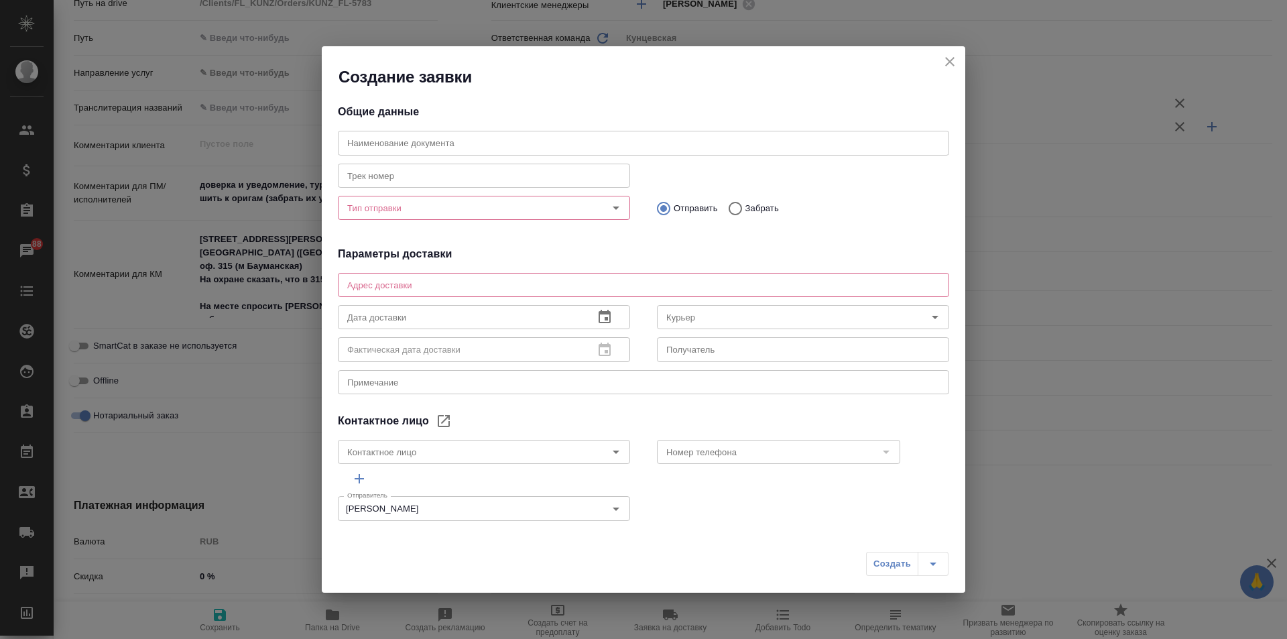
type input "[PERSON_NAME]"
click at [467, 291] on div "x Адрес доставки" at bounding box center [643, 285] width 611 height 24
paste textarea "ул. Бауманская, д. 7, стр. 1, ДЦ Central Yard (Централ Ярд), эт. 3, оф. 315 (м …"
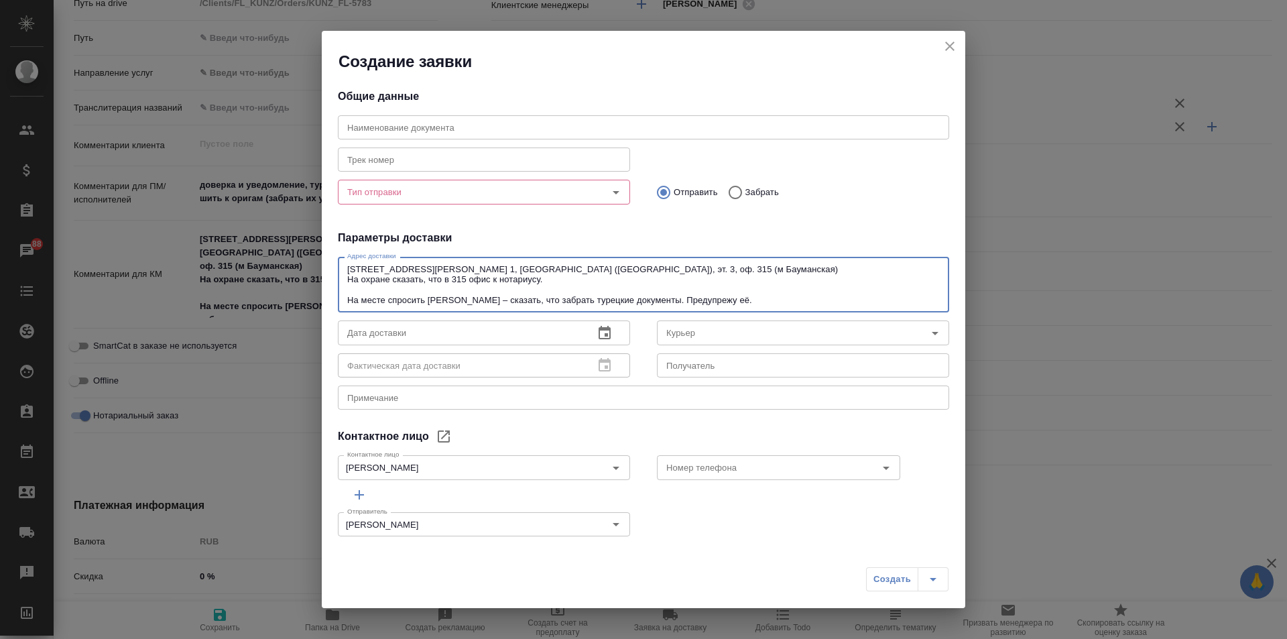
type textarea "ул. Бауманская, д. 7, стр. 1, ДЦ Central Yard (Централ Ярд), эт. 3, оф. 315 (м …"
click at [458, 194] on input "Тип отправки" at bounding box center [461, 192] width 239 height 16
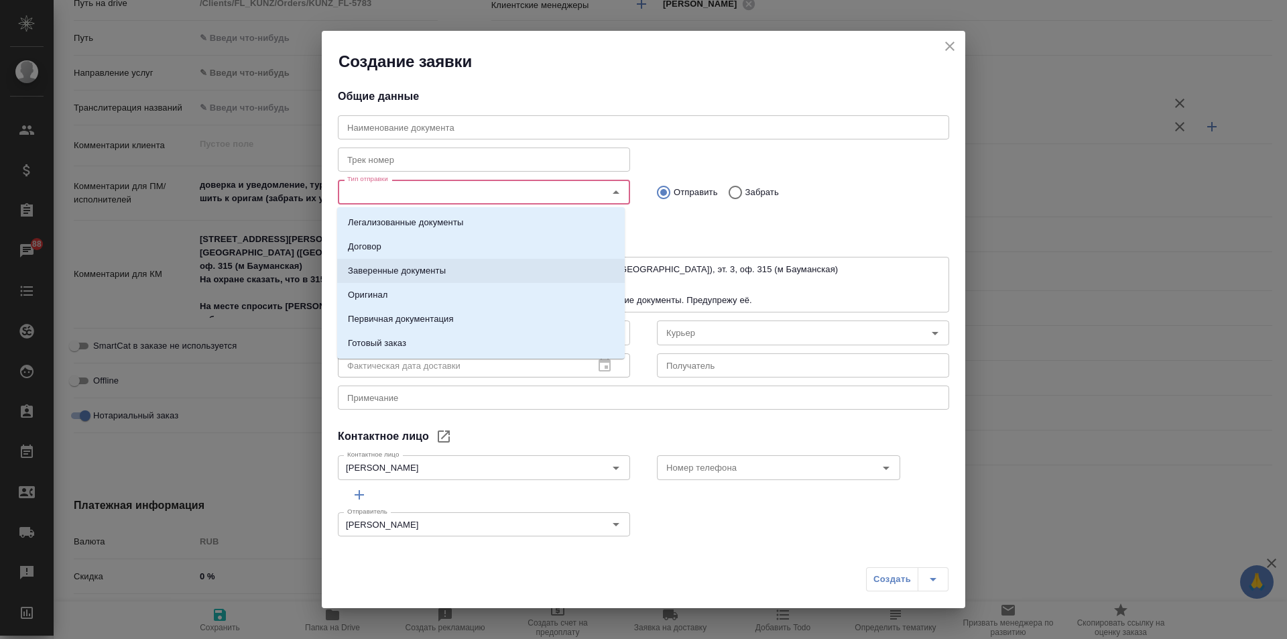
click at [488, 270] on li "Заверенные документы" at bounding box center [480, 271] width 287 height 24
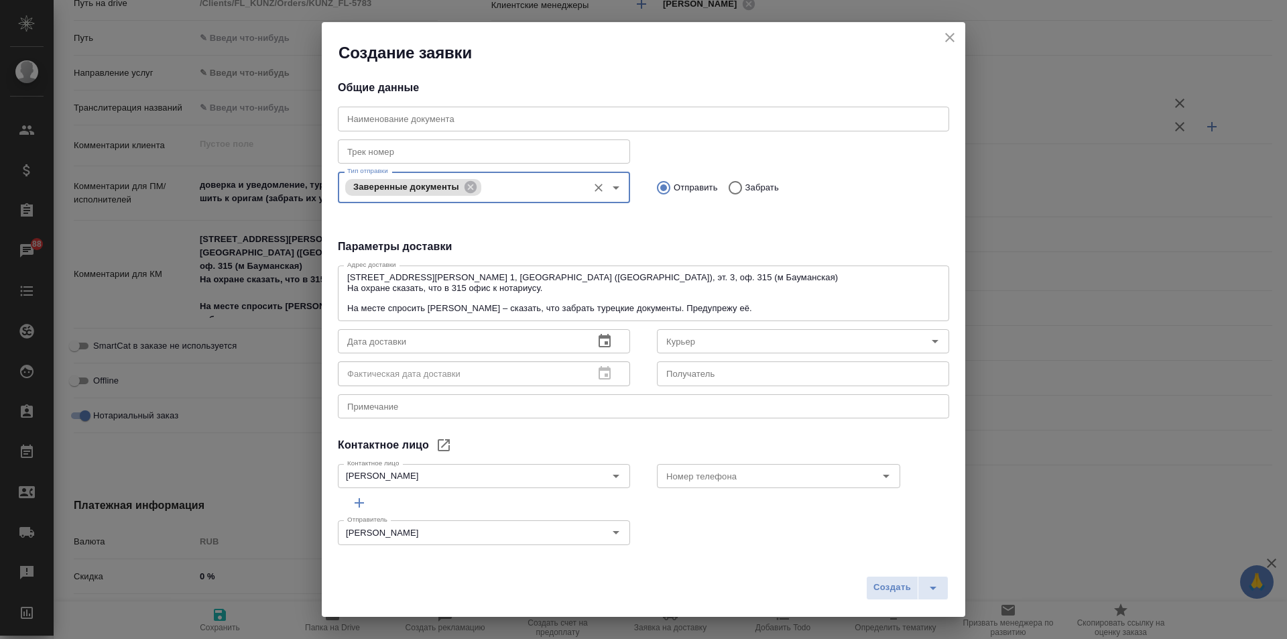
click at [603, 347] on icon "button" at bounding box center [604, 341] width 16 height 16
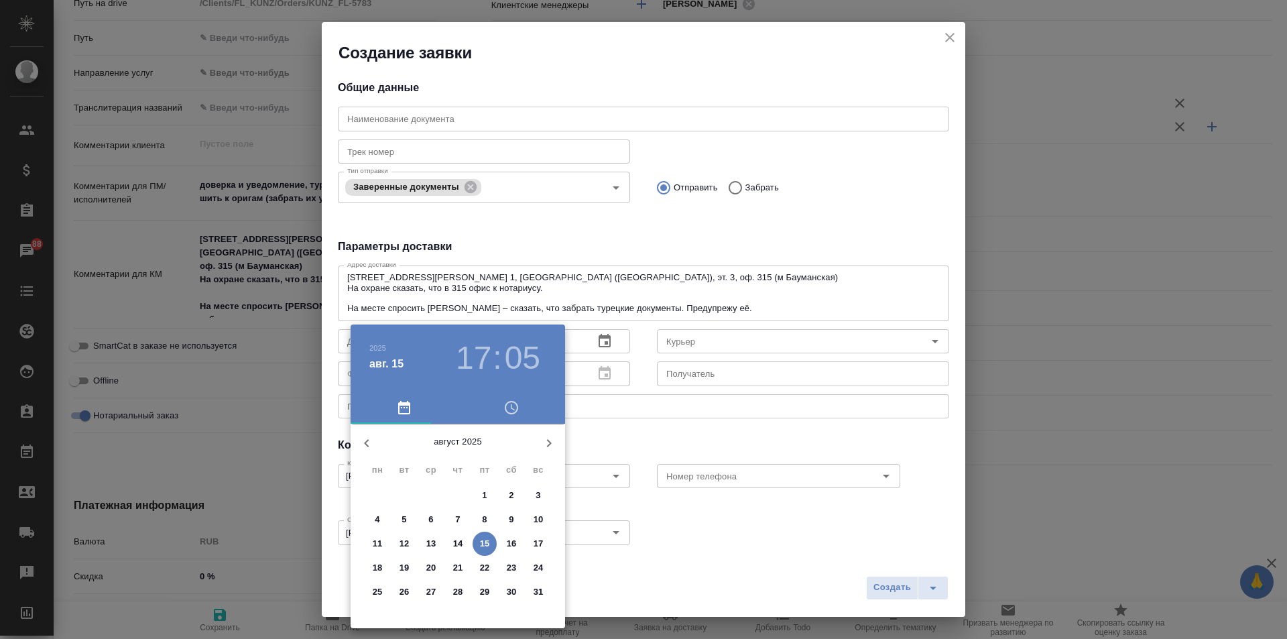
click at [484, 359] on h3 "17" at bounding box center [474, 358] width 36 height 38
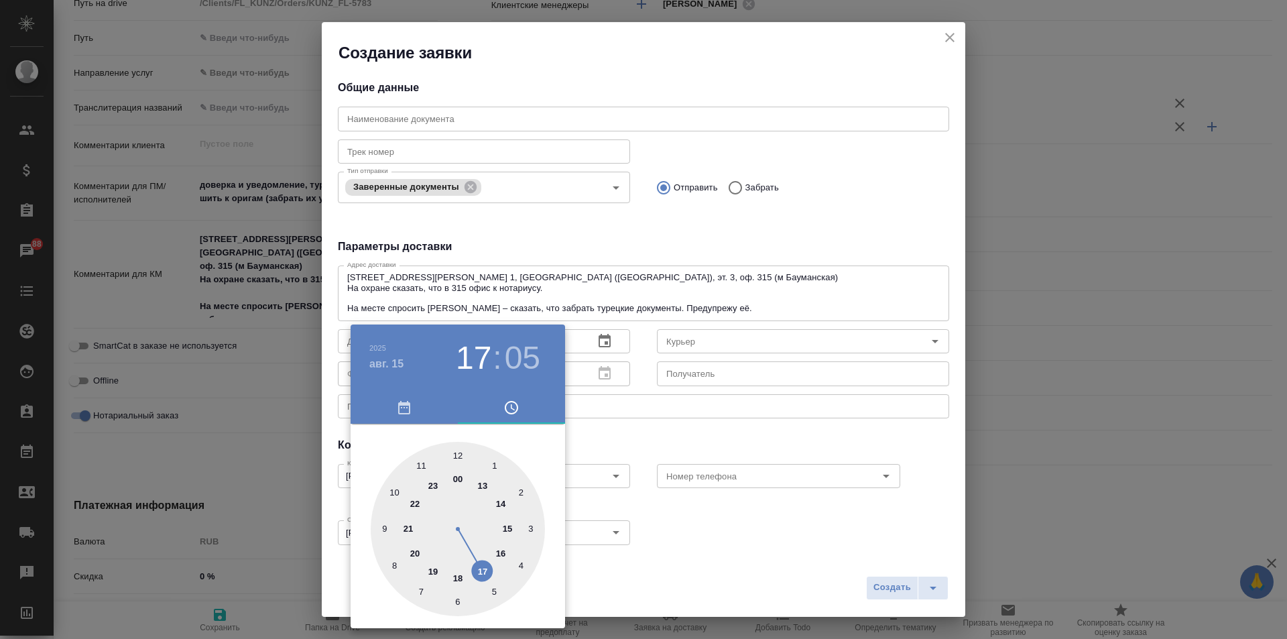
click at [455, 452] on div at bounding box center [458, 529] width 174 height 174
click at [522, 562] on div at bounding box center [458, 529] width 174 height 174
type input "15.08.2025 12:20"
click at [631, 435] on div at bounding box center [643, 319] width 1287 height 639
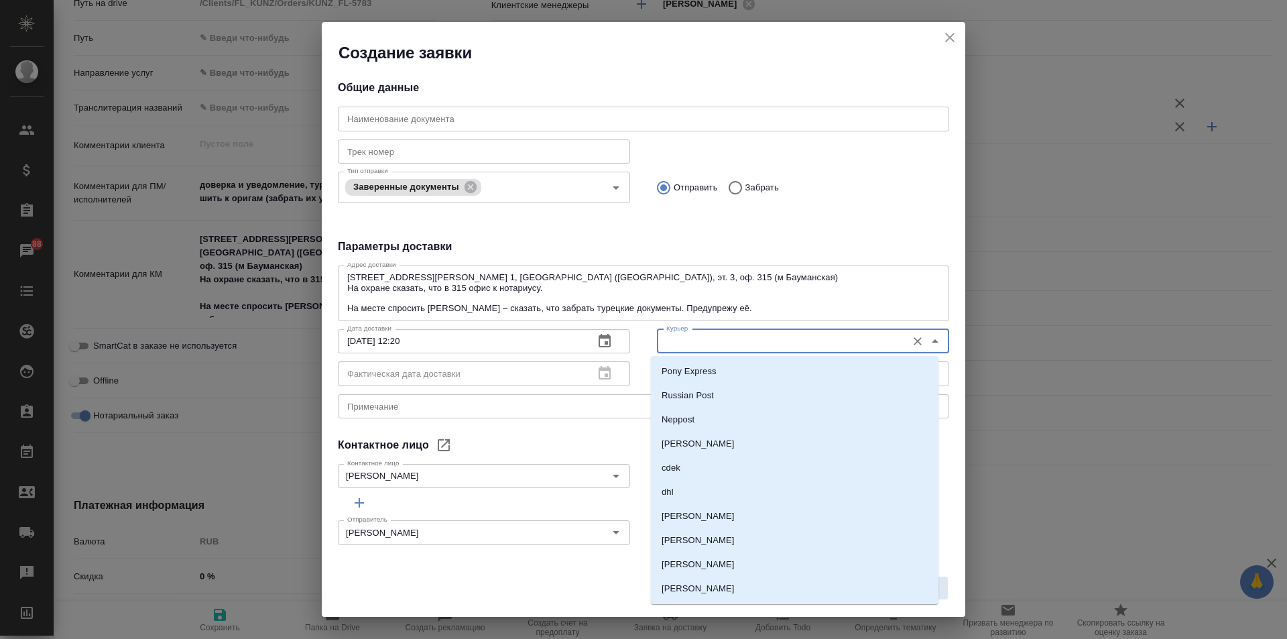
click at [693, 348] on input "Курьер" at bounding box center [780, 341] width 239 height 16
click at [722, 444] on p "[PERSON_NAME]" at bounding box center [697, 443] width 73 height 13
type input "[PERSON_NAME]"
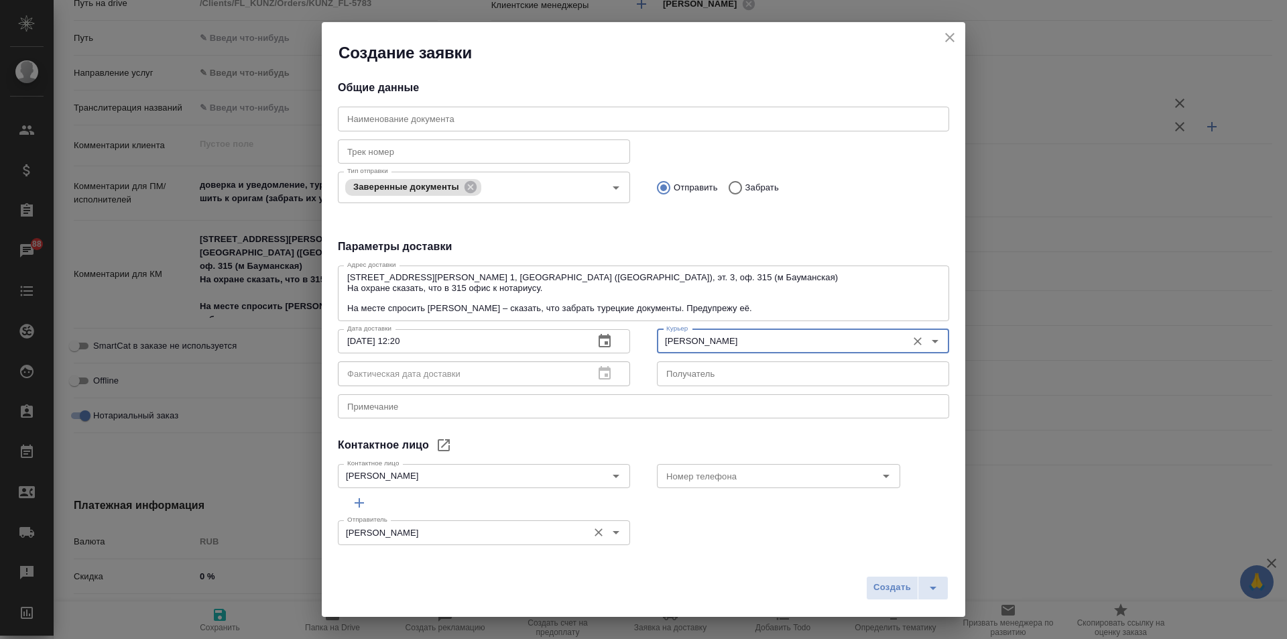
click at [519, 536] on input "[PERSON_NAME]" at bounding box center [461, 532] width 239 height 16
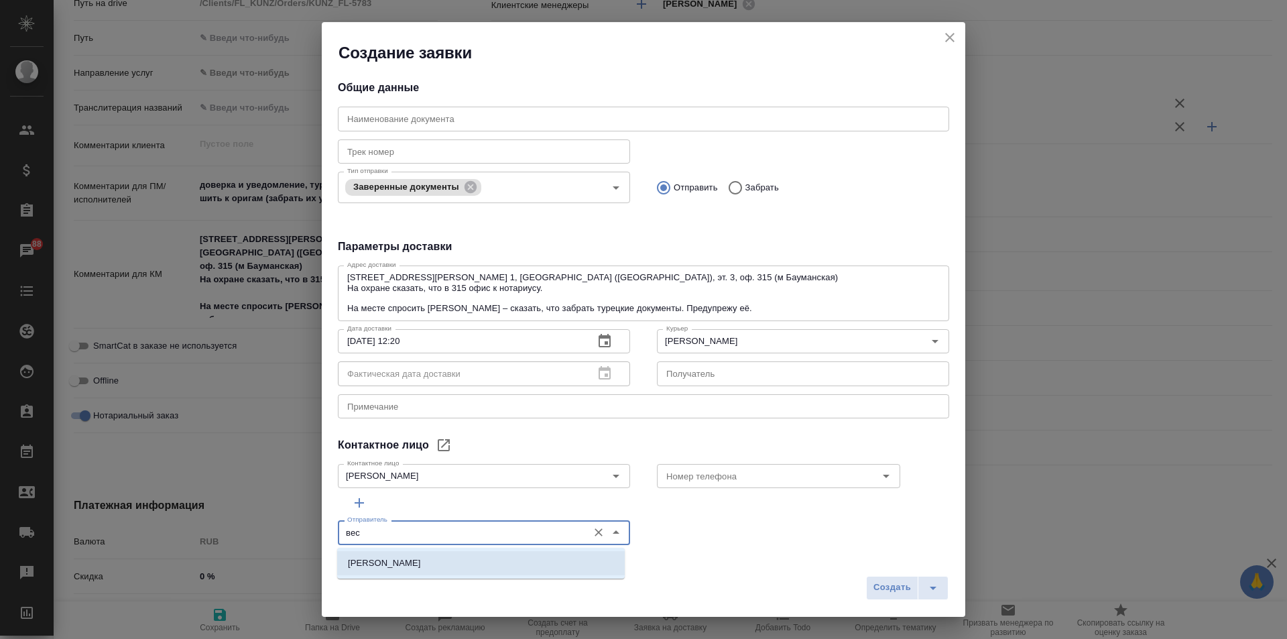
click at [499, 563] on li "[PERSON_NAME]" at bounding box center [480, 563] width 287 height 24
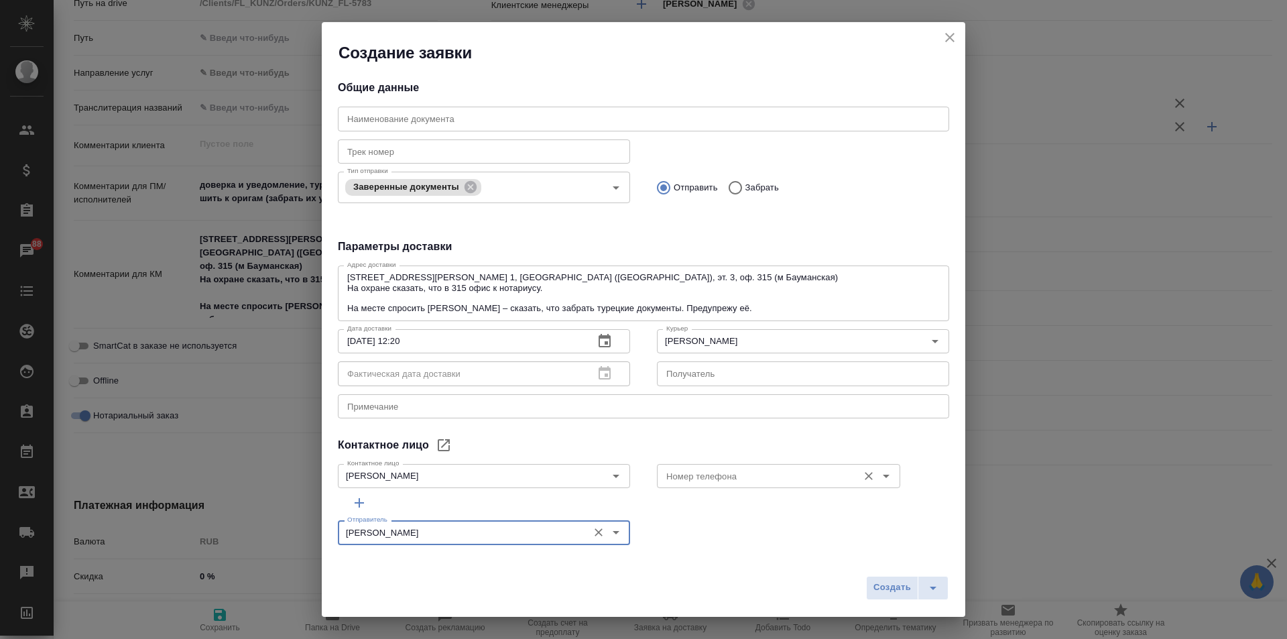
type input "[PERSON_NAME]"
click at [712, 471] on input "Номер телефона" at bounding box center [756, 476] width 190 height 16
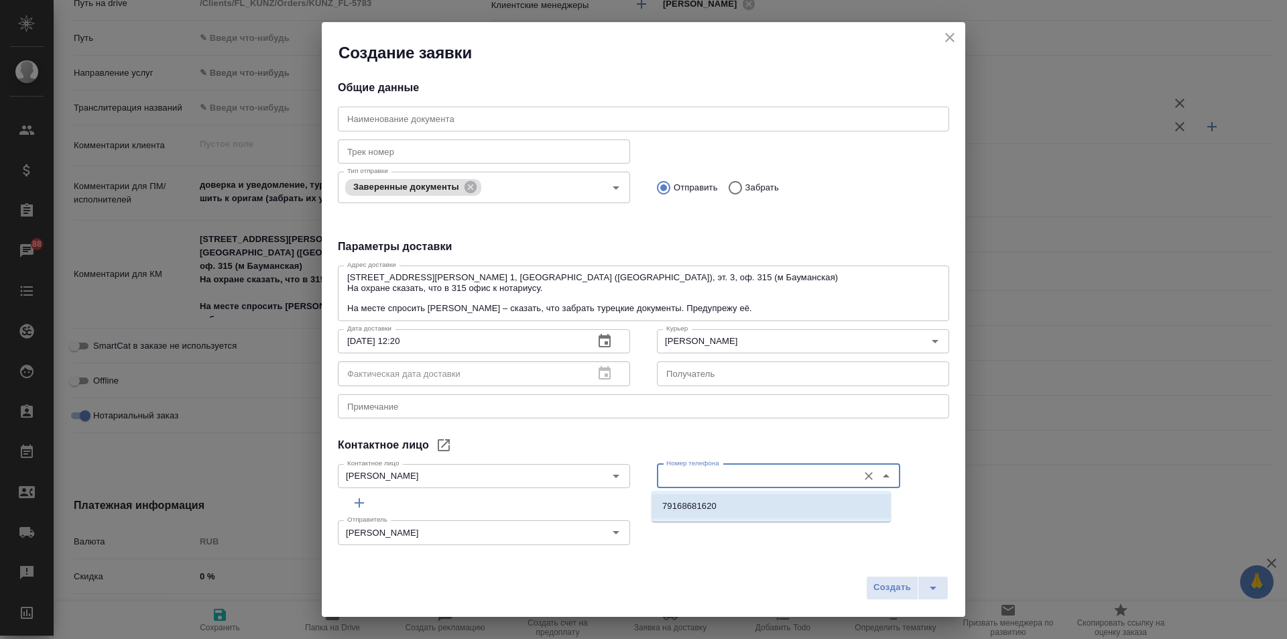
click at [722, 505] on li "79168681620" at bounding box center [770, 506] width 239 height 24
type input "79168681620"
click at [899, 585] on span "Создать" at bounding box center [892, 587] width 38 height 15
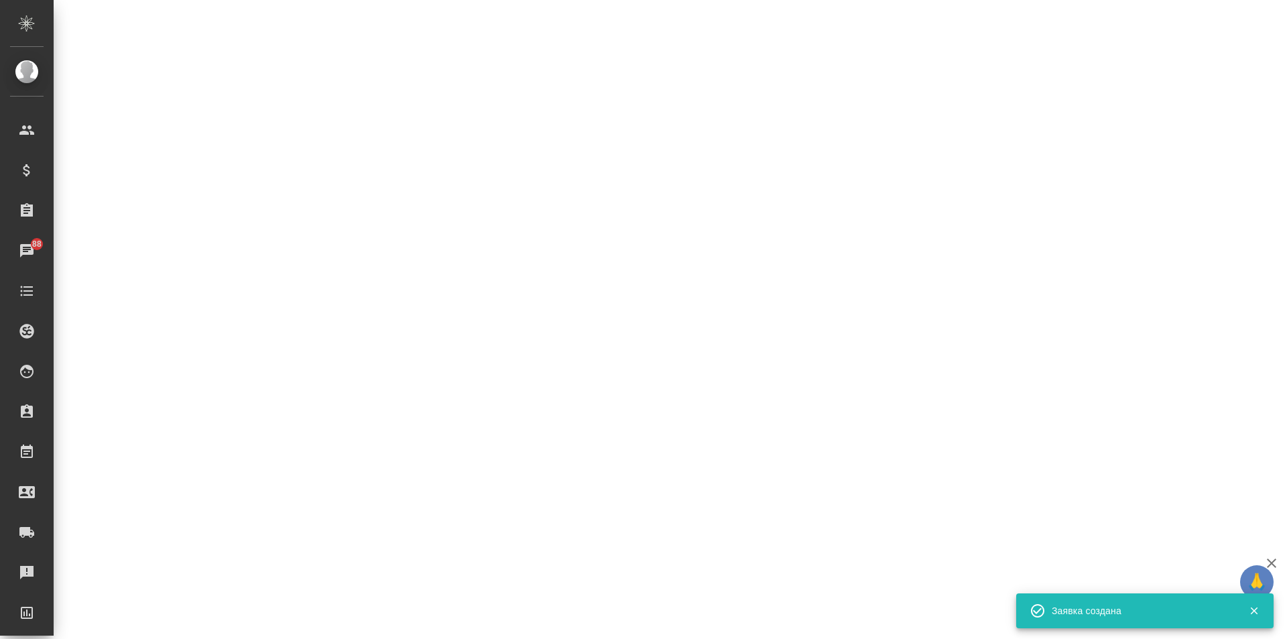
select select "RU"
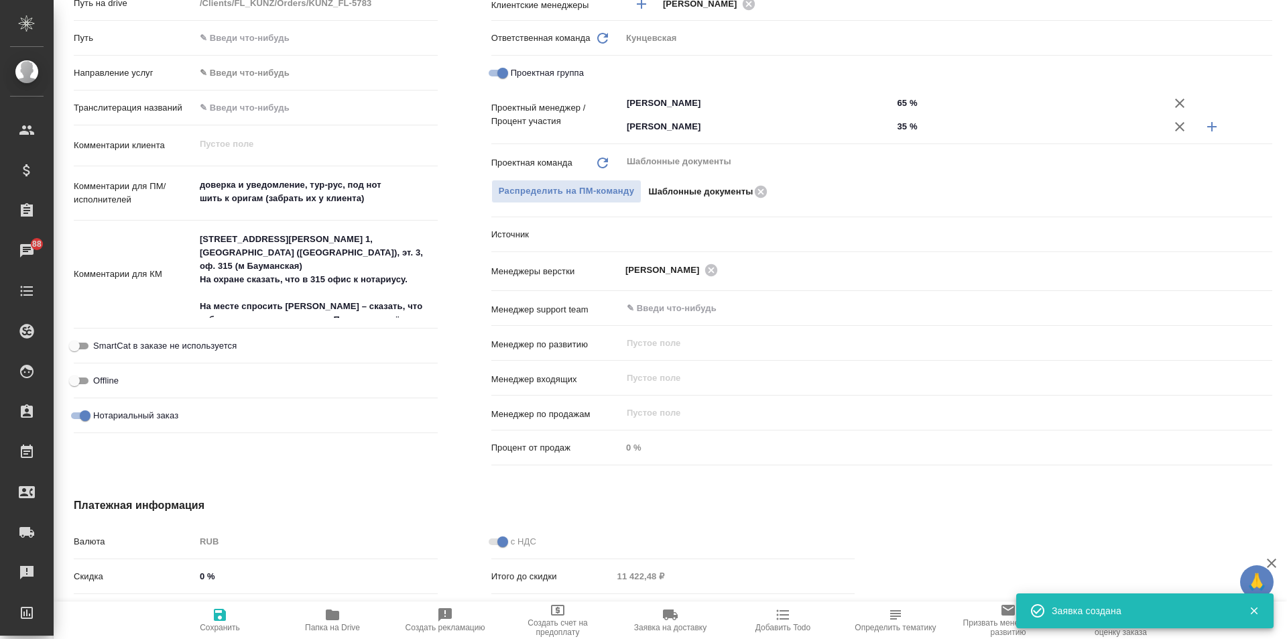
type textarea "x"
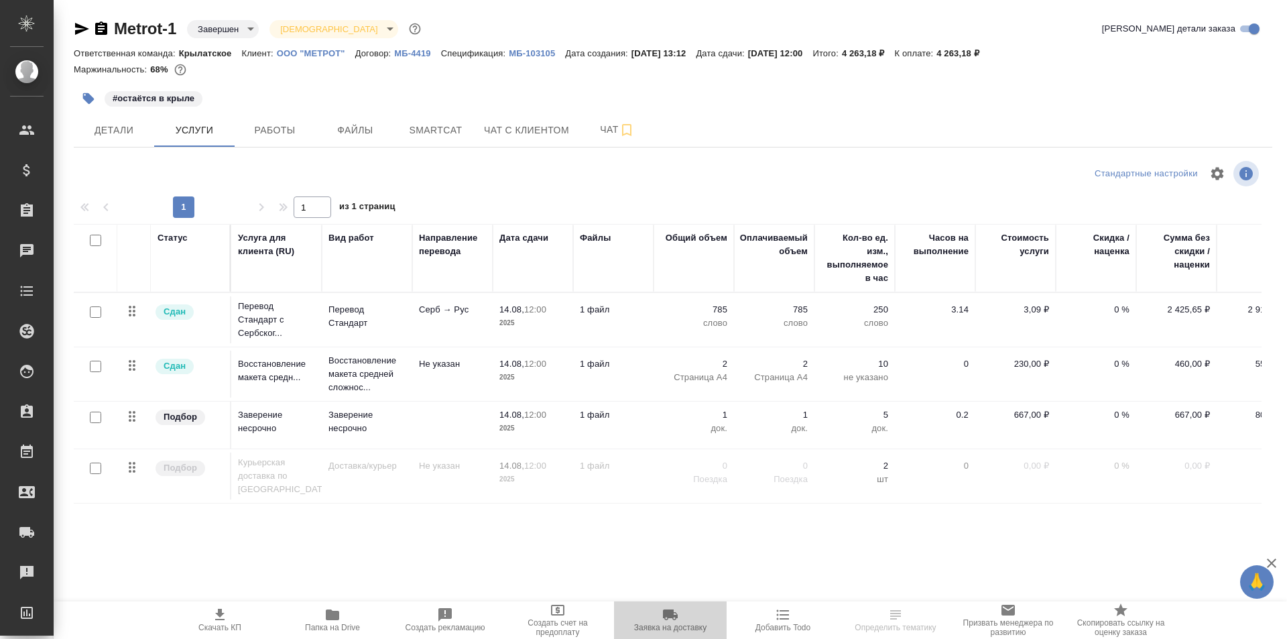
click at [659, 627] on span "Заявка на доставку" at bounding box center [670, 626] width 72 height 9
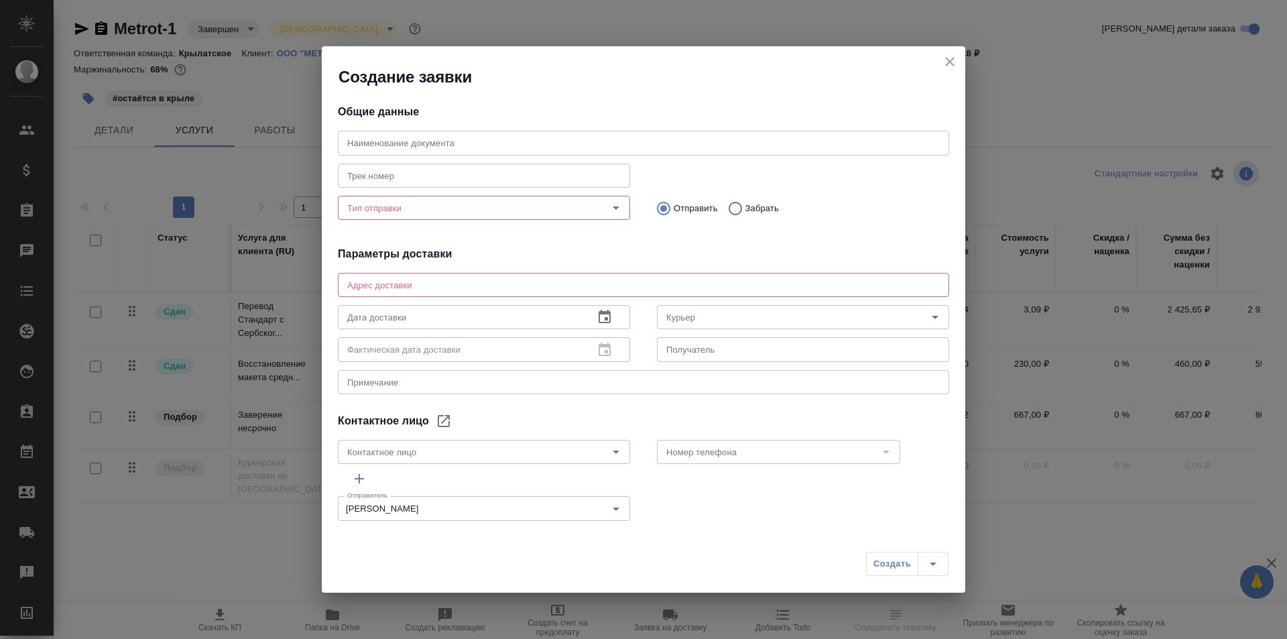
type input "[PERSON_NAME]"
click at [472, 287] on textarea at bounding box center [643, 284] width 592 height 10
paste textarea "[STREET_ADDRESS] моб.: [PHONE_NUMBER] Адрес верный. Может положить в почтовый я…"
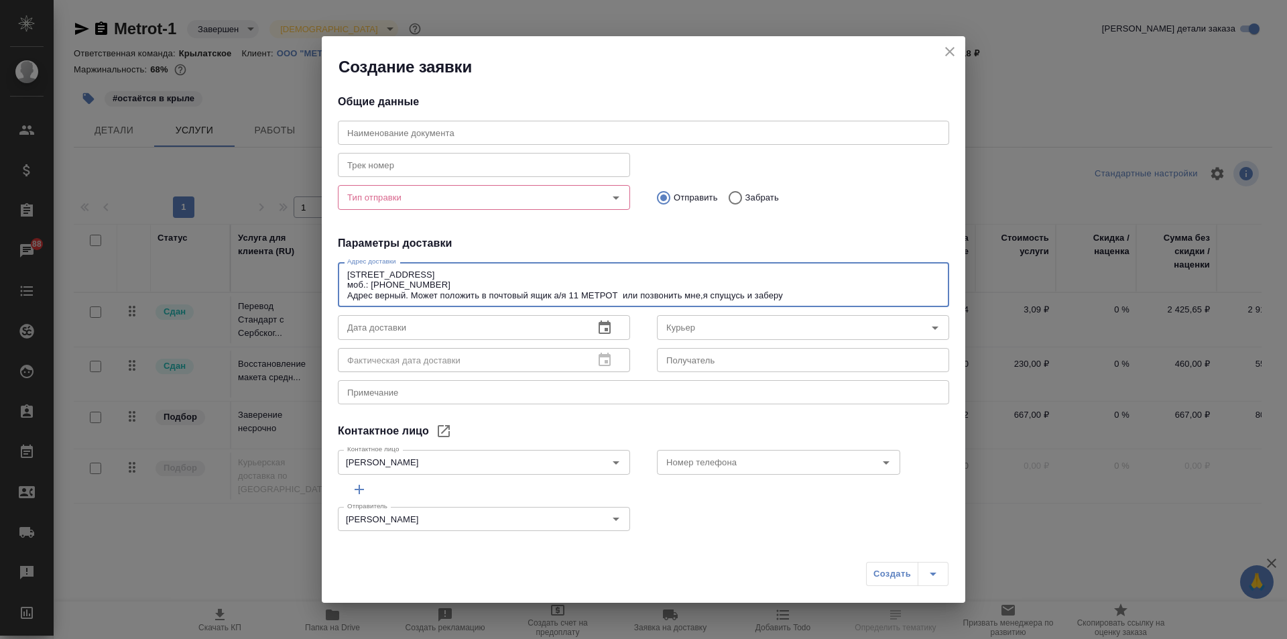
type textarea "[STREET_ADDRESS] моб.: [PHONE_NUMBER] Адрес верный. Может положить в почтовый я…"
click at [696, 234] on div "Общие данные Наименование документа Наименование документа Трек номер Трек номе…" at bounding box center [643, 309] width 643 height 462
click at [608, 200] on icon "Open" at bounding box center [616, 198] width 16 height 16
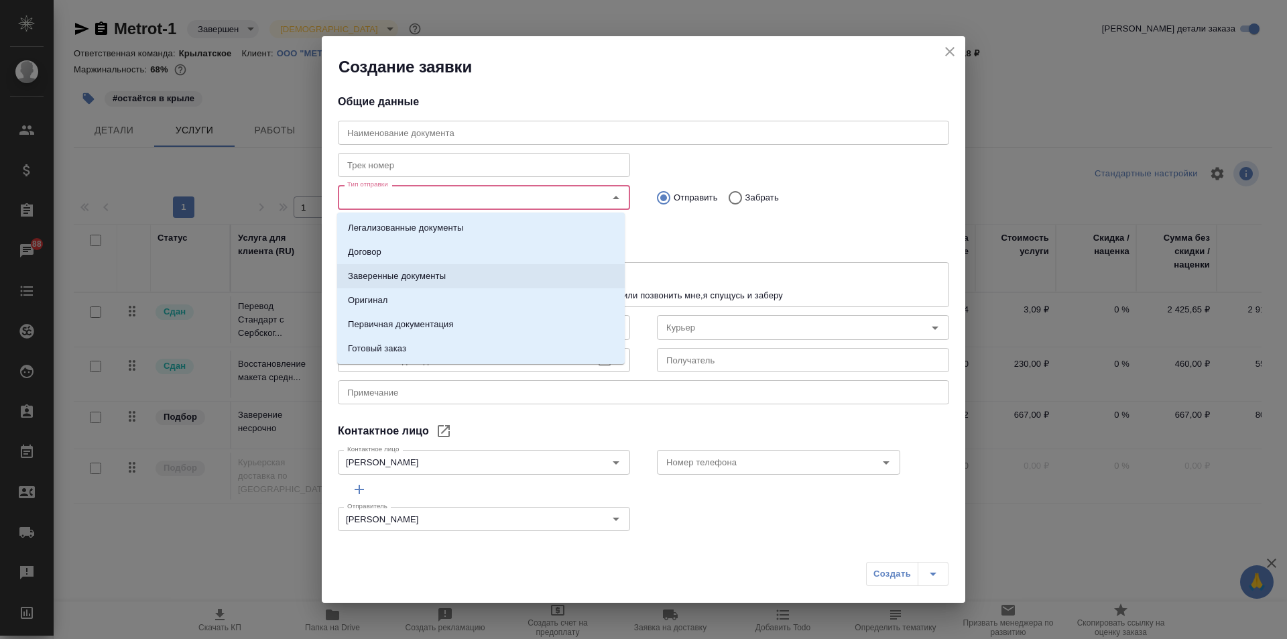
click at [496, 273] on li "Заверенные документы" at bounding box center [480, 276] width 287 height 24
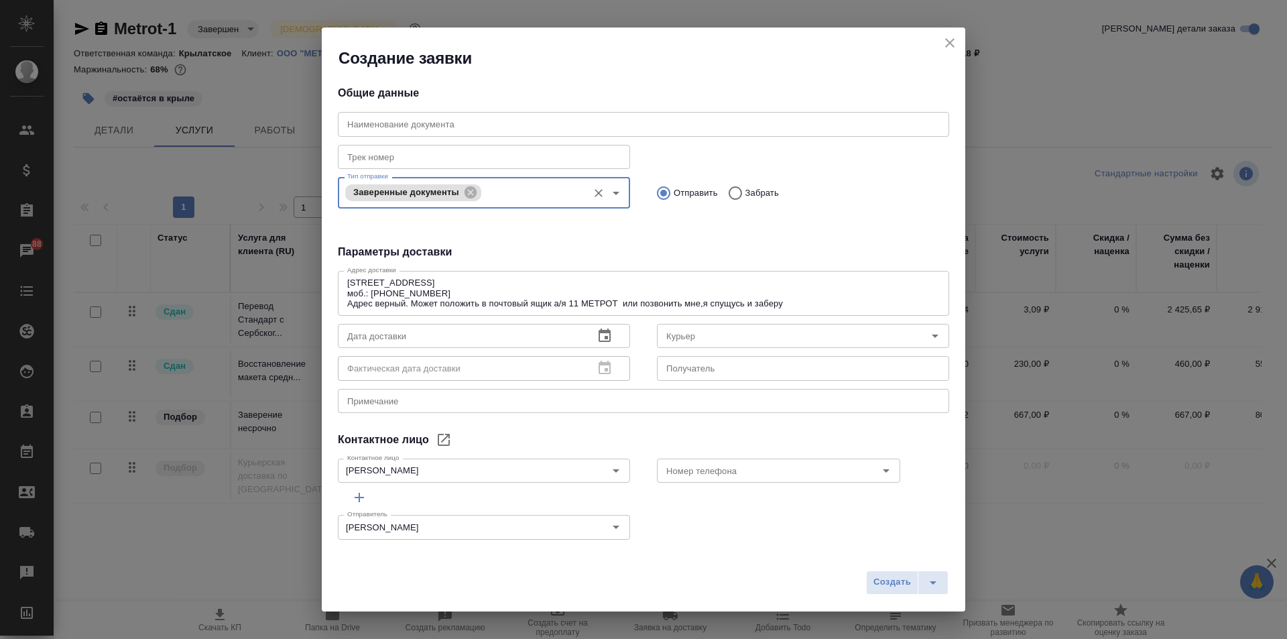
click at [602, 333] on icon "button" at bounding box center [604, 336] width 16 height 16
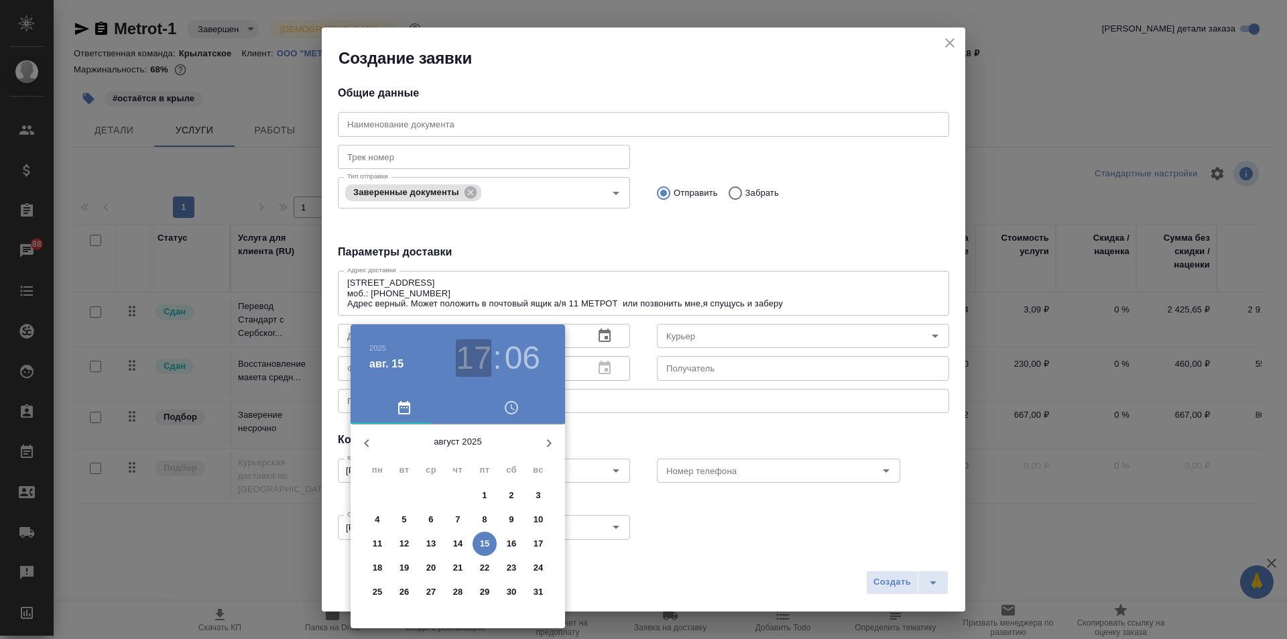
click at [487, 348] on h3 "17" at bounding box center [474, 358] width 36 height 38
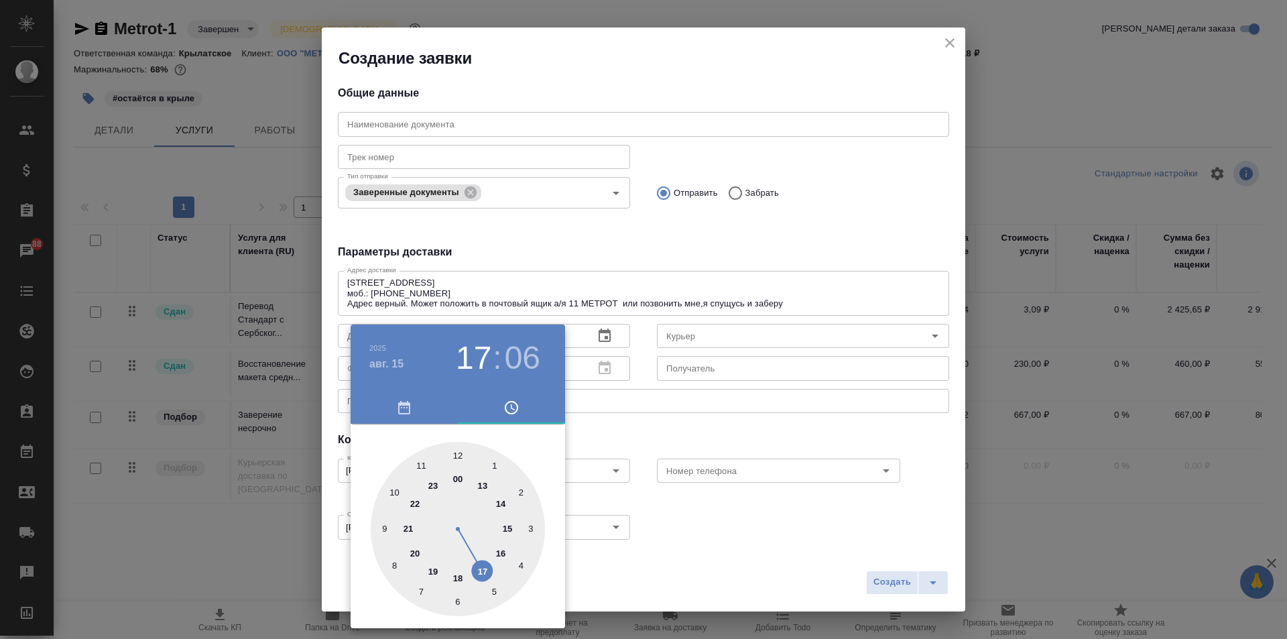
click at [703, 333] on div at bounding box center [643, 319] width 1287 height 639
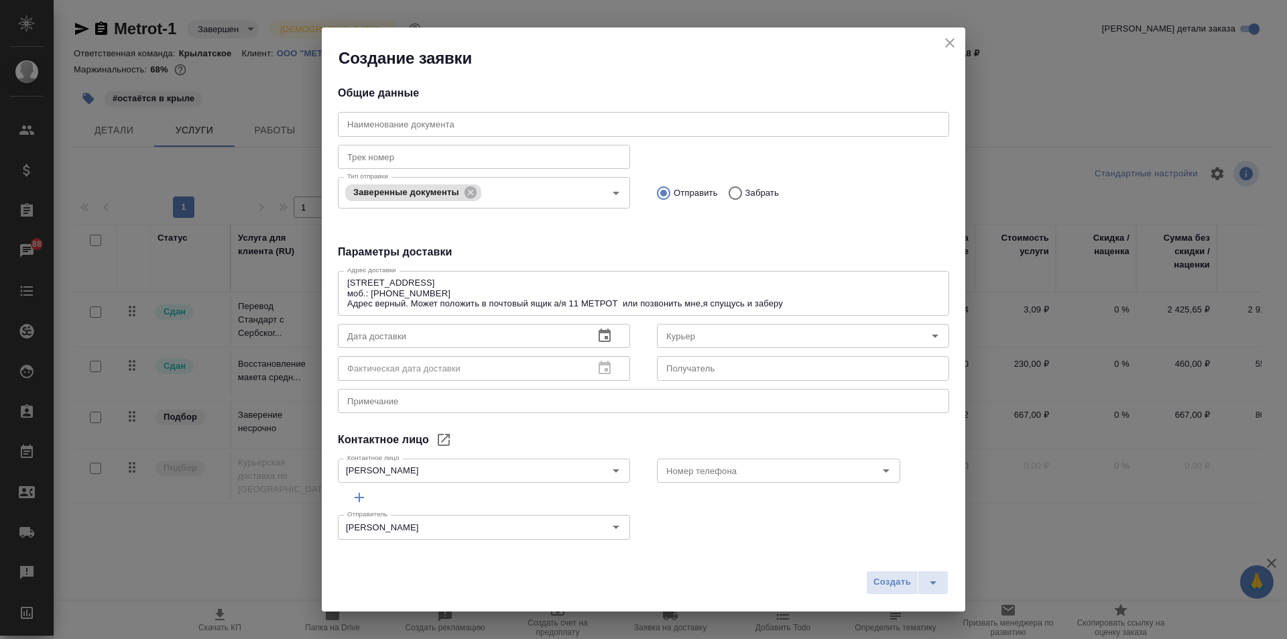
click at [703, 333] on input "Курьер" at bounding box center [780, 336] width 239 height 16
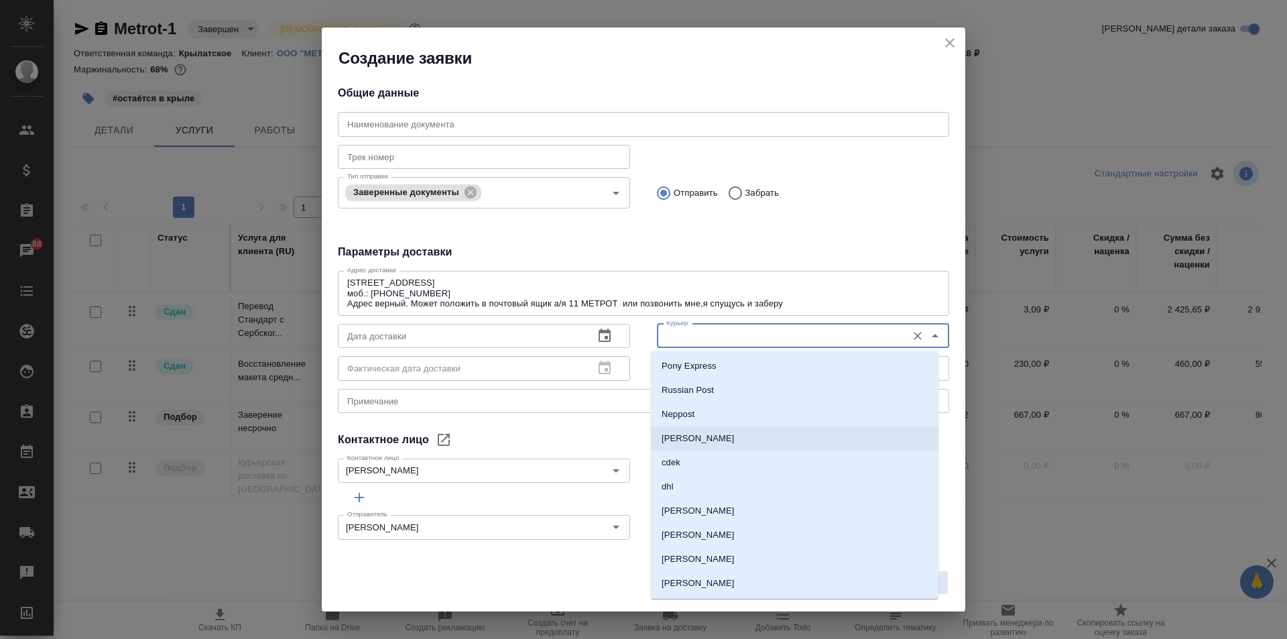
click at [705, 439] on p "[PERSON_NAME]" at bounding box center [697, 438] width 73 height 13
type input "[PERSON_NAME]"
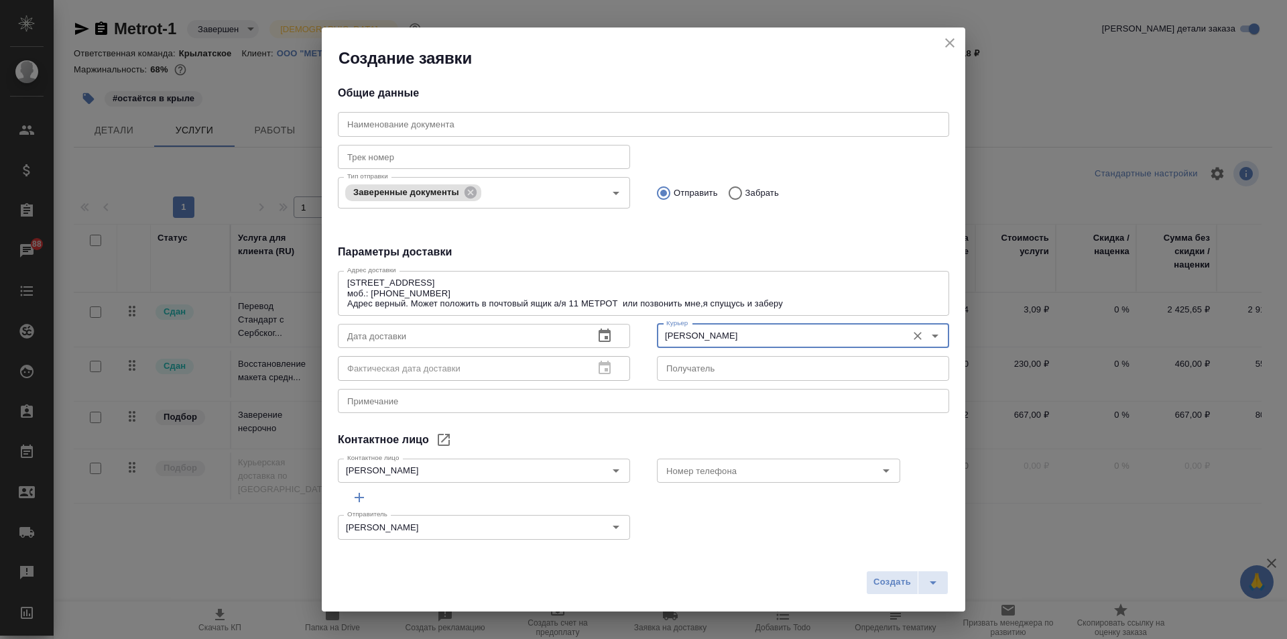
click at [598, 334] on icon "button" at bounding box center [604, 336] width 16 height 16
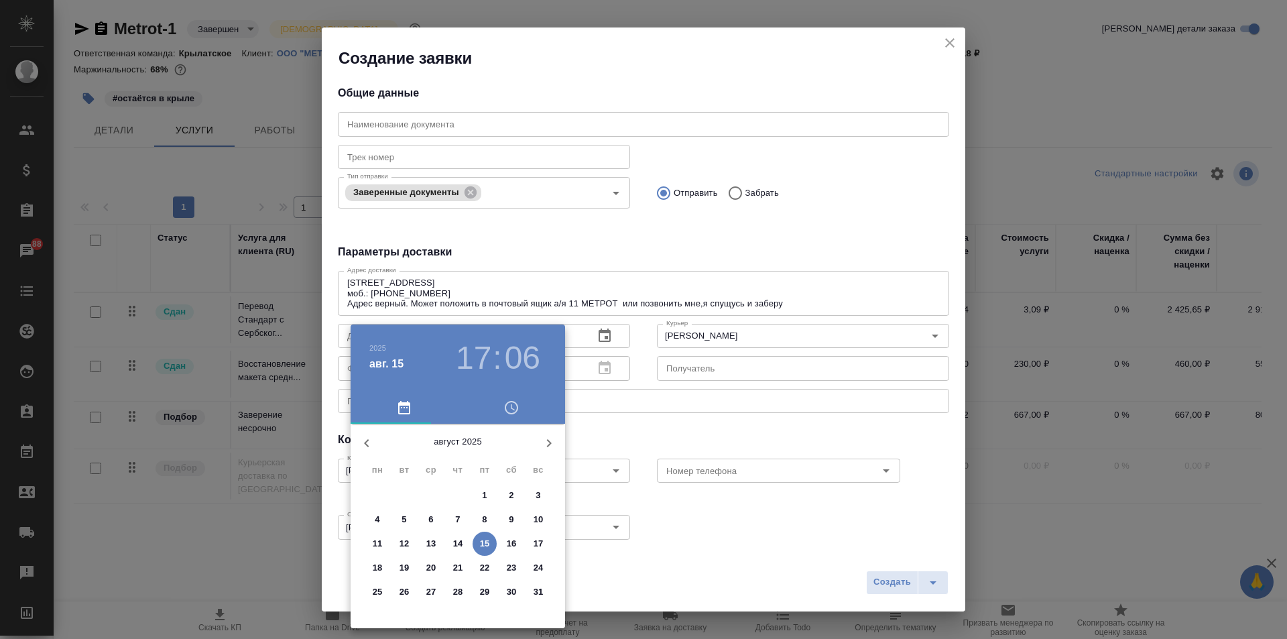
click at [482, 354] on h3 "17" at bounding box center [474, 358] width 36 height 38
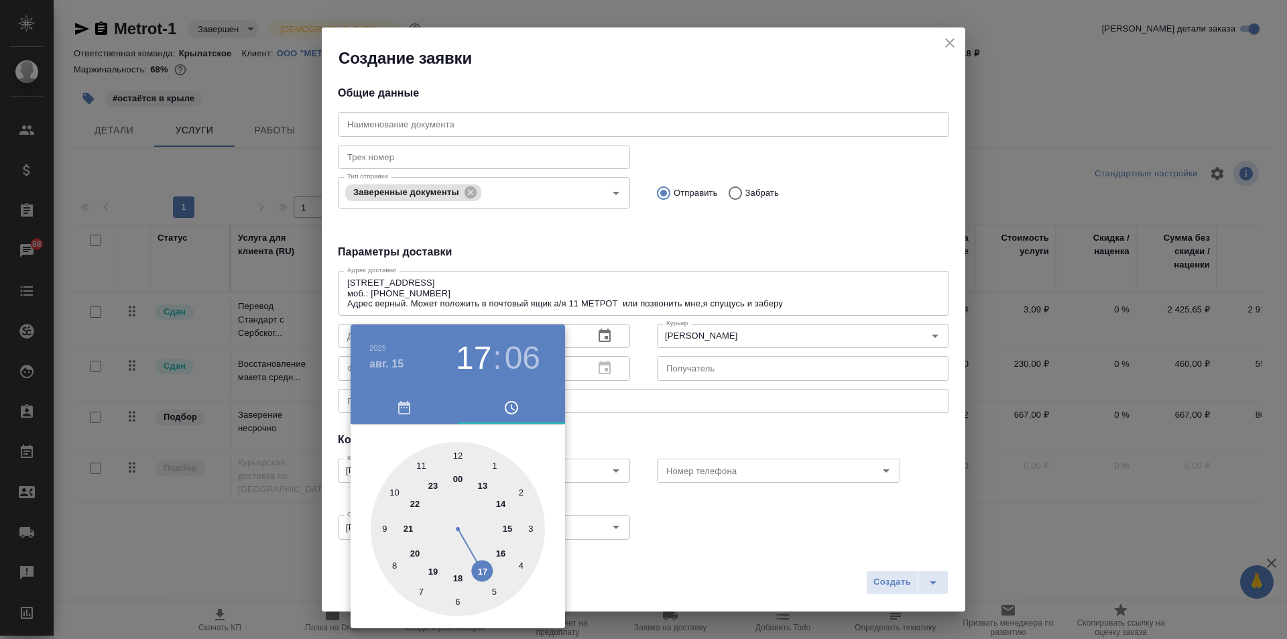
click at [483, 484] on div at bounding box center [458, 529] width 174 height 174
click at [393, 563] on div at bounding box center [458, 529] width 174 height 174
type input "[DATE] 13:40"
click at [715, 427] on div at bounding box center [643, 319] width 1287 height 639
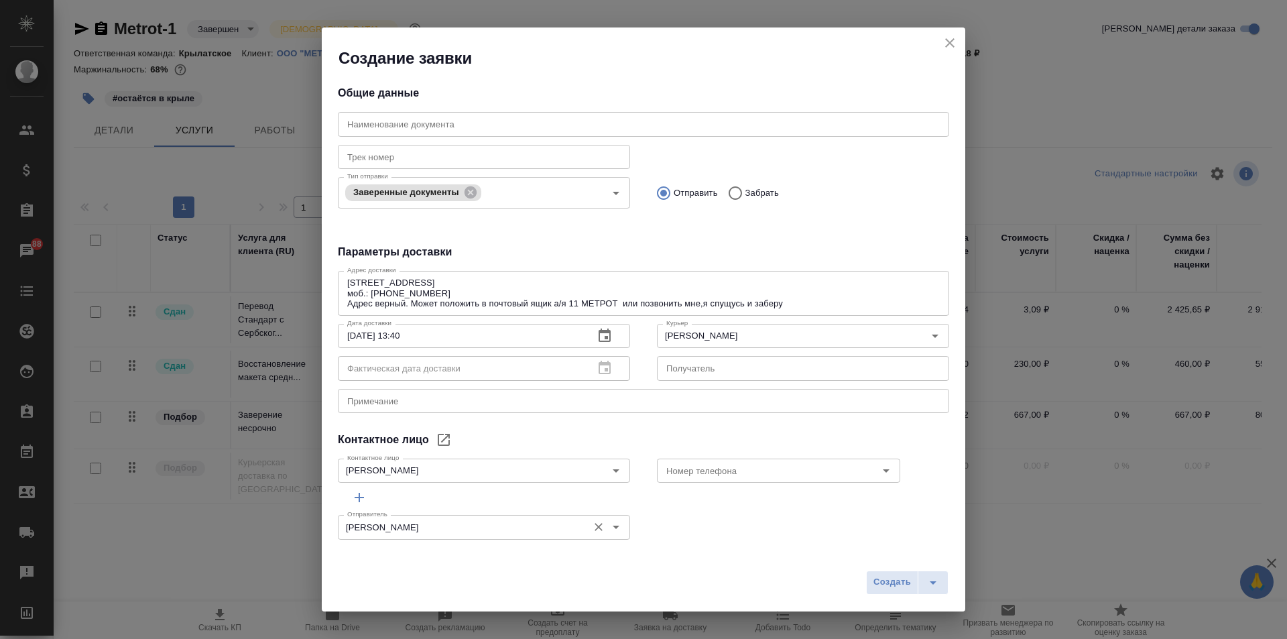
click at [517, 522] on input "[PERSON_NAME]" at bounding box center [461, 527] width 239 height 16
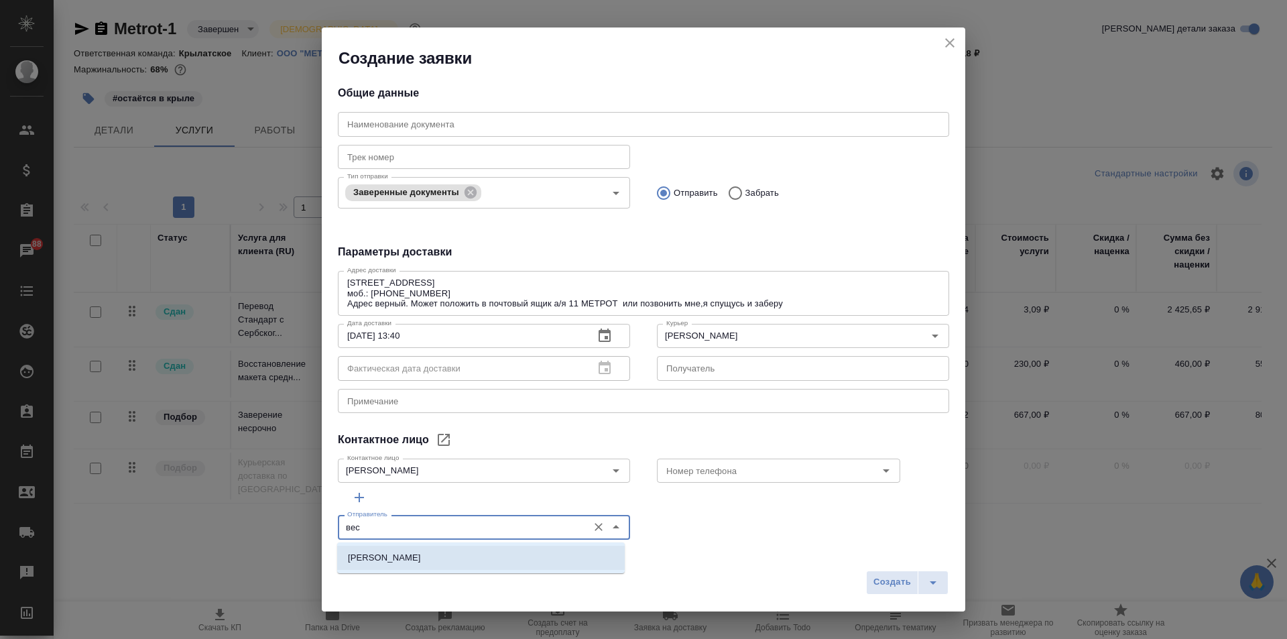
click at [495, 564] on li "[PERSON_NAME]" at bounding box center [480, 557] width 287 height 24
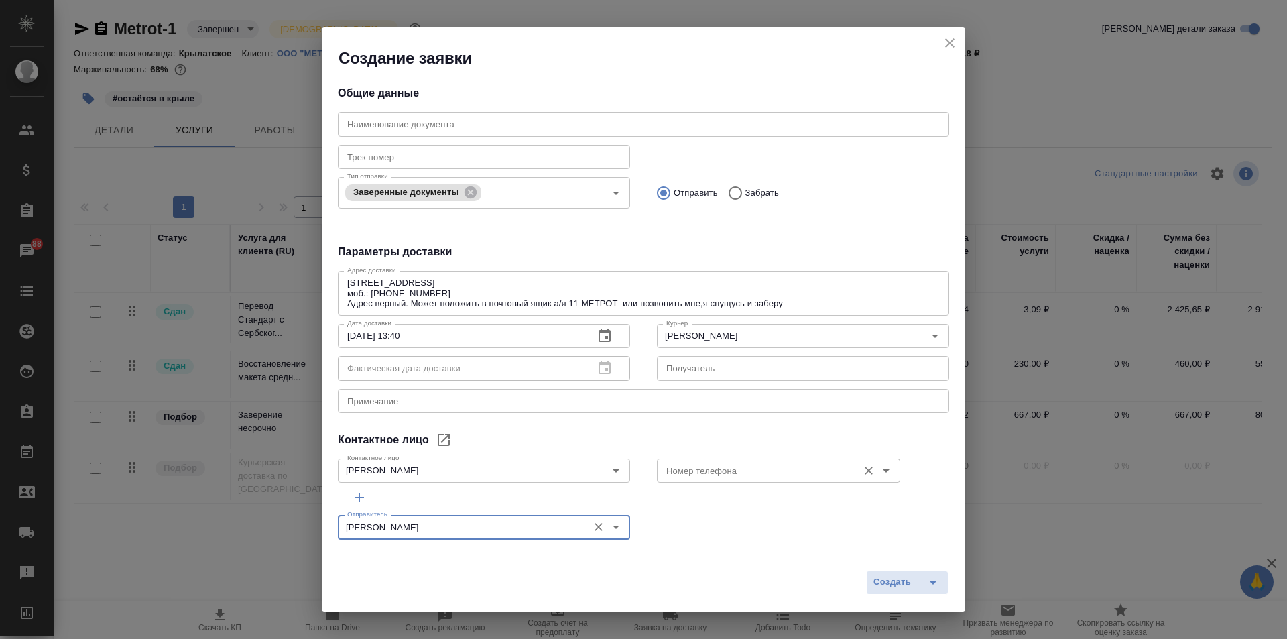
type input "[PERSON_NAME]"
click at [811, 464] on input "Номер телефона" at bounding box center [756, 470] width 190 height 16
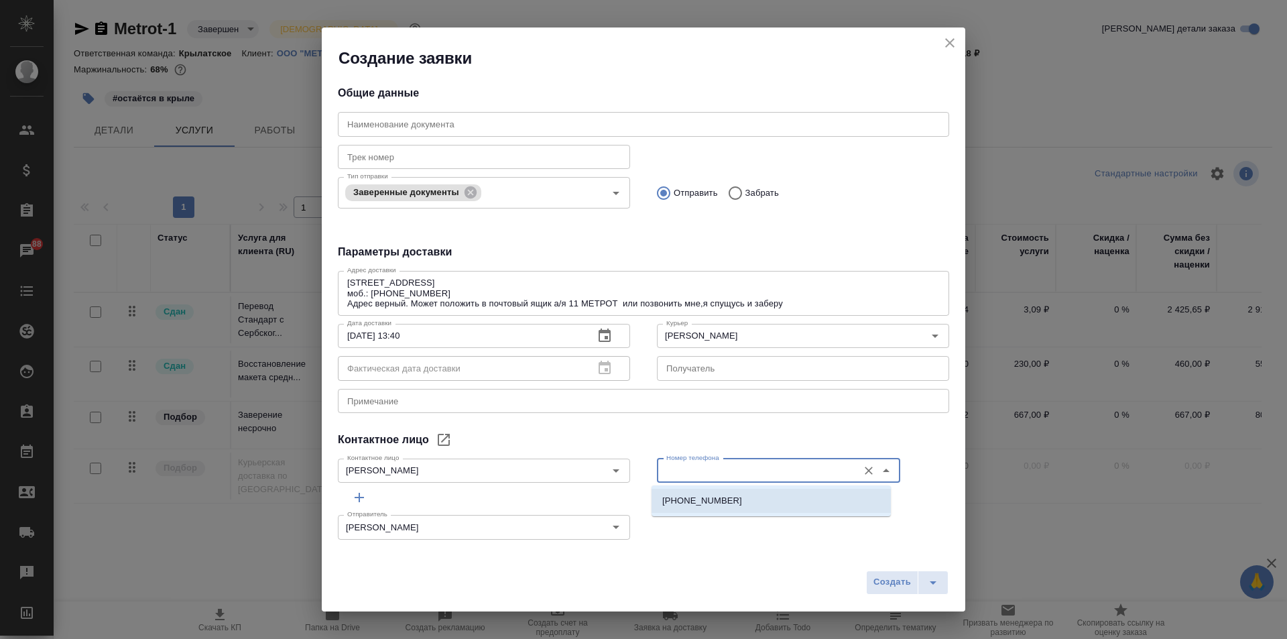
click at [721, 497] on p "[PHONE_NUMBER]" at bounding box center [702, 500] width 80 height 13
type input "[PHONE_NUMBER]"
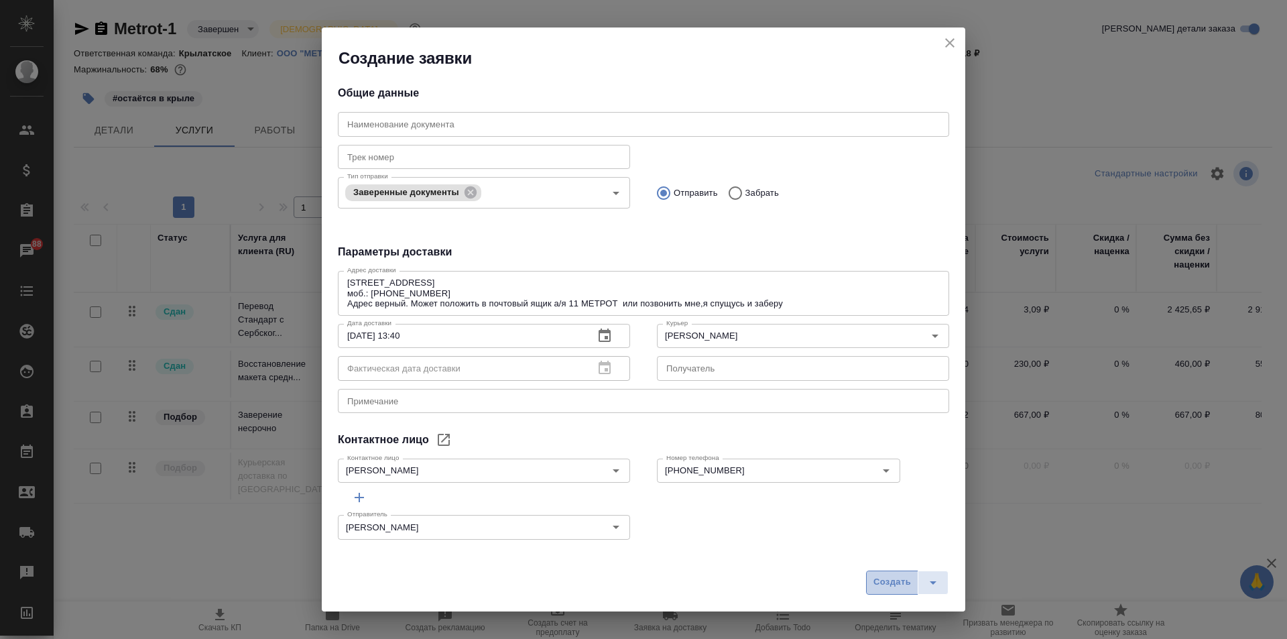
click at [905, 584] on span "Создать" at bounding box center [892, 581] width 38 height 15
